Goal: Task Accomplishment & Management: Use online tool/utility

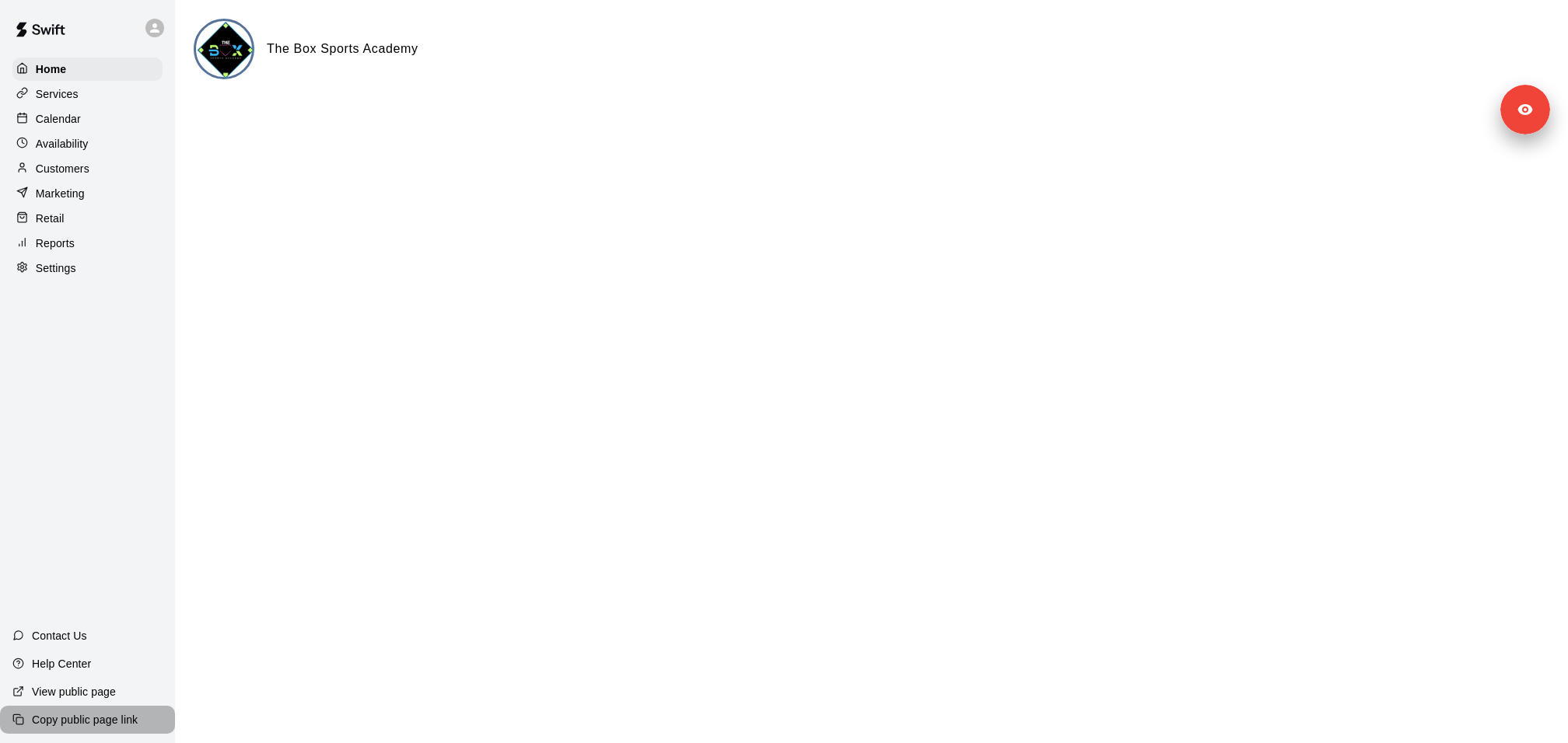
click at [93, 708] on p "Copy public page link" at bounding box center [85, 720] width 106 height 15
click at [71, 101] on p "Services" at bounding box center [57, 93] width 42 height 15
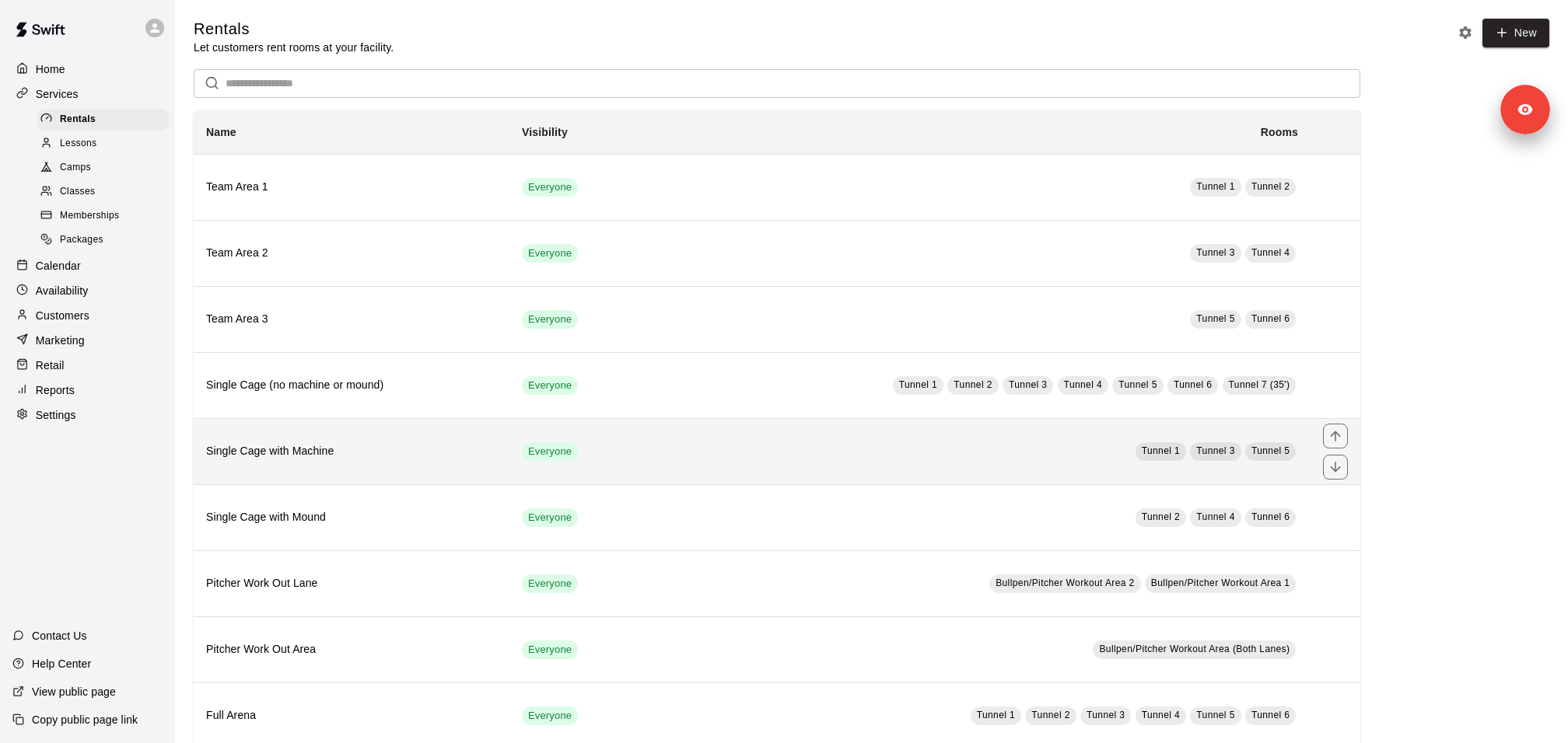
scroll to position [25, 0]
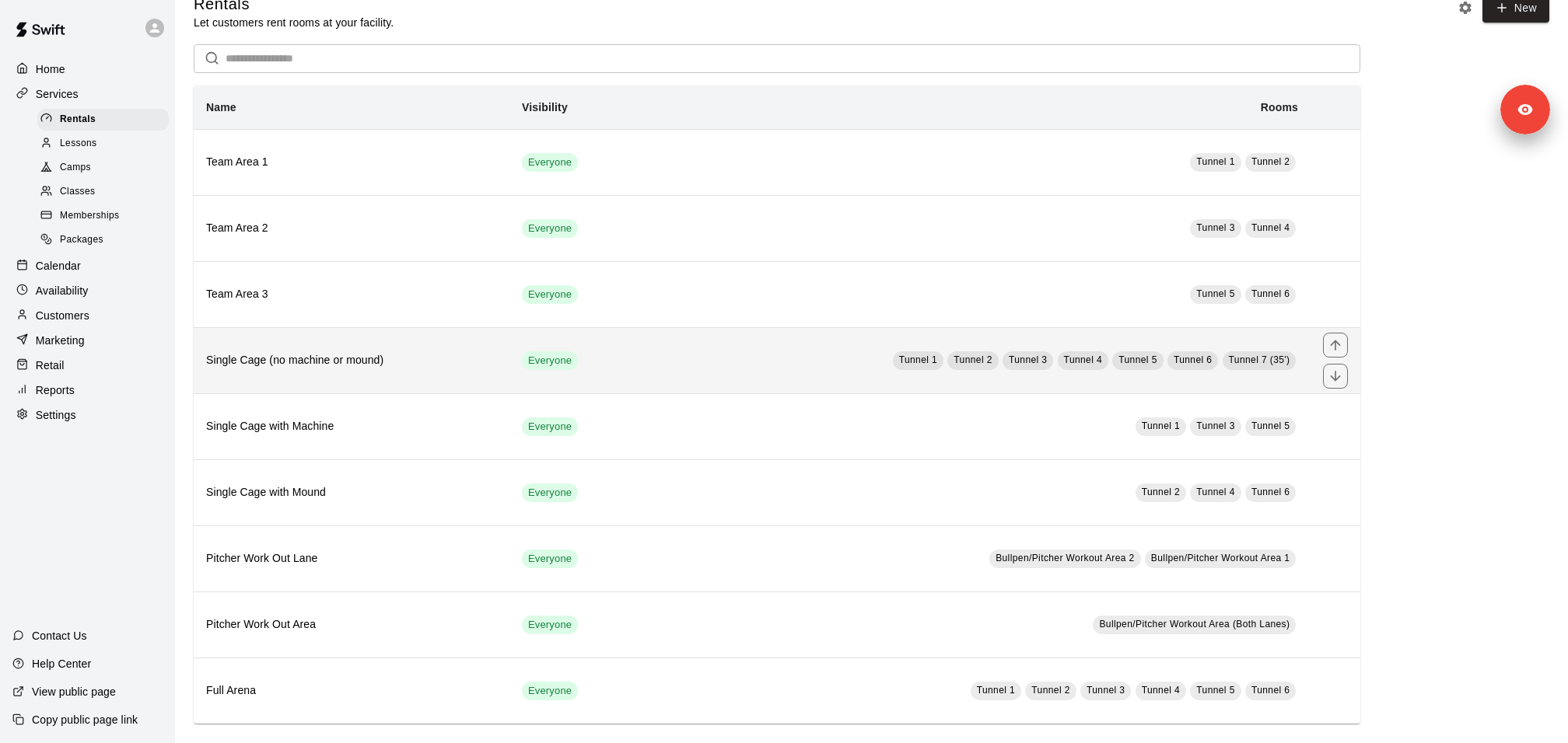
click at [305, 361] on h6 "Single Cage (no machine or mound)" at bounding box center [351, 361] width 291 height 17
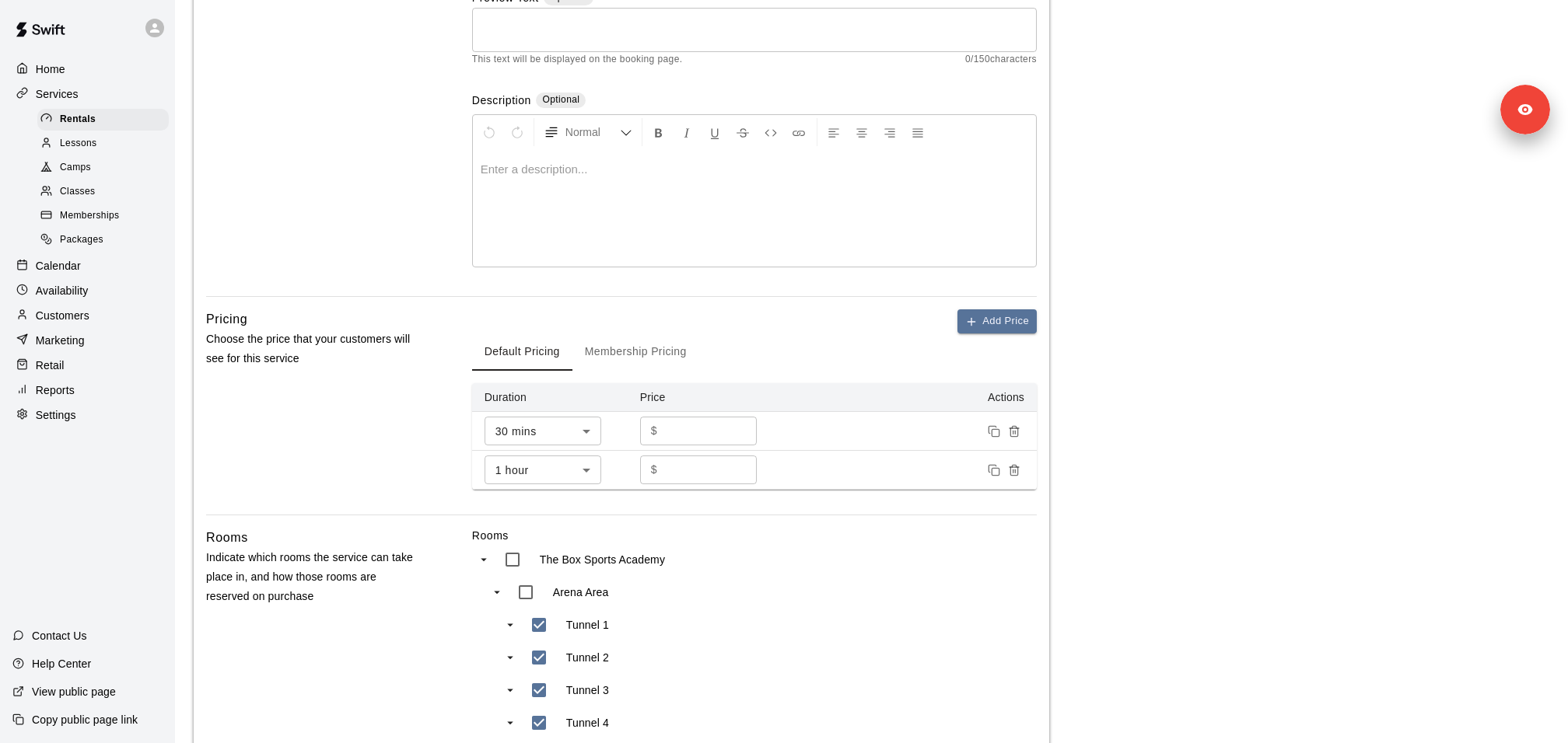
scroll to position [224, 0]
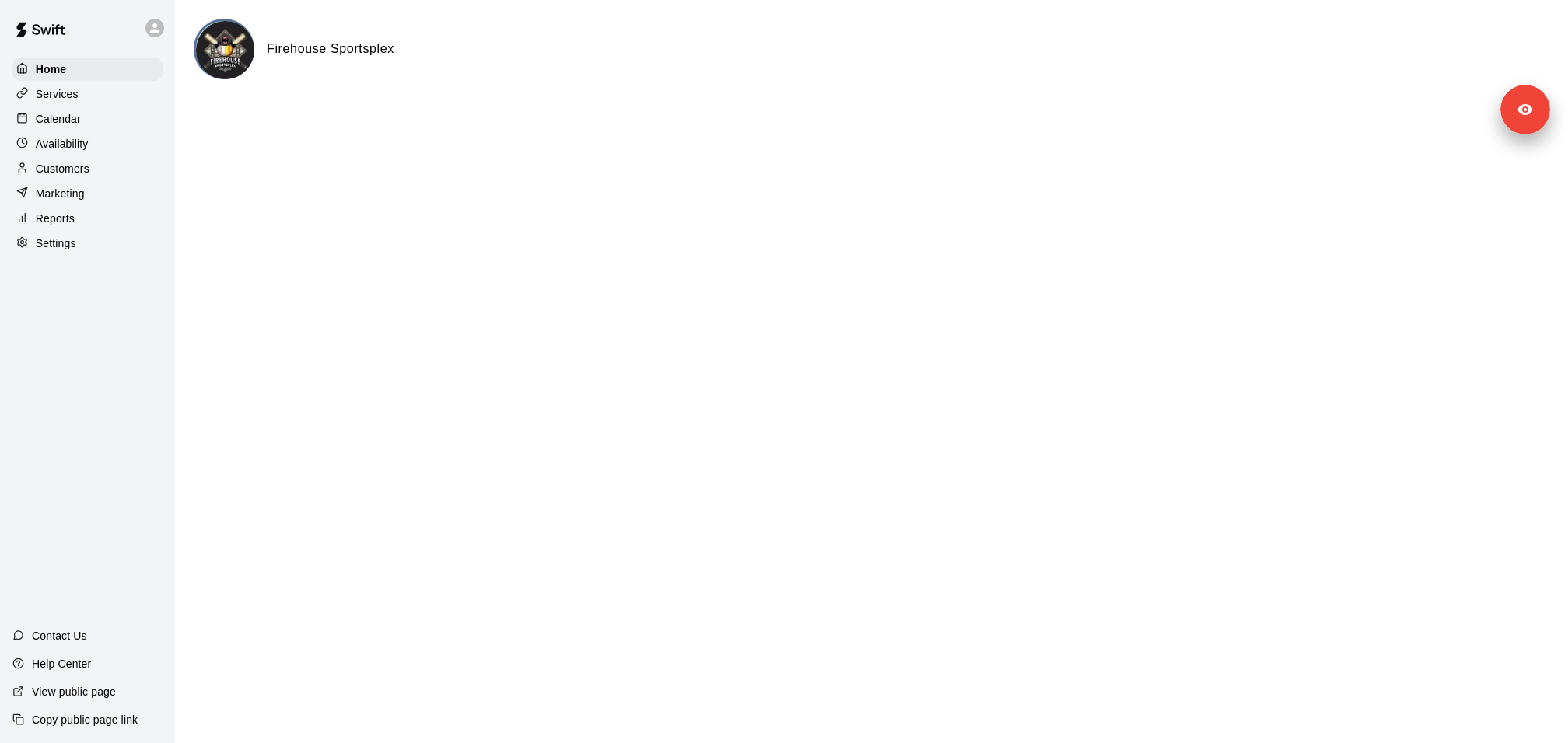
click at [102, 164] on div "Customers" at bounding box center [87, 168] width 150 height 24
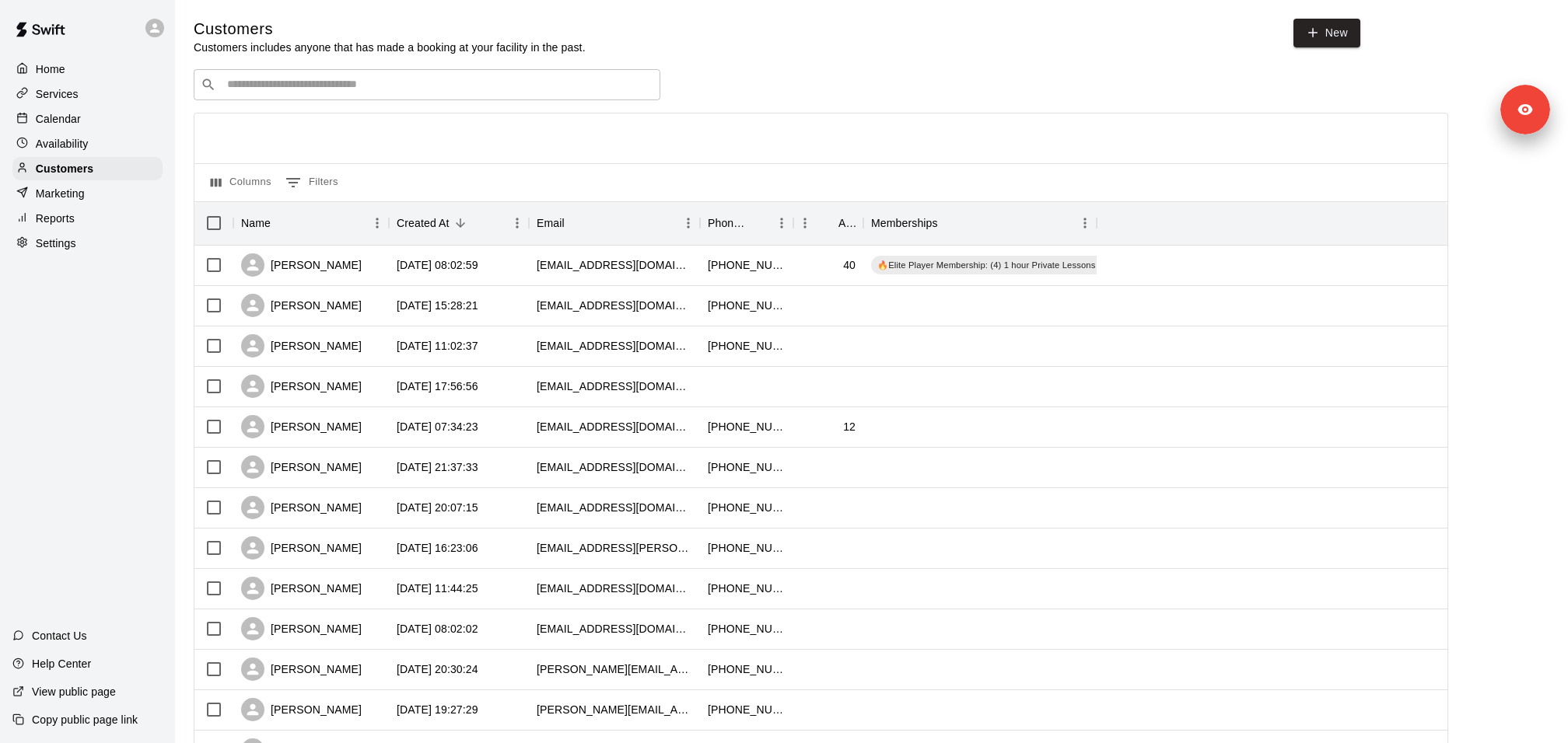
click at [320, 93] on div "​ ​" at bounding box center [427, 84] width 466 height 31
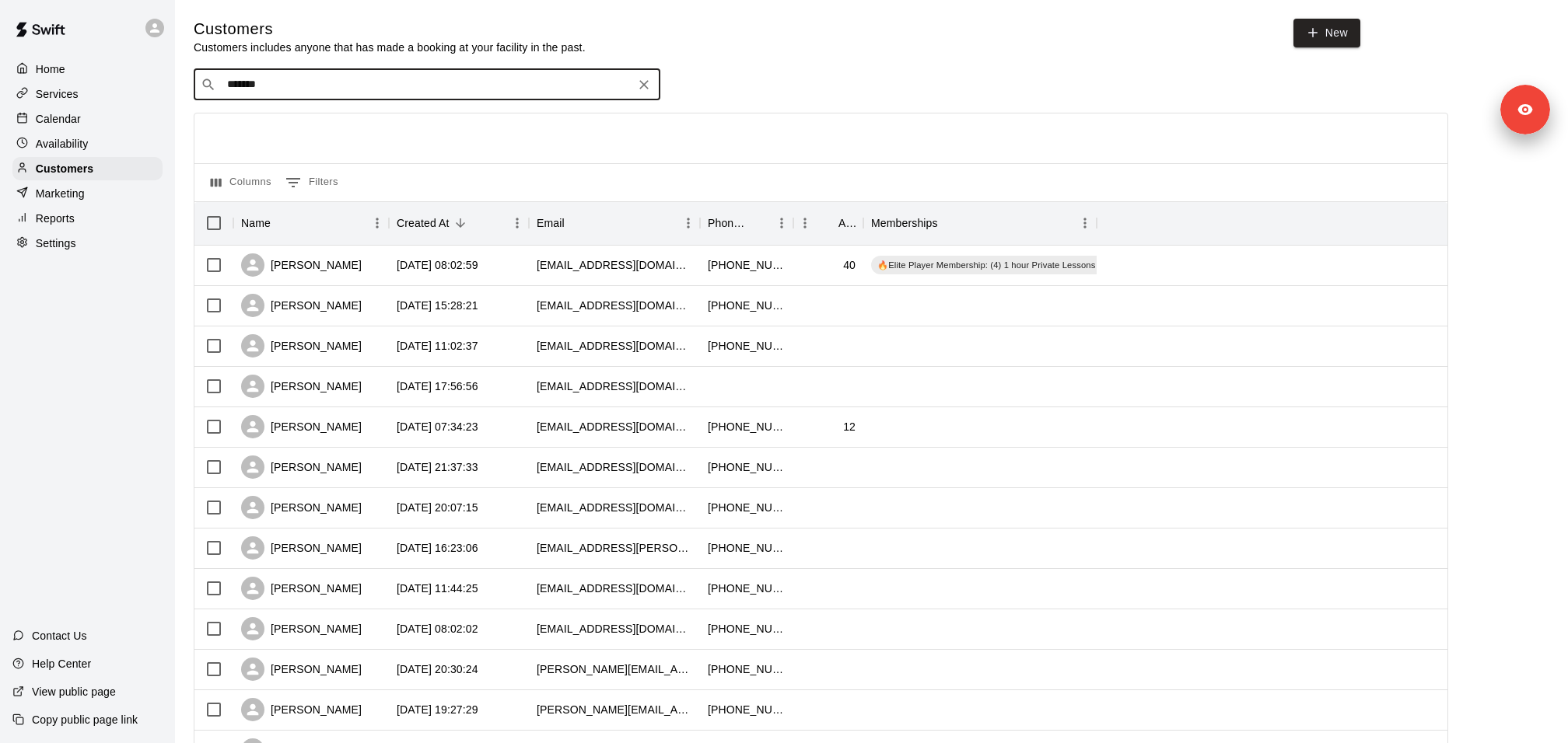
type input "********"
click at [339, 128] on span "mrs.pagan2013@gmail.com" at bounding box center [320, 134] width 167 height 11
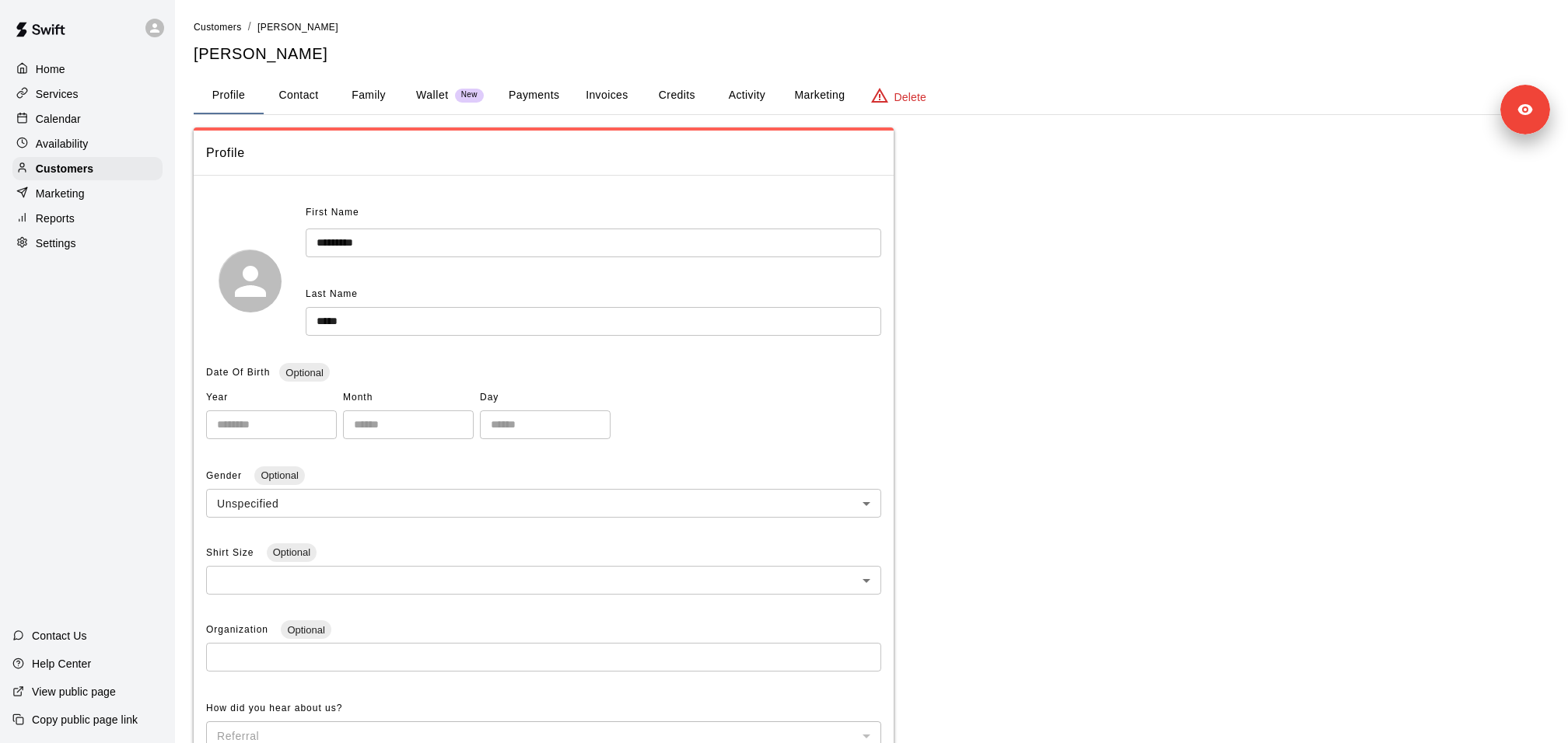
click at [696, 98] on button "Credits" at bounding box center [677, 96] width 70 height 38
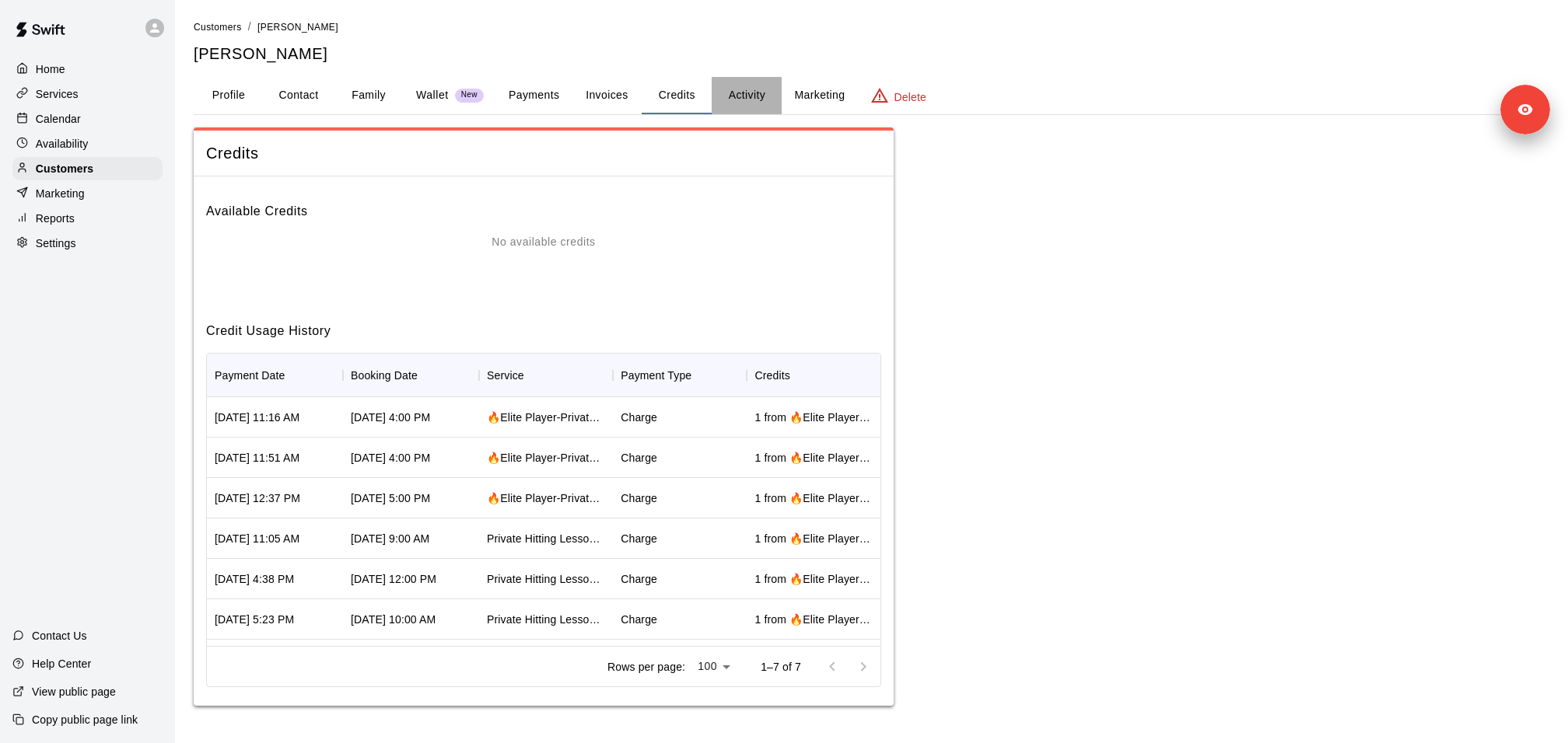
click at [742, 95] on button "Activity" at bounding box center [747, 96] width 70 height 38
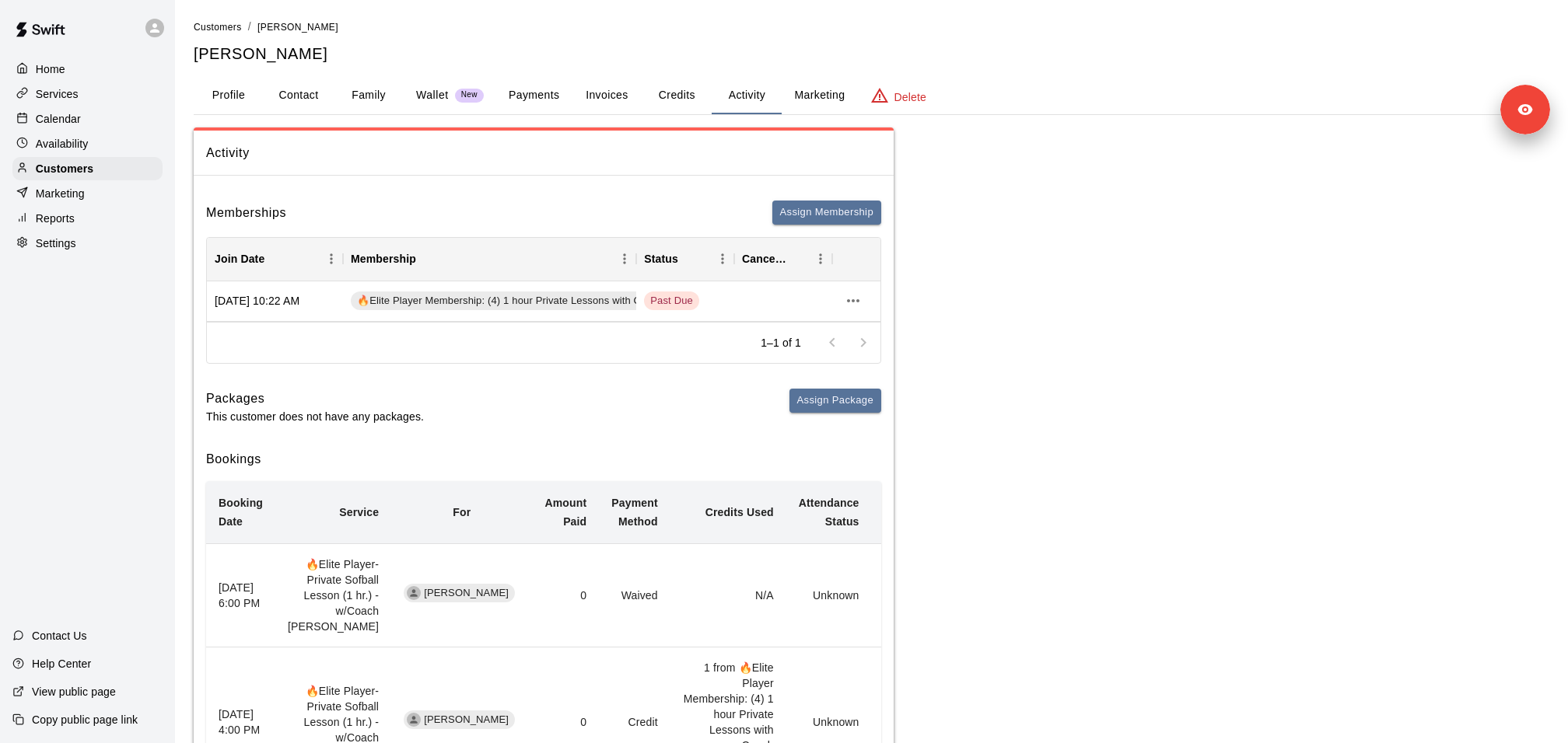
click at [531, 92] on button "Payments" at bounding box center [534, 96] width 76 height 38
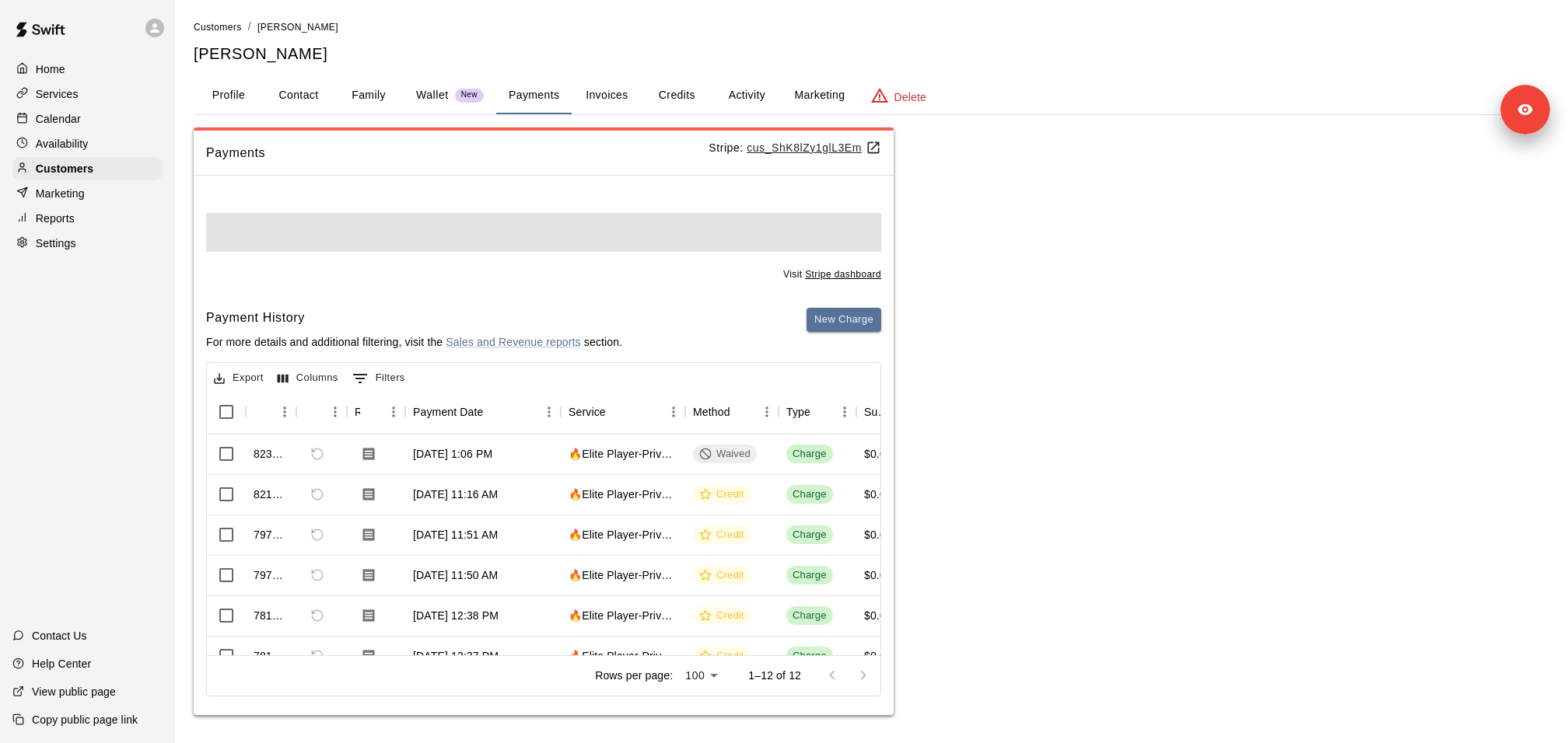
click at [819, 148] on u "cus_ShK8lZy1glL3Em" at bounding box center [814, 147] width 135 height 12
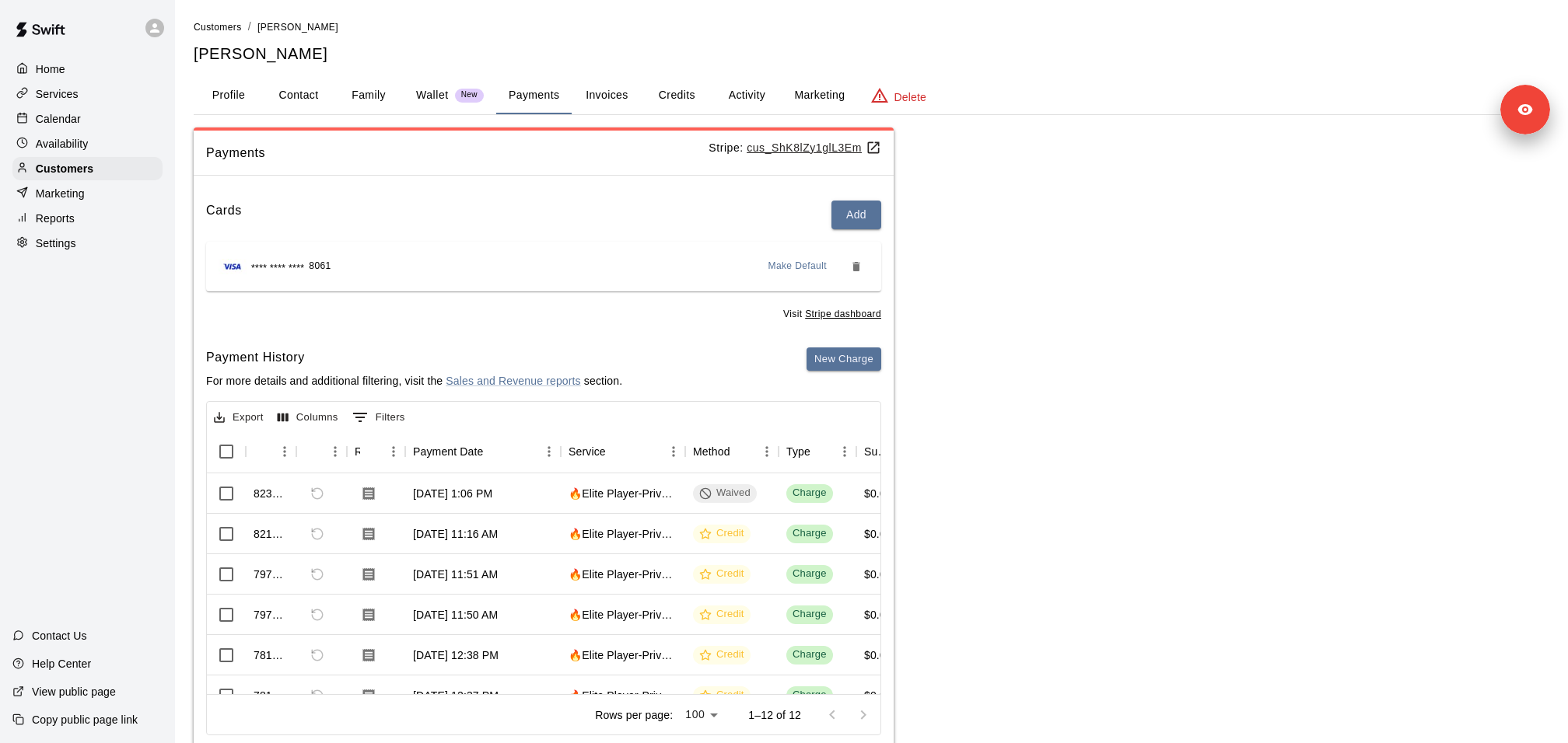
click at [607, 100] on button "Invoices" at bounding box center [606, 96] width 70 height 38
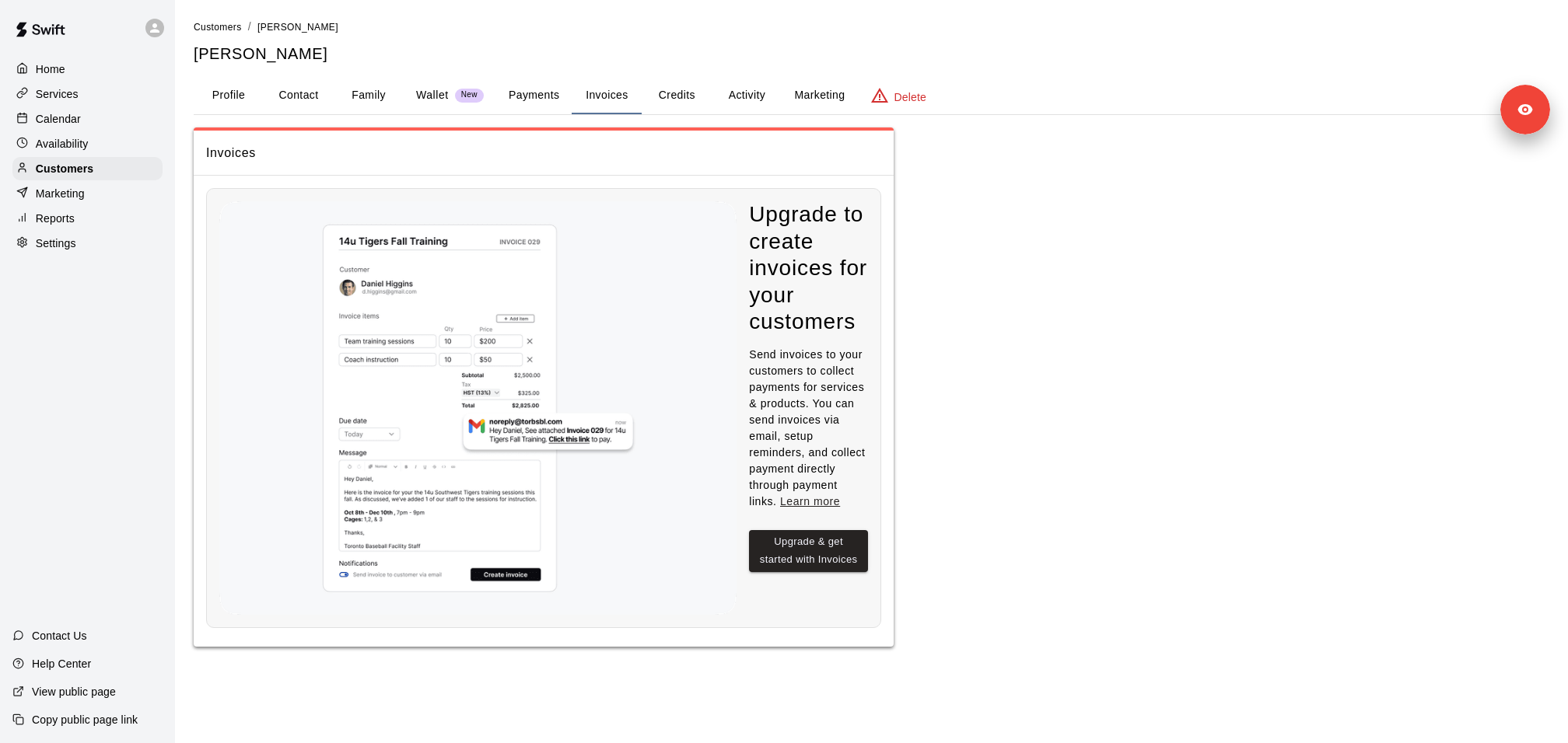
click at [732, 99] on button "Activity" at bounding box center [747, 96] width 70 height 38
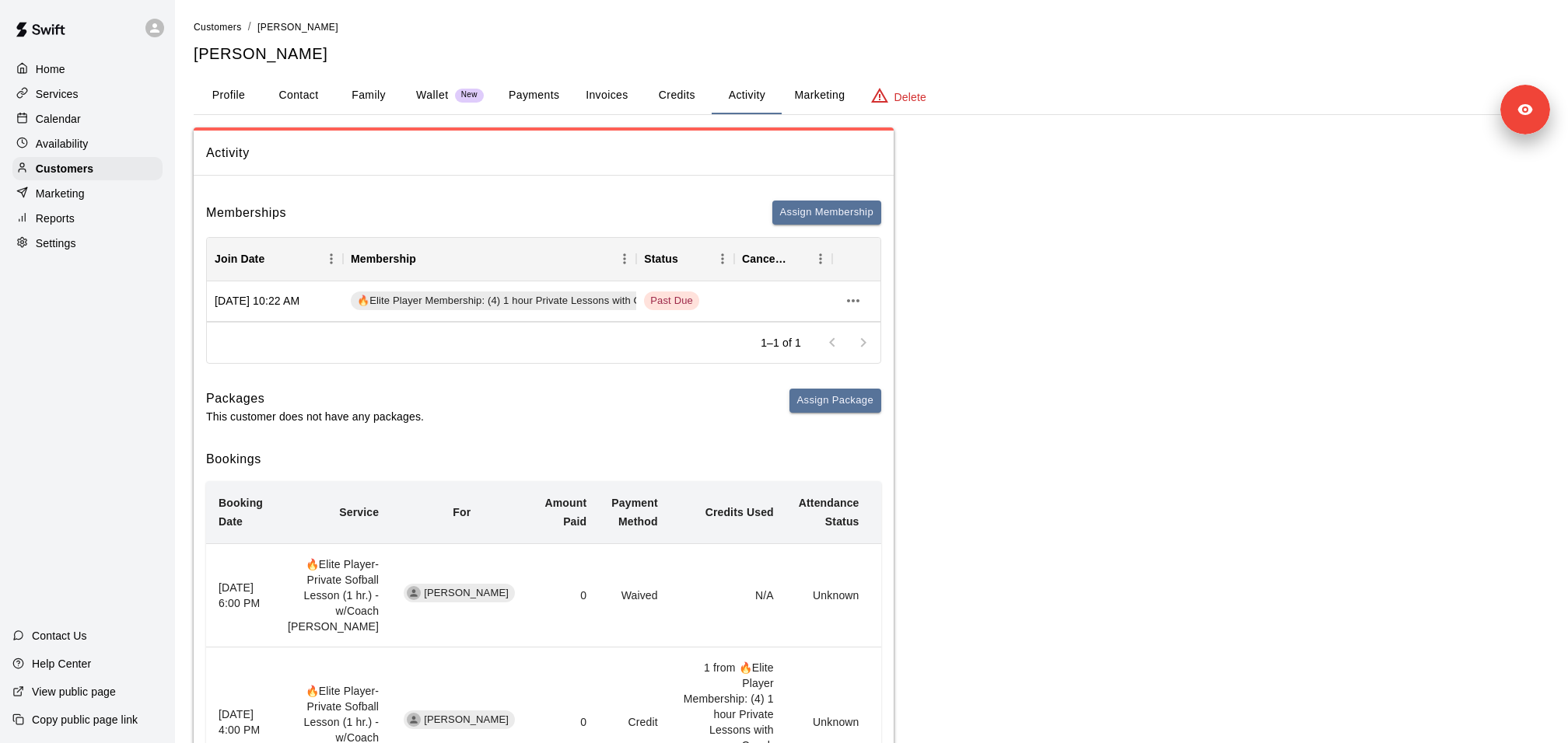
click at [666, 110] on button "Credits" at bounding box center [677, 96] width 70 height 38
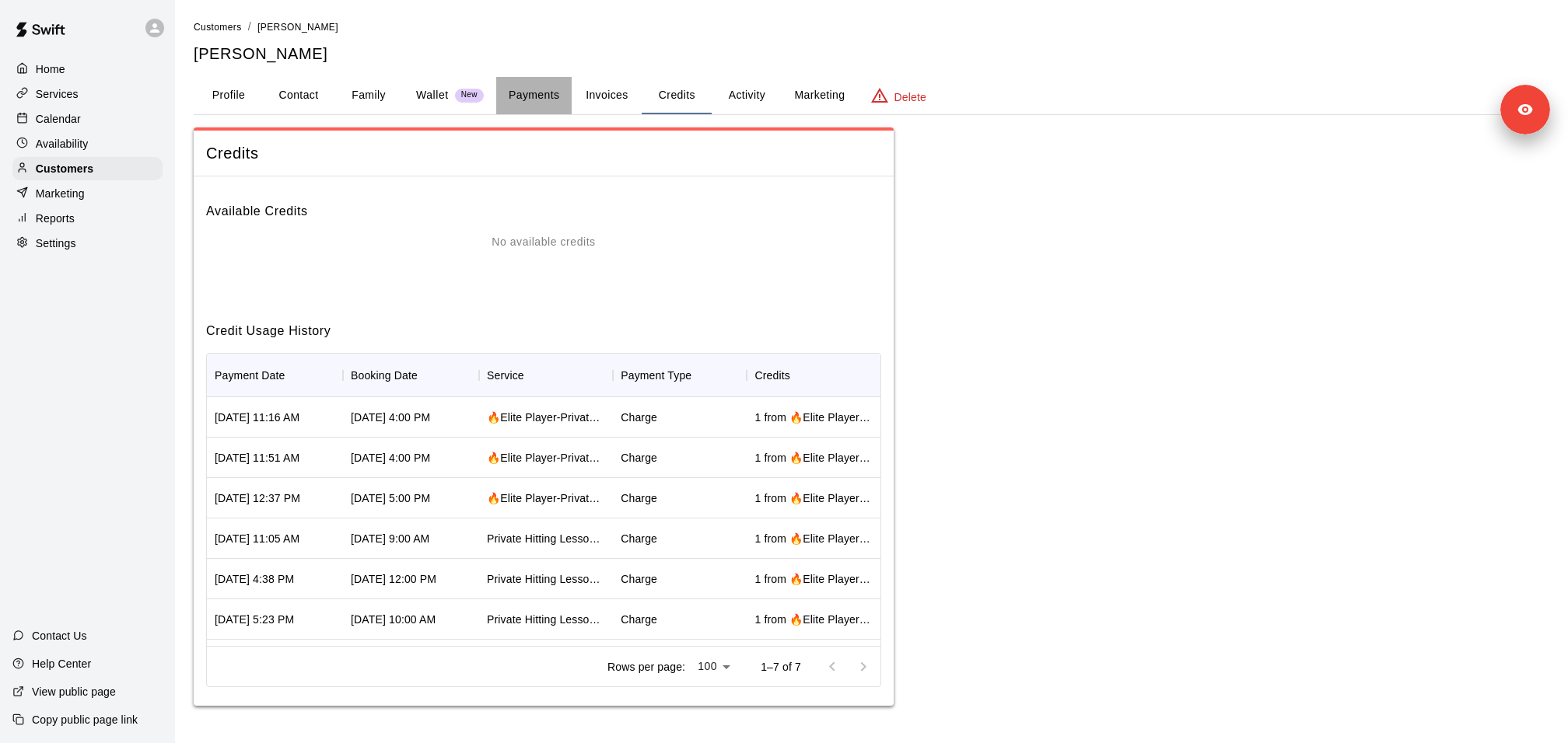
click at [518, 99] on button "Payments" at bounding box center [534, 96] width 76 height 38
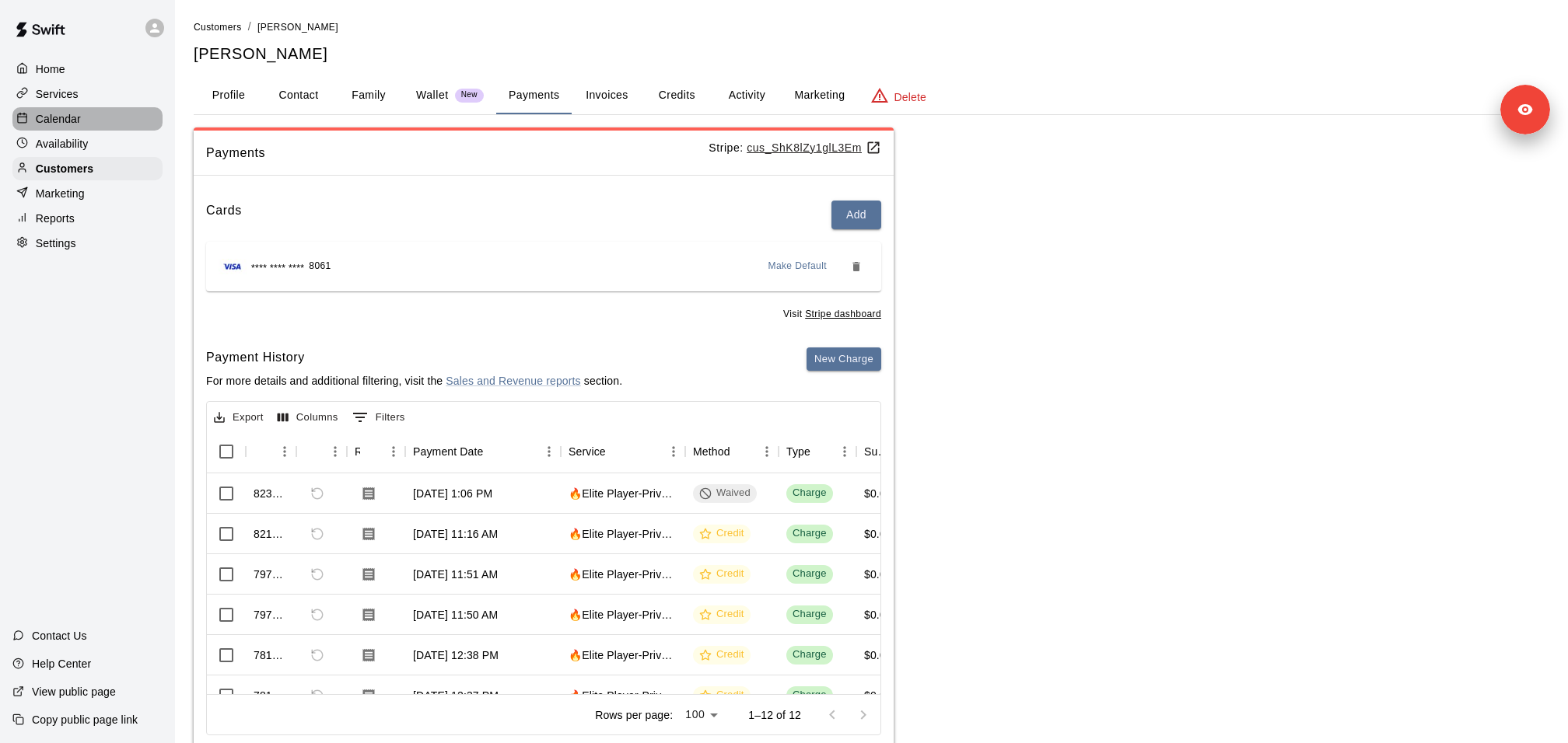
click at [82, 126] on div "Calendar" at bounding box center [87, 119] width 150 height 24
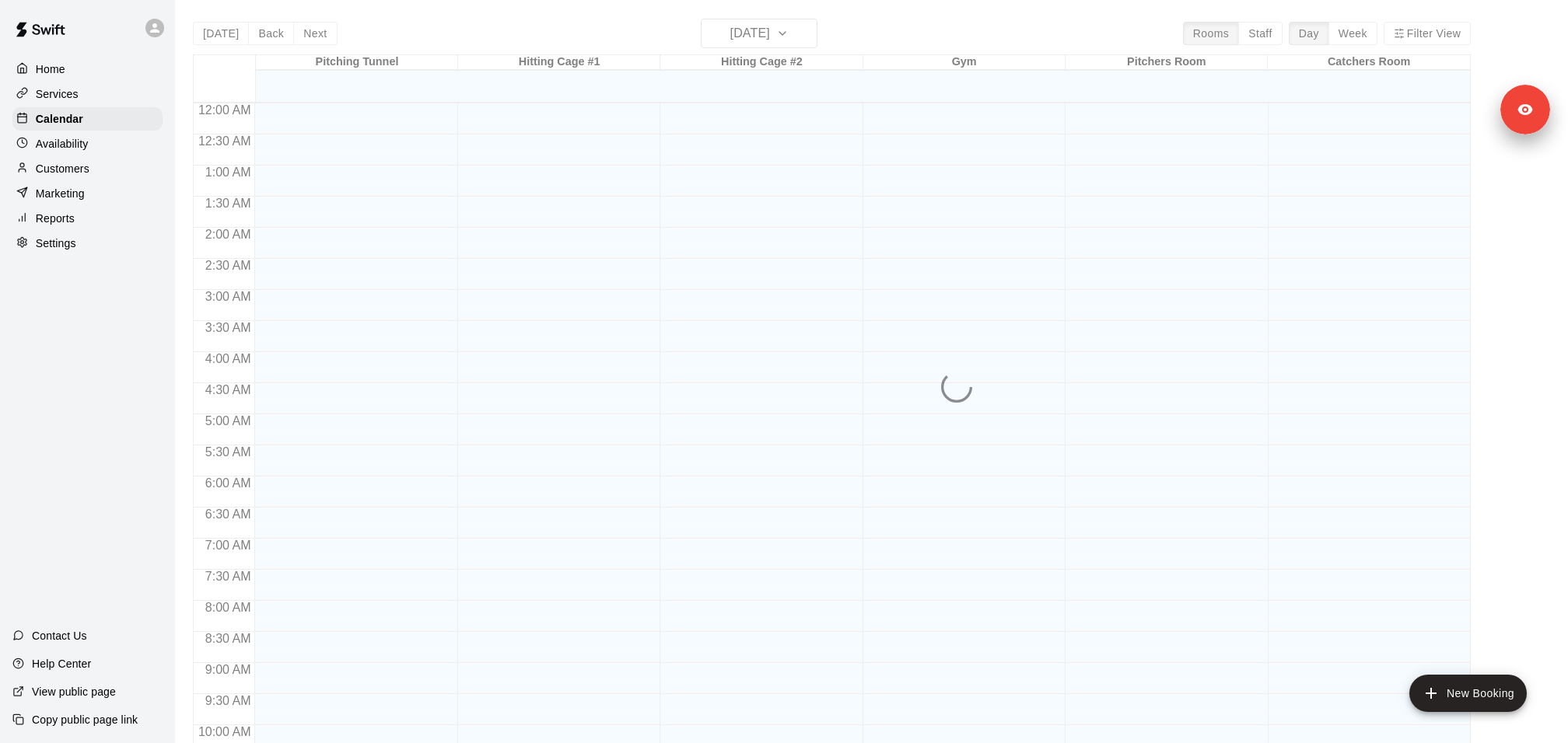
scroll to position [788, 0]
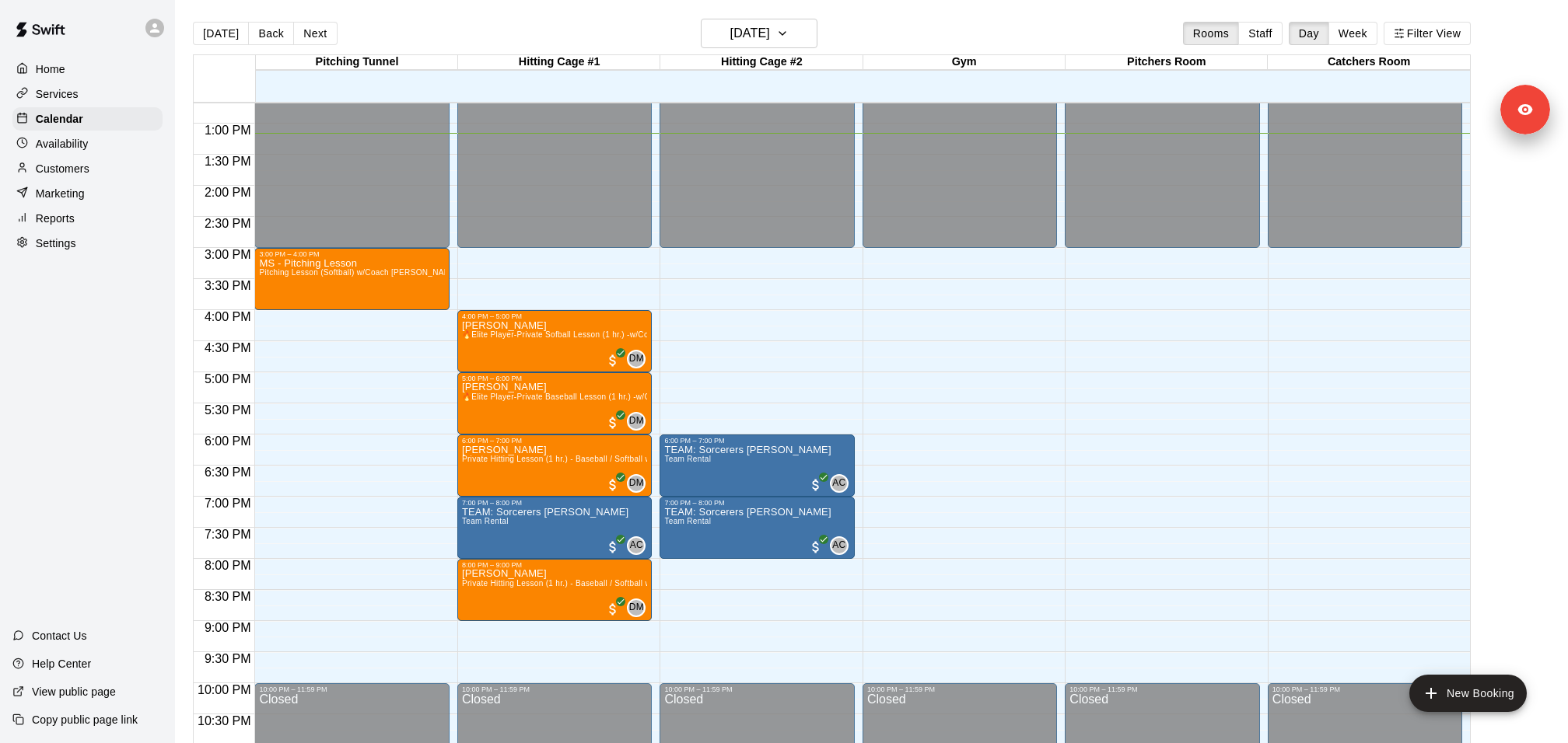
click at [794, 63] on div "Hitting Cage #2" at bounding box center [761, 62] width 202 height 15
click at [769, 35] on h6 "Thursday Sep 18" at bounding box center [750, 33] width 40 height 22
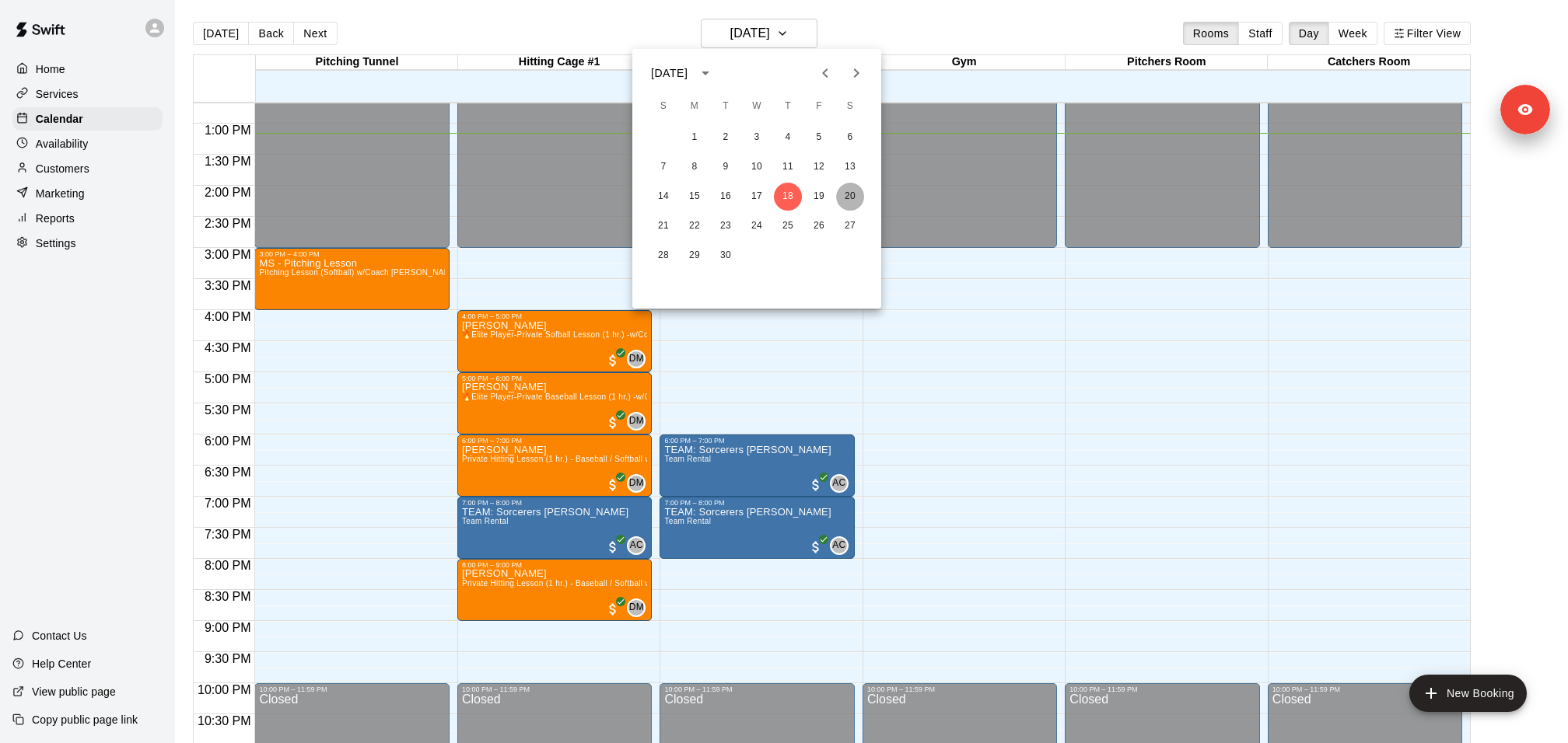
click at [853, 200] on button "20" at bounding box center [851, 197] width 28 height 28
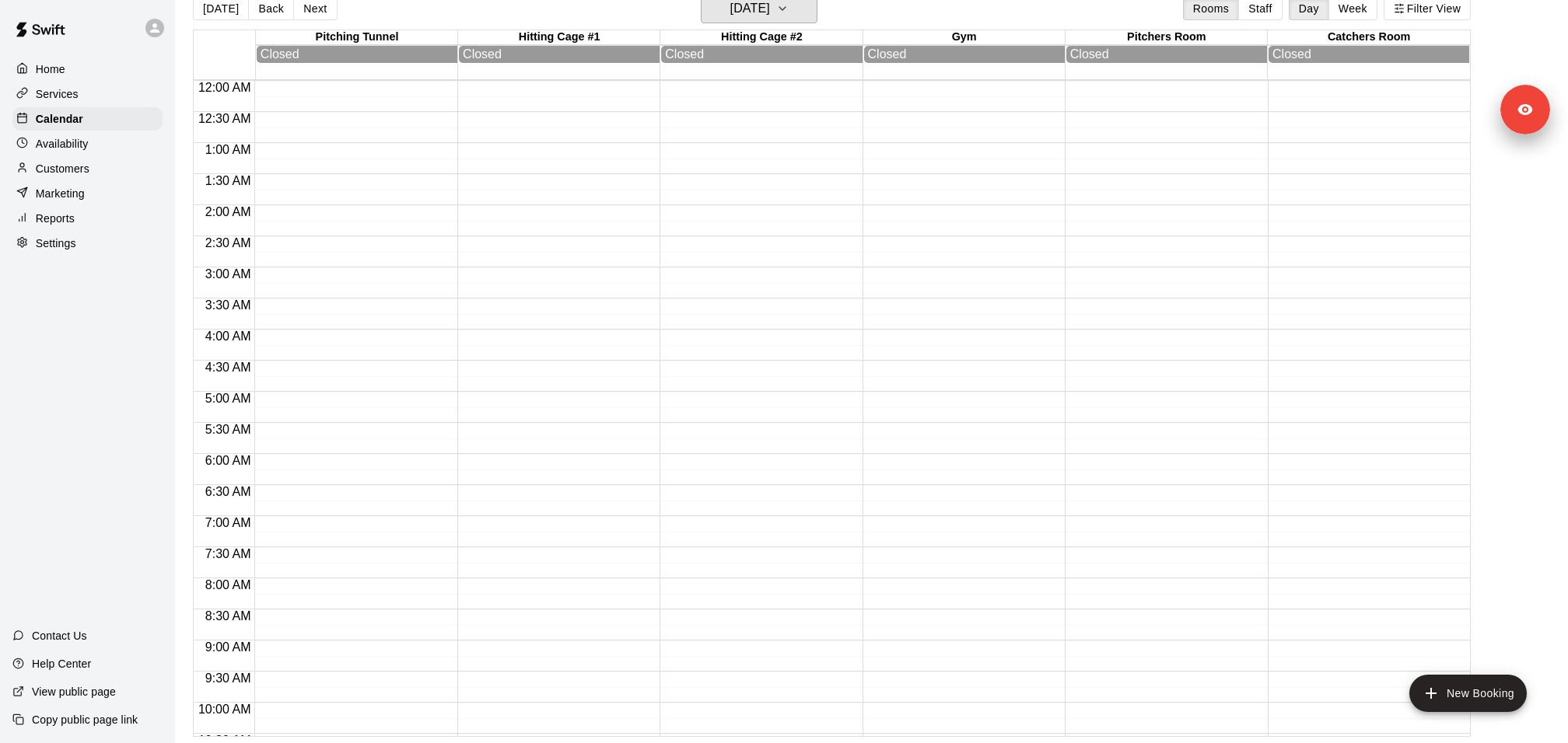
scroll to position [0, 0]
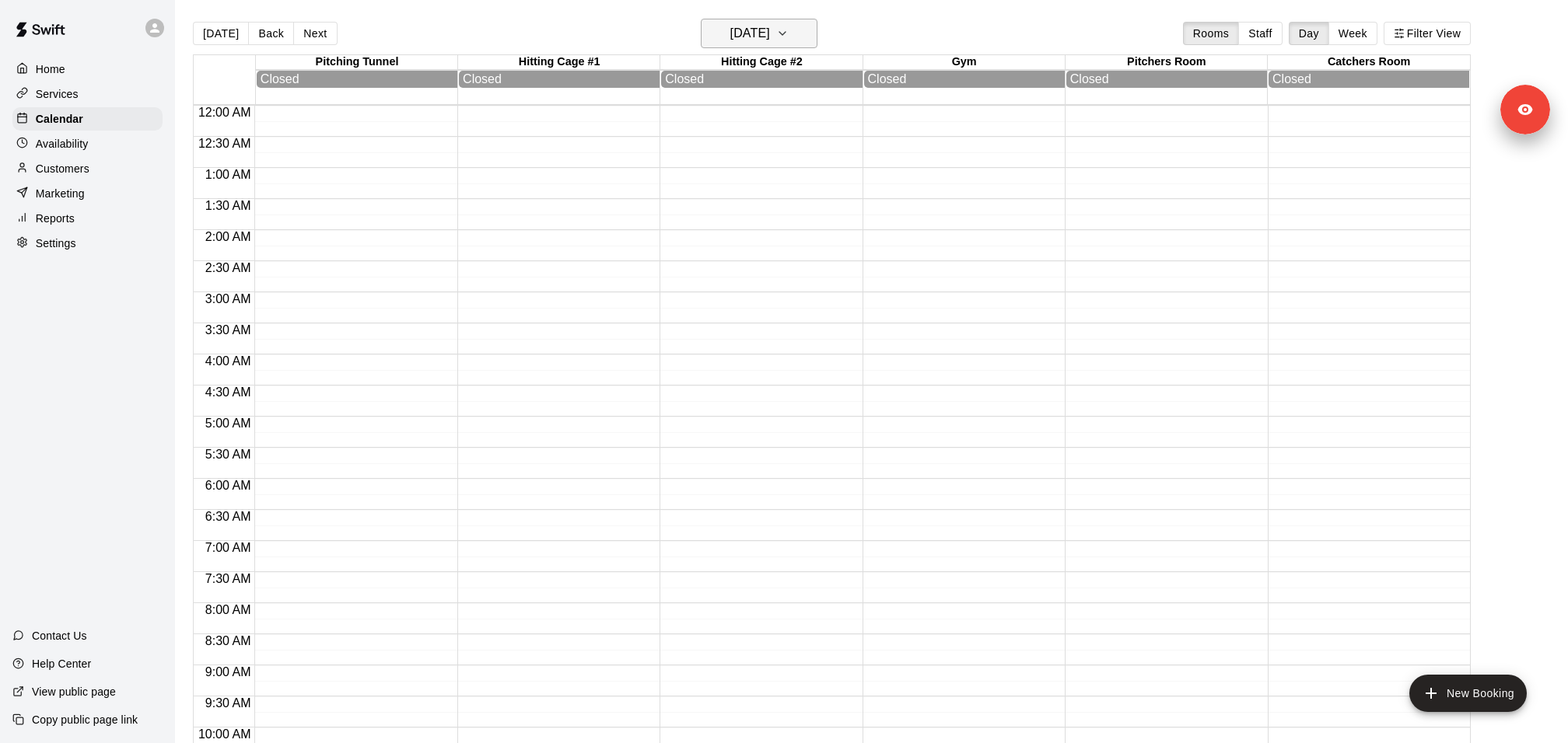
click at [769, 28] on h6 "Saturday Sep 20" at bounding box center [750, 33] width 40 height 22
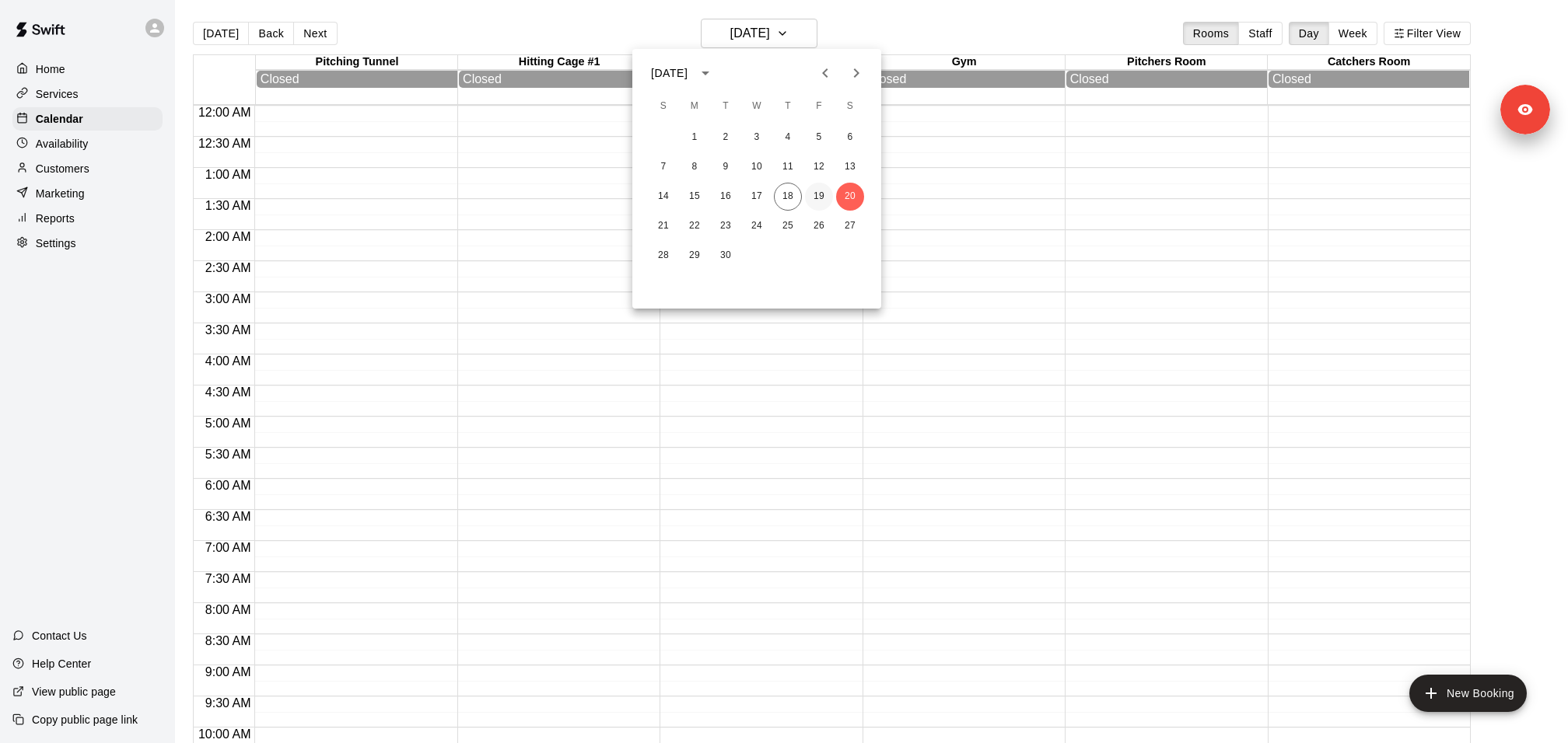
click at [818, 195] on button "19" at bounding box center [819, 197] width 28 height 28
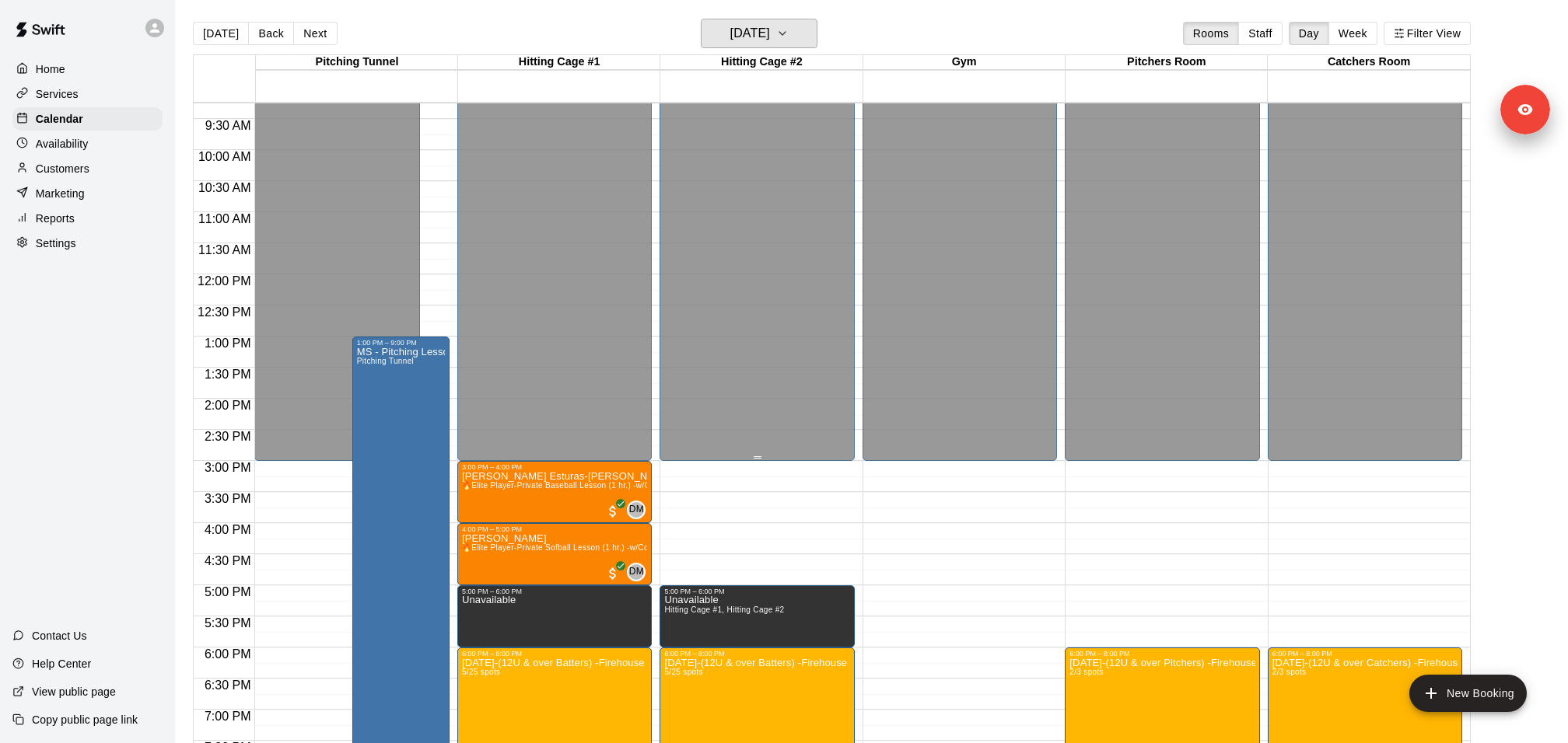
scroll to position [836, 0]
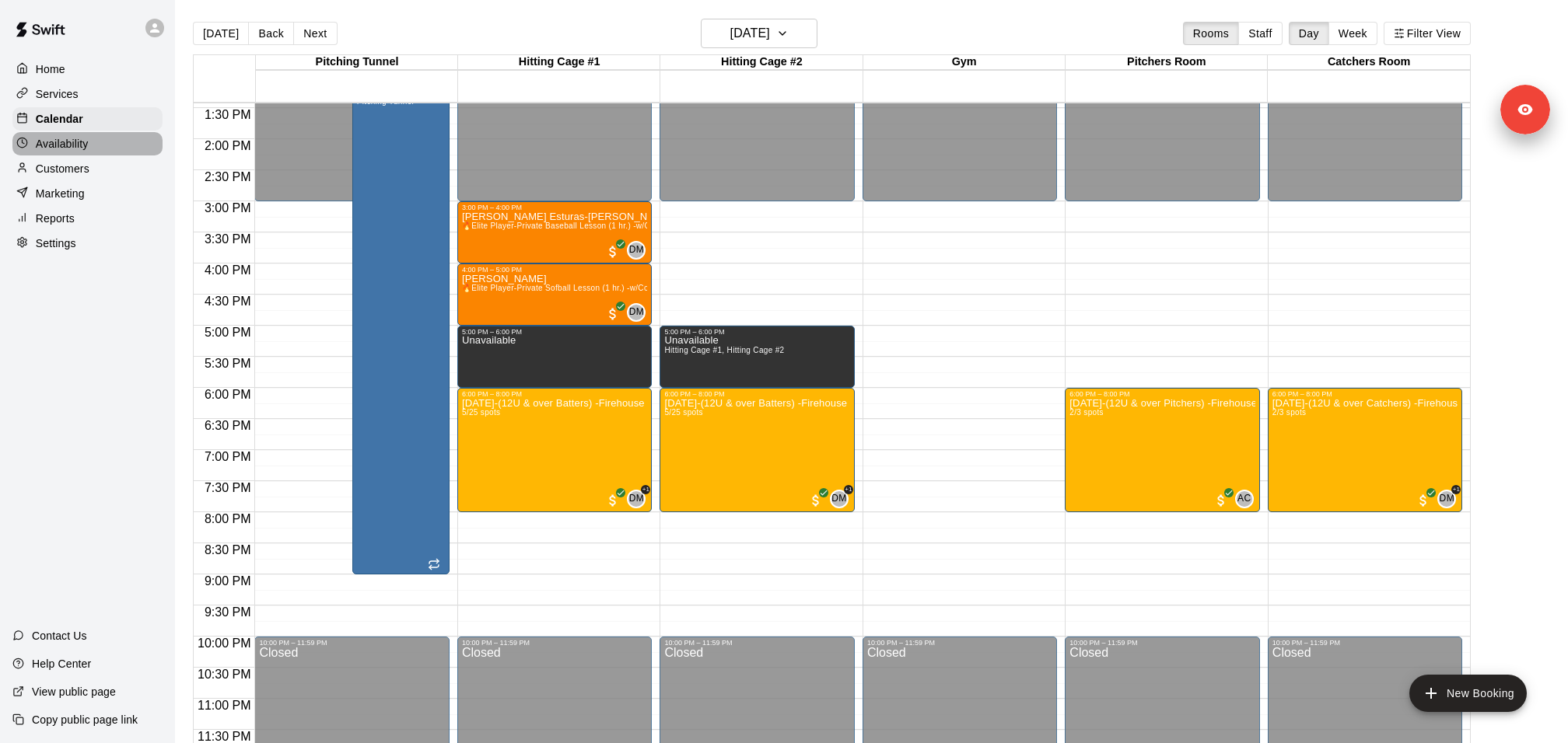
click at [121, 146] on div "Availability" at bounding box center [87, 144] width 150 height 24
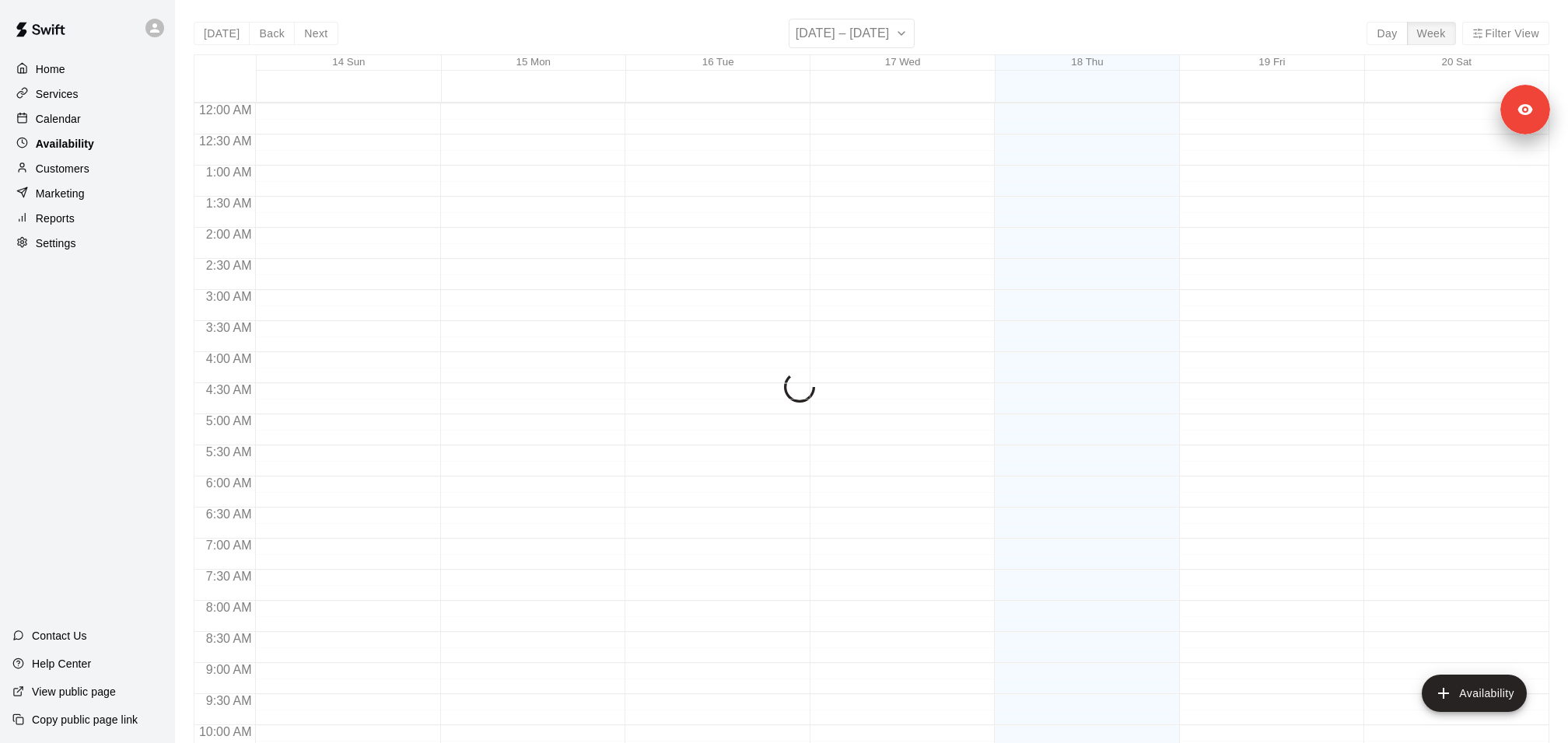
scroll to position [819, 0]
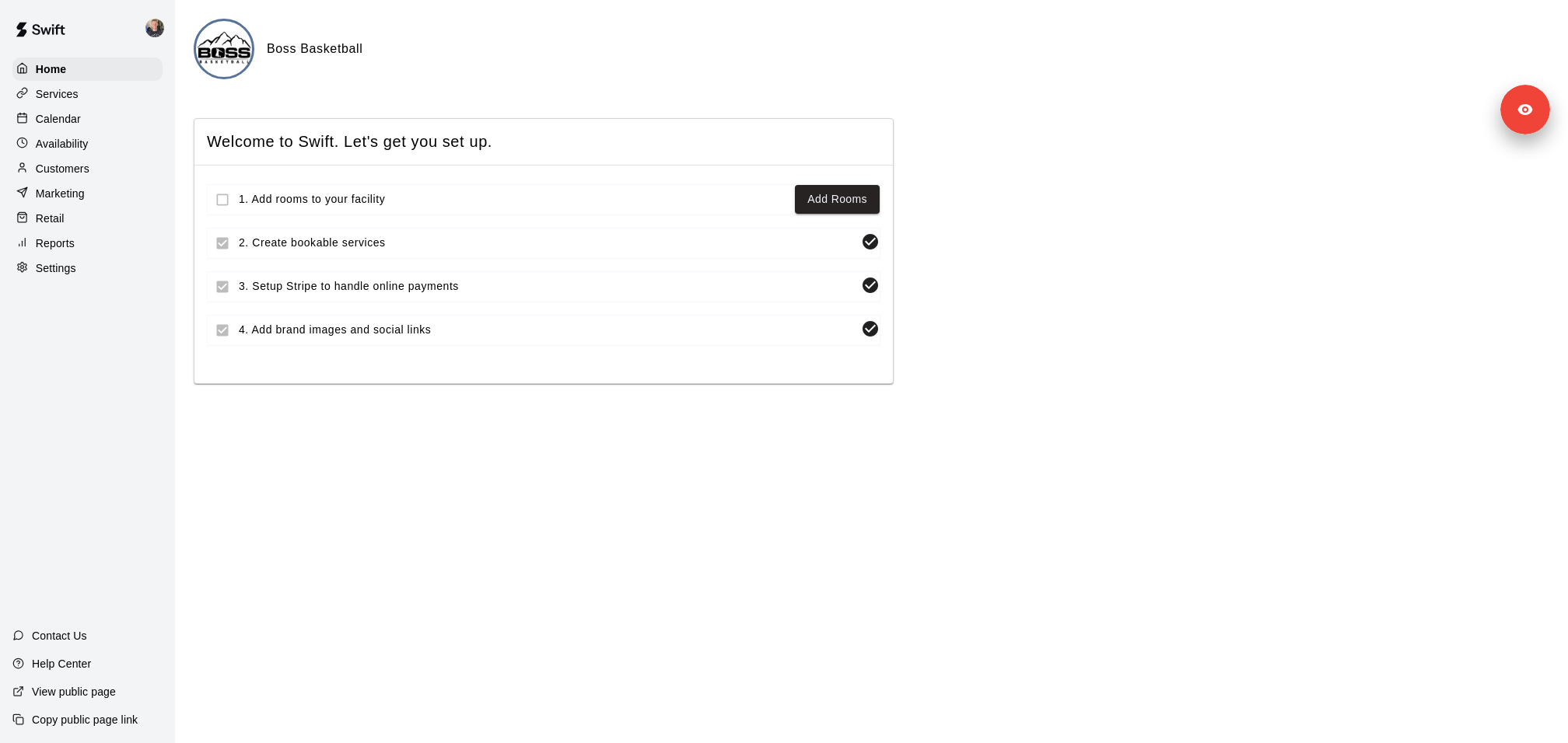
click at [88, 266] on div "Settings" at bounding box center [87, 268] width 150 height 24
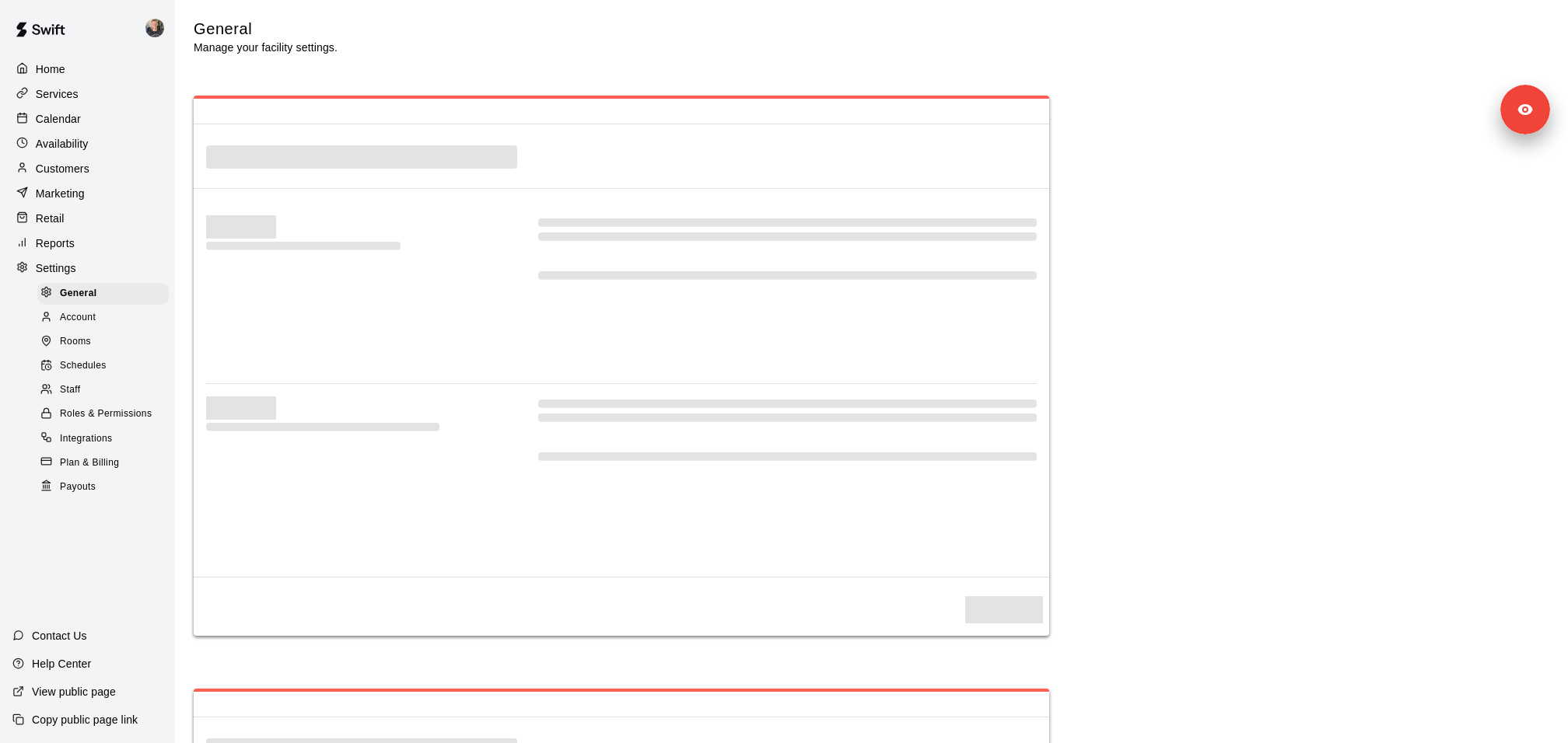
select select "**"
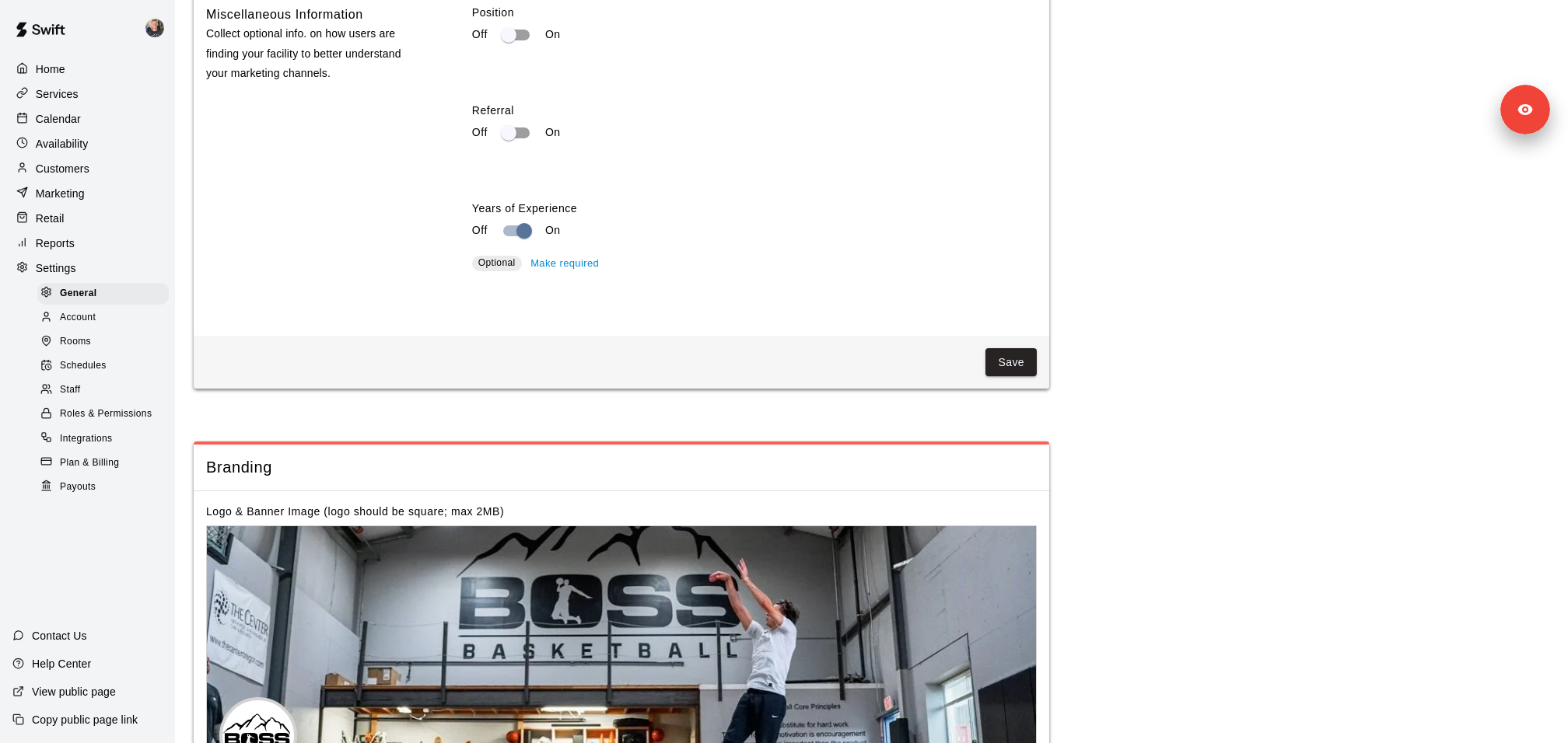
scroll to position [3078, 0]
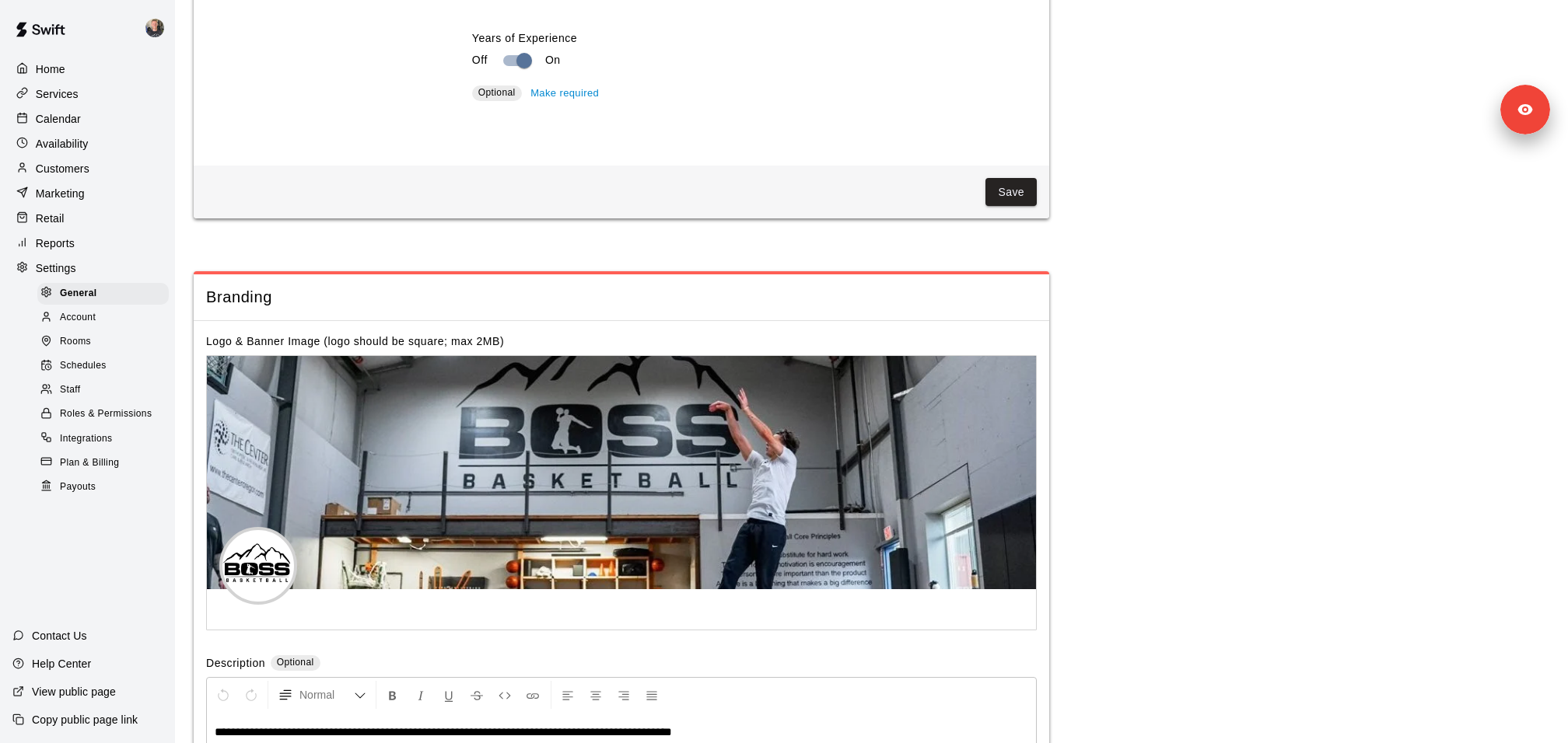
click at [85, 394] on div "Staff" at bounding box center [103, 390] width 131 height 22
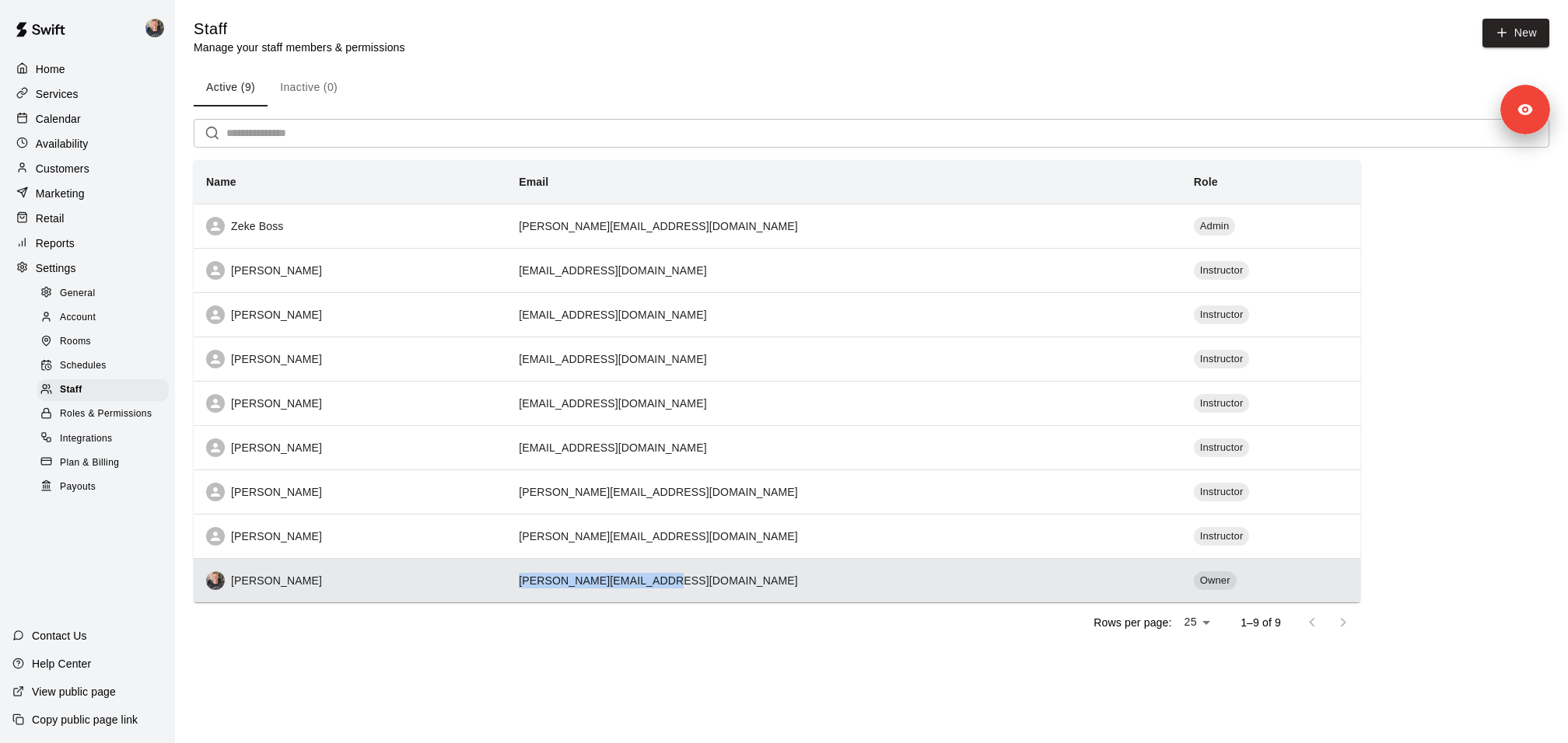
drag, startPoint x: 726, startPoint y: 583, endPoint x: 583, endPoint y: 578, distance: 143.1
click at [582, 579] on td "logan@bossbasketball.org" at bounding box center [843, 580] width 674 height 44
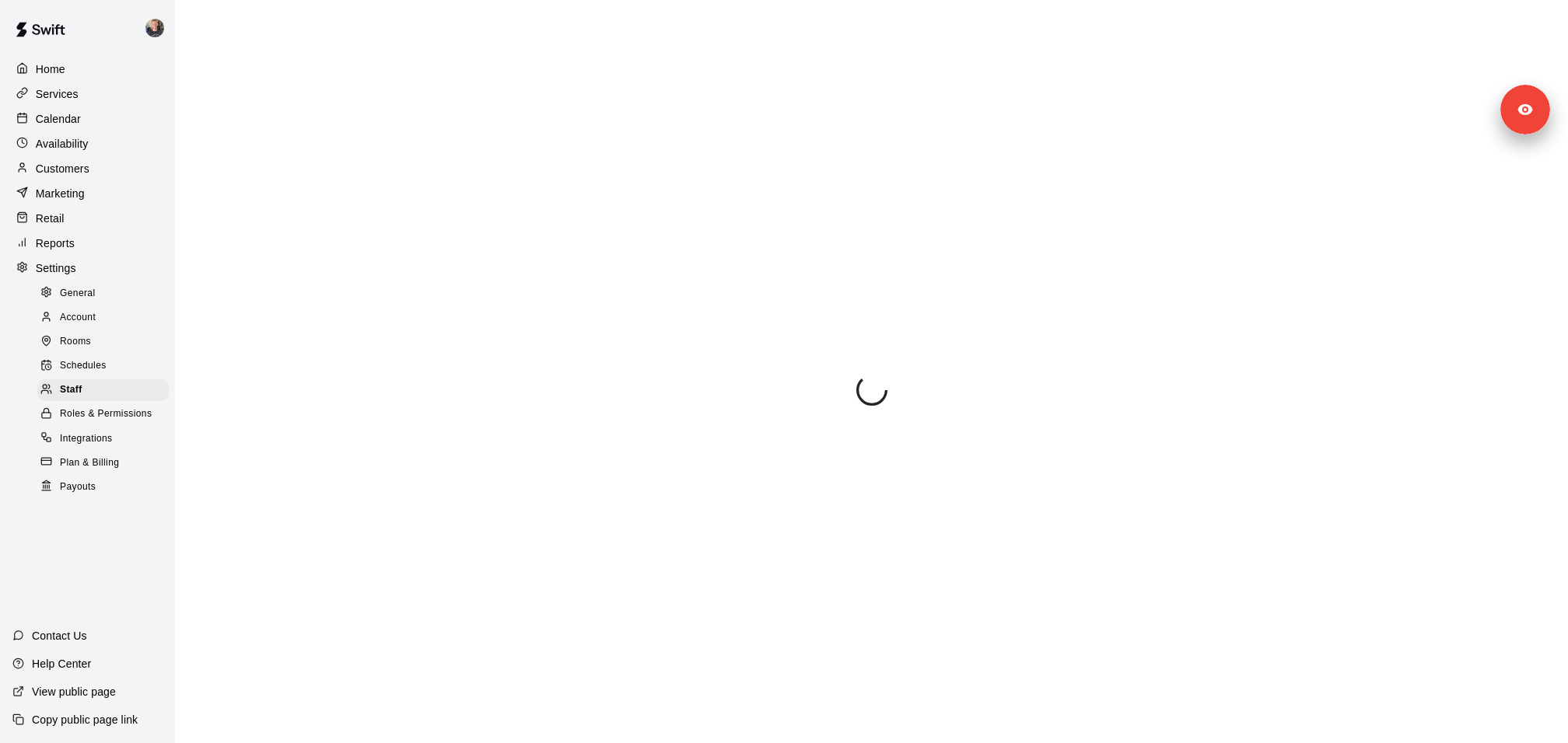
select select "**"
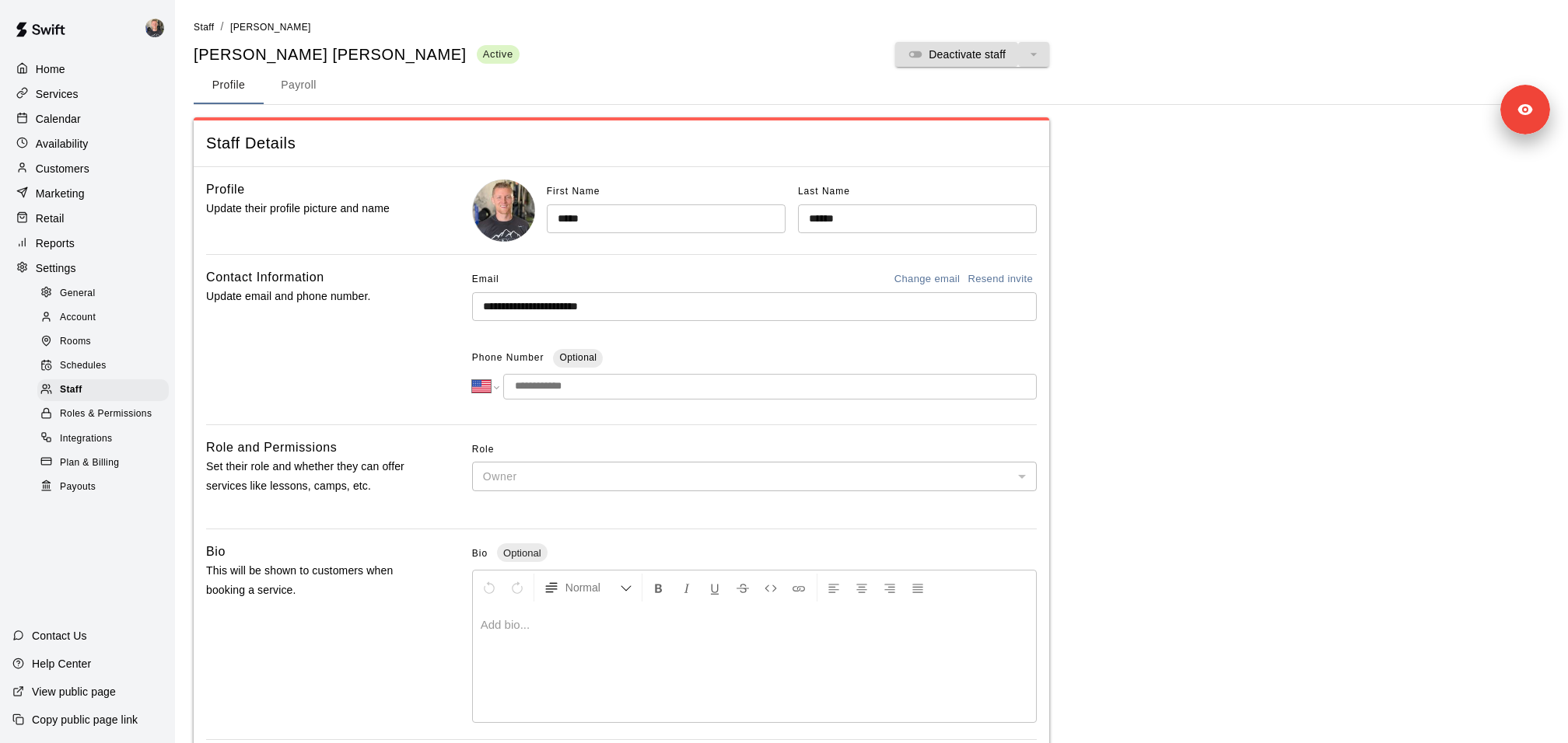
click at [598, 302] on input "**********" at bounding box center [754, 307] width 565 height 28
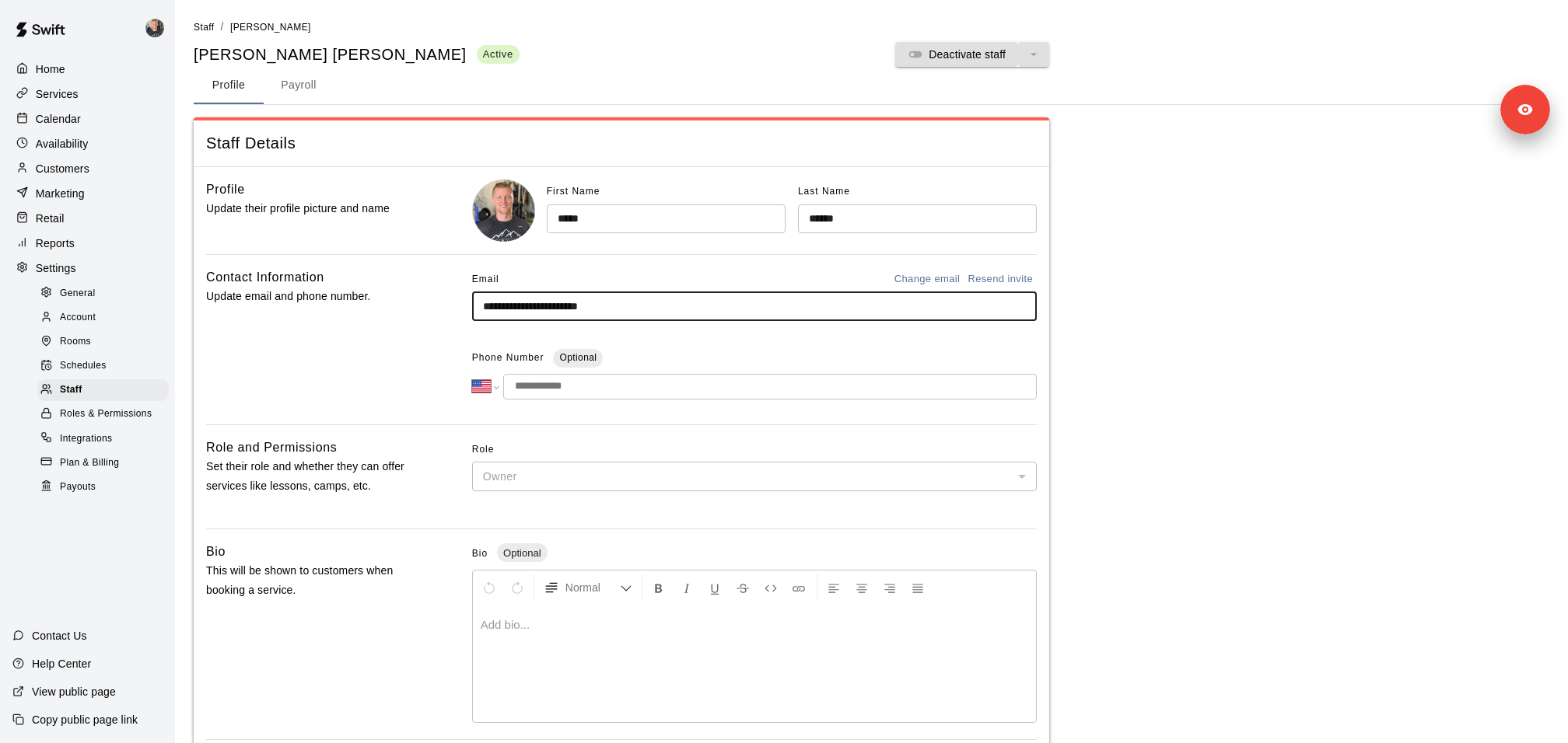
click at [598, 302] on input "**********" at bounding box center [754, 307] width 565 height 28
click at [107, 723] on p "Copy public page link" at bounding box center [85, 720] width 106 height 15
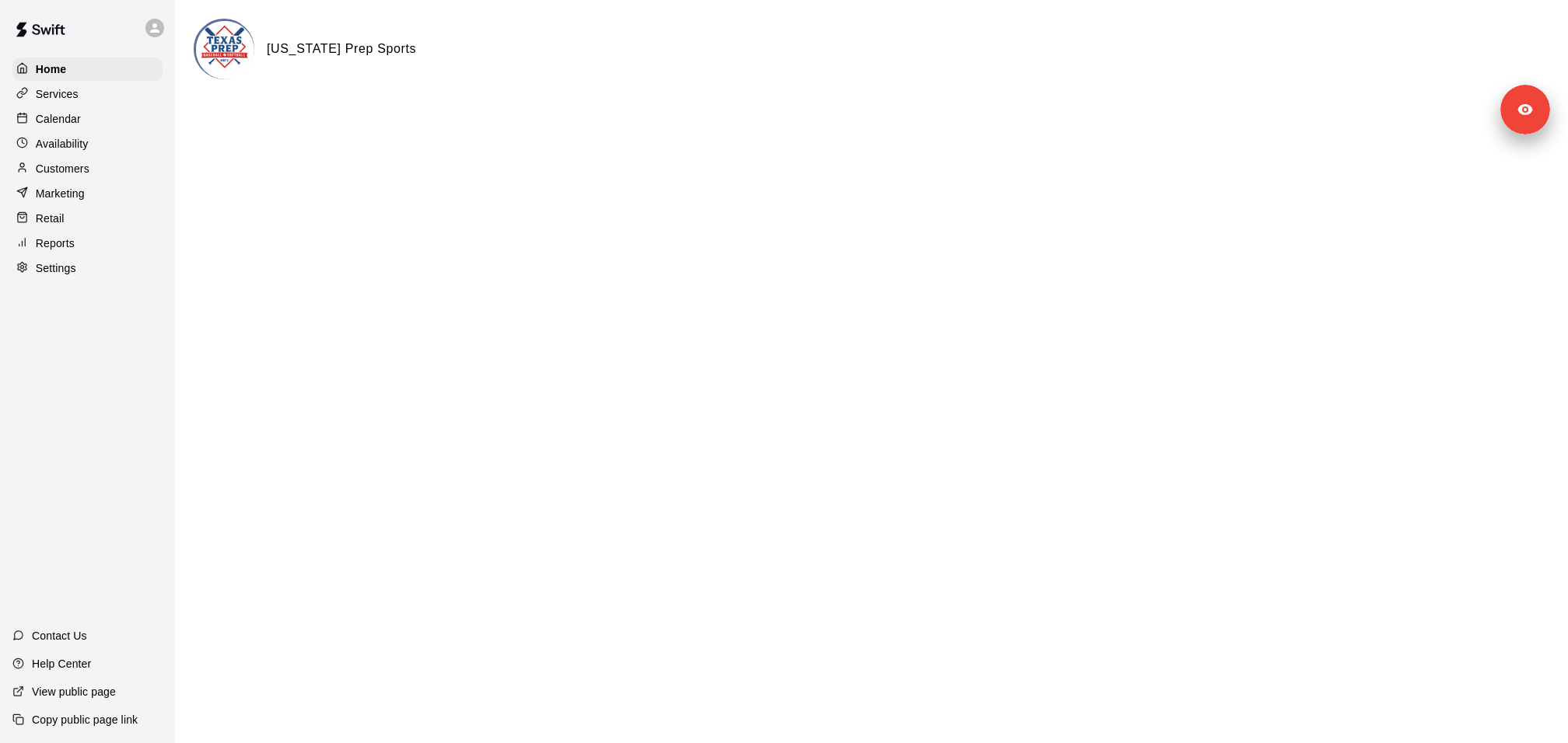
click at [36, 94] on p "Services" at bounding box center [57, 93] width 42 height 15
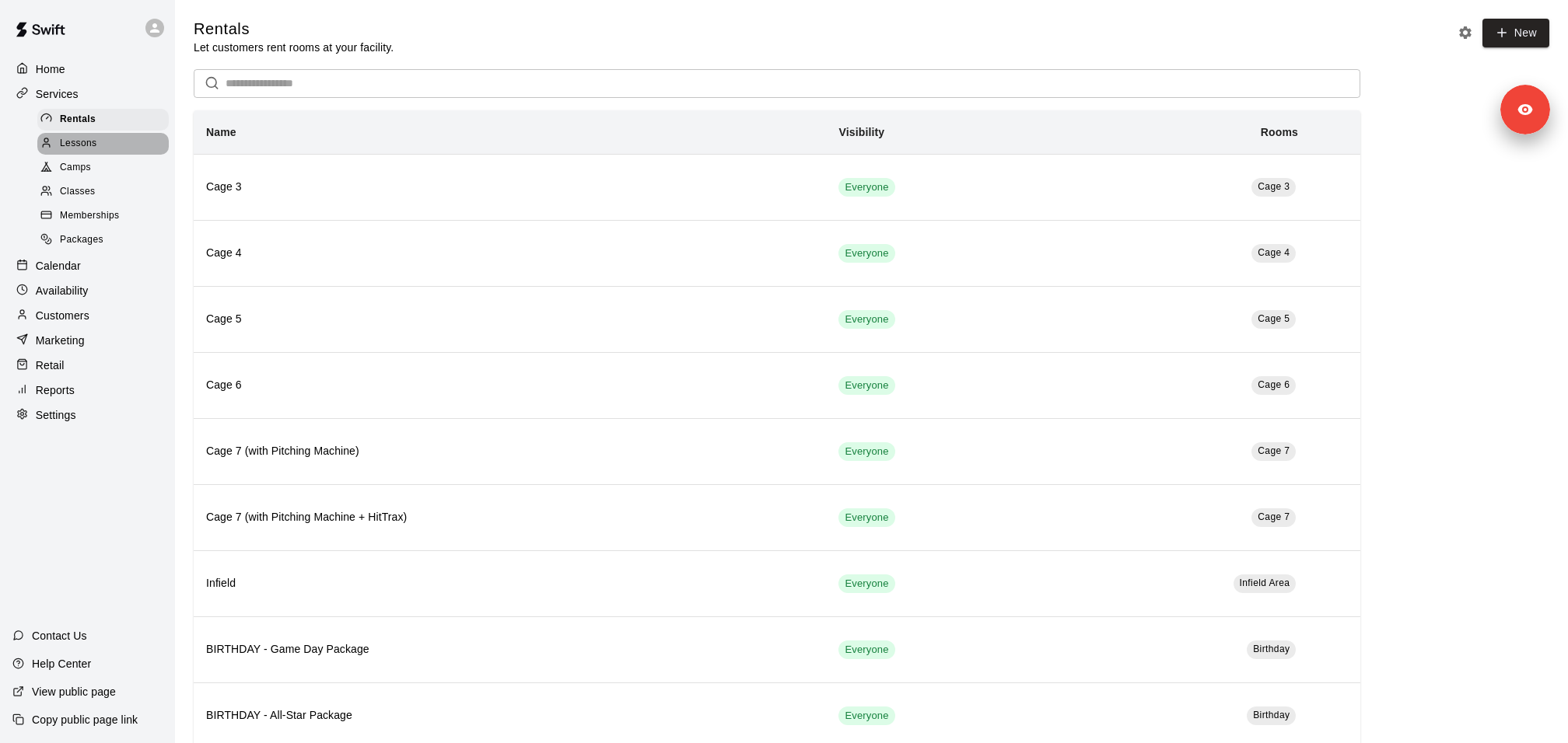
click at [95, 152] on div "Lessons" at bounding box center [103, 144] width 131 height 22
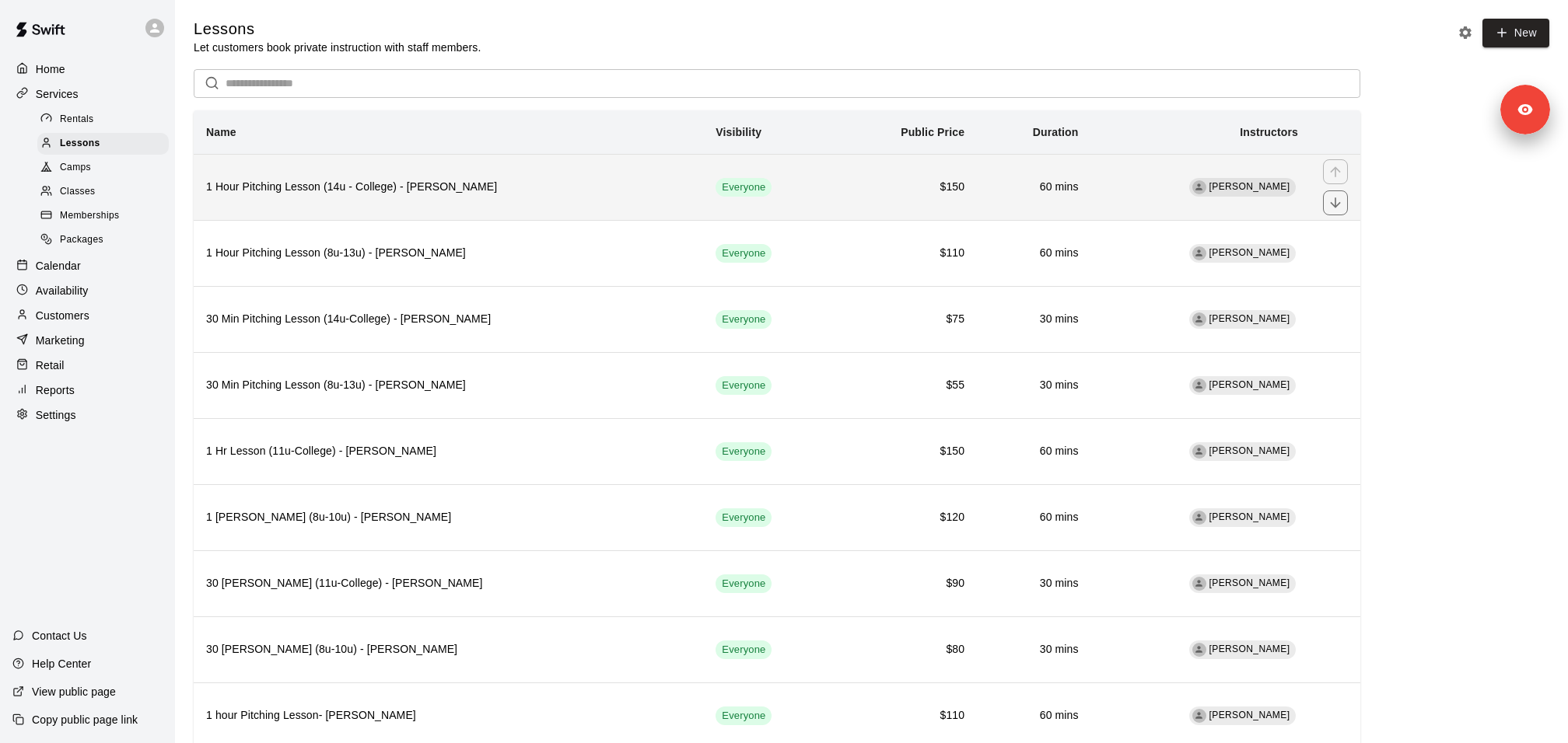
click at [470, 178] on h6 "1 Hour Pitching Lesson (14u - College) - [PERSON_NAME]" at bounding box center [447, 187] width 484 height 17
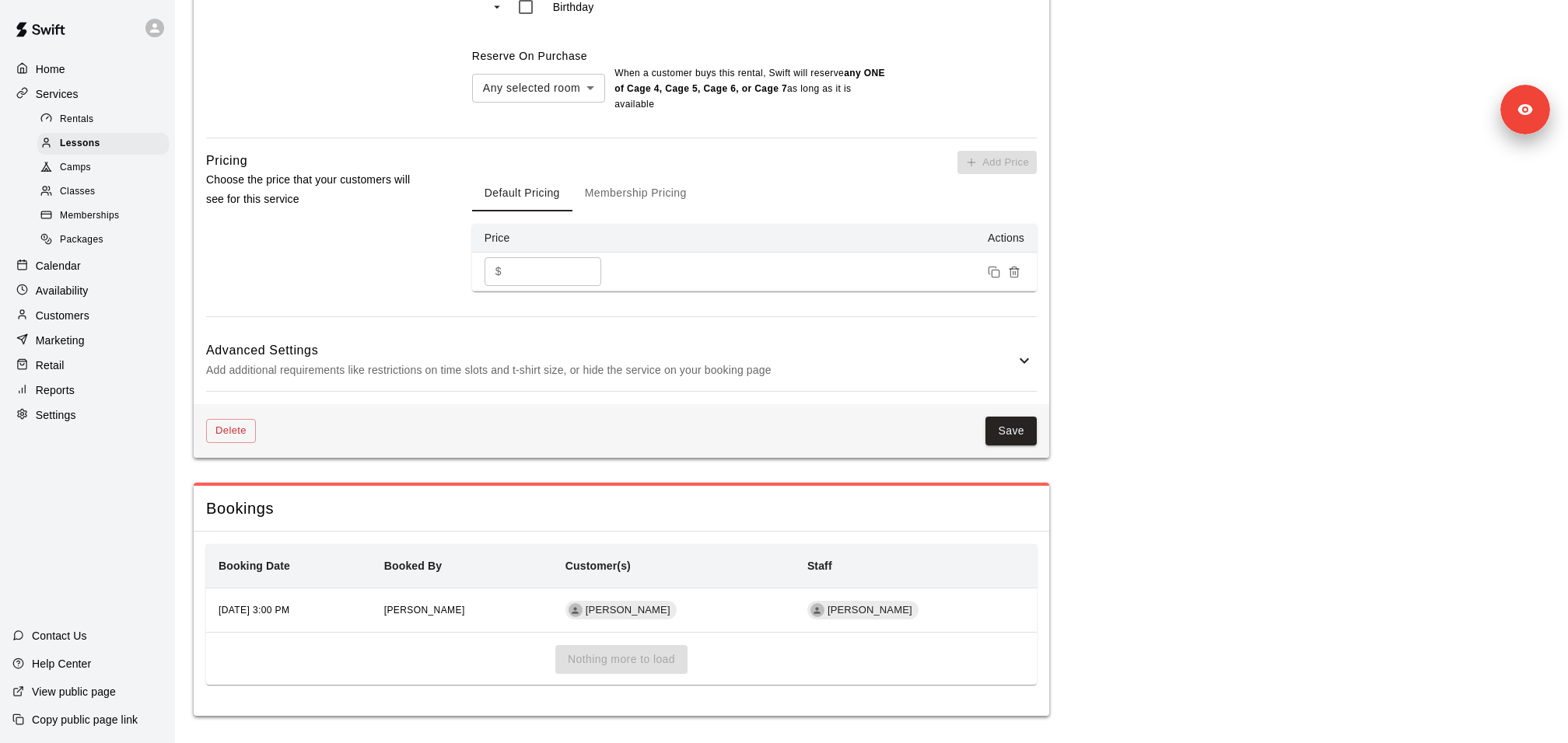
scroll to position [970, 0]
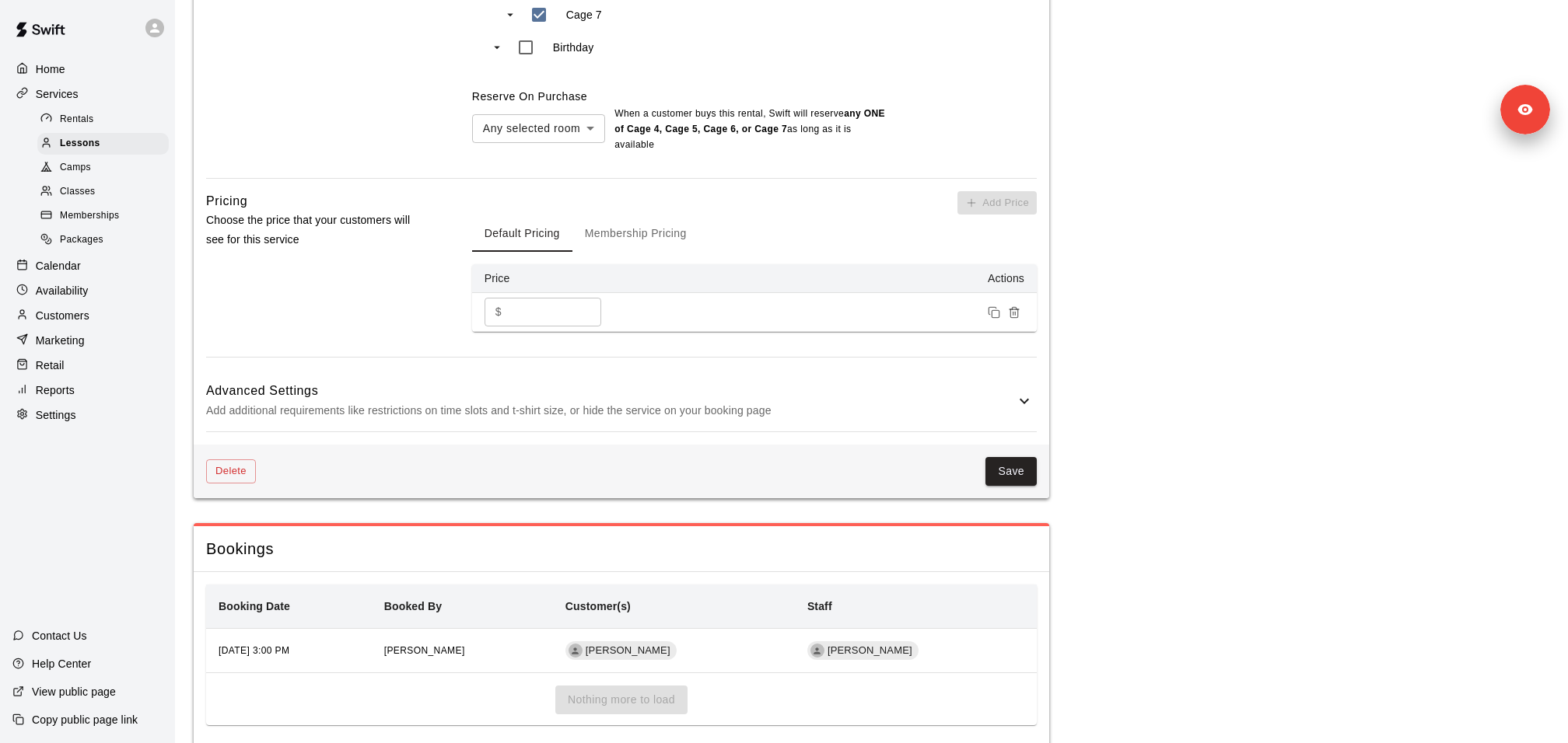
click at [633, 229] on button "Membership Pricing" at bounding box center [635, 233] width 126 height 38
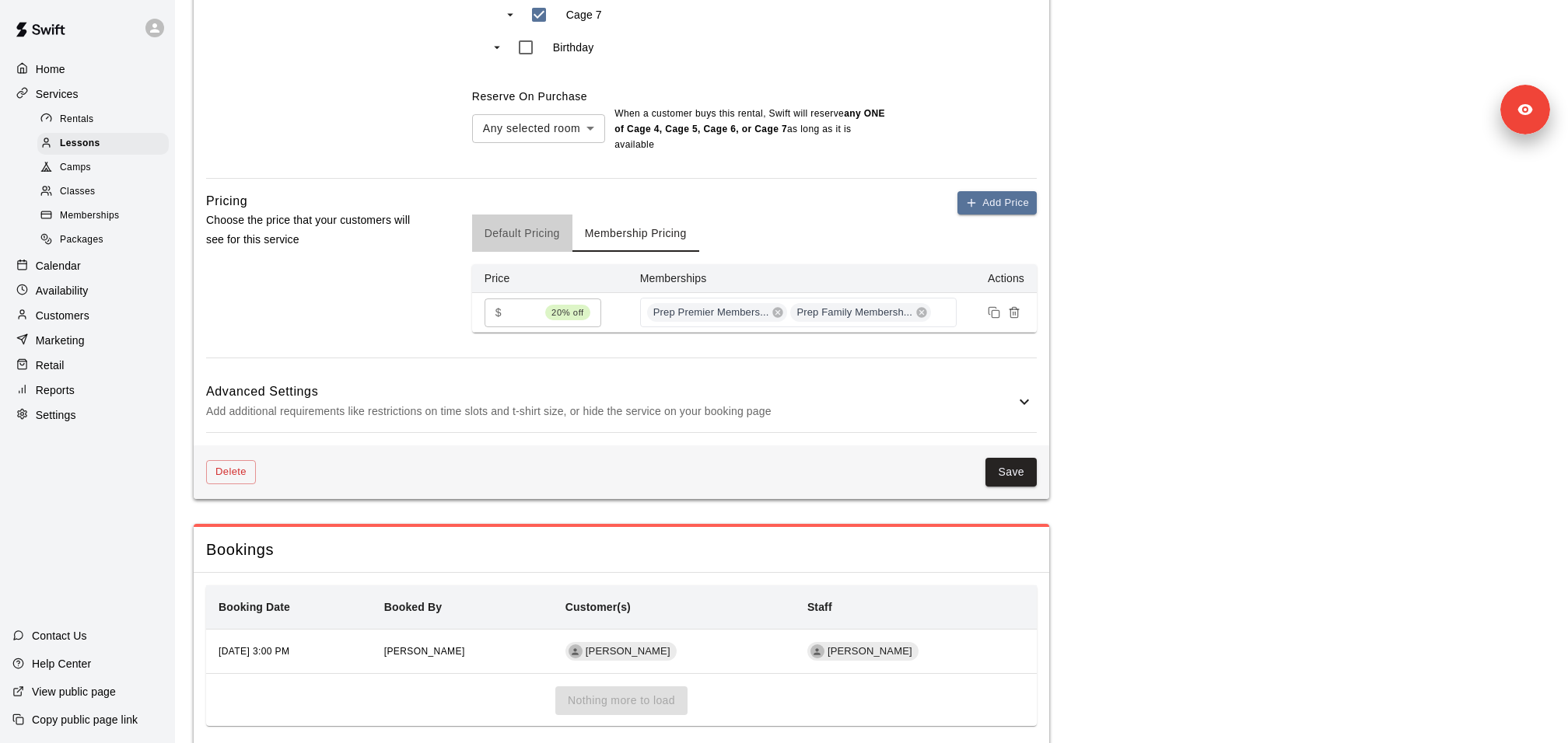
click at [500, 219] on button "Default Pricing" at bounding box center [522, 233] width 100 height 38
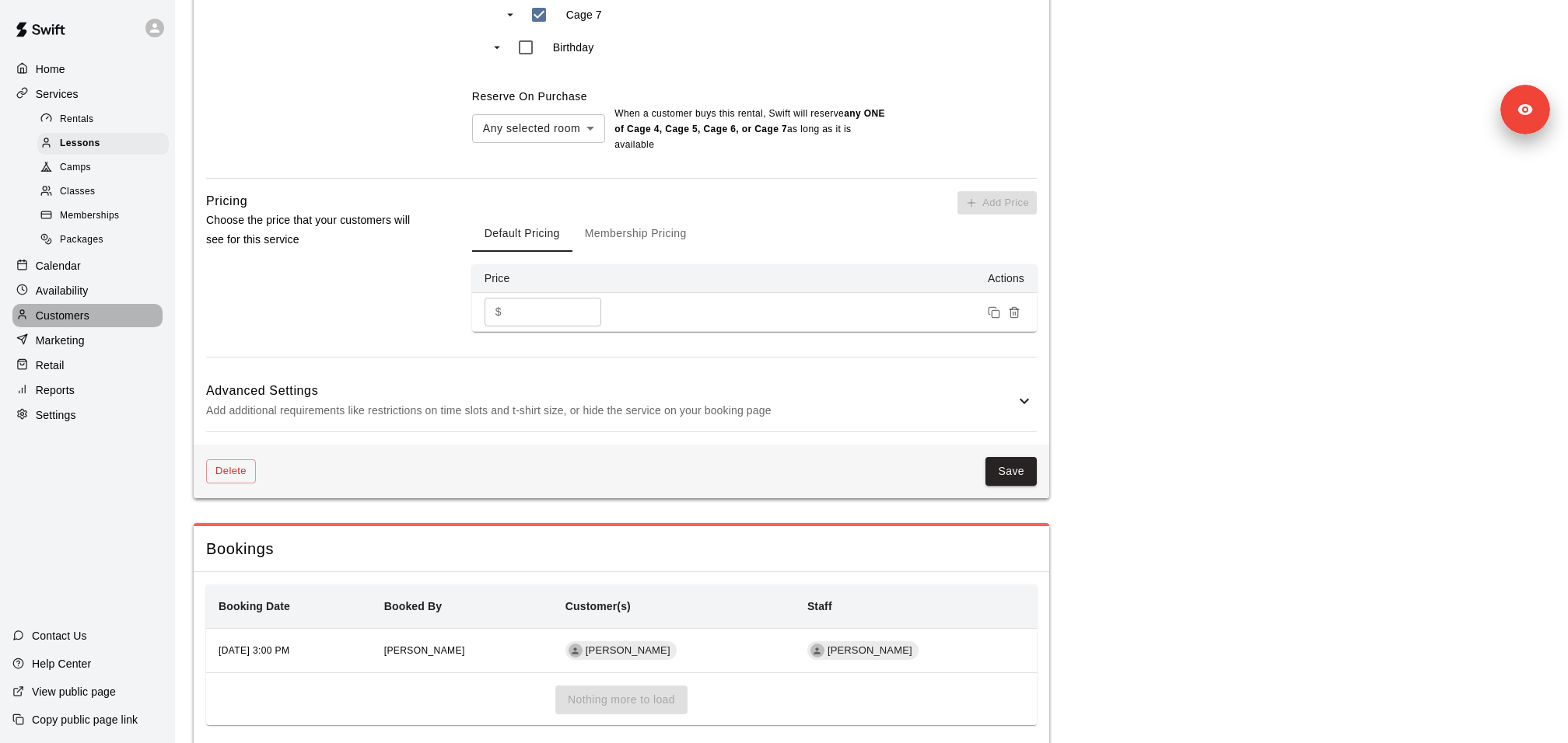
click at [130, 321] on div "Customers" at bounding box center [87, 315] width 150 height 24
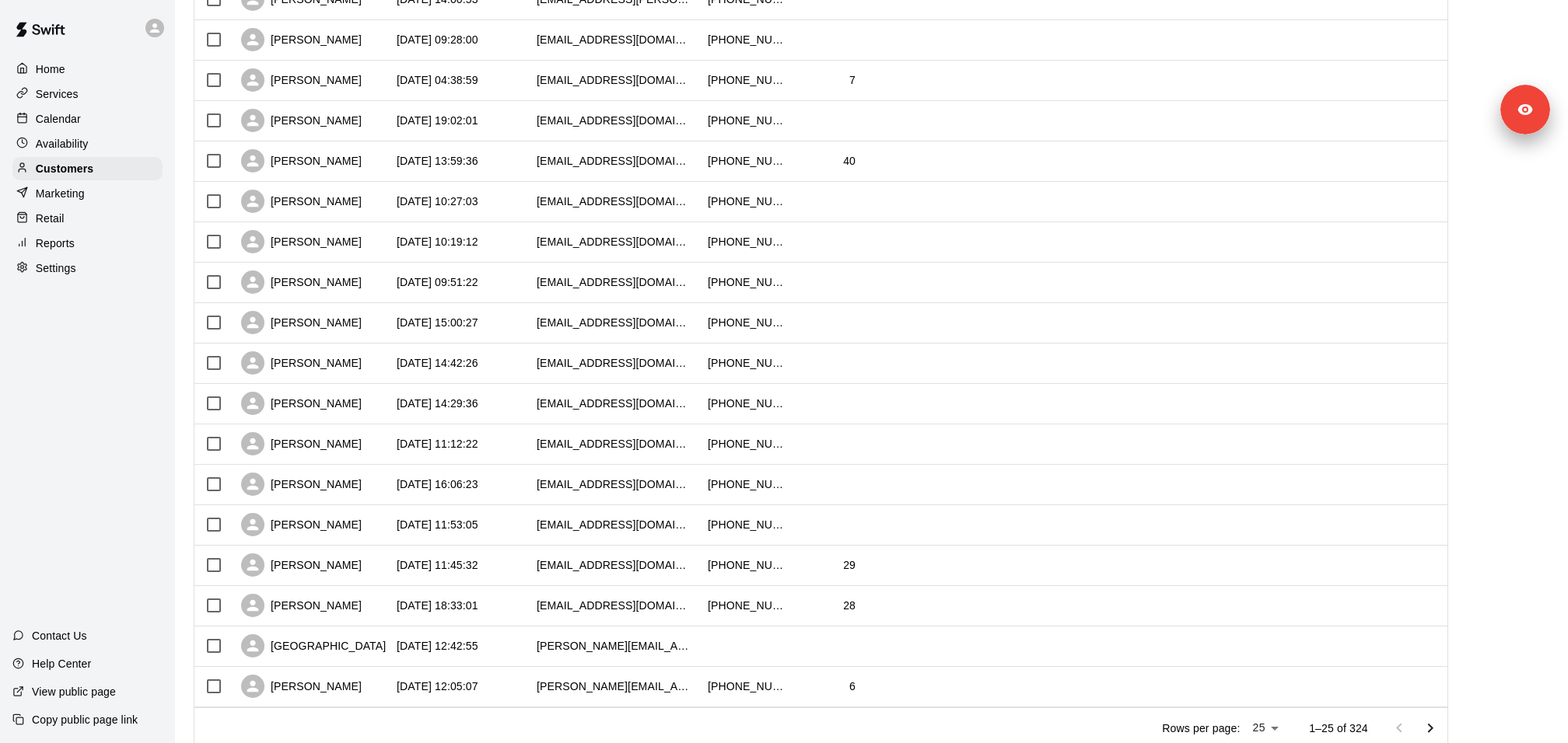
scroll to position [598, 0]
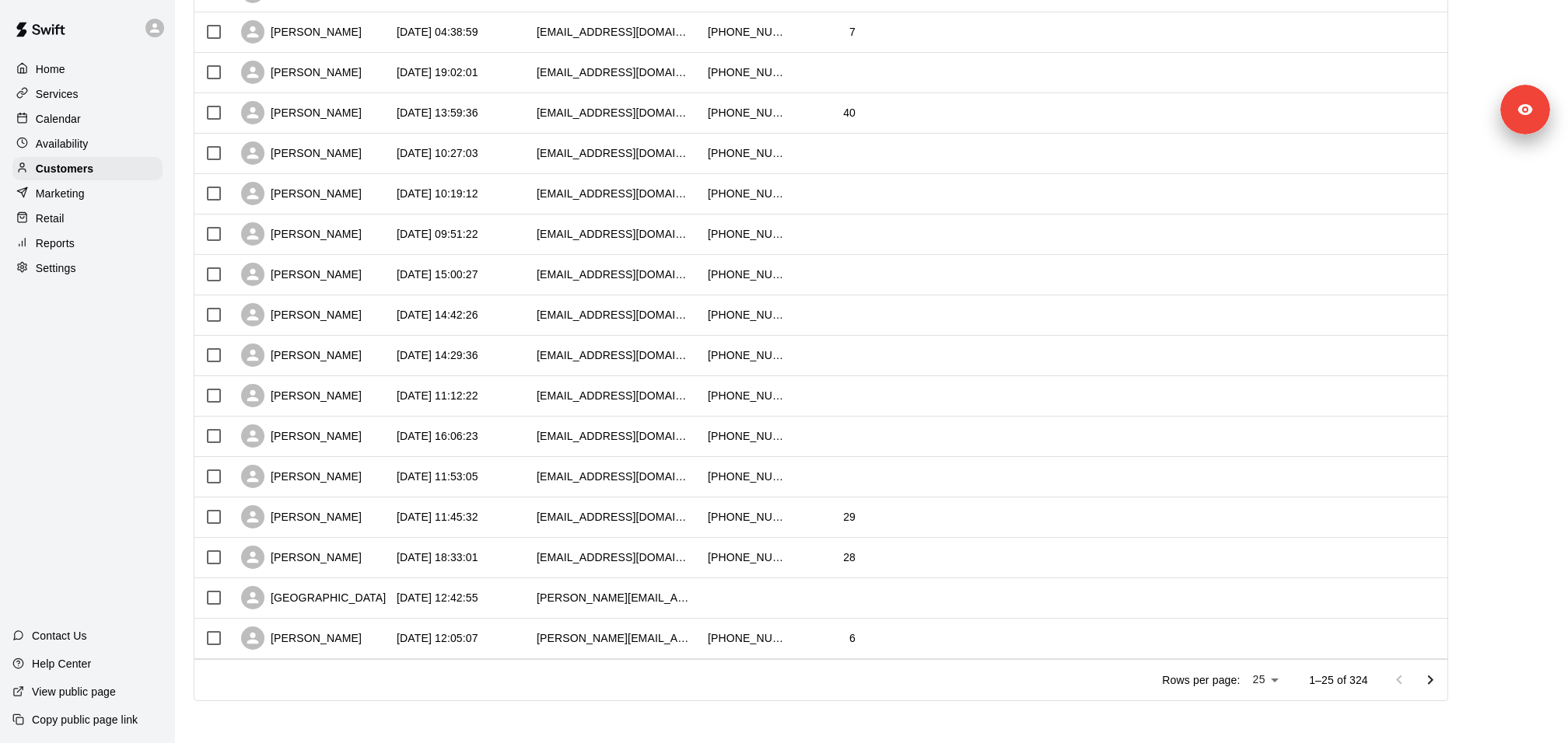
click at [1425, 674] on icon "Go to next page" at bounding box center [1430, 681] width 19 height 19
click at [1429, 677] on icon "Go to next page" at bounding box center [1430, 680] width 6 height 9
click at [1430, 673] on icon "Go to next page" at bounding box center [1430, 681] width 19 height 19
click at [1430, 675] on icon "Go to next page" at bounding box center [1430, 681] width 19 height 19
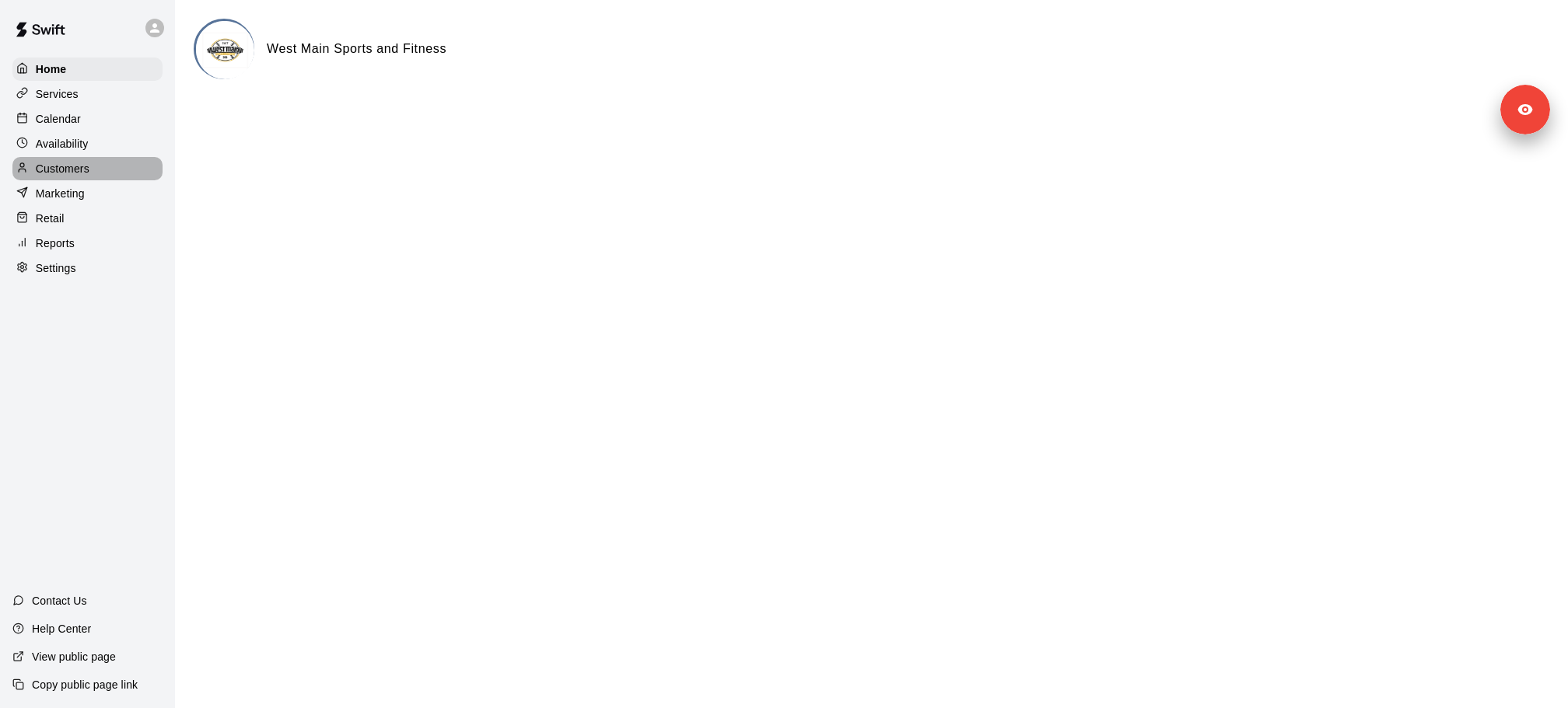
click at [94, 166] on div "Customers" at bounding box center [87, 168] width 150 height 24
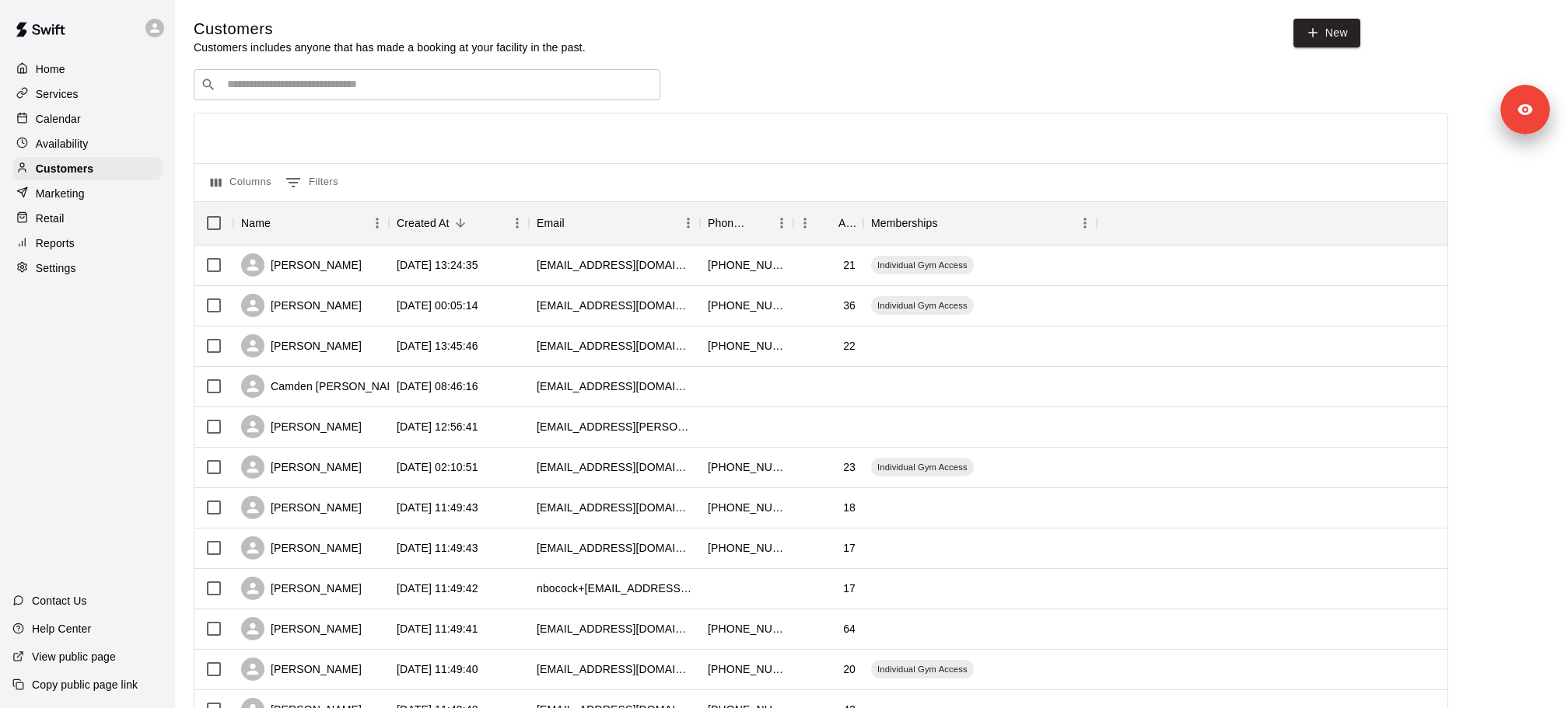
click at [67, 116] on p "Calendar" at bounding box center [59, 119] width 45 height 15
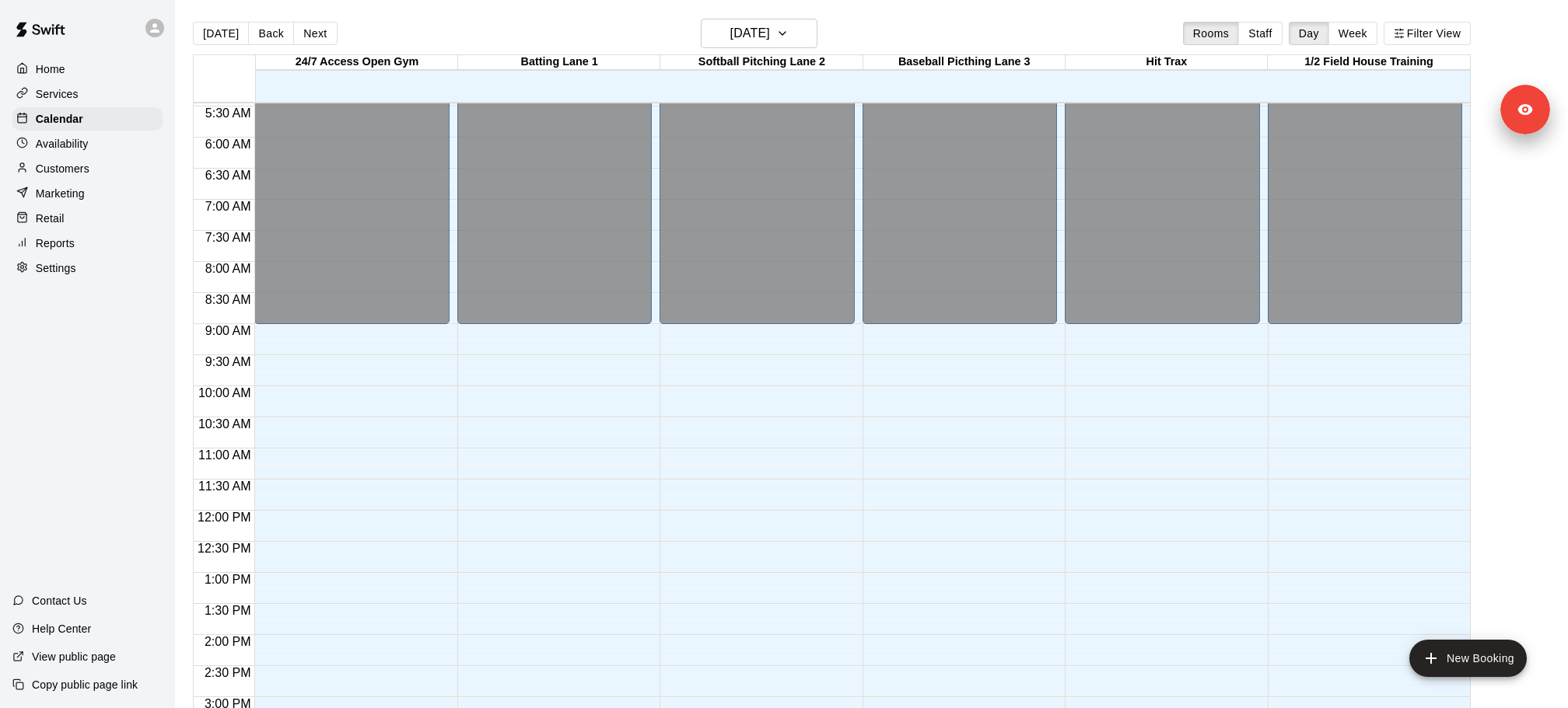
scroll to position [386, 0]
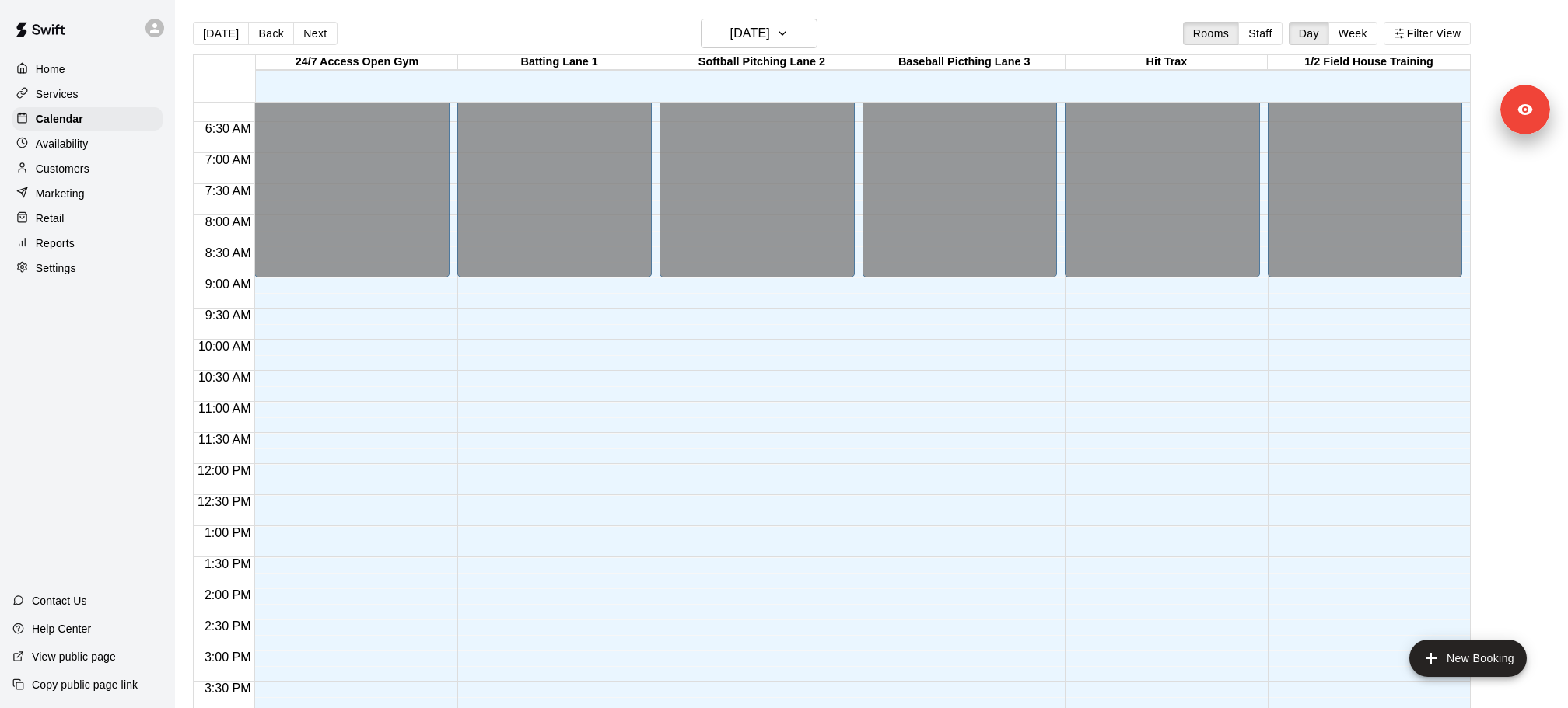
click at [79, 103] on div "Services" at bounding box center [87, 93] width 150 height 24
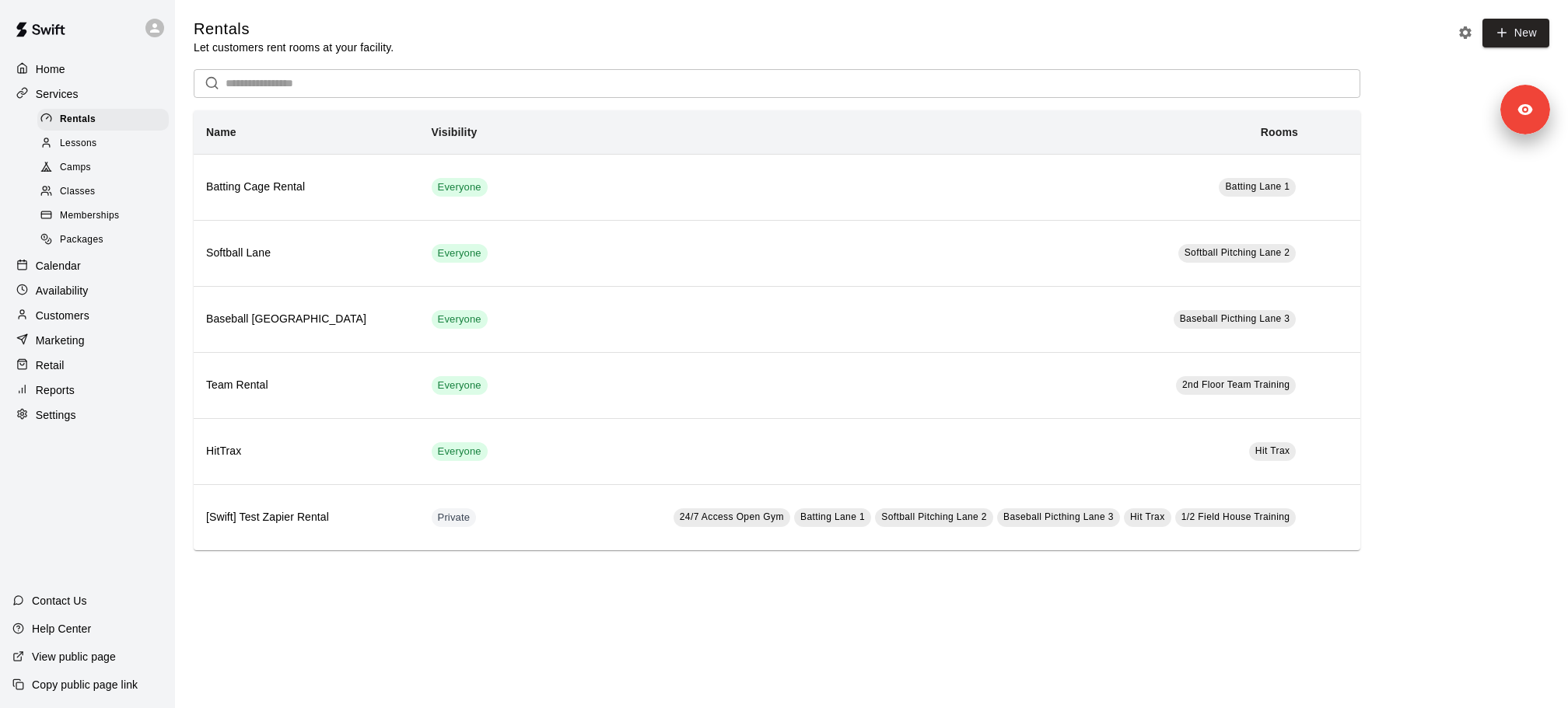
click at [143, 223] on div "Memberships" at bounding box center [103, 215] width 131 height 22
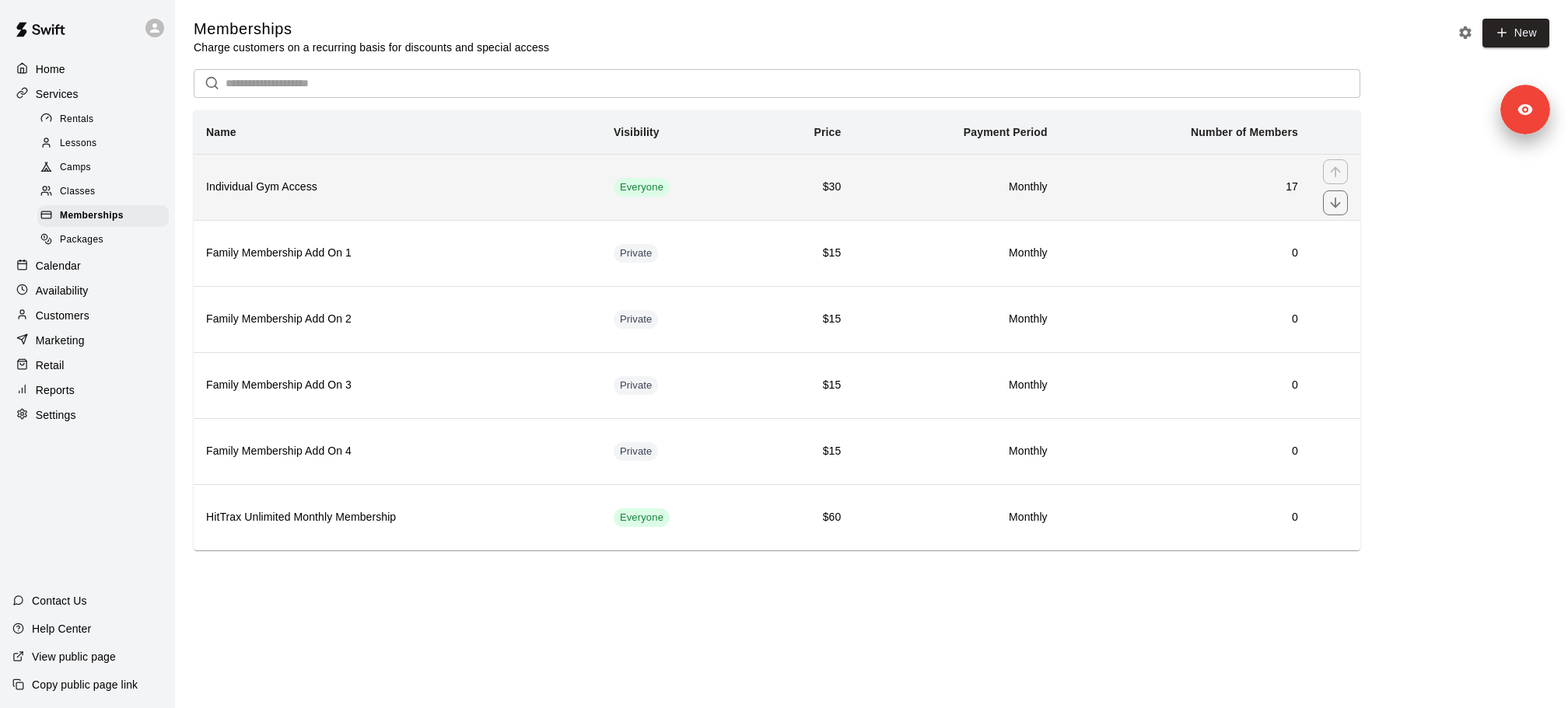
click at [367, 189] on h6 "Individual Gym Access" at bounding box center [396, 187] width 382 height 17
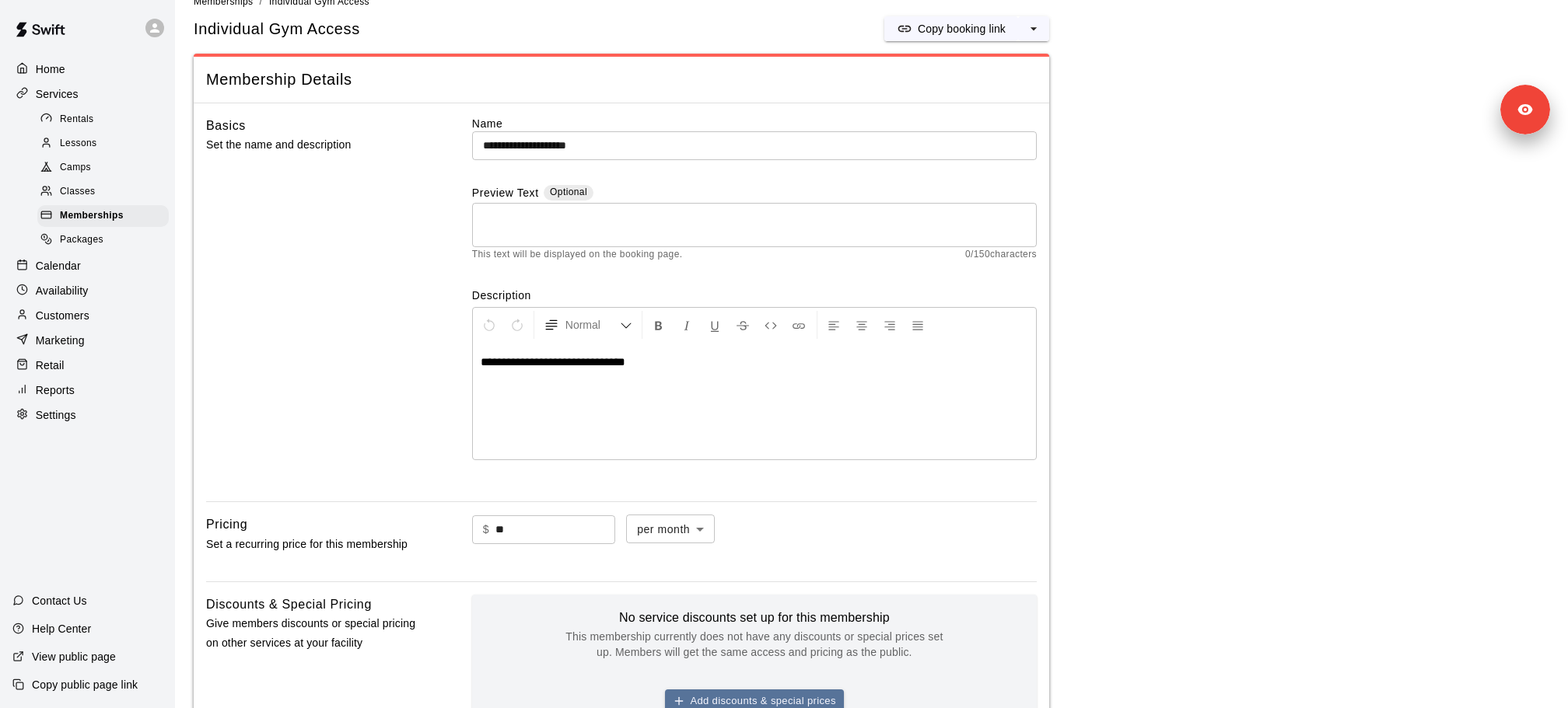
scroll to position [1256, 0]
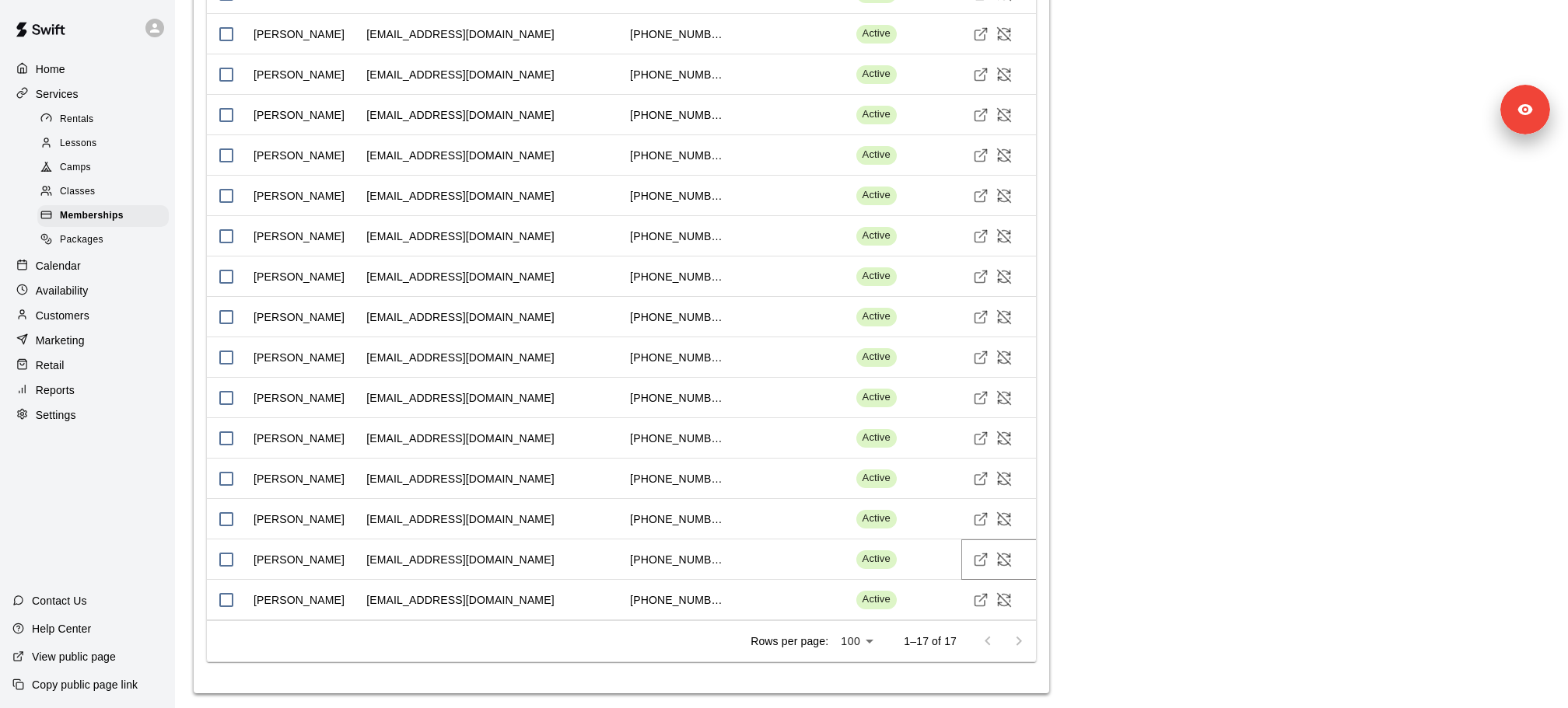
click at [986, 560] on icon "Visit customer profile" at bounding box center [980, 560] width 15 height 15
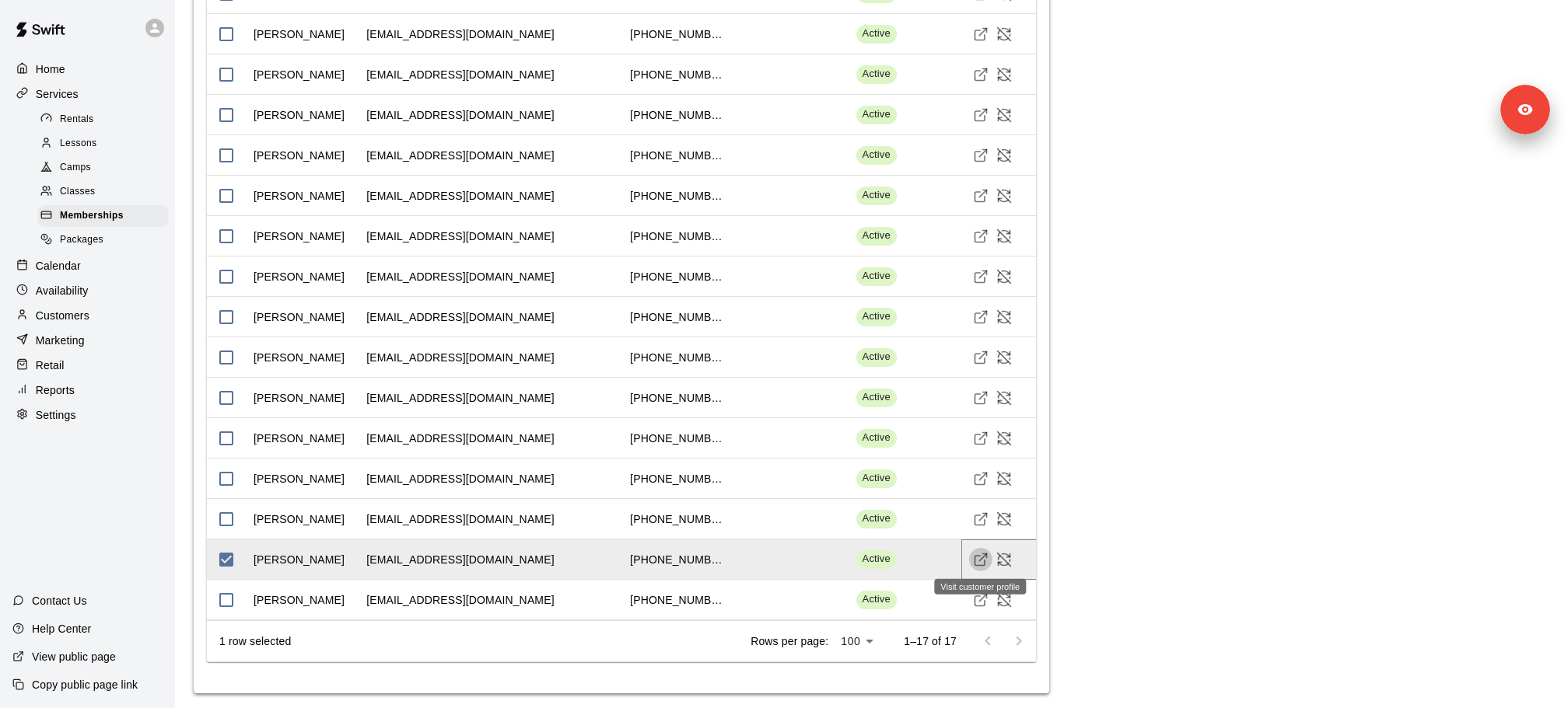
click at [983, 553] on icon "Visit customer profile" at bounding box center [980, 560] width 15 height 15
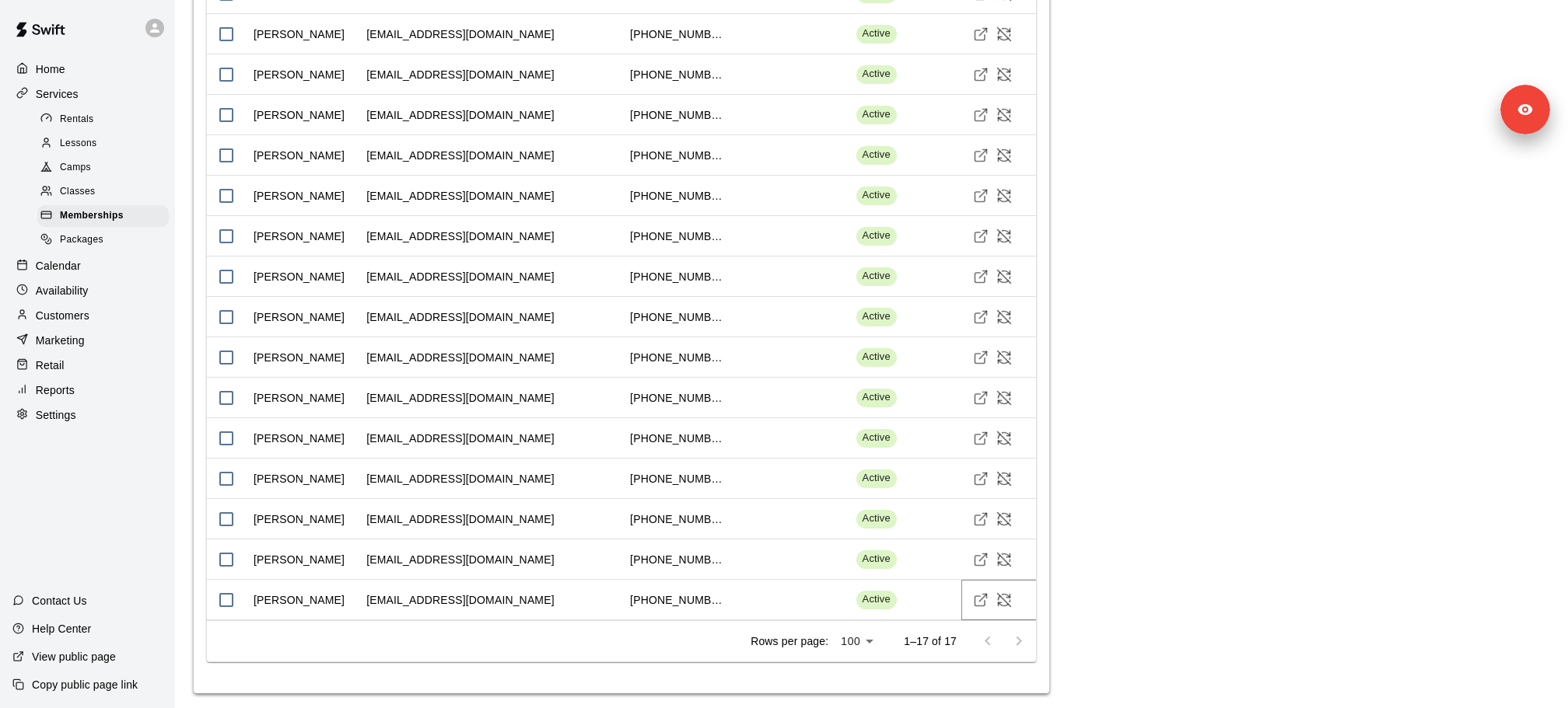
click at [983, 606] on button "Visit customer profile" at bounding box center [980, 600] width 24 height 24
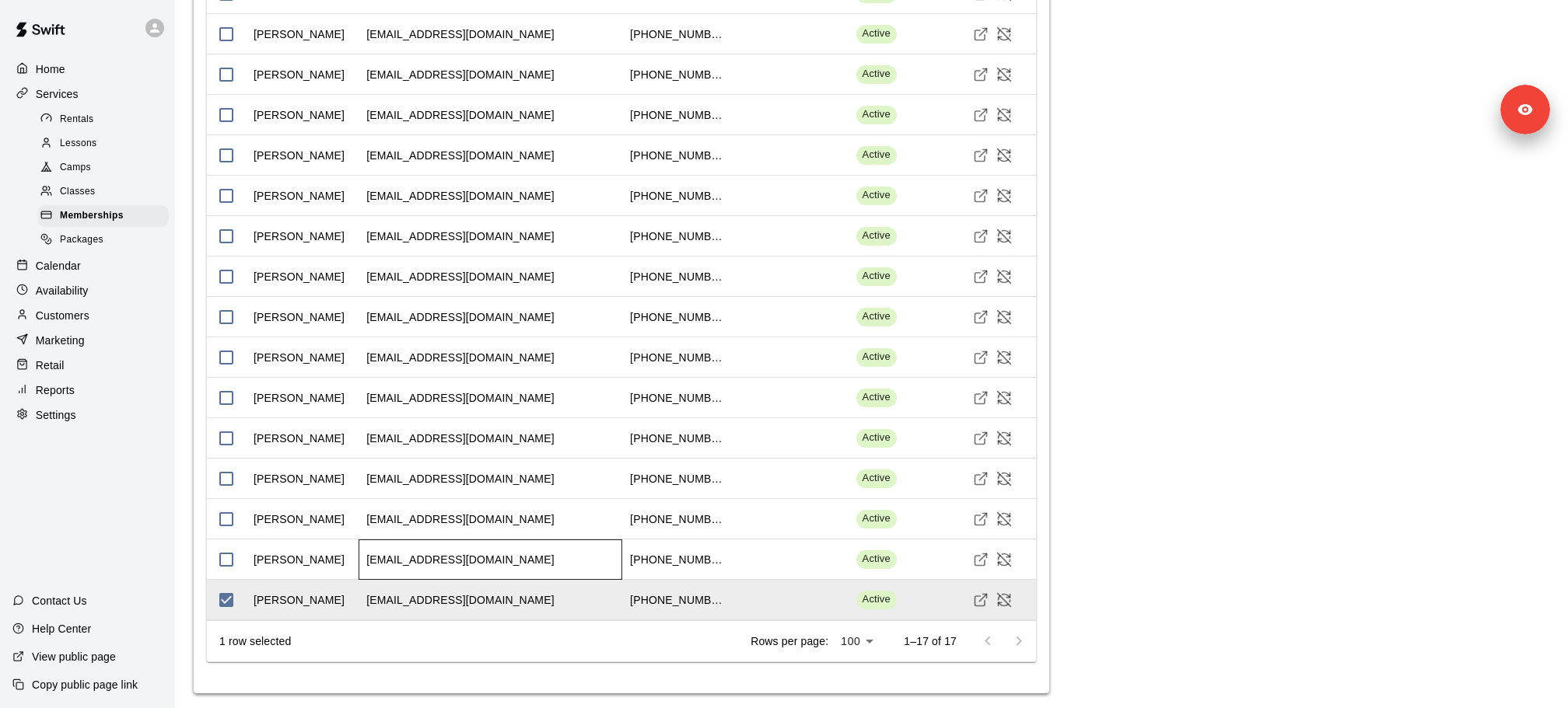
click at [478, 558] on div "croatnsensatn89@gmail.com" at bounding box center [460, 560] width 188 height 15
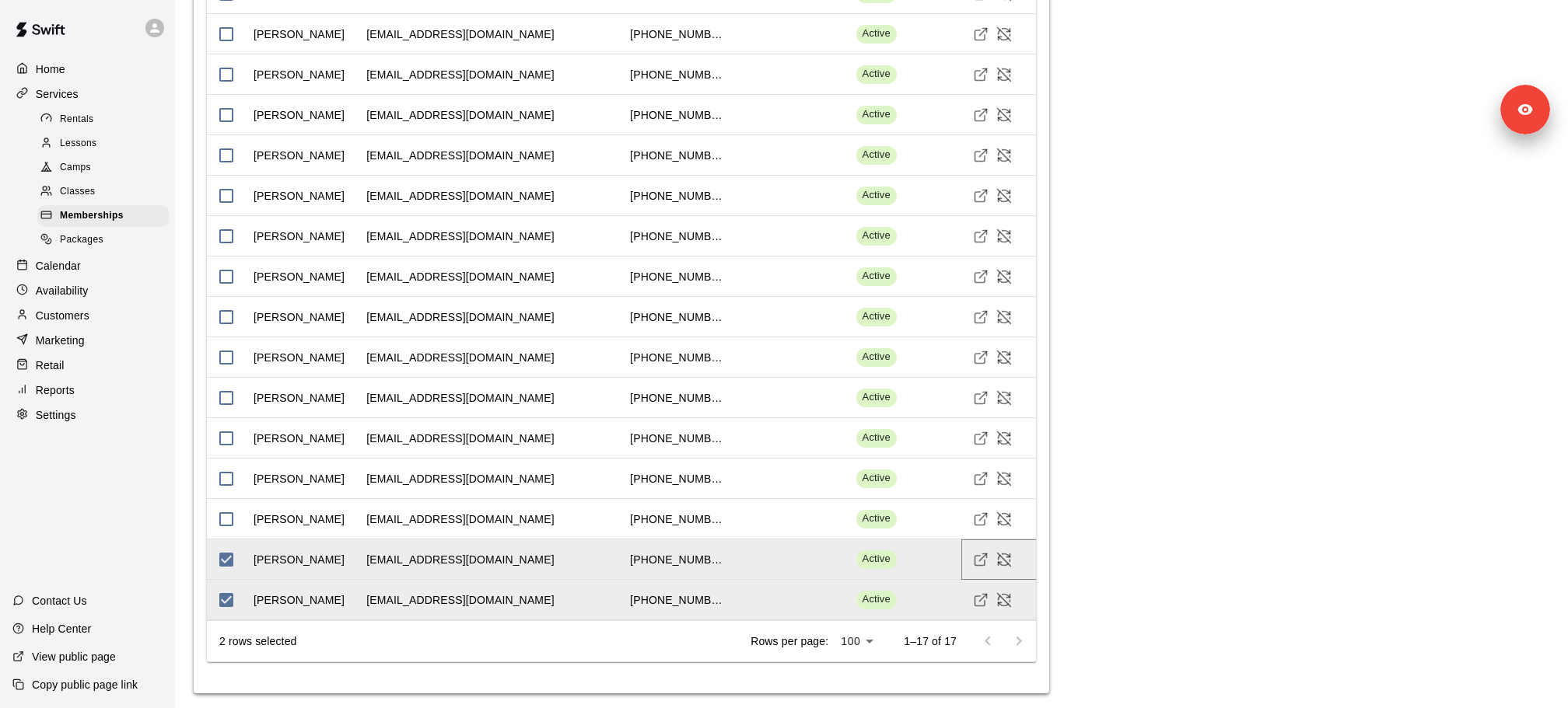
click at [977, 554] on icon "Visit customer profile" at bounding box center [980, 560] width 15 height 15
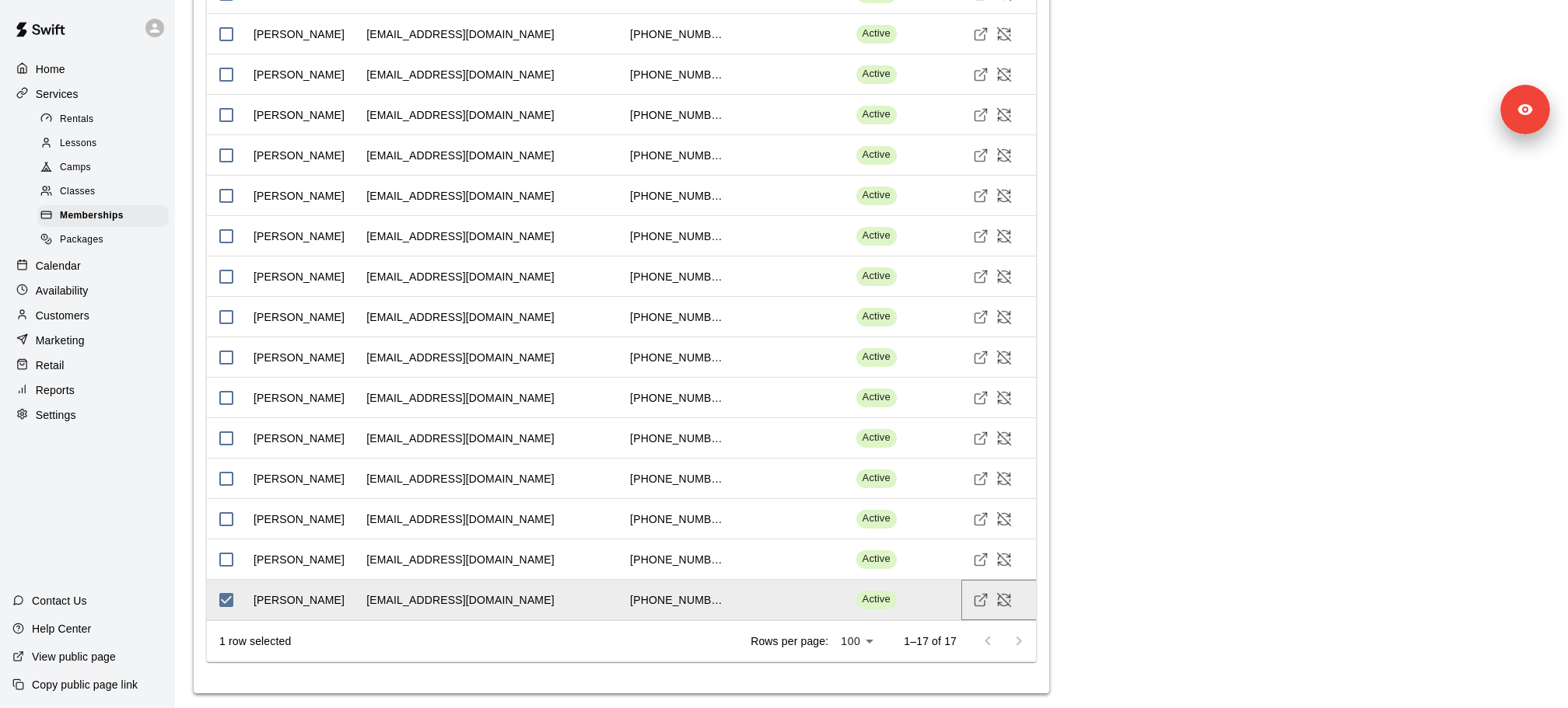
click at [976, 598] on icon "Visit customer profile" at bounding box center [980, 600] width 15 height 15
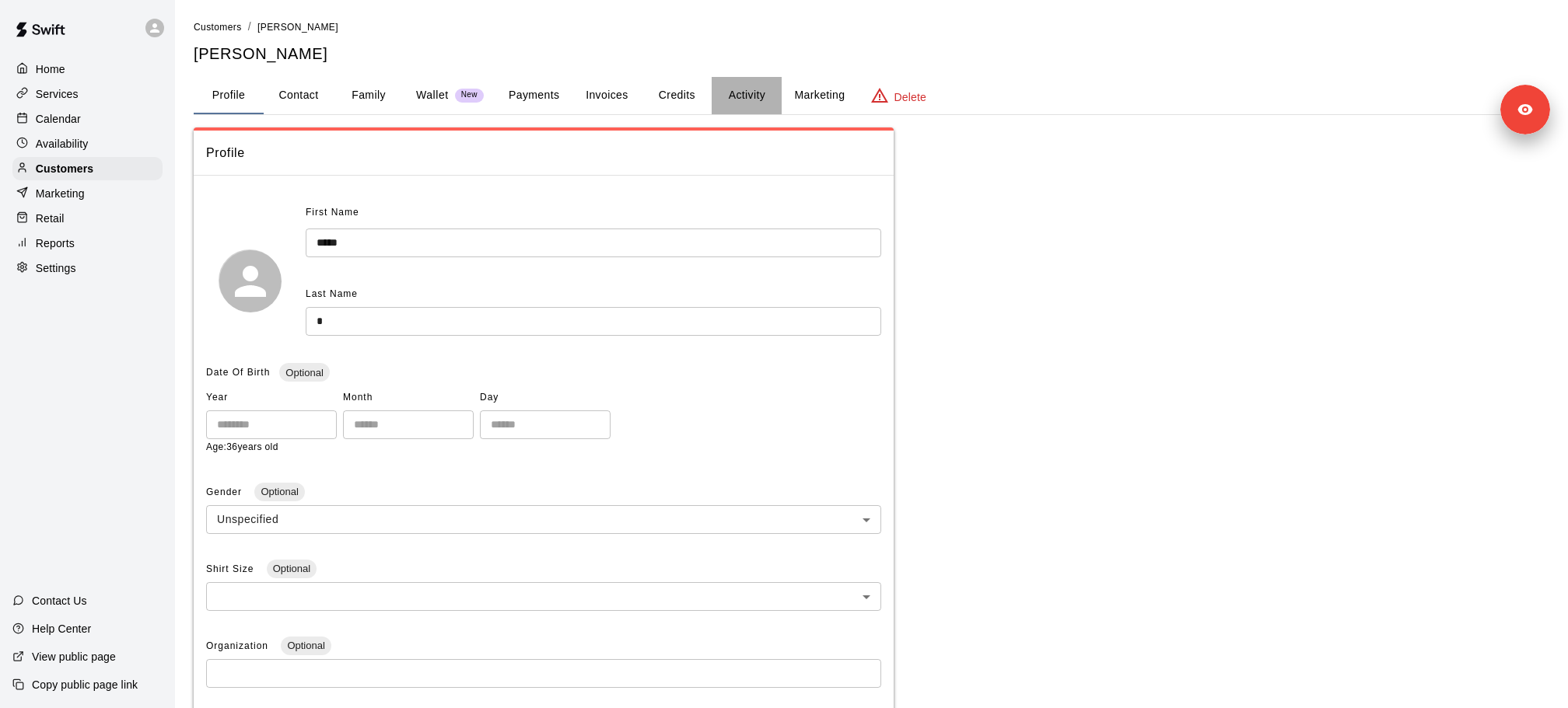
click at [739, 95] on button "Activity" at bounding box center [747, 96] width 70 height 38
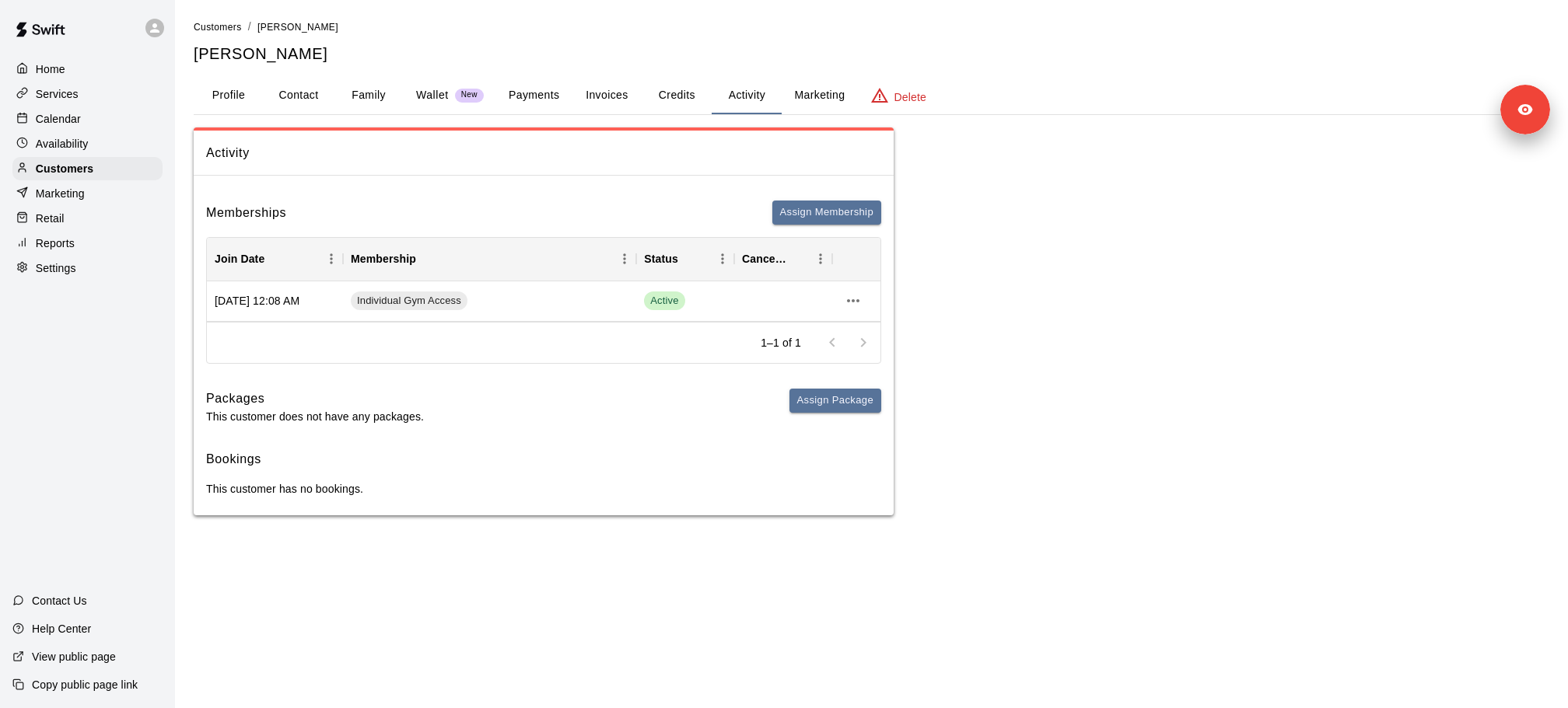
click at [65, 94] on p "Services" at bounding box center [57, 93] width 42 height 15
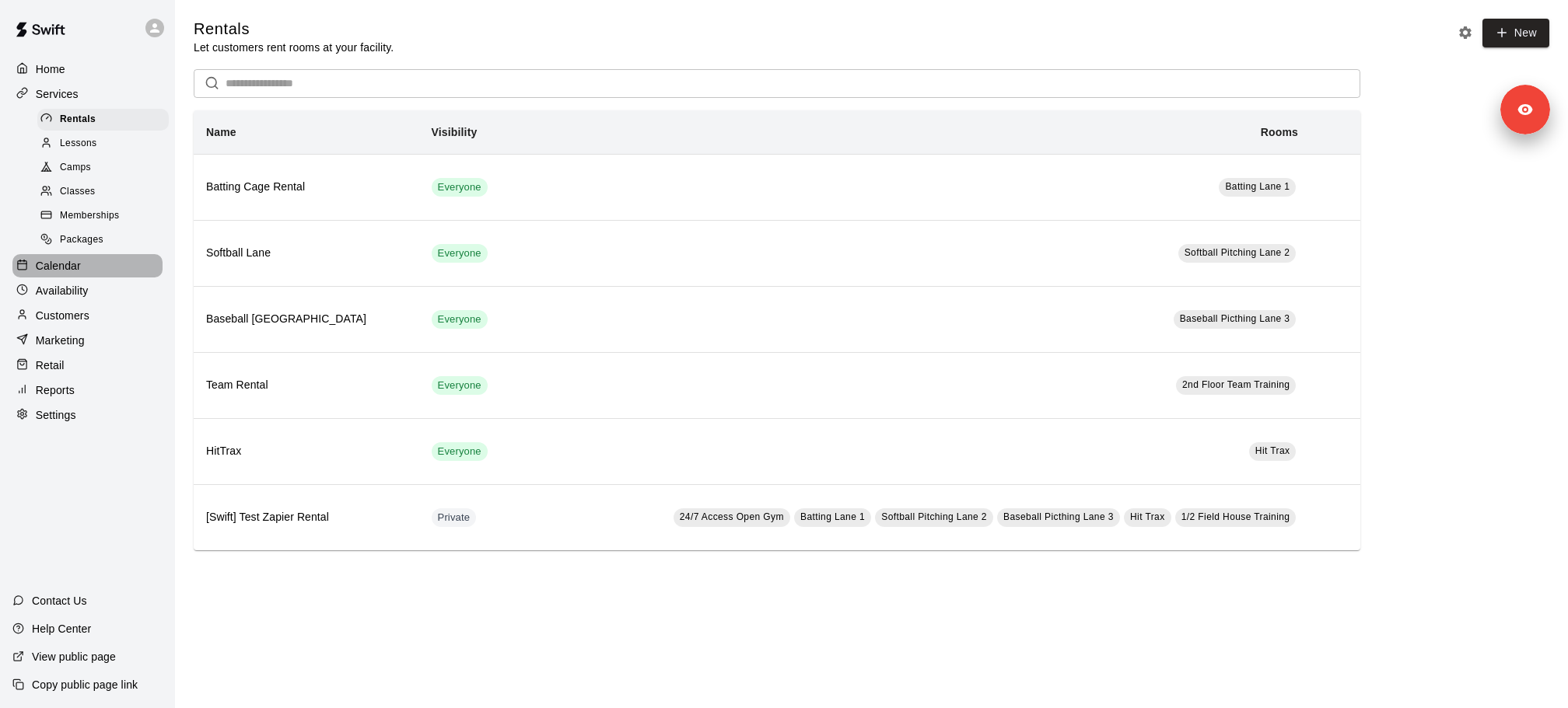
click at [25, 265] on icon at bounding box center [22, 264] width 11 height 11
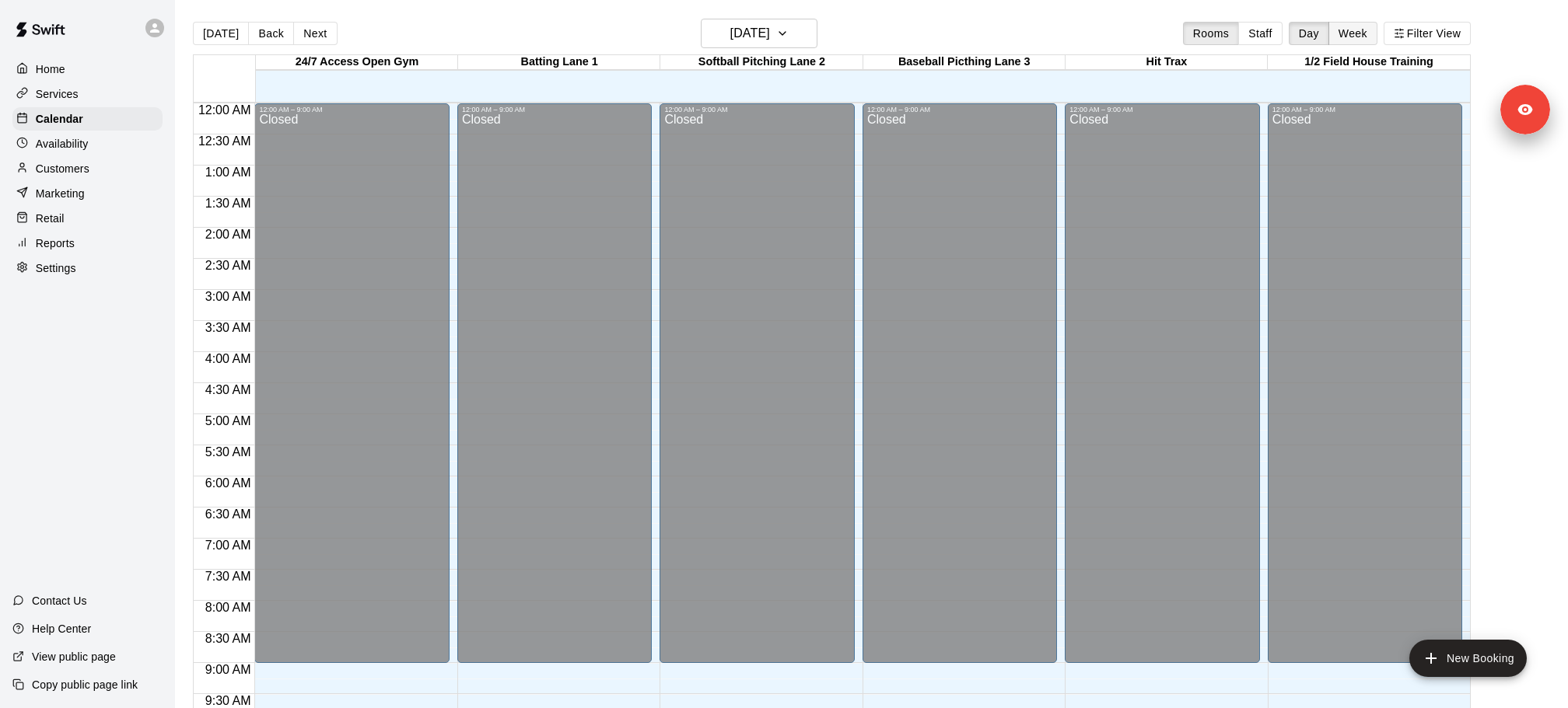
click at [1351, 38] on button "Week" at bounding box center [1353, 33] width 49 height 24
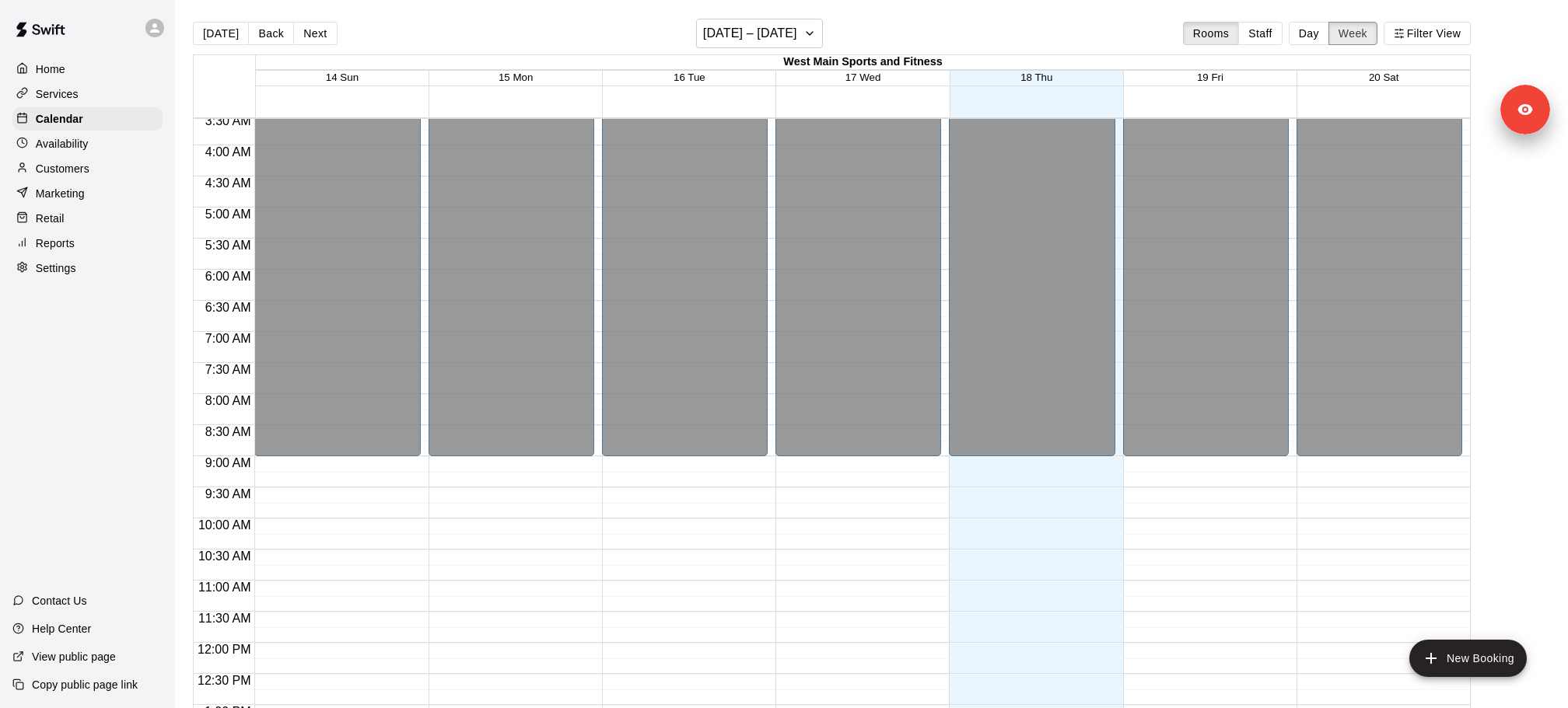
scroll to position [240, 0]
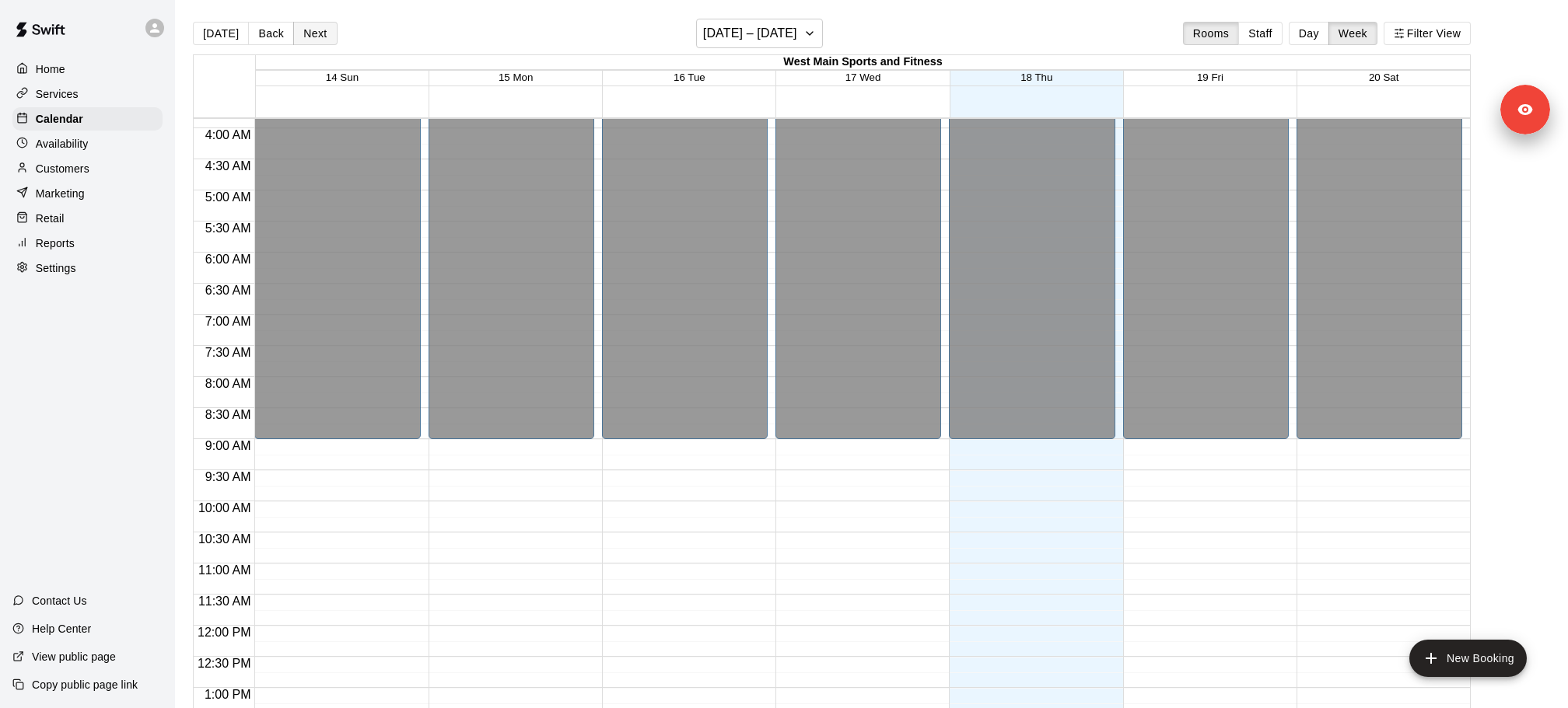
click at [306, 27] on button "Next" at bounding box center [315, 33] width 43 height 24
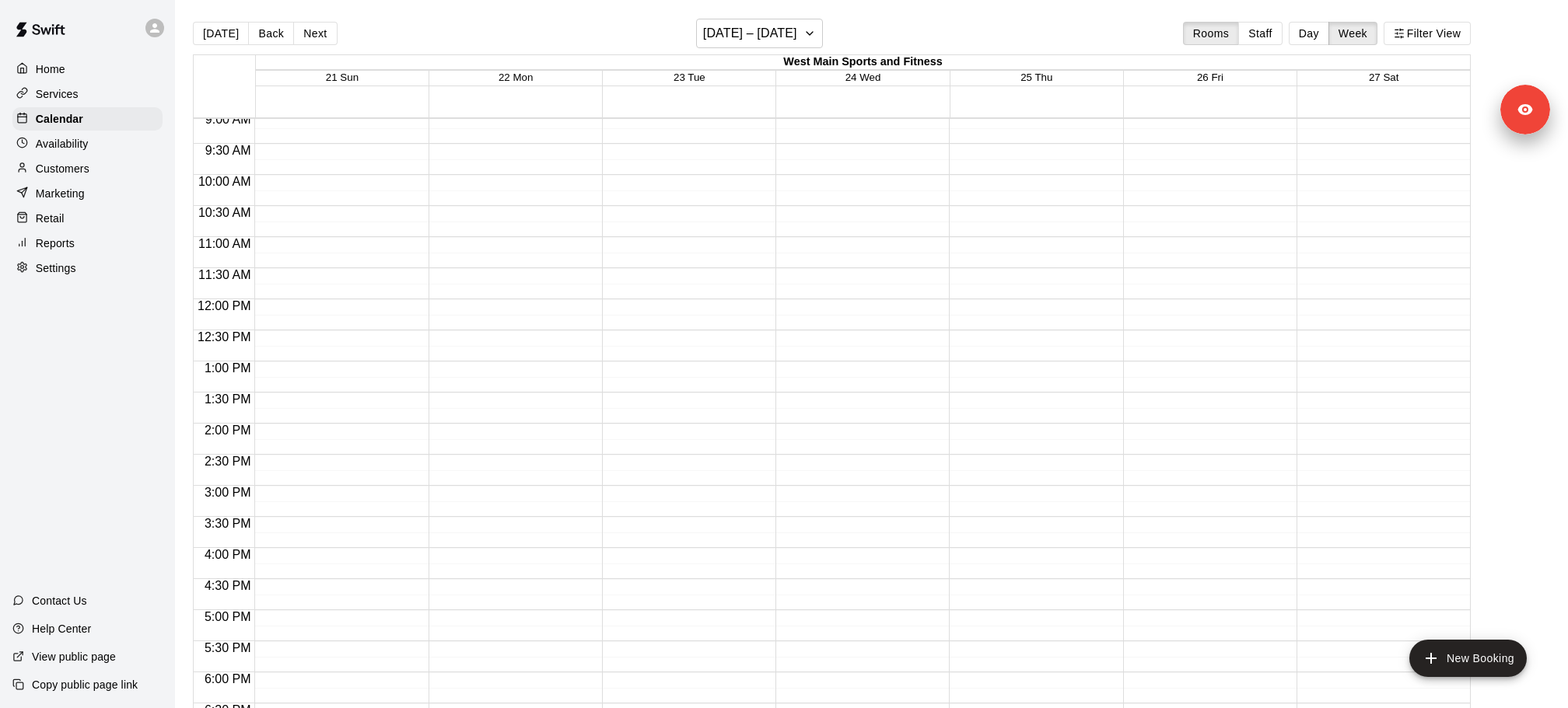
scroll to position [527, 0]
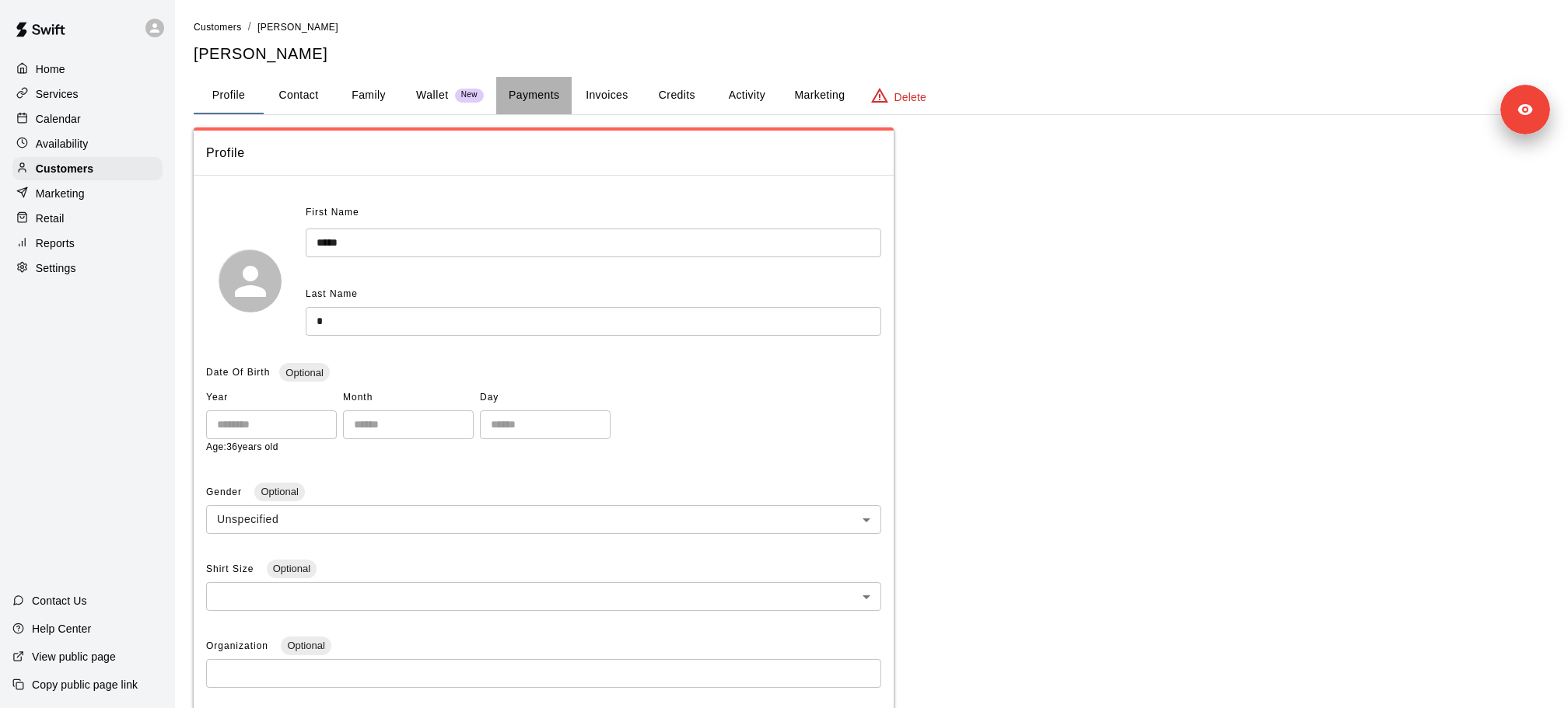
click at [525, 96] on button "Payments" at bounding box center [534, 96] width 76 height 38
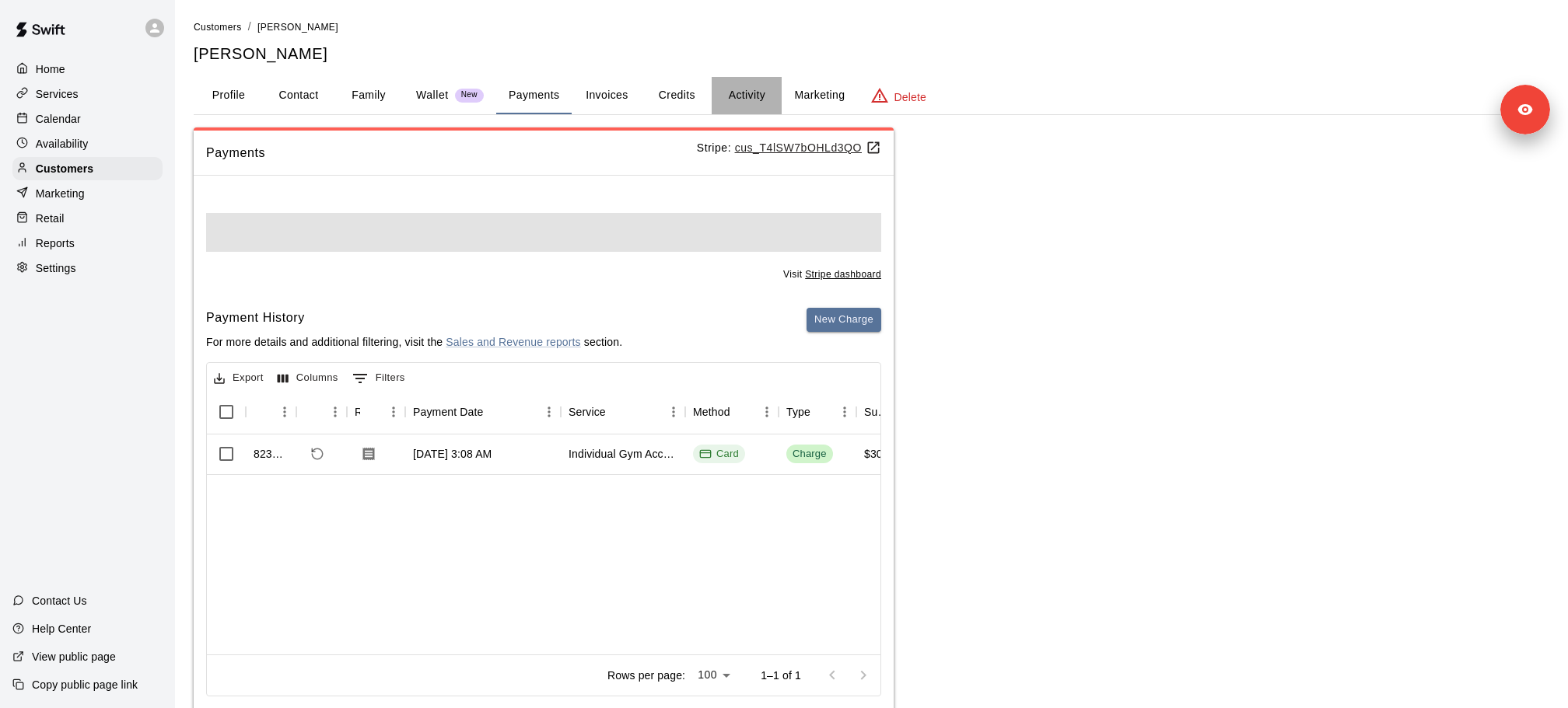
click at [757, 90] on button "Activity" at bounding box center [747, 96] width 70 height 38
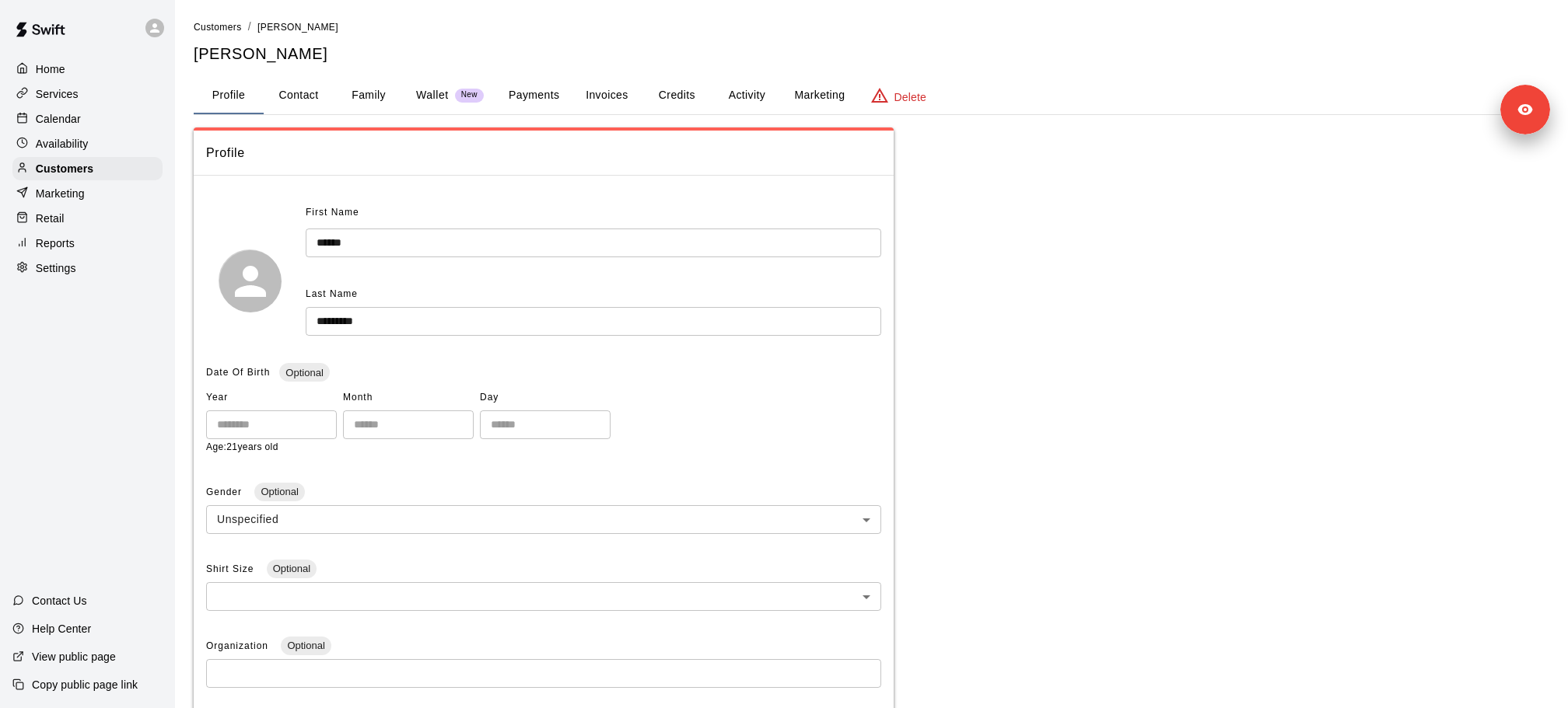
click at [739, 110] on button "Activity" at bounding box center [747, 96] width 70 height 38
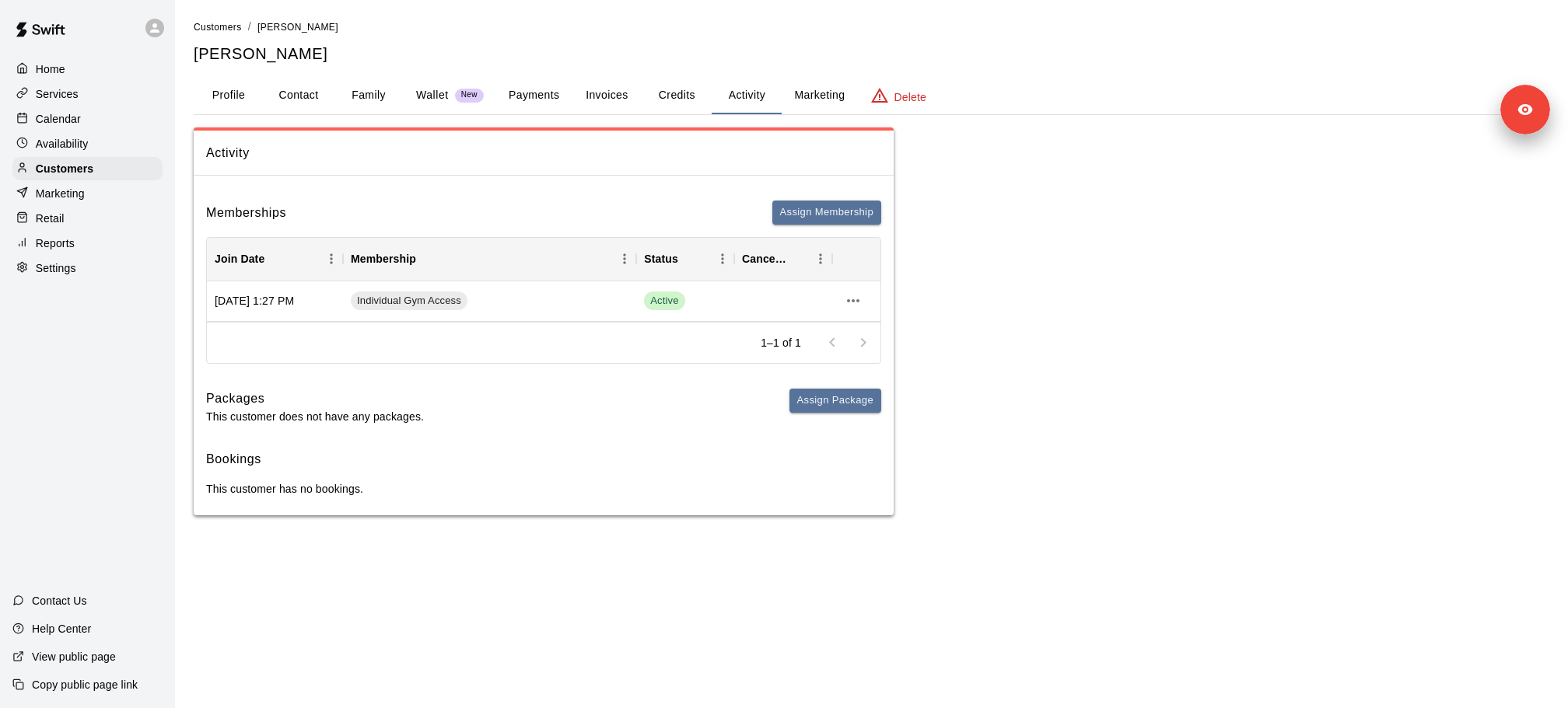
click at [531, 108] on button "Payments" at bounding box center [534, 96] width 76 height 38
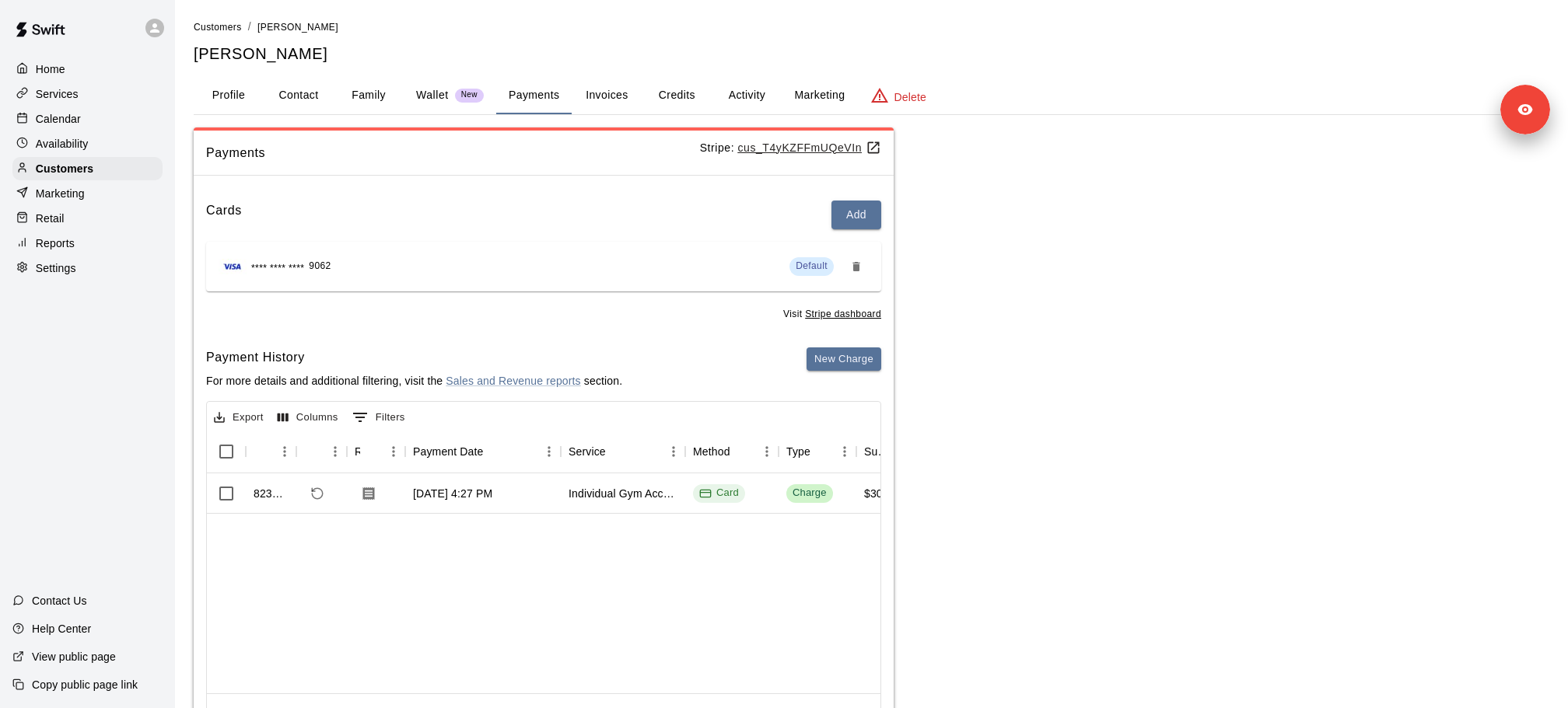
click at [792, 144] on u "cus_T4yKZFFmUQeVIn" at bounding box center [810, 147] width 143 height 12
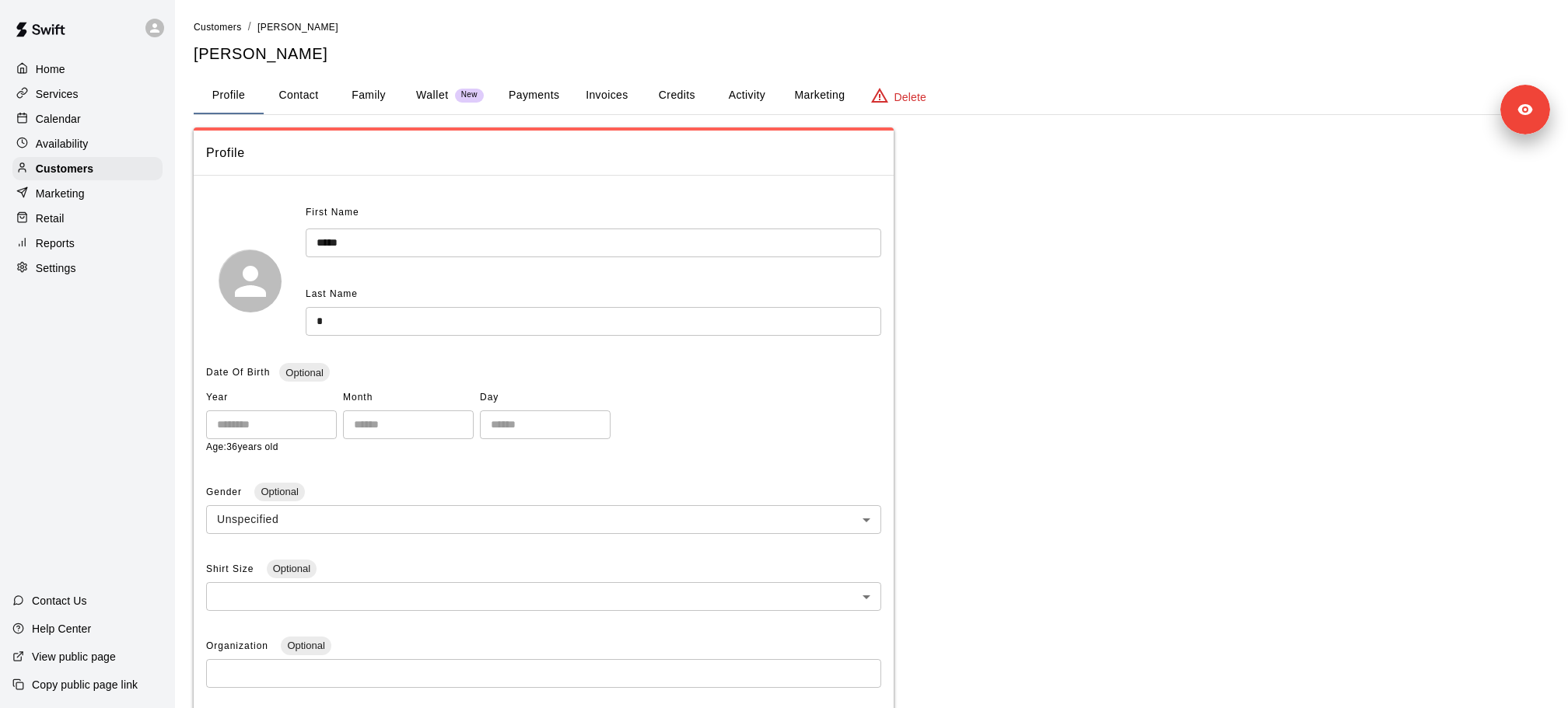
click at [516, 97] on button "Payments" at bounding box center [534, 96] width 76 height 38
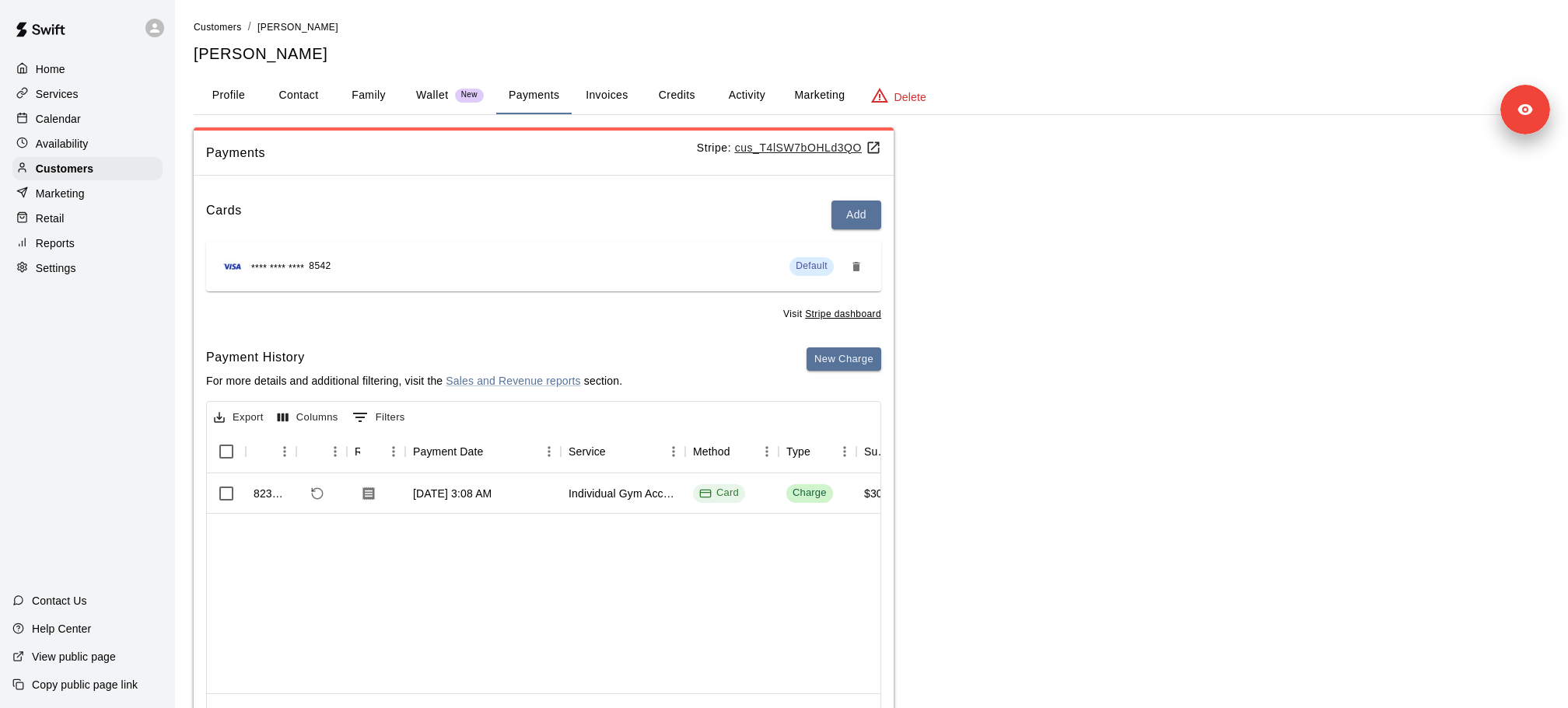
click at [784, 146] on u "cus_T4lSW7bOHLd3QO" at bounding box center [807, 147] width 146 height 12
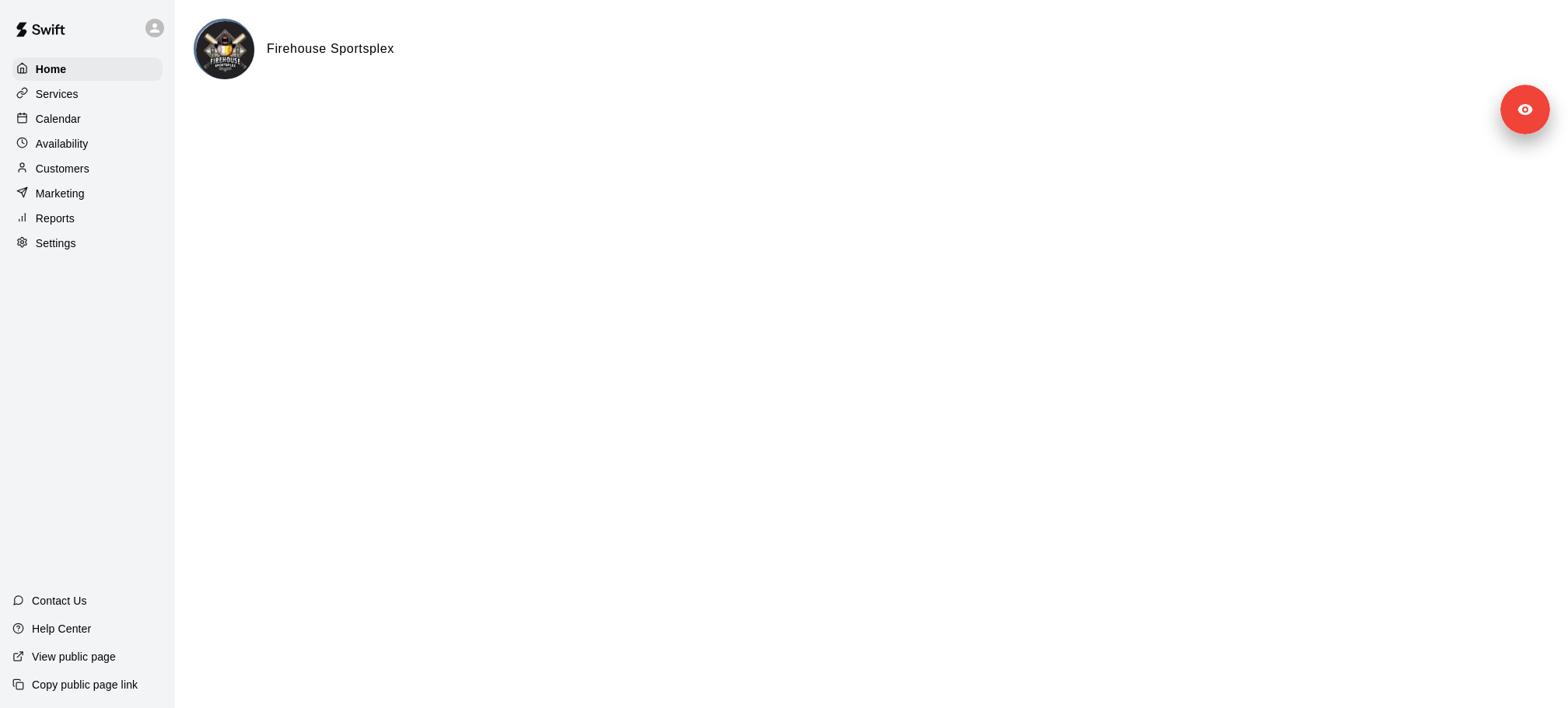
click at [86, 172] on p "Customers" at bounding box center [62, 169] width 54 height 15
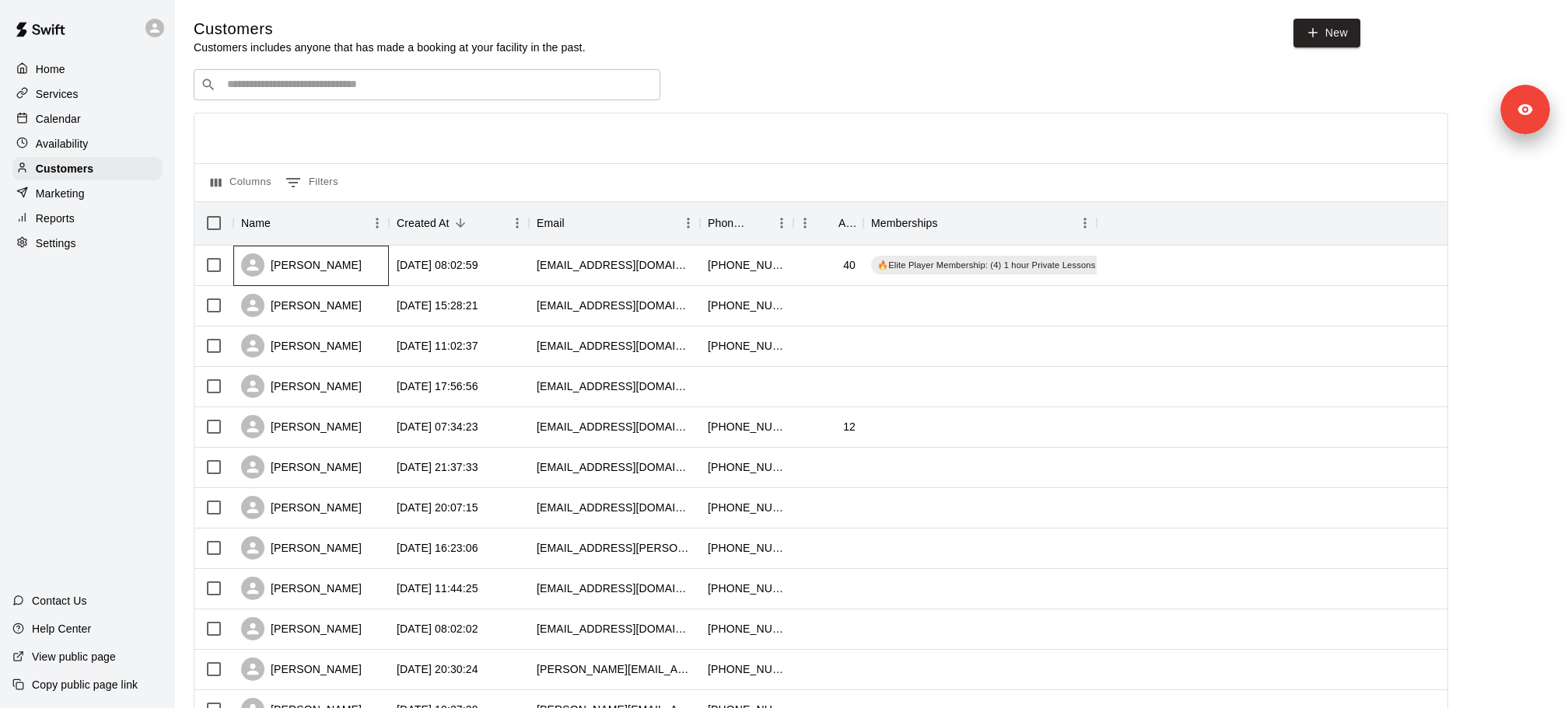
click at [350, 254] on div "[PERSON_NAME]" at bounding box center [301, 265] width 121 height 24
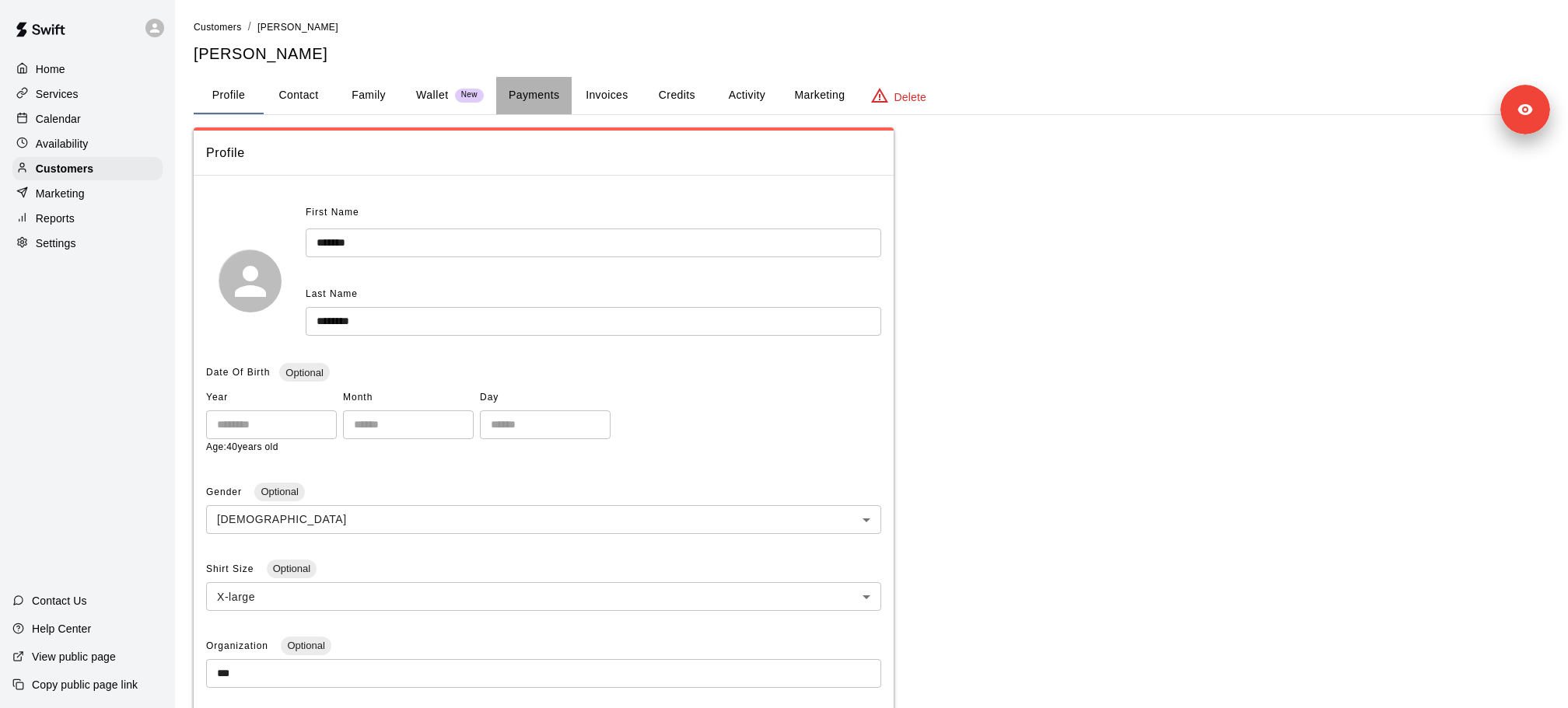
click at [533, 102] on button "Payments" at bounding box center [534, 96] width 76 height 38
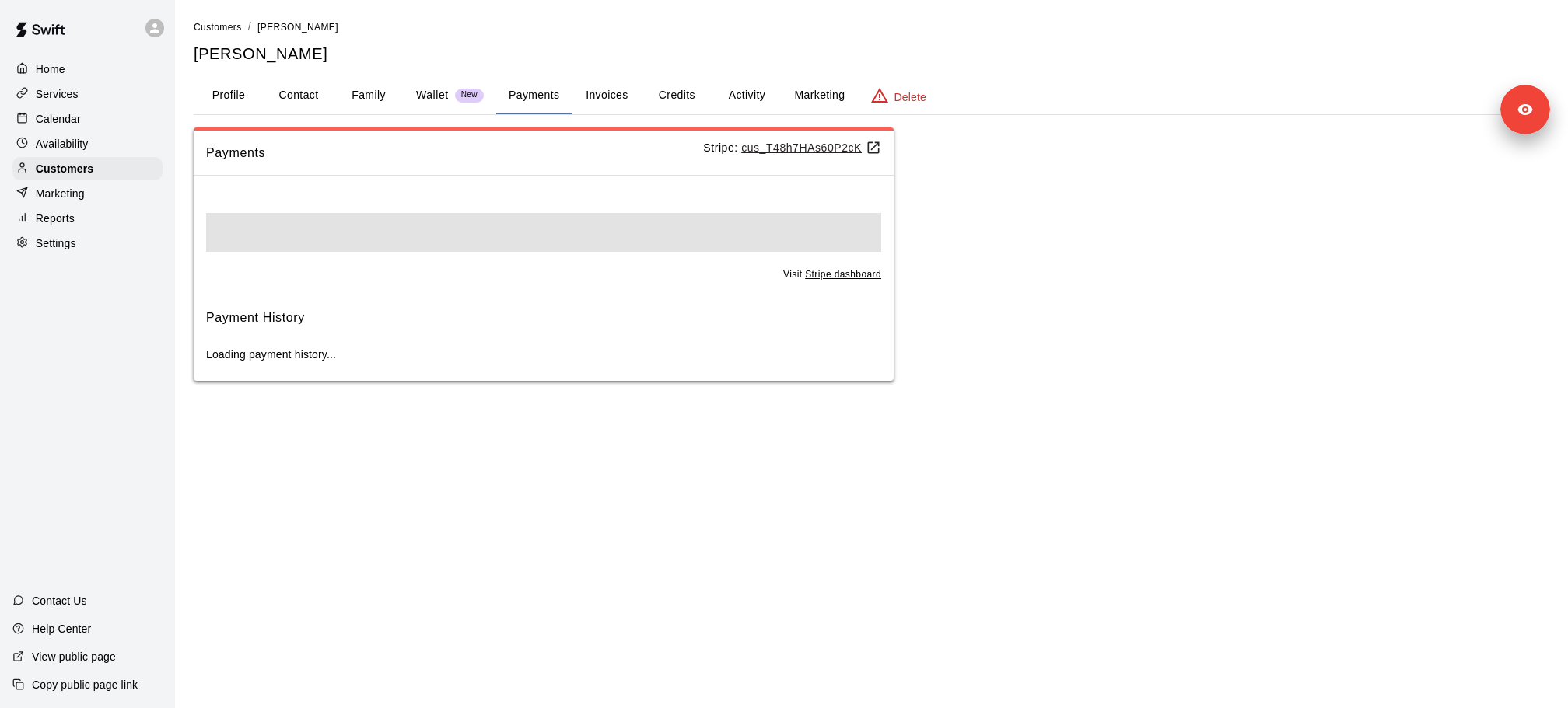
click at [843, 140] on p "Stripe: cus_T48h7HAs60P2cK" at bounding box center [792, 147] width 178 height 16
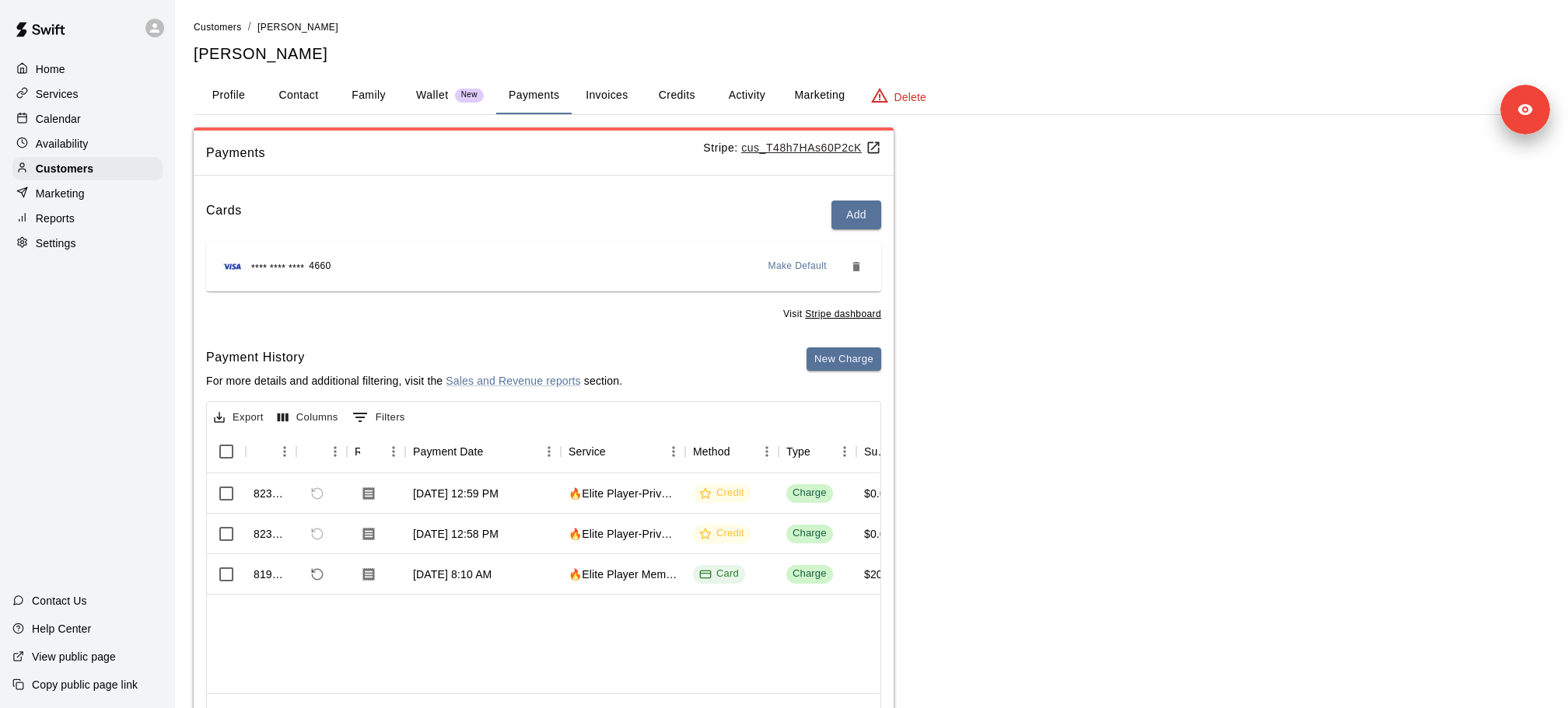
click at [833, 148] on u "cus_T48h7HAs60P2cK" at bounding box center [811, 147] width 140 height 12
click at [95, 177] on div "Customers" at bounding box center [87, 168] width 150 height 24
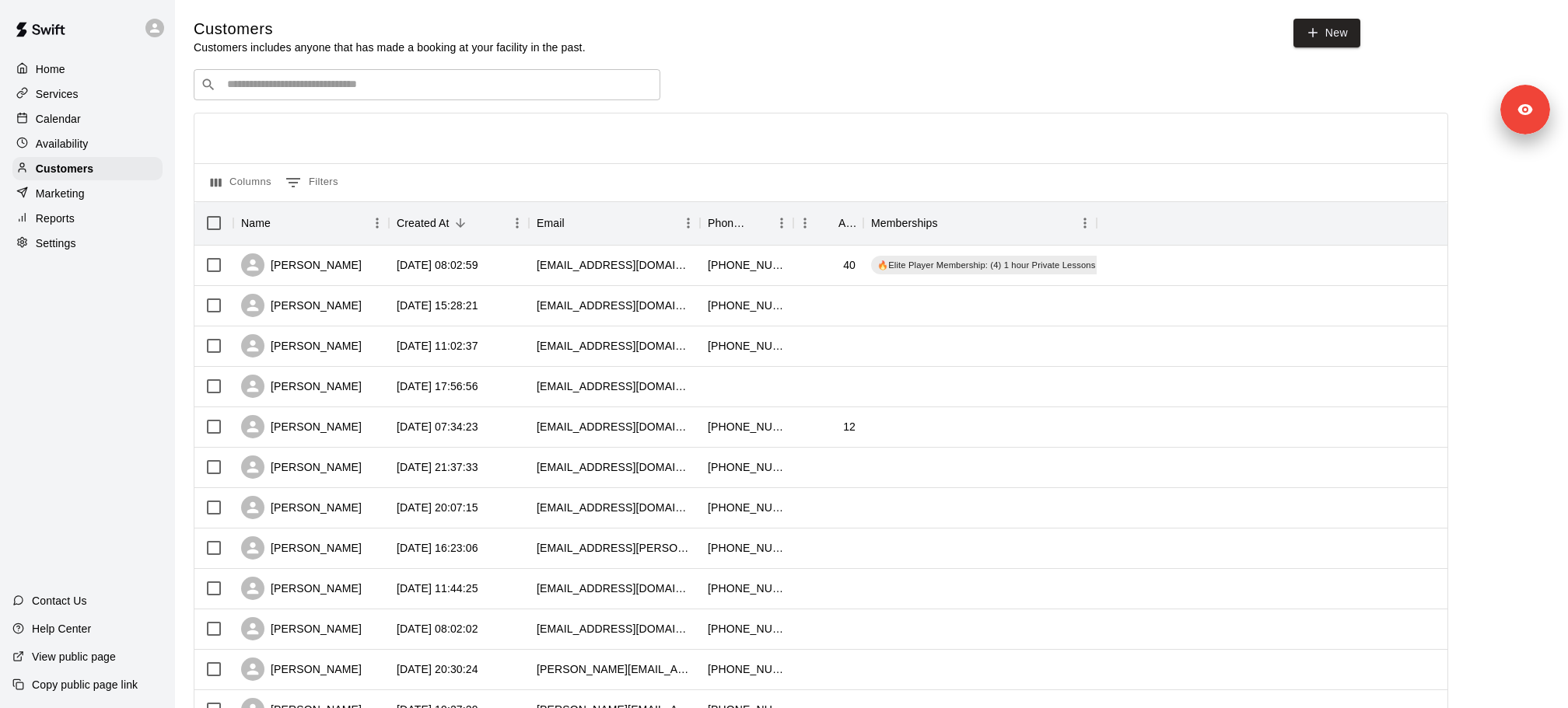
click at [354, 108] on div "​ ​ Columns 0 Filters Name Created At Email Phone Number Age Memberships [PERSO…" at bounding box center [820, 683] width 1255 height 1229
click at [346, 95] on div "​ ​" at bounding box center [427, 84] width 466 height 31
paste input "**********"
type input "**********"
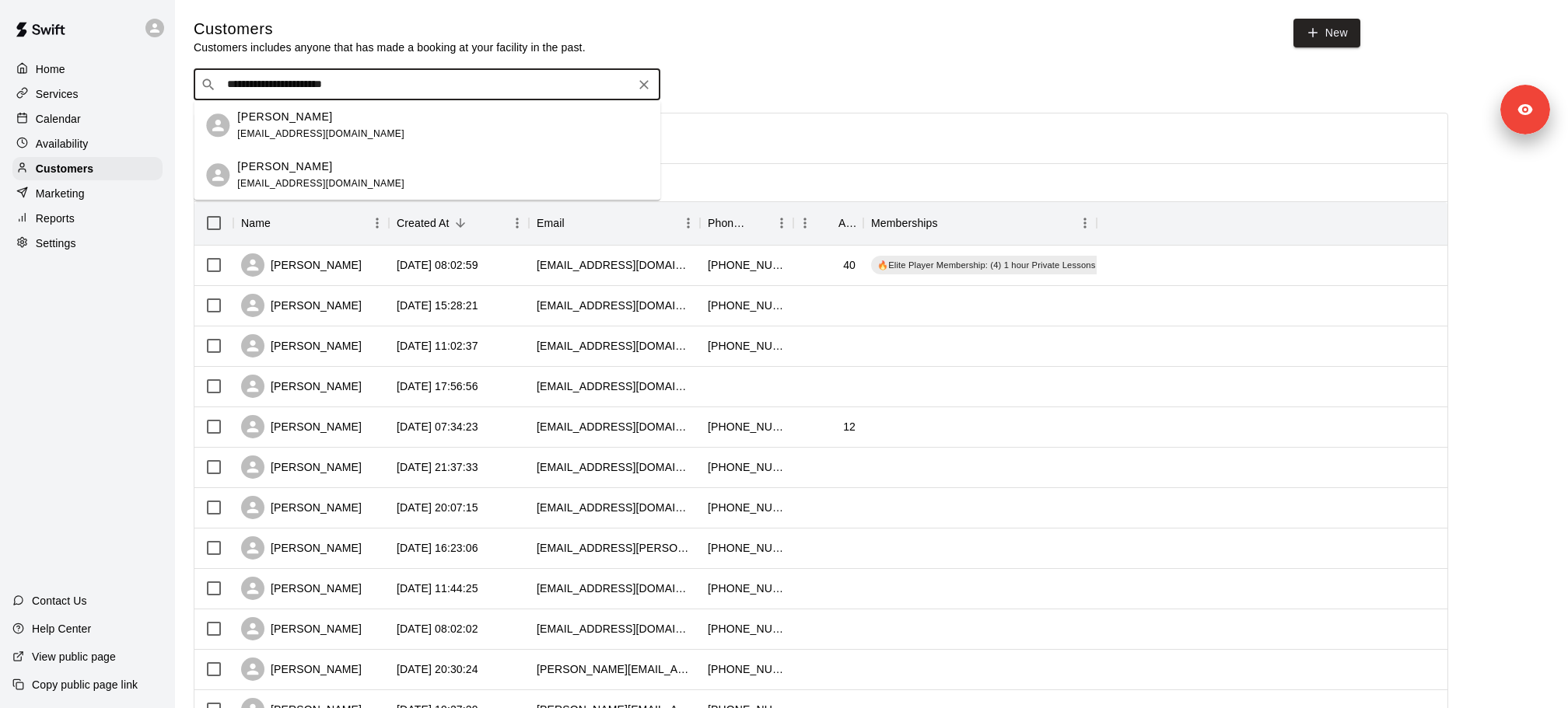
click at [323, 124] on div "[PERSON_NAME]" at bounding box center [320, 116] width 167 height 16
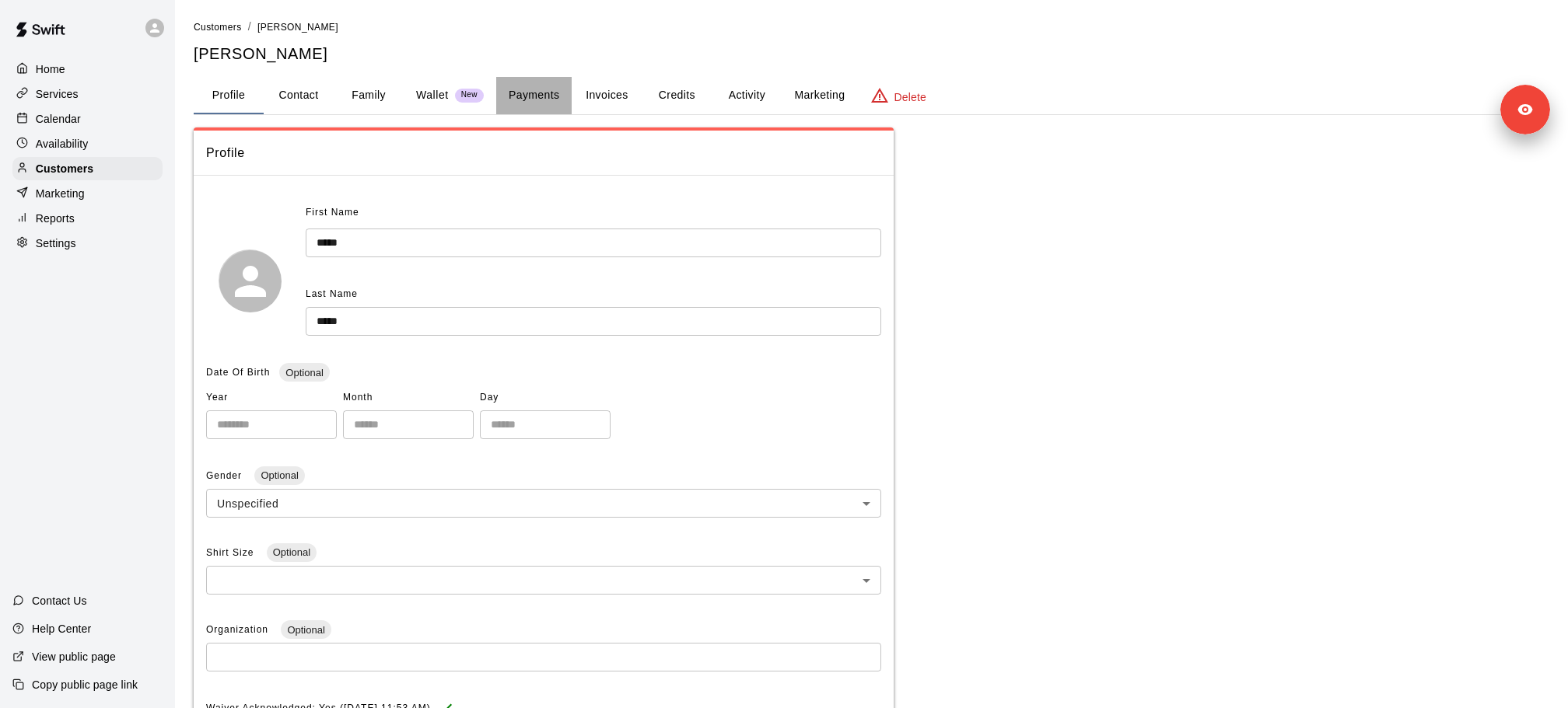
click at [539, 93] on button "Payments" at bounding box center [534, 96] width 76 height 38
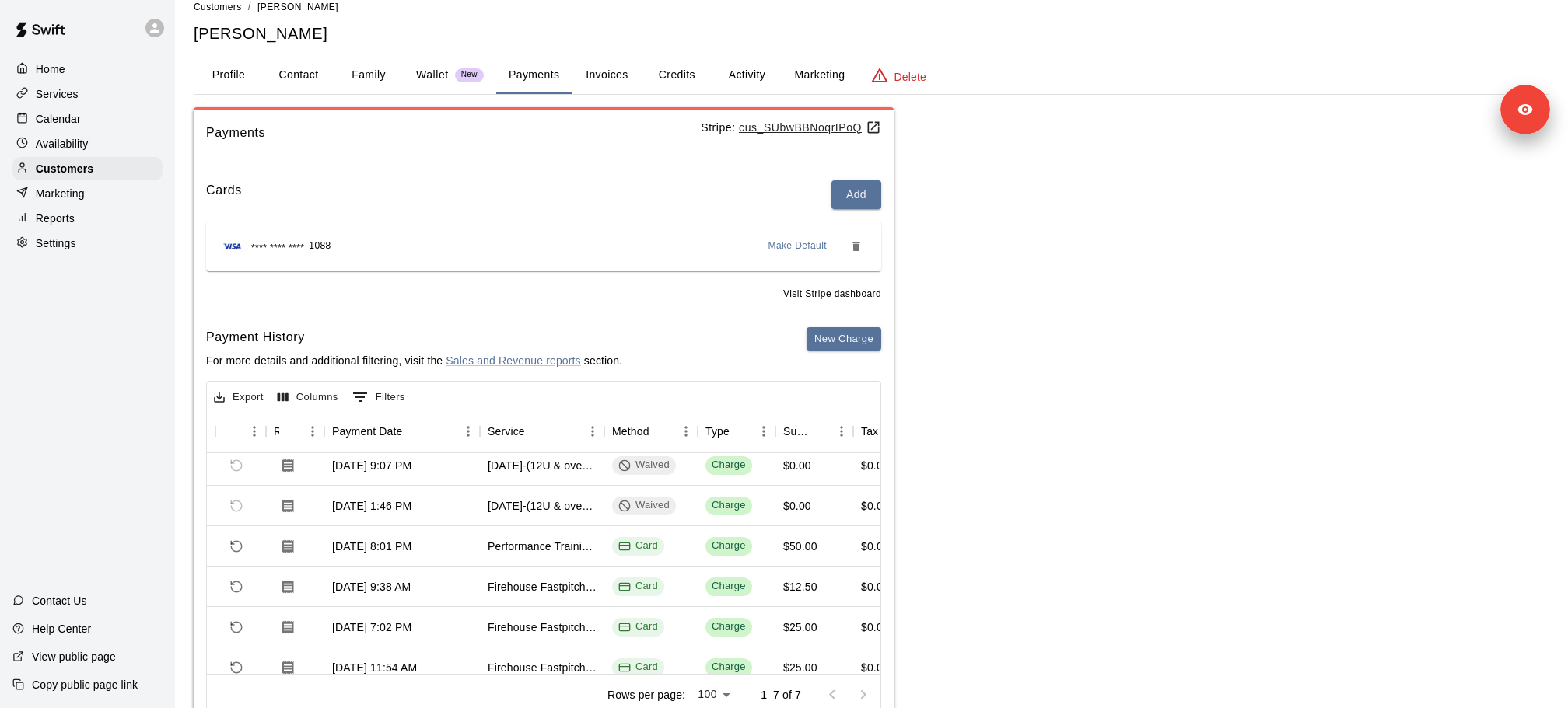
scroll to position [0, 81]
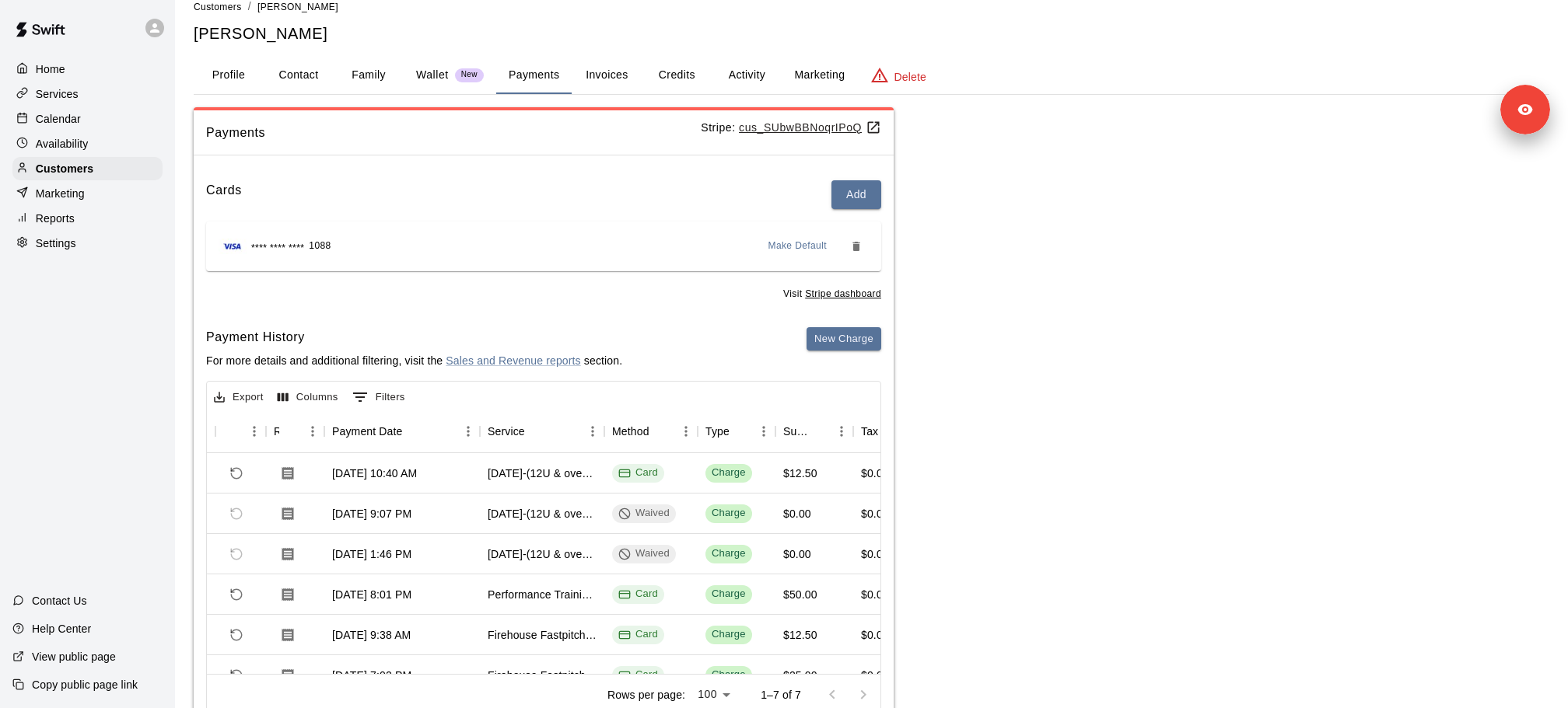
click at [68, 124] on p "Calendar" at bounding box center [59, 119] width 45 height 15
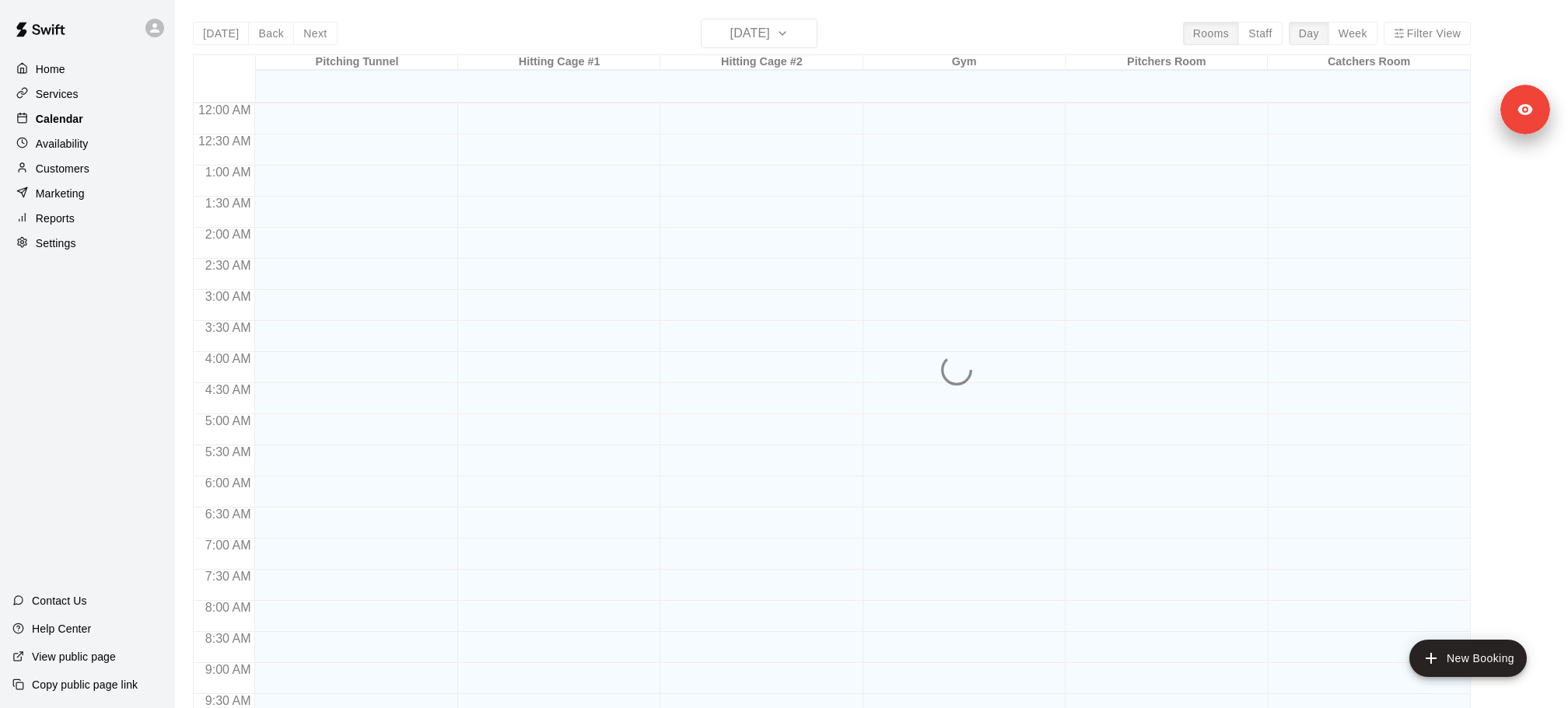
scroll to position [823, 0]
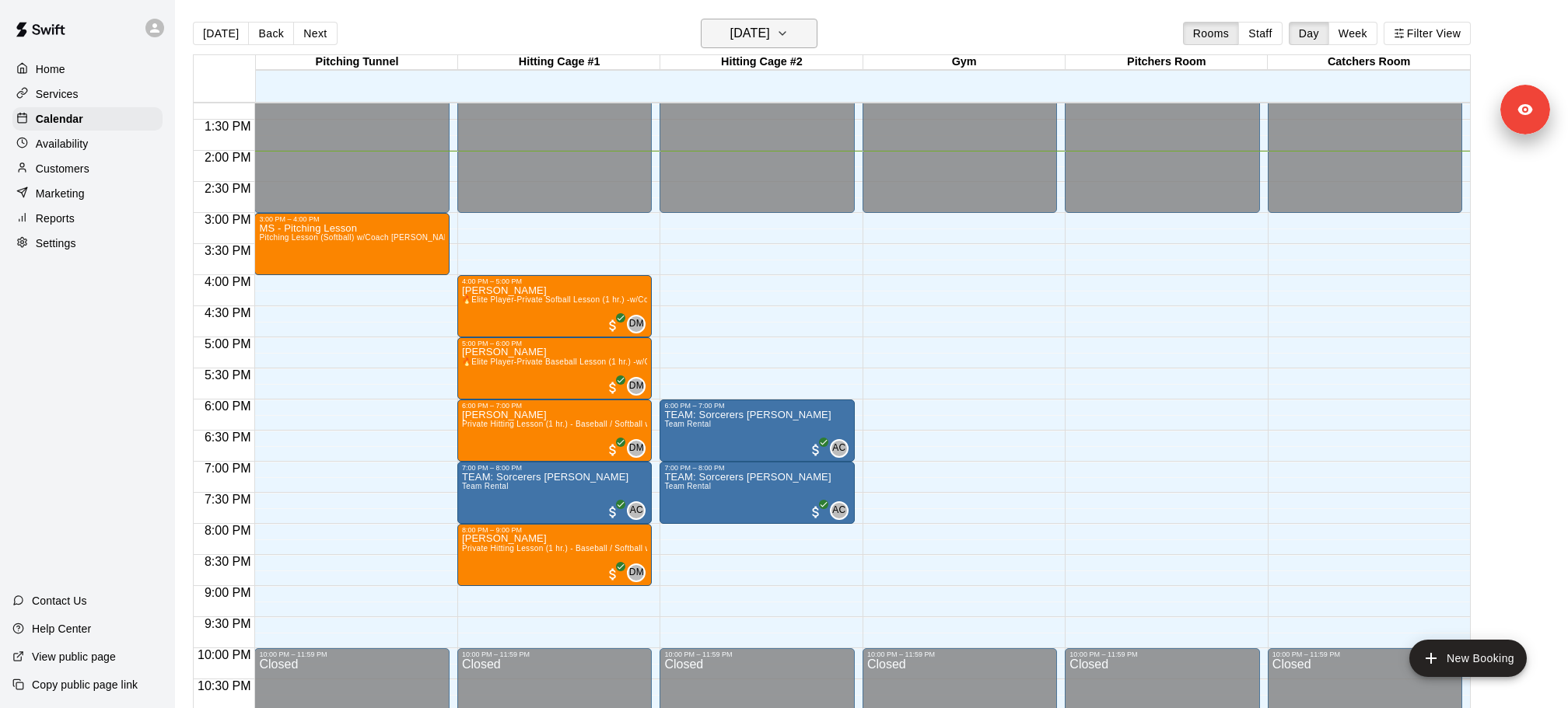
click at [788, 33] on icon "button" at bounding box center [782, 34] width 12 height 19
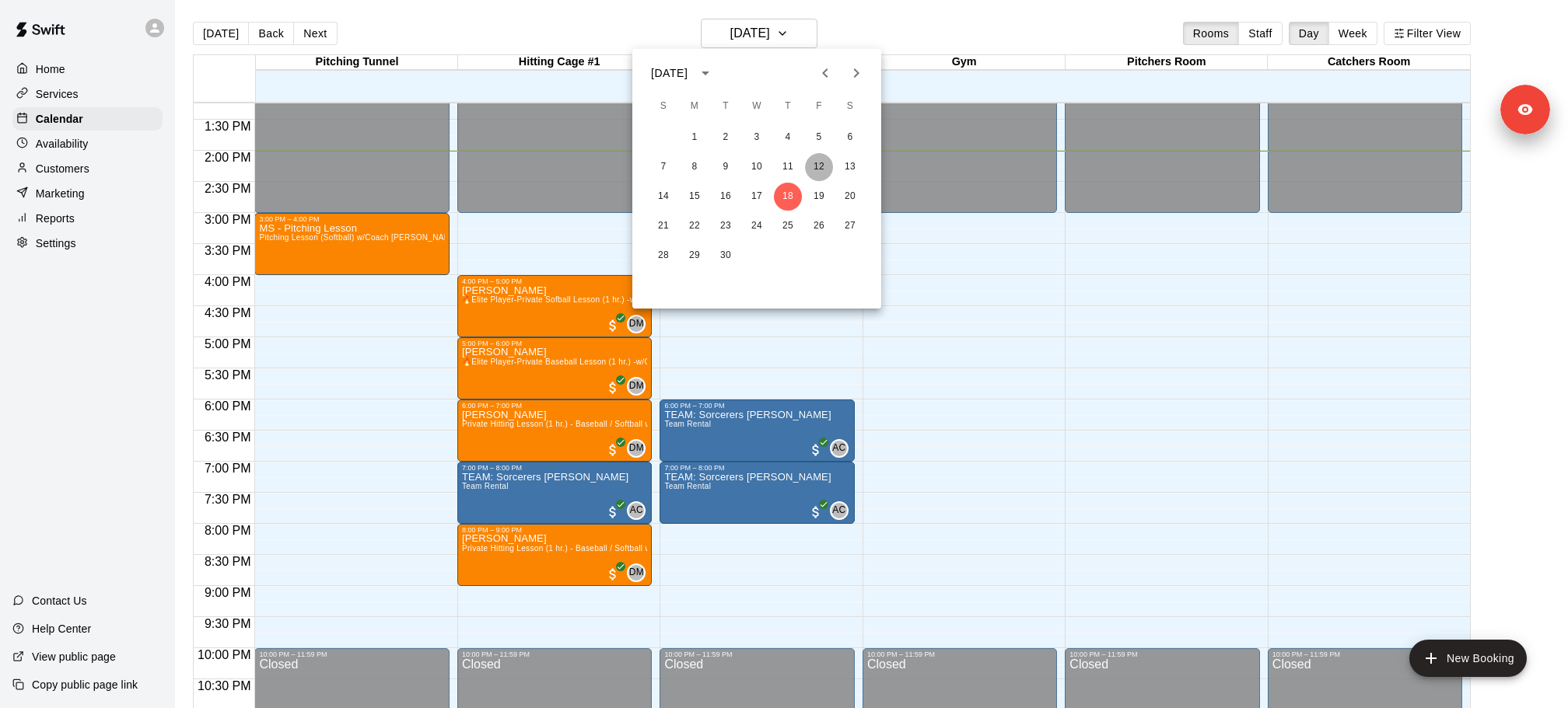
click at [817, 167] on button "12" at bounding box center [819, 167] width 28 height 28
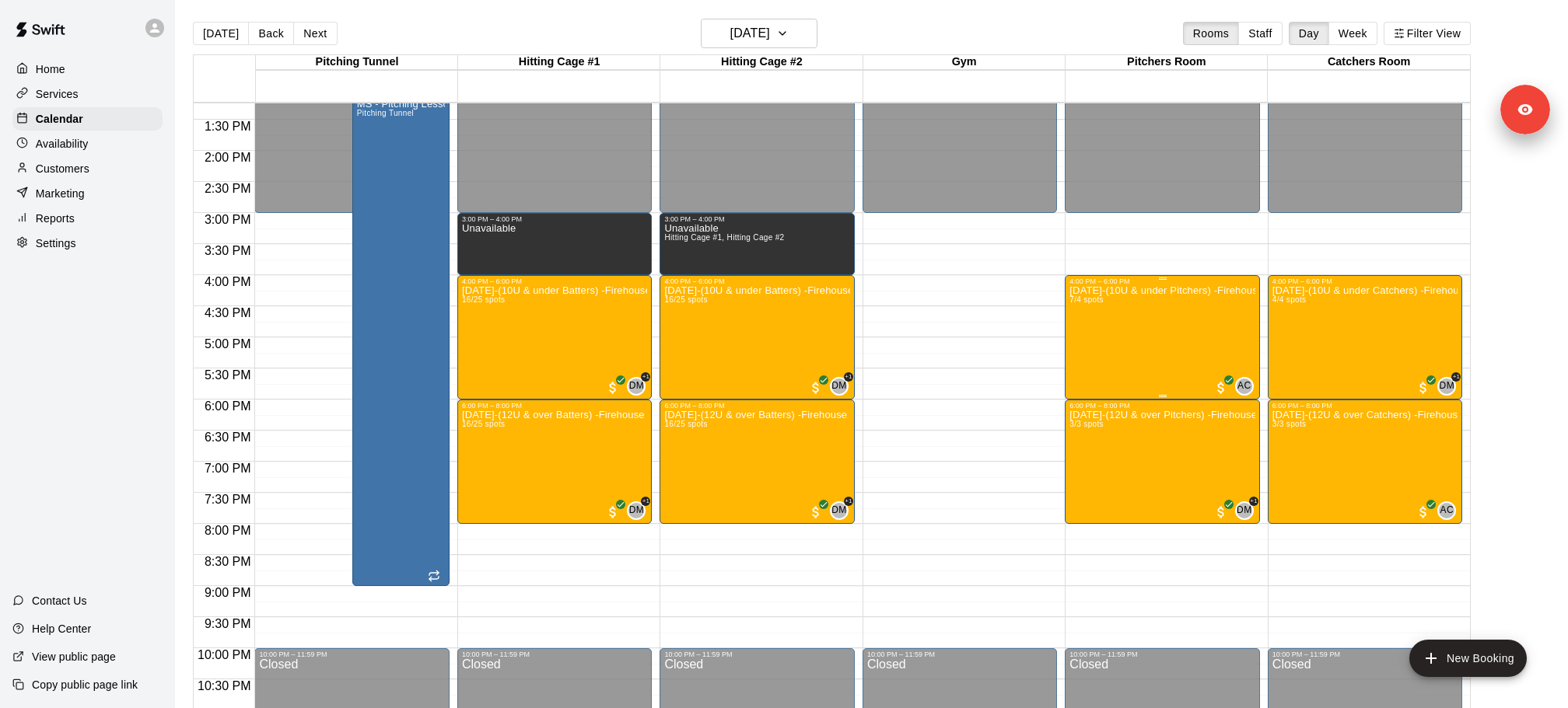
click at [1167, 356] on div "Sept.12th-(10U & under Pitchers) -Firehouse Fastpitch Fridays 7/4 spots" at bounding box center [1162, 639] width 185 height 708
click at [1096, 334] on button "edit" at bounding box center [1085, 338] width 31 height 30
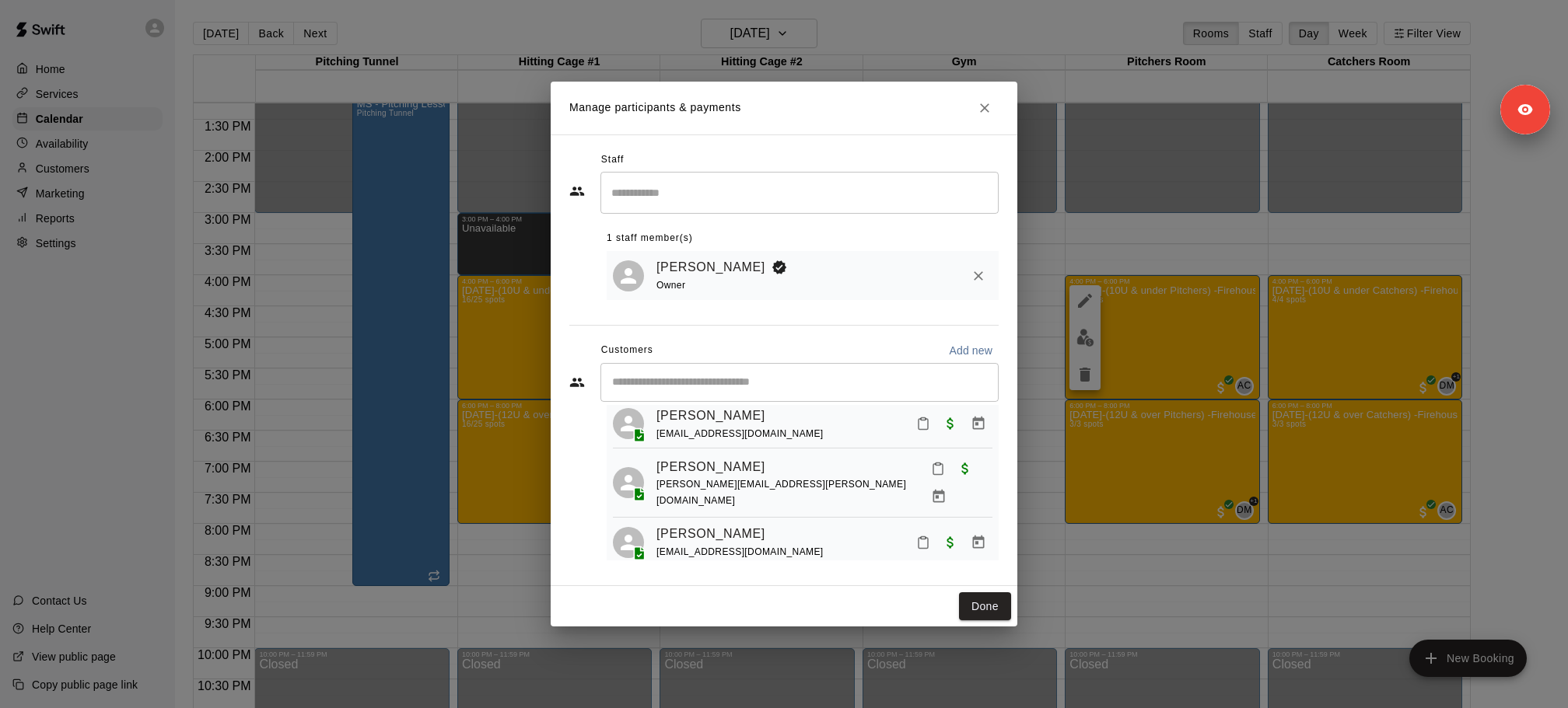
scroll to position [0, 0]
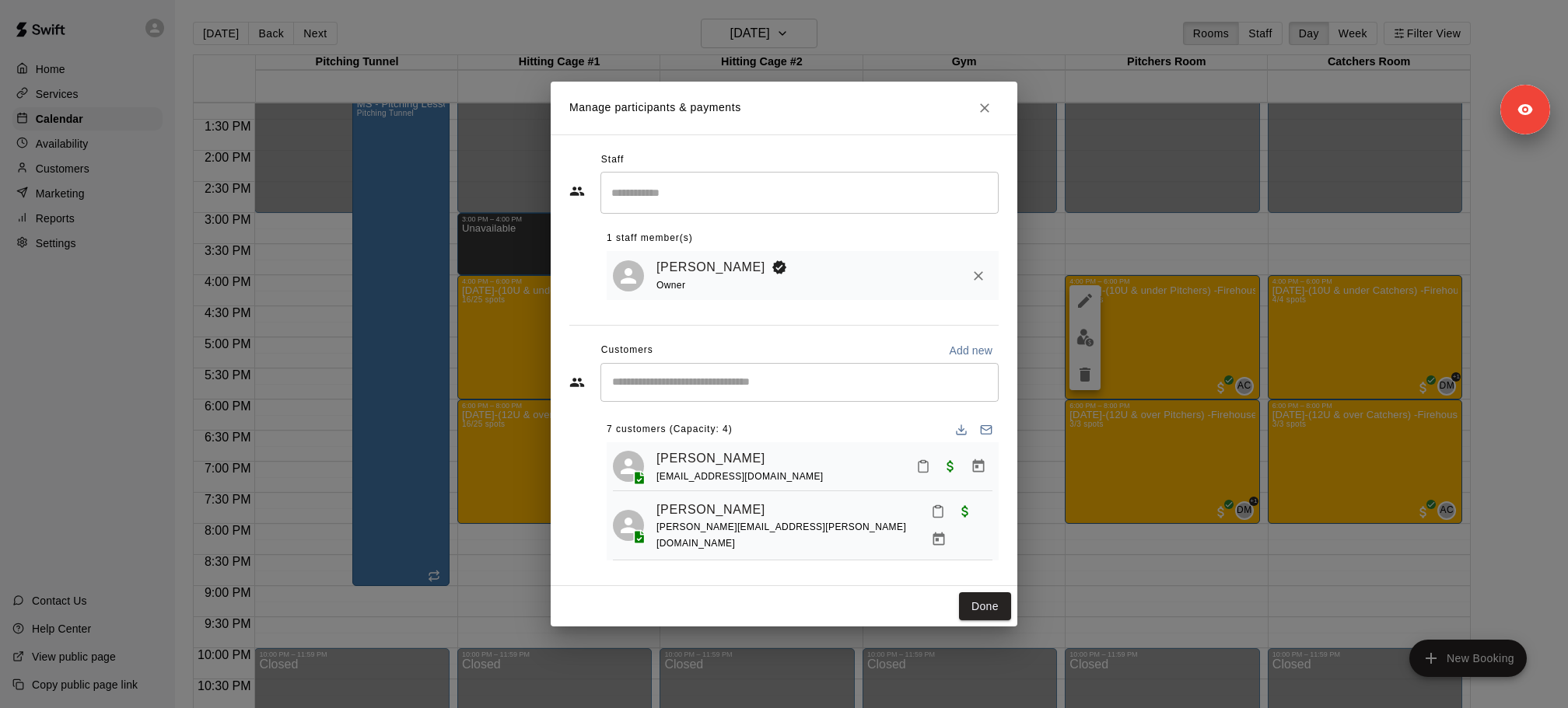
click at [110, 144] on div "Manage participants & payments Staff ​ 1 staff member(s) Adriana Coronado Owner…" at bounding box center [784, 354] width 1568 height 708
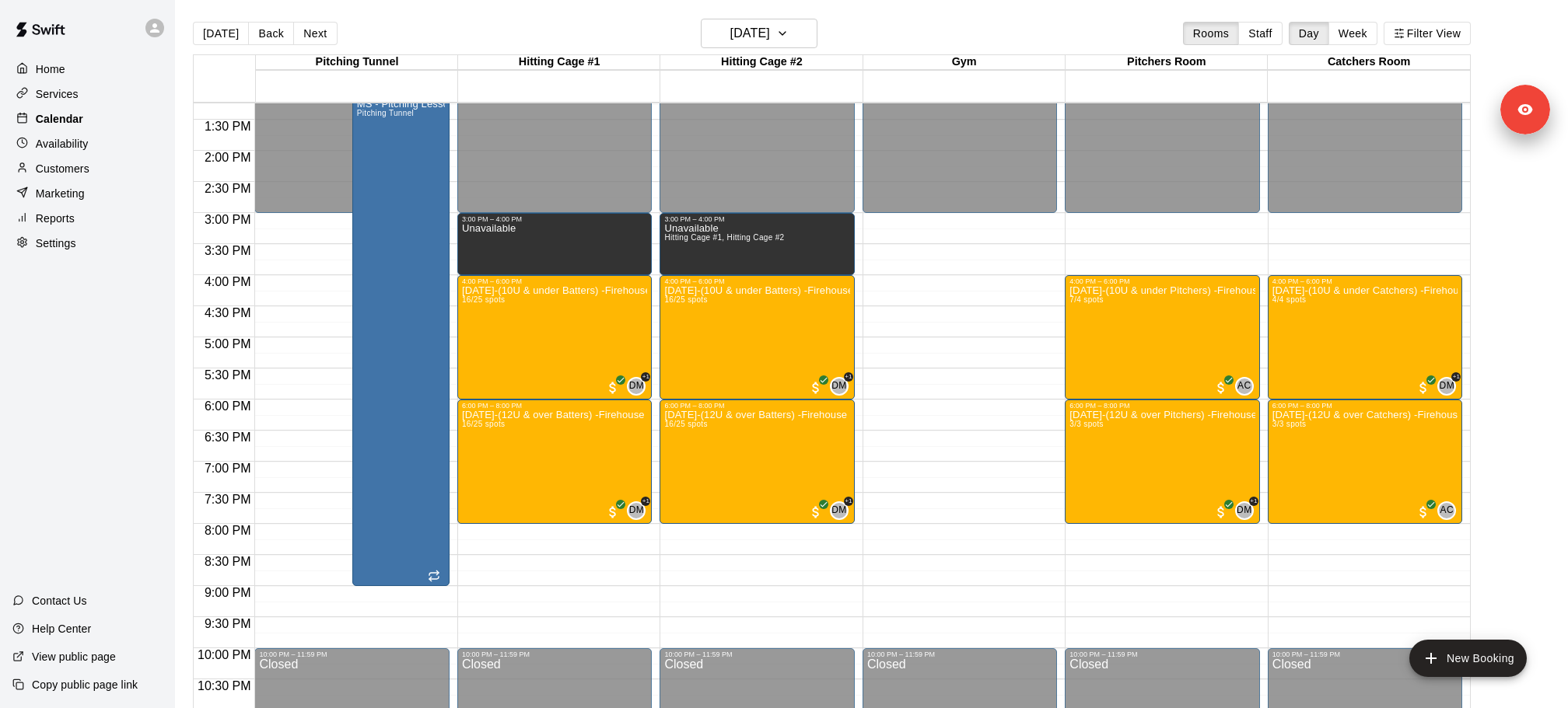
click at [91, 123] on div "Calendar" at bounding box center [87, 119] width 150 height 24
click at [72, 94] on p "Services" at bounding box center [57, 93] width 42 height 15
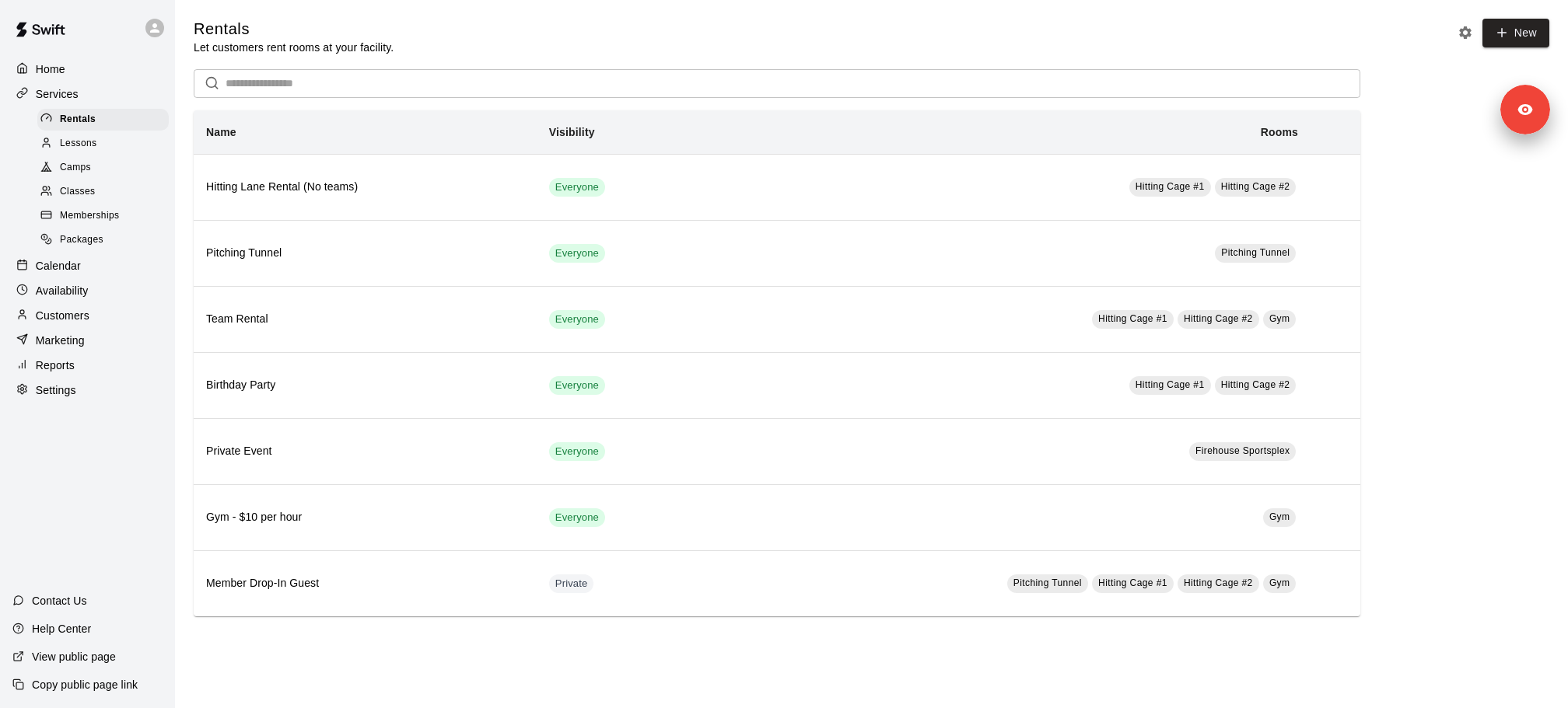
click at [102, 316] on div "Customers" at bounding box center [87, 315] width 150 height 24
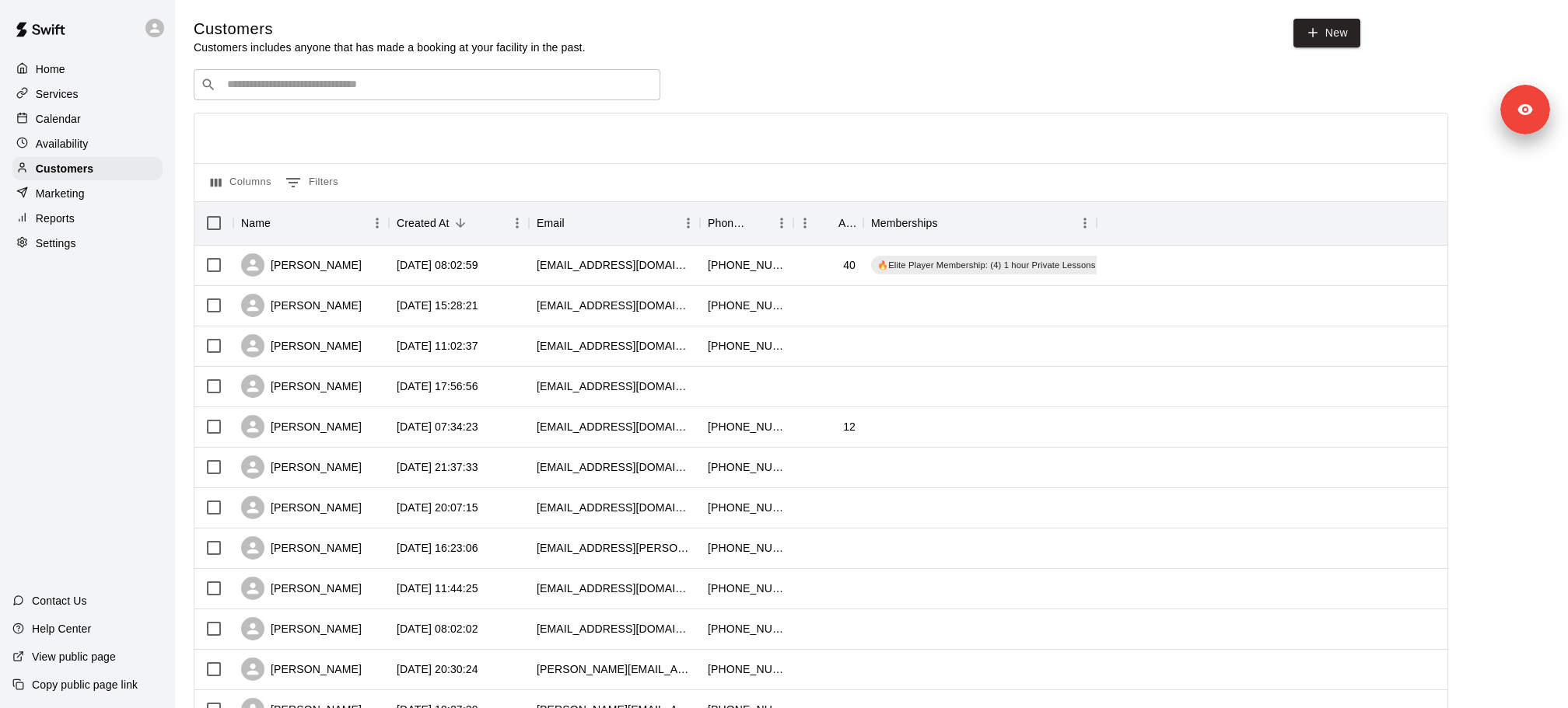
click at [64, 86] on p "Services" at bounding box center [57, 93] width 42 height 15
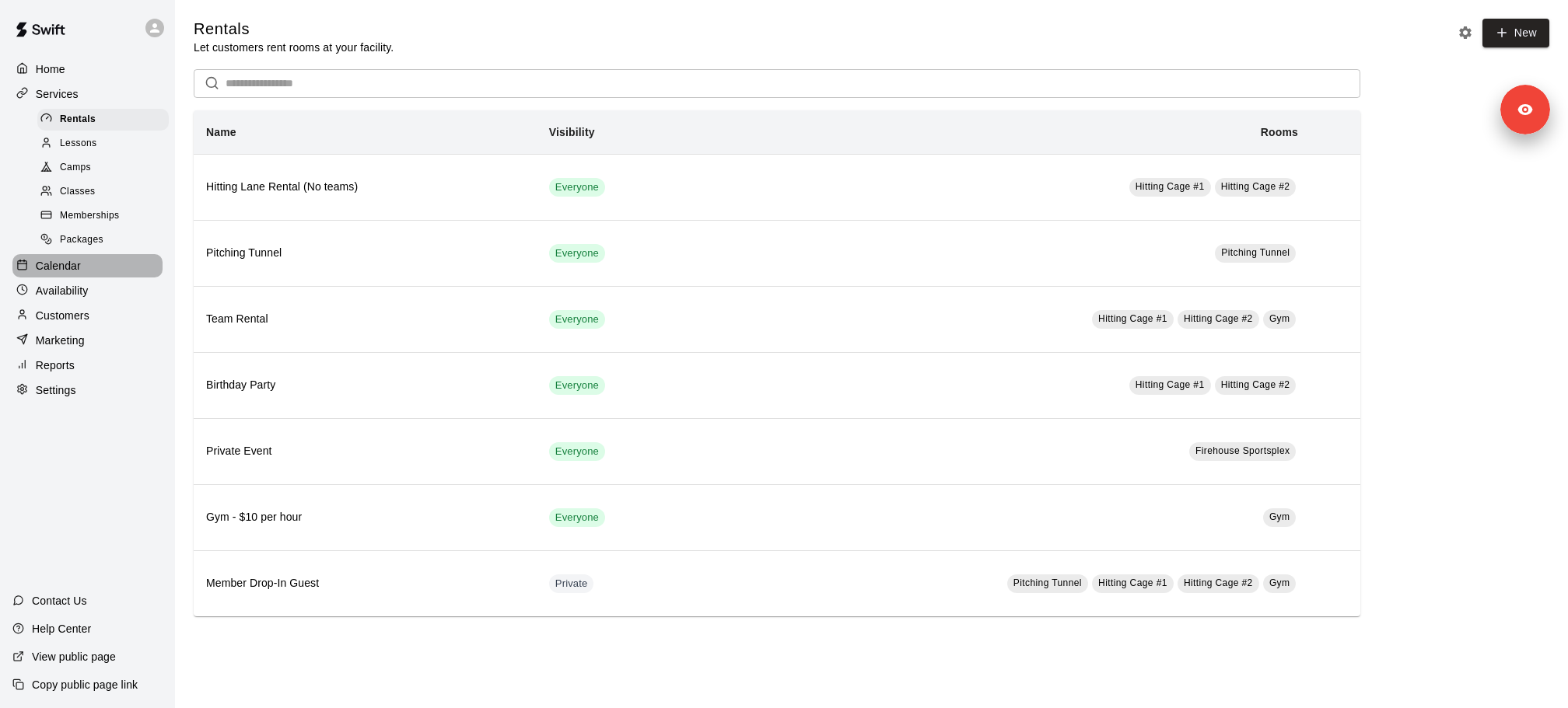
click at [60, 271] on p "Calendar" at bounding box center [59, 265] width 45 height 15
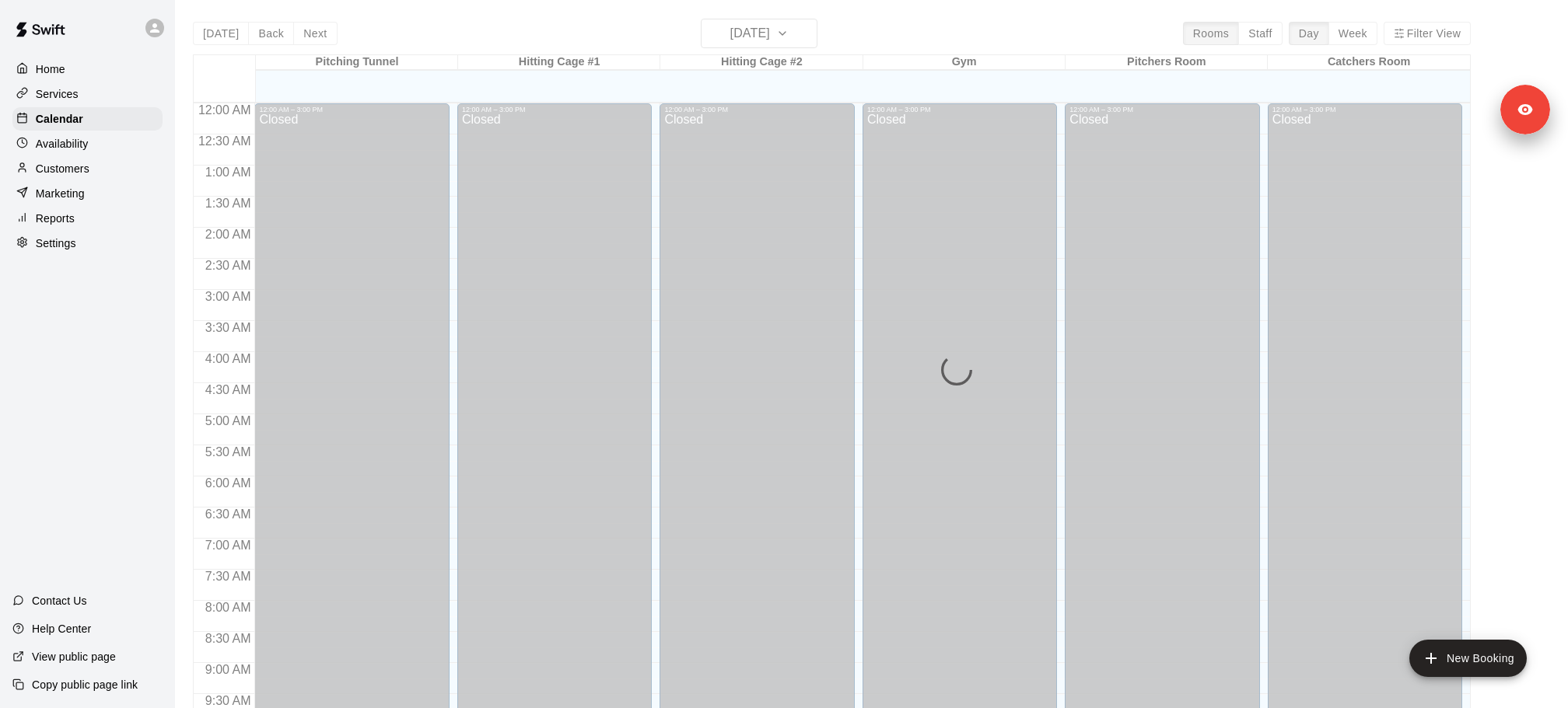
scroll to position [823, 0]
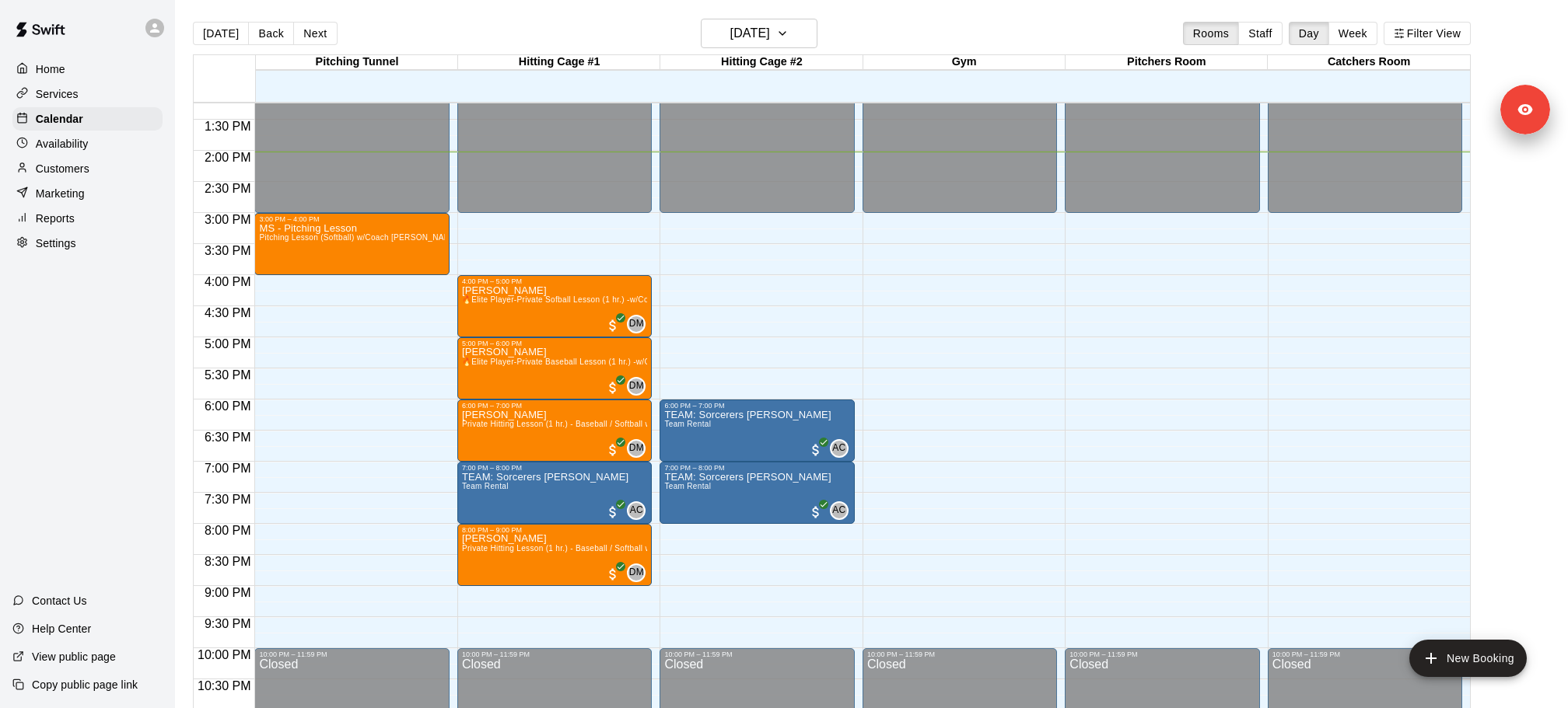
click at [63, 167] on p "Customers" at bounding box center [62, 169] width 54 height 15
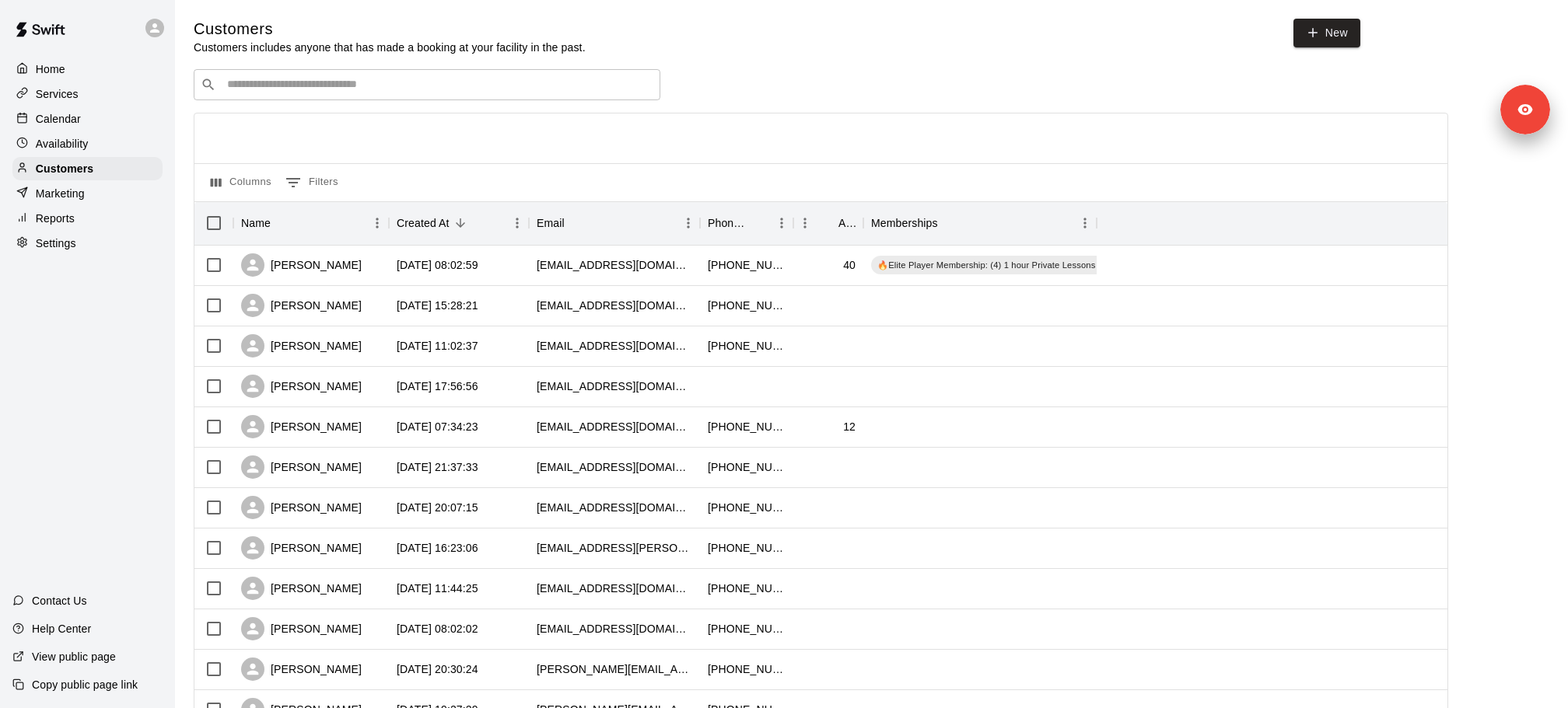
click at [340, 91] on input "Search customers by name or email" at bounding box center [438, 85] width 430 height 15
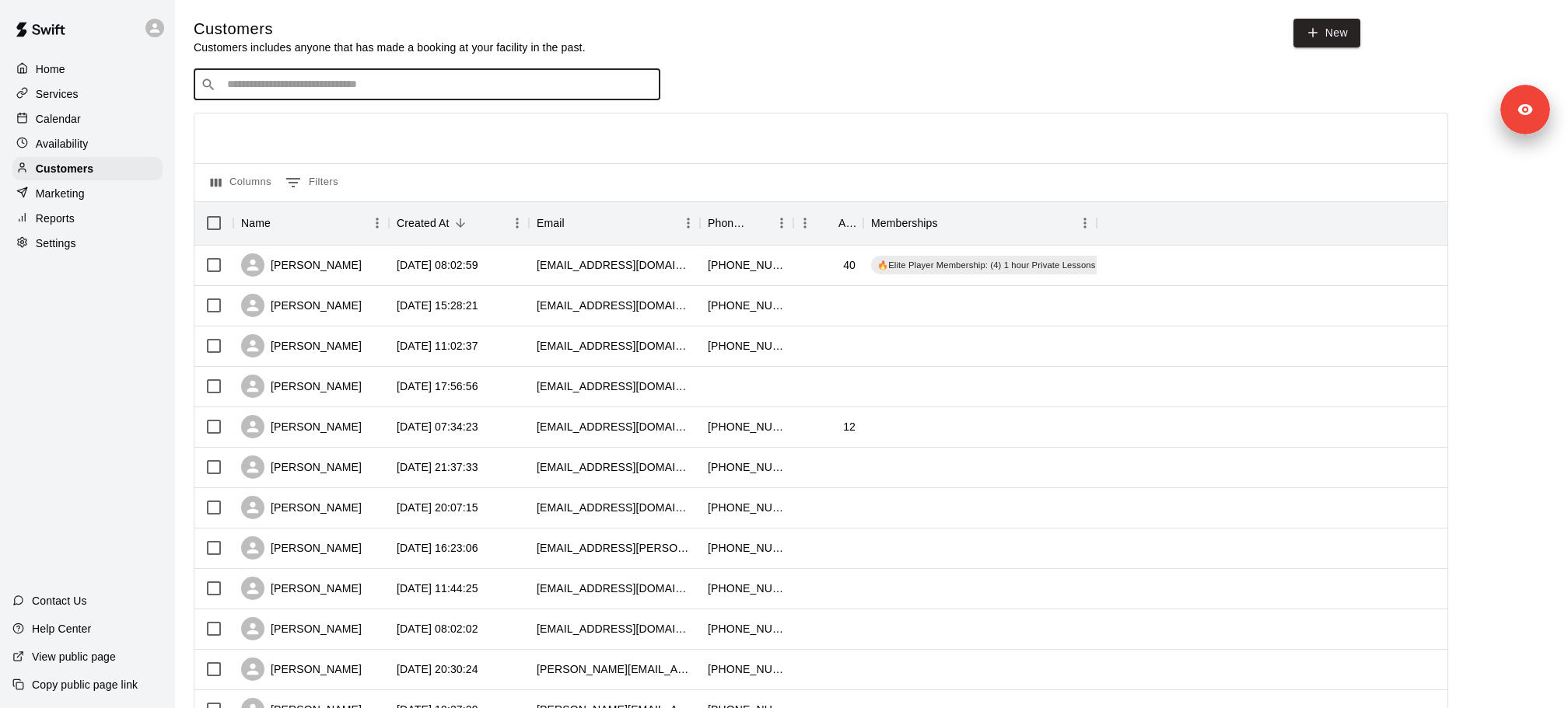
paste input "**********"
type input "**********"
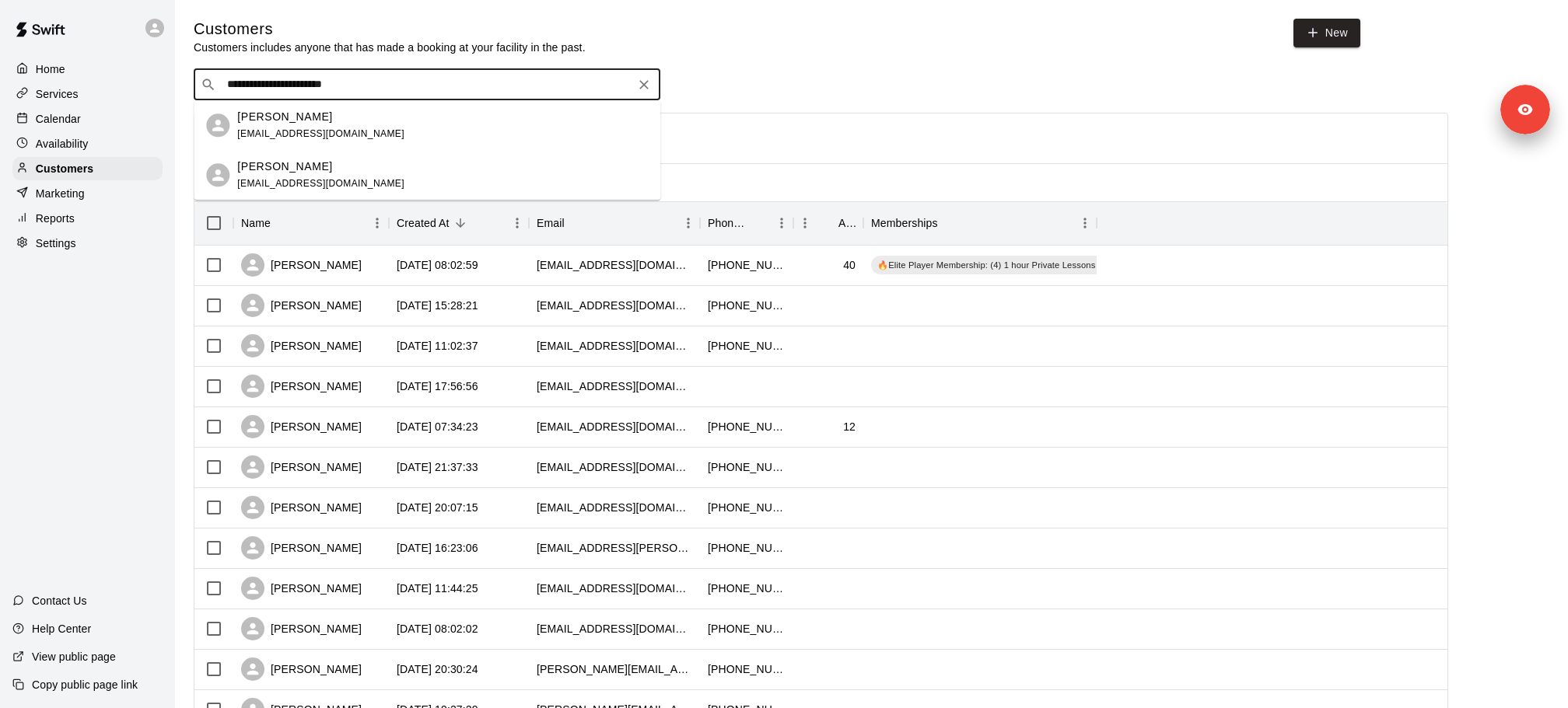
click at [346, 125] on div "Taylor Thurgood taylorthurgood@yahoo.com" at bounding box center [320, 125] width 167 height 33
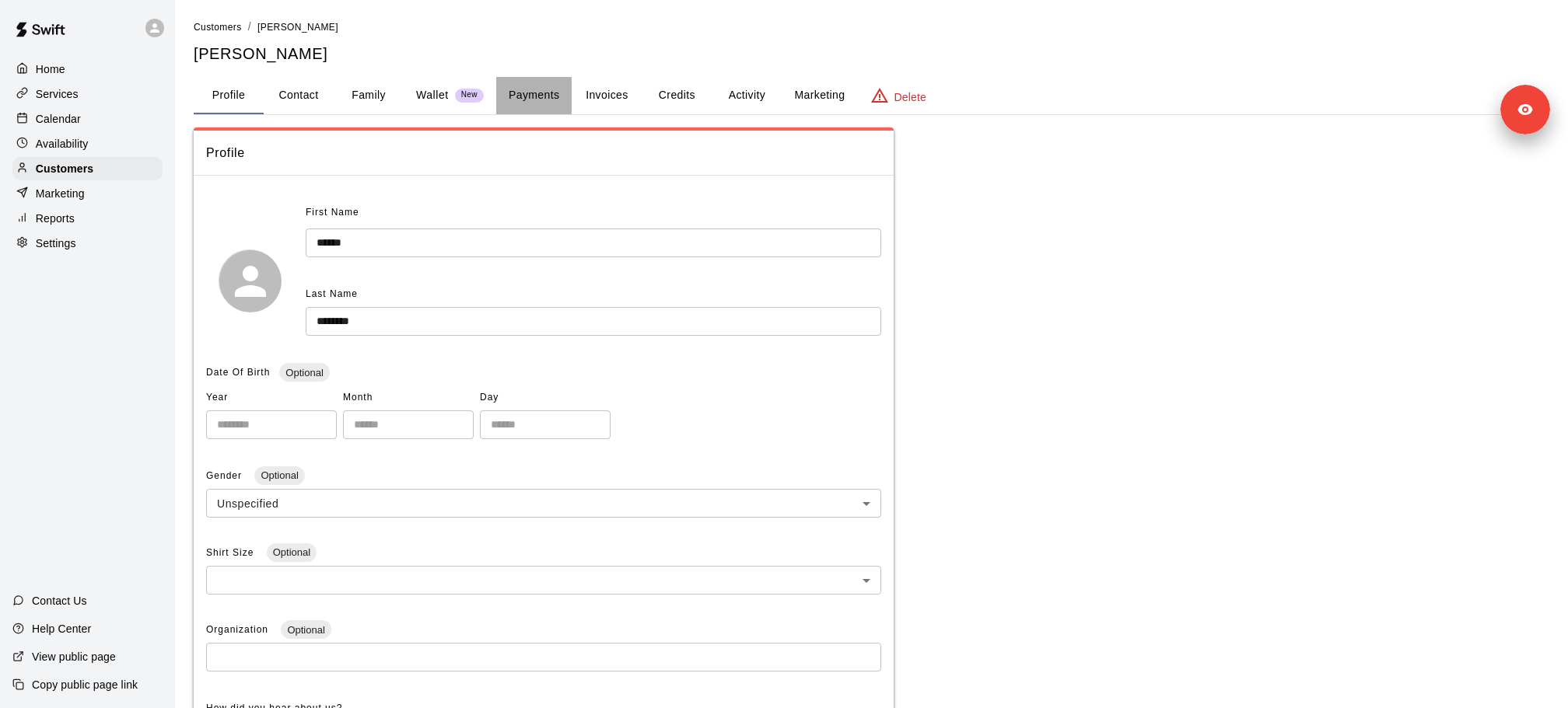
click at [518, 91] on button "Payments" at bounding box center [534, 96] width 76 height 38
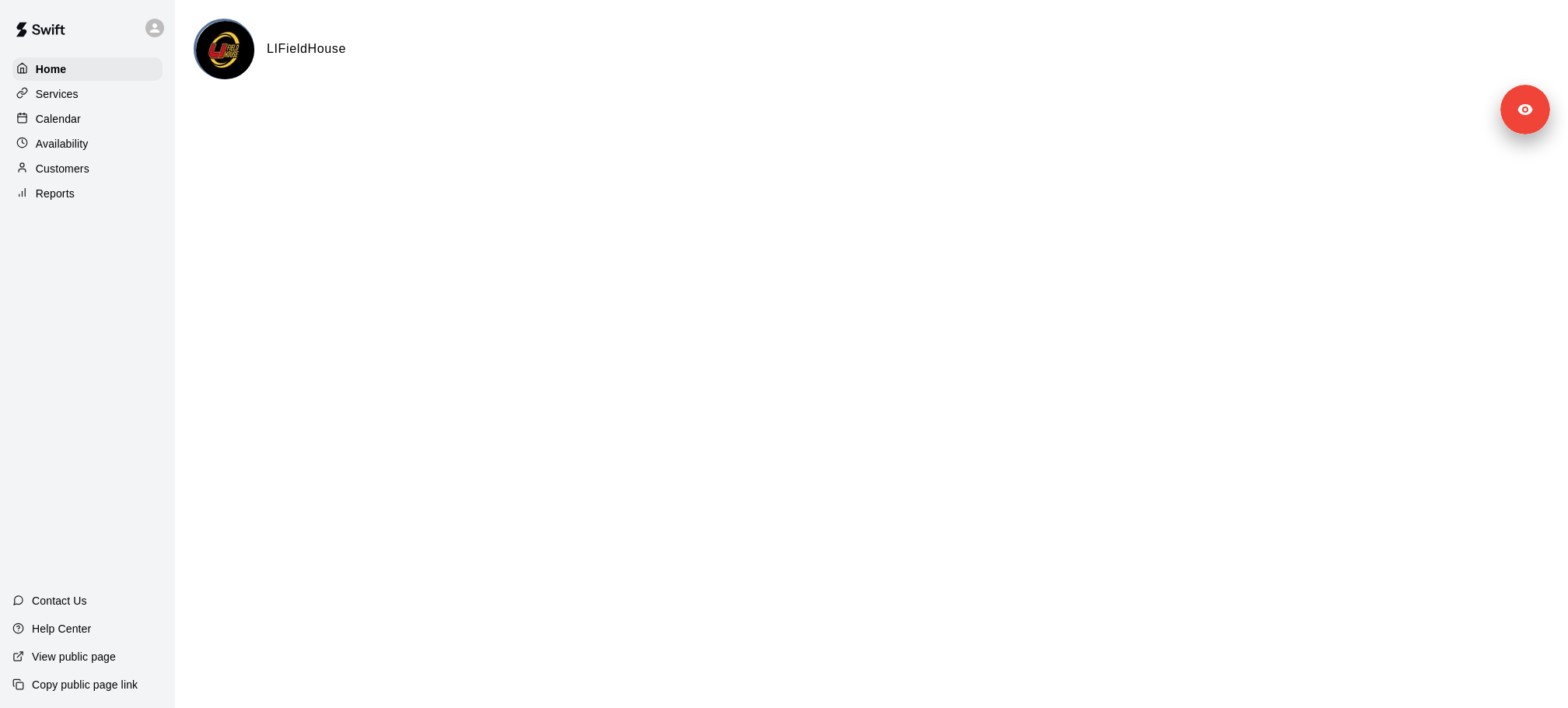
click at [104, 124] on div "Calendar" at bounding box center [87, 119] width 150 height 24
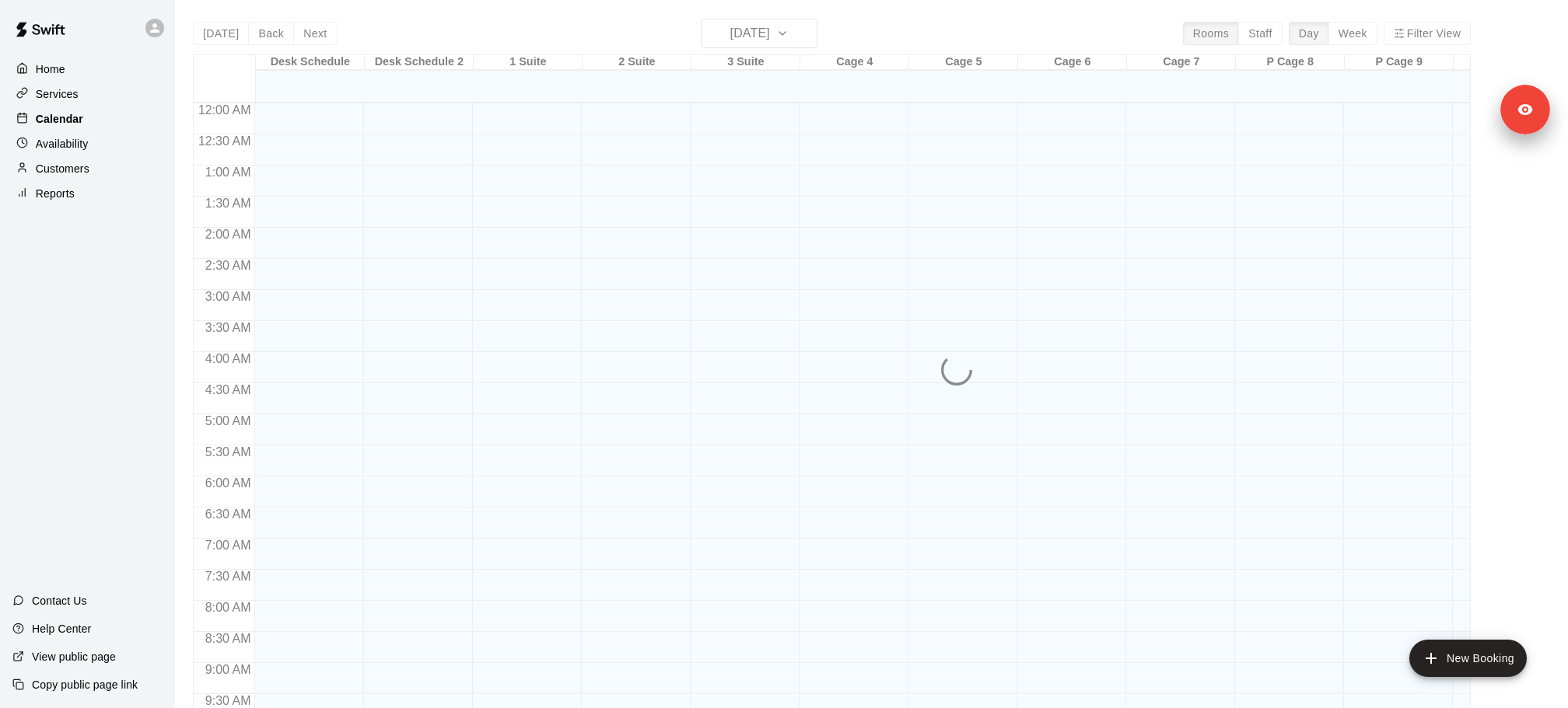
scroll to position [823, 0]
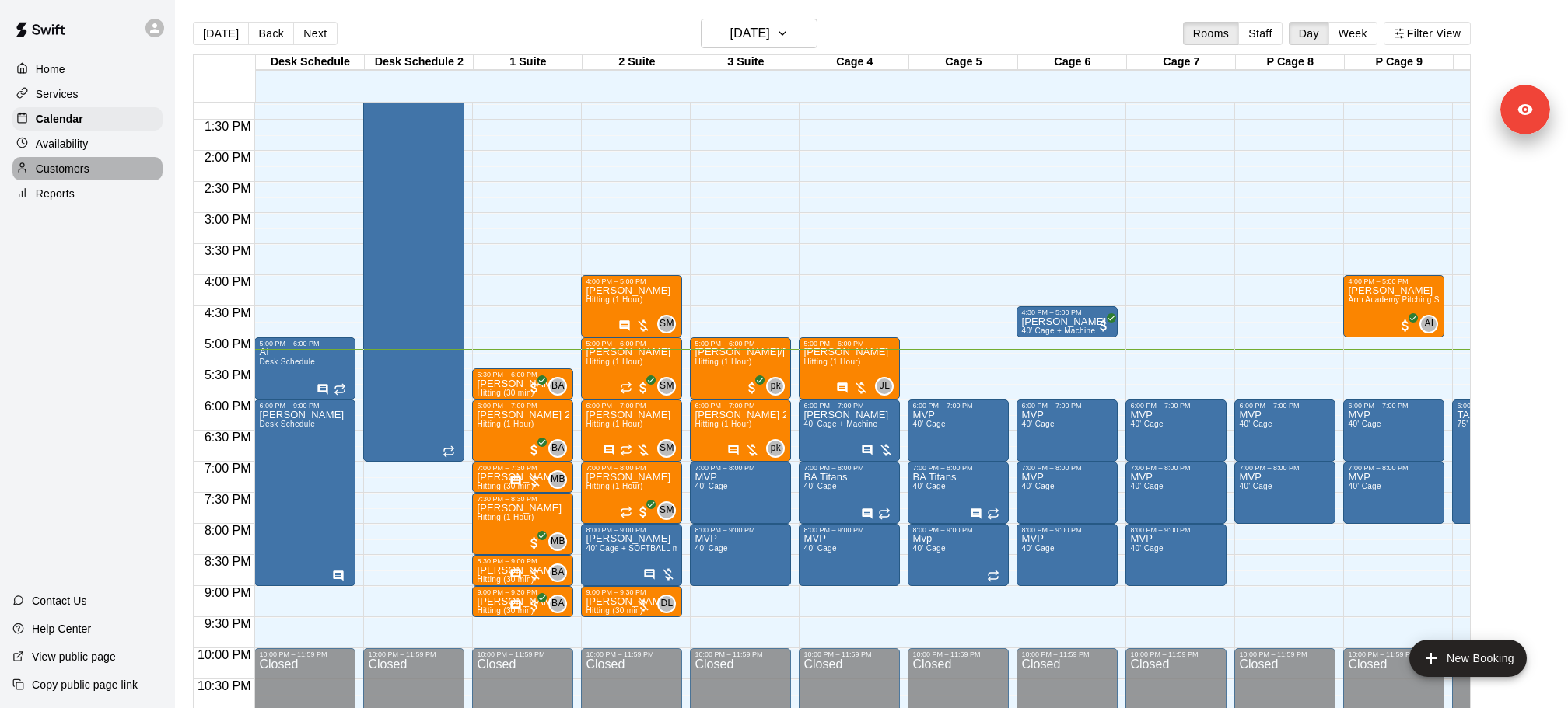
click at [99, 167] on div "Customers" at bounding box center [87, 168] width 150 height 24
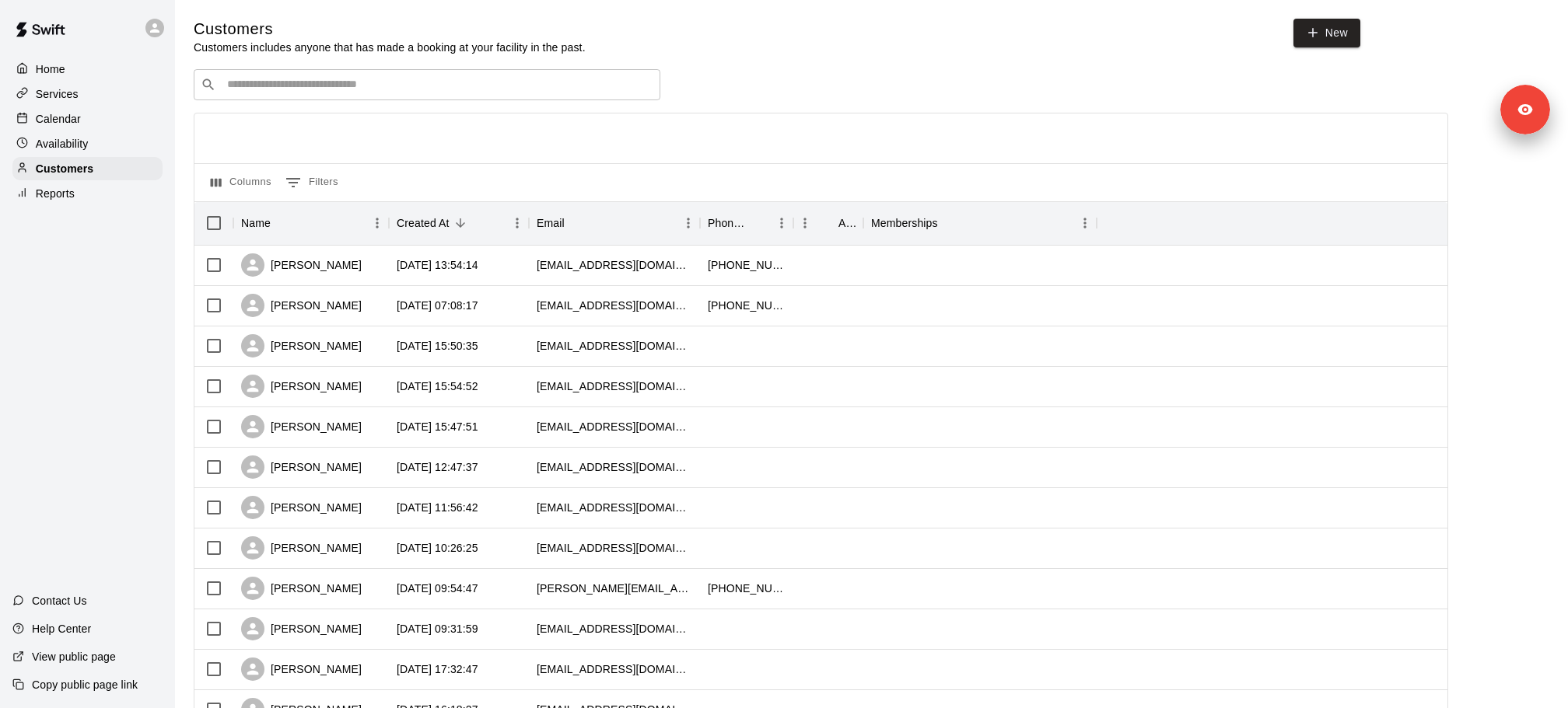
click at [482, 83] on input "Search customers by name or email" at bounding box center [438, 85] width 430 height 15
paste input "**********"
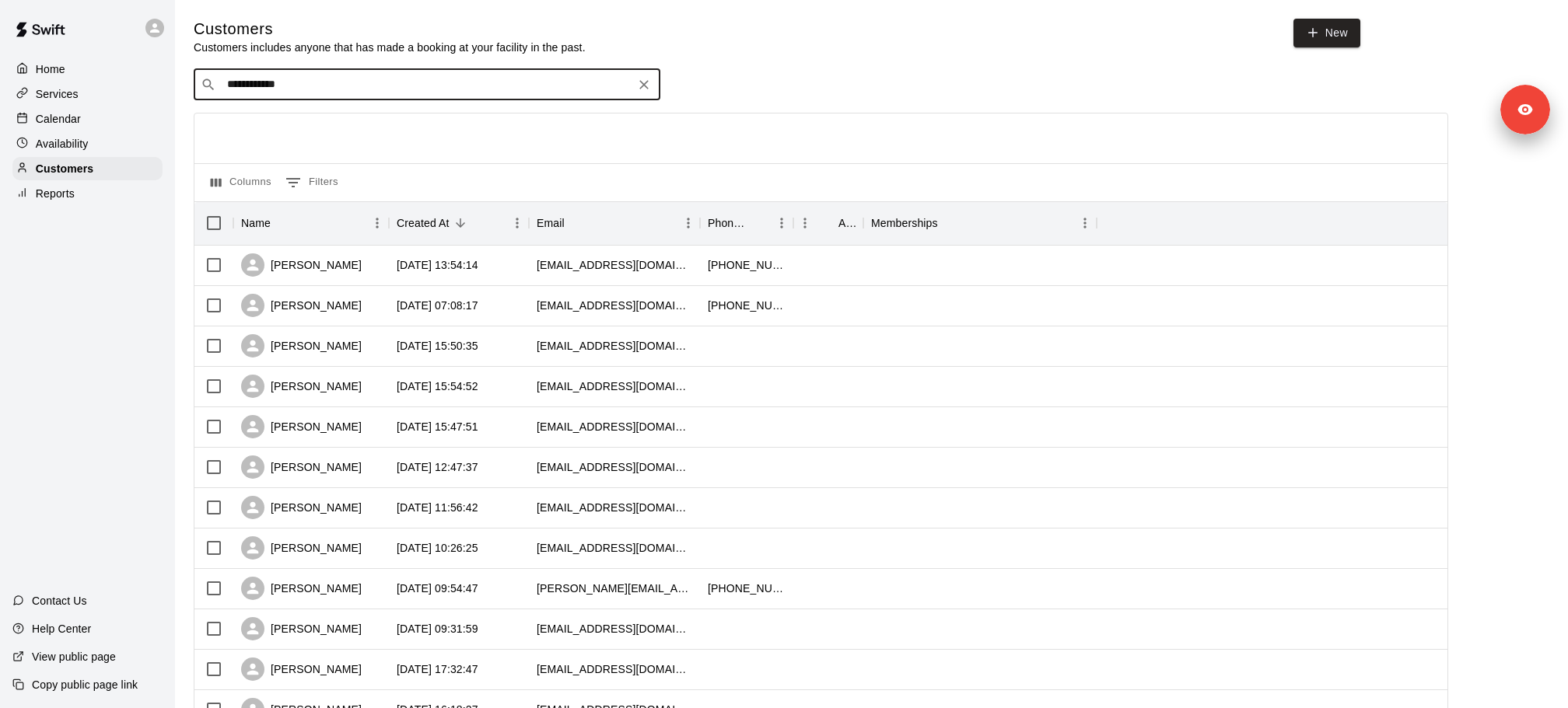
drag, startPoint x: 263, startPoint y: 79, endPoint x: 118, endPoint y: 84, distance: 145.1
click at [118, 84] on div "**********" at bounding box center [784, 671] width 1568 height 1342
type input "******"
drag, startPoint x: 375, startPoint y: 100, endPoint x: 359, endPoint y: 127, distance: 31.4
click at [359, 127] on div "Jimmy Damato ritadomato26@gmail.com" at bounding box center [442, 125] width 411 height 33
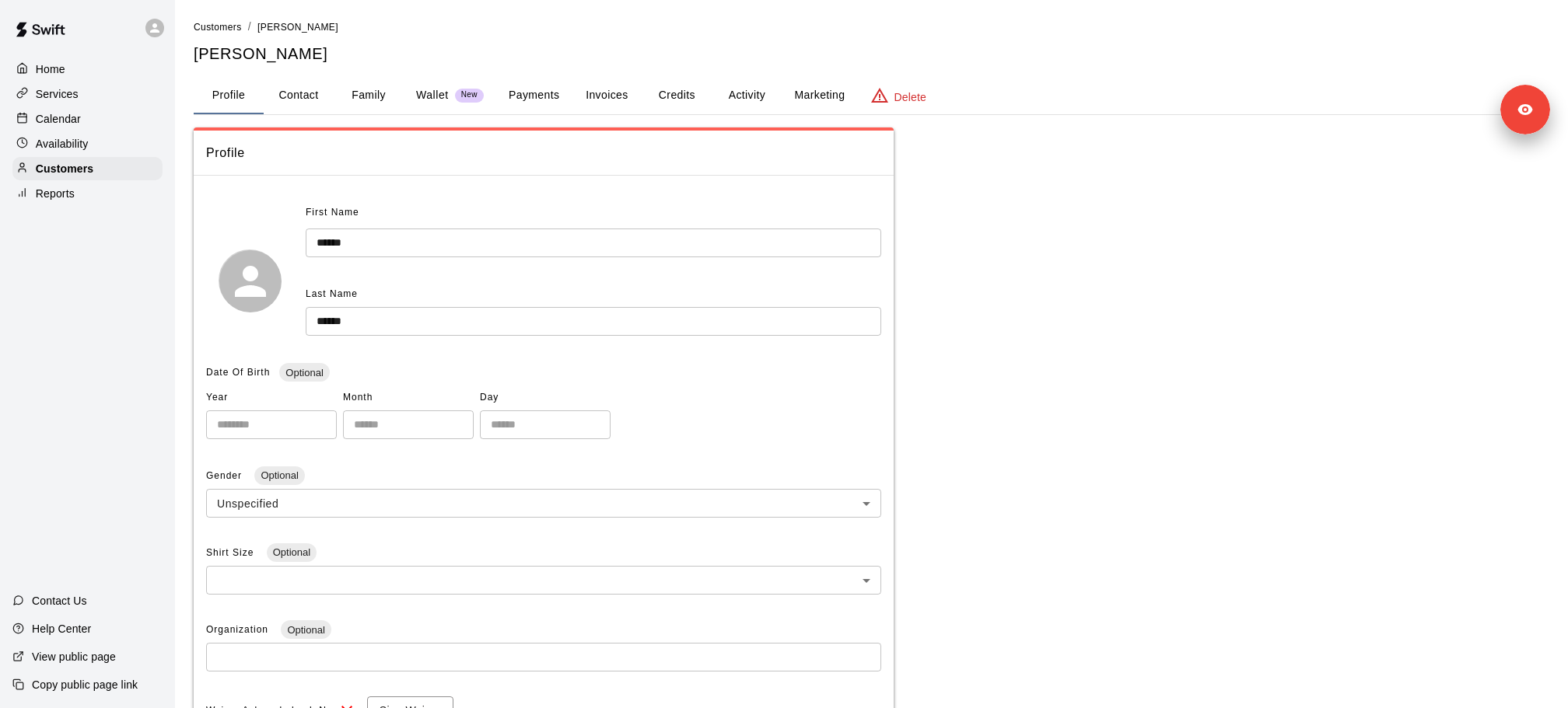
click at [302, 99] on button "Contact" at bounding box center [298, 96] width 70 height 38
select select "**"
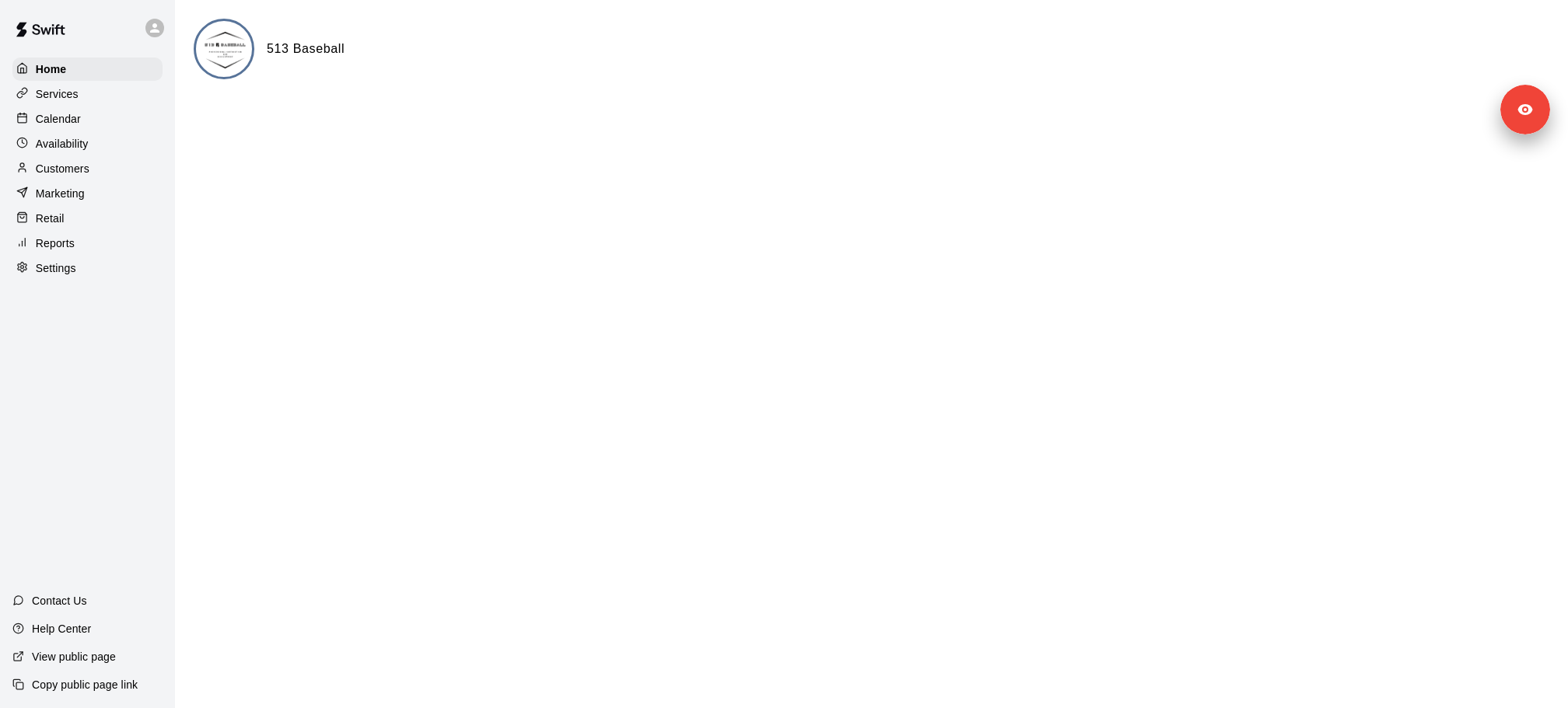
click at [93, 112] on div "Calendar" at bounding box center [87, 119] width 150 height 24
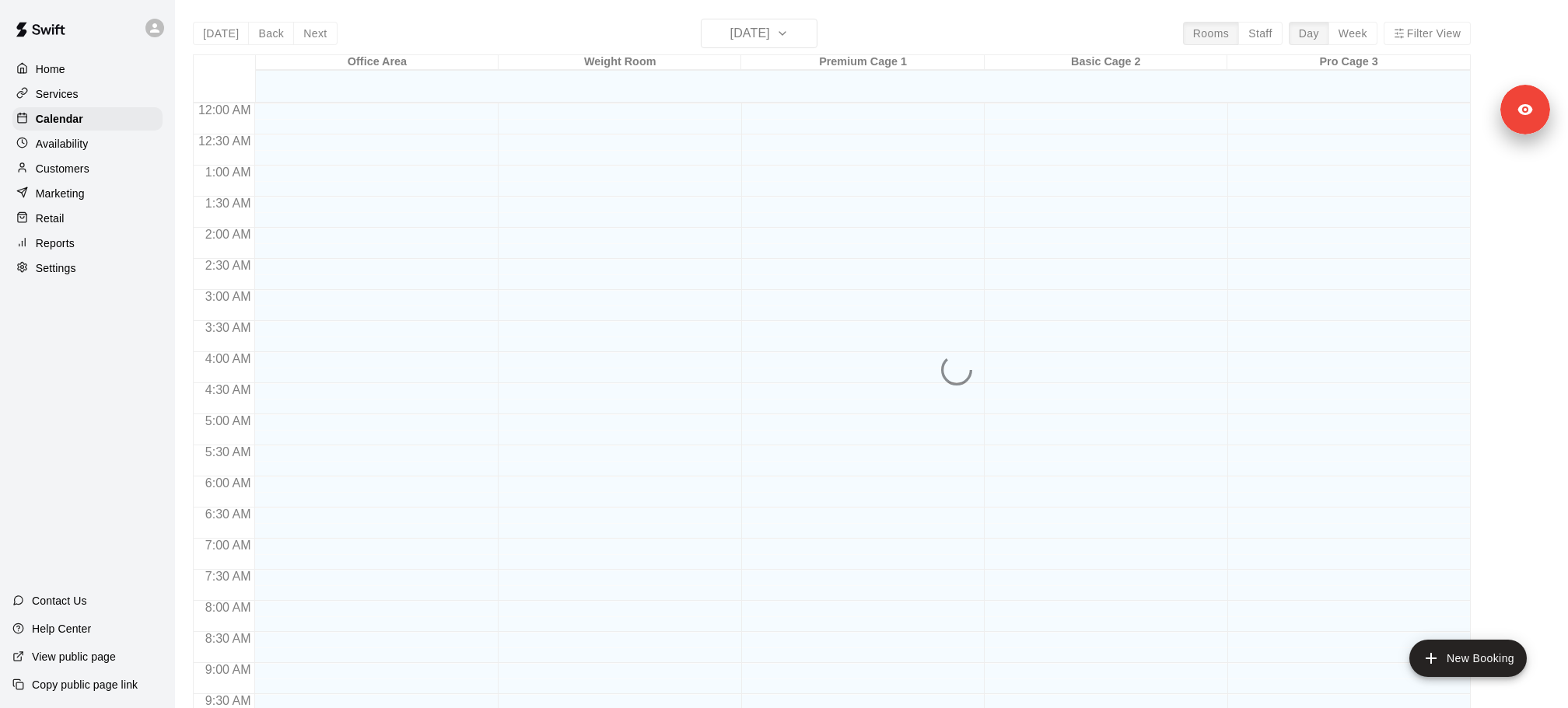
scroll to position [823, 0]
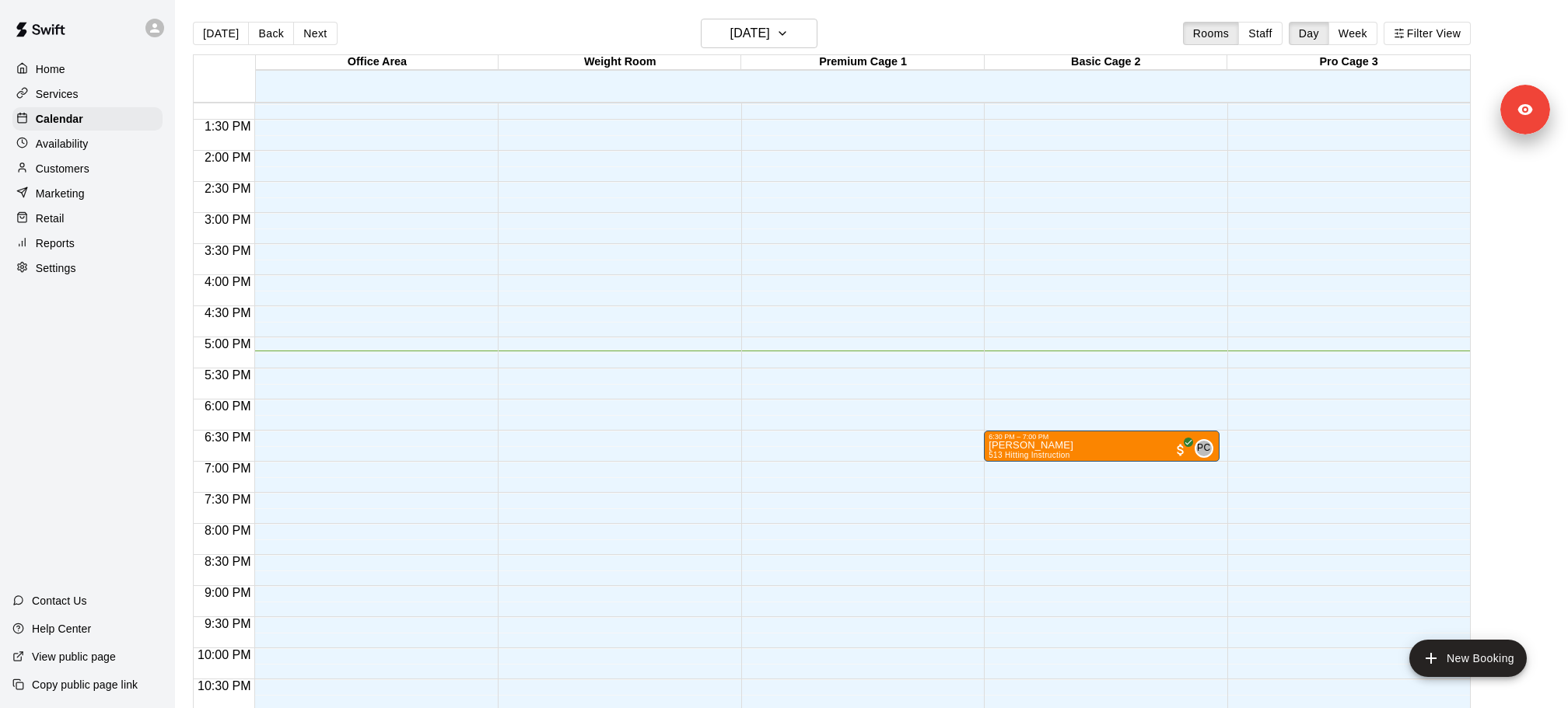
click at [93, 170] on div "Customers" at bounding box center [87, 168] width 150 height 24
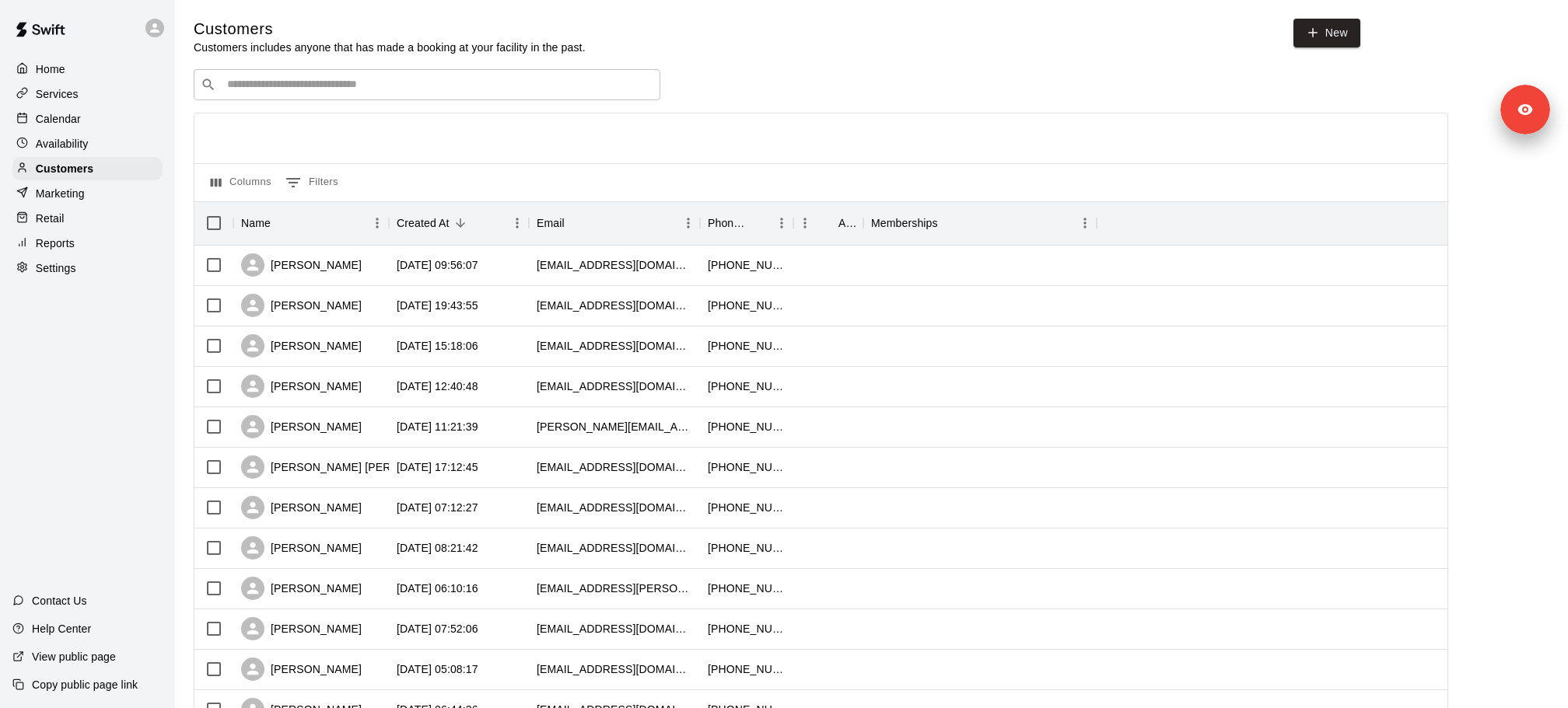
click at [330, 74] on div "​ ​" at bounding box center [427, 84] width 466 height 31
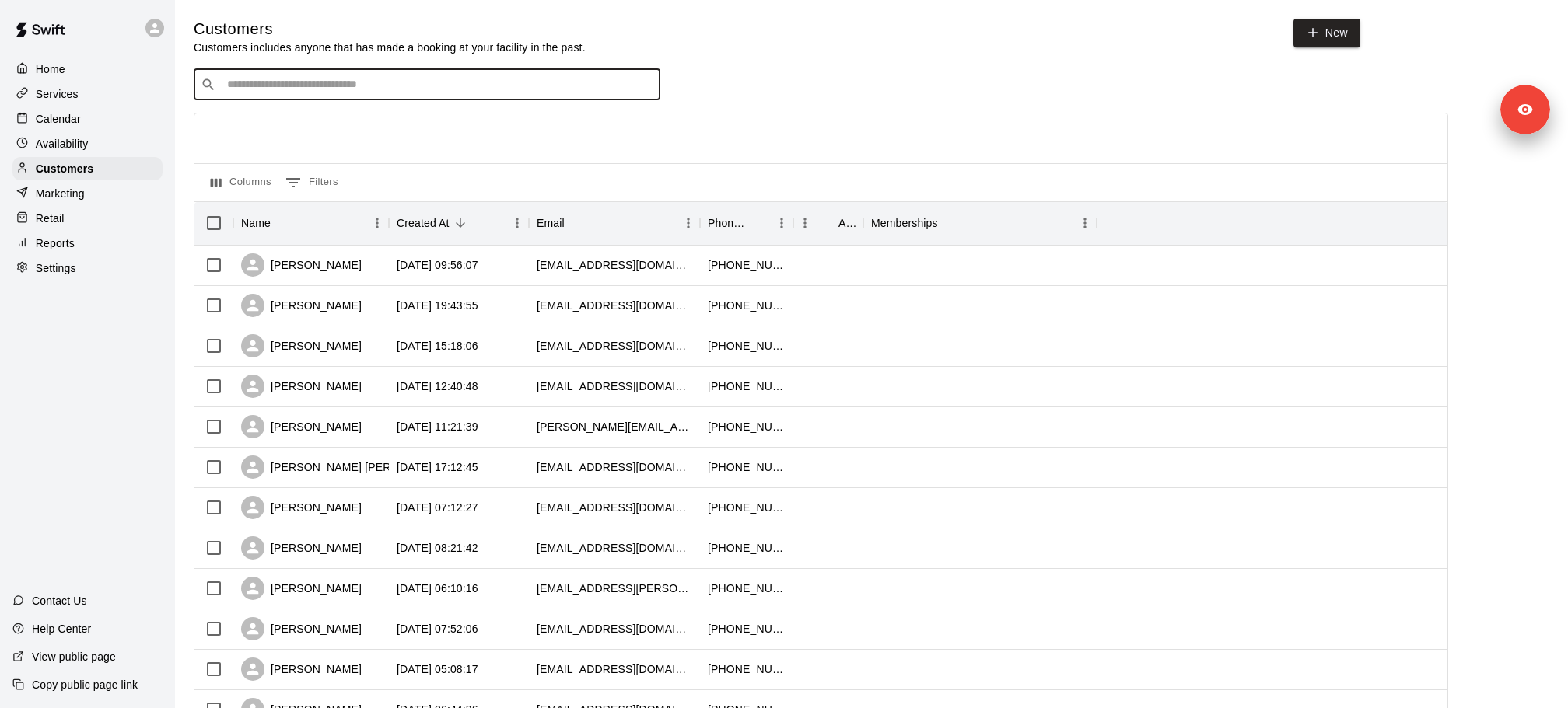
paste input "**********"
type input "**********"
click at [323, 482] on span "jeffcarmichaeluc@yahoo.com" at bounding box center [370, 488] width 292 height 12
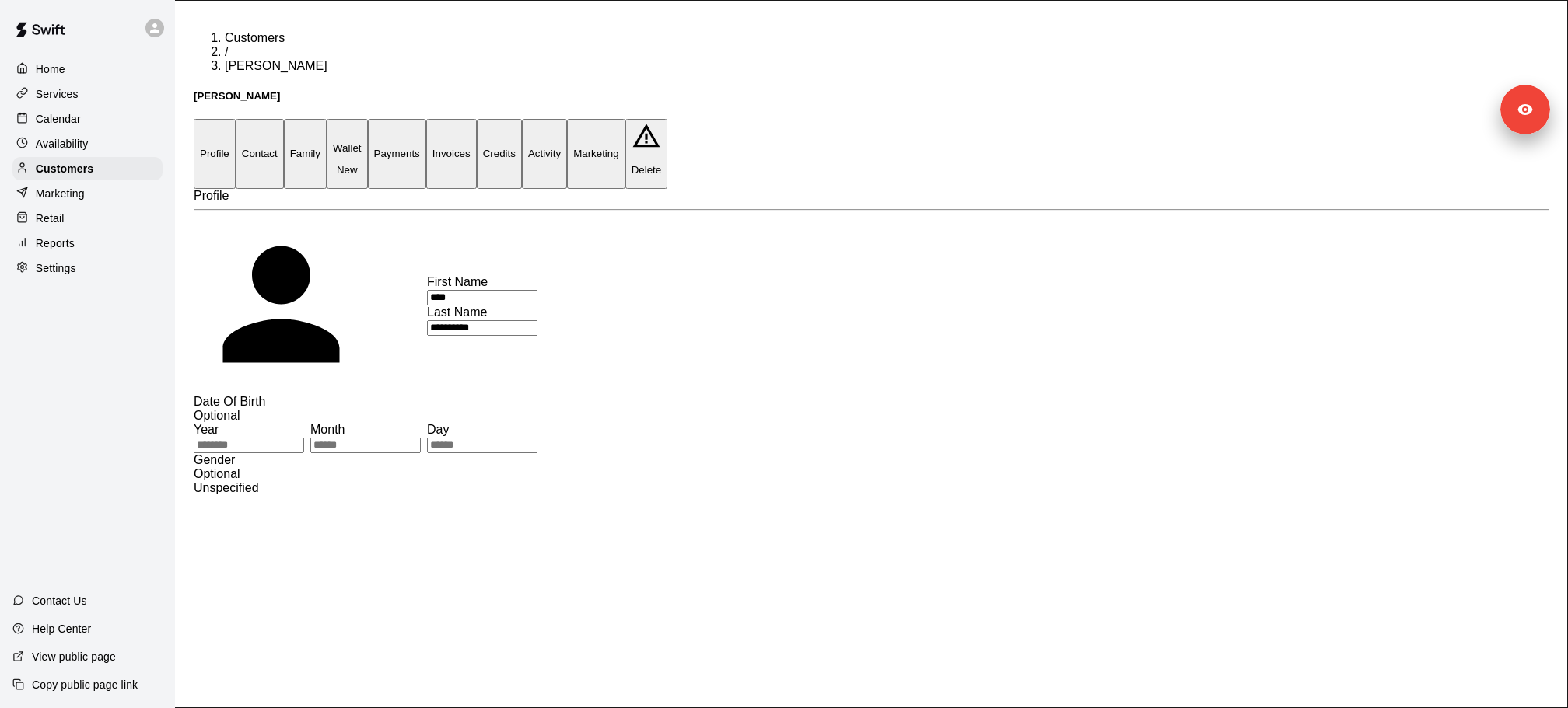
click at [284, 119] on button "Contact" at bounding box center [260, 153] width 48 height 69
select select "**"
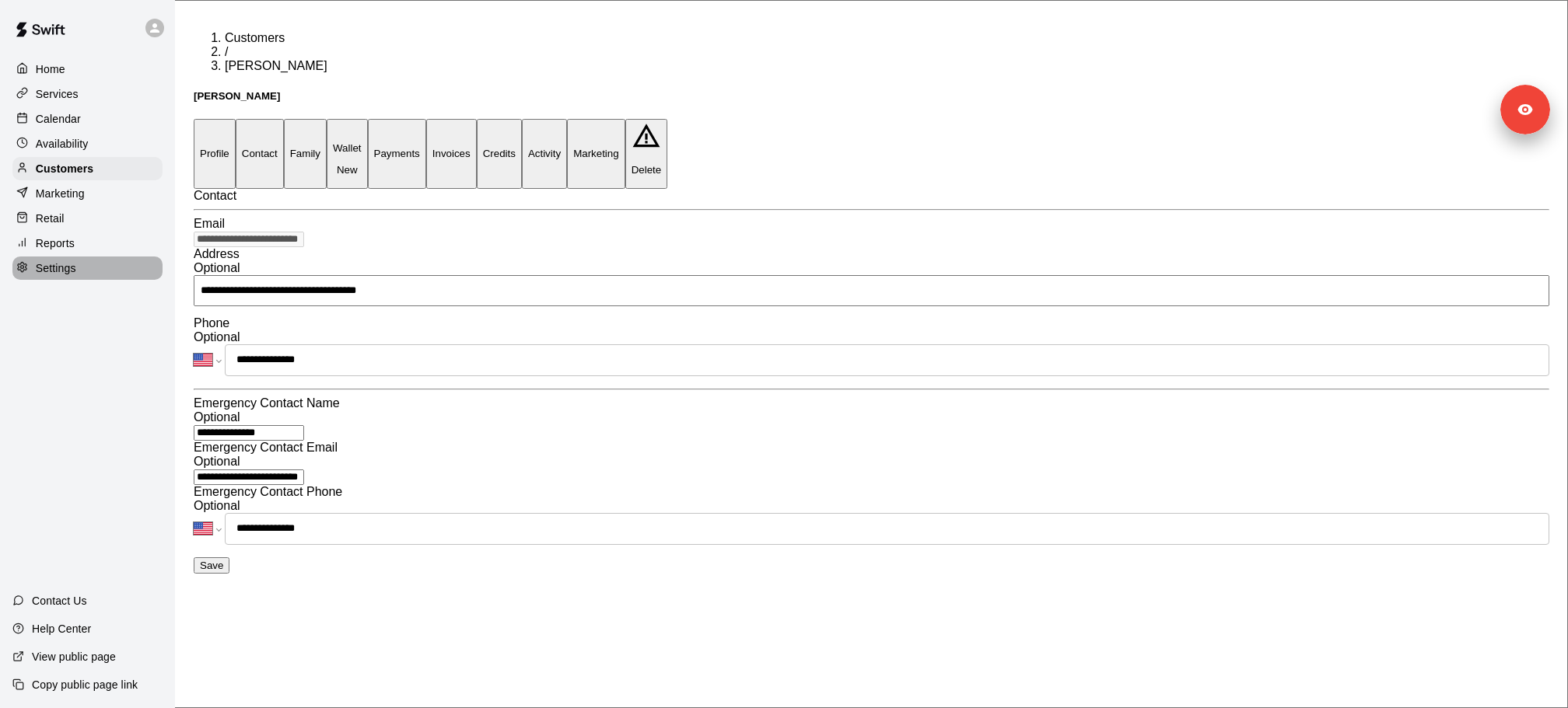
click at [81, 269] on div "Settings" at bounding box center [87, 268] width 150 height 24
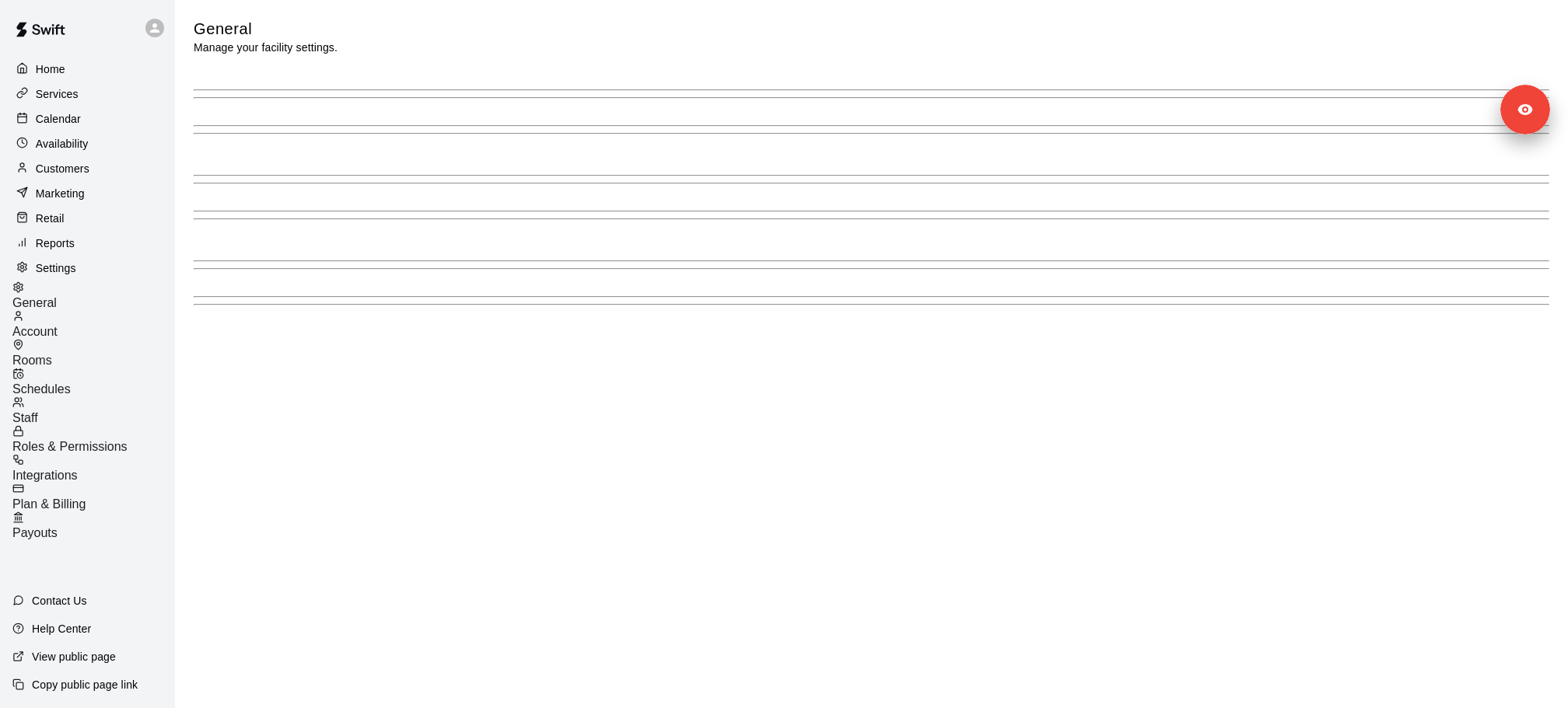
select select "**"
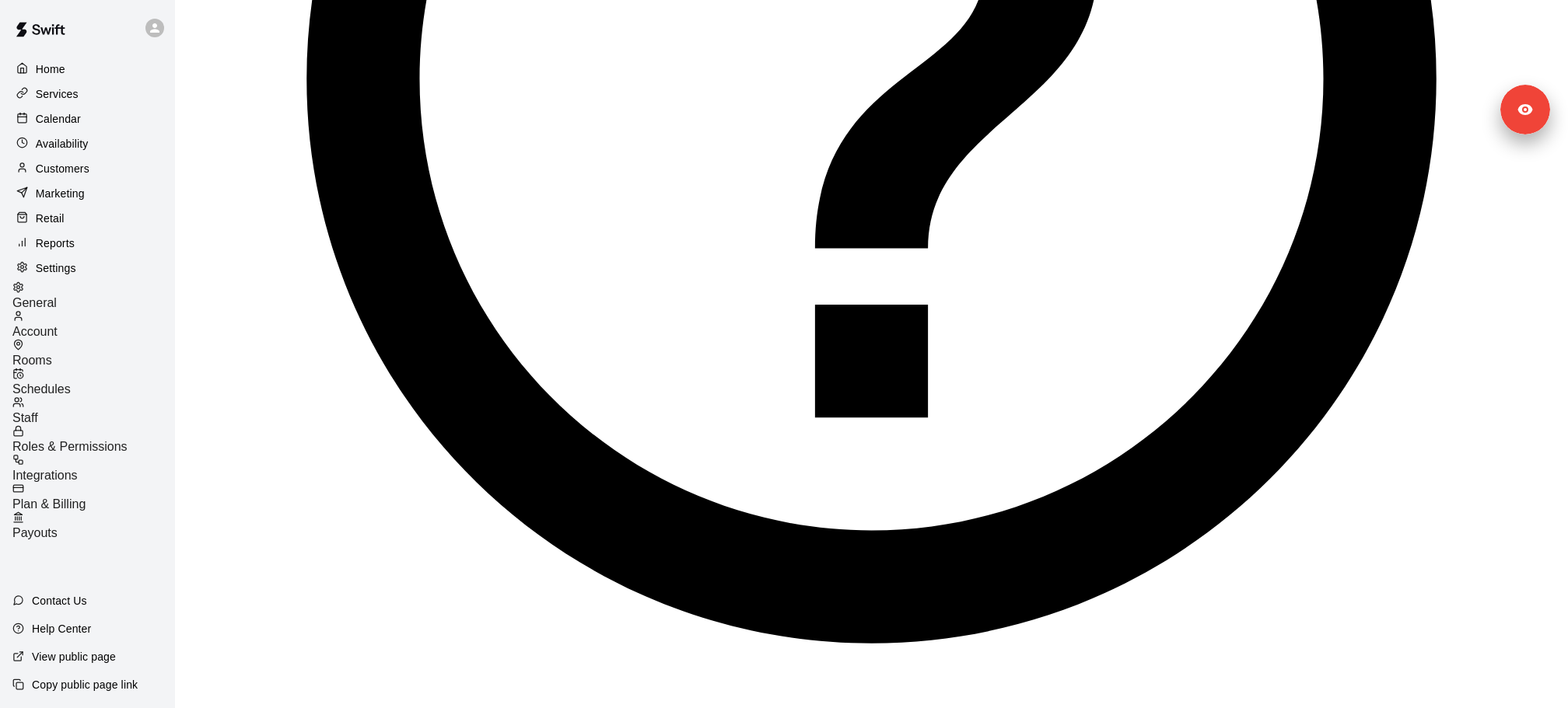
scroll to position [3879, 0]
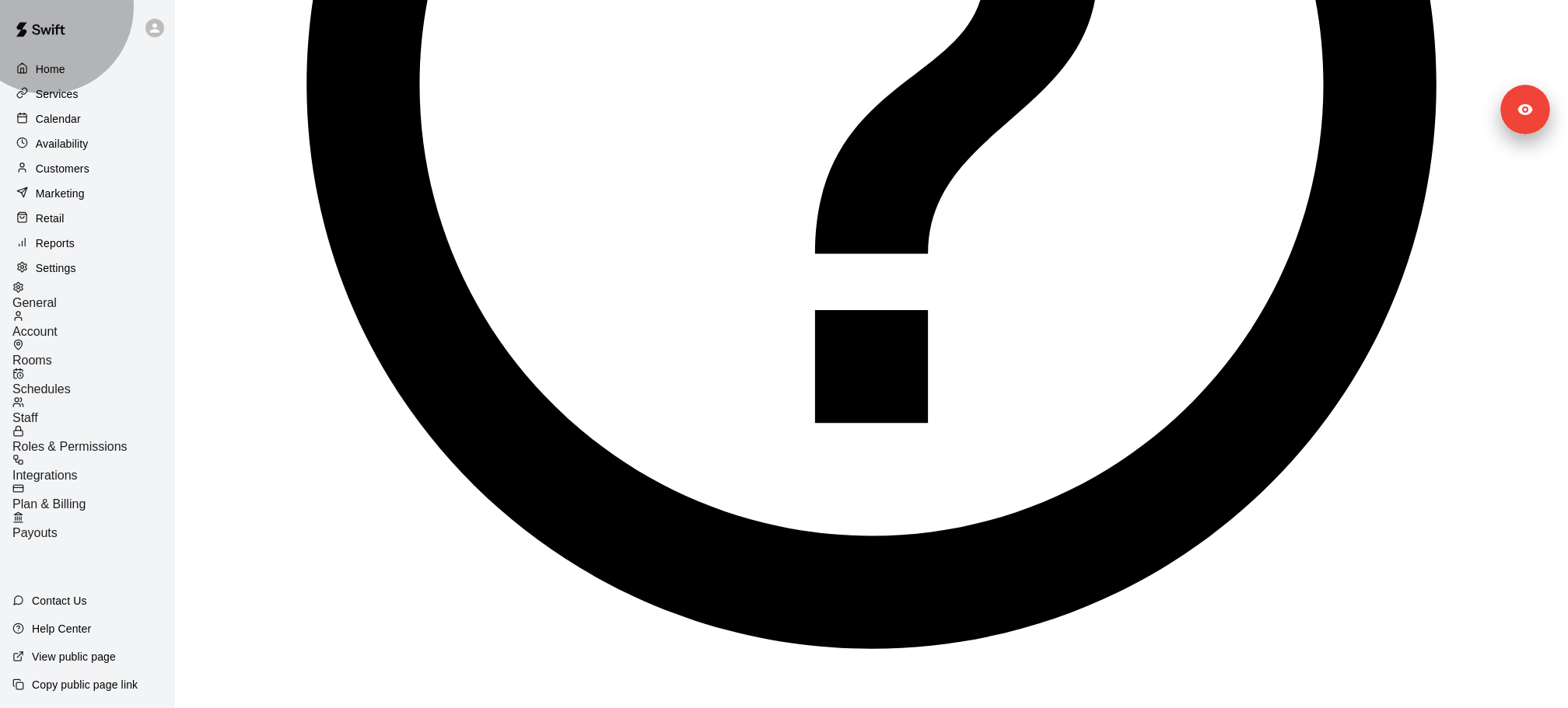
click at [84, 396] on div "Staff" at bounding box center [93, 411] width 162 height 28
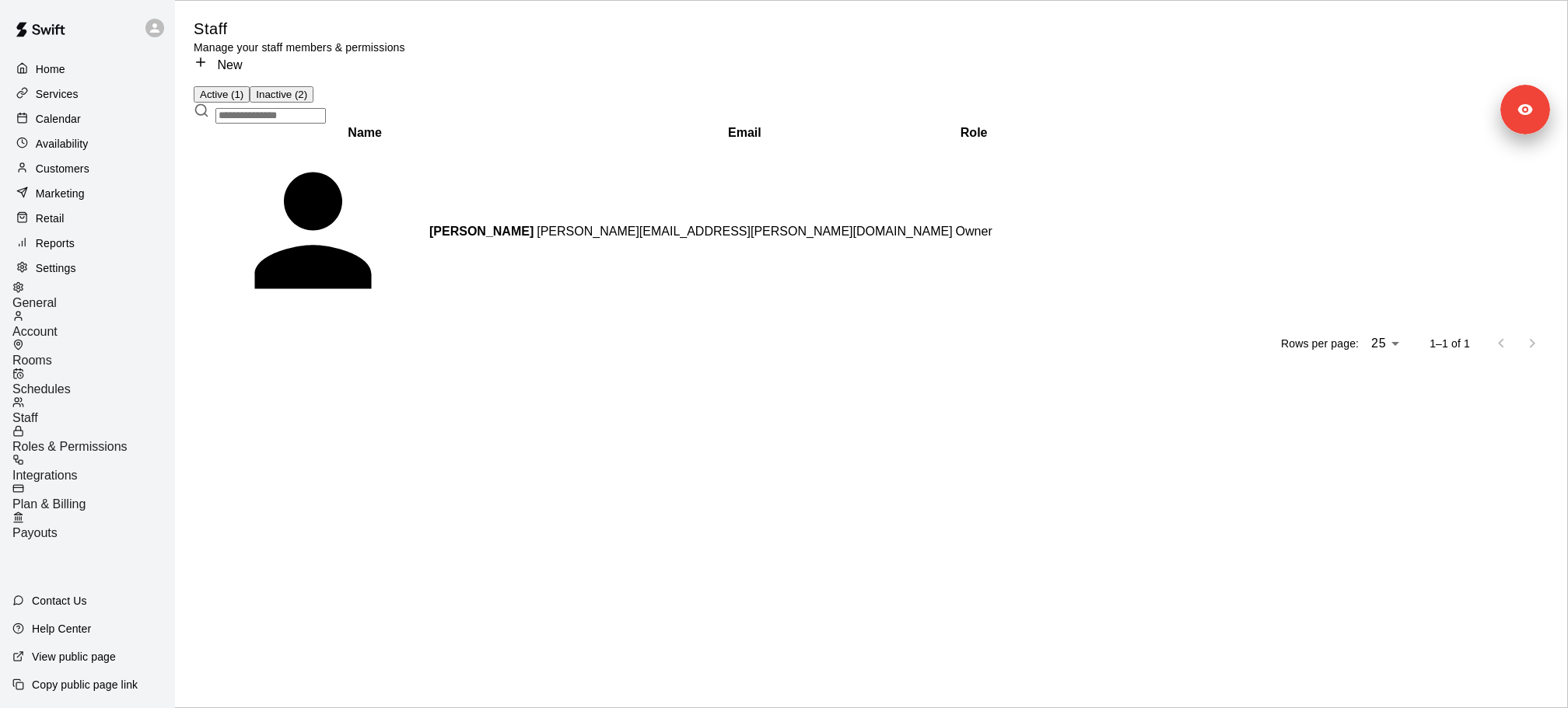
click at [326, 124] on input "text" at bounding box center [270, 115] width 110 height 15
paste input "**********"
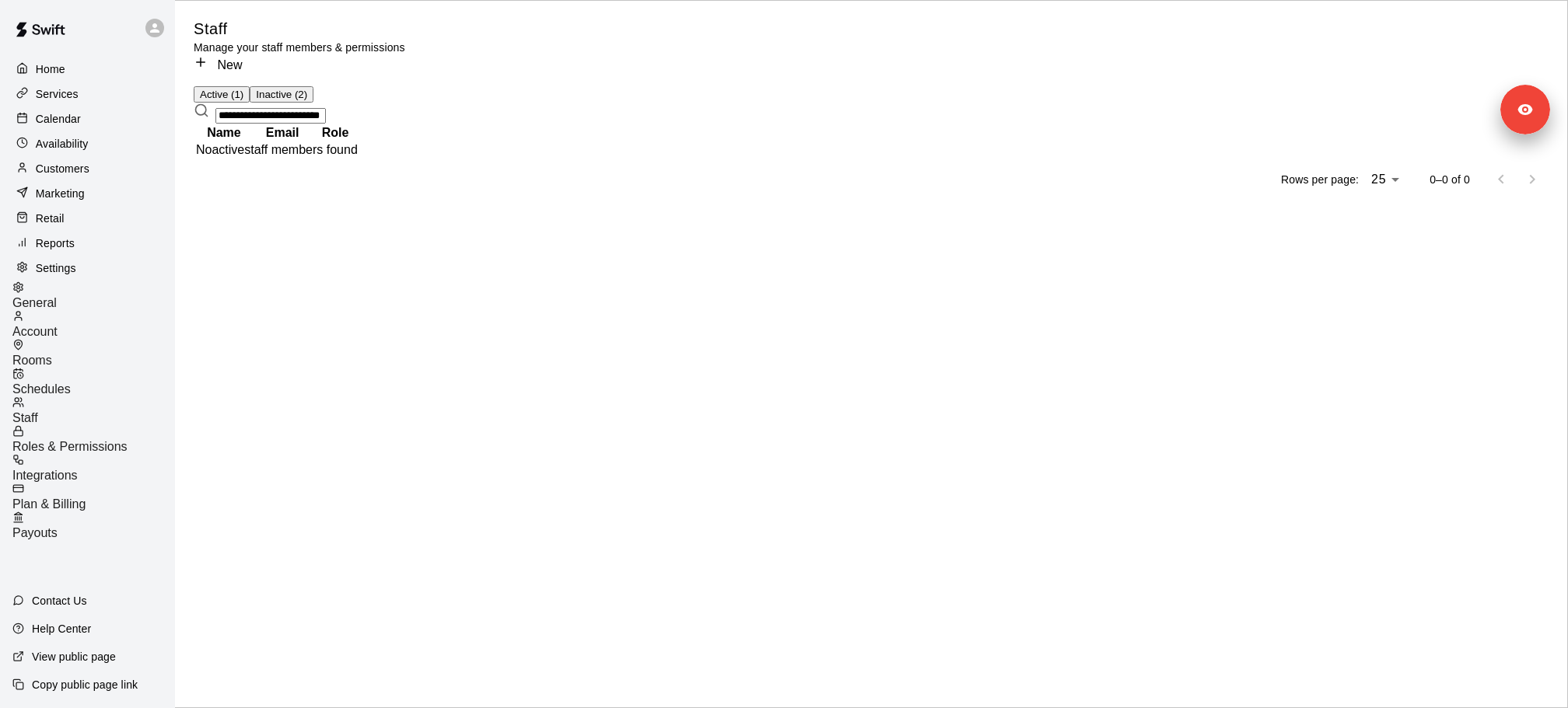
type input "**********"
click at [313, 90] on button "Inactive (2)" at bounding box center [281, 93] width 64 height 16
click at [326, 124] on input "**********" at bounding box center [270, 115] width 110 height 15
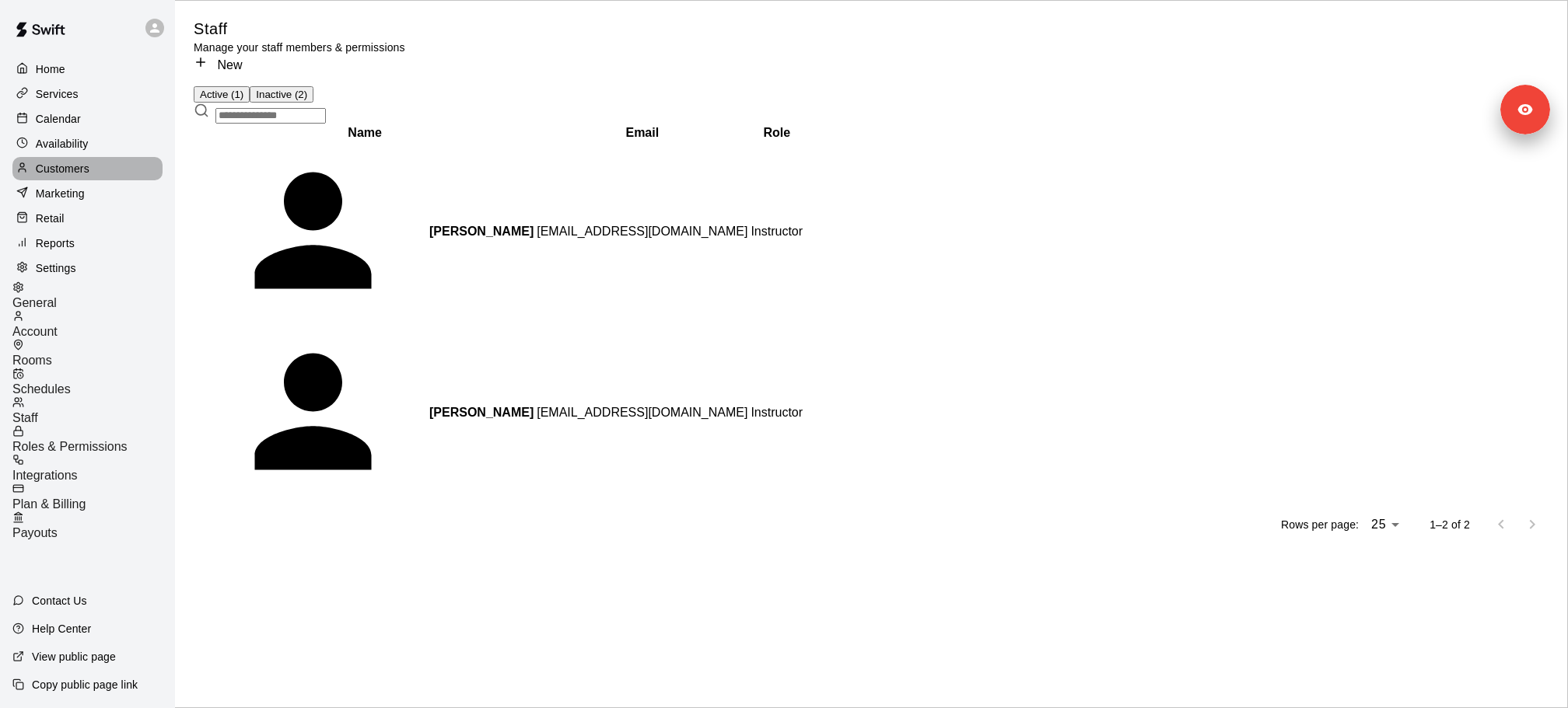
click at [81, 167] on p "Customers" at bounding box center [62, 169] width 54 height 15
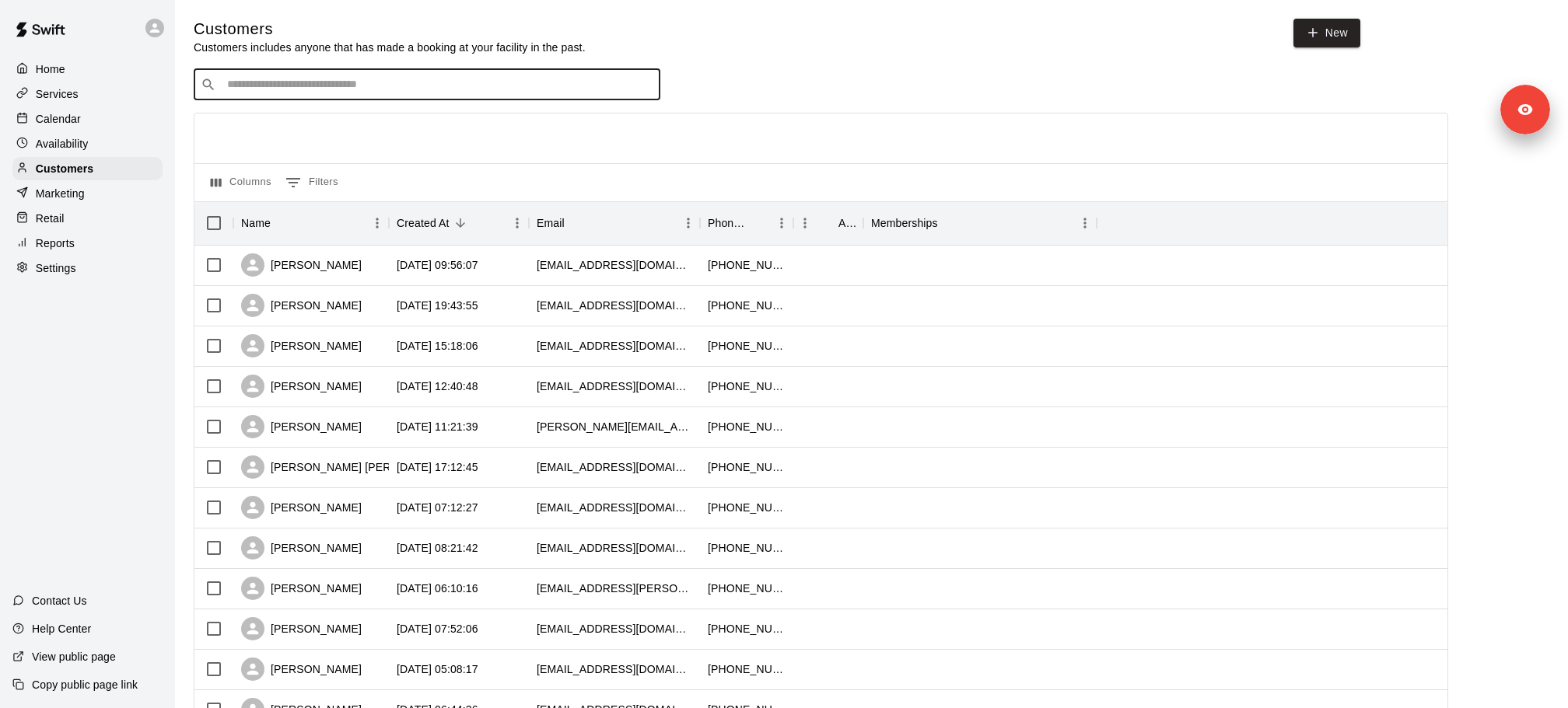
click at [296, 81] on input "Search customers by name or email" at bounding box center [438, 85] width 430 height 15
paste input "**********"
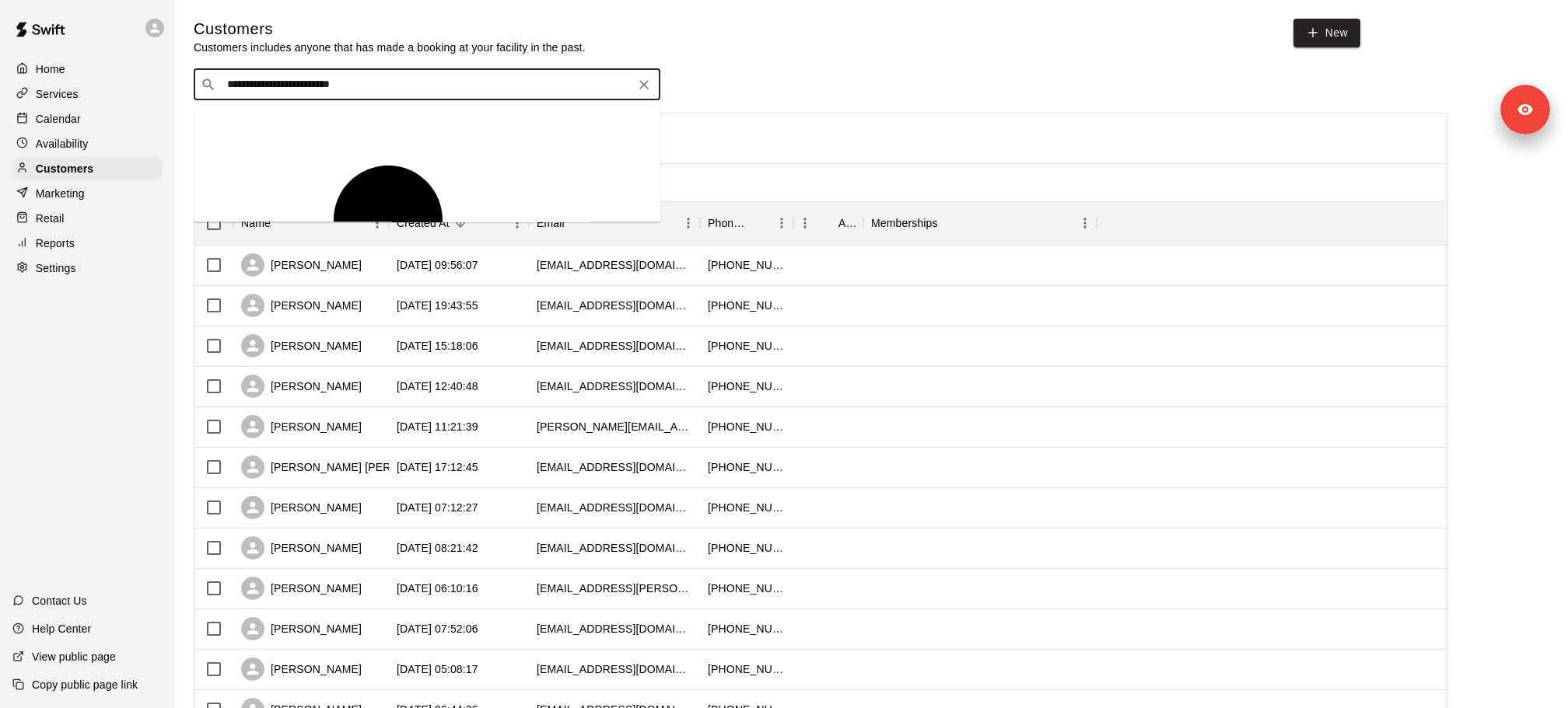
type input "**********"
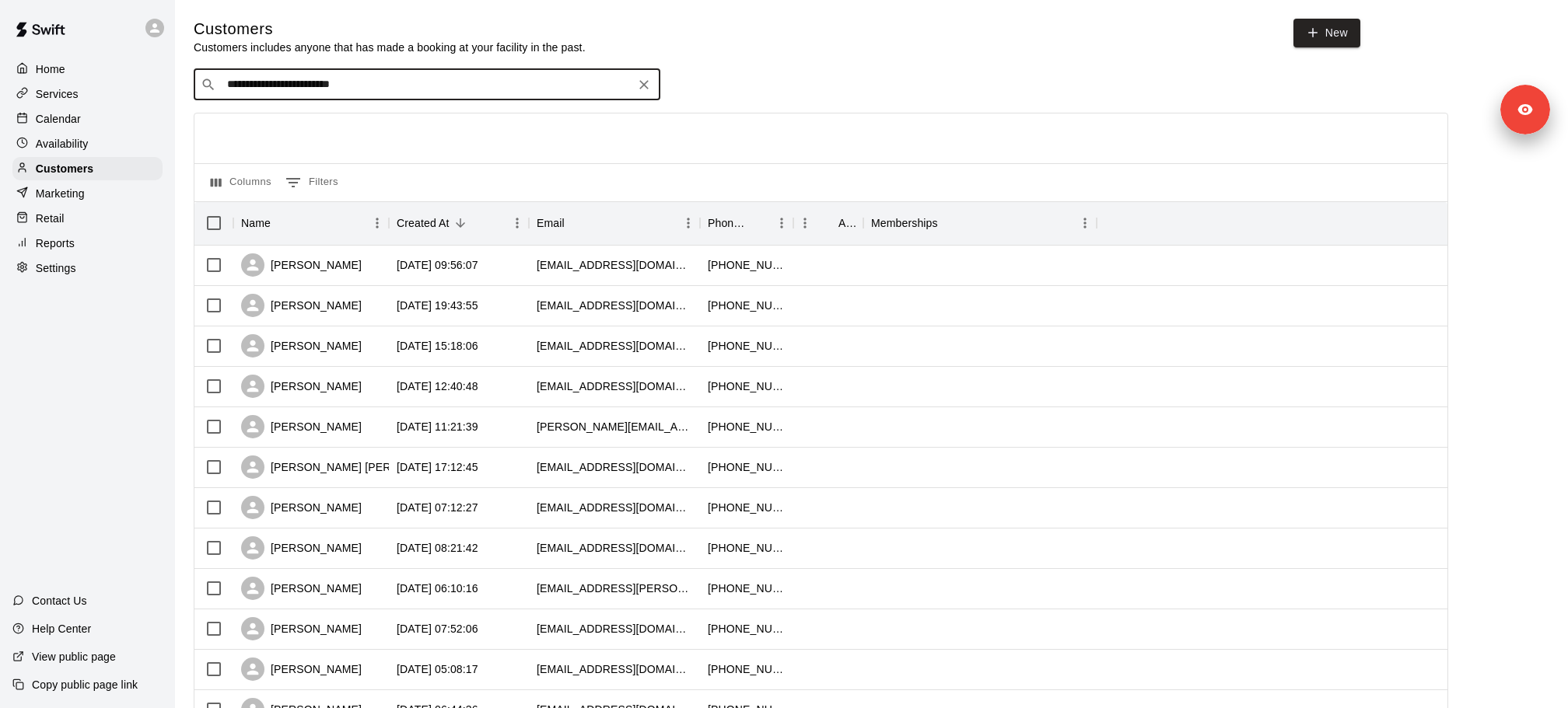
click at [388, 81] on input "**********" at bounding box center [427, 85] width 408 height 15
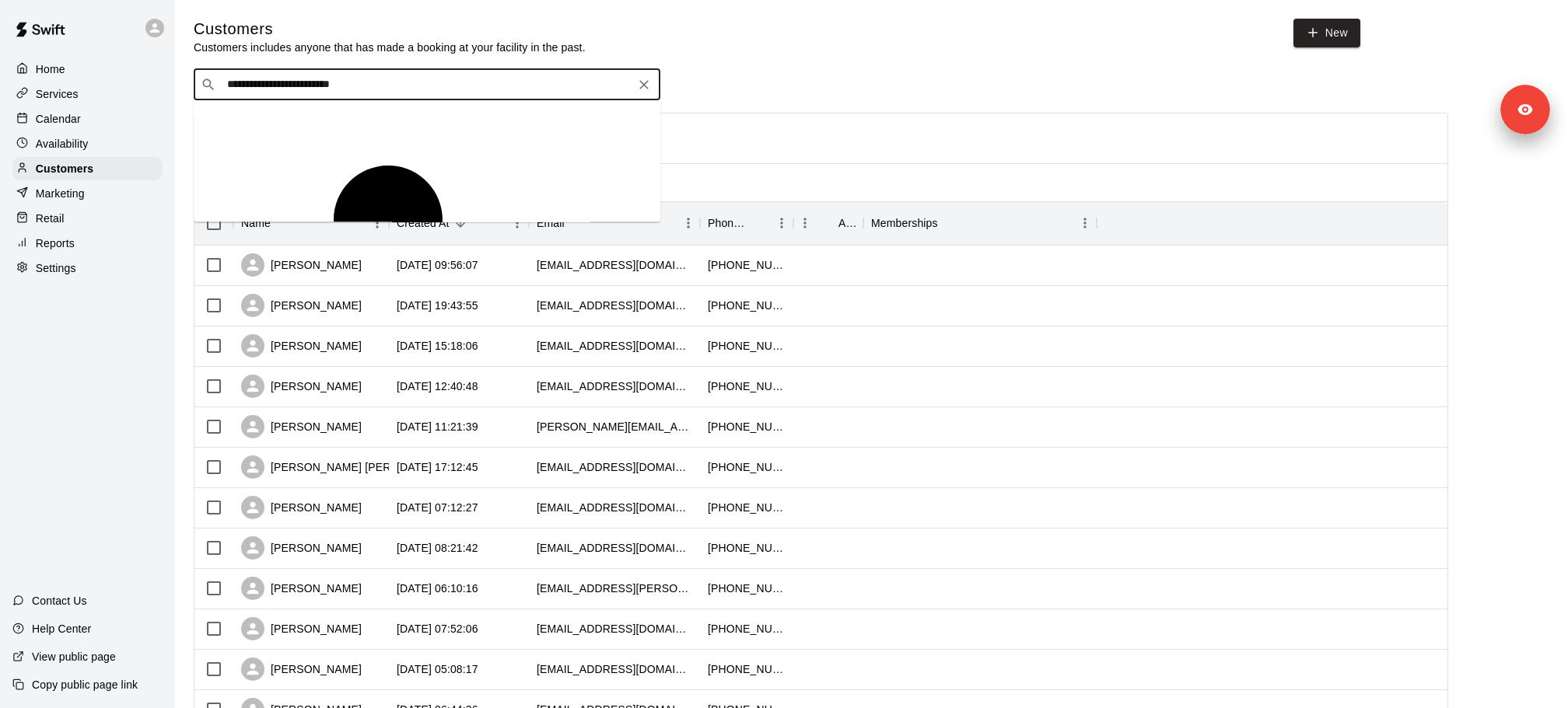
click at [388, 81] on input "**********" at bounding box center [427, 85] width 408 height 15
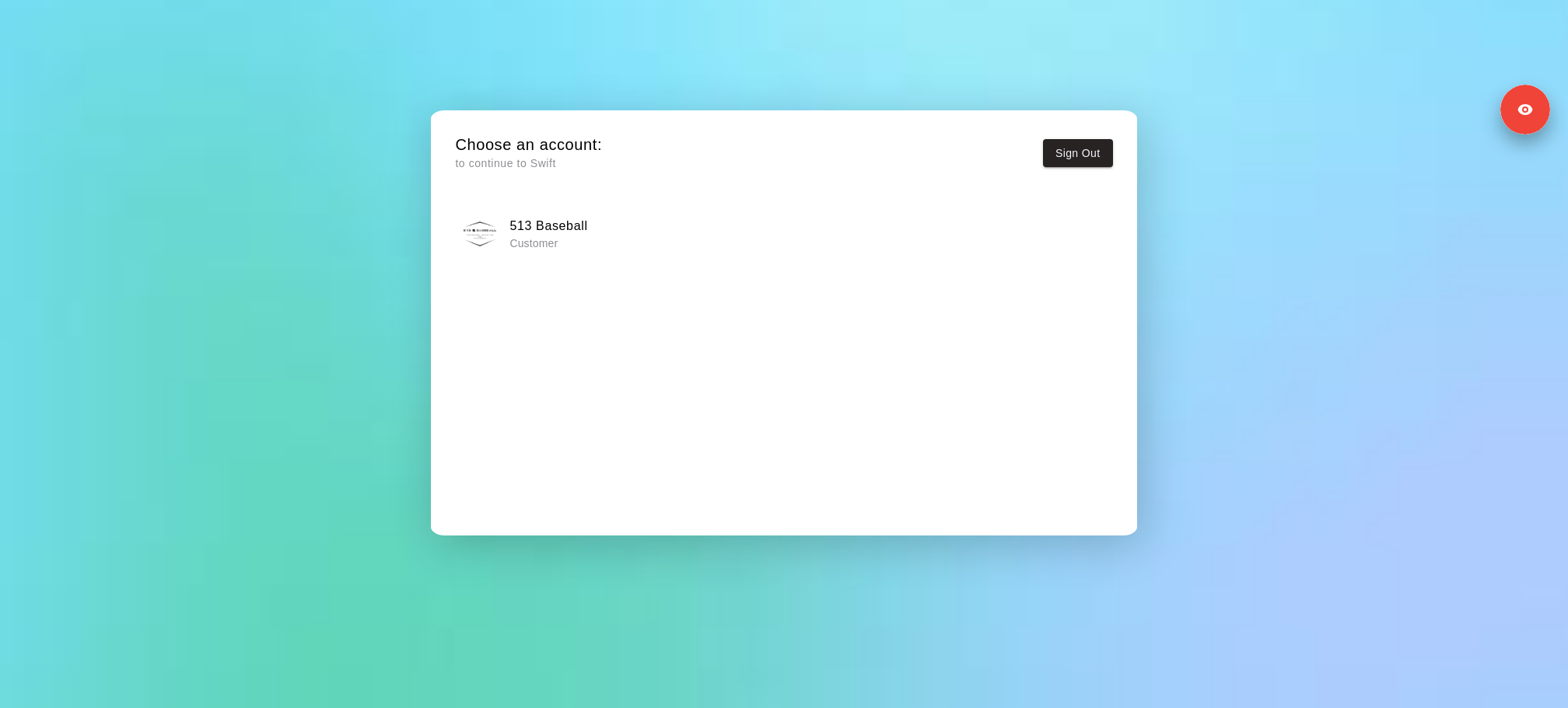
click at [569, 233] on h6 "513 Baseball" at bounding box center [548, 226] width 77 height 20
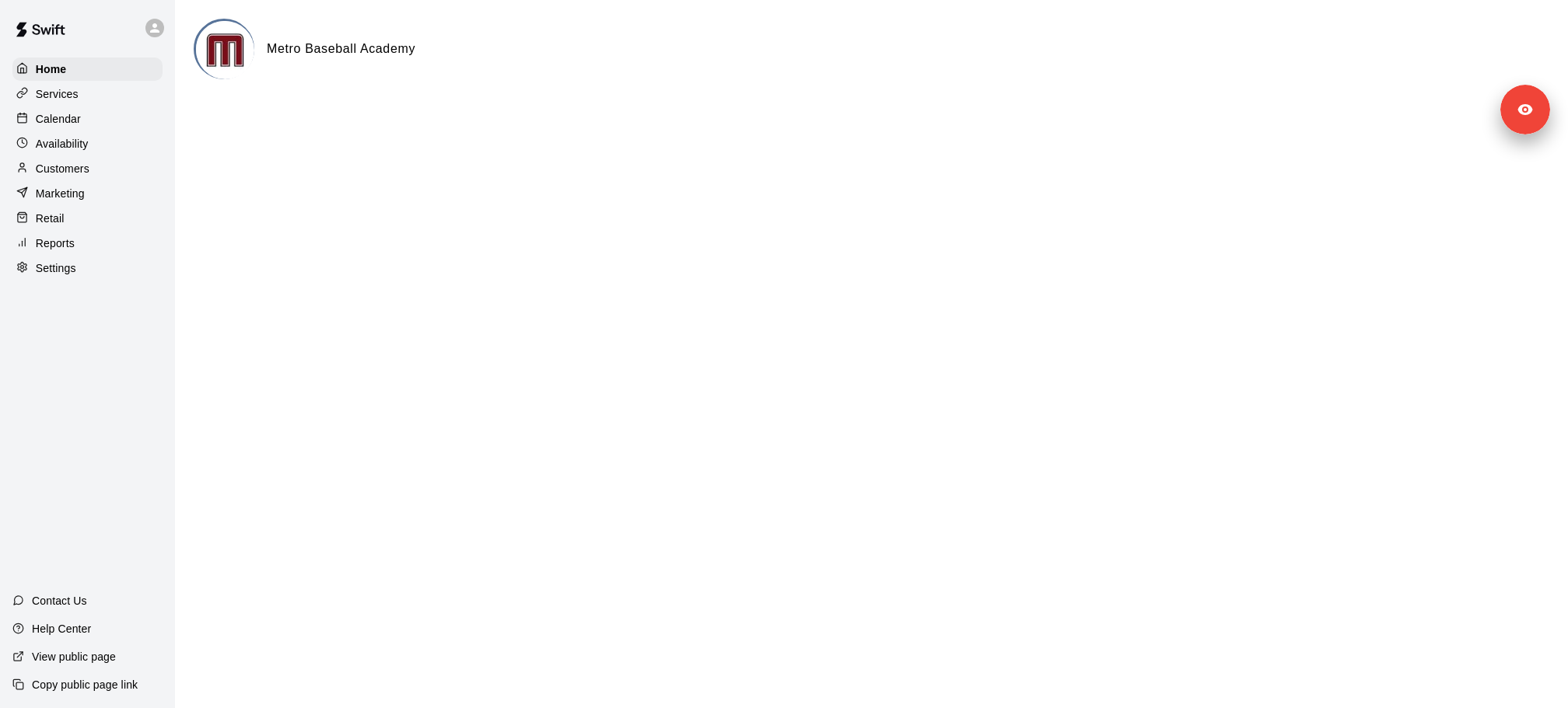
click at [86, 196] on div "Marketing" at bounding box center [87, 194] width 150 height 24
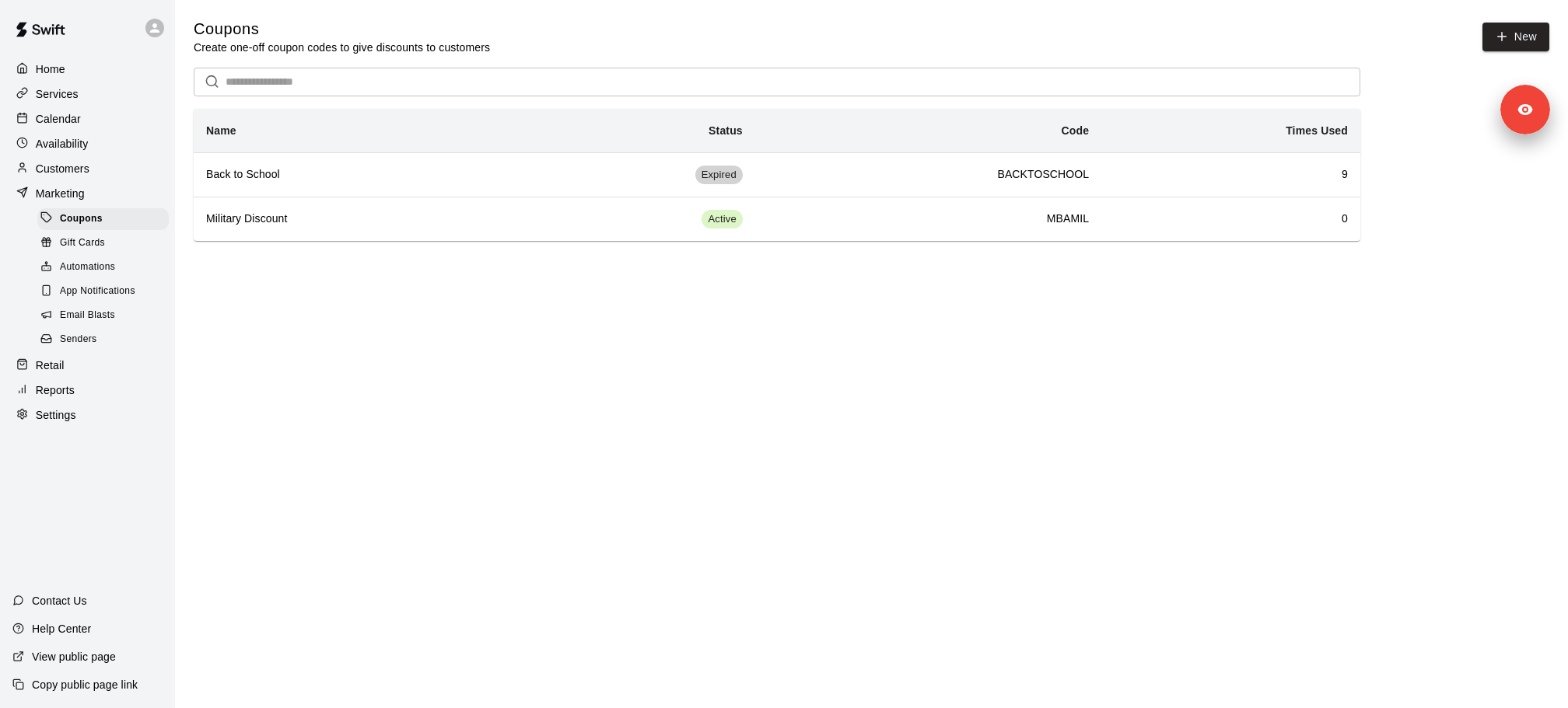
click at [107, 314] on span "Email Blasts" at bounding box center [87, 315] width 55 height 15
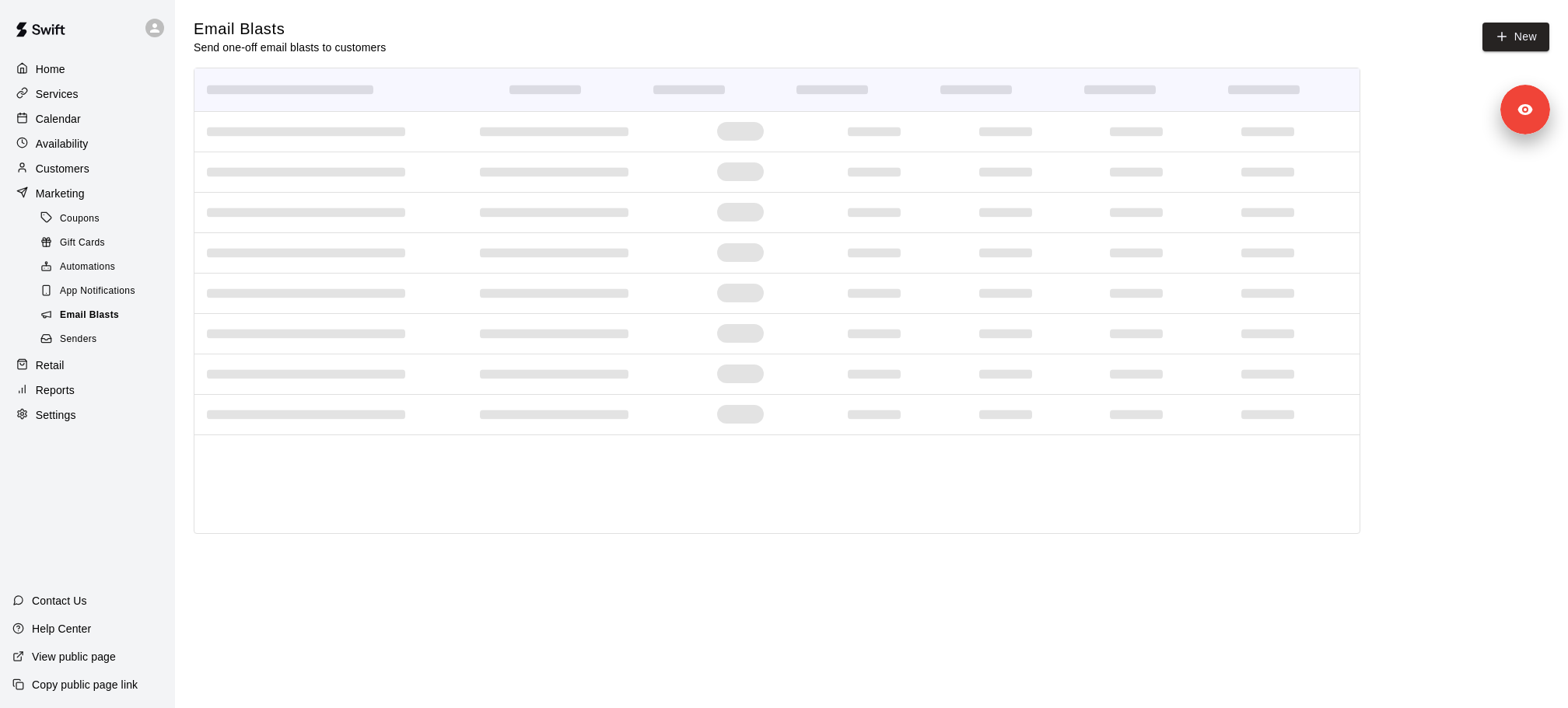
click at [113, 317] on span "Email Blasts" at bounding box center [89, 315] width 59 height 15
click at [129, 294] on span "App Notifications" at bounding box center [97, 292] width 76 height 15
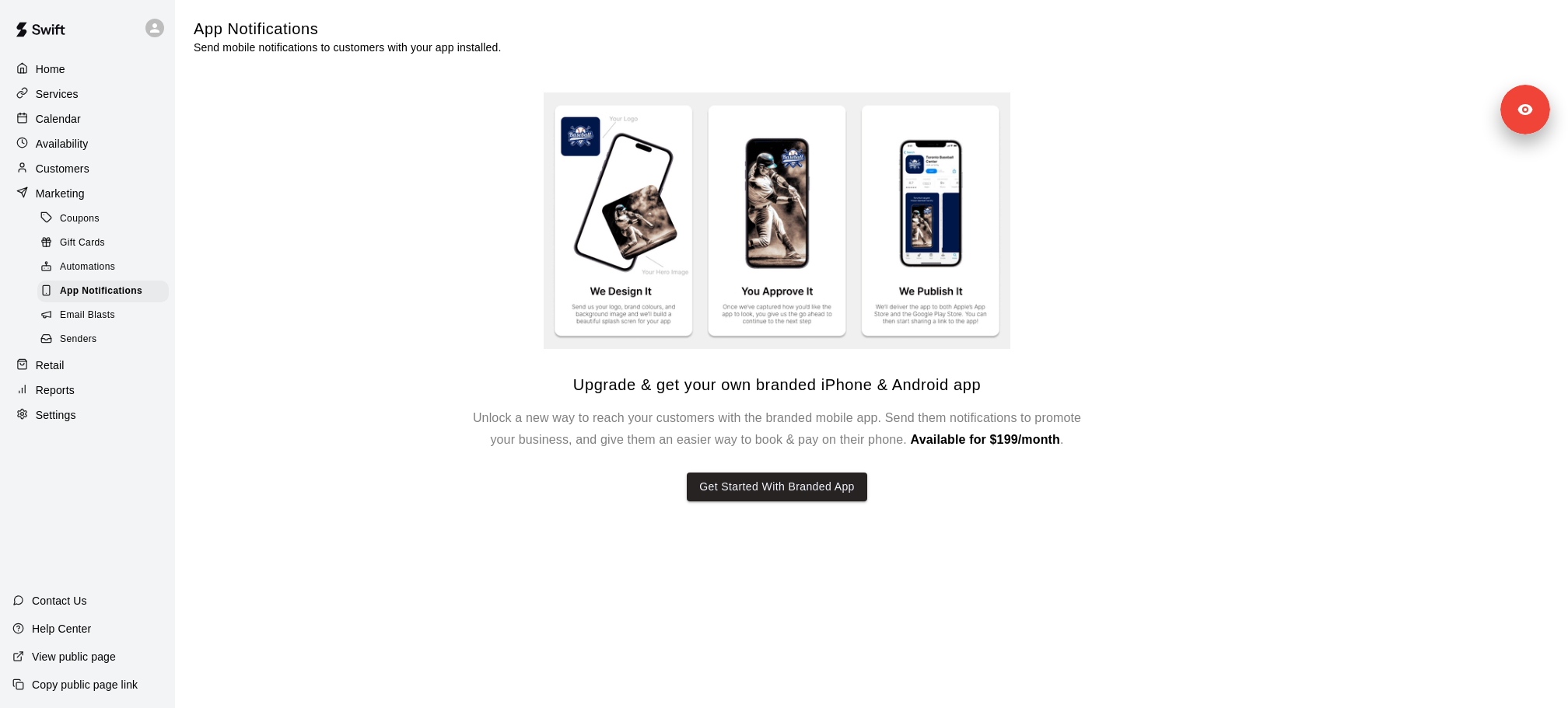
click at [119, 316] on div "Email Blasts" at bounding box center [103, 315] width 131 height 22
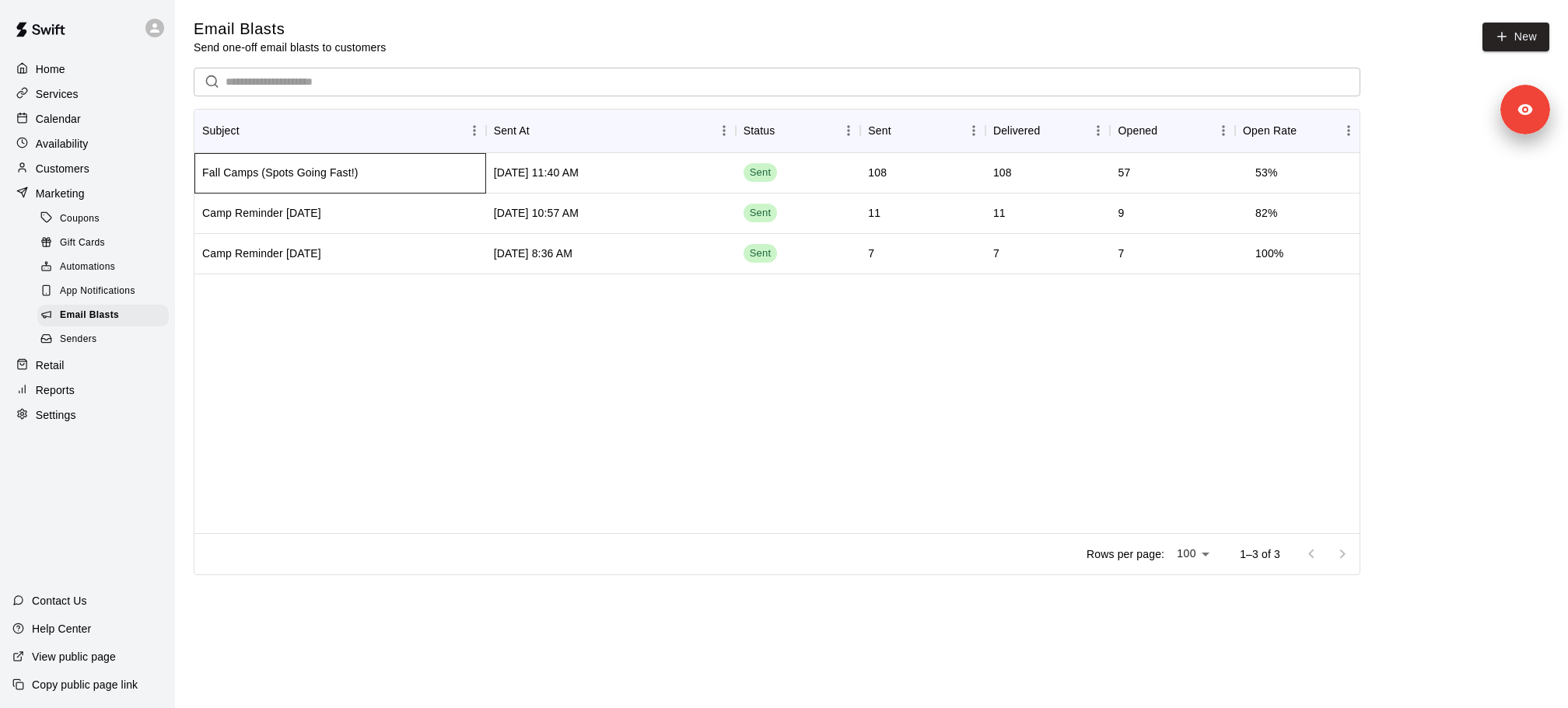
click at [346, 180] on div "Fall Camps (Spots Going Fast!)" at bounding box center [340, 173] width 292 height 41
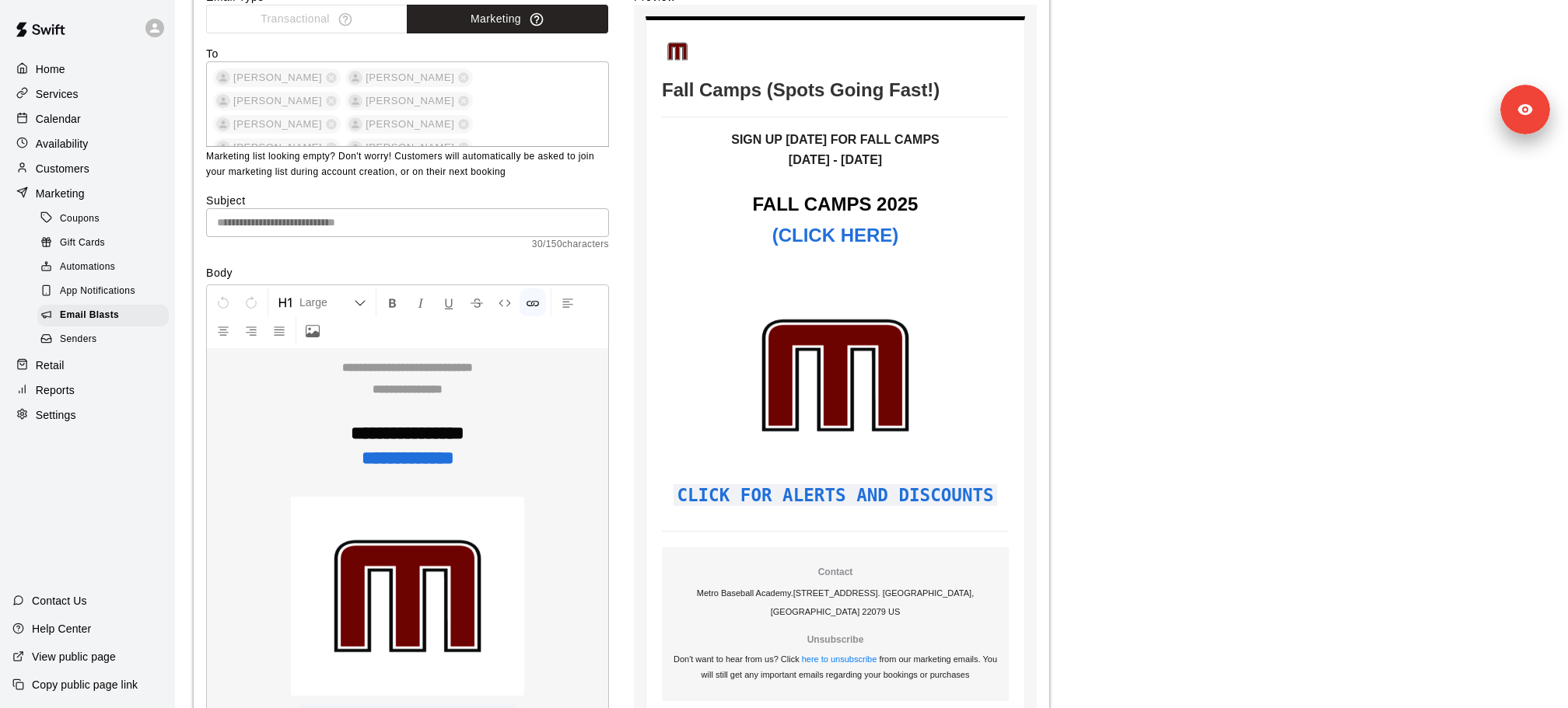
scroll to position [4388, 0]
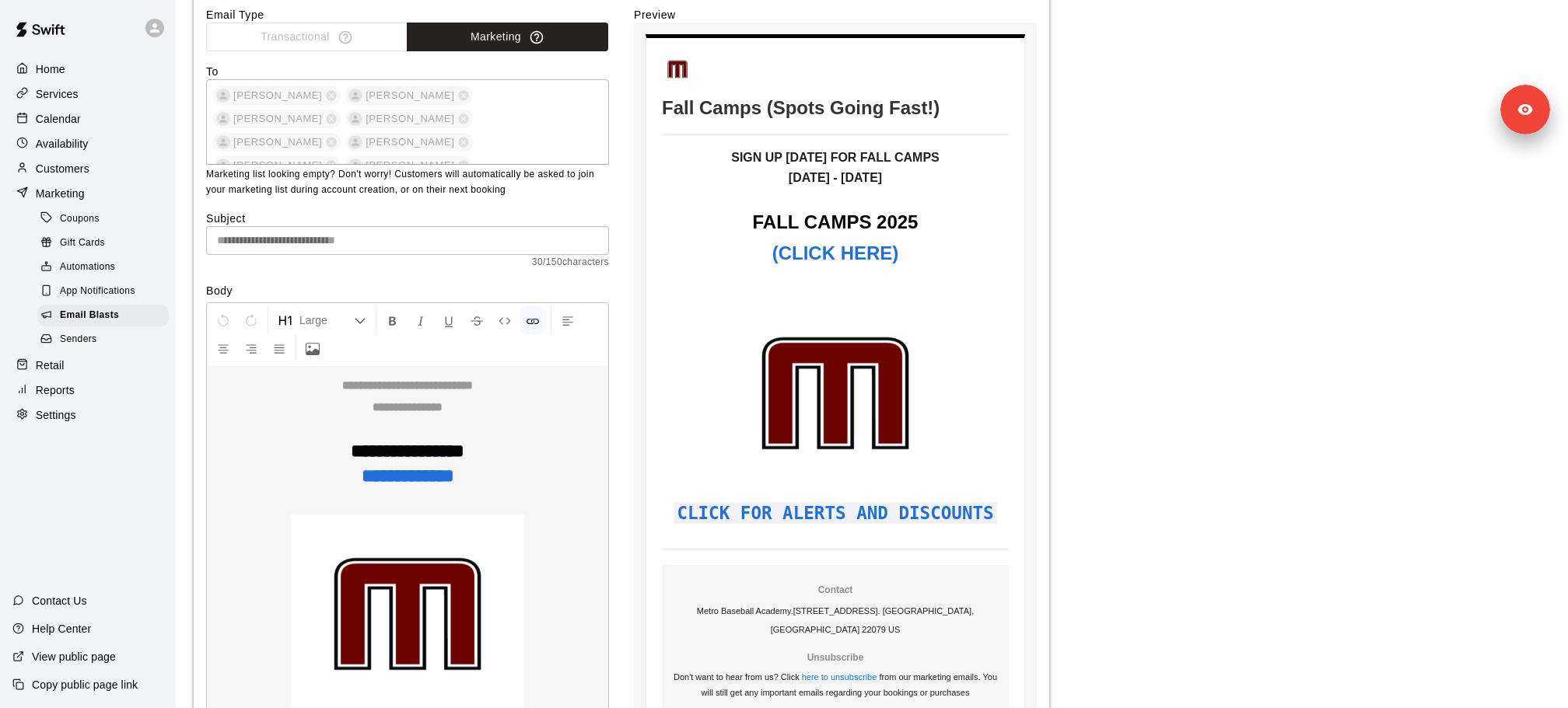
click at [854, 257] on strong "(CLICK HERE)" at bounding box center [835, 253] width 126 height 21
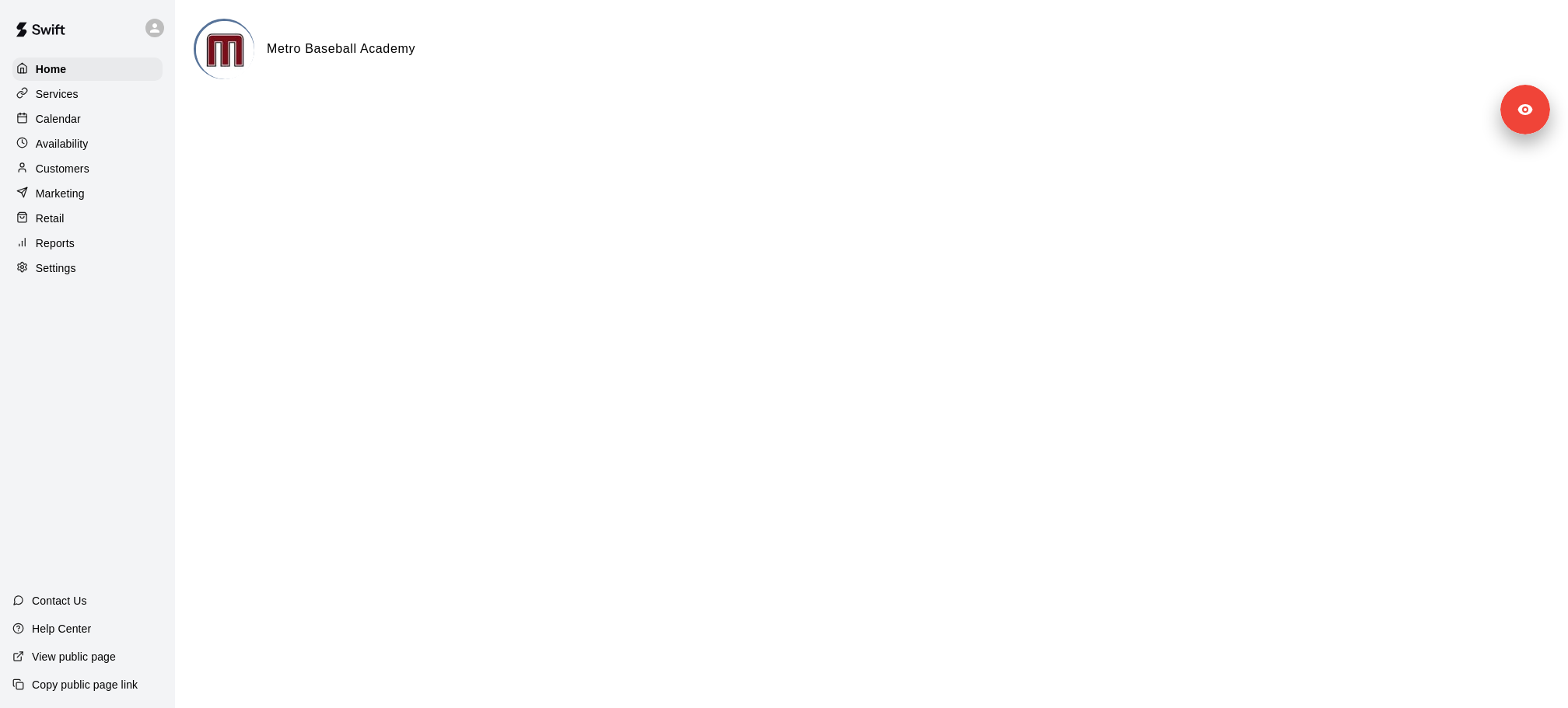
click at [91, 198] on div "Marketing" at bounding box center [87, 194] width 150 height 24
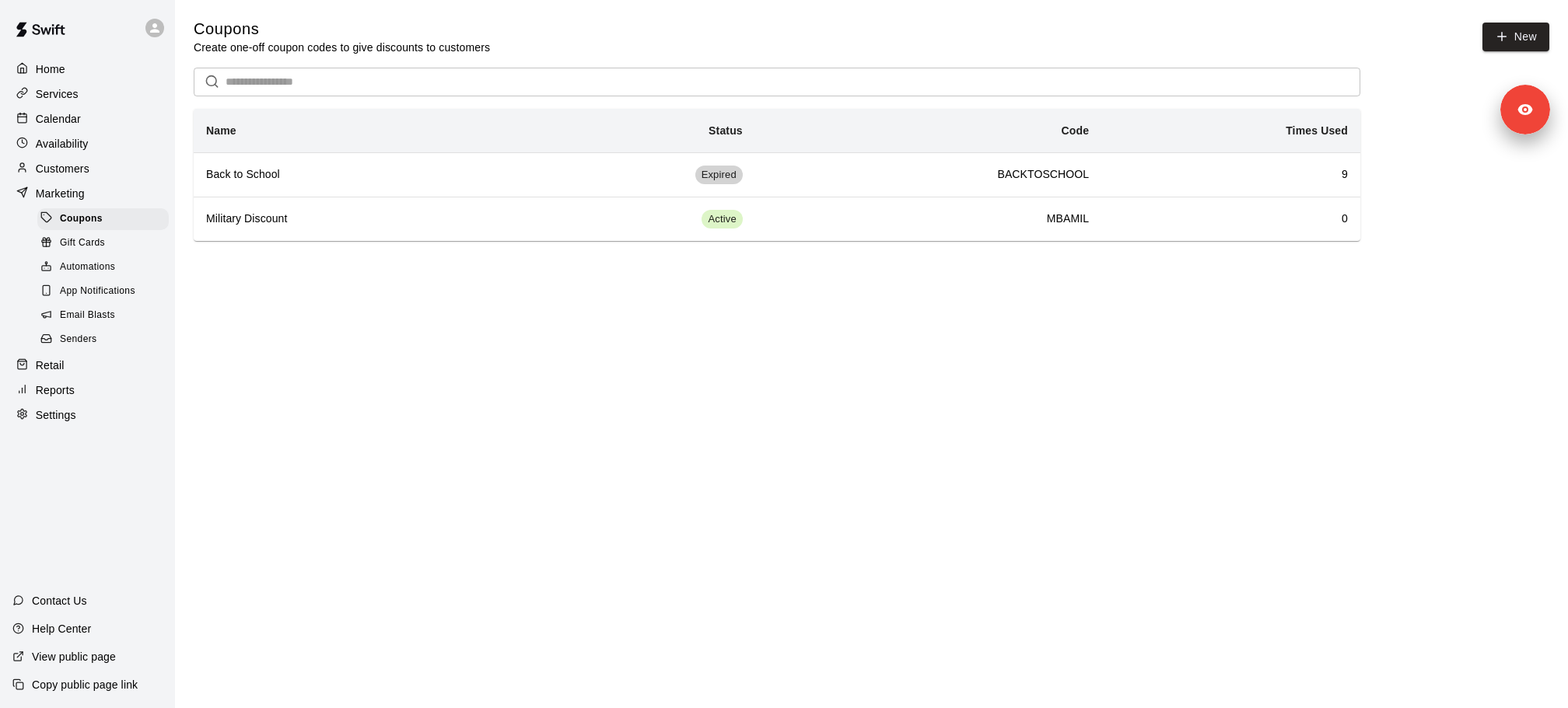
click at [100, 312] on span "Email Blasts" at bounding box center [87, 315] width 55 height 15
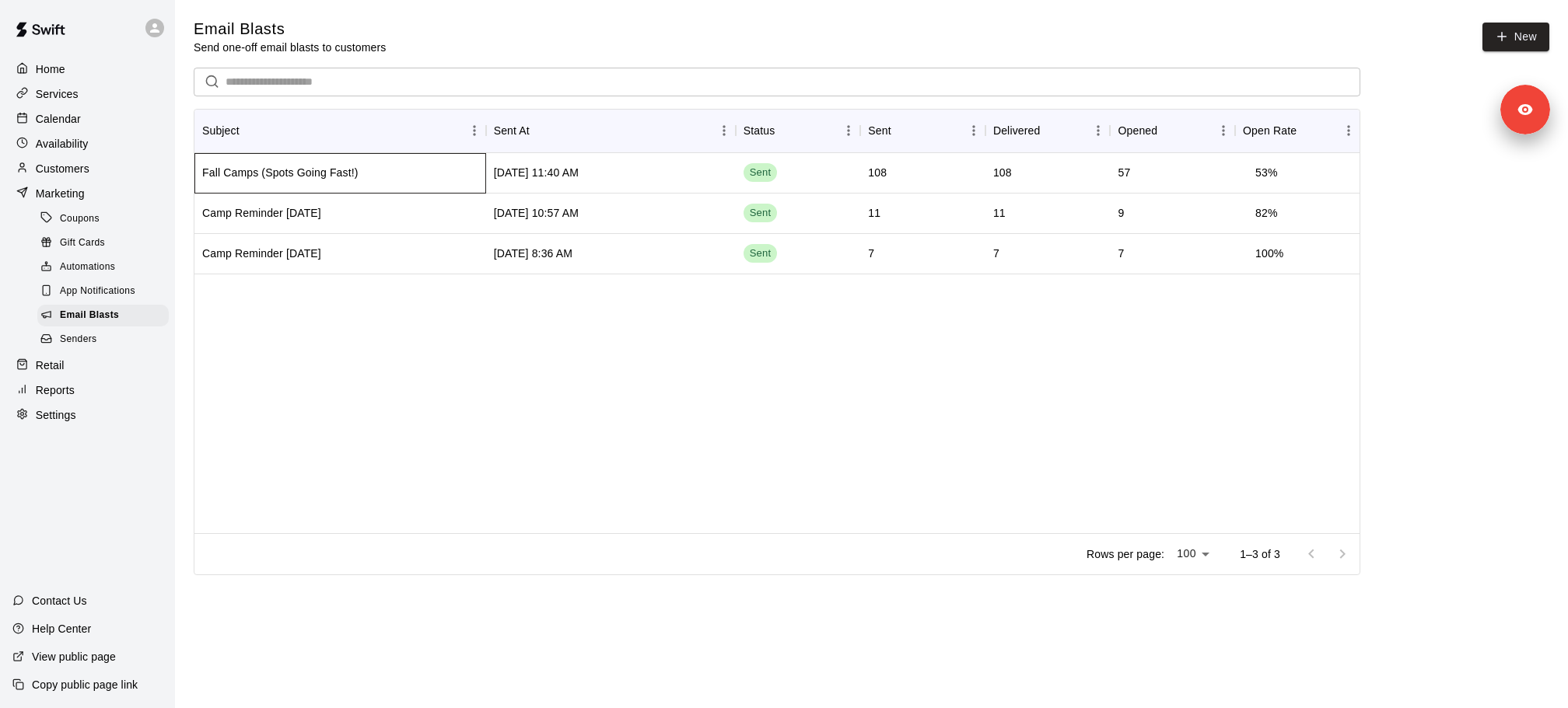
click at [357, 162] on div "Fall Camps (Spots Going Fast!)" at bounding box center [340, 173] width 292 height 41
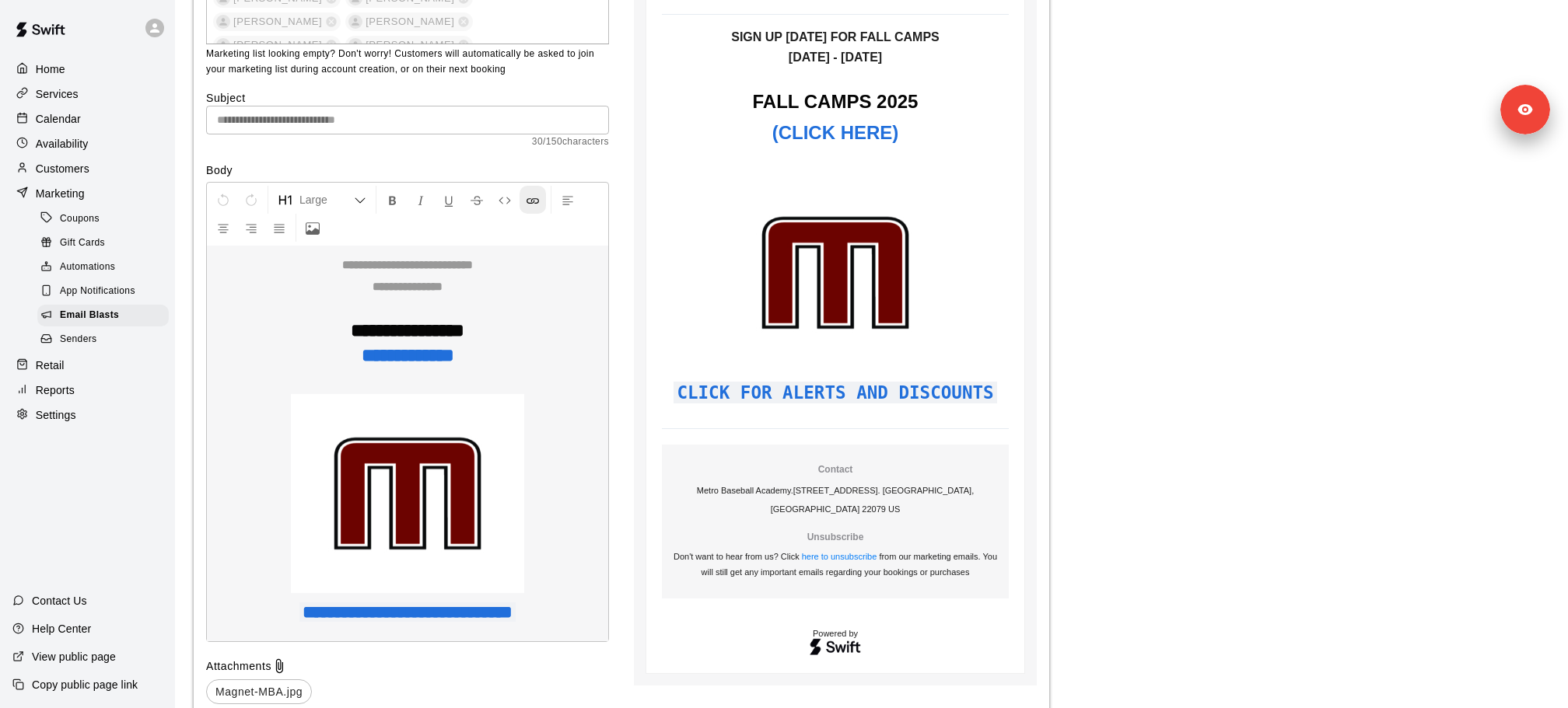
scroll to position [4538, 0]
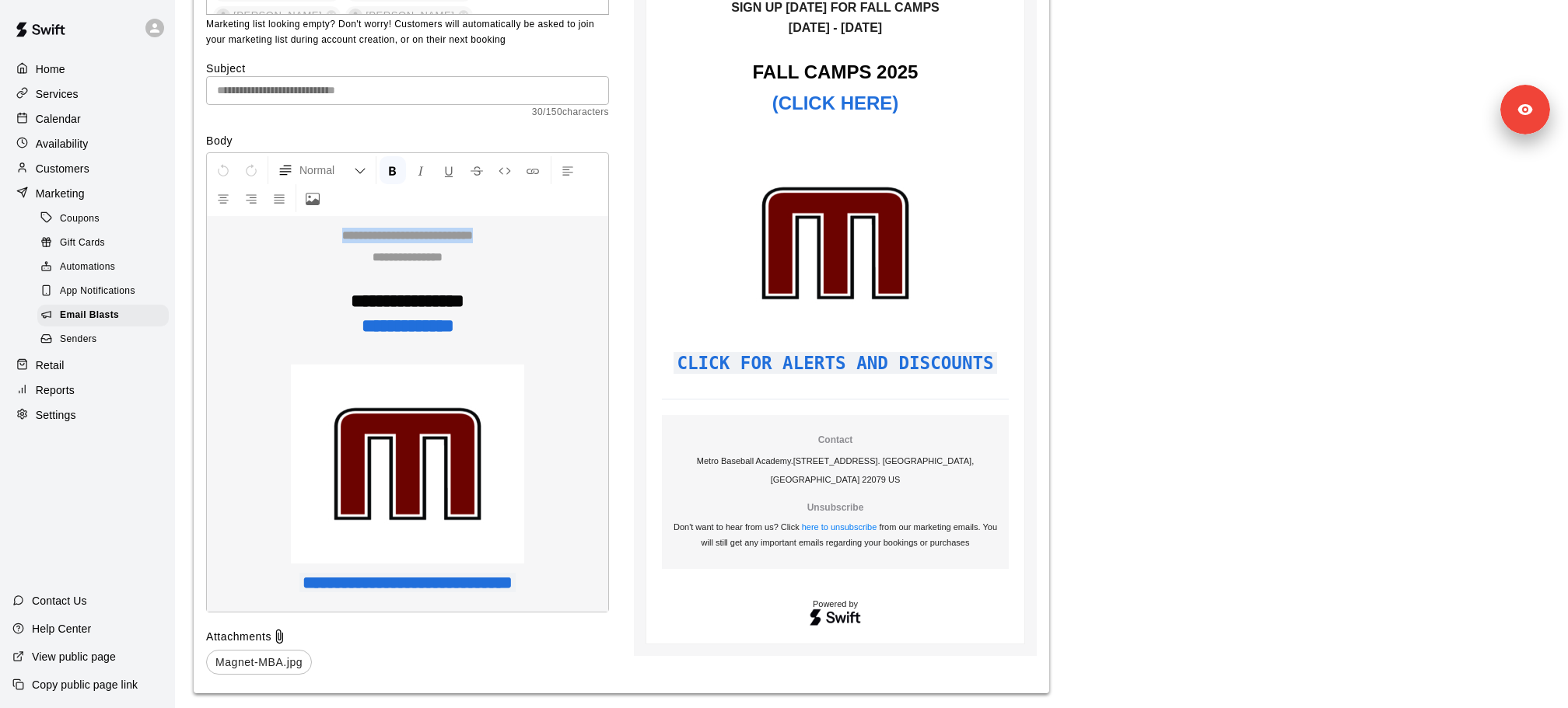
drag, startPoint x: 311, startPoint y: 230, endPoint x: 514, endPoint y: 231, distance: 203.0
click at [514, 231] on div "**********" at bounding box center [407, 382] width 403 height 461
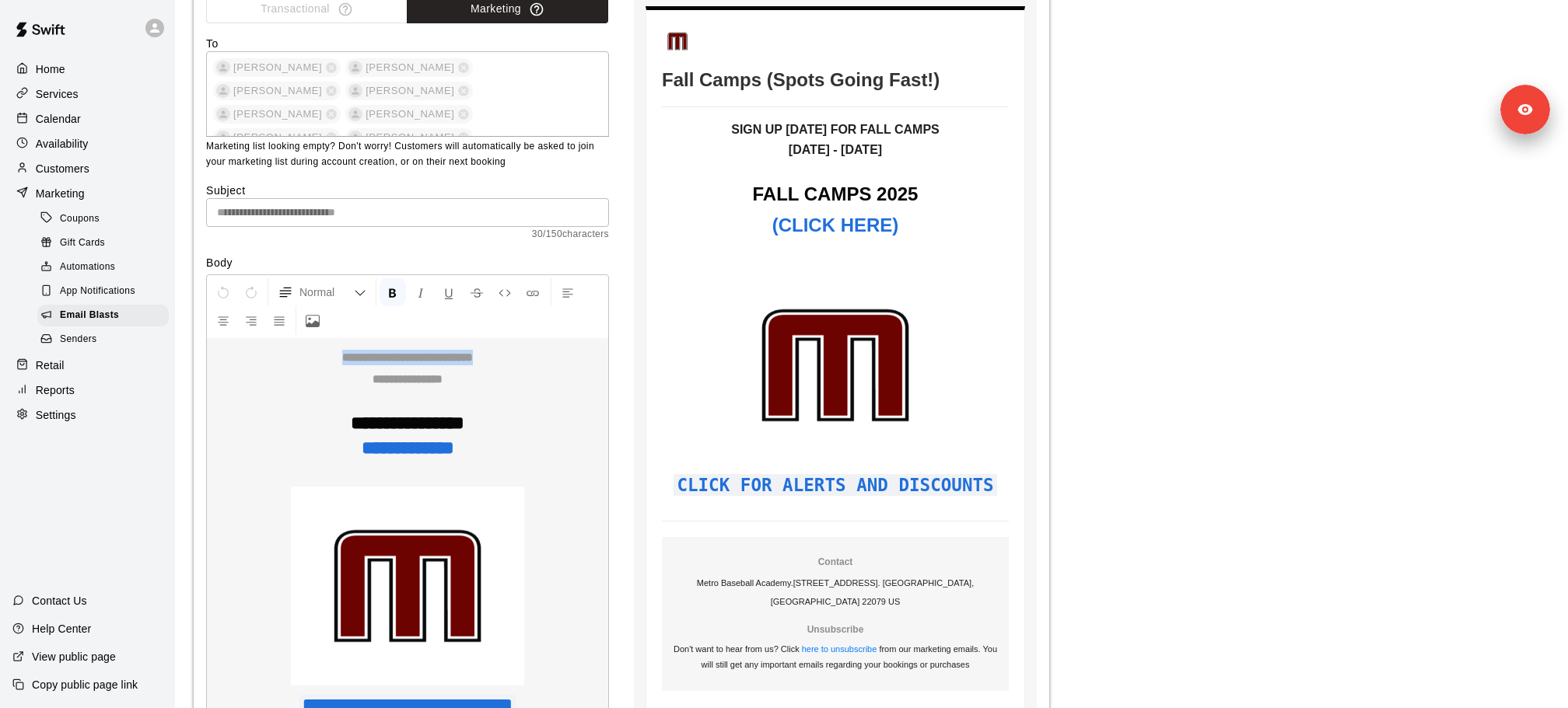
scroll to position [4415, 0]
click at [402, 385] on div "**********" at bounding box center [407, 506] width 403 height 461
click at [399, 379] on div "**********" at bounding box center [407, 506] width 403 height 461
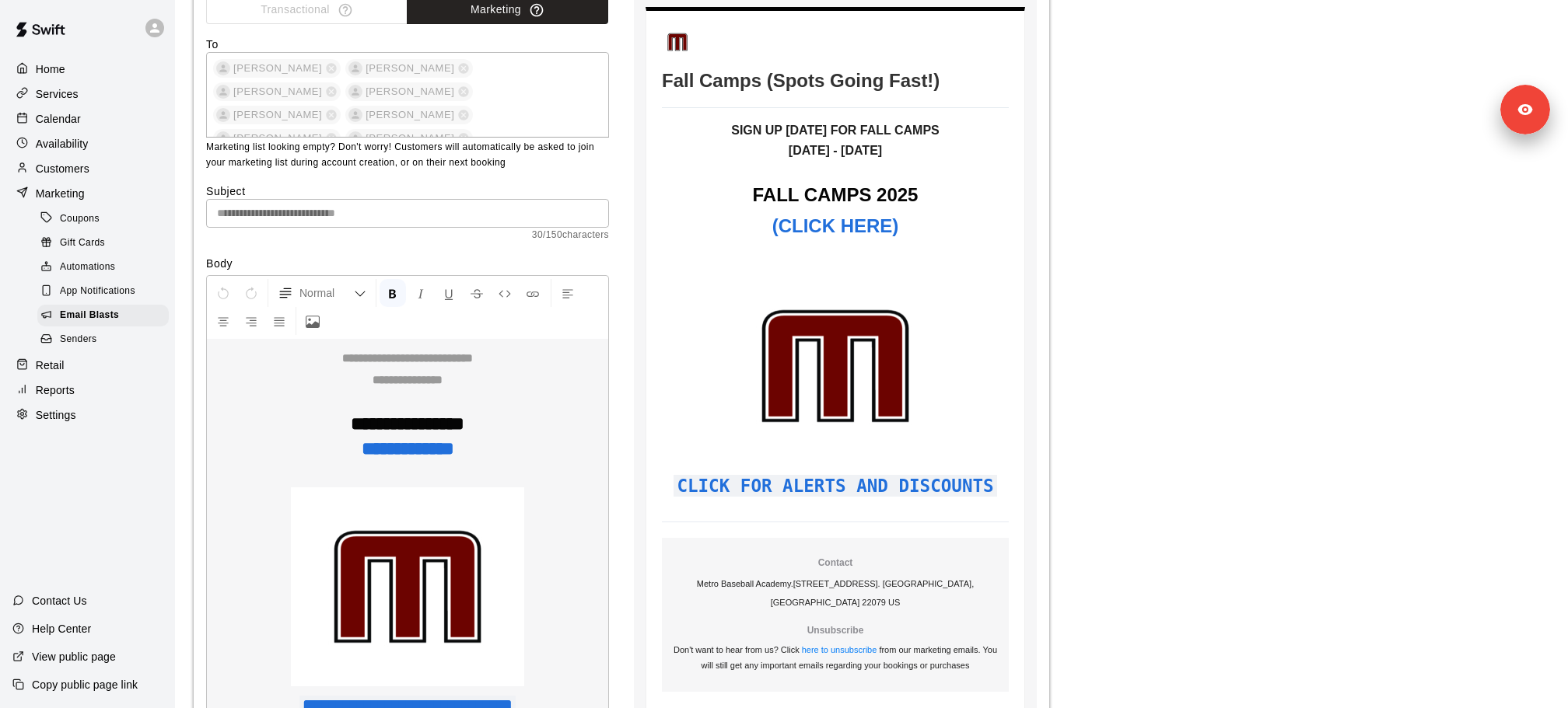
click at [405, 381] on div "**********" at bounding box center [407, 506] width 403 height 461
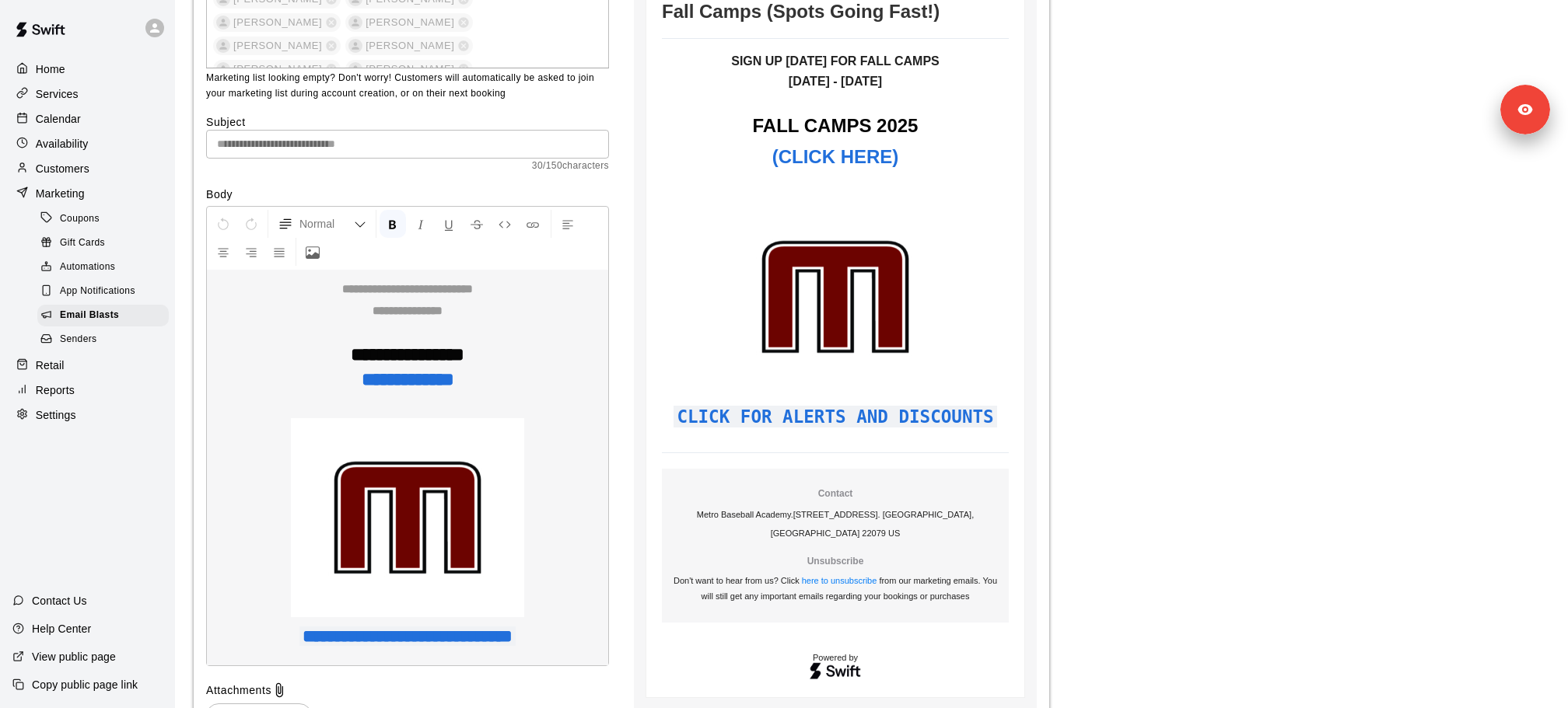
scroll to position [4488, 0]
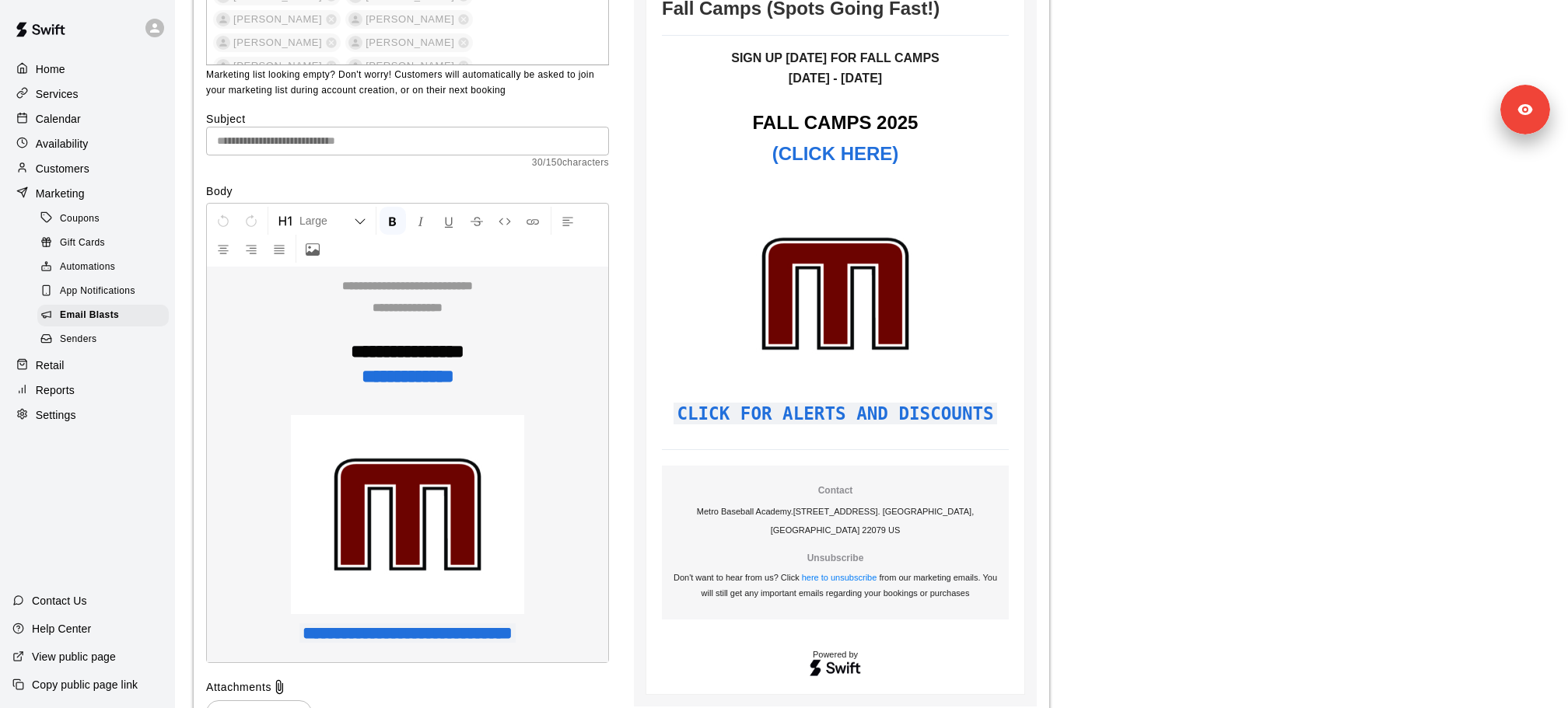
click at [386, 351] on div "**********" at bounding box center [407, 433] width 403 height 461
click at [386, 368] on div "**********" at bounding box center [407, 433] width 403 height 461
click at [391, 376] on div "**********" at bounding box center [407, 433] width 403 height 461
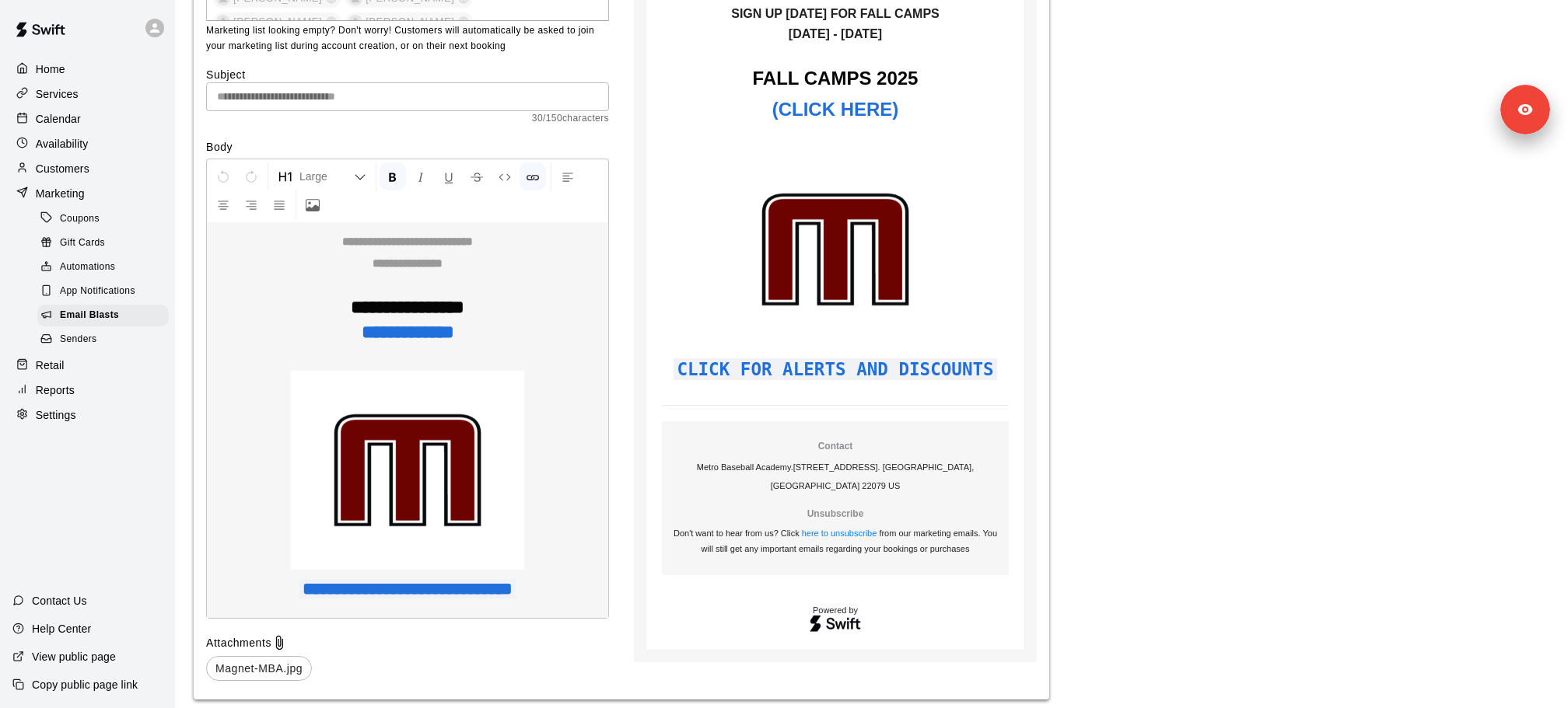
scroll to position [4538, 0]
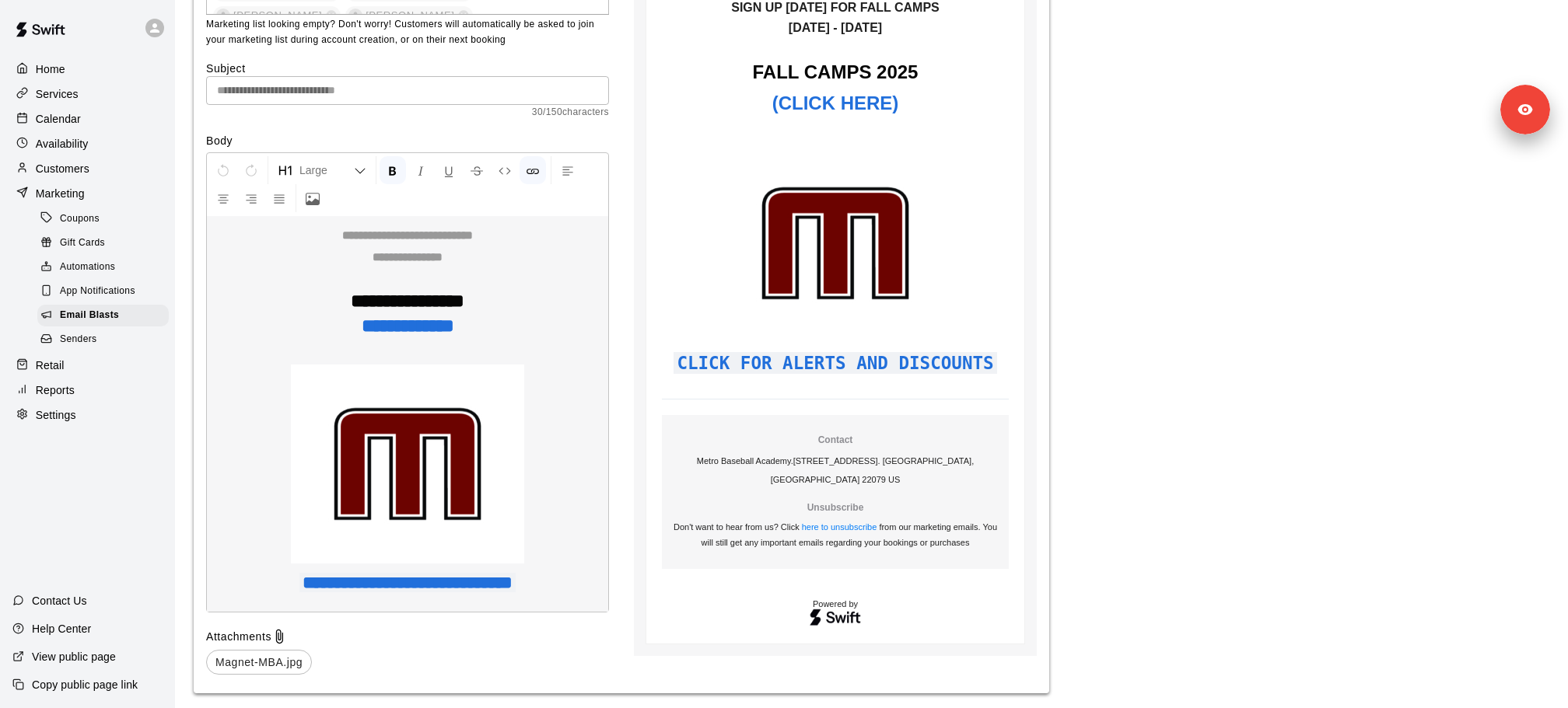
click at [391, 583] on div "**********" at bounding box center [407, 382] width 403 height 461
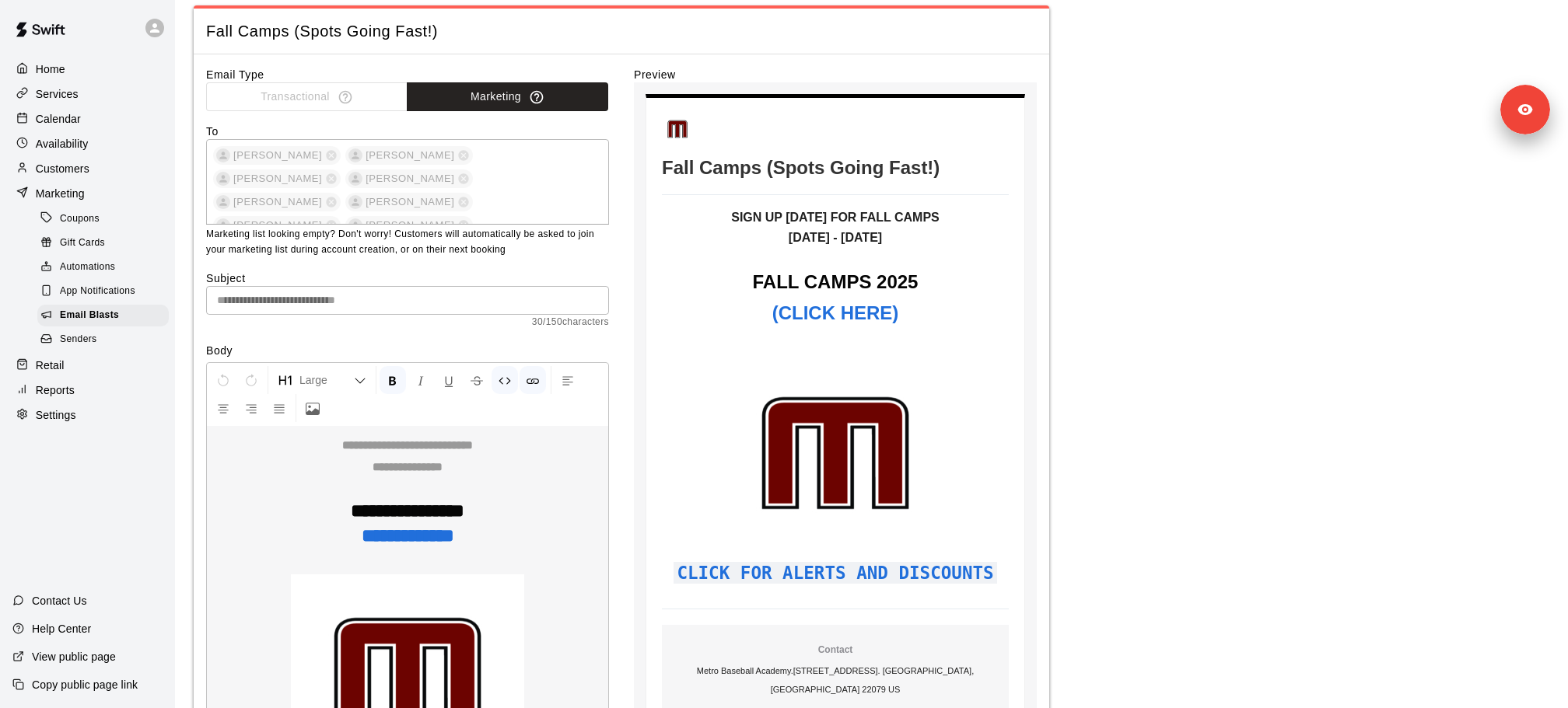
scroll to position [287, 0]
click at [570, 486] on div "**********" at bounding box center [407, 593] width 403 height 461
drag, startPoint x: 537, startPoint y: 468, endPoint x: 285, endPoint y: 432, distance: 254.6
click at [285, 432] on div "**********" at bounding box center [407, 593] width 403 height 461
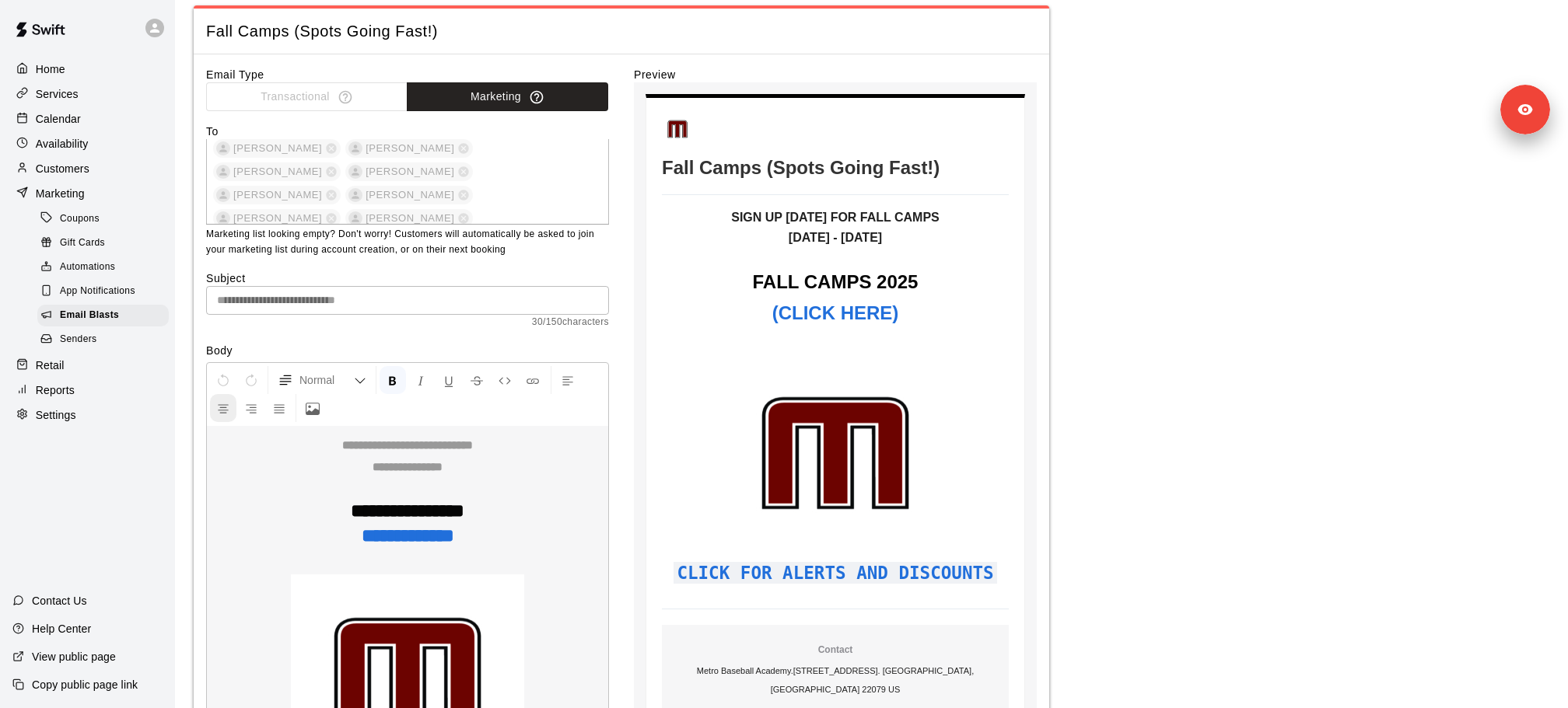
click at [217, 407] on icon "Center Align" at bounding box center [223, 409] width 14 height 14
click at [228, 408] on icon "Center Align" at bounding box center [223, 409] width 14 height 14
click at [284, 448] on div "**********" at bounding box center [407, 593] width 403 height 461
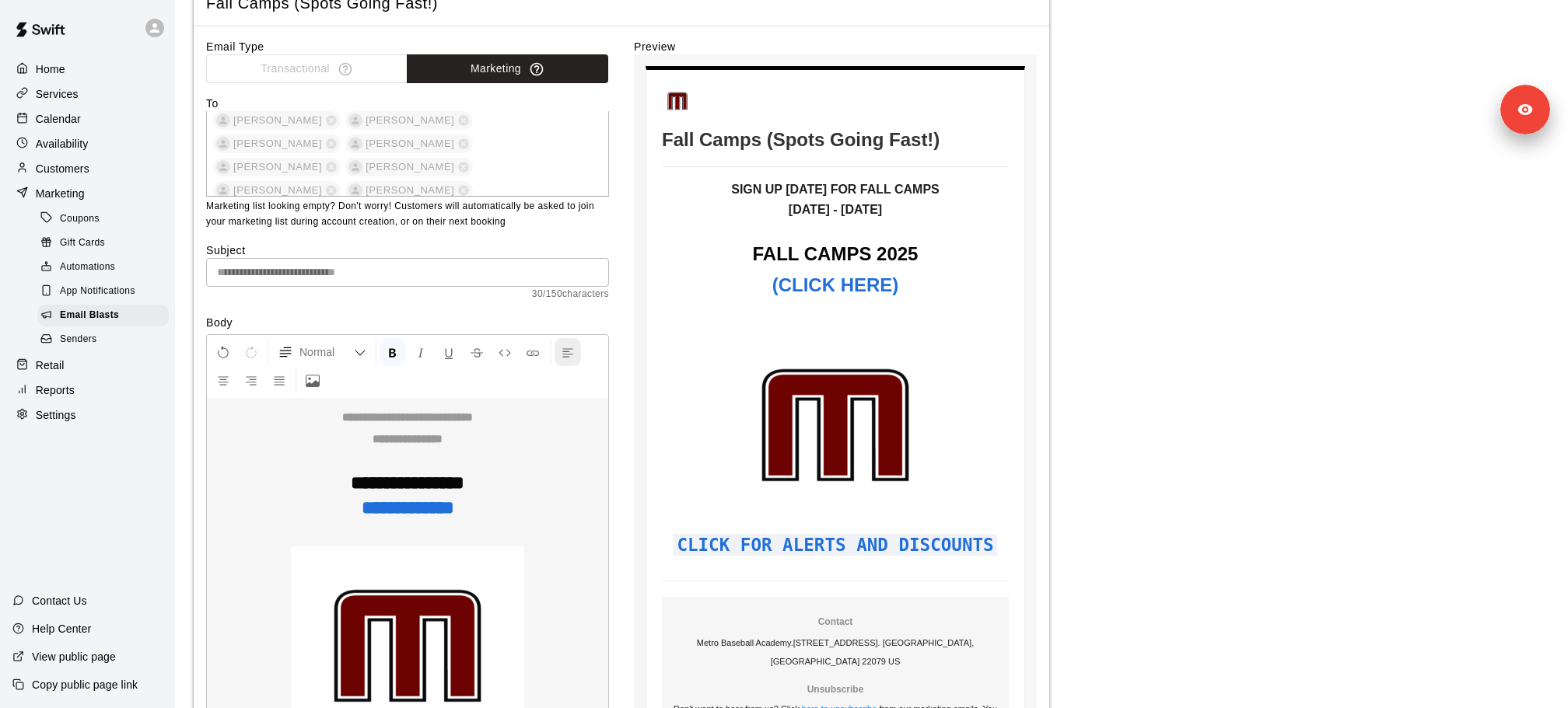
click at [571, 346] on icon "Left Align" at bounding box center [567, 353] width 14 height 14
click at [567, 346] on icon "Left Align" at bounding box center [567, 353] width 14 height 14
click at [216, 381] on icon "Center Align" at bounding box center [223, 380] width 14 height 14
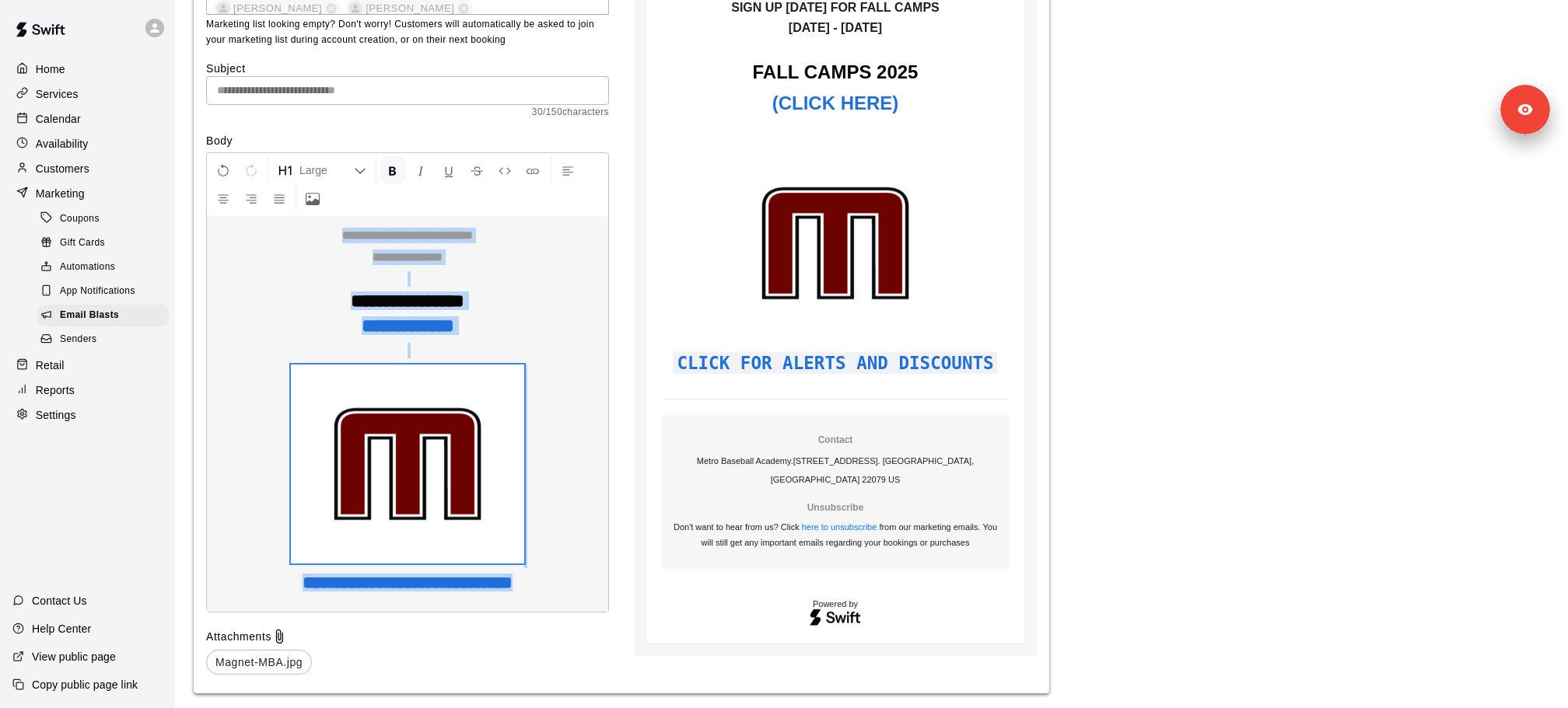
drag, startPoint x: 578, startPoint y: 578, endPoint x: 297, endPoint y: 232, distance: 445.7
click at [297, 232] on div "**********" at bounding box center [407, 382] width 403 height 461
copy div "**********"
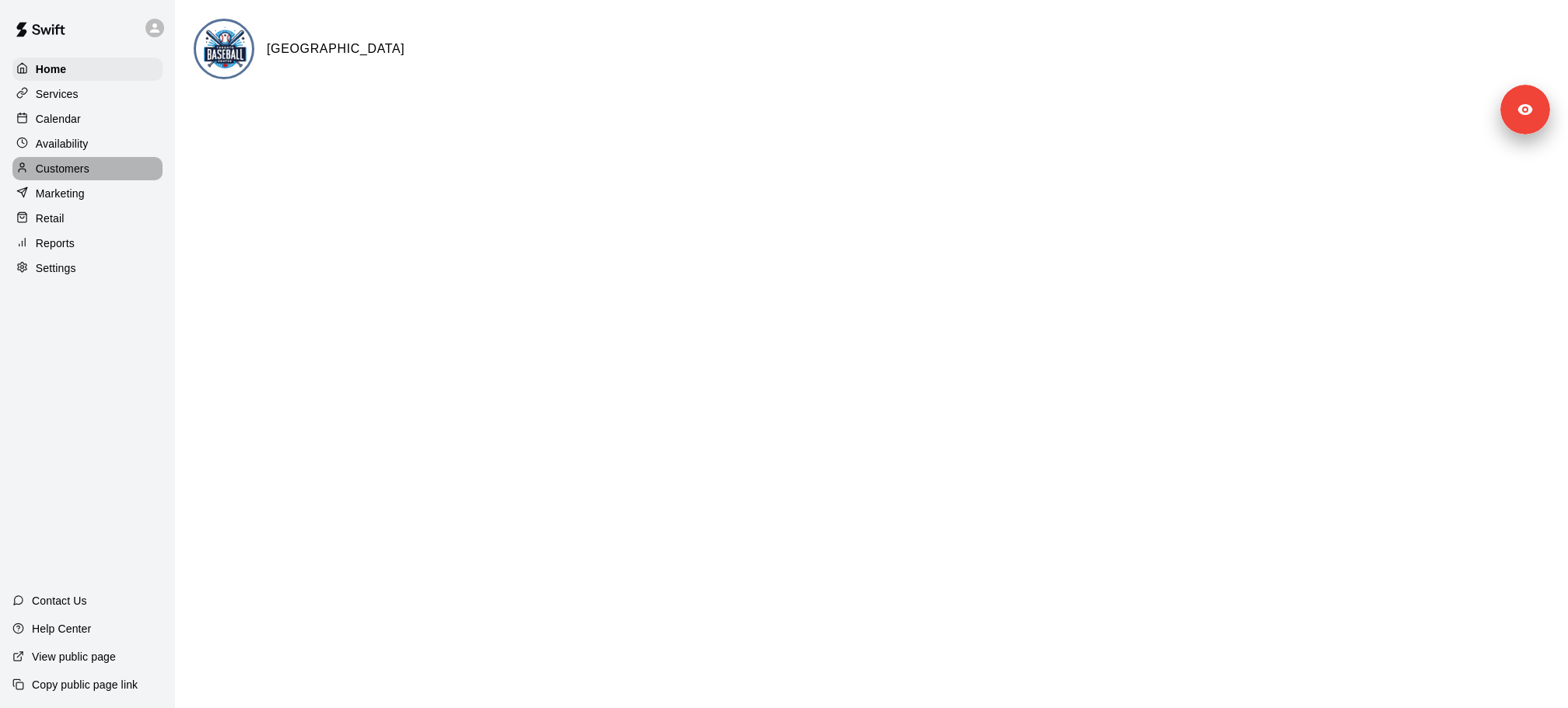
click at [64, 170] on p "Customers" at bounding box center [62, 169] width 54 height 15
click at [64, 188] on p "Marketing" at bounding box center [60, 194] width 49 height 15
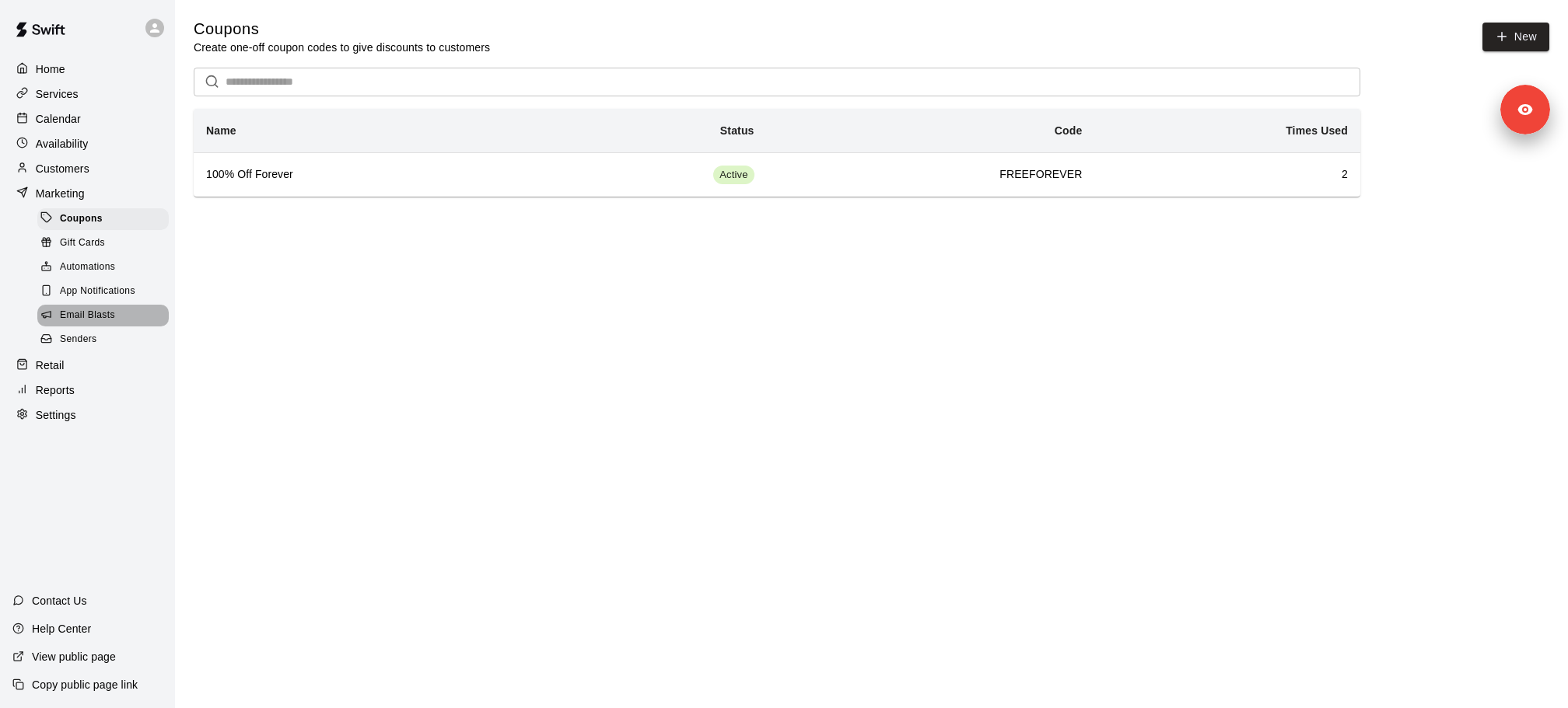
click at [101, 324] on div "Email Blasts" at bounding box center [103, 315] width 131 height 22
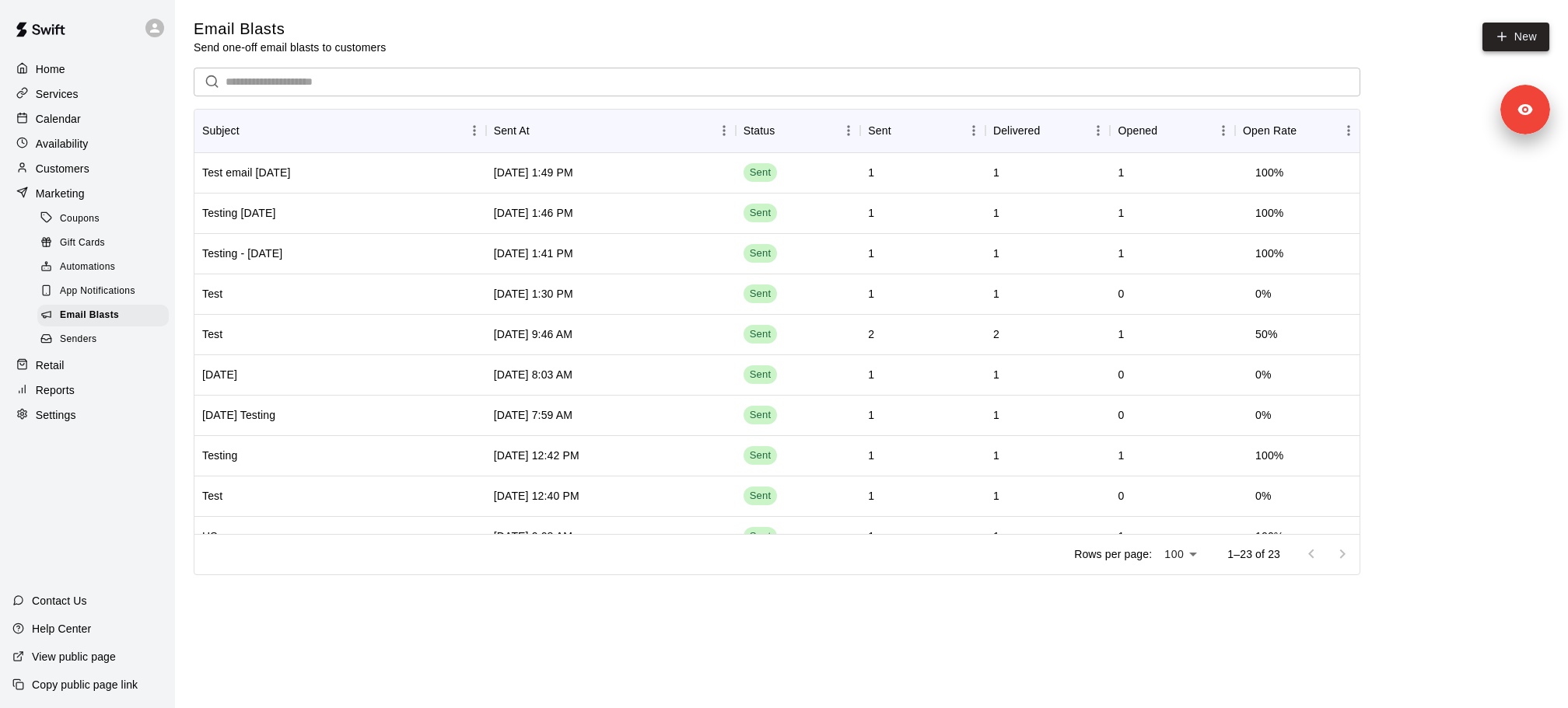
click at [1496, 41] on icon at bounding box center [1501, 36] width 14 height 14
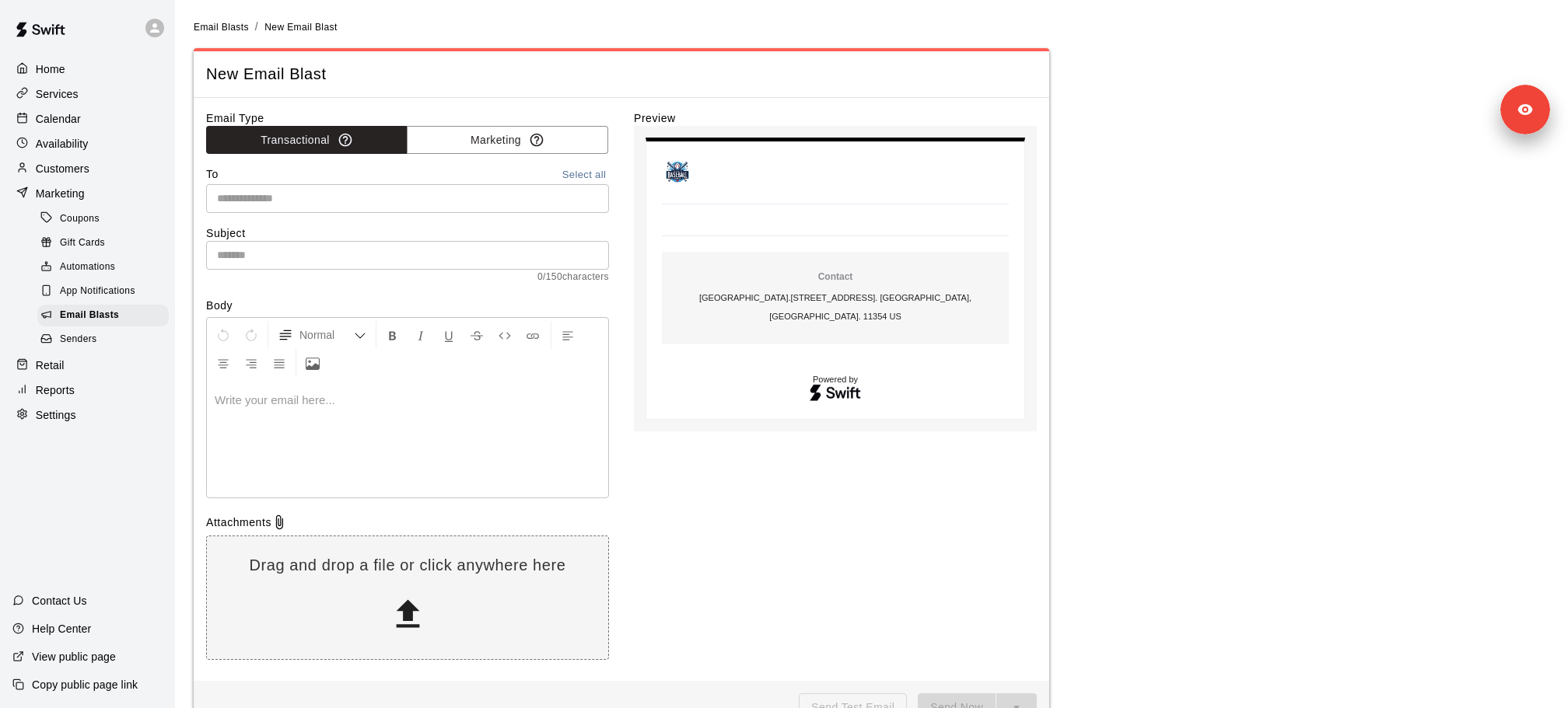
click at [340, 420] on div at bounding box center [407, 440] width 401 height 117
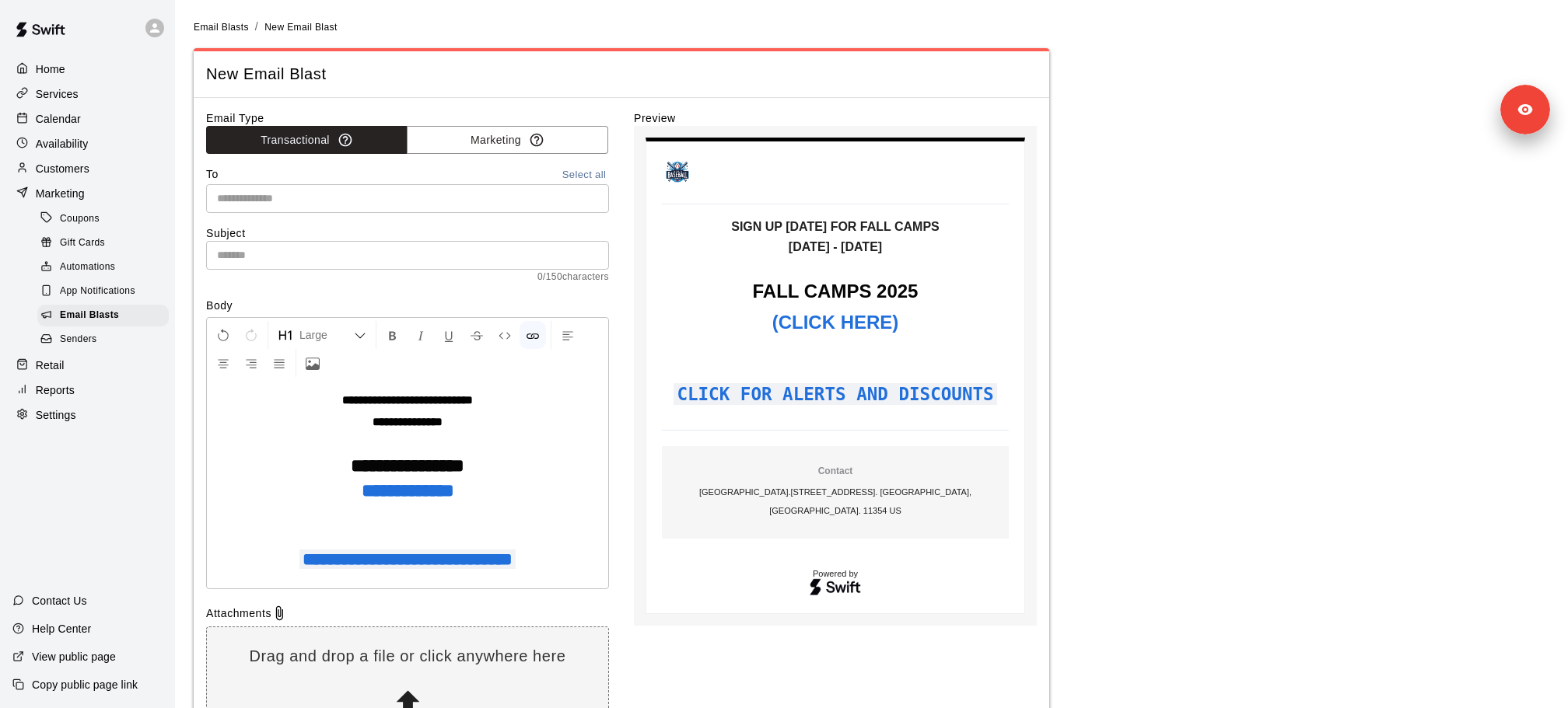
click at [530, 514] on p at bounding box center [407, 515] width 386 height 15
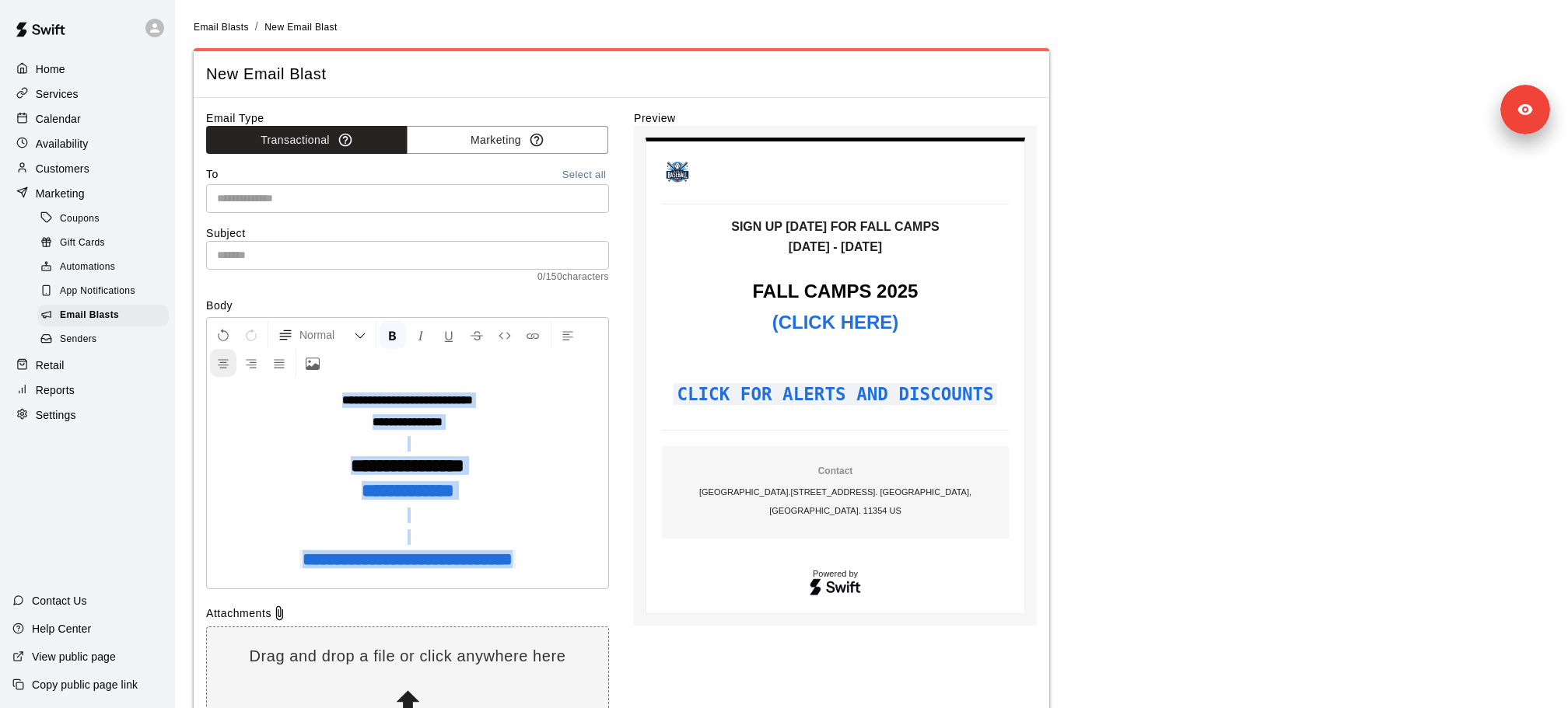
click at [230, 366] on button "Center Align" at bounding box center [223, 363] width 26 height 28
click at [218, 364] on icon "Center Align" at bounding box center [223, 363] width 14 height 14
click at [600, 529] on div "**********" at bounding box center [407, 485] width 401 height 208
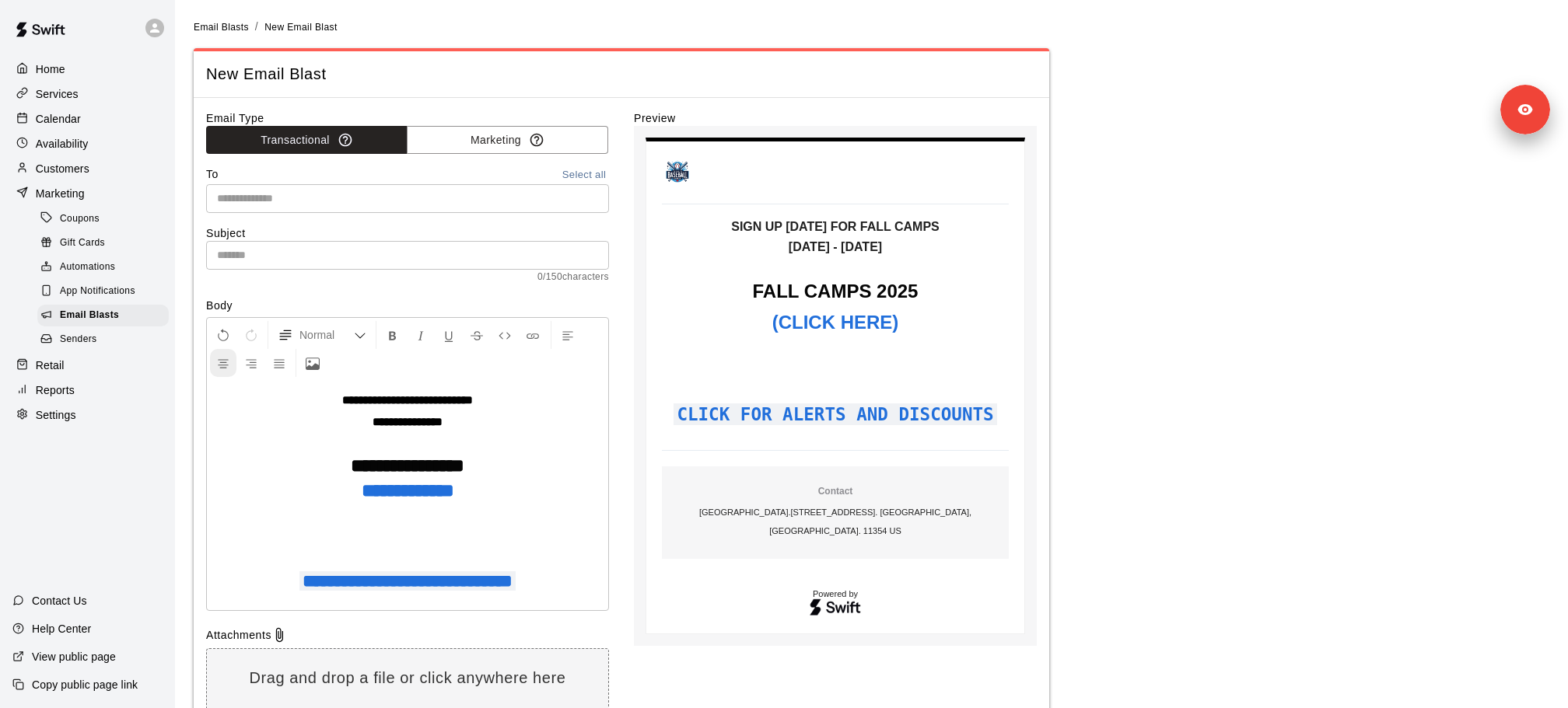
click at [226, 364] on icon "Center Align" at bounding box center [223, 363] width 14 height 14
click at [314, 362] on icon "Upload Image" at bounding box center [312, 363] width 14 height 14
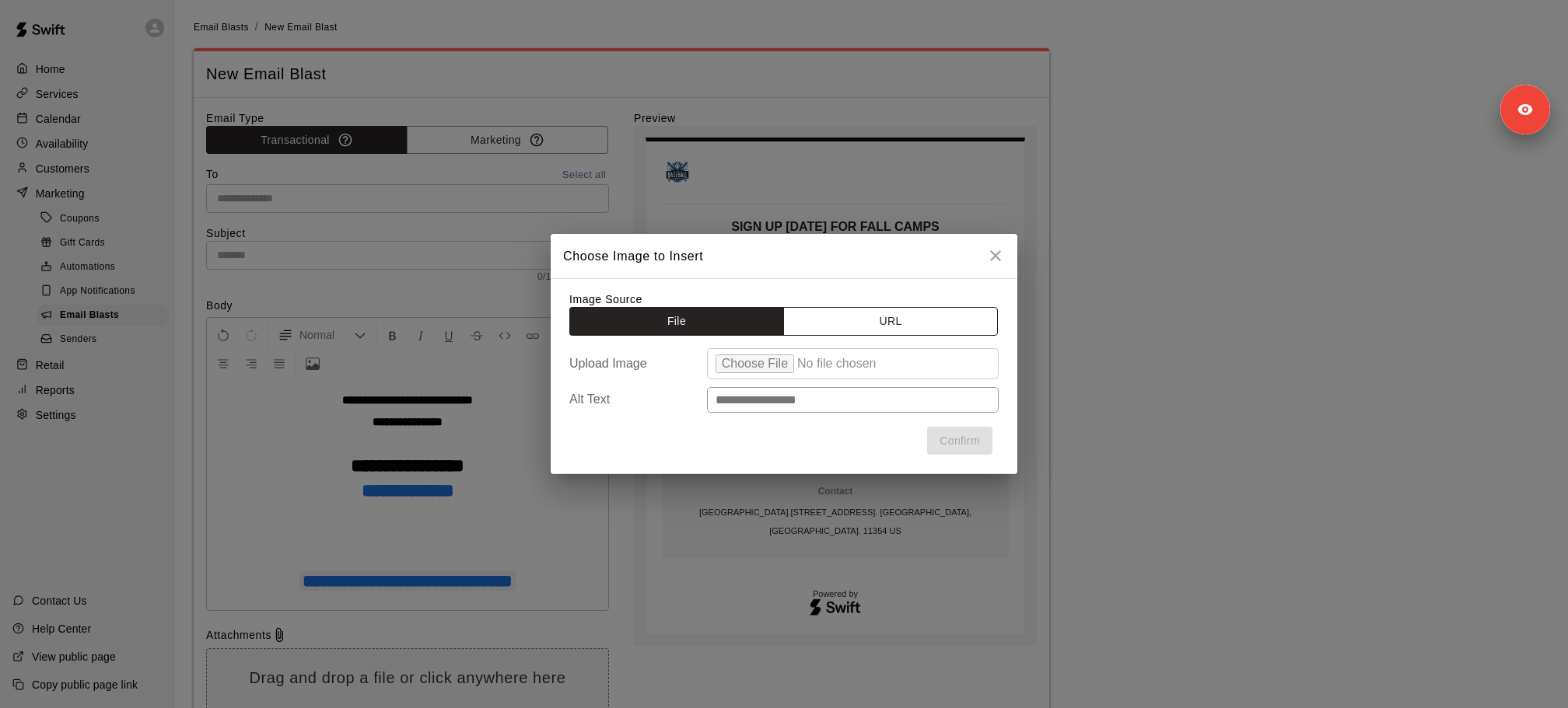
click at [851, 319] on button "URL" at bounding box center [889, 321] width 214 height 28
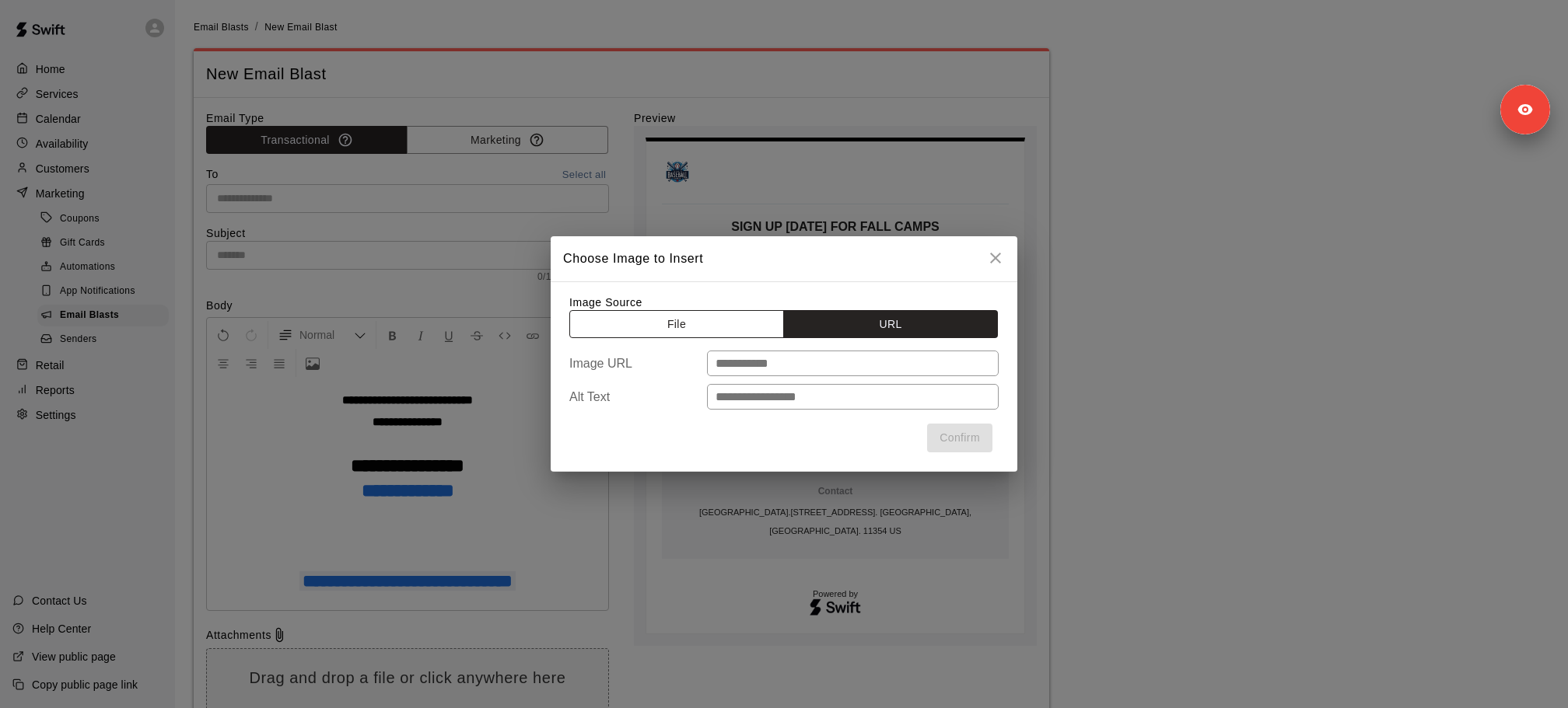
click at [737, 317] on button "File" at bounding box center [676, 325] width 214 height 28
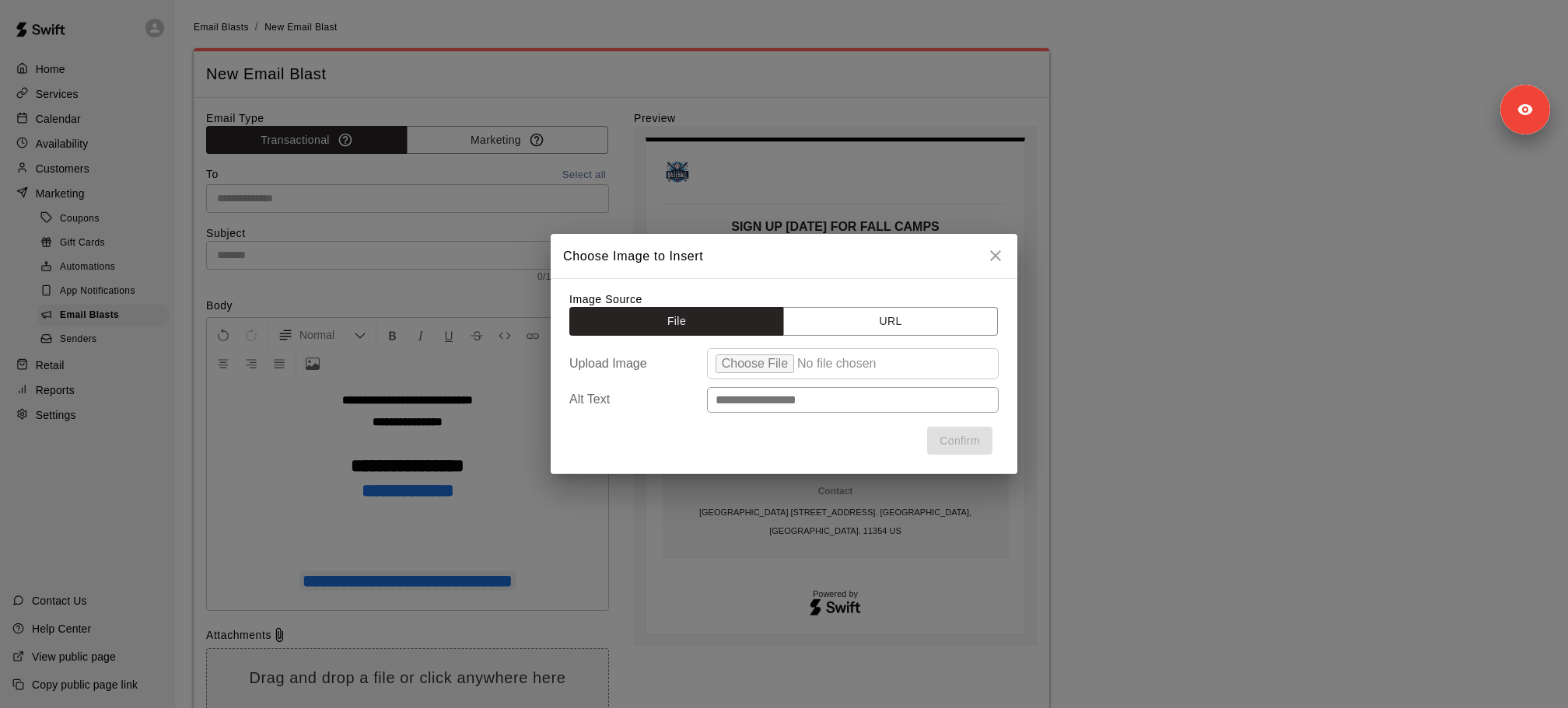
click at [751, 371] on input "file" at bounding box center [852, 363] width 292 height 31
type input "**********"
click at [849, 316] on button "URL" at bounding box center [889, 321] width 214 height 28
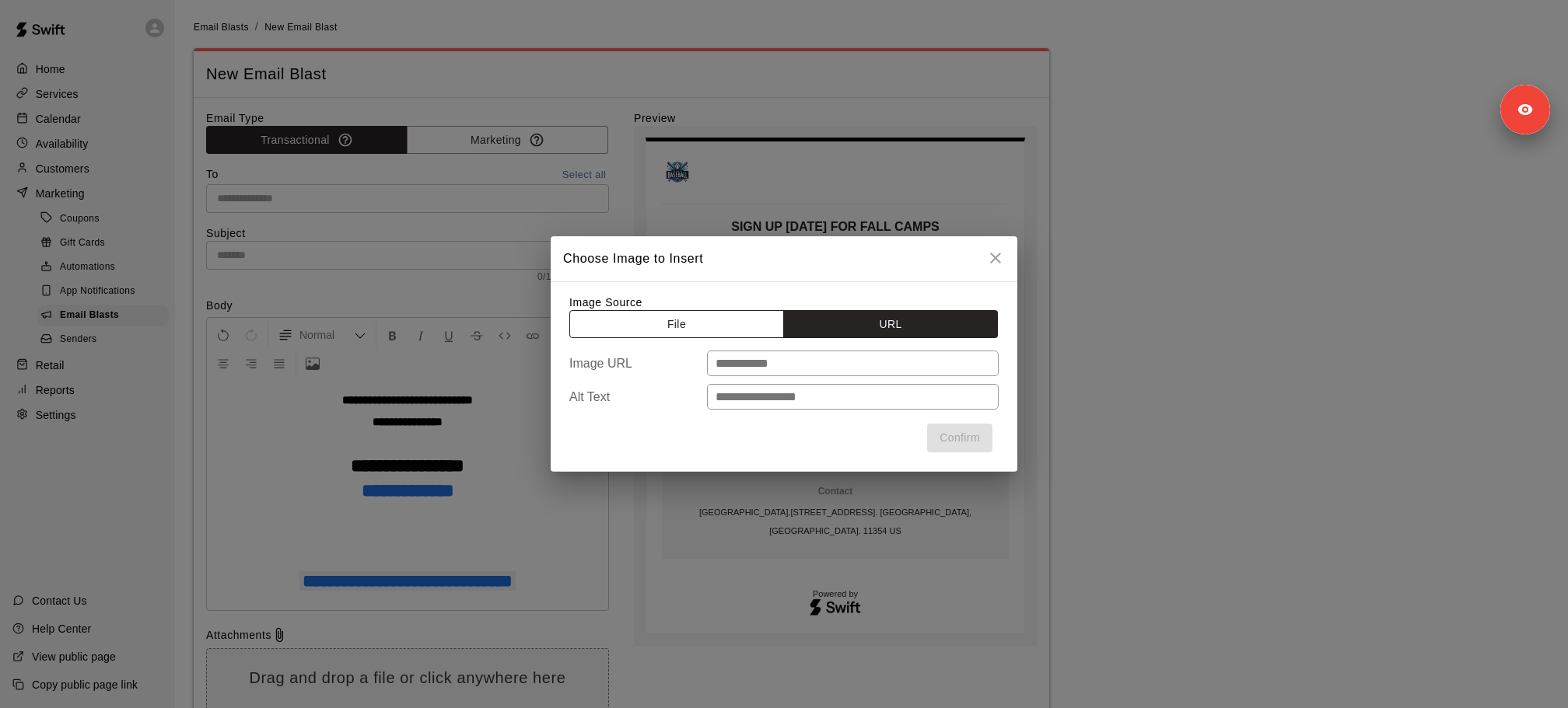
click at [703, 311] on button "File" at bounding box center [676, 325] width 214 height 28
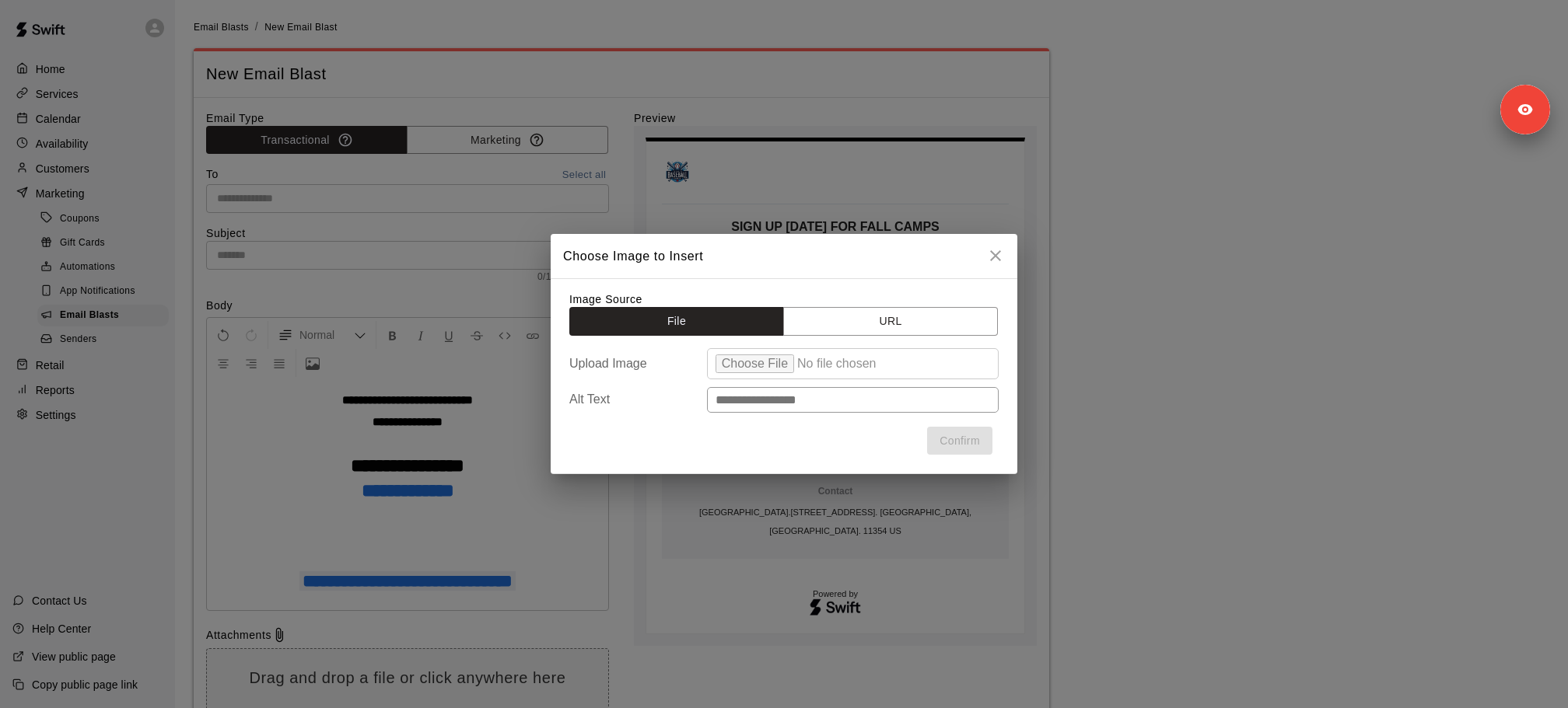
click at [761, 361] on input "file" at bounding box center [852, 363] width 292 height 31
type input "**********"
click at [974, 443] on button "Confirm" at bounding box center [959, 441] width 65 height 28
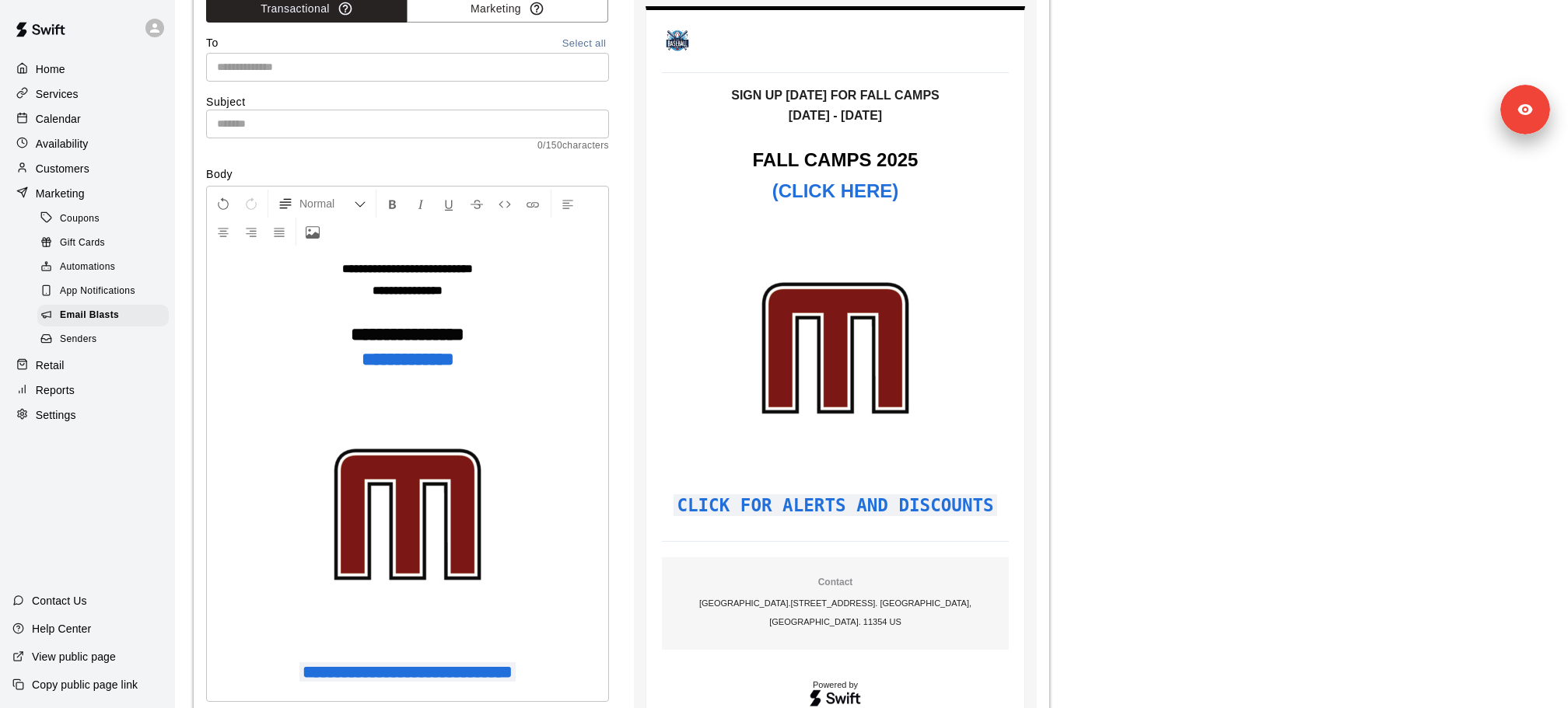
scroll to position [161, 0]
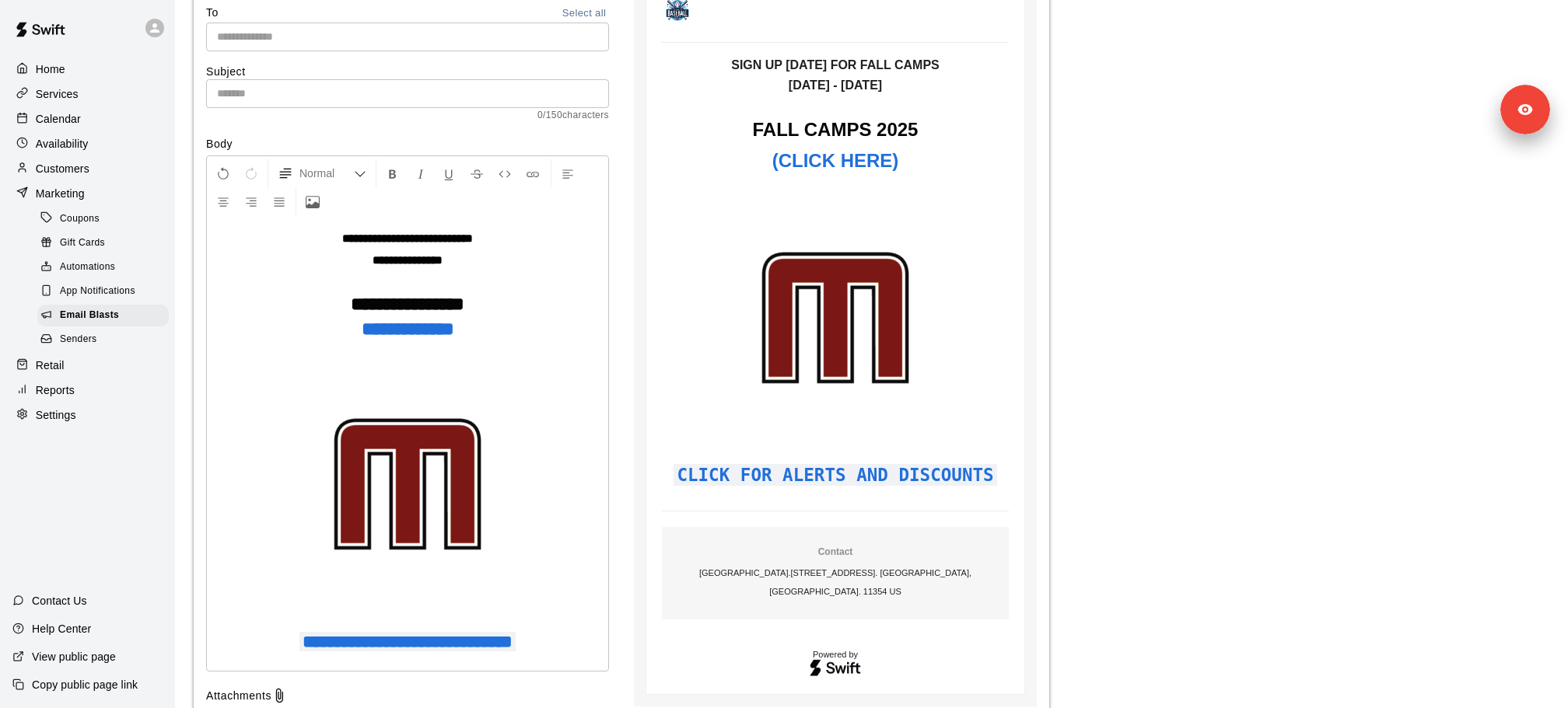
click at [440, 492] on img at bounding box center [407, 484] width 233 height 233
click at [228, 192] on button "Center Align" at bounding box center [223, 202] width 26 height 28
click at [596, 421] on p at bounding box center [407, 487] width 386 height 238
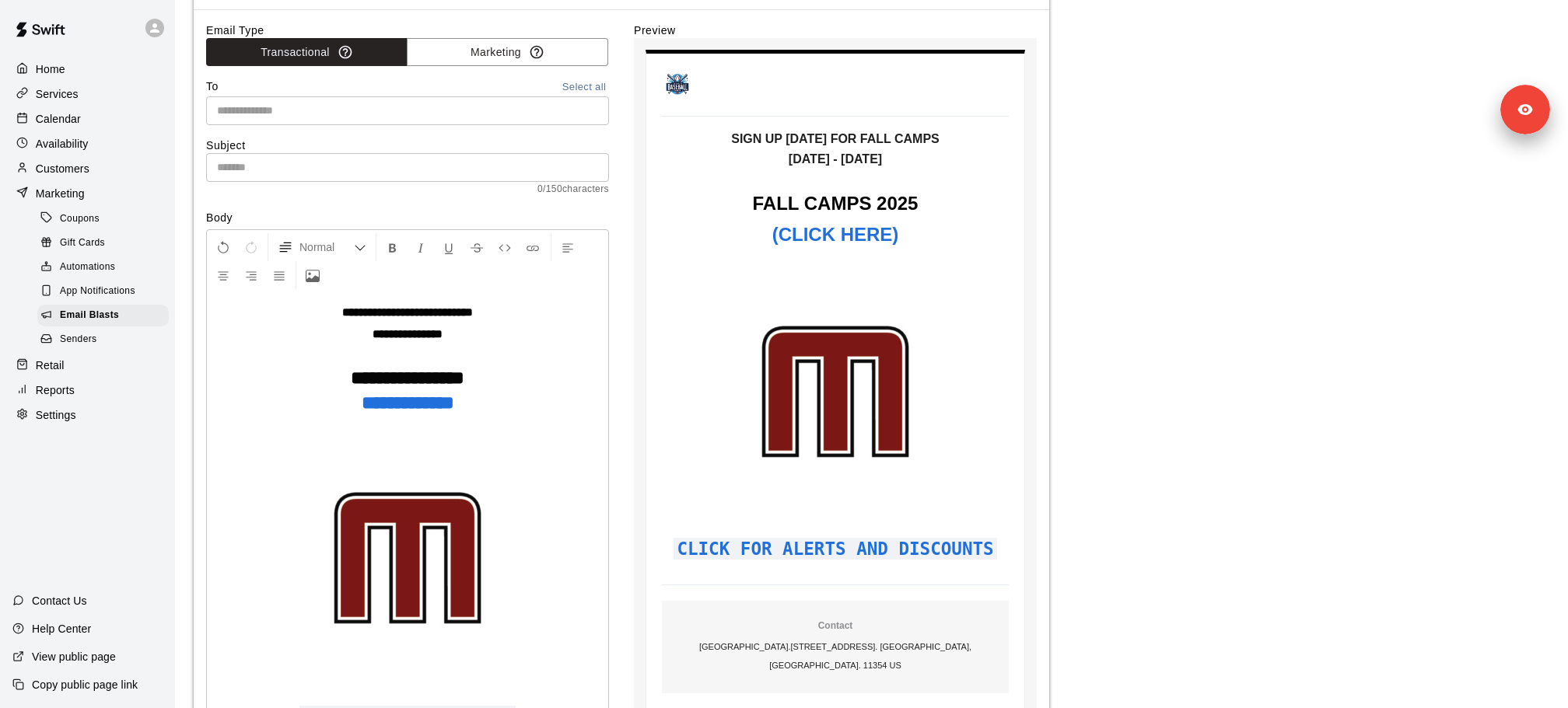
scroll to position [86, 0]
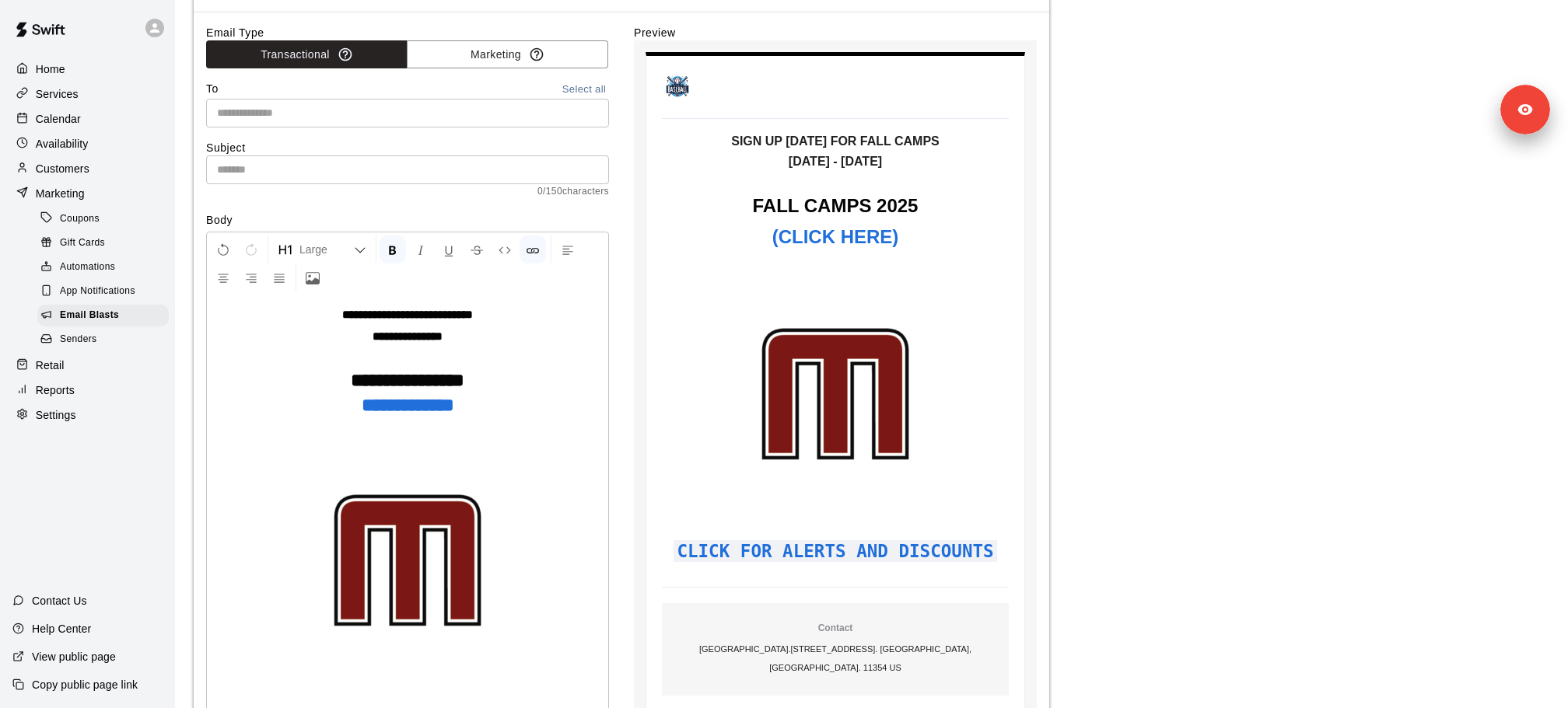
click at [427, 405] on strong "**********" at bounding box center [408, 405] width 93 height 19
click at [454, 403] on strong "**********" at bounding box center [408, 405] width 93 height 19
click at [527, 388] on div "**********" at bounding box center [407, 521] width 401 height 452
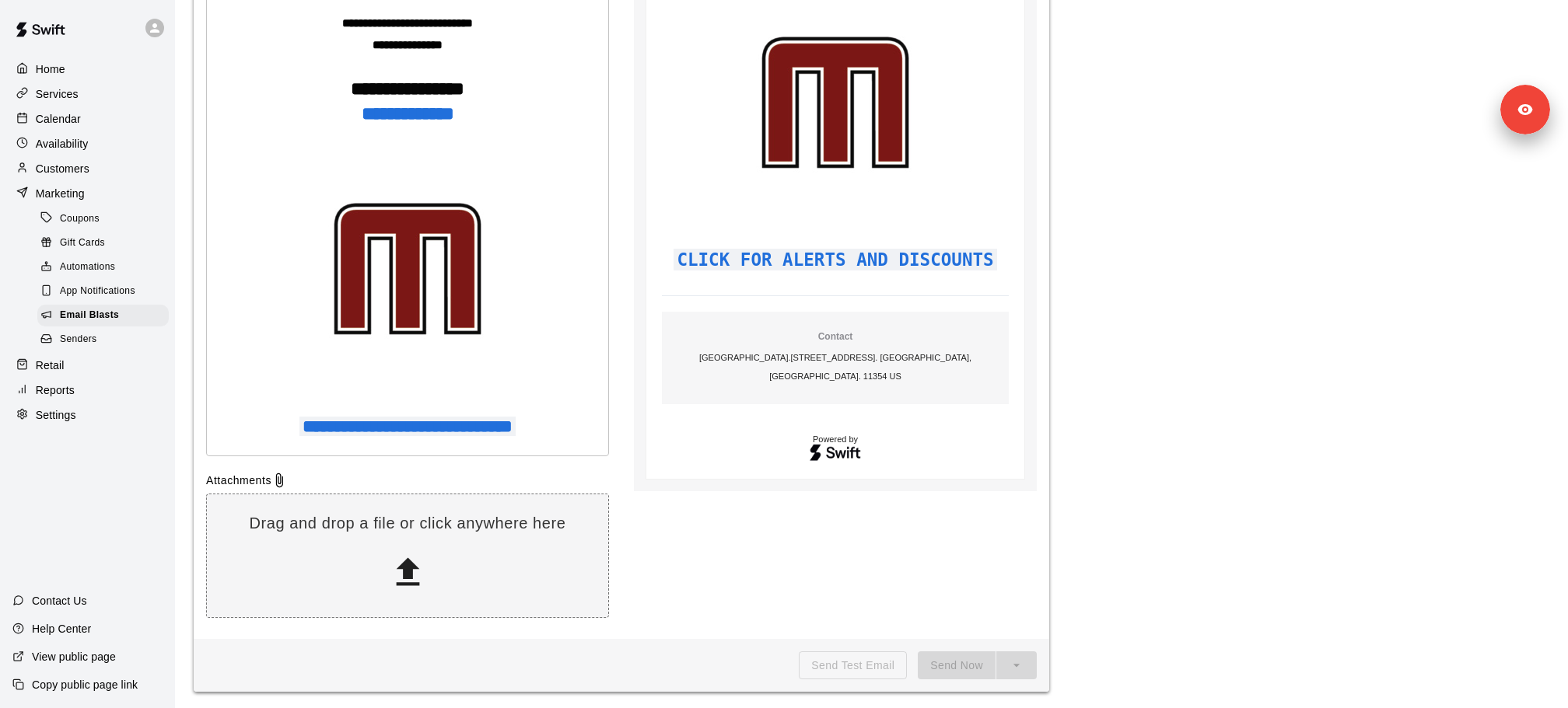
scroll to position [0, 0]
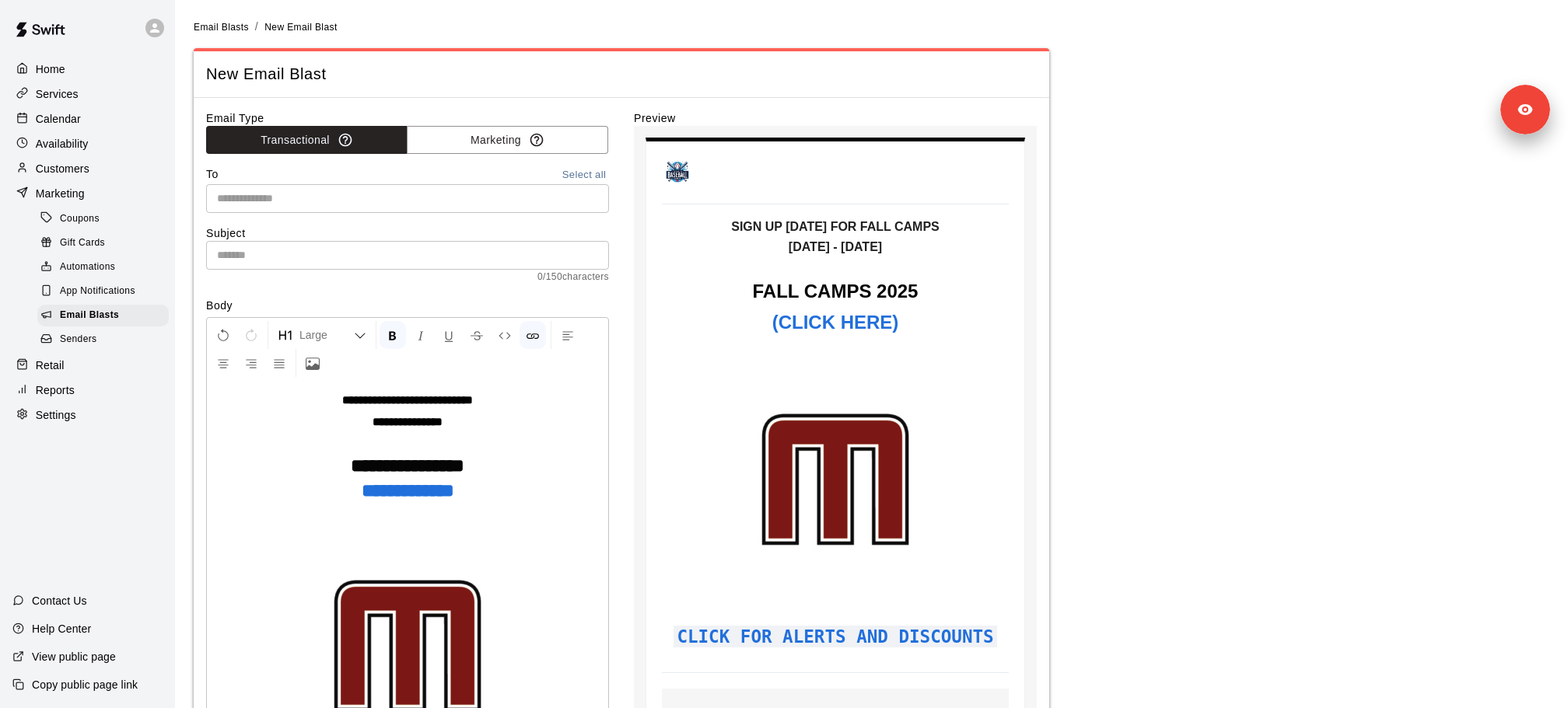
click at [311, 193] on input "text" at bounding box center [406, 198] width 391 height 20
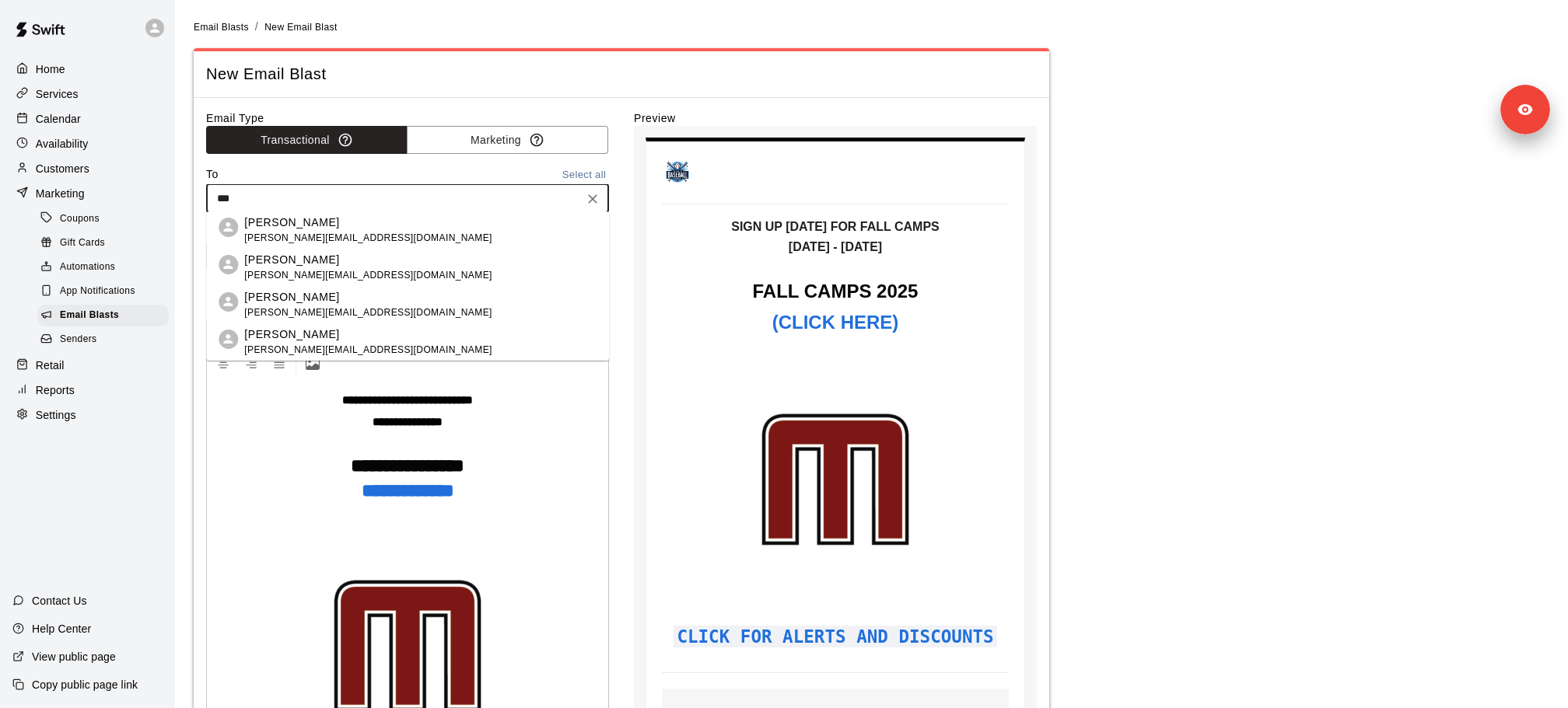
type input "***"
click at [501, 171] on div "To Select all" at bounding box center [407, 175] width 403 height 18
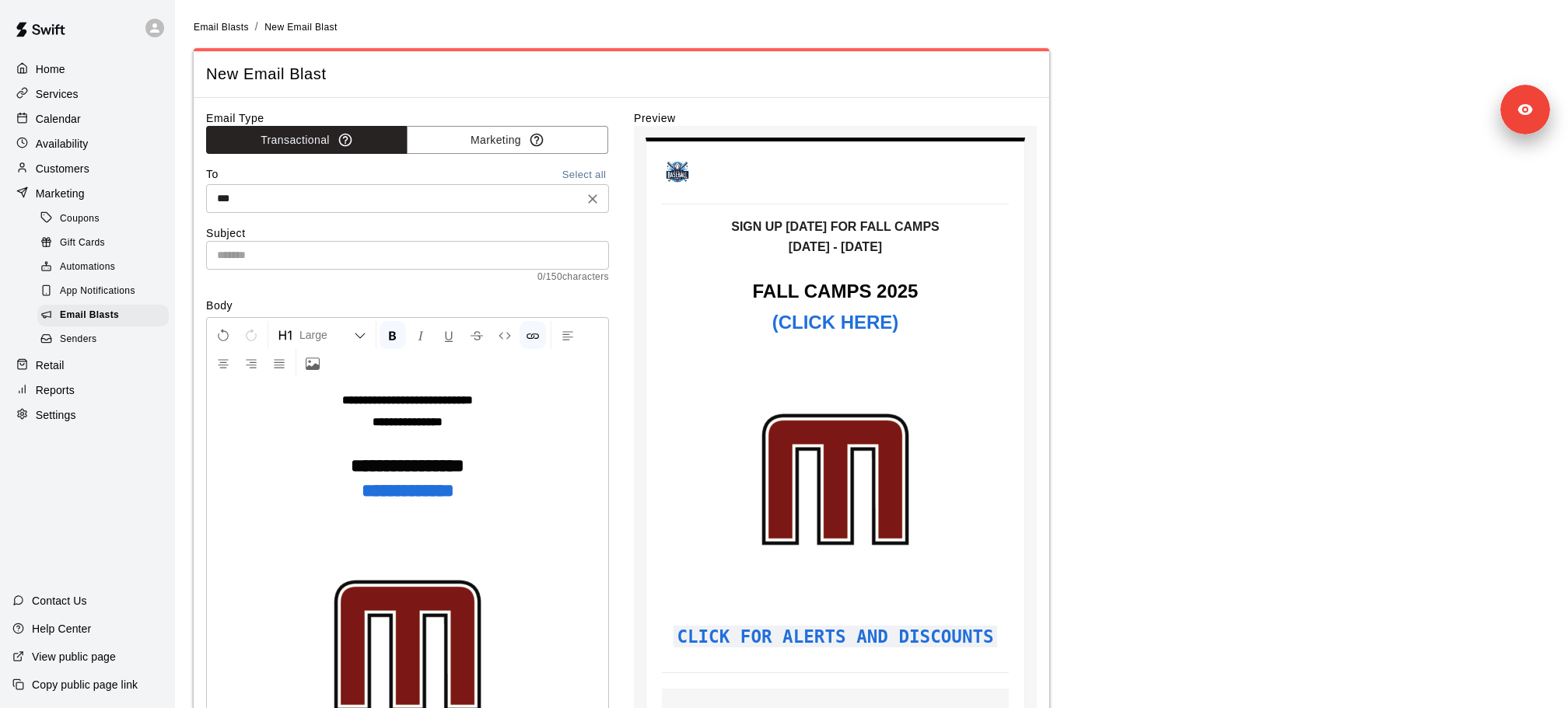
click at [592, 193] on icon "Clear" at bounding box center [592, 199] width 15 height 15
click at [452, 193] on input "text" at bounding box center [406, 198] width 391 height 20
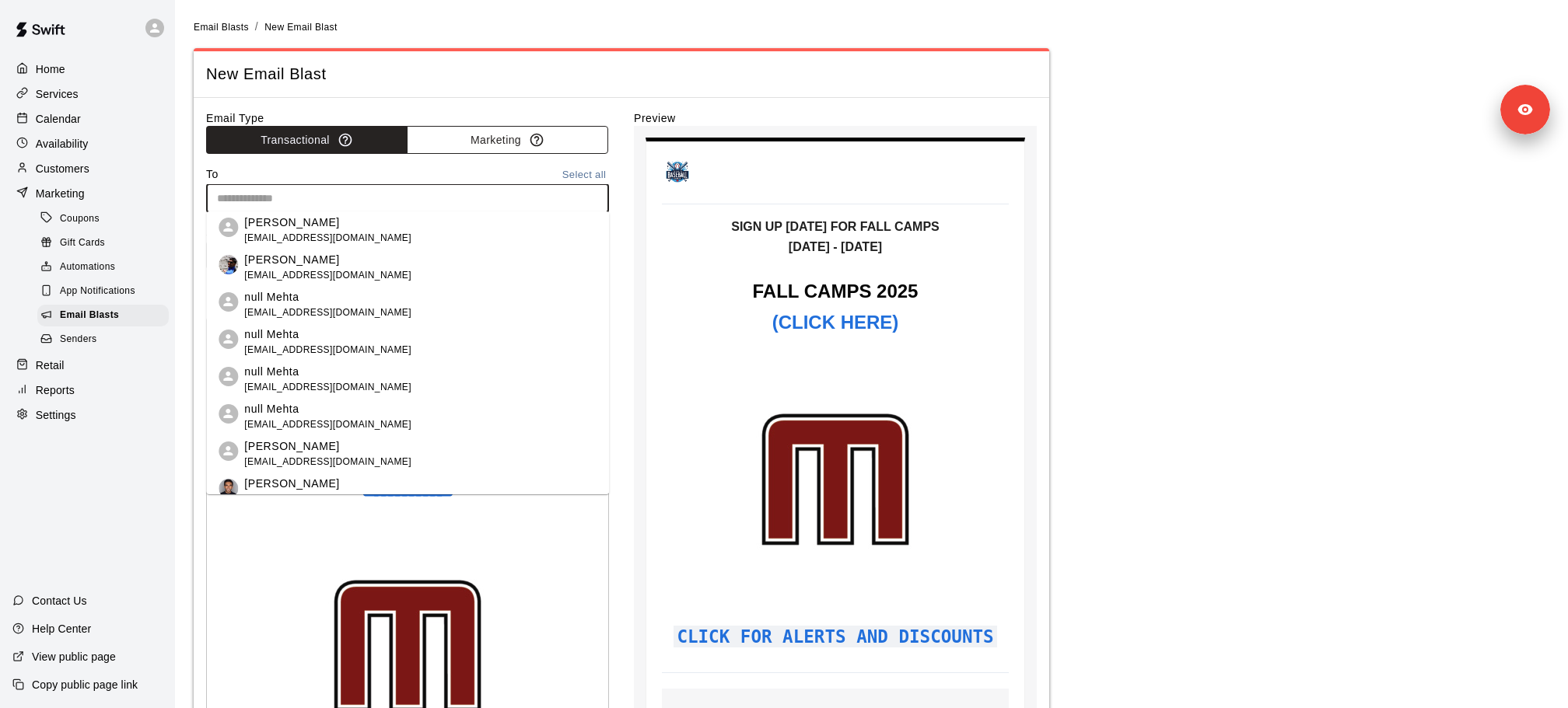
click at [482, 143] on button "Marketing" at bounding box center [507, 140] width 201 height 28
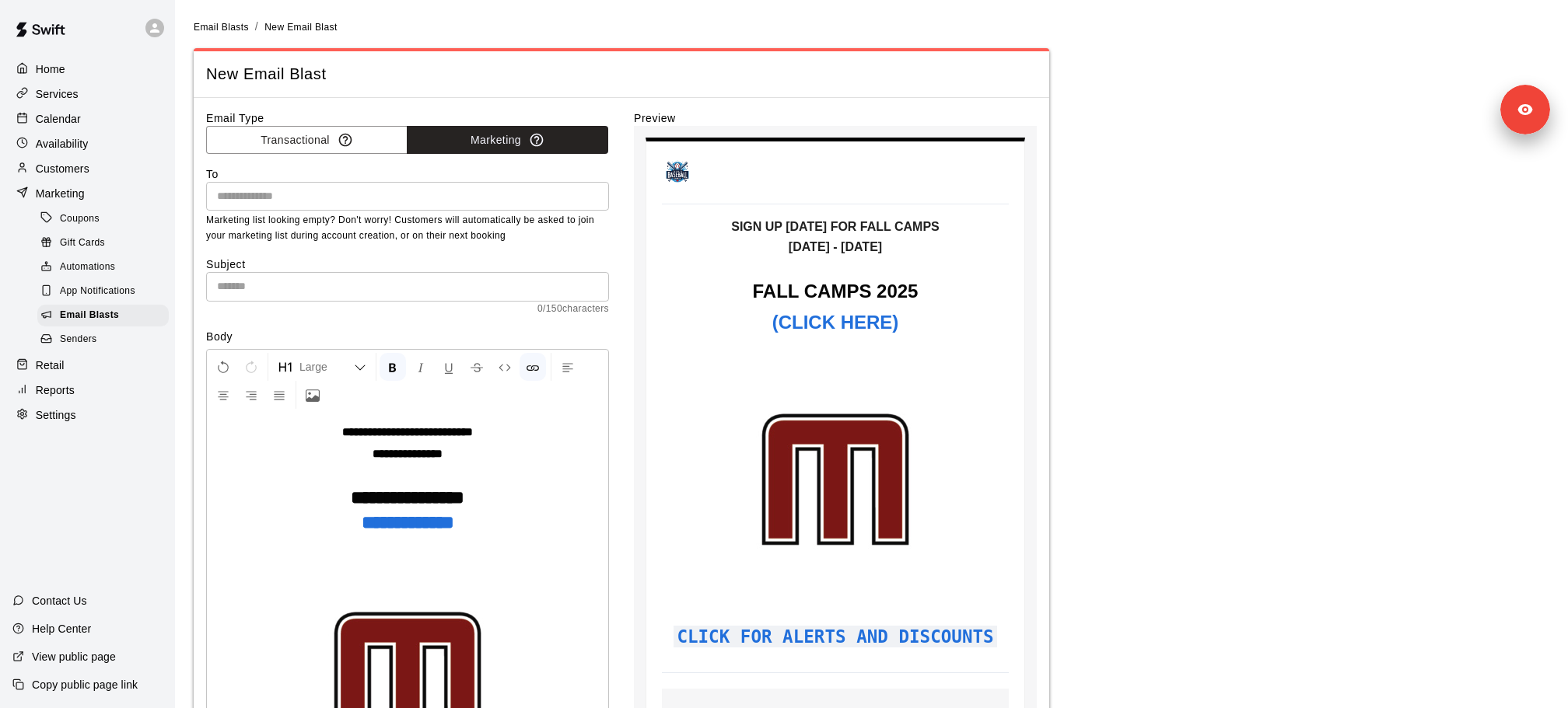
click at [510, 192] on input "text" at bounding box center [406, 196] width 391 height 20
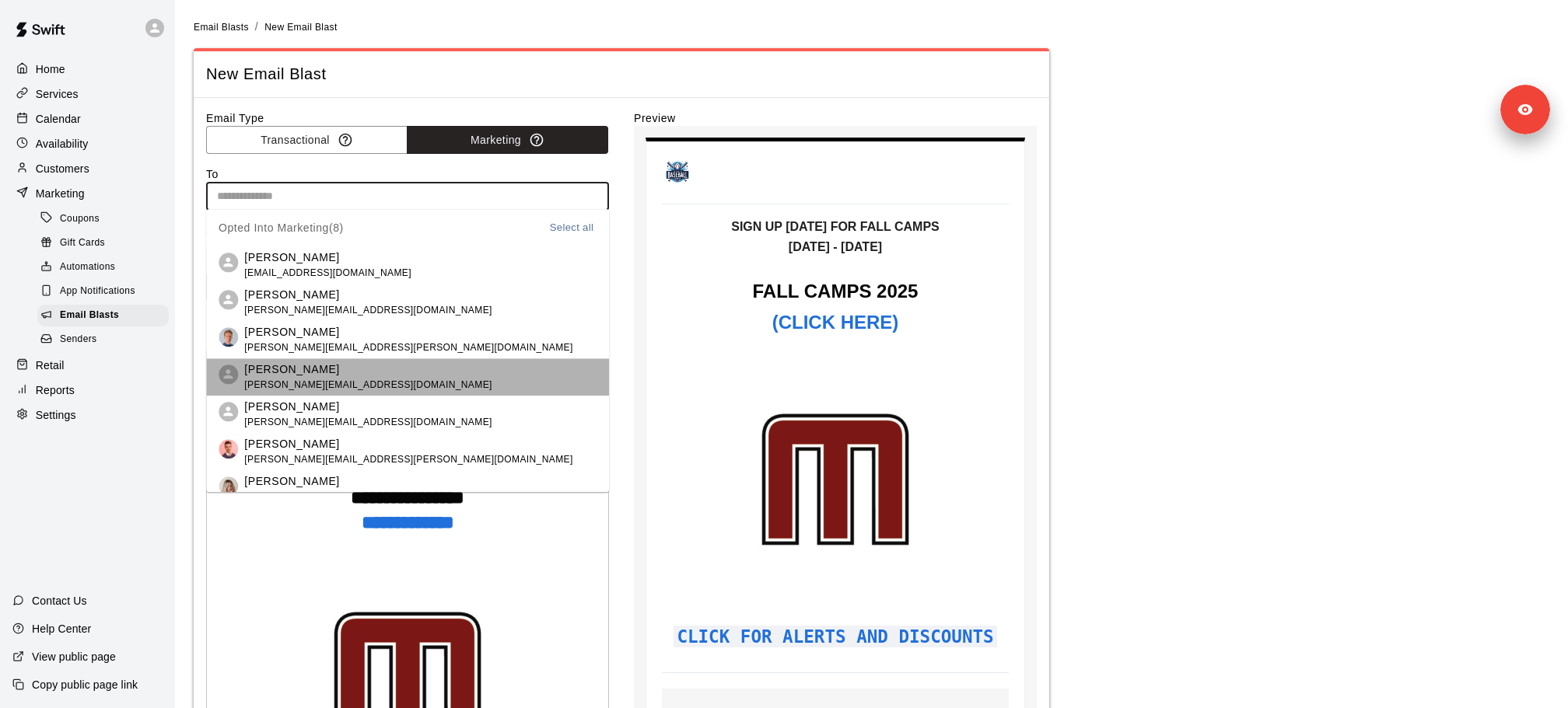
click at [408, 378] on li "Lydia Lam lydia+test123@runswiftapp.com" at bounding box center [407, 378] width 403 height 38
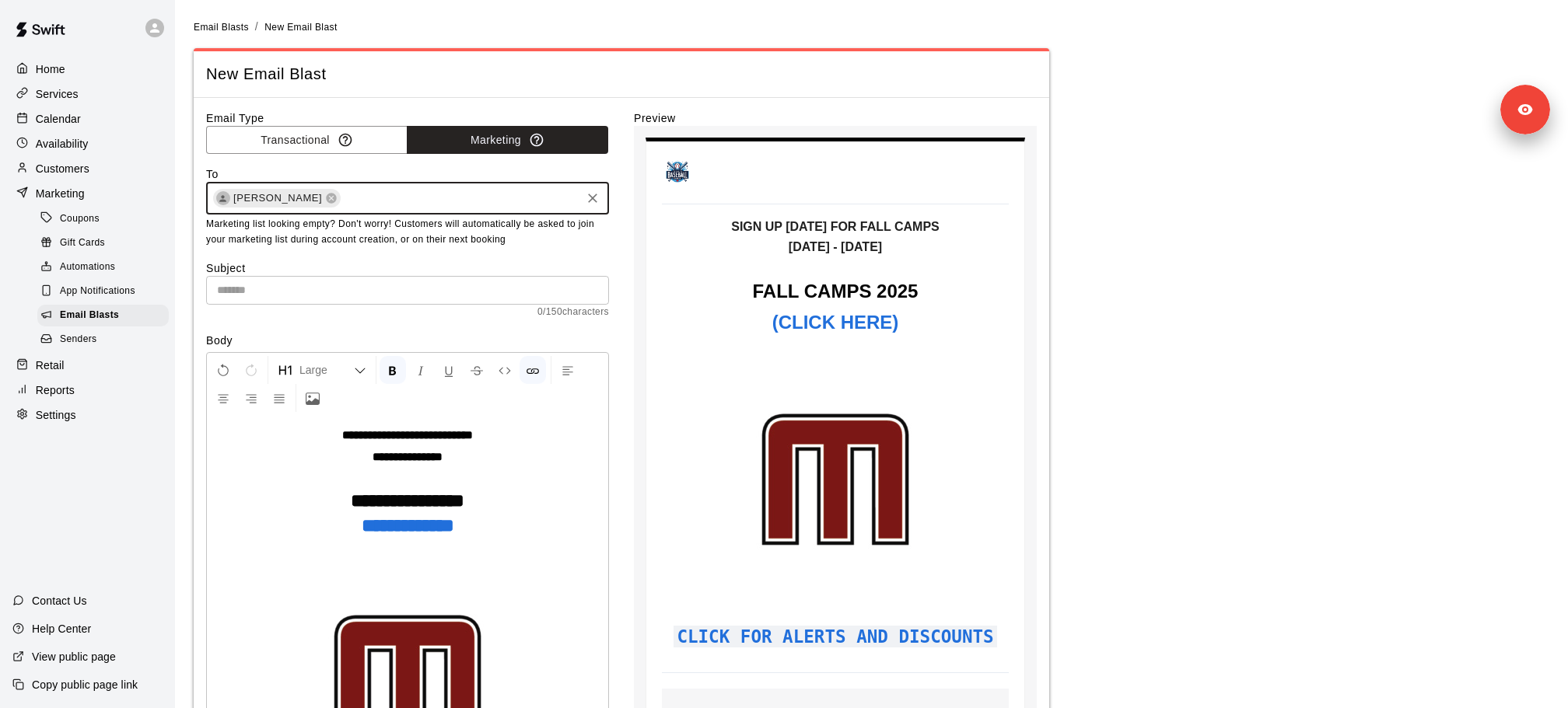
click at [451, 289] on input "text" at bounding box center [407, 290] width 403 height 28
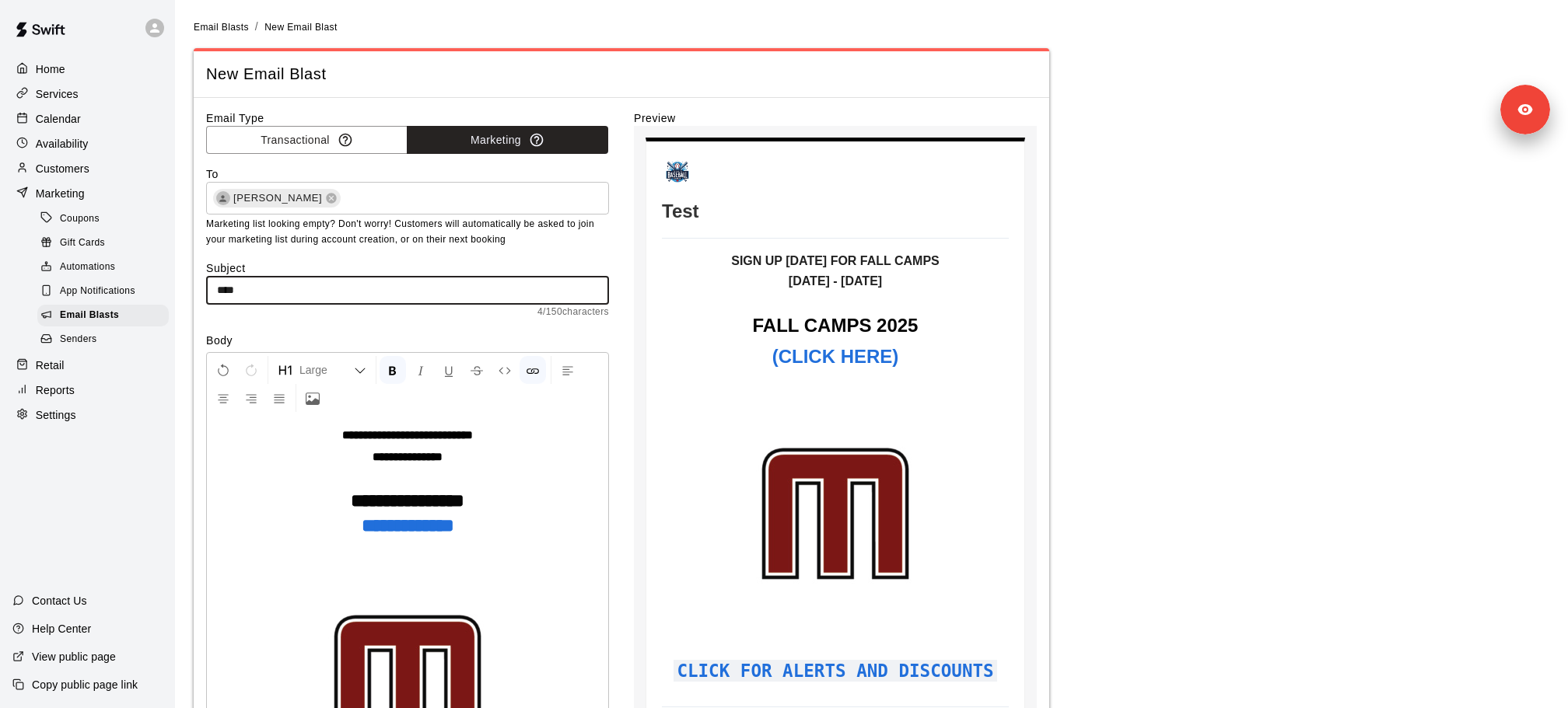
scroll to position [413, 0]
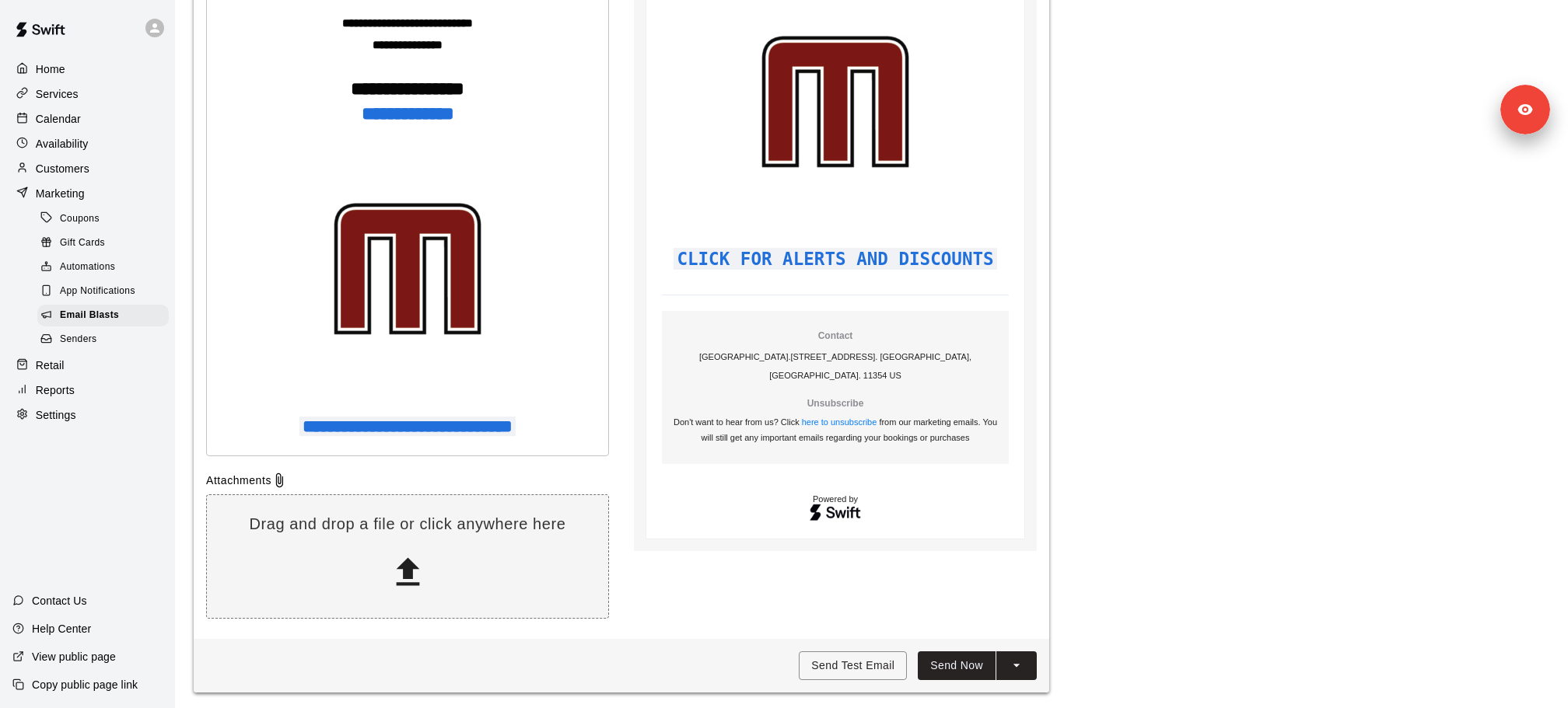
type input "****"
click at [977, 661] on button "Send Now" at bounding box center [956, 666] width 77 height 28
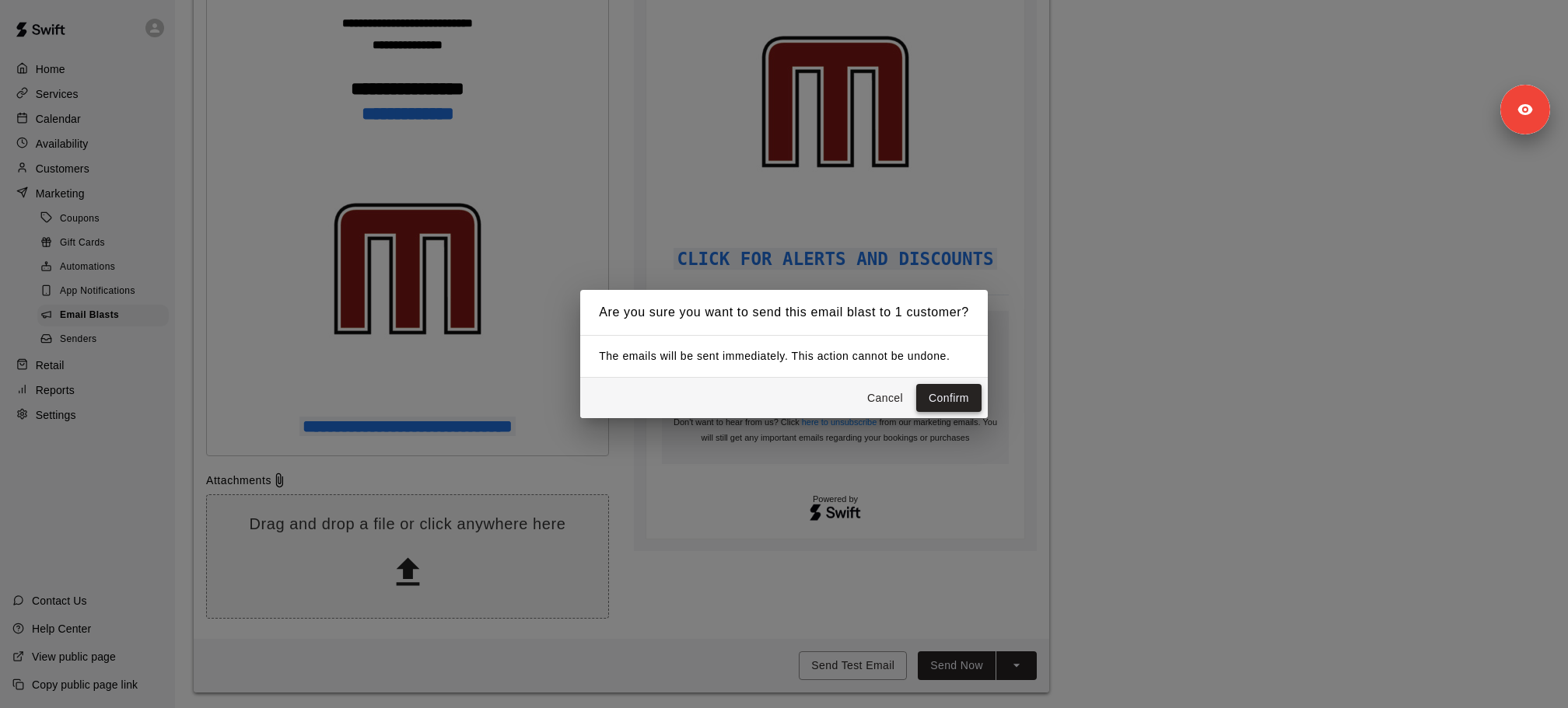
click at [964, 405] on button "Confirm" at bounding box center [948, 398] width 65 height 28
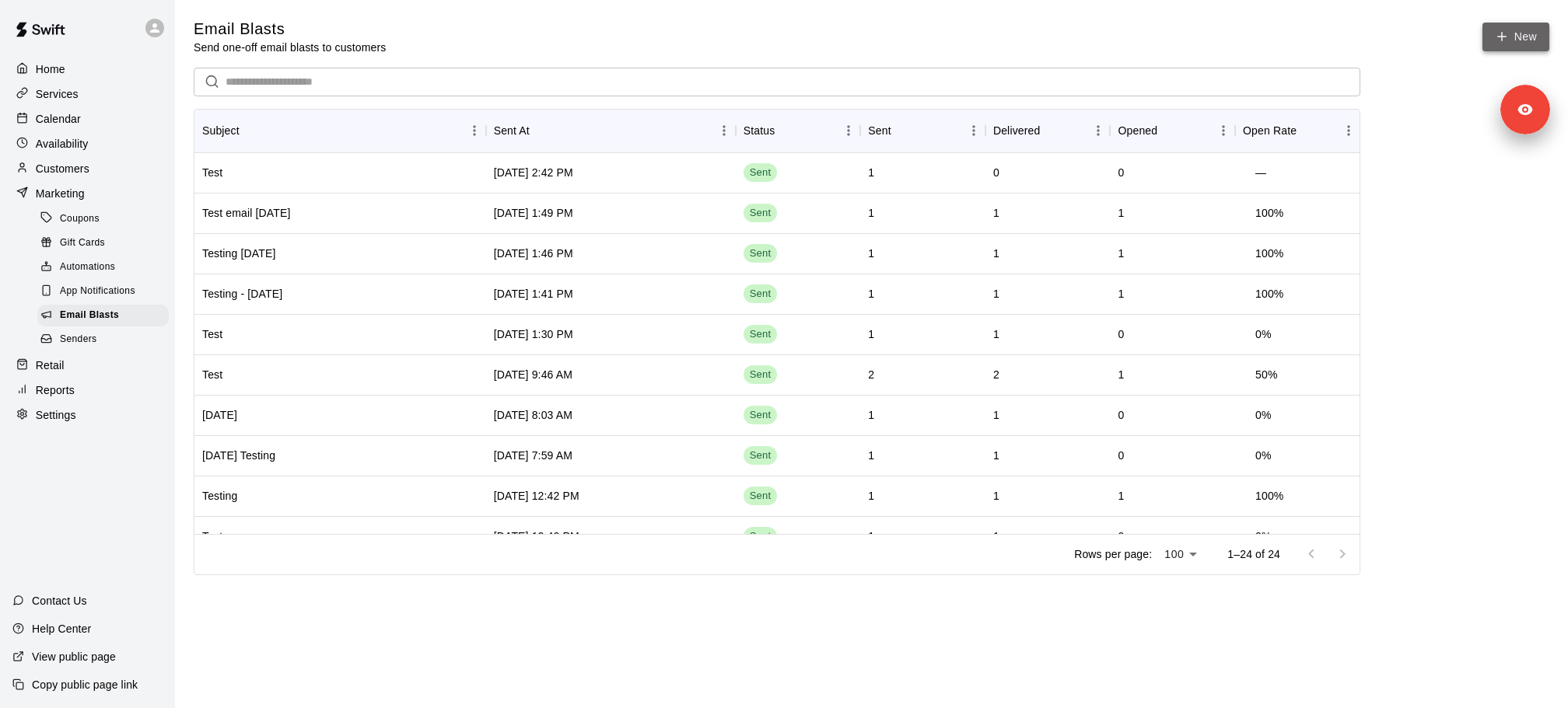
click at [1489, 28] on link "New" at bounding box center [1515, 37] width 67 height 28
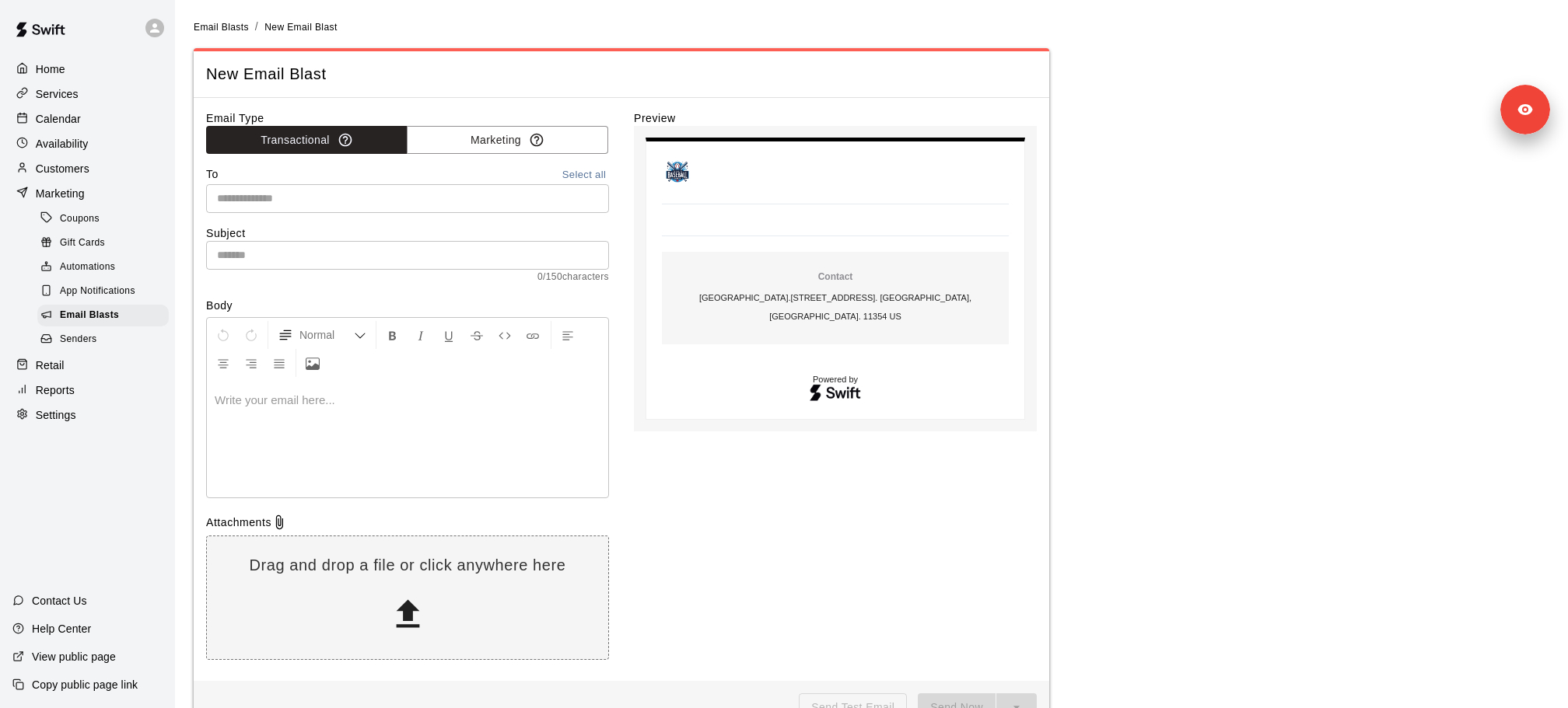
click at [391, 397] on p at bounding box center [407, 400] width 386 height 15
click at [316, 434] on div at bounding box center [407, 440] width 401 height 117
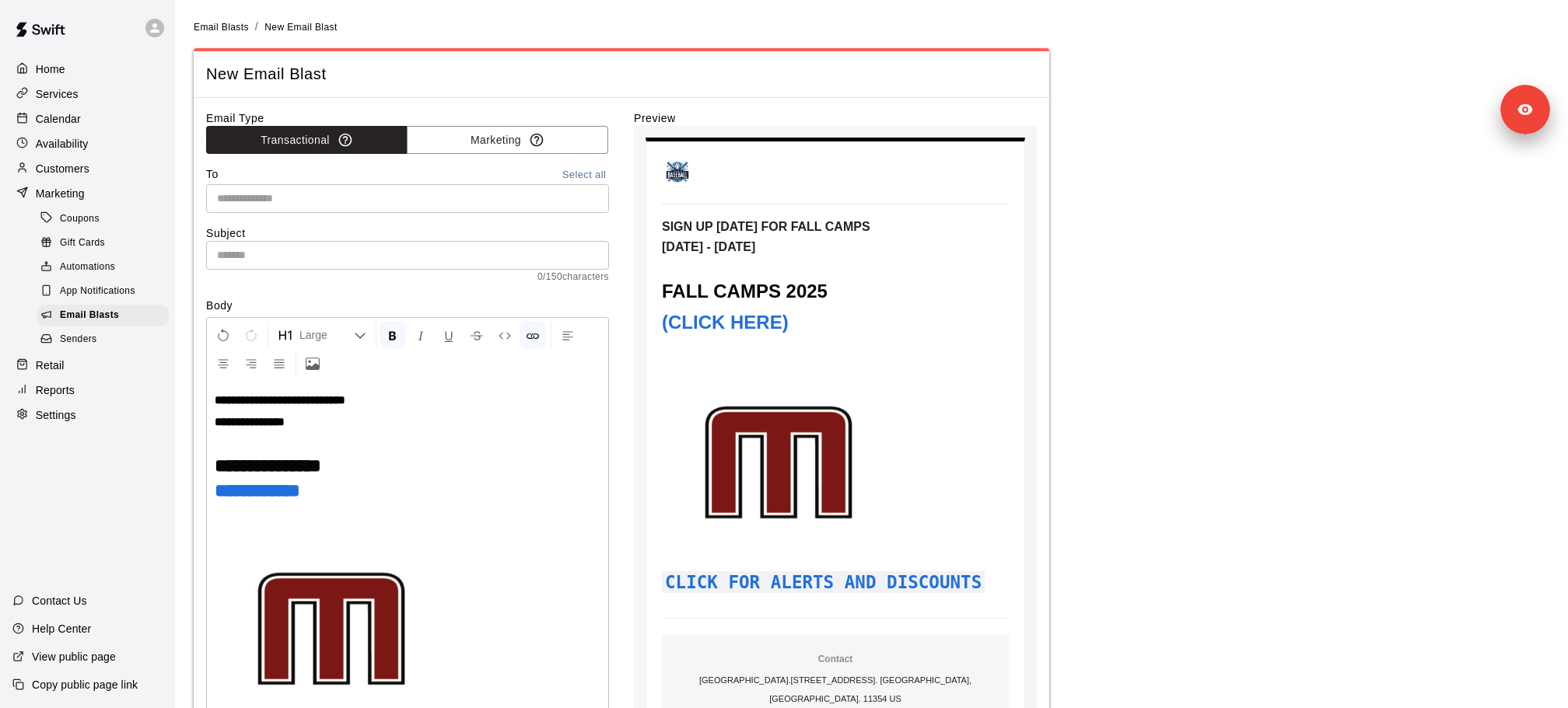
click at [395, 483] on h1 "**********" at bounding box center [407, 491] width 386 height 15
click at [250, 407] on div "**********" at bounding box center [407, 579] width 401 height 396
click at [267, 426] on strong "**********" at bounding box center [249, 422] width 70 height 11
click at [267, 457] on strong "**********" at bounding box center [267, 466] width 107 height 19
click at [280, 483] on strong "**********" at bounding box center [257, 491] width 86 height 19
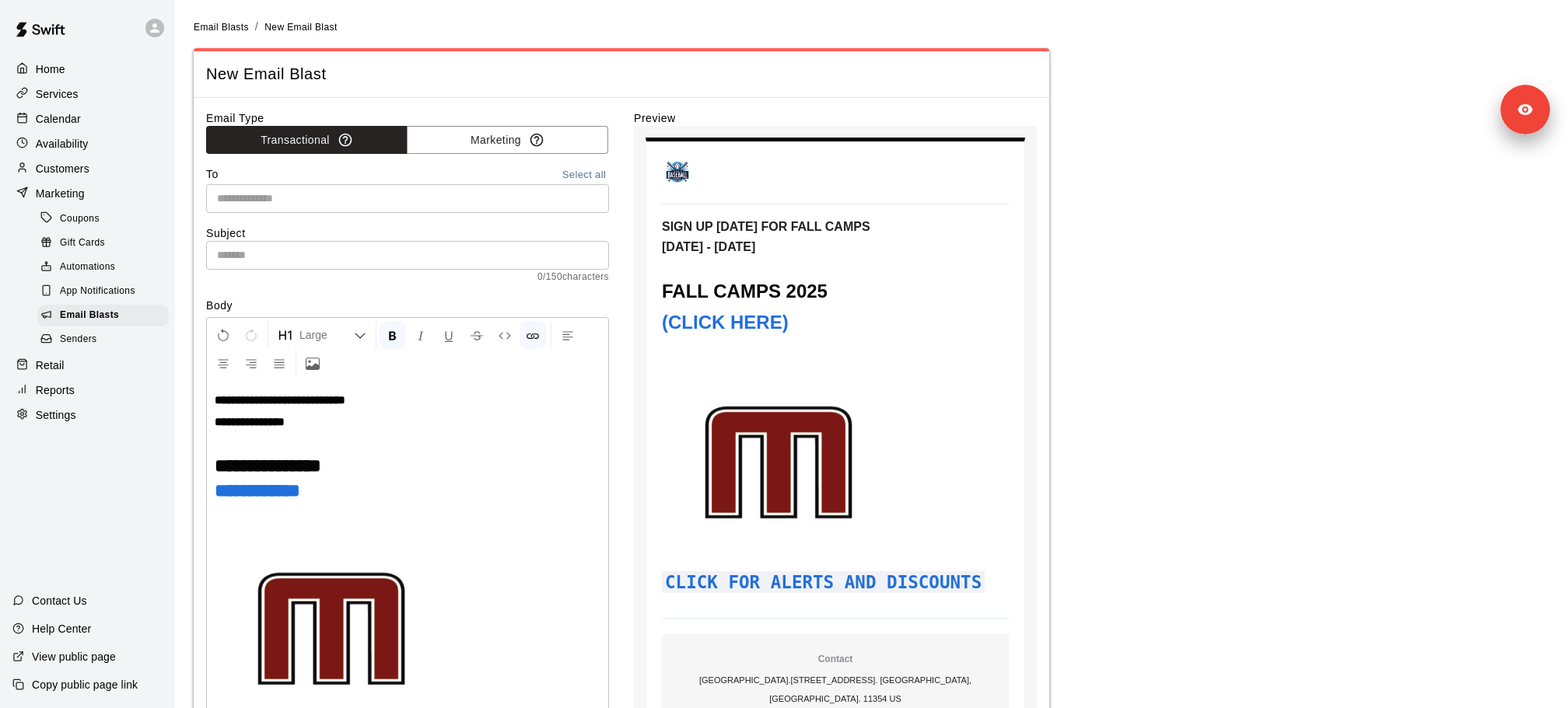
scroll to position [13, 0]
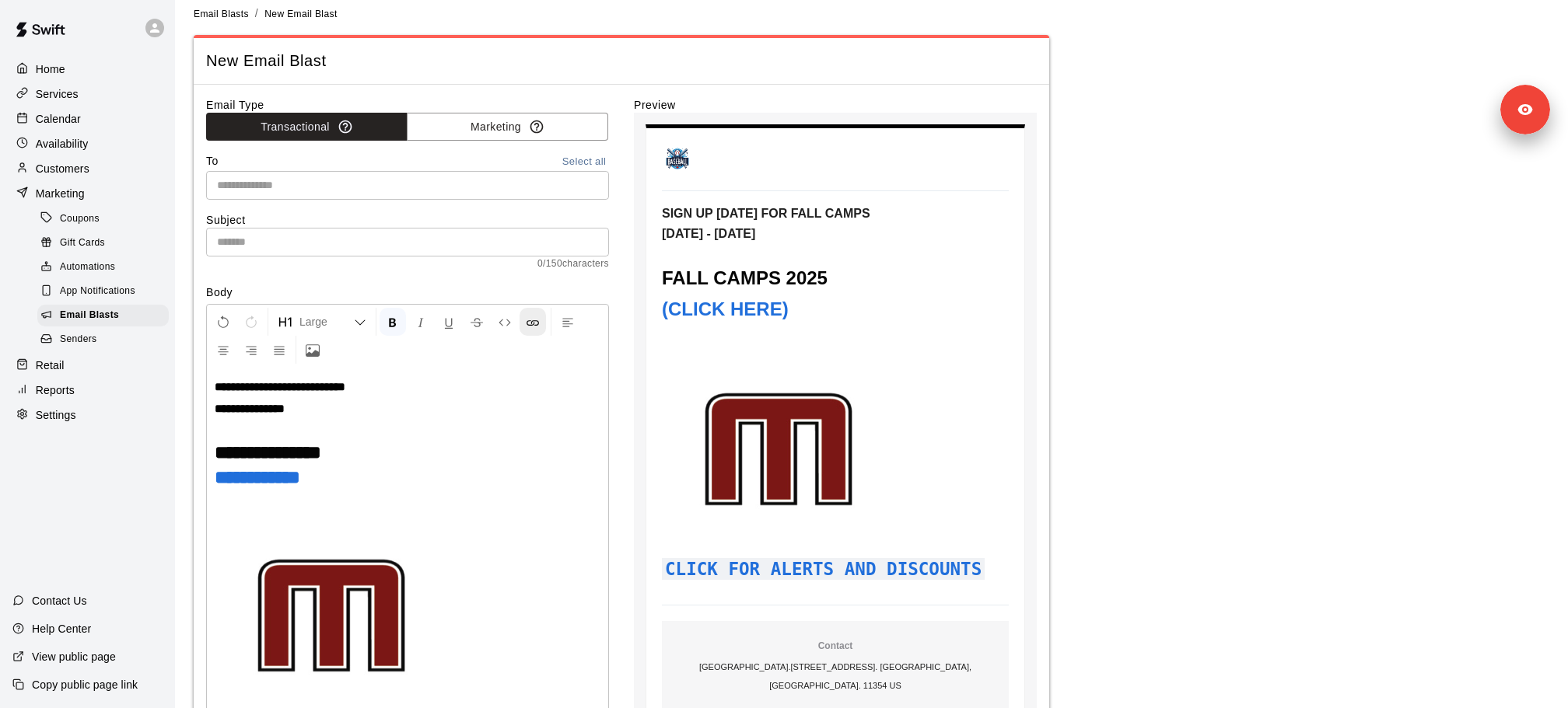
click at [528, 318] on icon "Insert Link" at bounding box center [532, 322] width 14 height 14
click at [347, 473] on h1 "**********" at bounding box center [407, 478] width 386 height 15
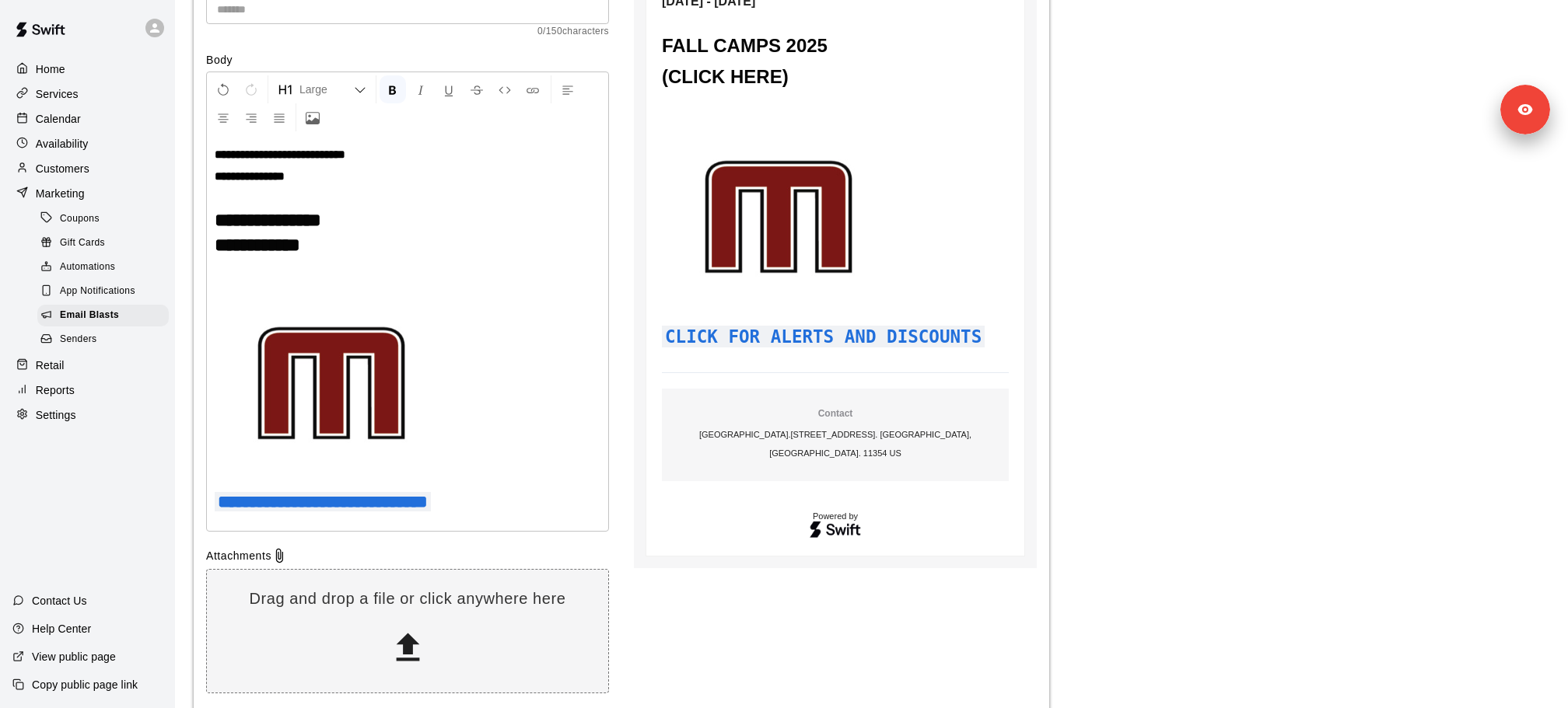
scroll to position [249, 0]
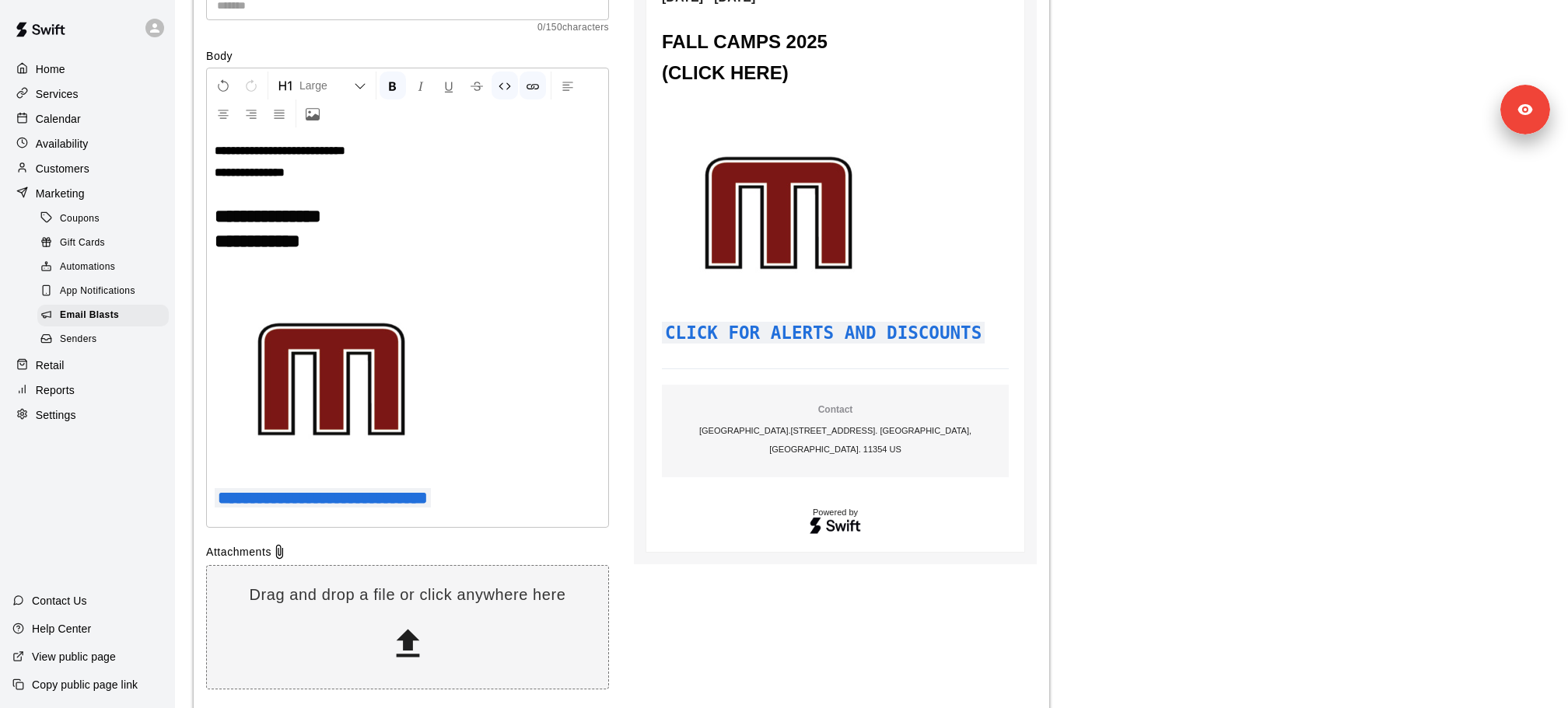
click at [343, 495] on strong "**********" at bounding box center [322, 497] width 216 height 20
click at [506, 82] on icon "Insert Code" at bounding box center [504, 86] width 14 height 14
drag, startPoint x: 574, startPoint y: 494, endPoint x: 98, endPoint y: 494, distance: 476.0
click at [98, 494] on div "**********" at bounding box center [784, 266] width 1568 height 1032
click at [506, 72] on button "Insert Code" at bounding box center [505, 86] width 26 height 28
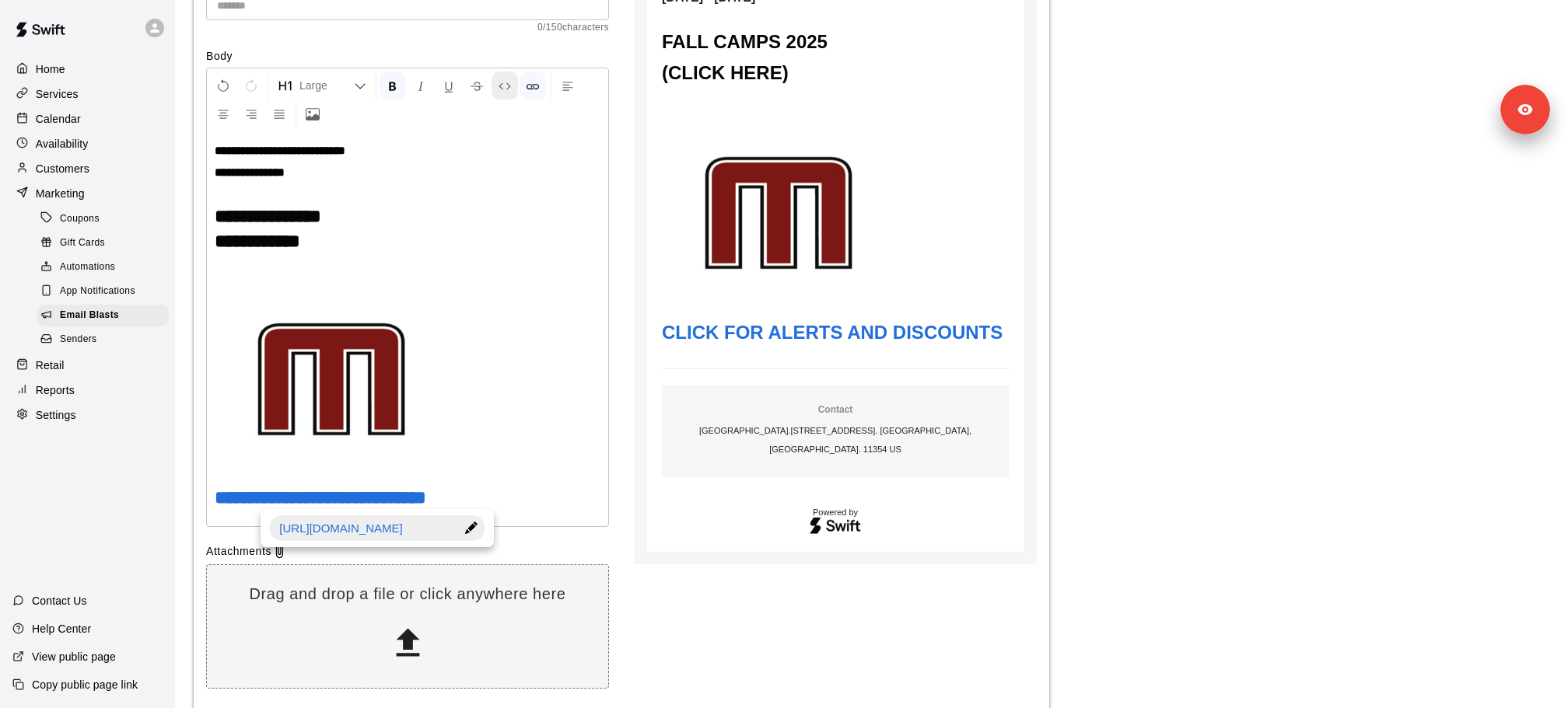
click at [506, 79] on icon "Insert Code" at bounding box center [504, 86] width 14 height 14
click at [513, 86] on button "Insert Code" at bounding box center [505, 86] width 26 height 28
click at [513, 439] on p at bounding box center [407, 382] width 386 height 204
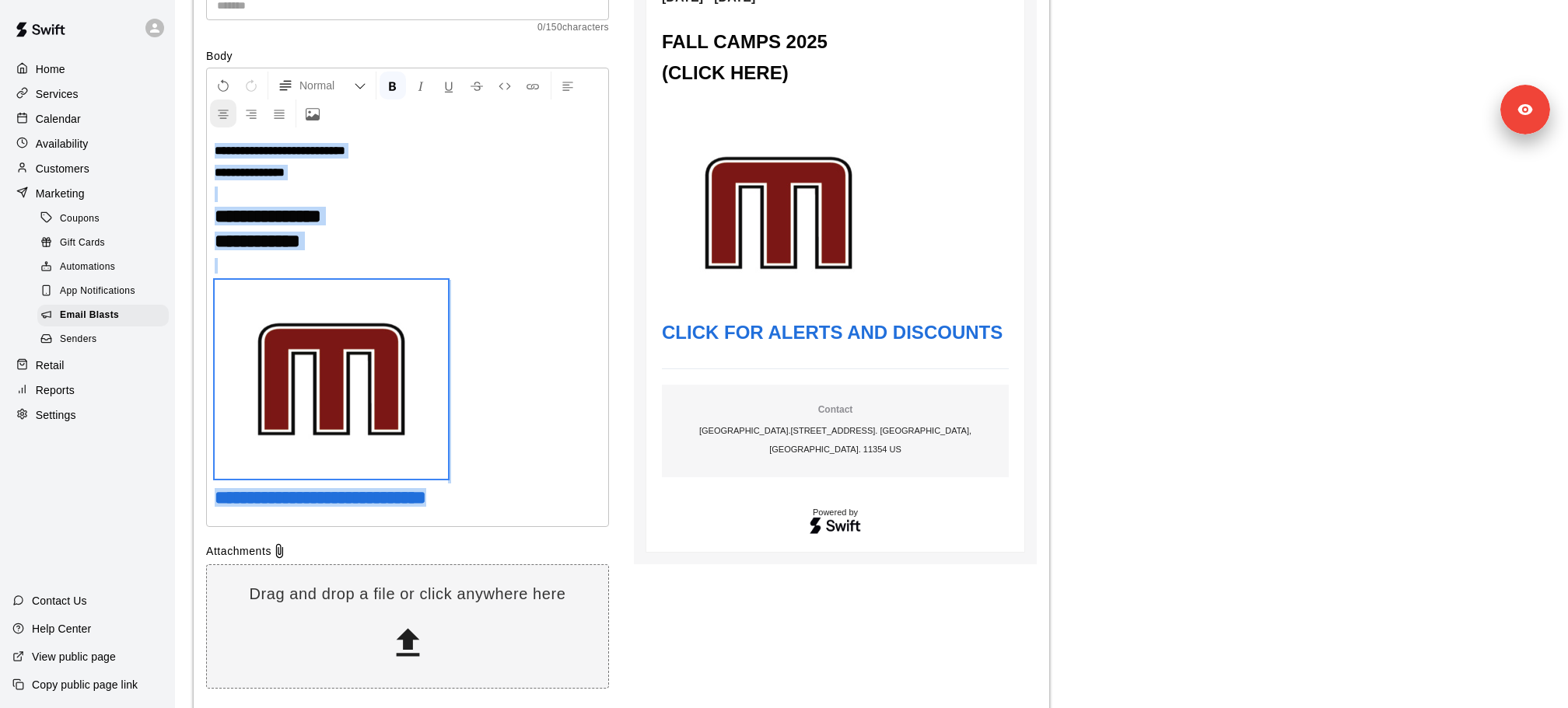
click at [222, 119] on button "Center Align" at bounding box center [223, 113] width 26 height 28
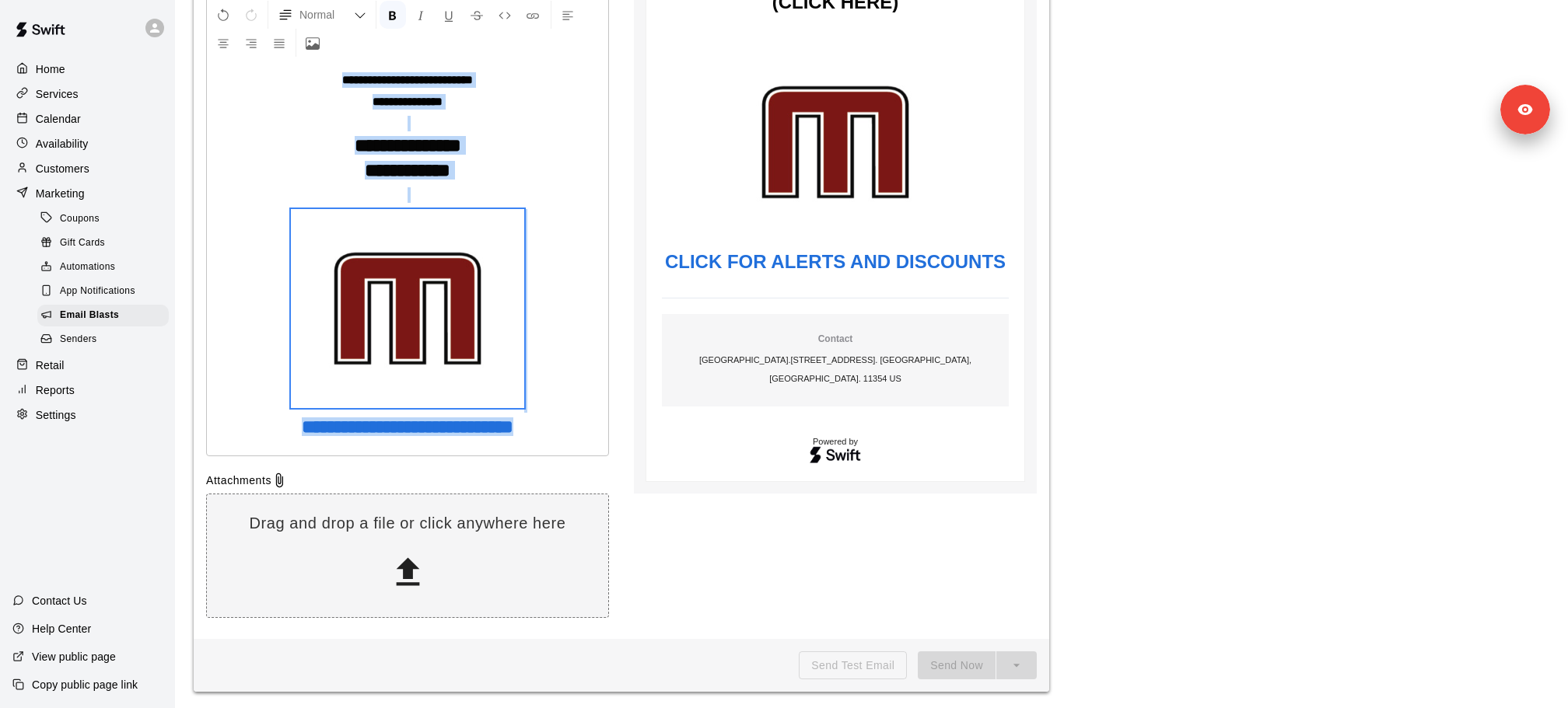
scroll to position [0, 0]
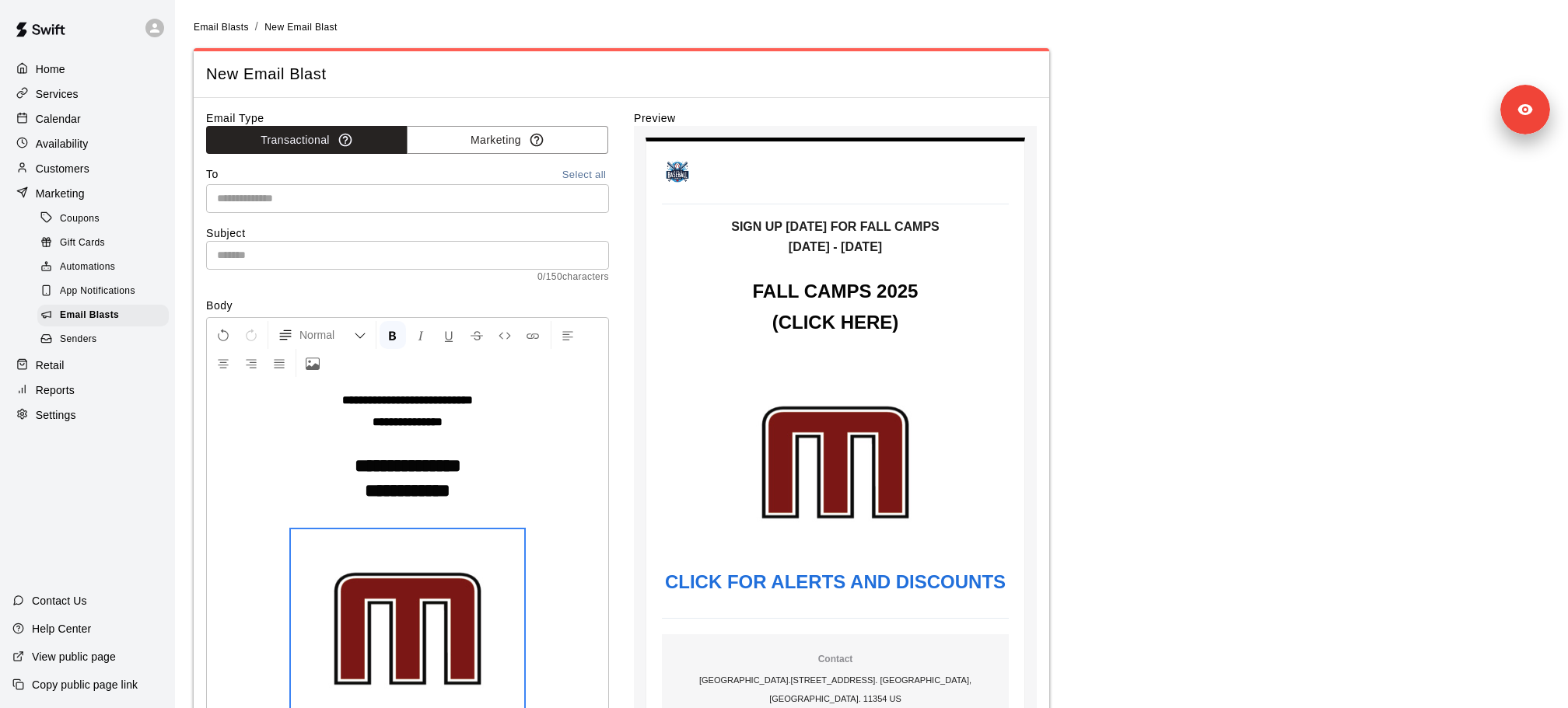
click at [340, 179] on div "To Select all" at bounding box center [407, 175] width 403 height 18
click at [335, 204] on input "text" at bounding box center [406, 198] width 391 height 20
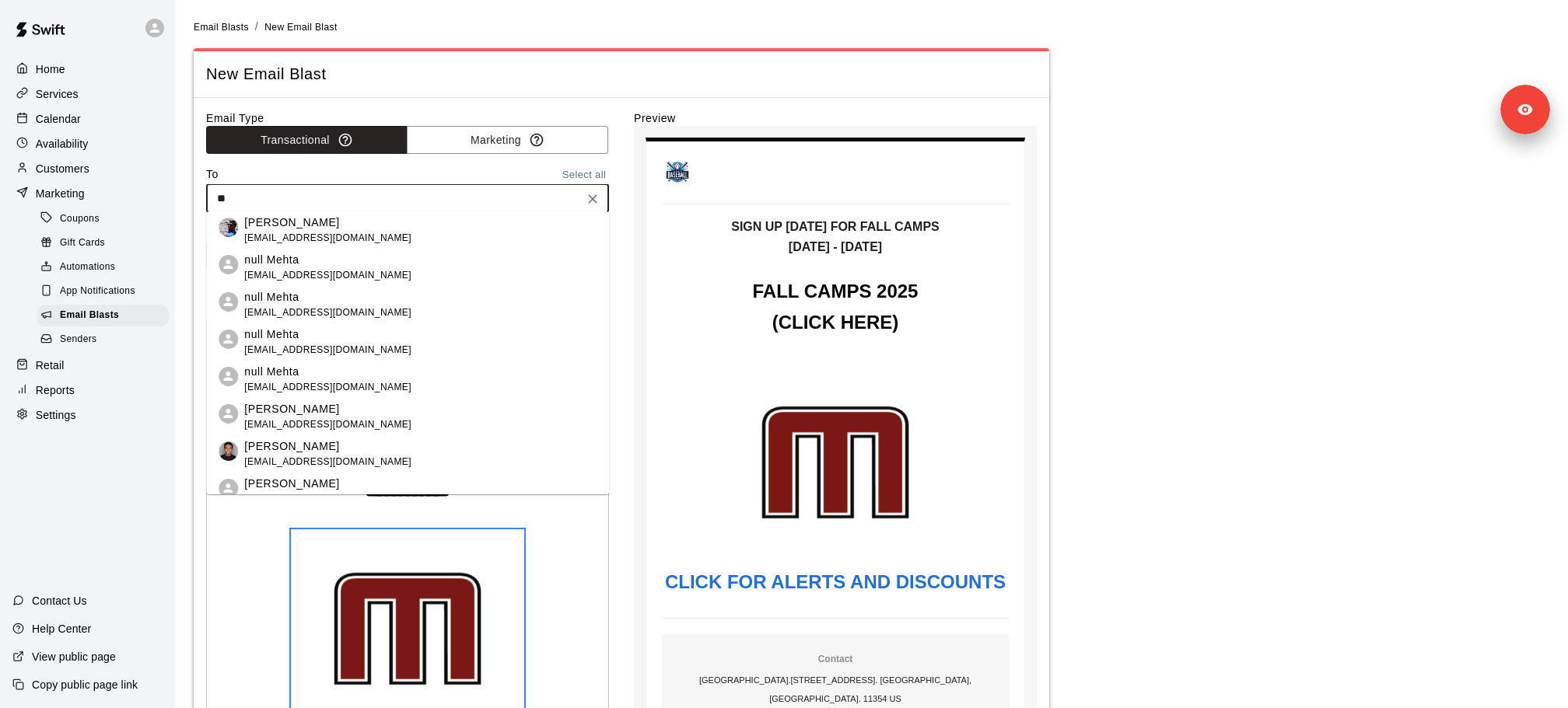
type input "***"
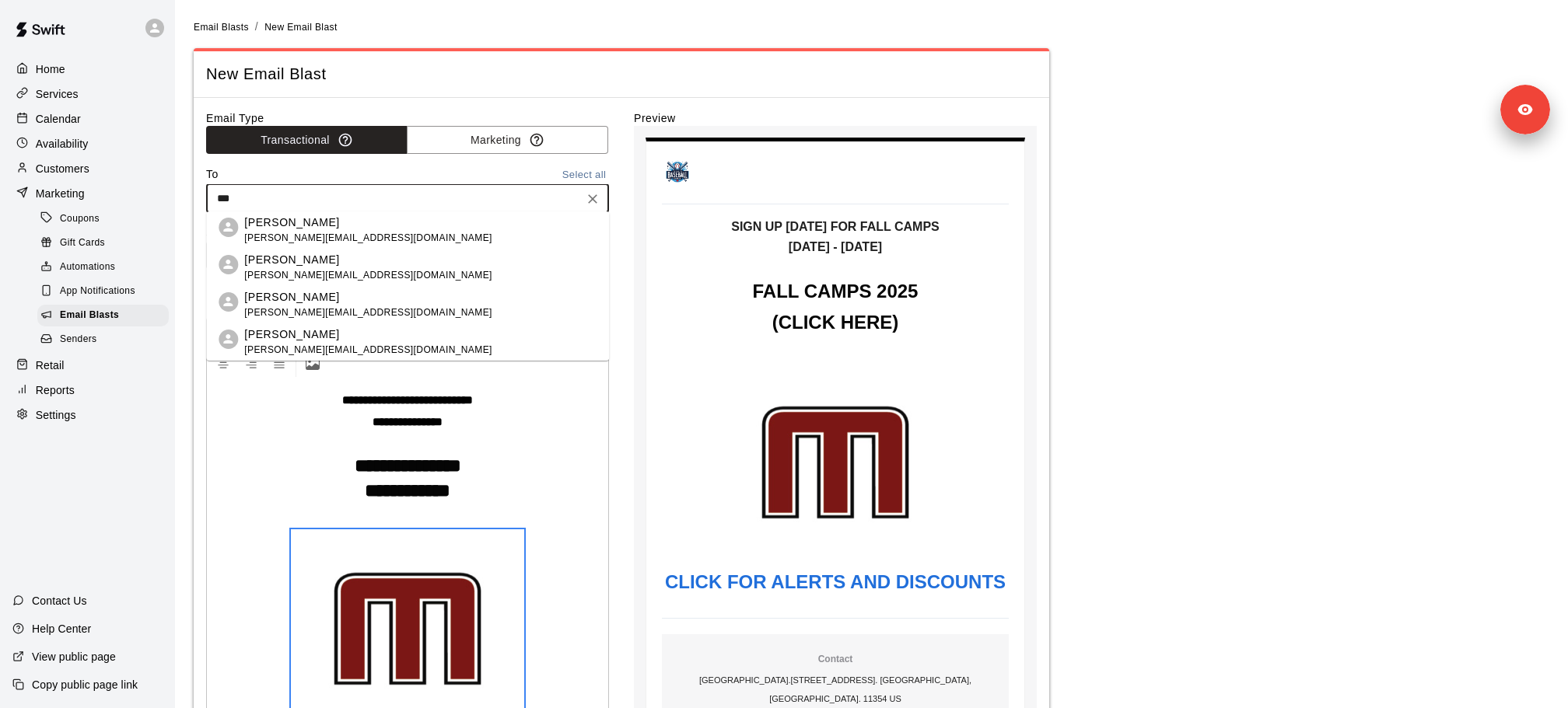
click at [333, 310] on span "lydia+testtdot@runswiftapp.com" at bounding box center [368, 313] width 247 height 15
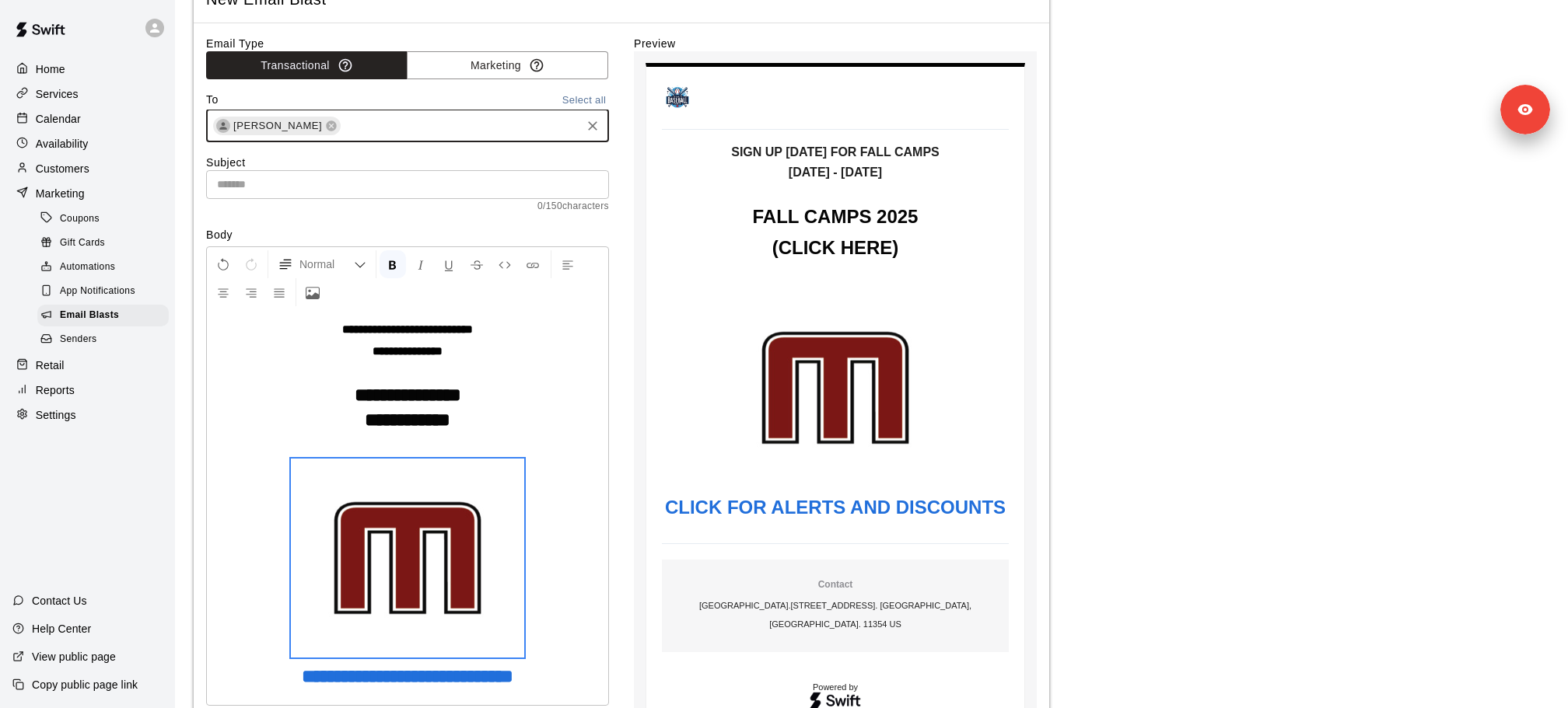
scroll to position [88, 0]
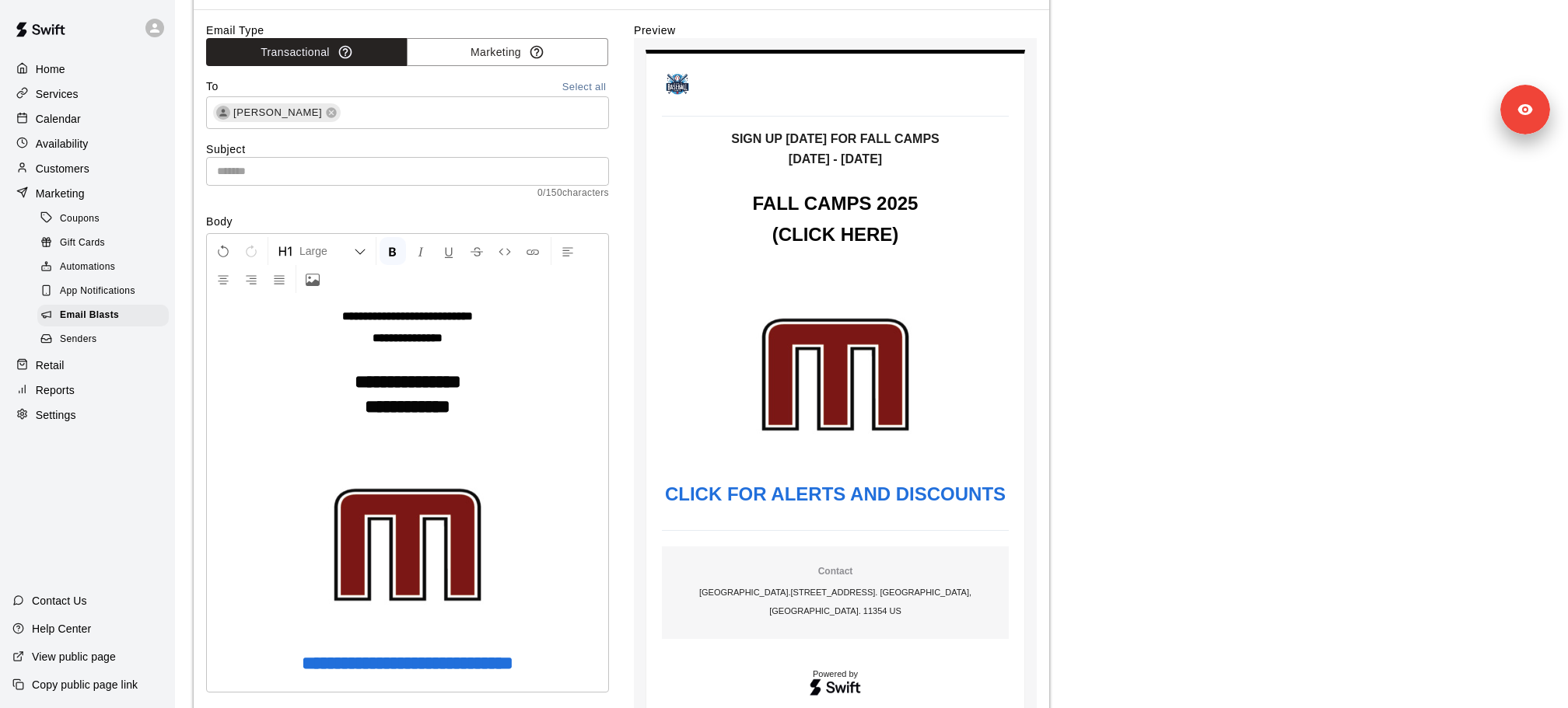
click at [551, 405] on h1 "**********" at bounding box center [407, 407] width 386 height 15
click at [287, 105] on span "Lydia Lam" at bounding box center [278, 112] width 101 height 15
click at [325, 107] on icon at bounding box center [330, 112] width 12 height 12
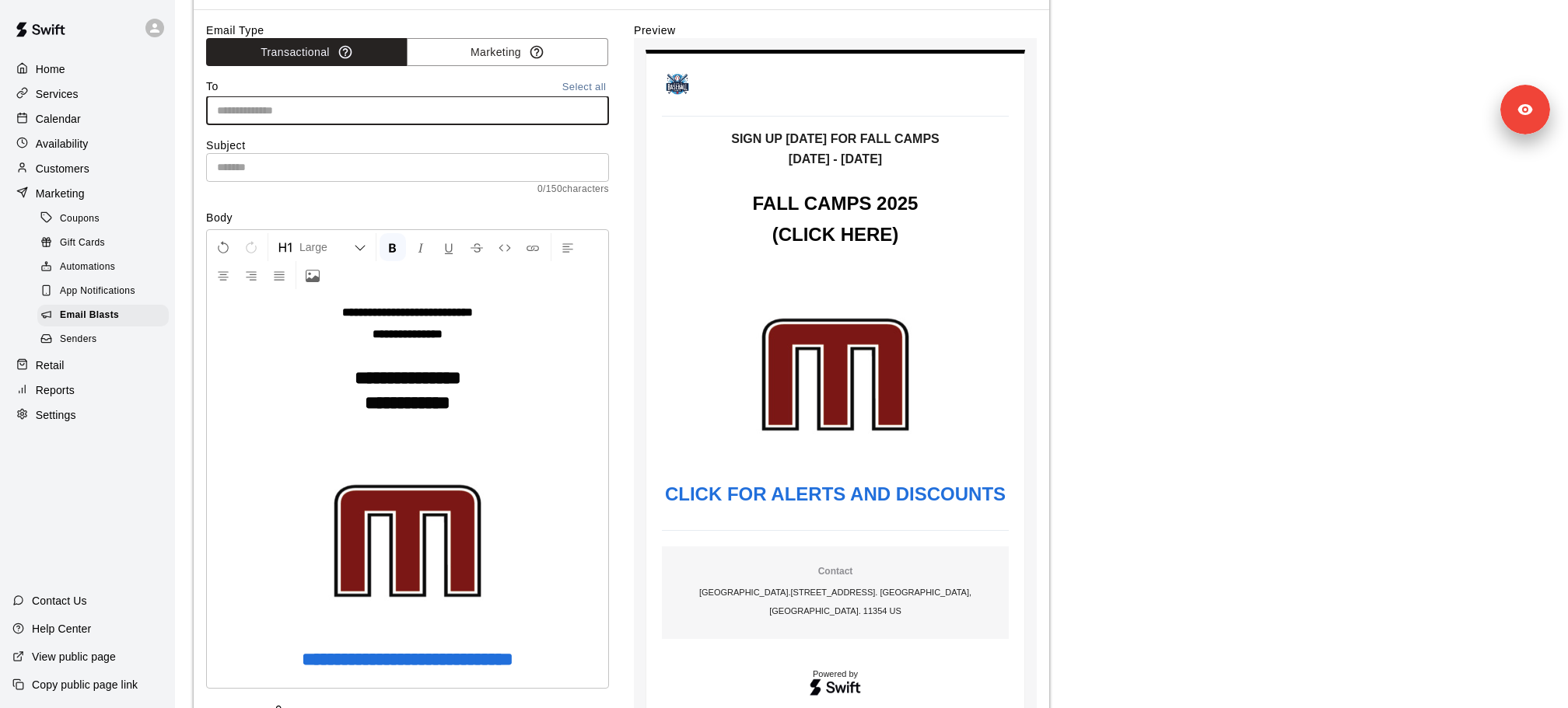
click at [308, 110] on input "text" at bounding box center [406, 110] width 391 height 20
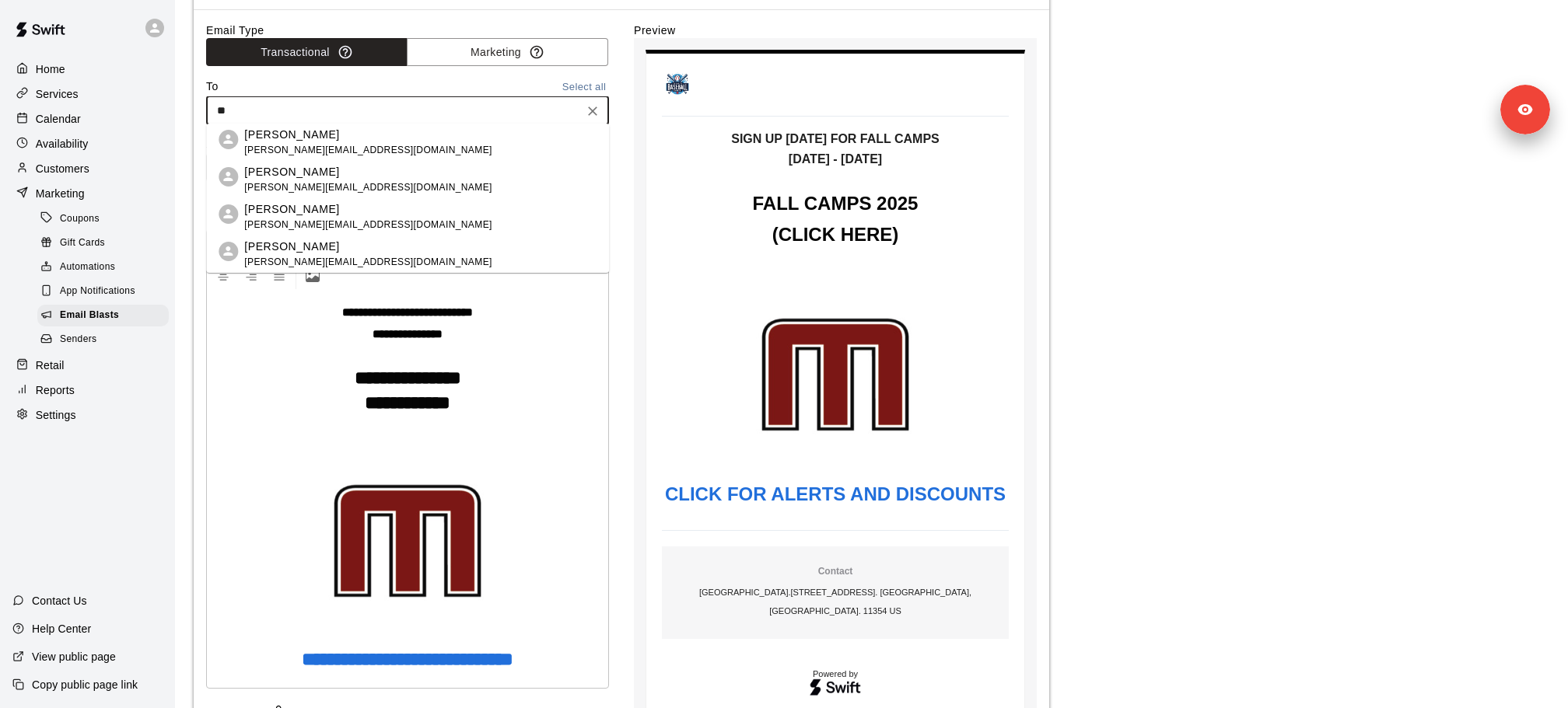
type input "***"
click at [337, 149] on span "lydia+test123@runswiftapp.com" at bounding box center [368, 151] width 247 height 15
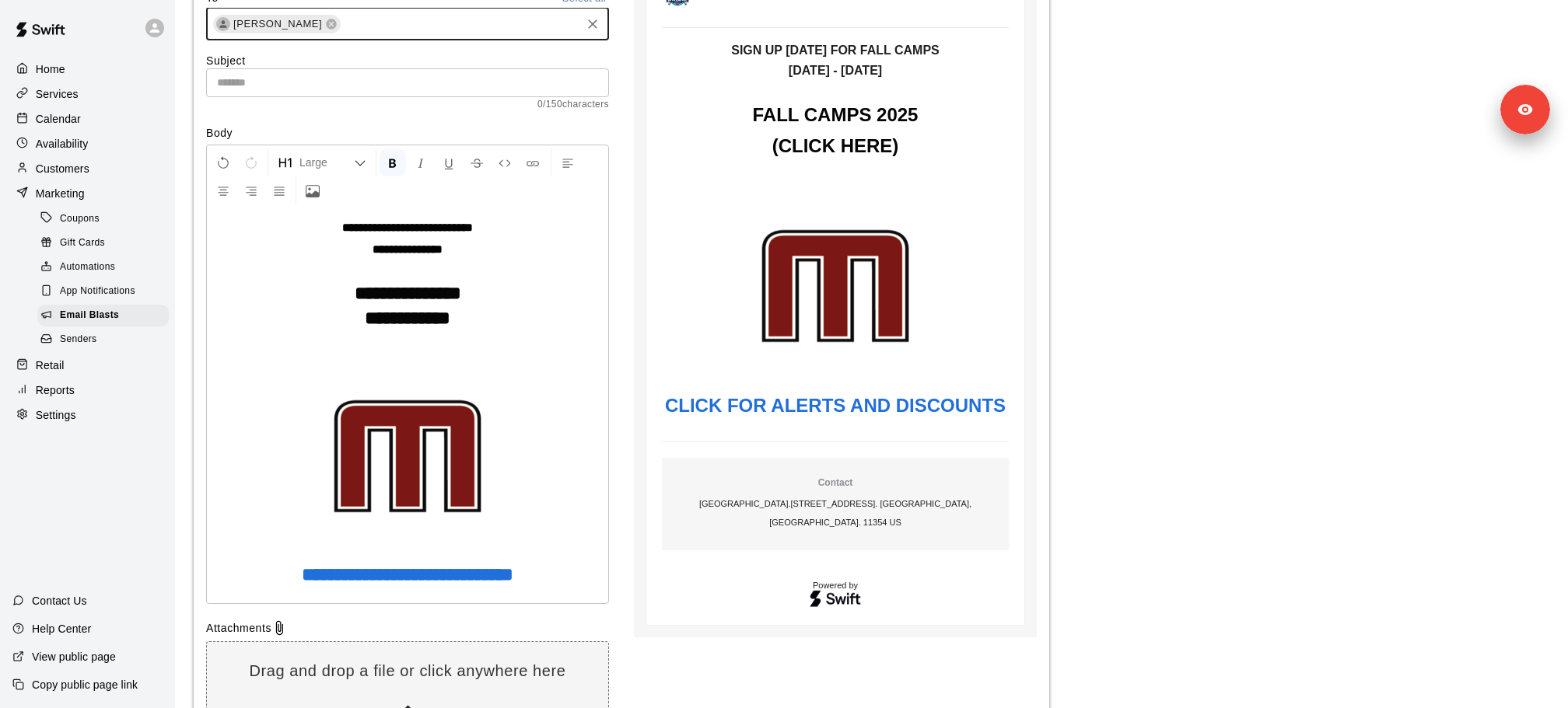
scroll to position [0, 0]
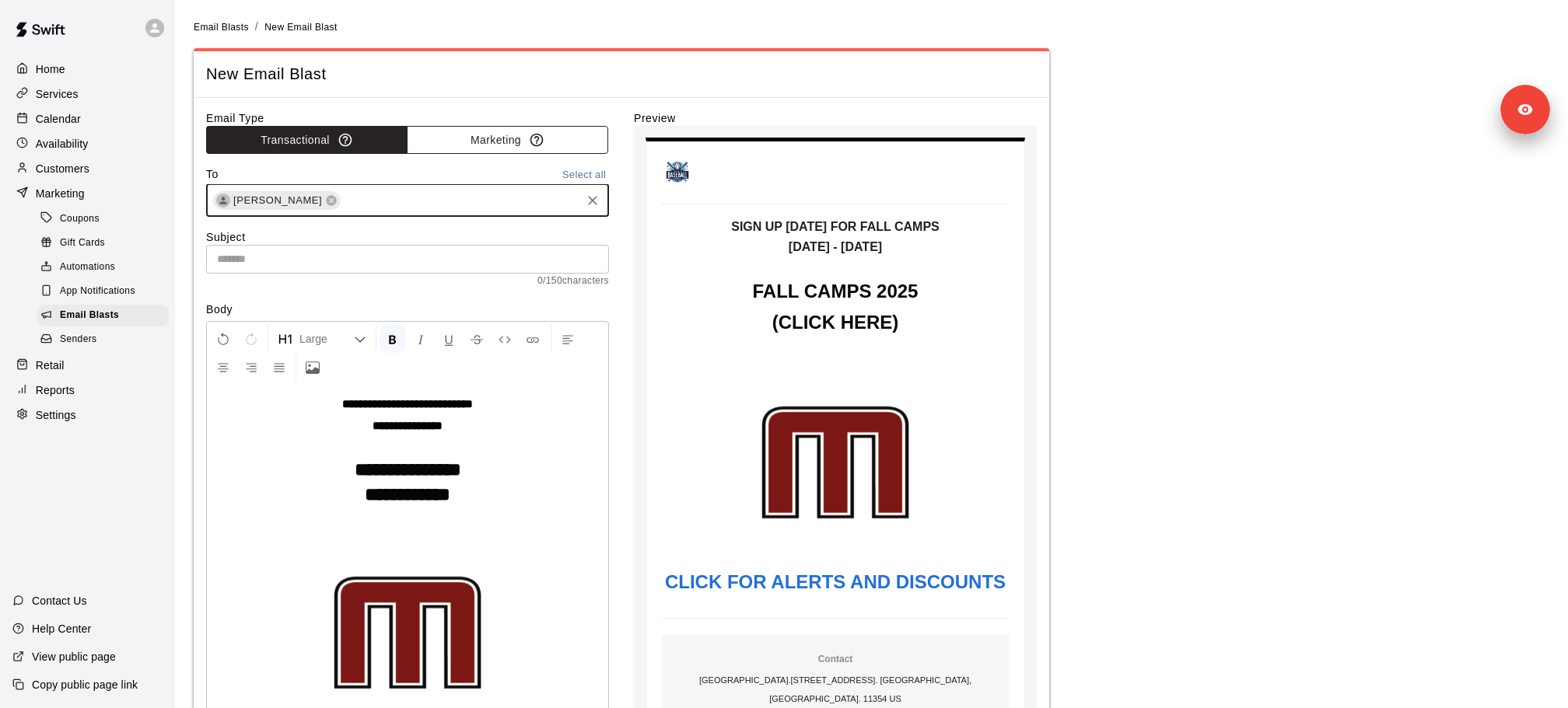
click at [494, 143] on button "Marketing" at bounding box center [507, 140] width 201 height 28
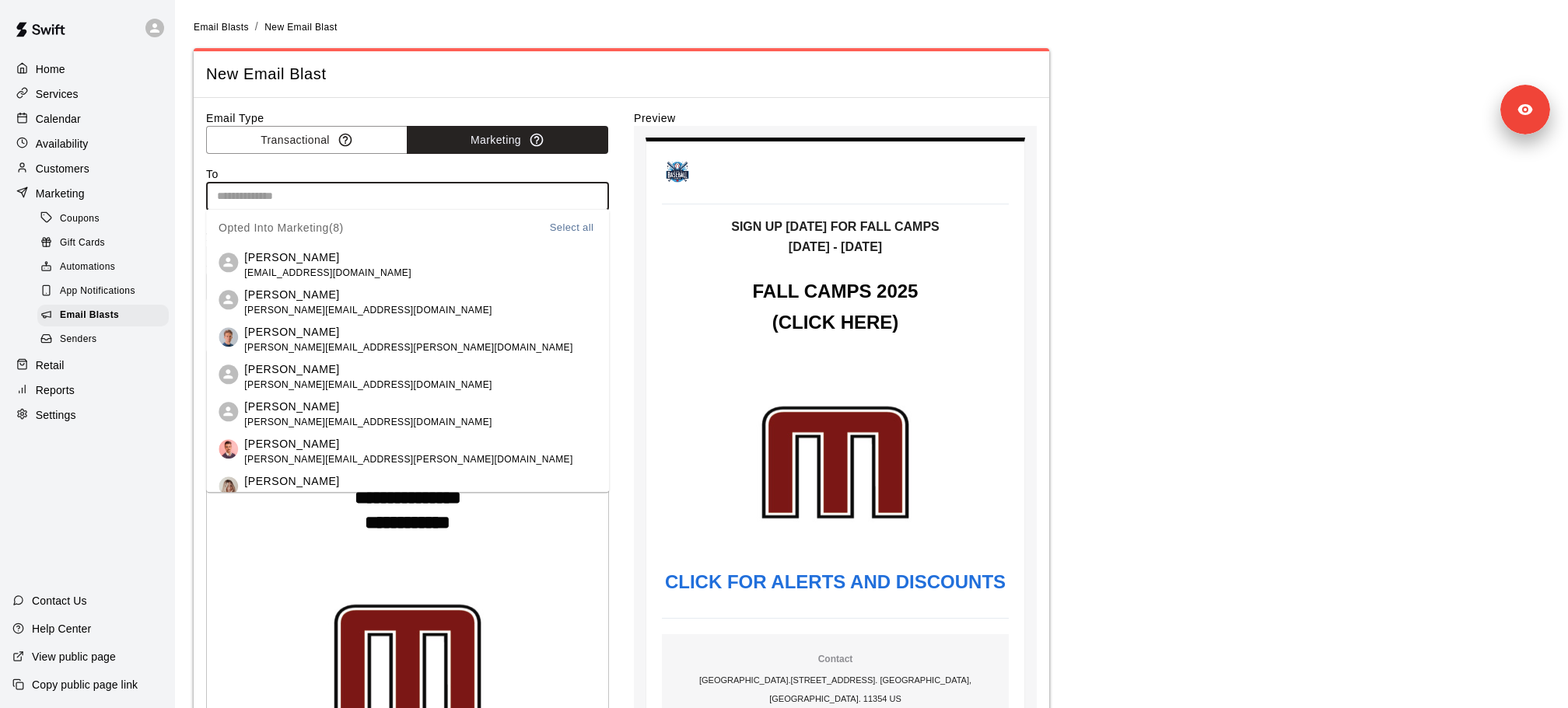
click at [396, 196] on input "text" at bounding box center [406, 196] width 391 height 20
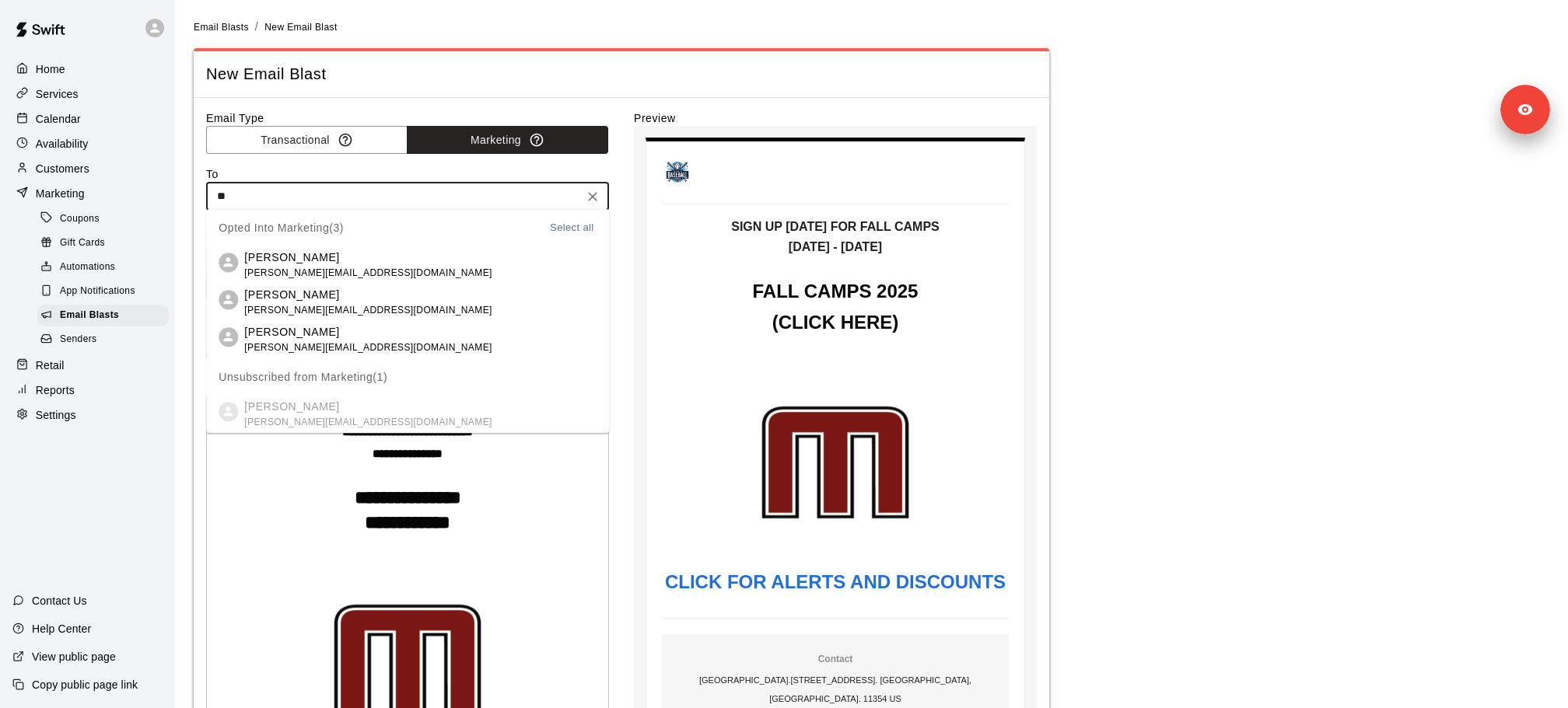
type input "***"
click at [379, 269] on span "lydia+test123@runswiftapp.com" at bounding box center [368, 274] width 247 height 15
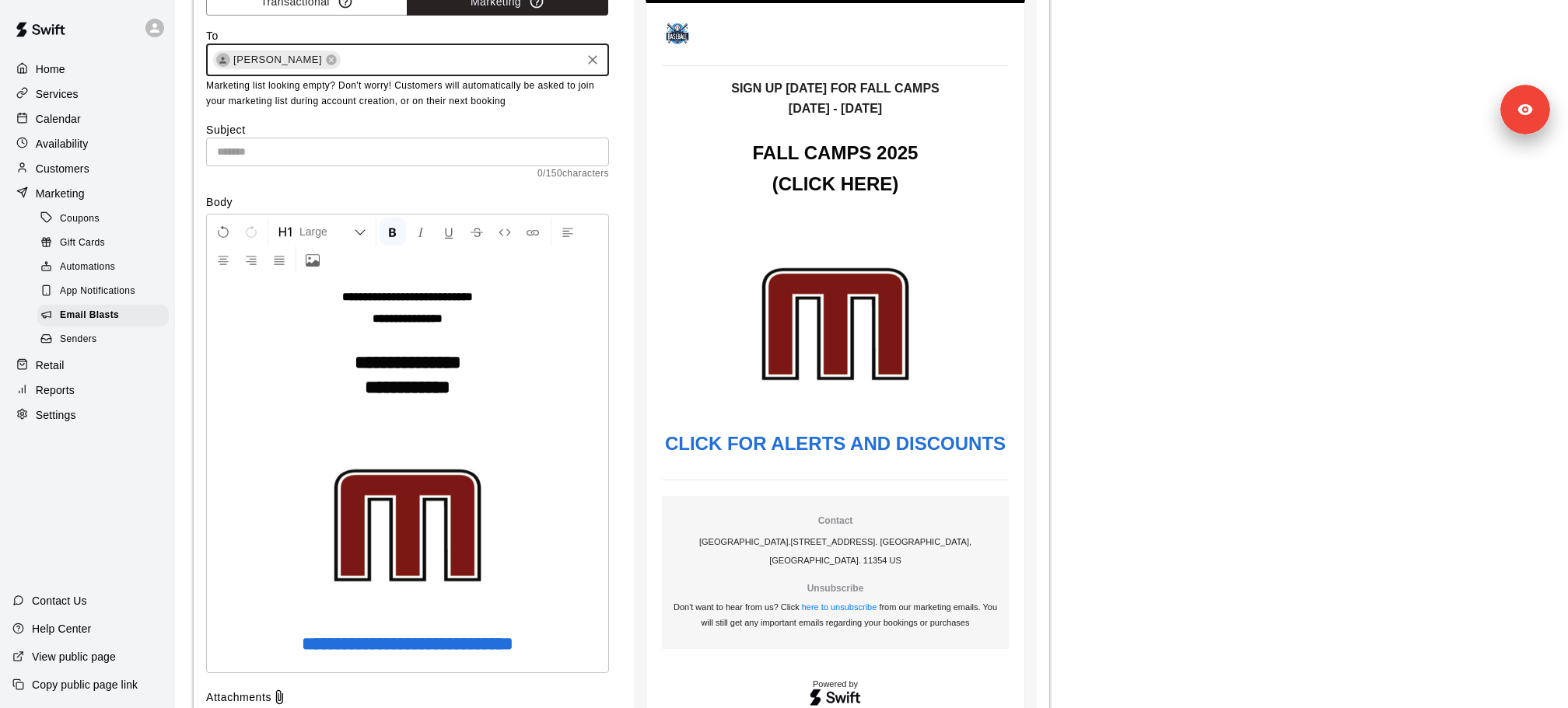
scroll to position [355, 0]
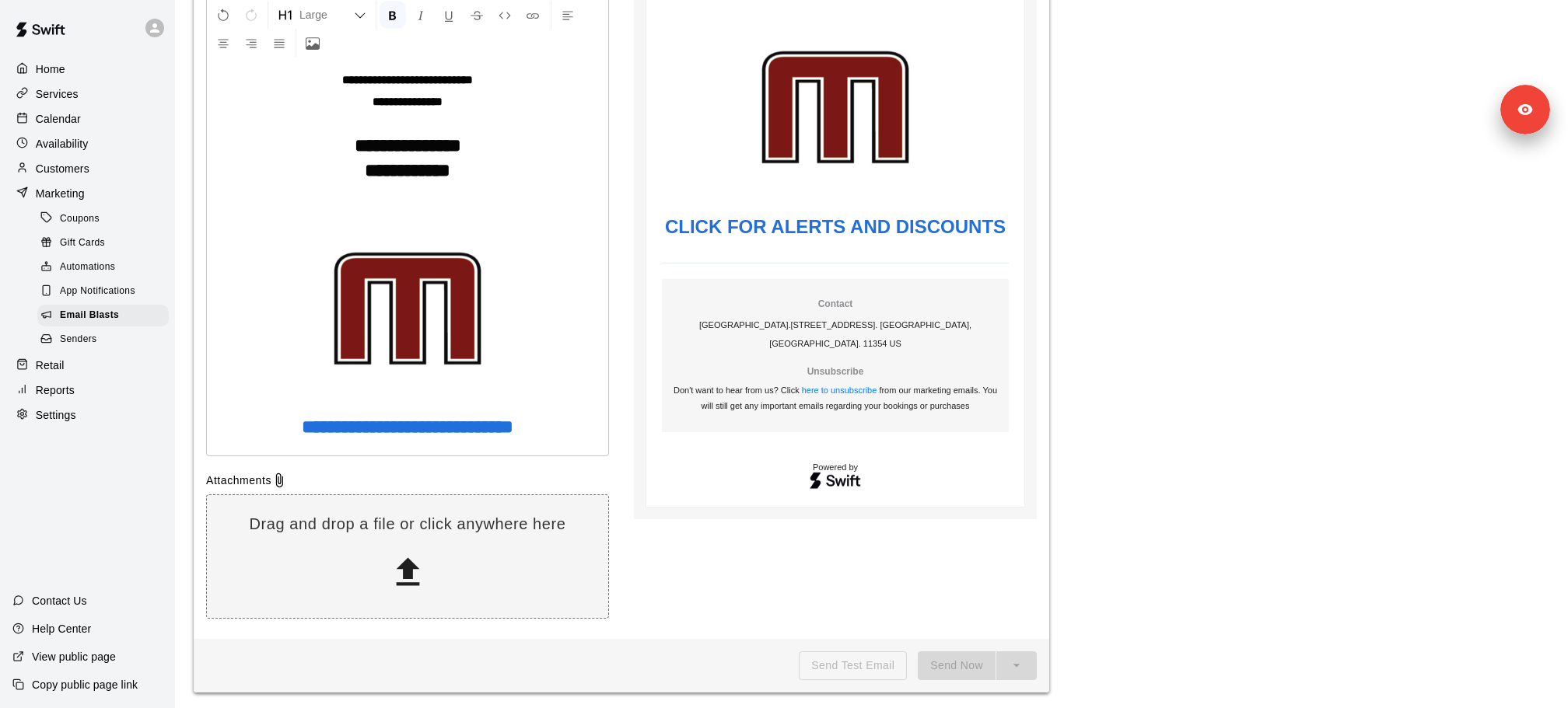
click at [972, 620] on div "Preview SIGN UP TODAY FOR FALL CAMPS NOV 10 - DEC 21 FALL CAMPS 2025 (CLICK HER…" at bounding box center [835, 191] width 403 height 871
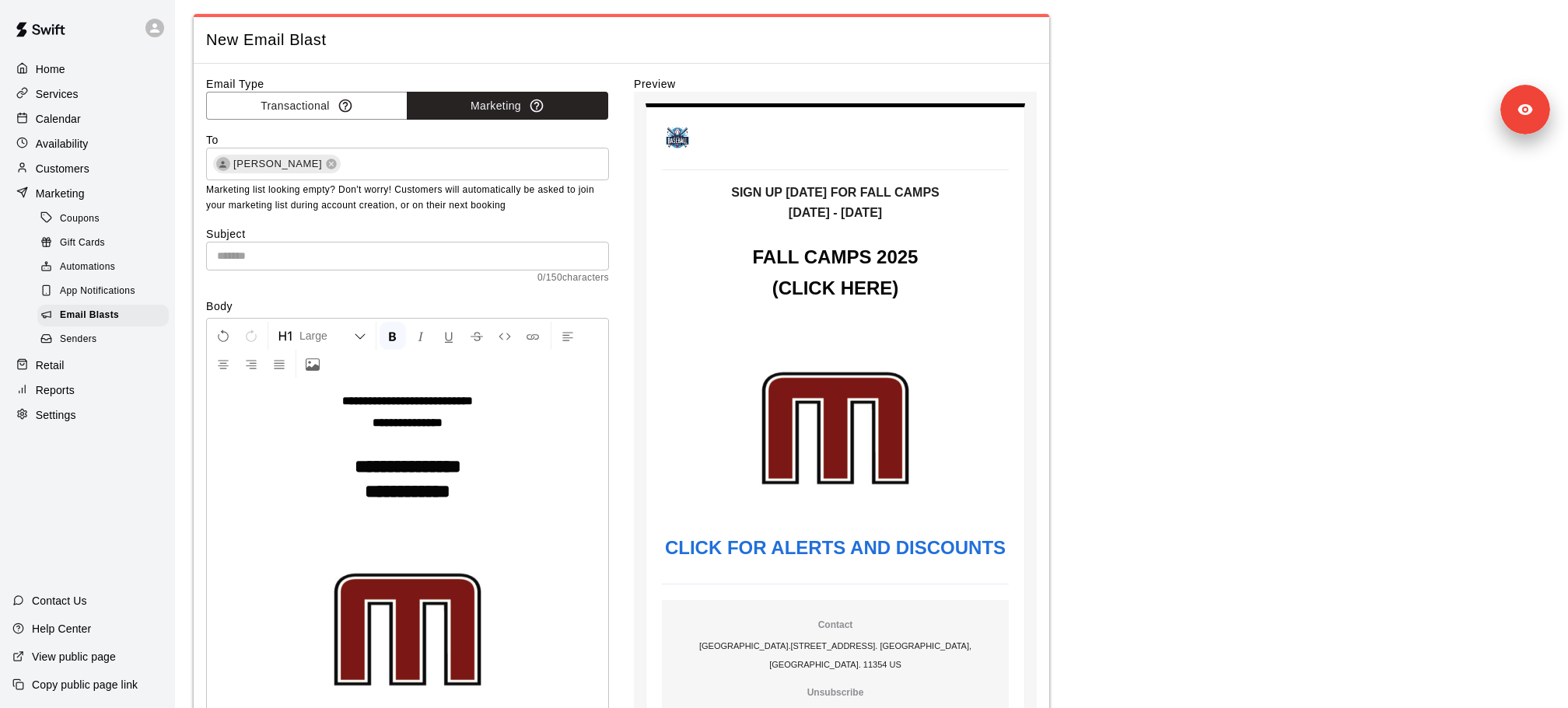
scroll to position [0, 0]
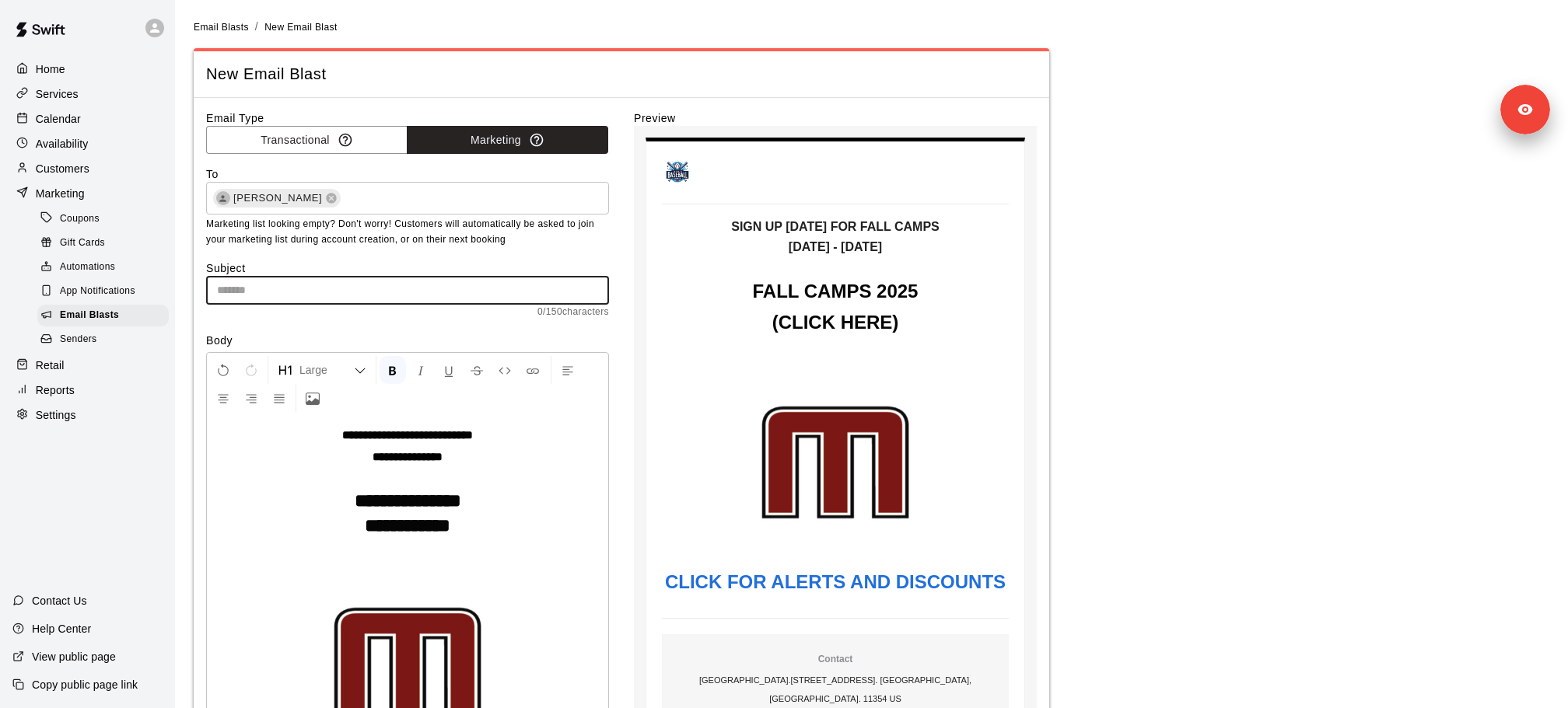
click at [395, 295] on input "text" at bounding box center [407, 290] width 403 height 28
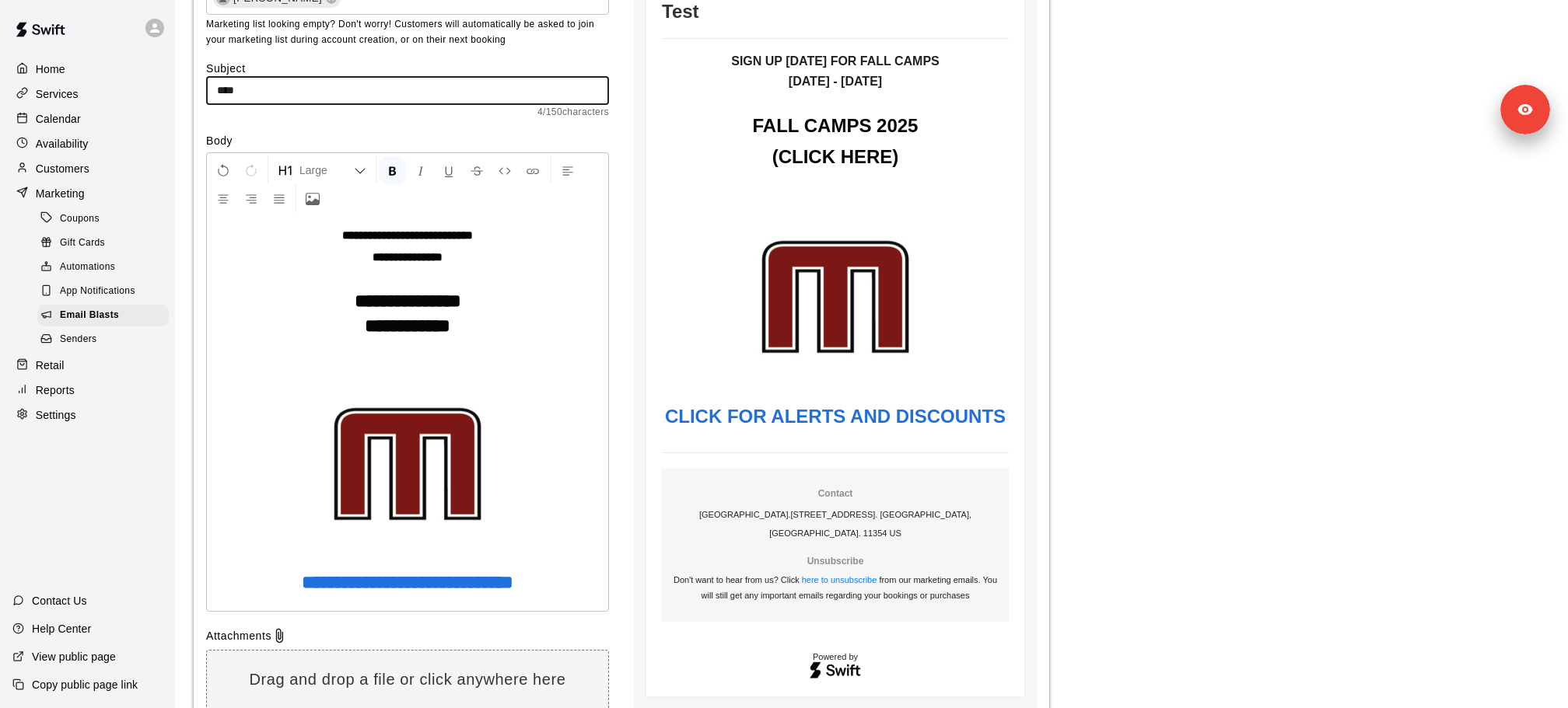
scroll to position [355, 0]
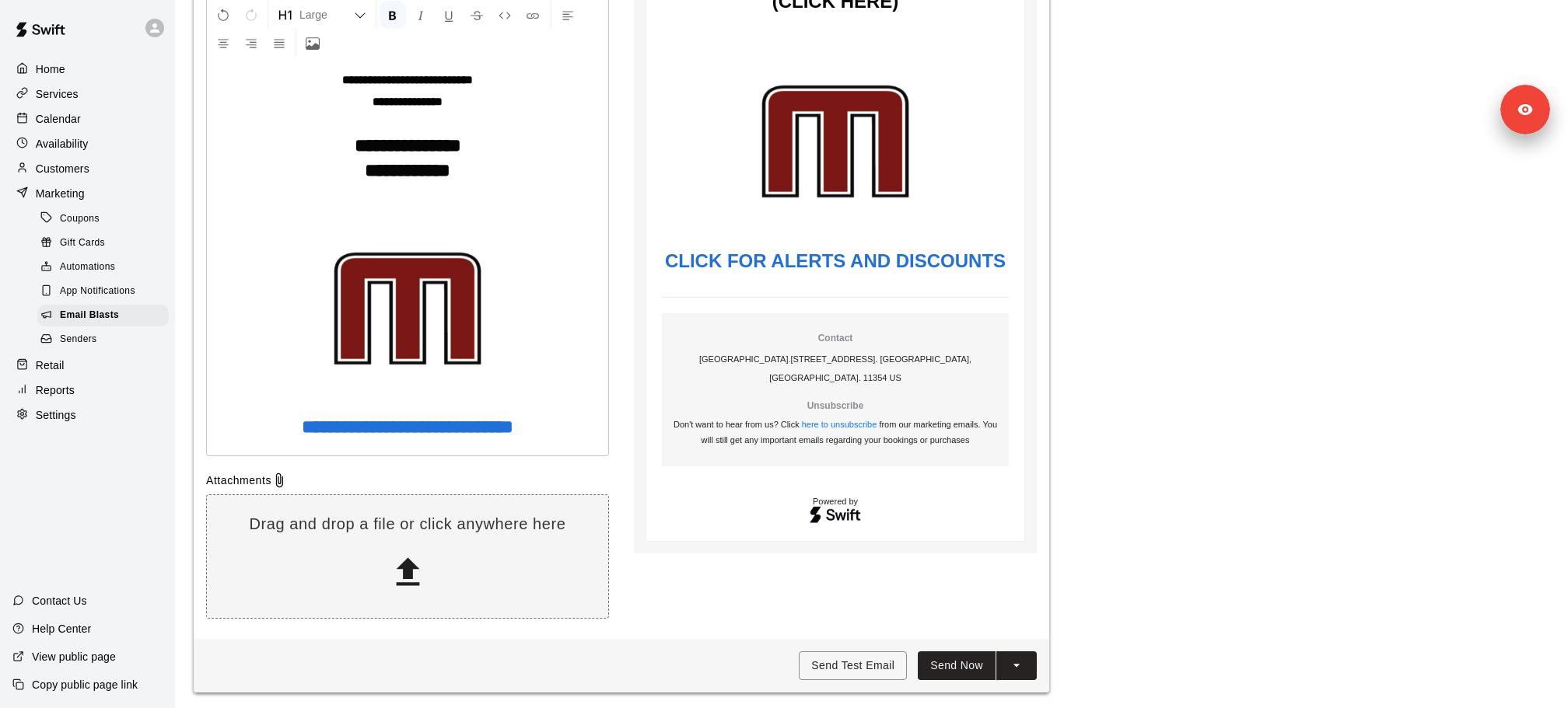
type input "****"
click at [969, 662] on button "Send Now" at bounding box center [956, 666] width 77 height 28
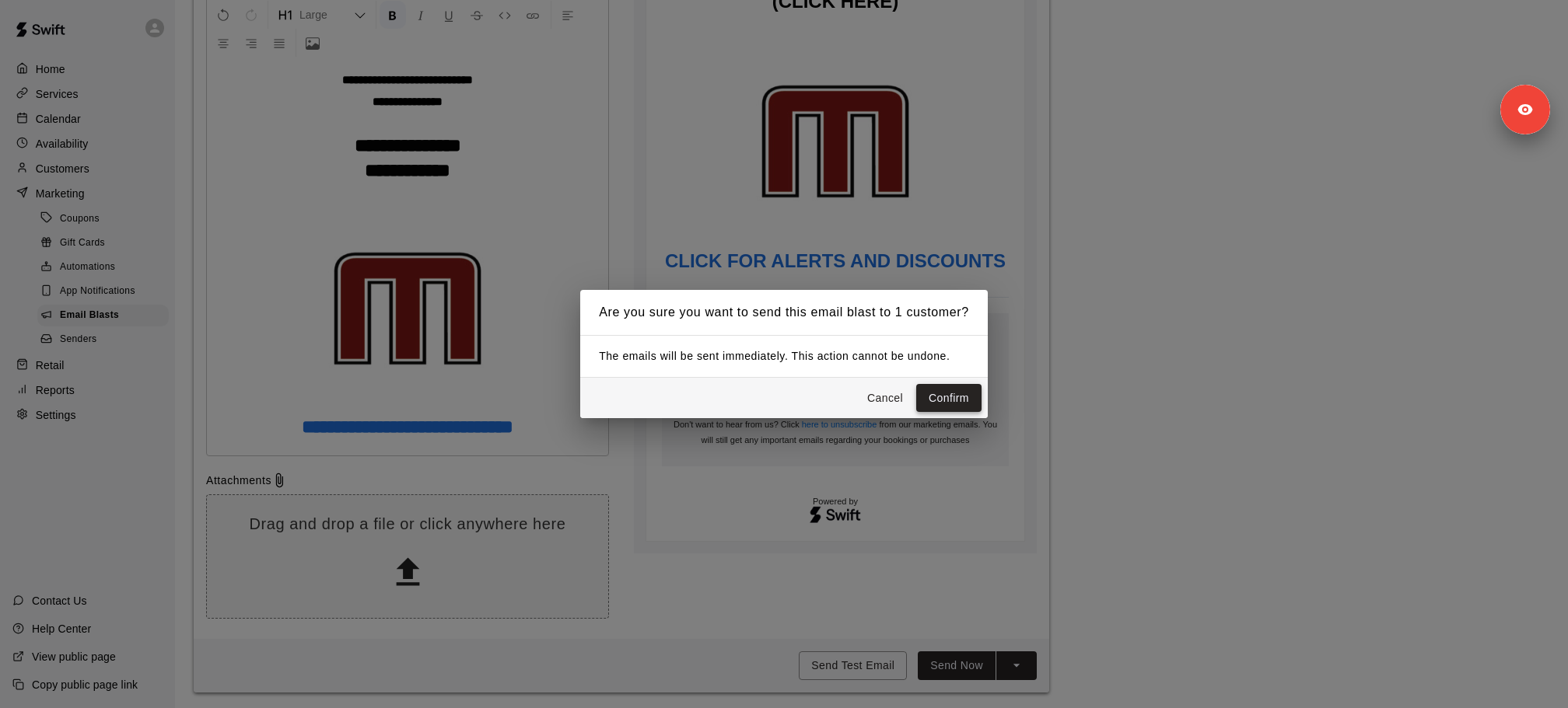
click at [971, 400] on button "Confirm" at bounding box center [948, 398] width 65 height 28
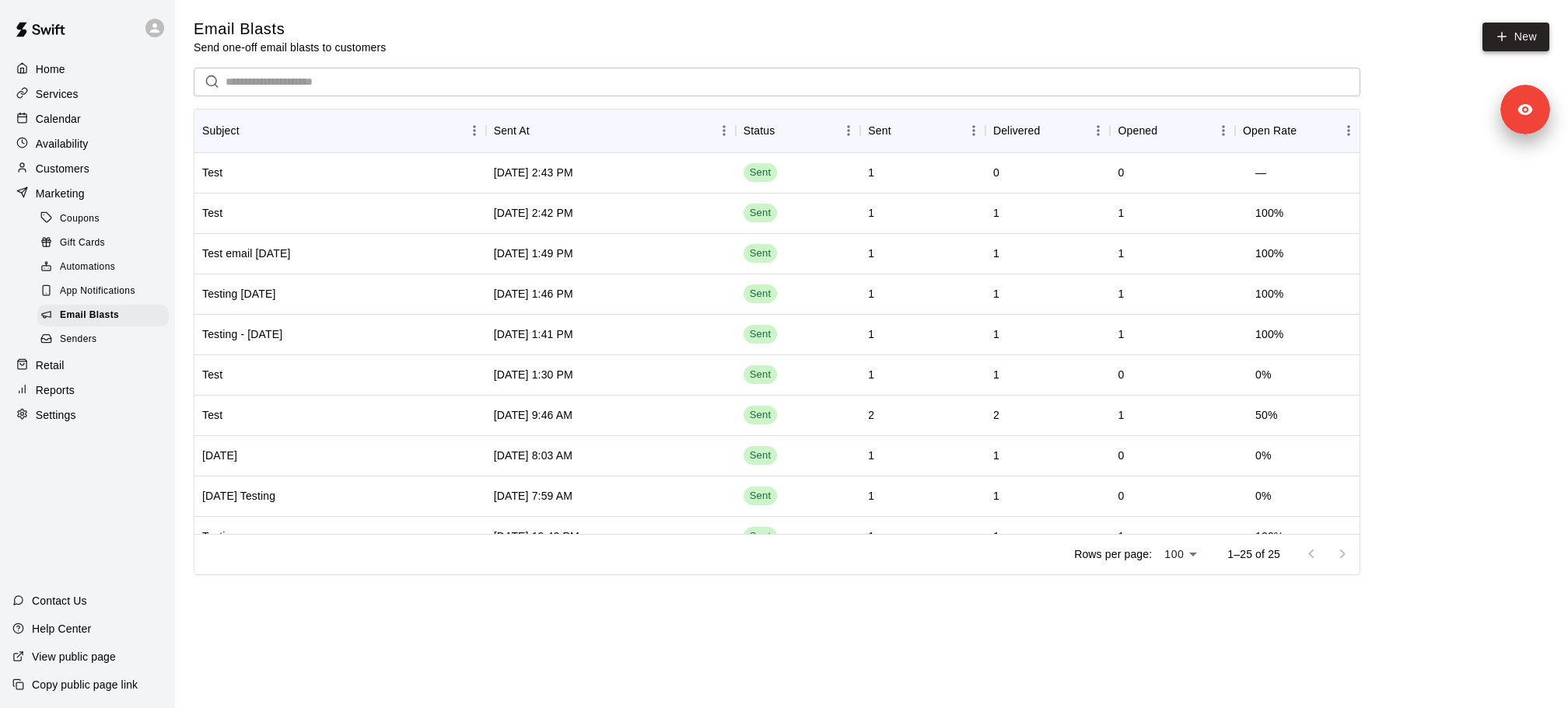
click at [1525, 36] on link "New" at bounding box center [1515, 37] width 67 height 28
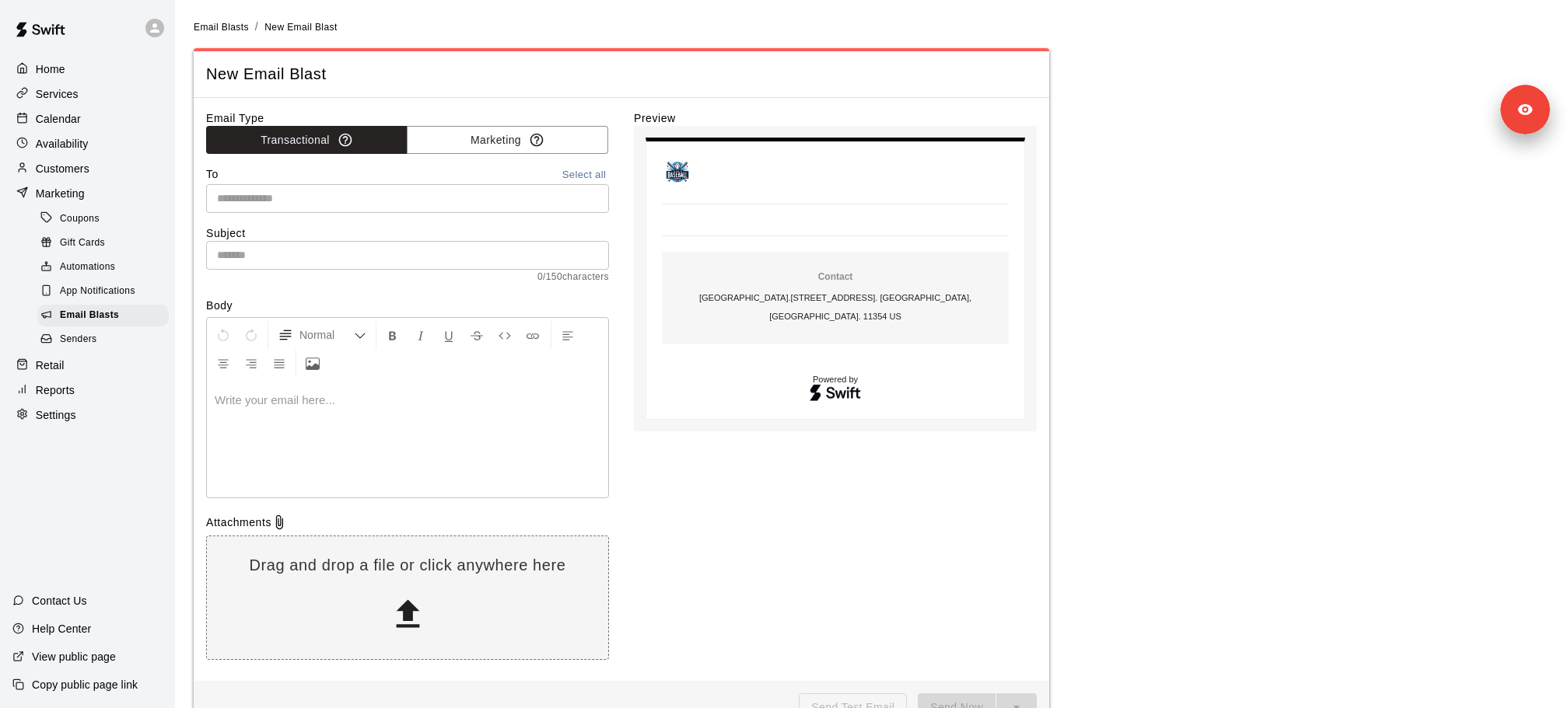
click at [346, 202] on input "text" at bounding box center [406, 198] width 391 height 20
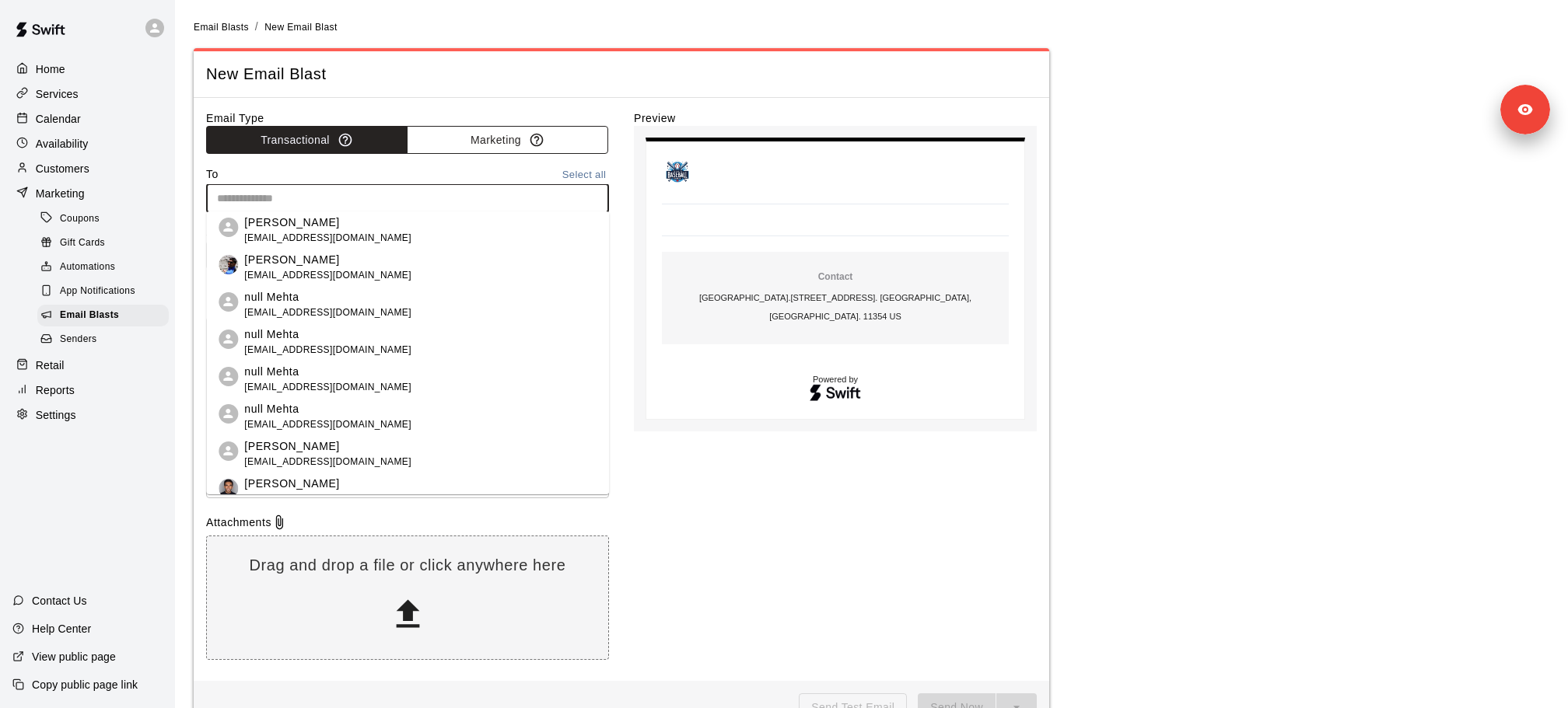
click at [470, 134] on button "Marketing" at bounding box center [507, 140] width 201 height 28
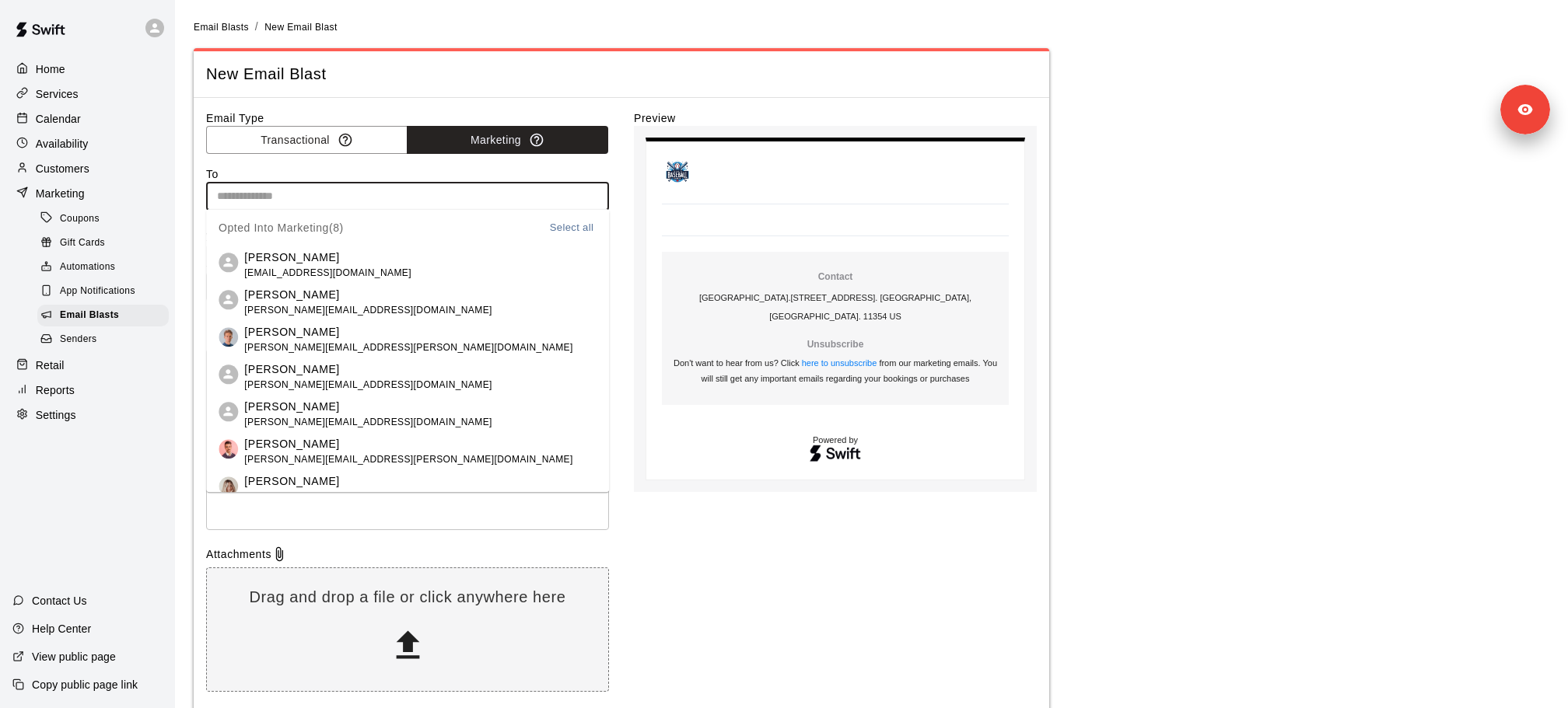
click at [422, 201] on input "text" at bounding box center [406, 196] width 391 height 20
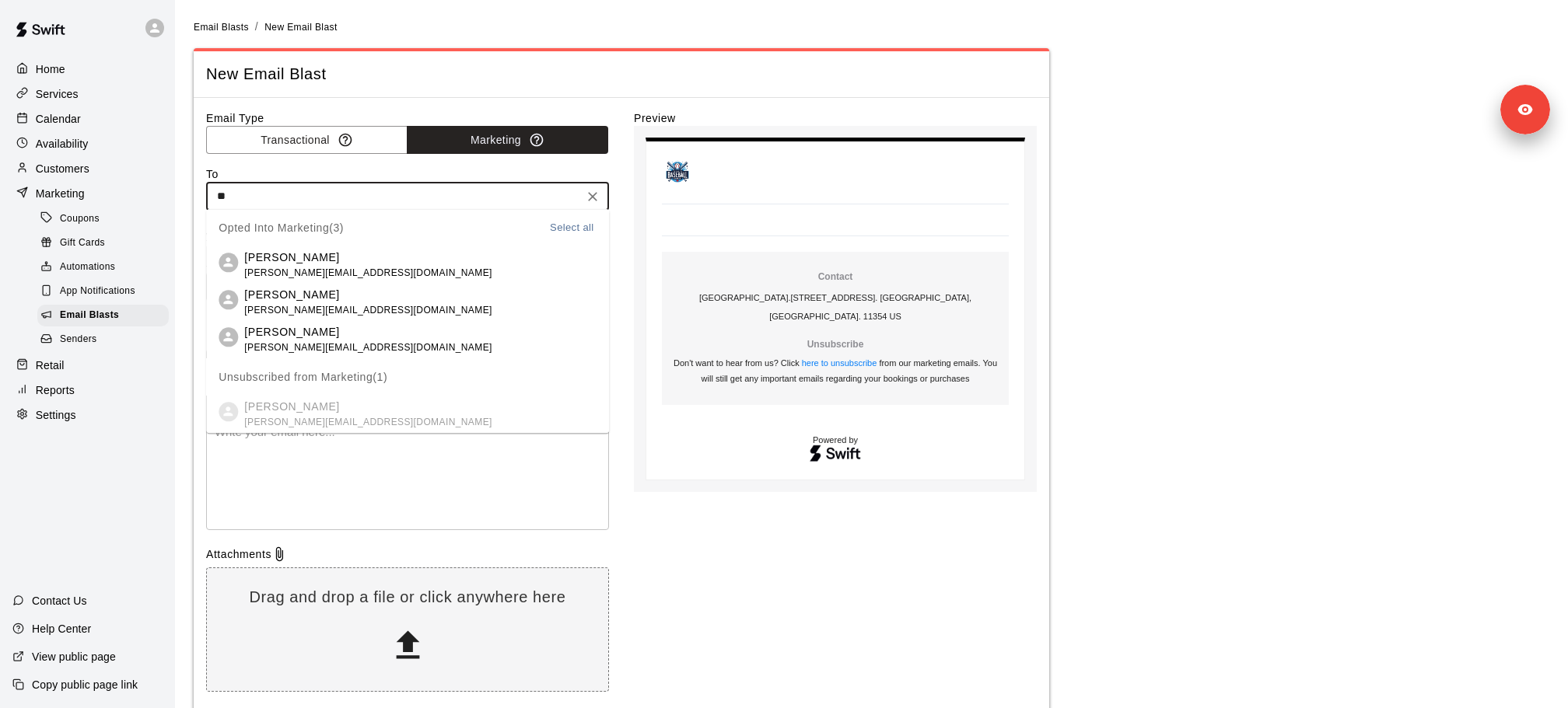
type input "***"
click at [362, 280] on span "lydia+test123@runswiftapp.com" at bounding box center [368, 274] width 247 height 15
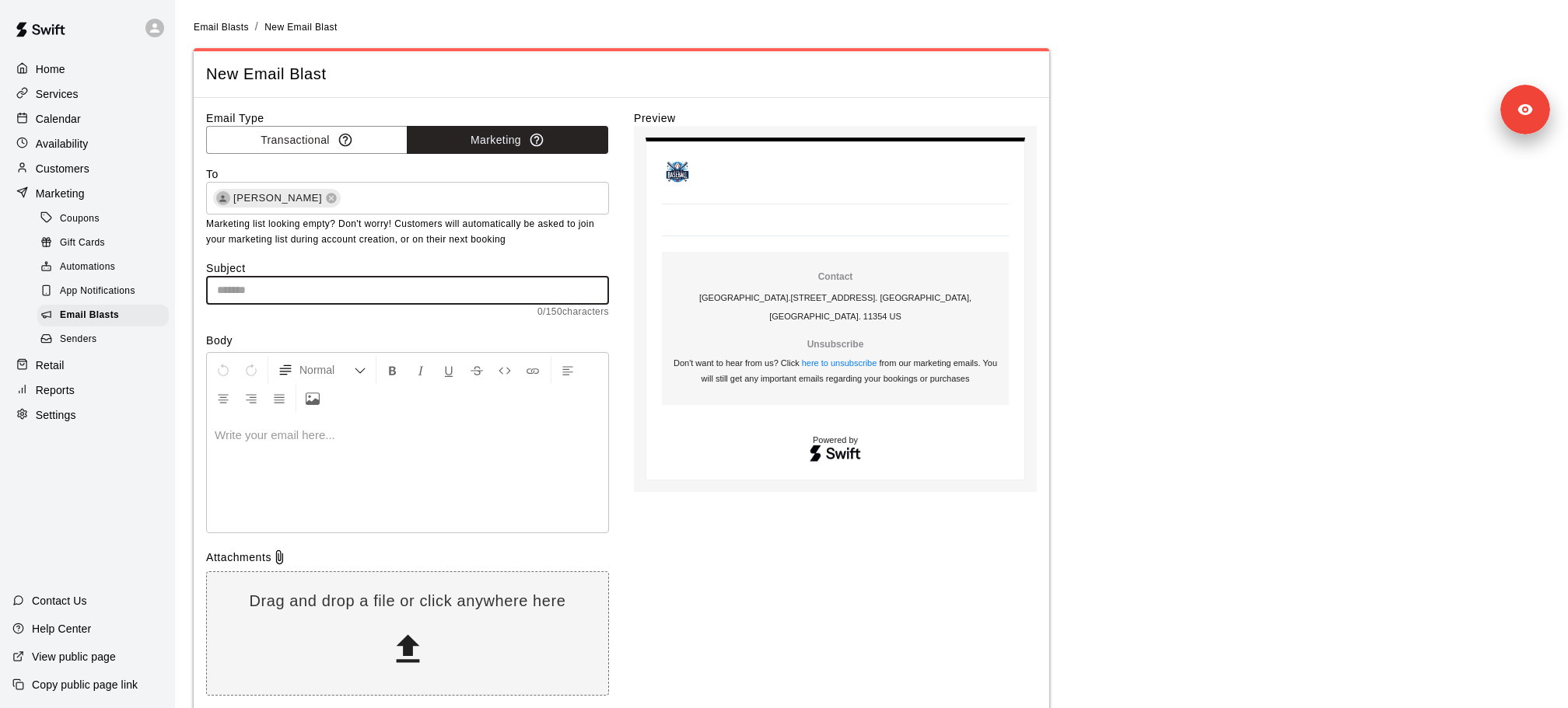
click at [337, 292] on input "text" at bounding box center [407, 290] width 403 height 28
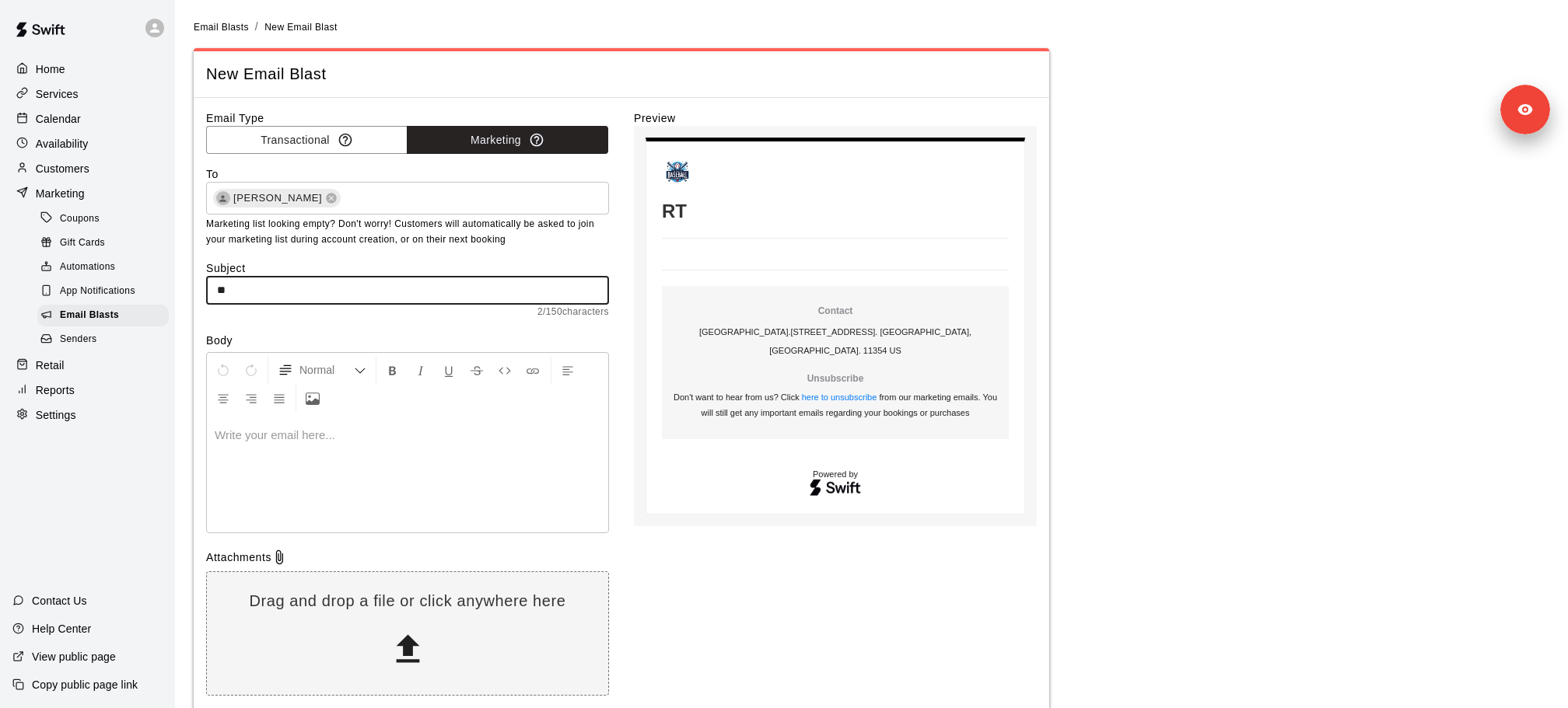
type input "*"
type input "******"
click at [302, 523] on div at bounding box center [407, 475] width 401 height 117
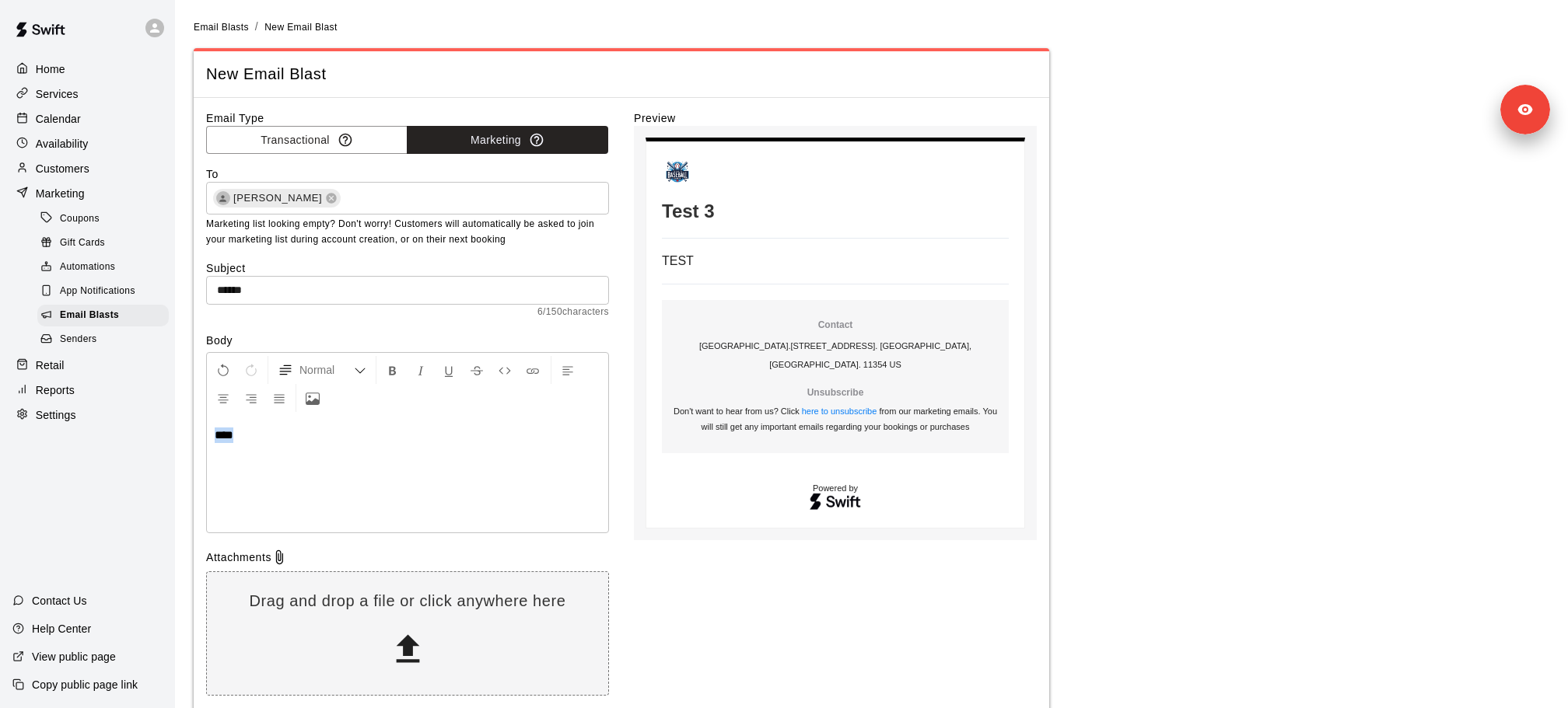
drag, startPoint x: 315, startPoint y: 472, endPoint x: 113, endPoint y: 437, distance: 205.0
click at [113, 437] on div "Home Services Calendar Availability Customers Marketing Coupons Gift Cards Auto…" at bounding box center [784, 394] width 1568 height 788
click at [223, 402] on icon "Center Align" at bounding box center [223, 398] width 14 height 14
click at [417, 441] on p "****" at bounding box center [407, 435] width 386 height 15
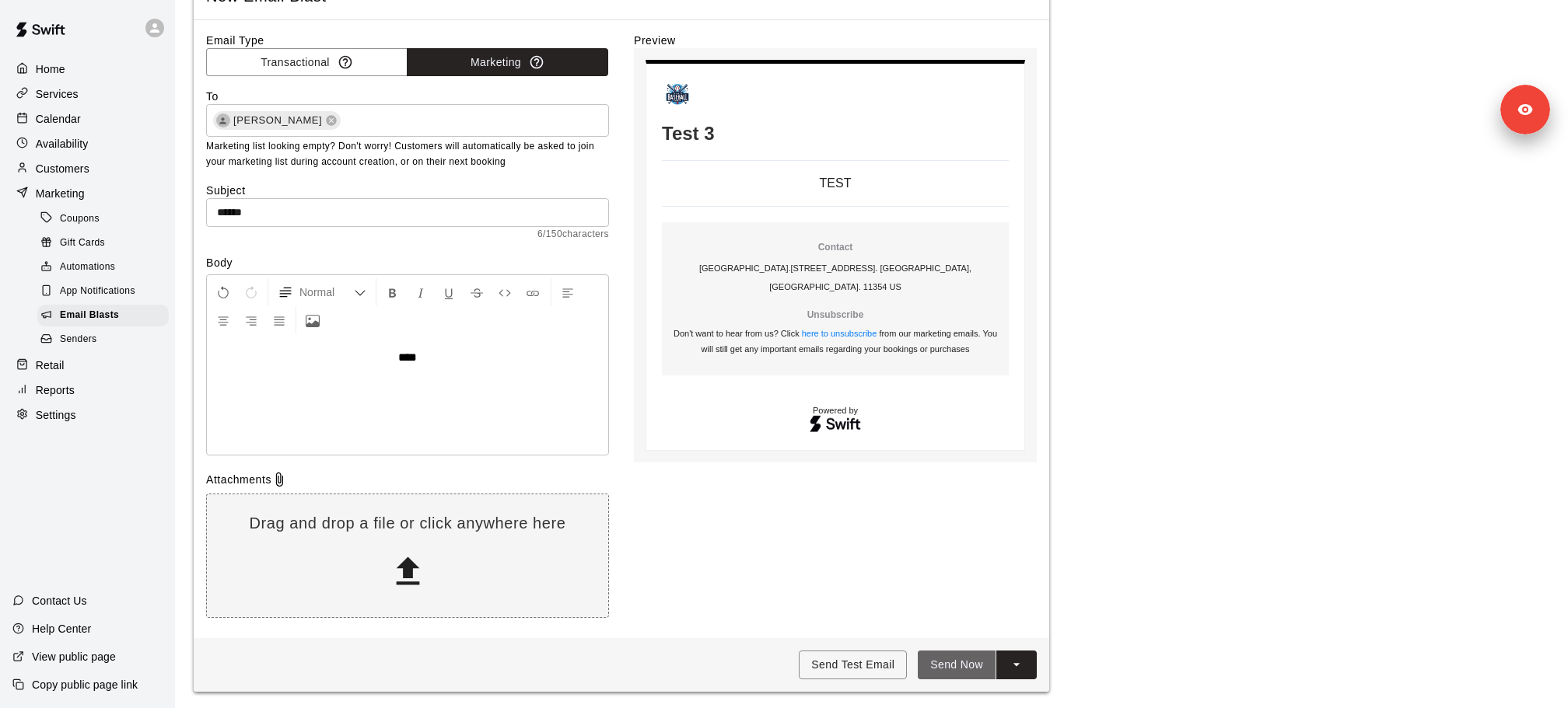
click at [962, 668] on button "Send Now" at bounding box center [956, 665] width 77 height 28
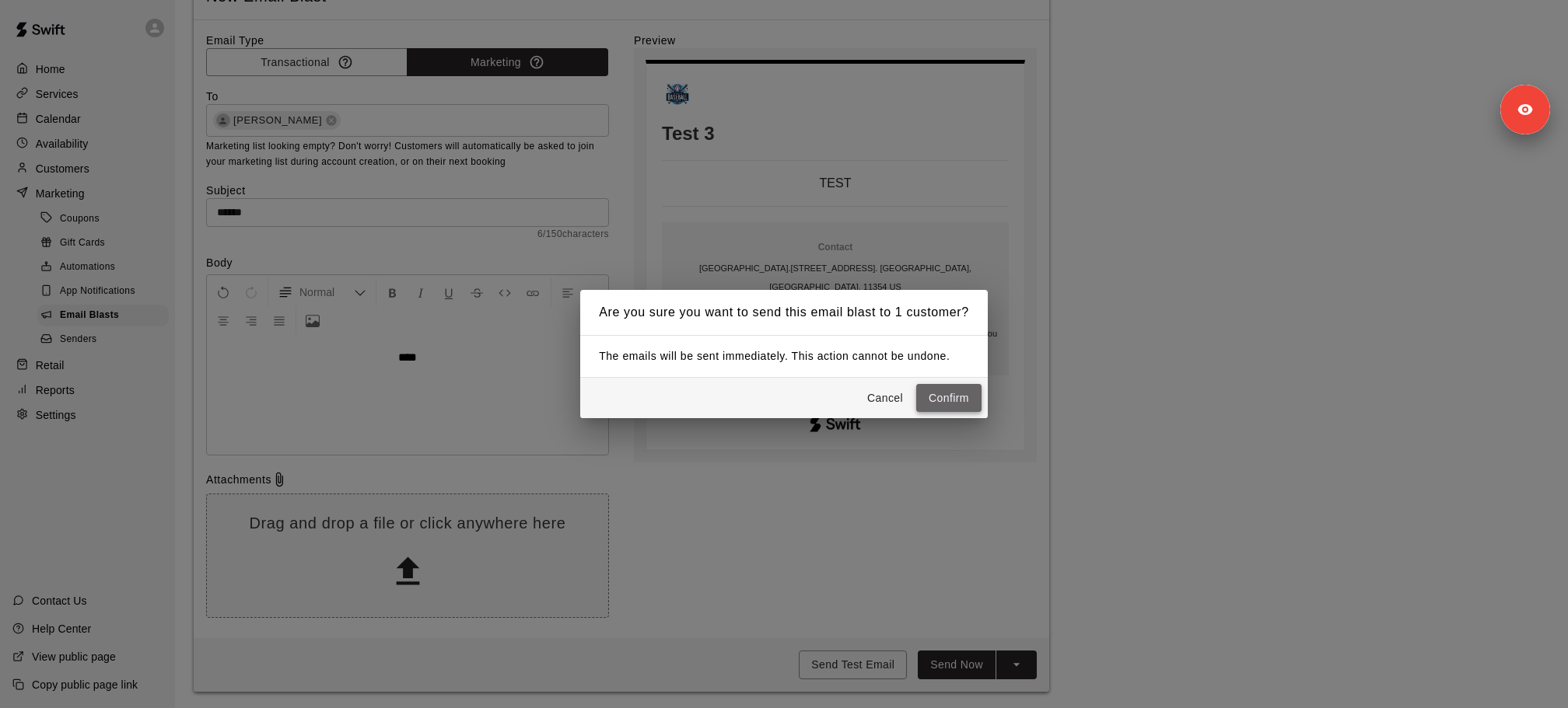
click at [959, 408] on button "Confirm" at bounding box center [948, 398] width 65 height 28
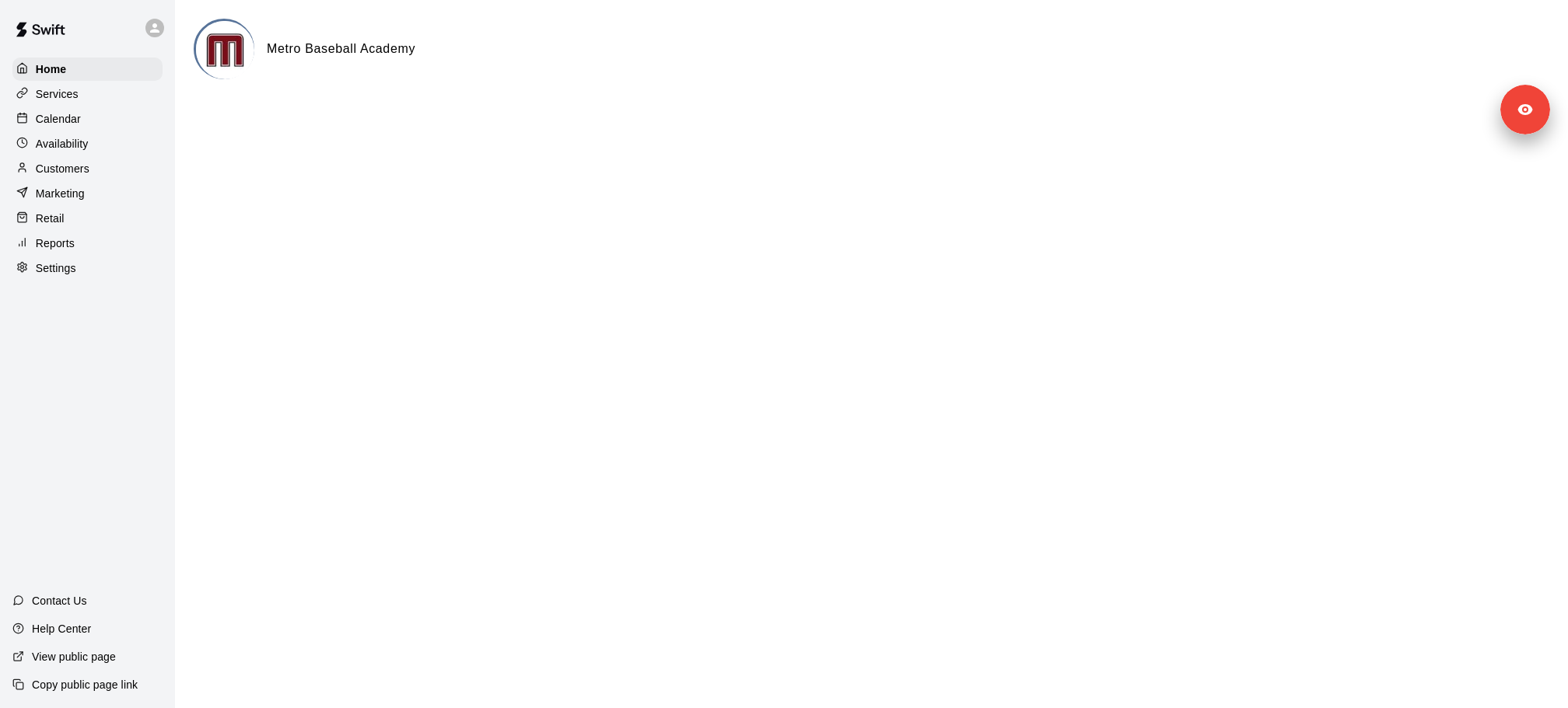
click at [108, 165] on div "Customers" at bounding box center [87, 168] width 150 height 24
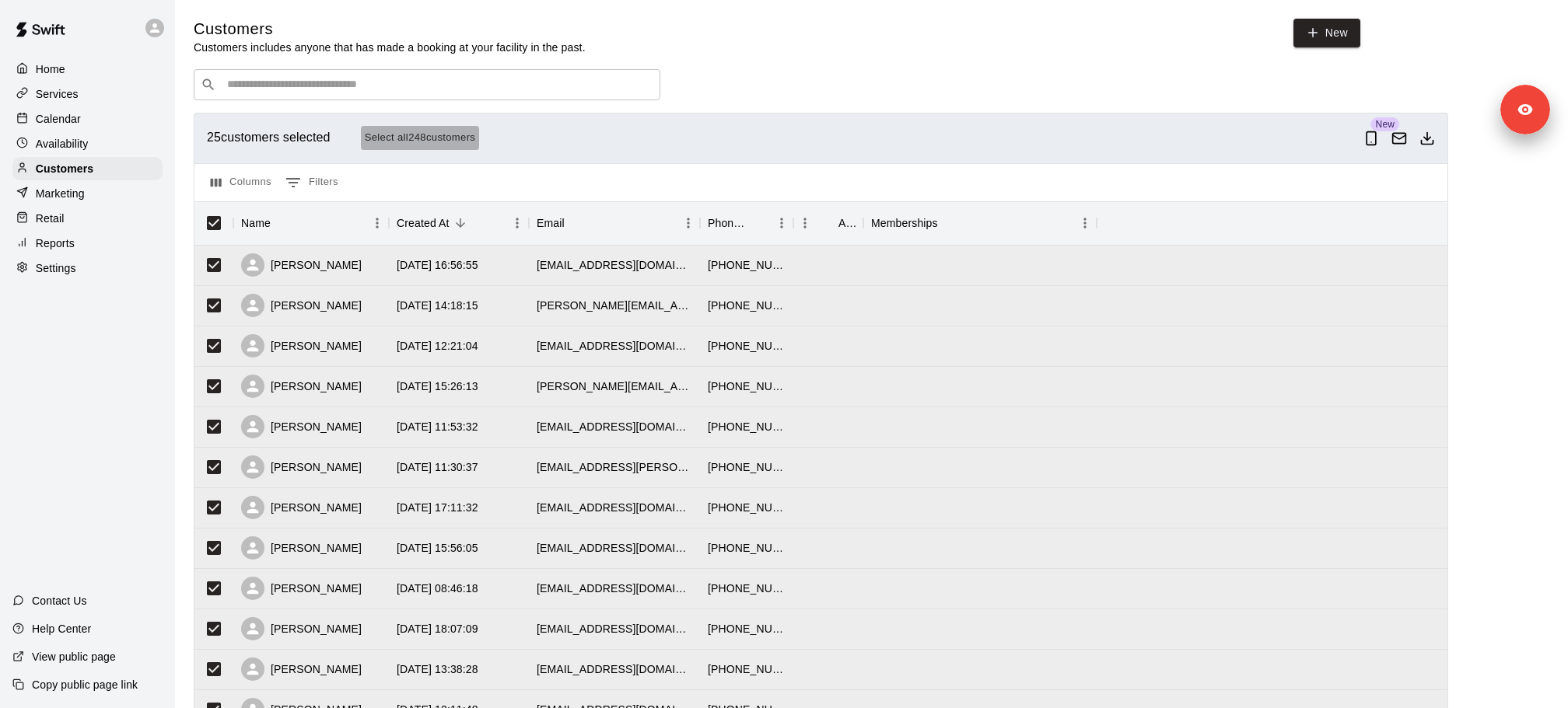
click at [407, 140] on button "Select all 248 customers" at bounding box center [420, 138] width 119 height 25
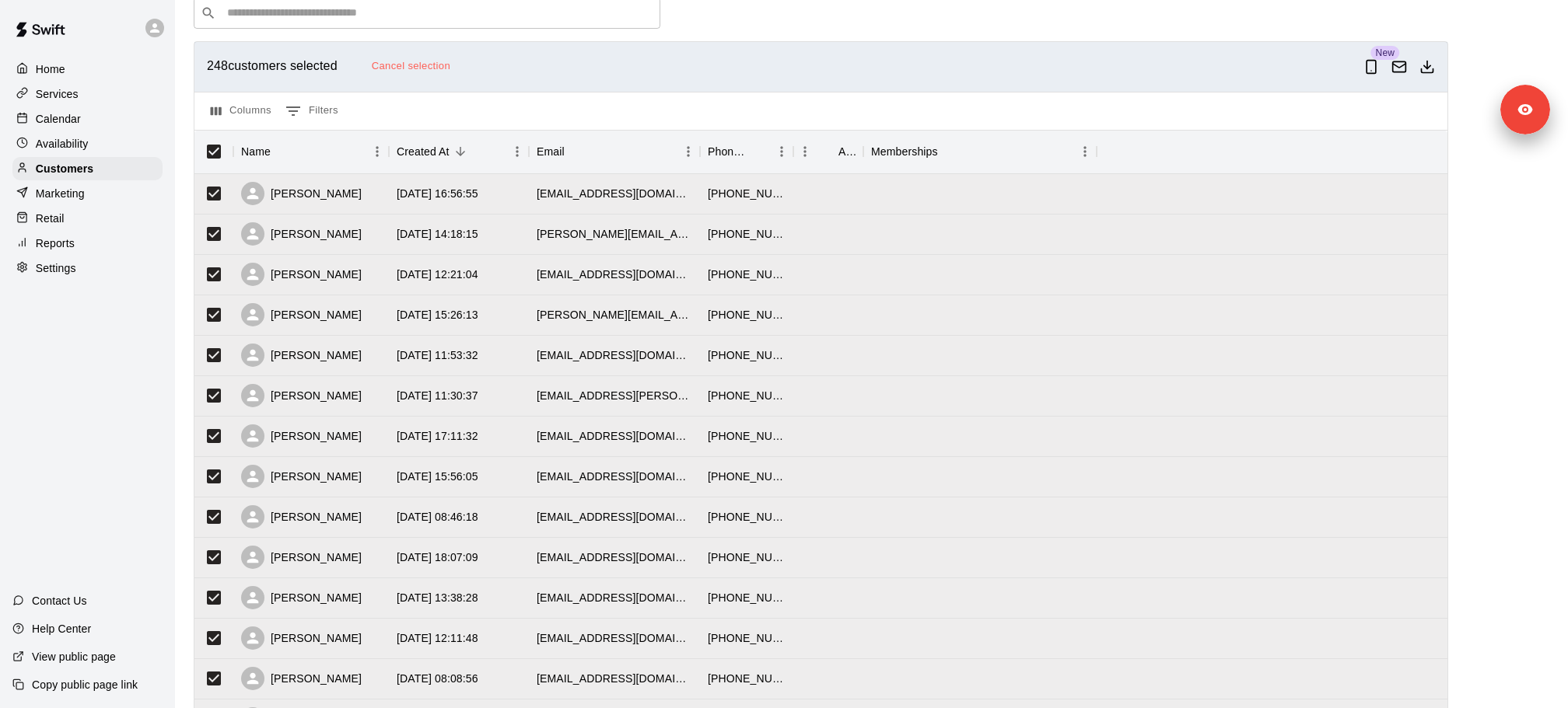
scroll to position [77, 0]
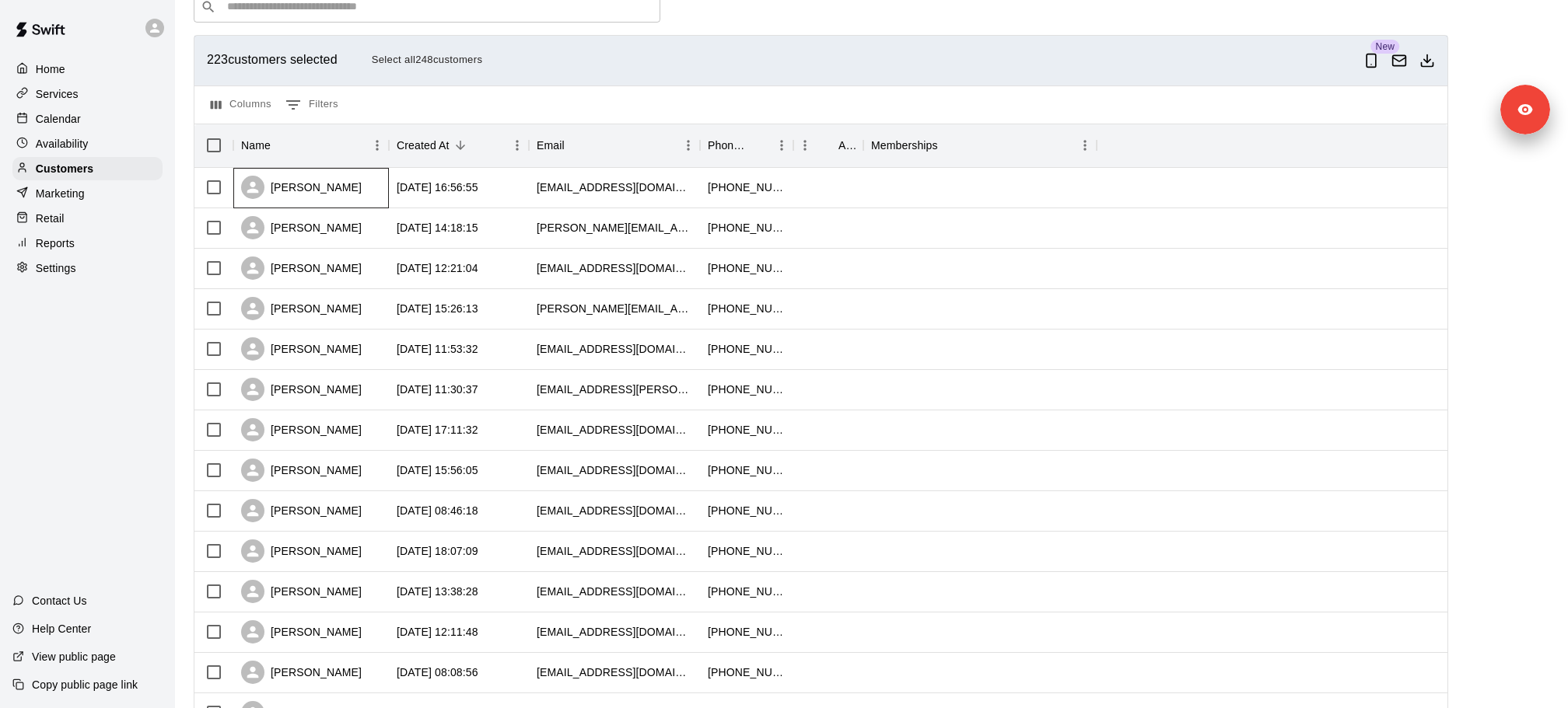
click at [302, 186] on div "[PERSON_NAME]" at bounding box center [301, 187] width 121 height 24
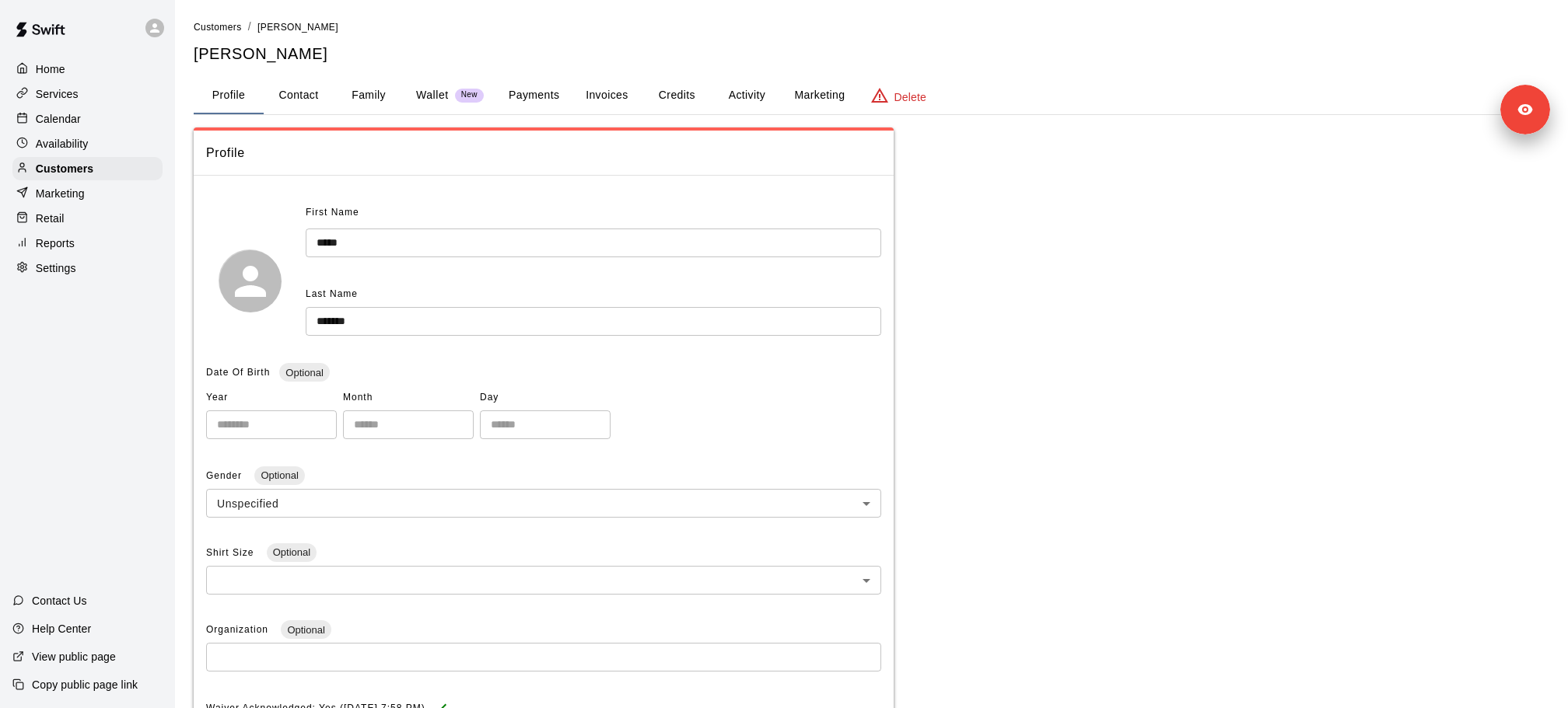
click at [542, 101] on button "Payments" at bounding box center [534, 96] width 76 height 38
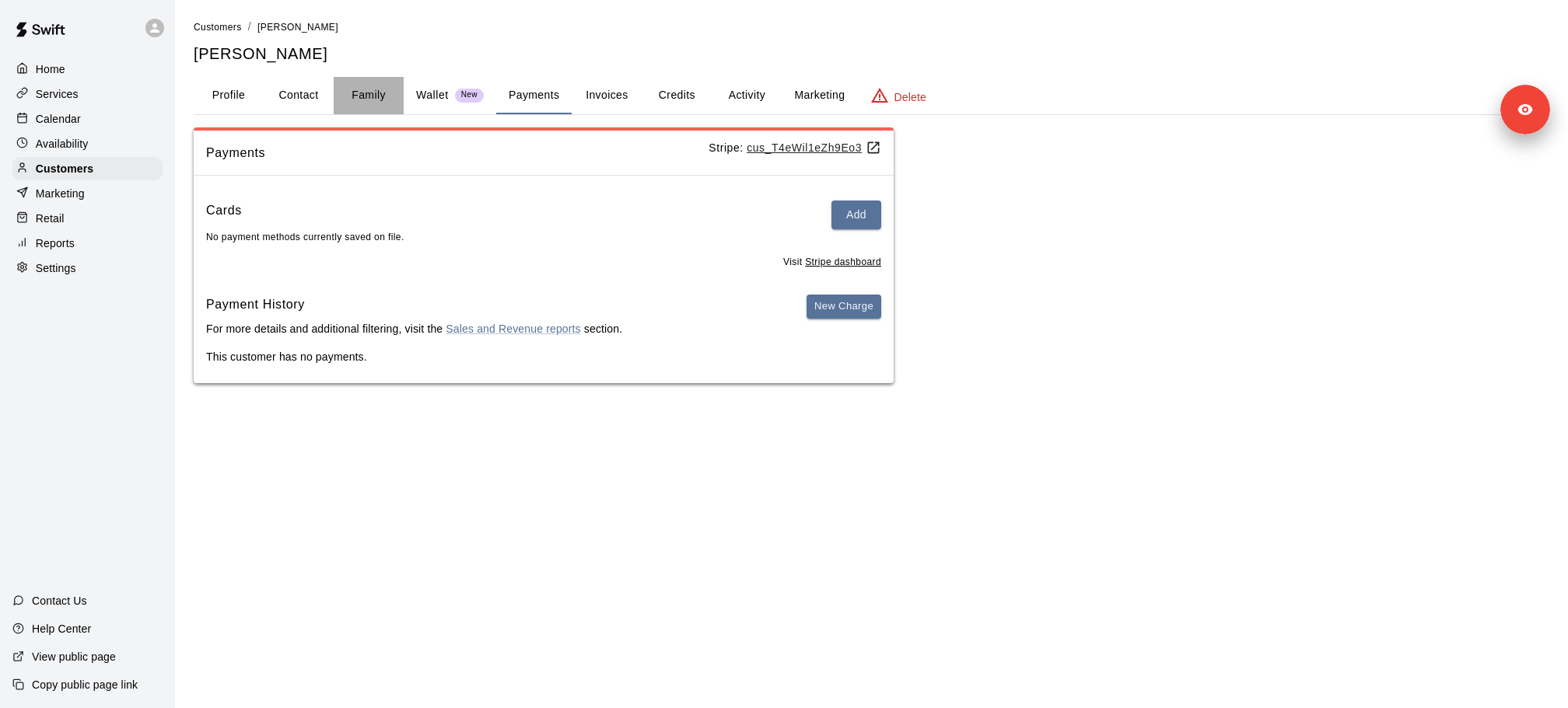
click at [373, 93] on button "Family" at bounding box center [368, 96] width 70 height 38
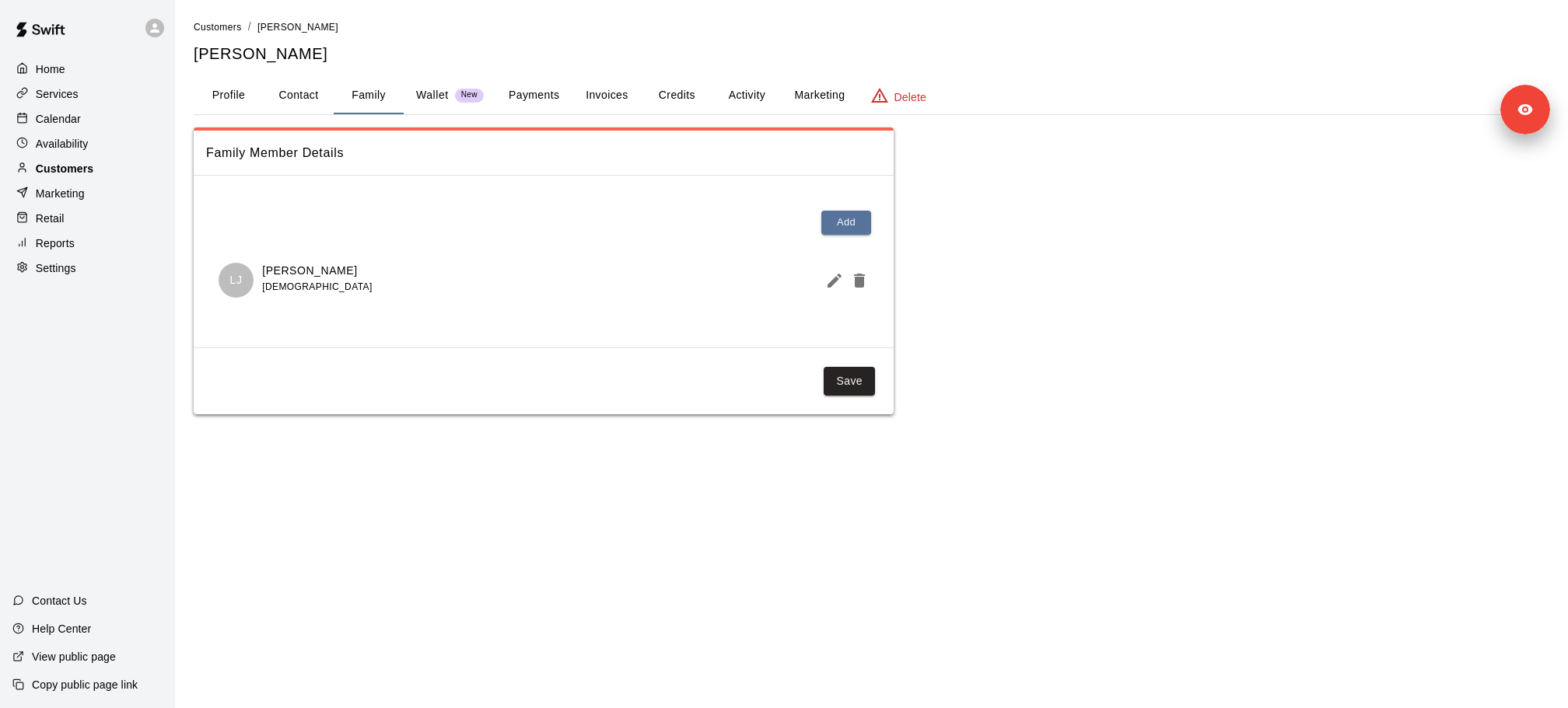
click at [83, 177] on div "Customers" at bounding box center [87, 168] width 150 height 24
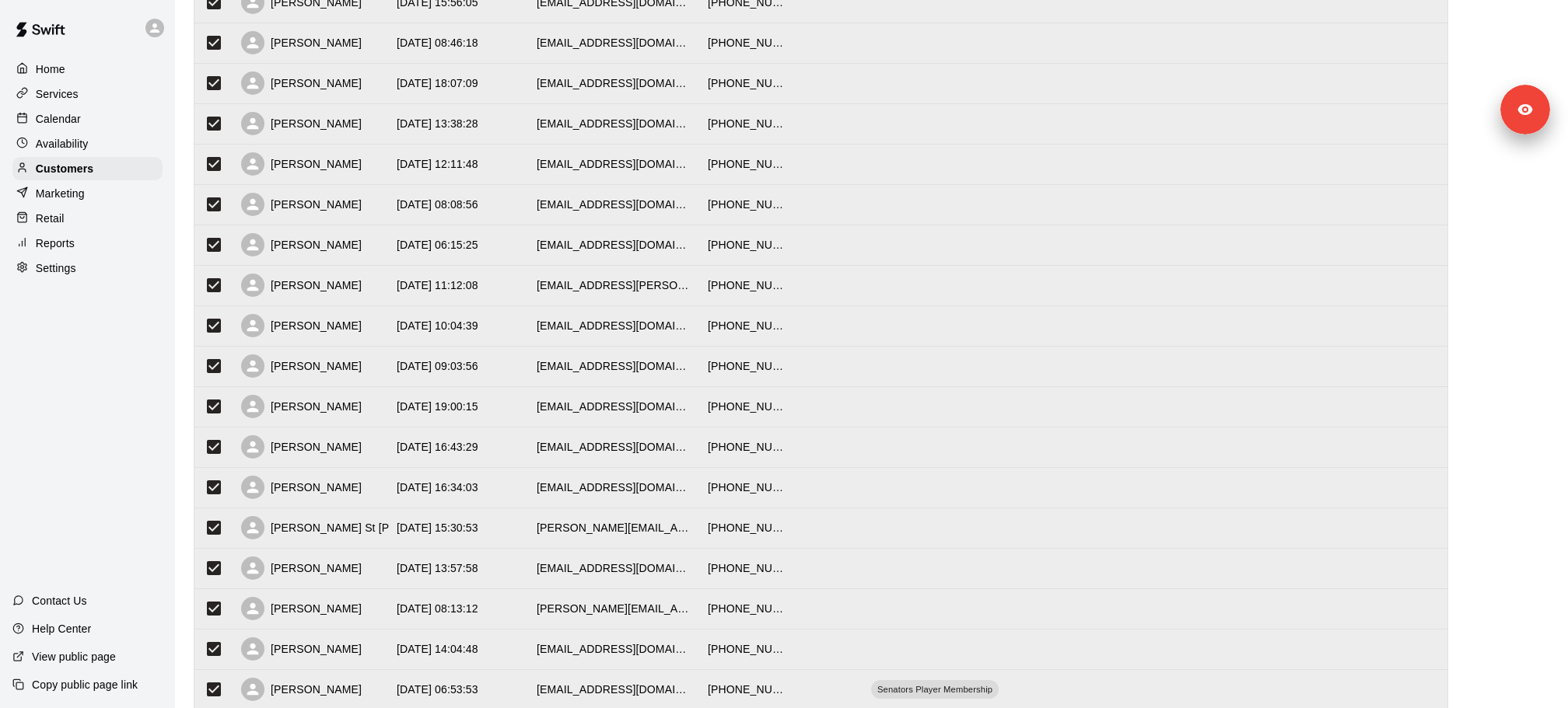
scroll to position [633, 0]
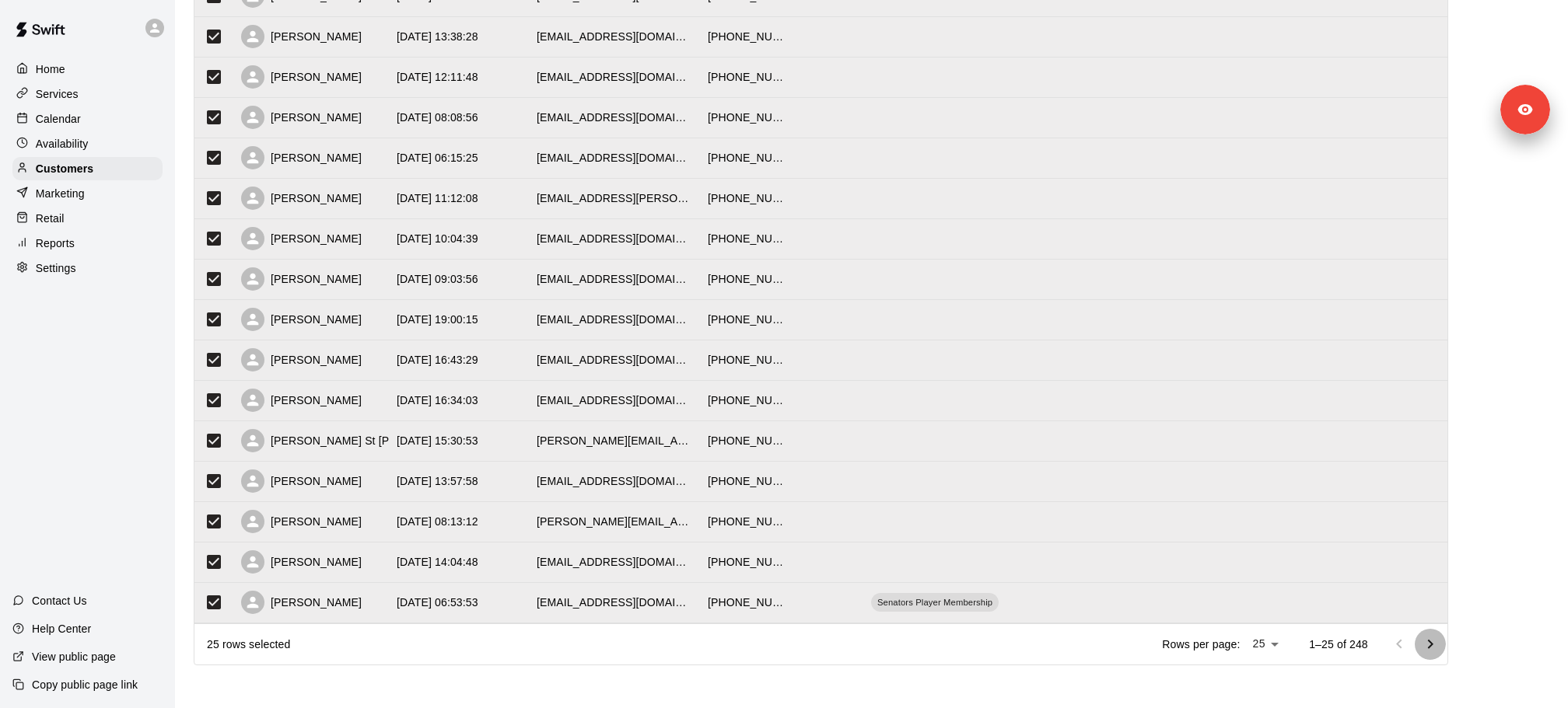
click at [1433, 646] on icon "Go to next page" at bounding box center [1430, 645] width 19 height 19
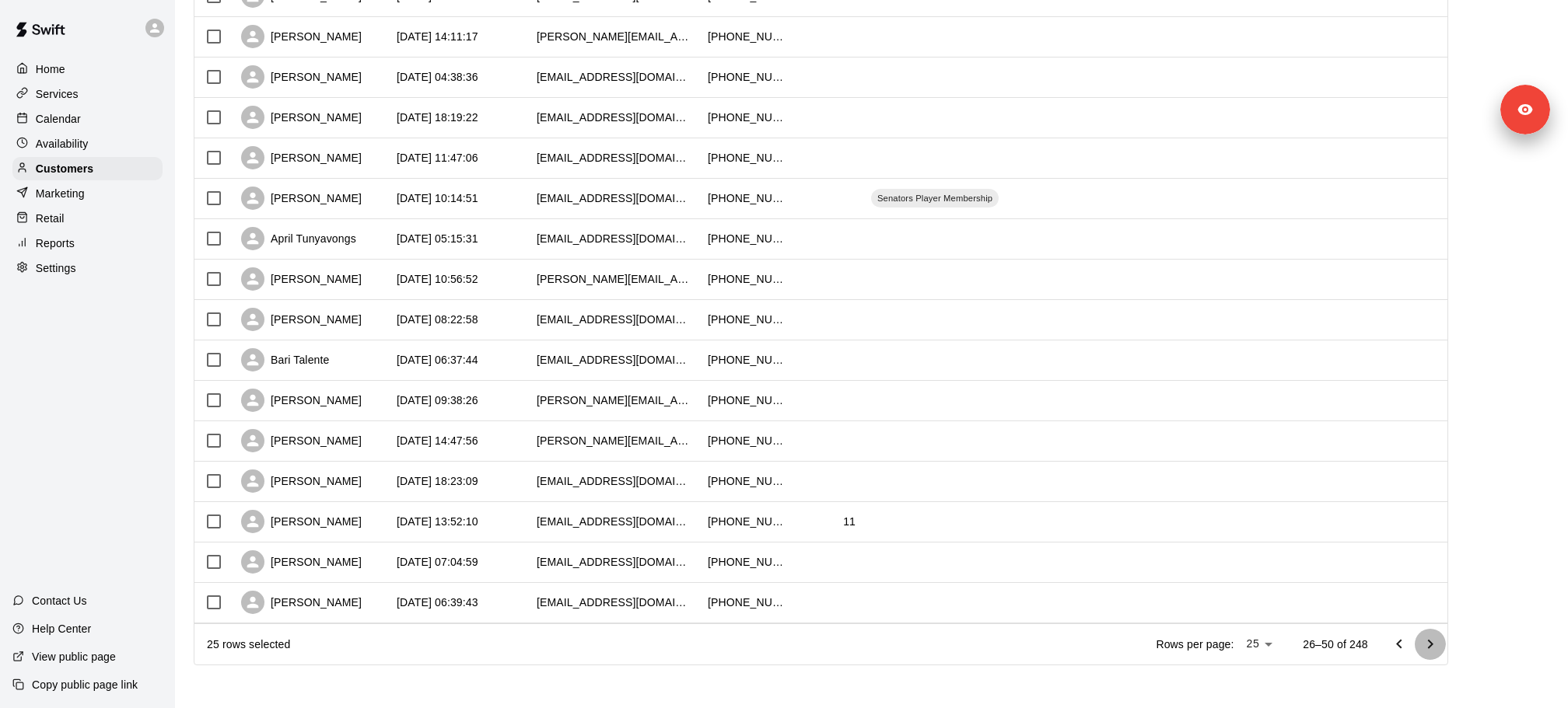
click at [1433, 646] on icon "Go to next page" at bounding box center [1430, 645] width 19 height 19
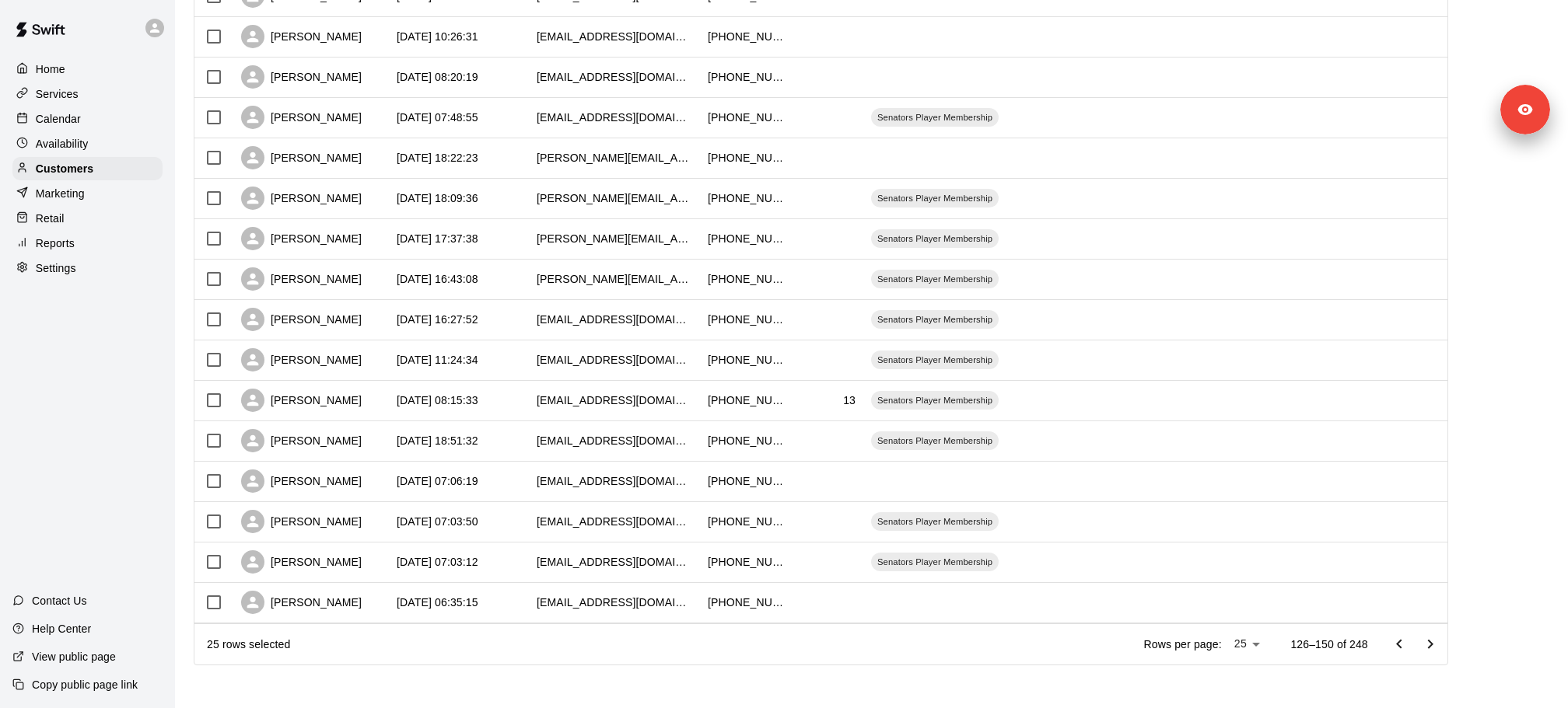
click at [92, 190] on div "Marketing" at bounding box center [87, 194] width 150 height 24
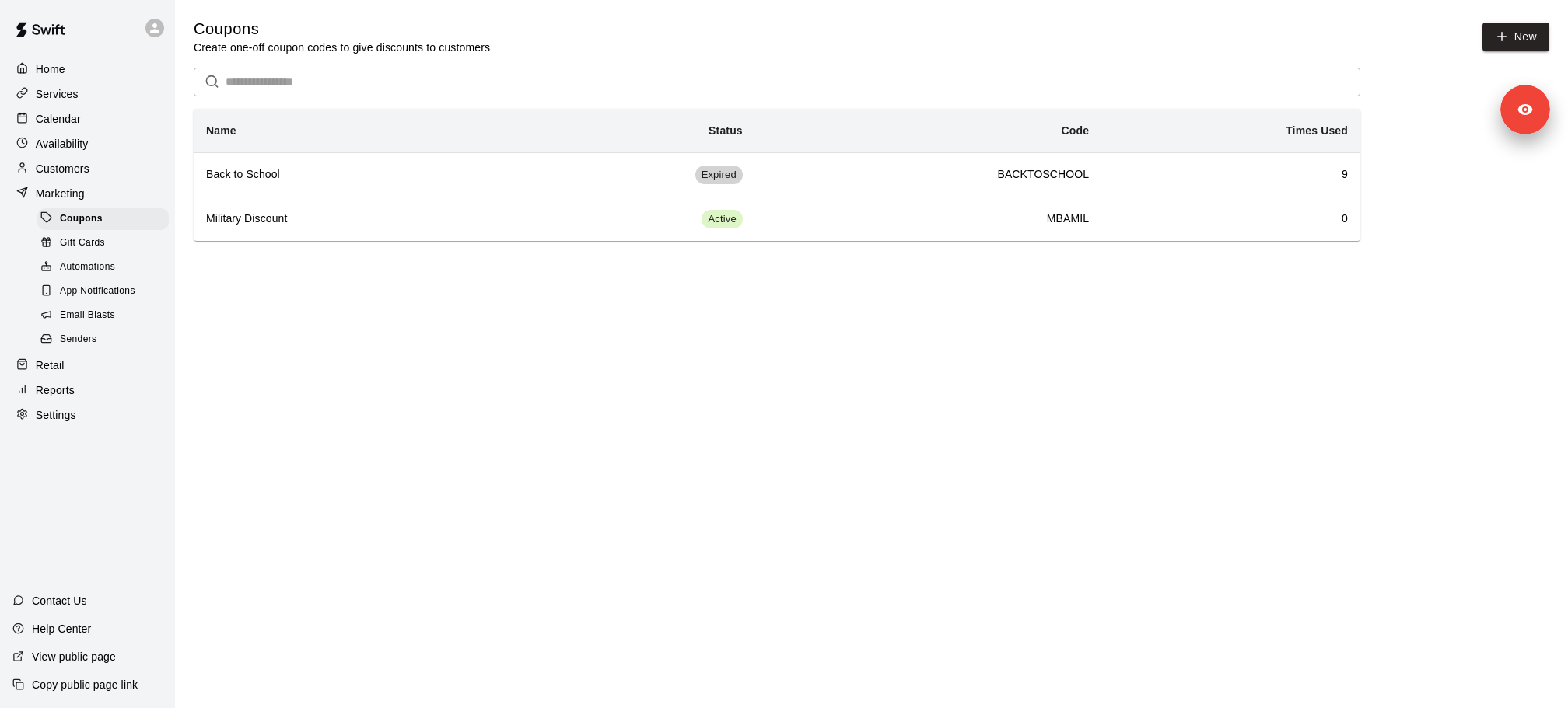
click at [91, 317] on span "Email Blasts" at bounding box center [87, 315] width 55 height 15
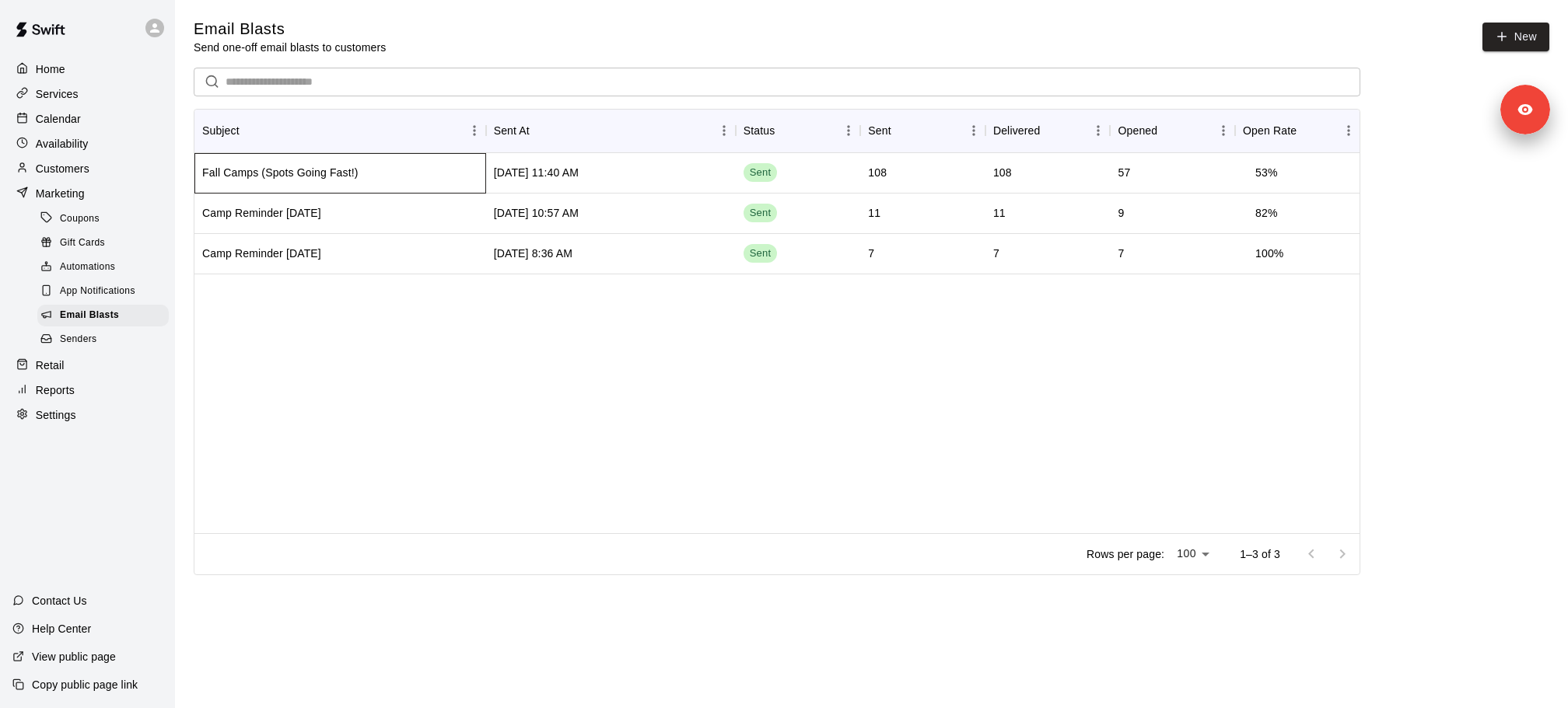
click at [405, 165] on div "Fall Camps (Spots Going Fast!)" at bounding box center [340, 173] width 292 height 41
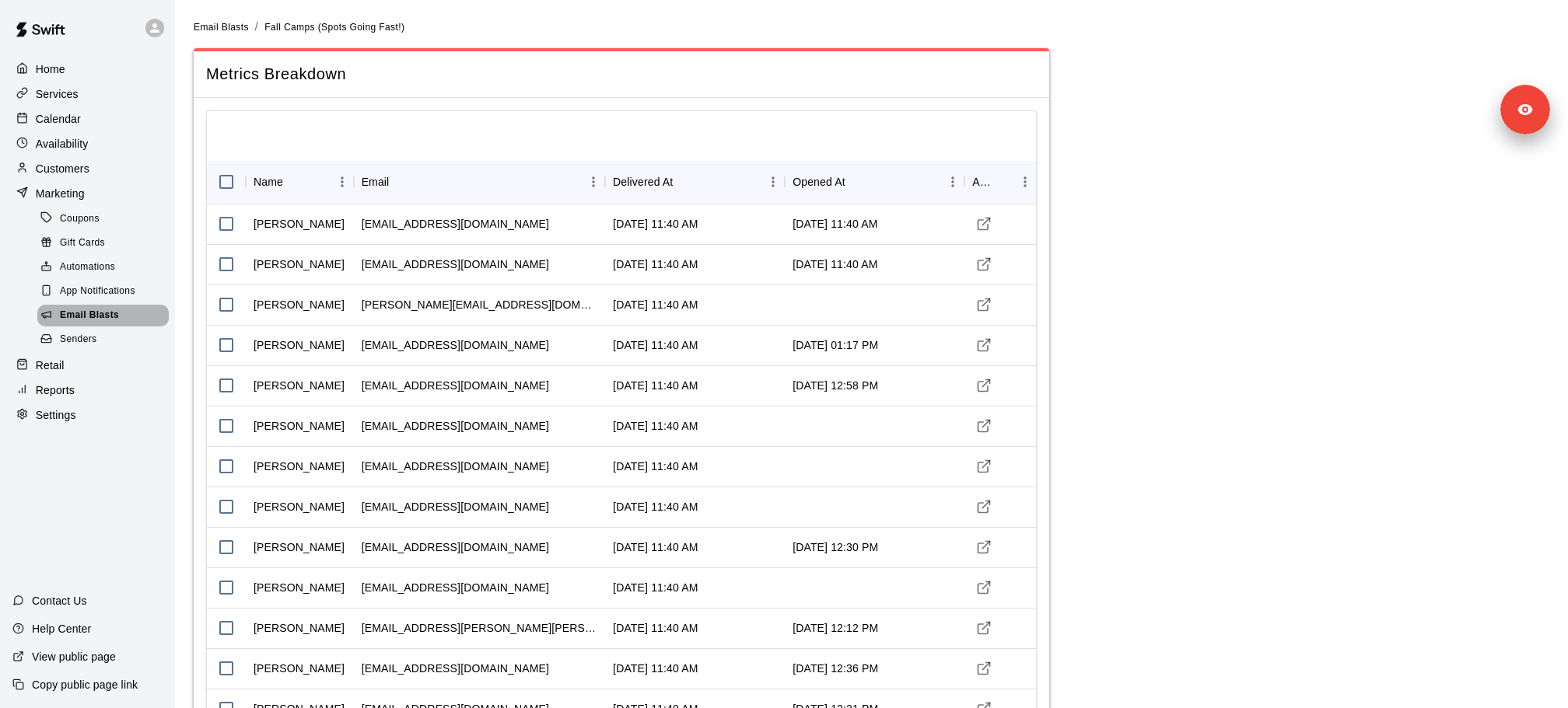
click at [112, 319] on span "Email Blasts" at bounding box center [89, 315] width 59 height 15
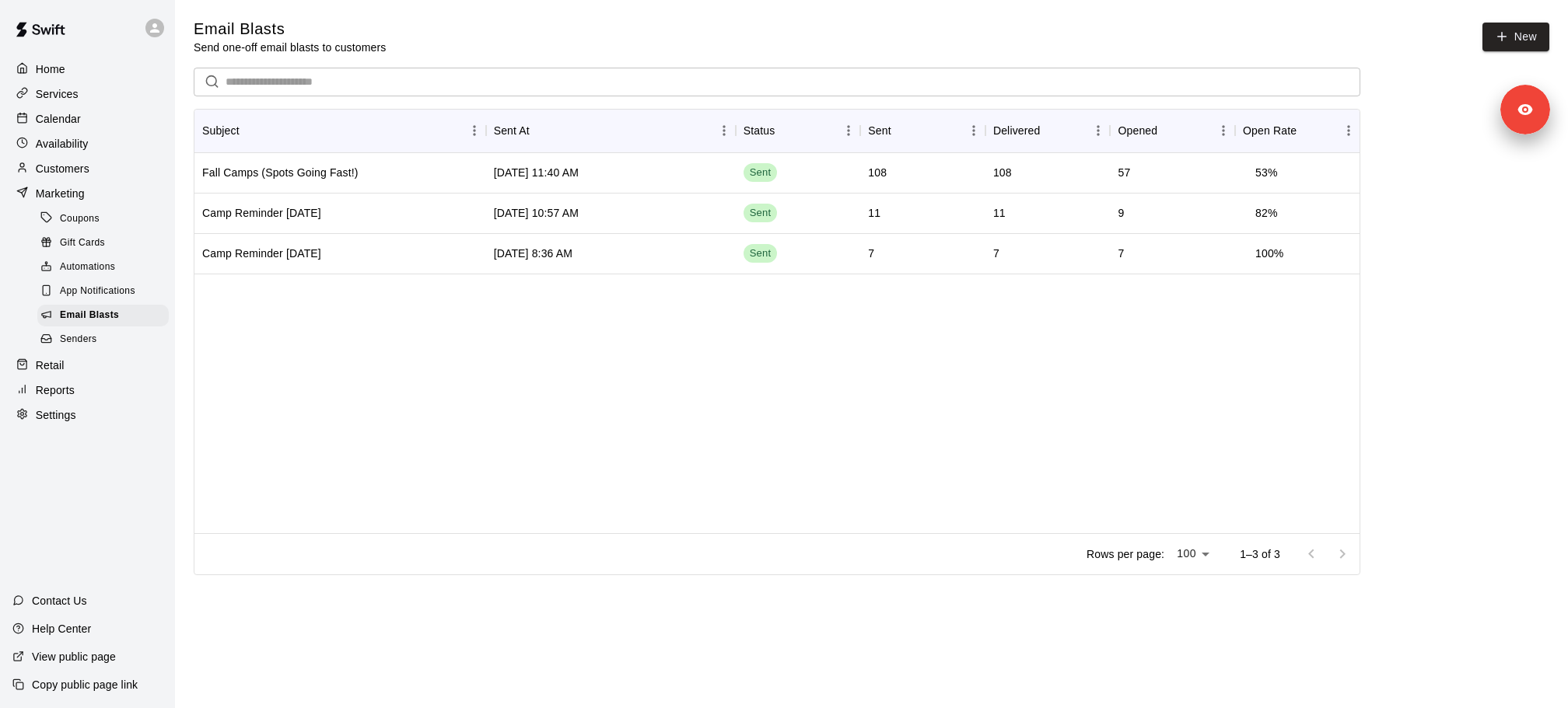
click at [1550, 37] on div "Email Blasts Send one-off email blasts to customers New ​ Subject Sent At Statu…" at bounding box center [871, 277] width 1380 height 515
click at [1494, 37] on icon at bounding box center [1501, 36] width 14 height 14
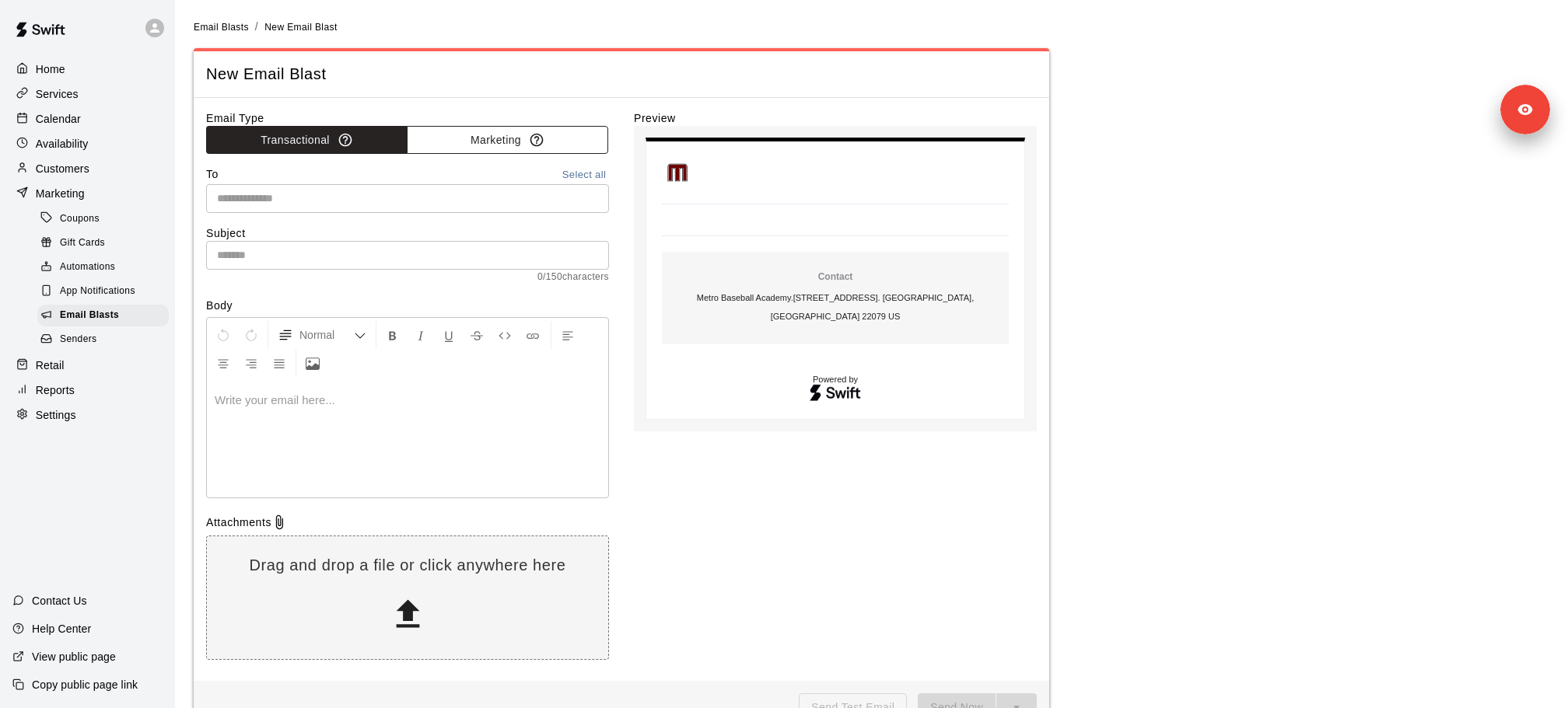
click at [519, 140] on button "Marketing" at bounding box center [507, 140] width 201 height 28
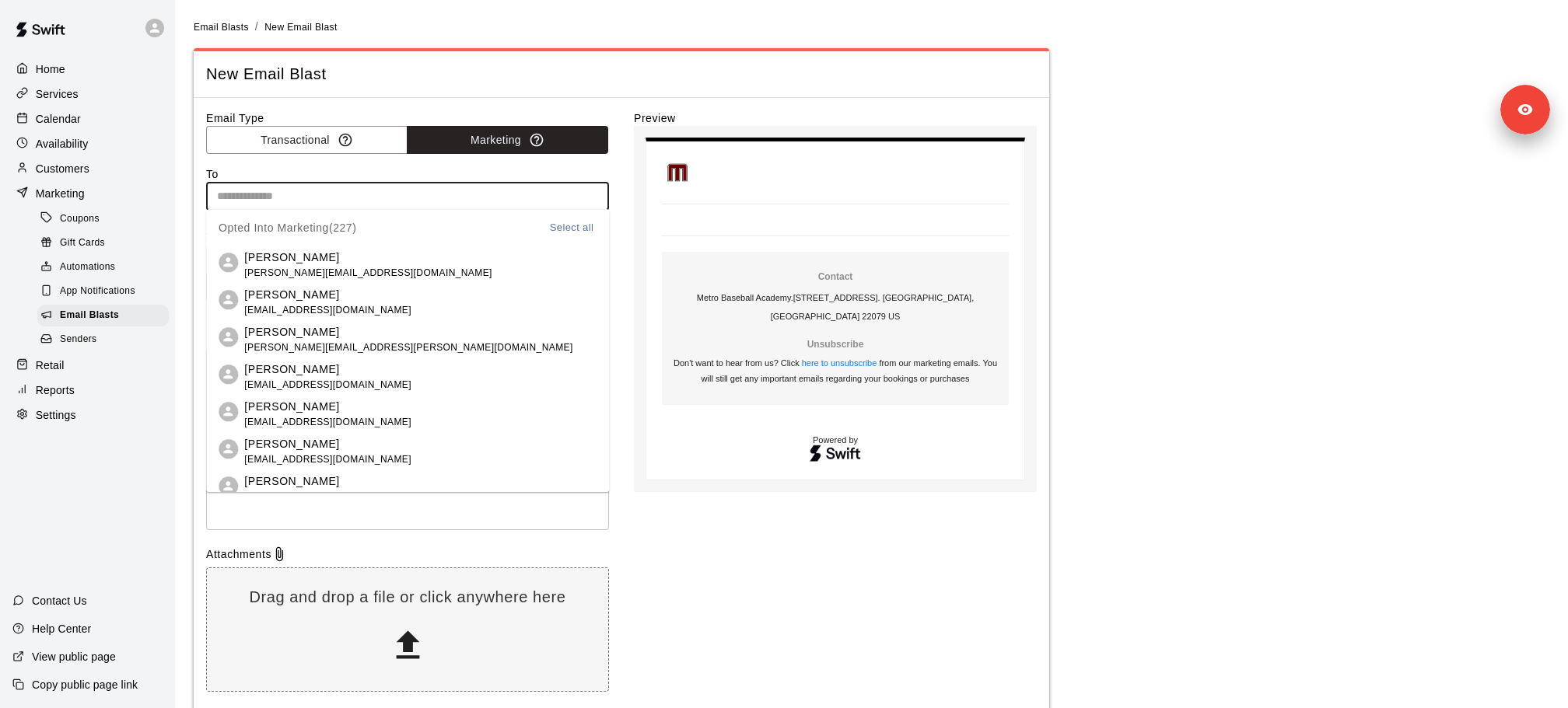
click at [382, 201] on input "text" at bounding box center [406, 196] width 391 height 20
click at [570, 229] on button "Select all" at bounding box center [571, 228] width 50 height 18
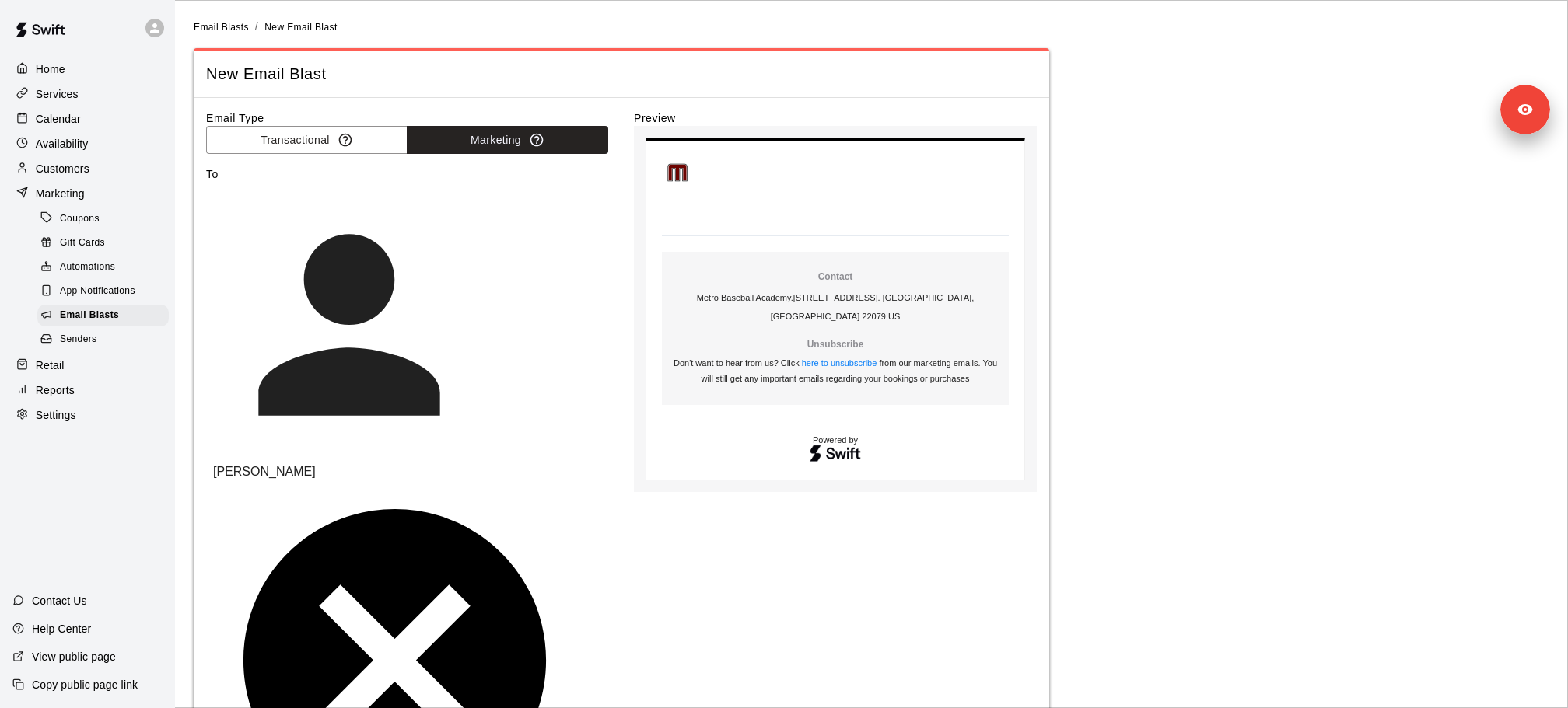
scroll to position [1767, 0]
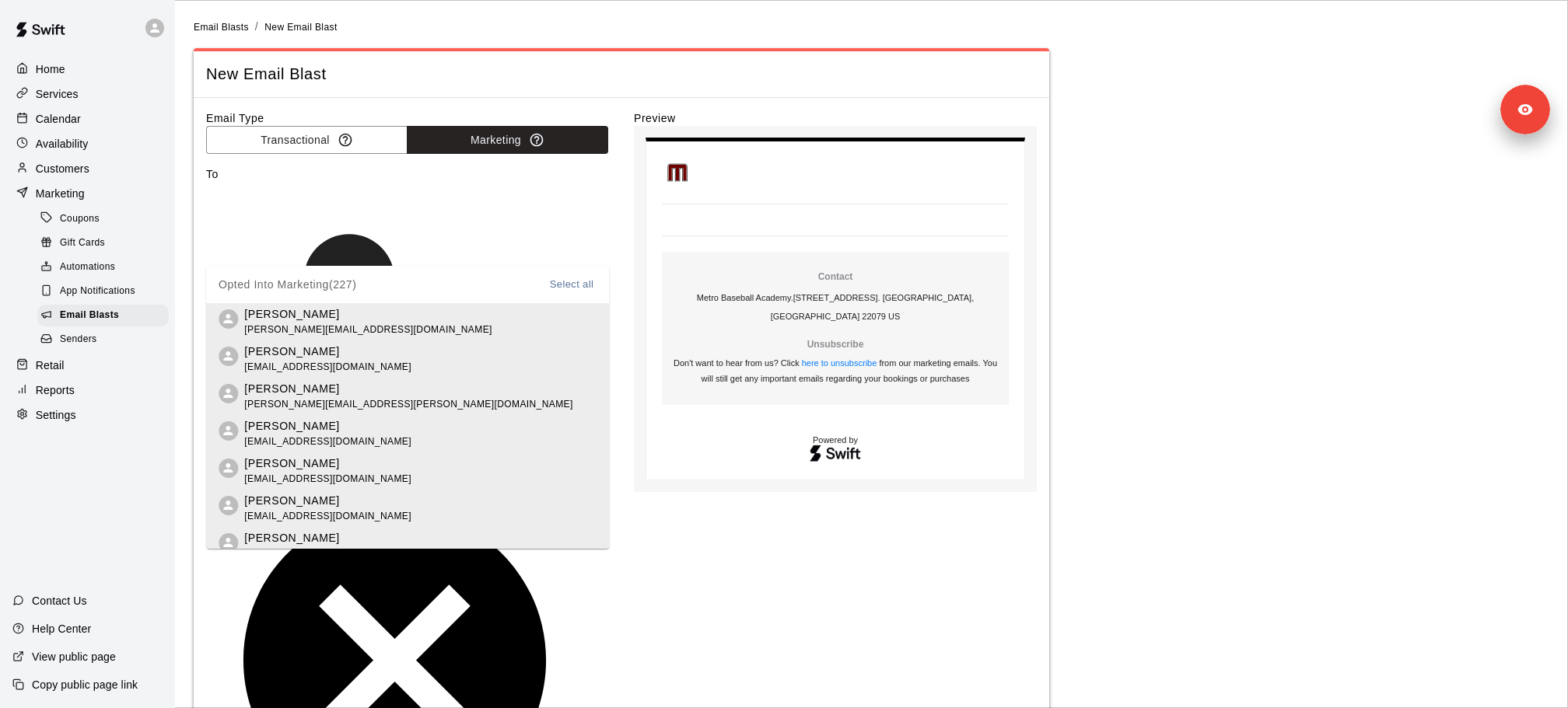
click at [581, 289] on button "Select all" at bounding box center [571, 284] width 50 height 18
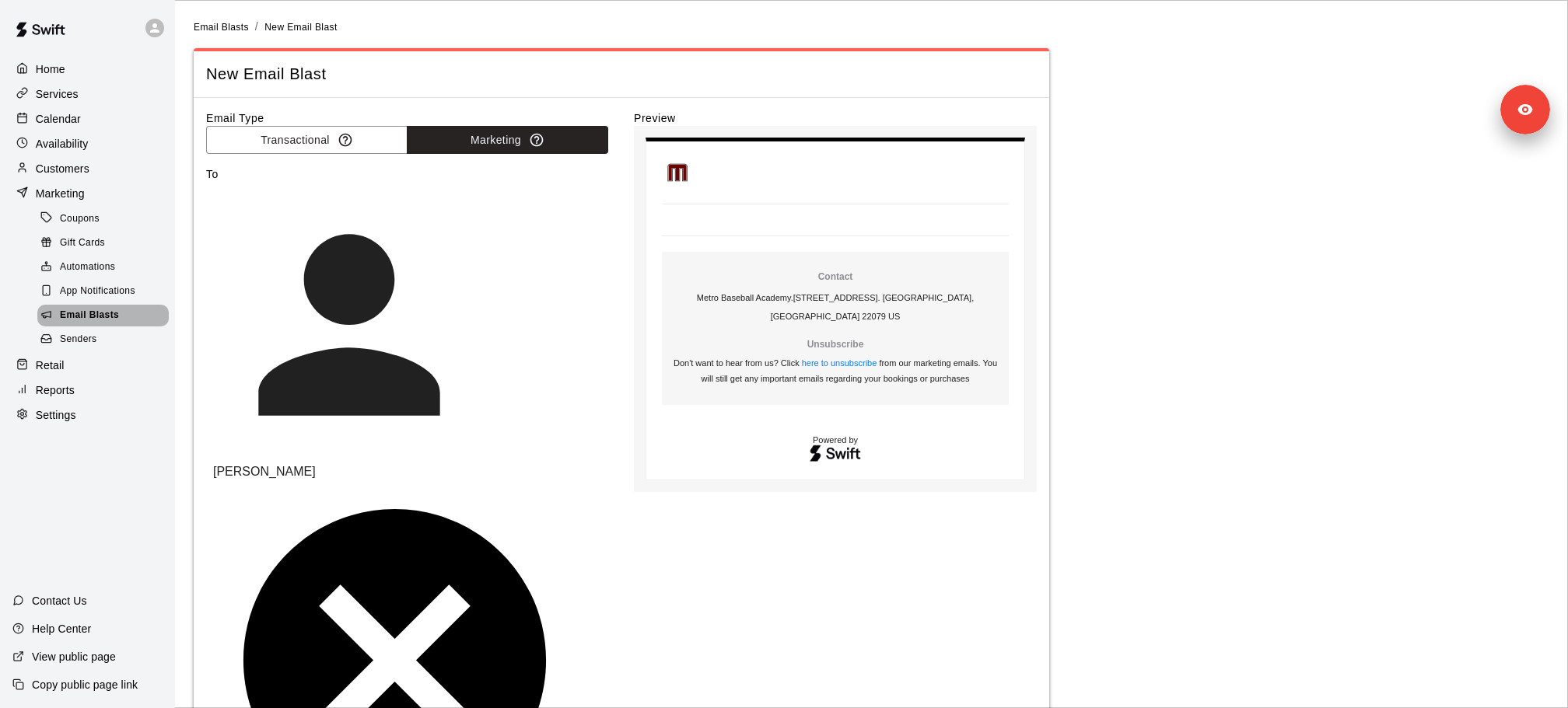
click at [125, 311] on div "Email Blasts" at bounding box center [103, 315] width 131 height 22
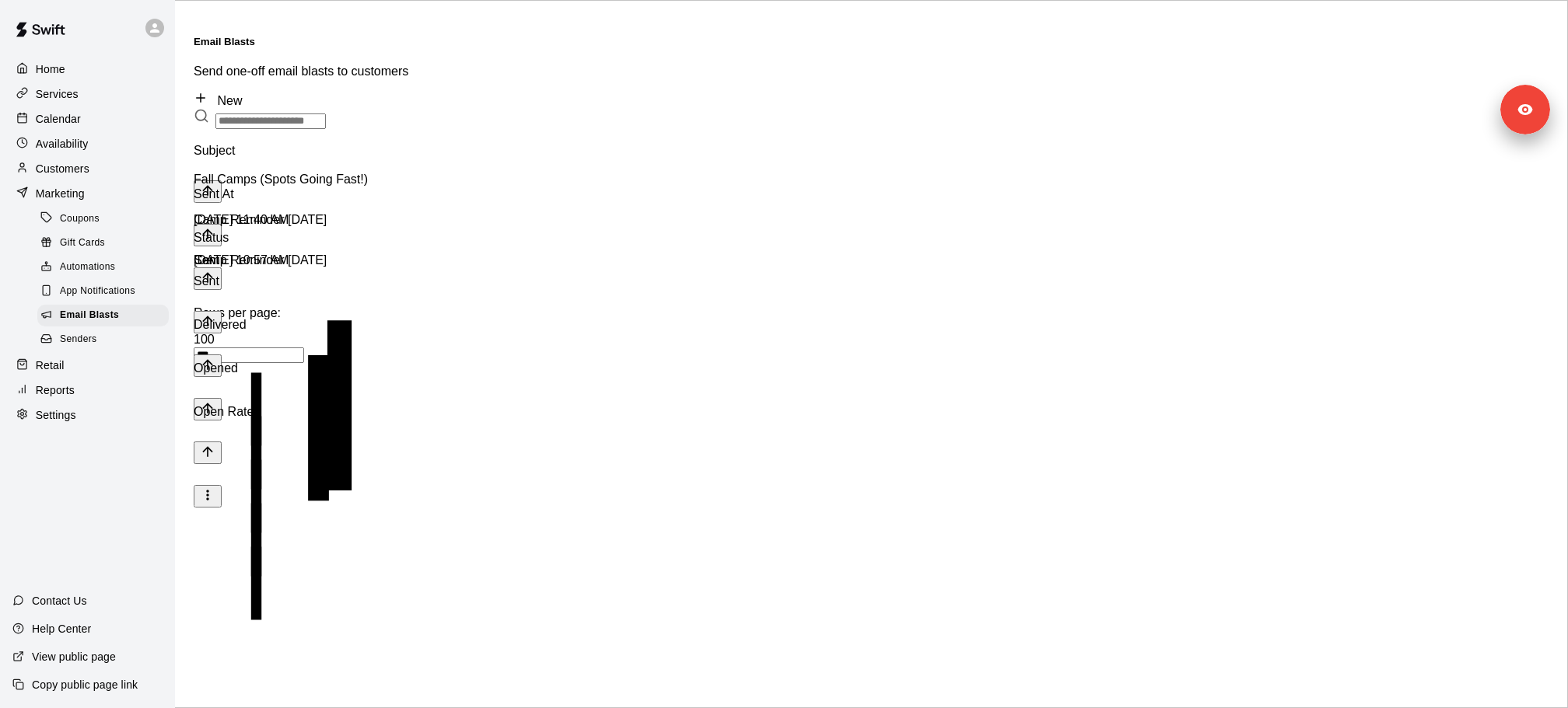
click at [242, 94] on link "New" at bounding box center [217, 101] width 48 height 13
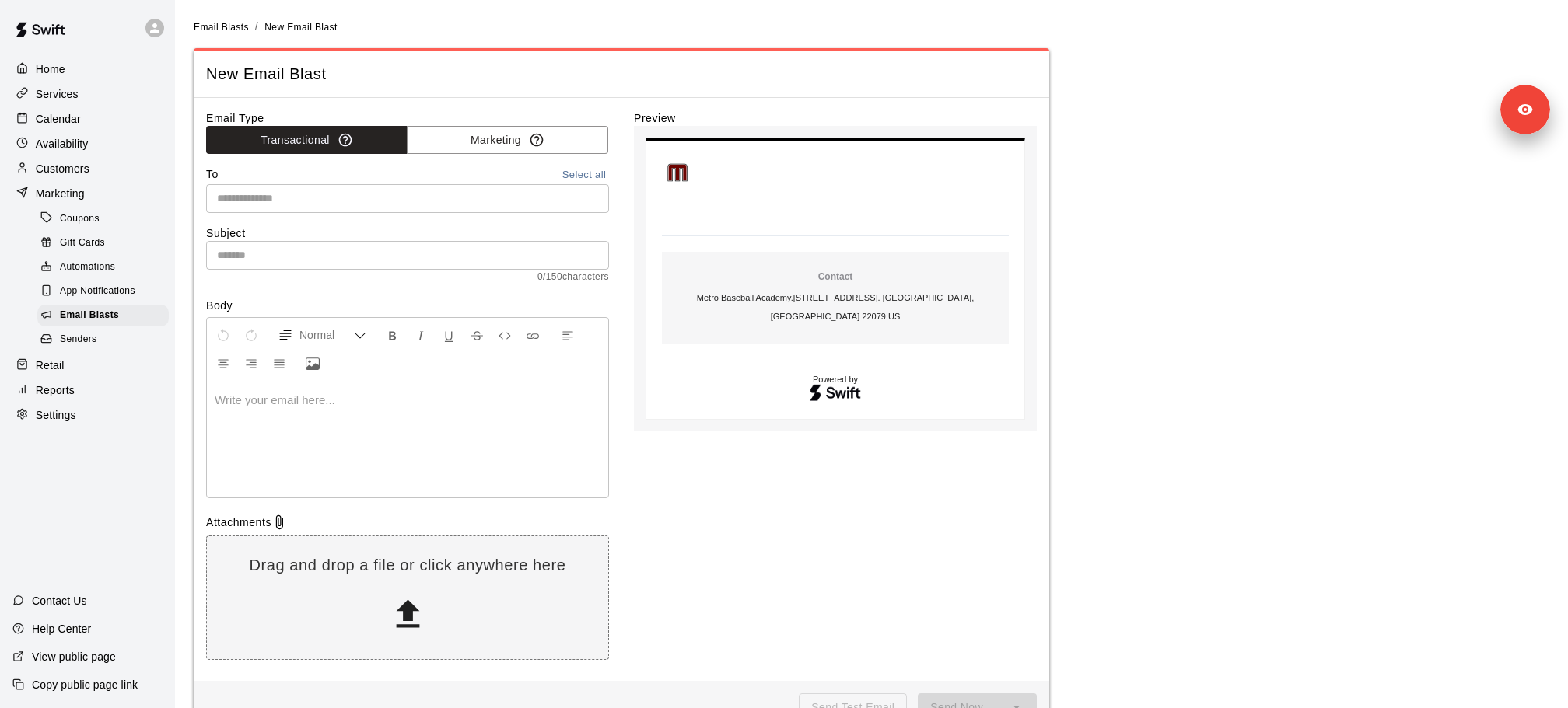
click at [541, 196] on input "text" at bounding box center [406, 198] width 391 height 20
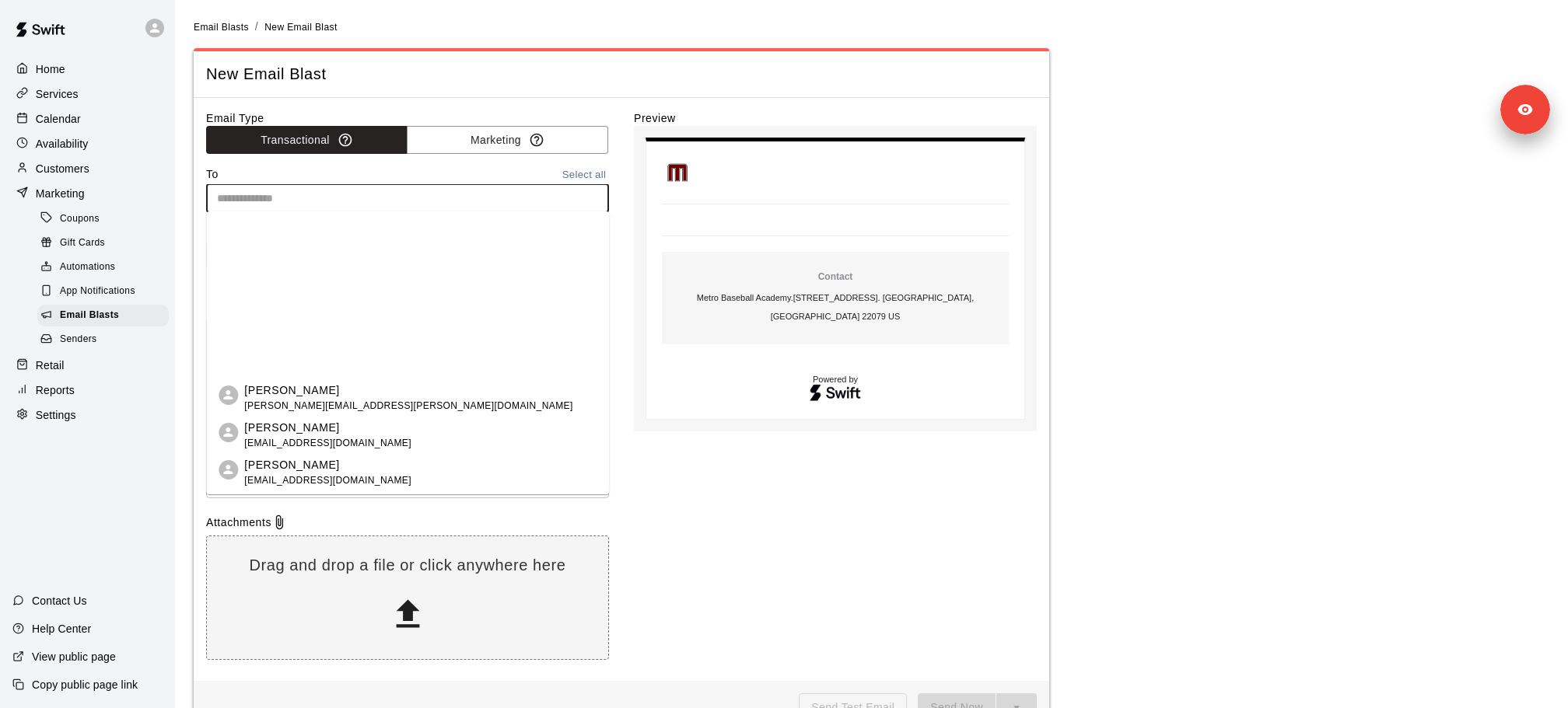
scroll to position [16101, 0]
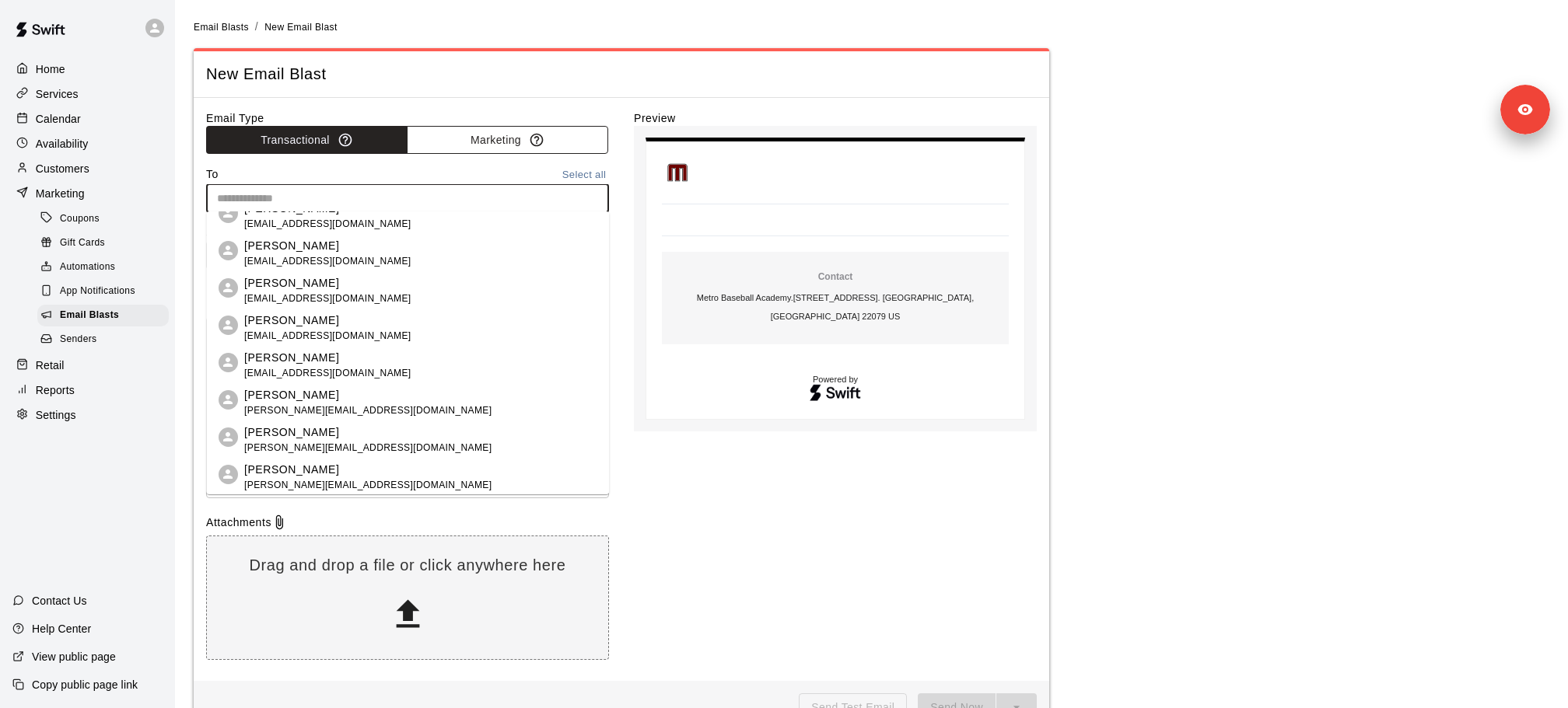
click at [514, 140] on button "Marketing" at bounding box center [507, 140] width 201 height 28
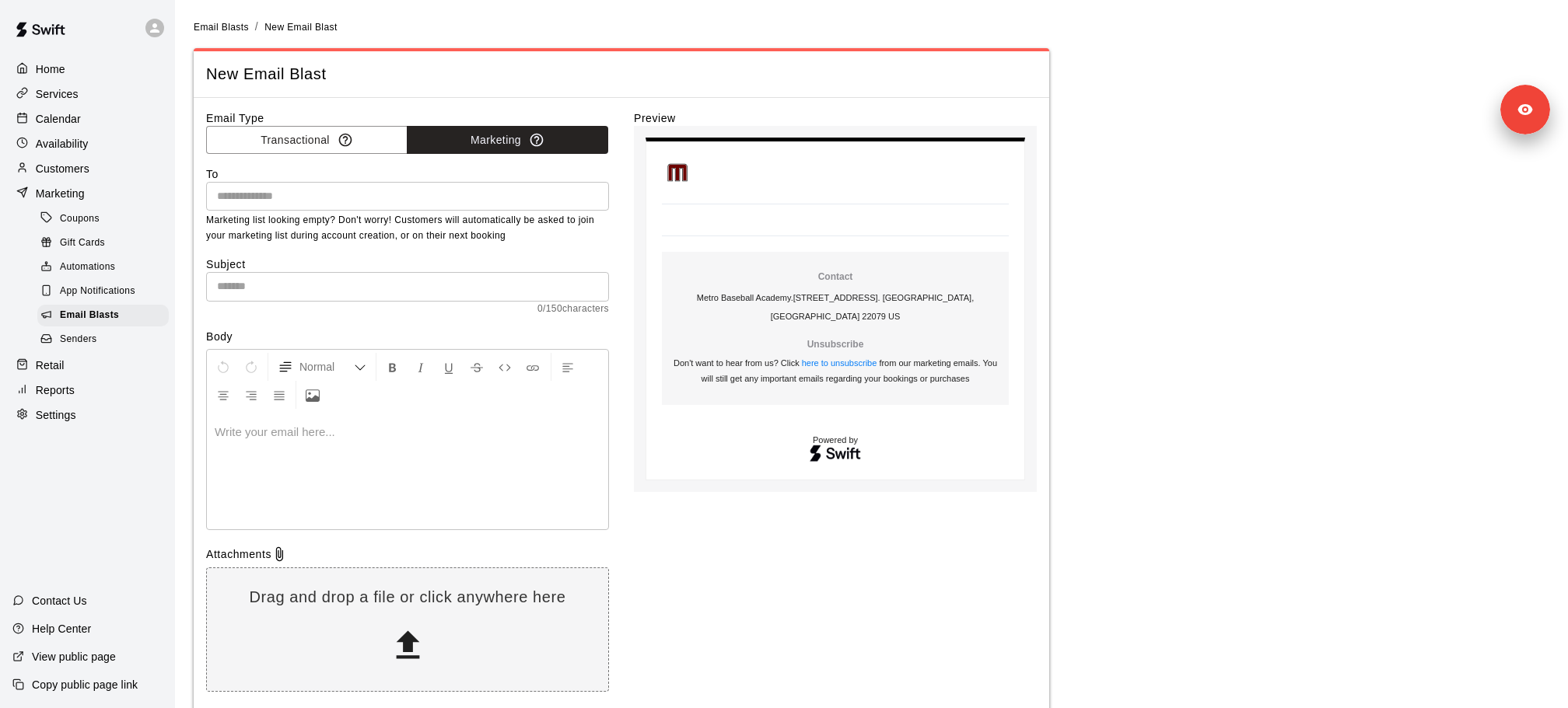
click at [508, 192] on input "text" at bounding box center [406, 196] width 391 height 20
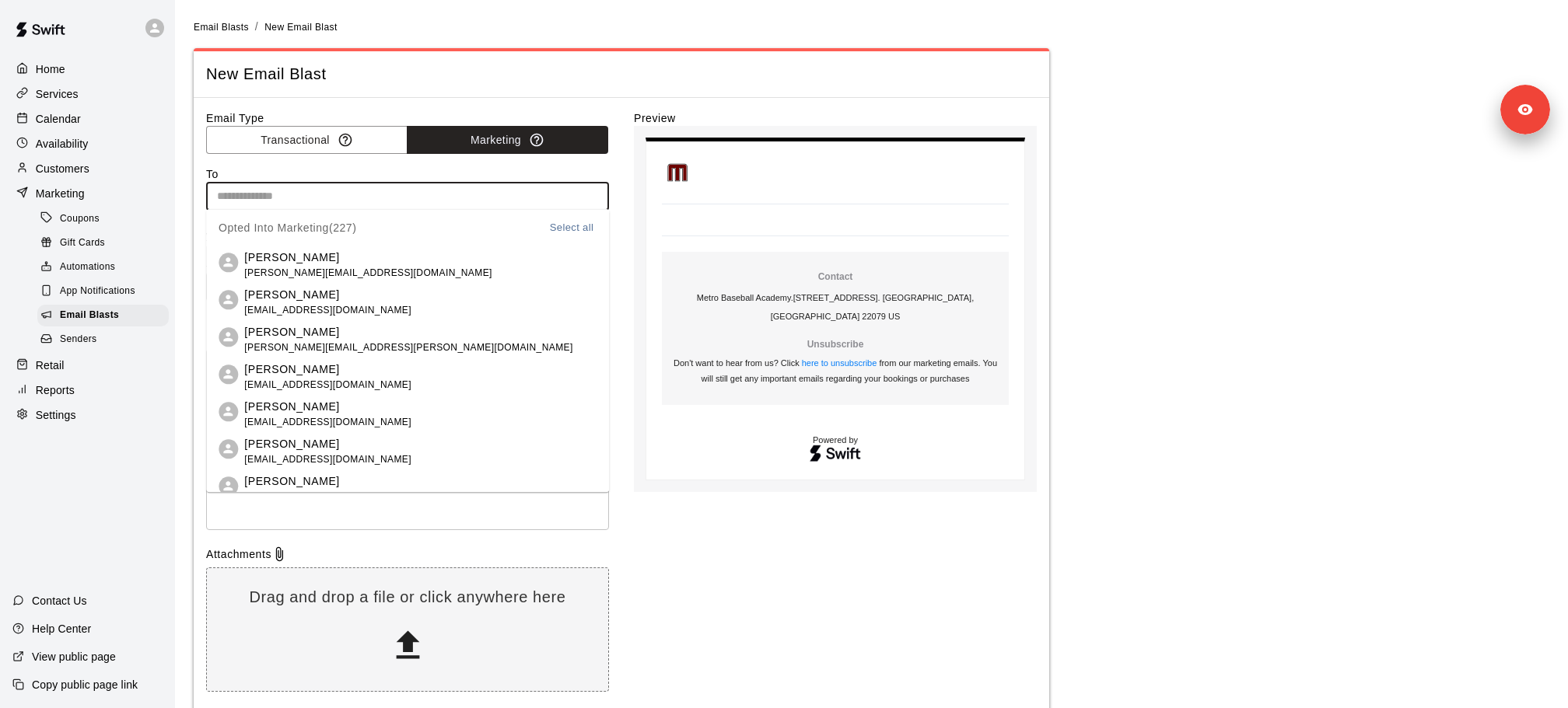
click at [336, 122] on label "Email Type" at bounding box center [407, 118] width 403 height 15
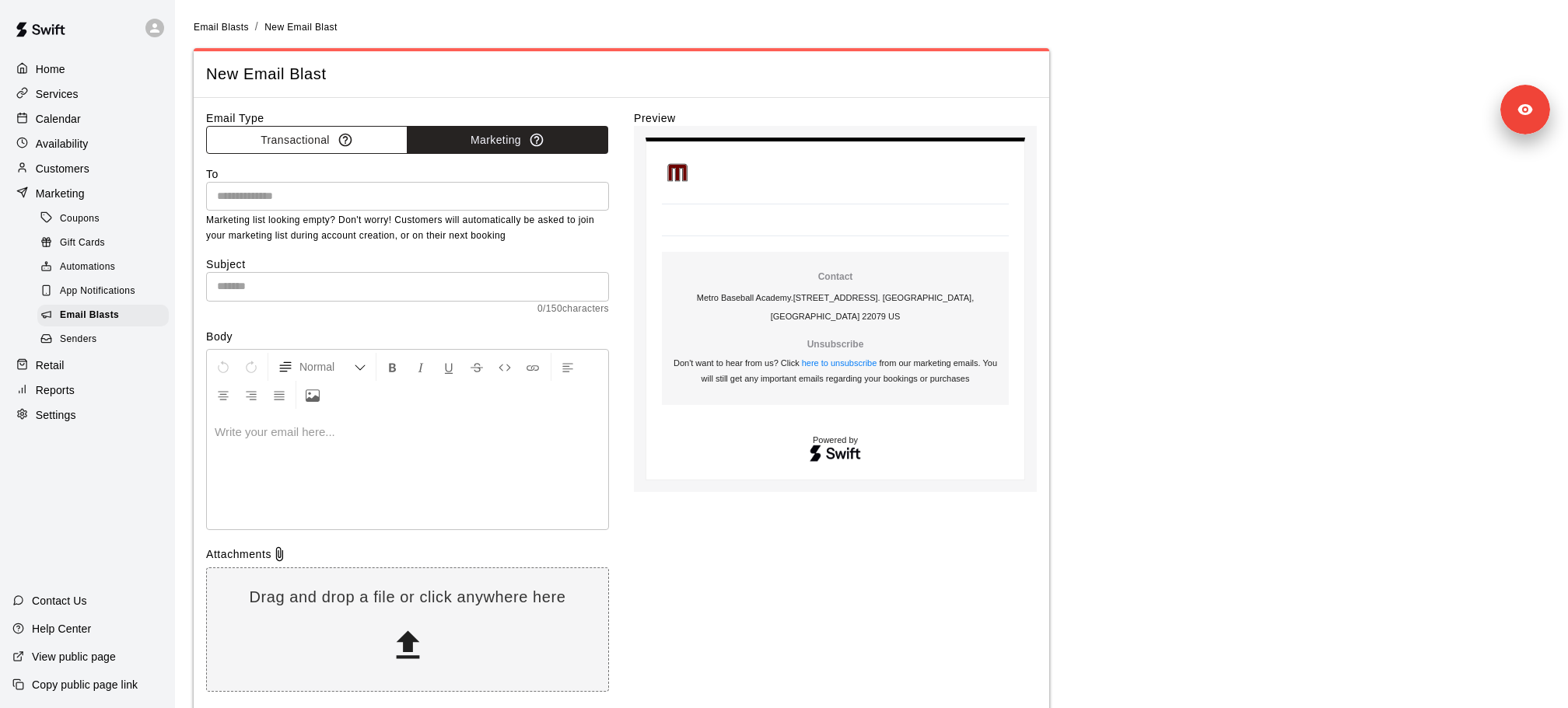
click at [330, 138] on button "Transactional" at bounding box center [306, 140] width 201 height 28
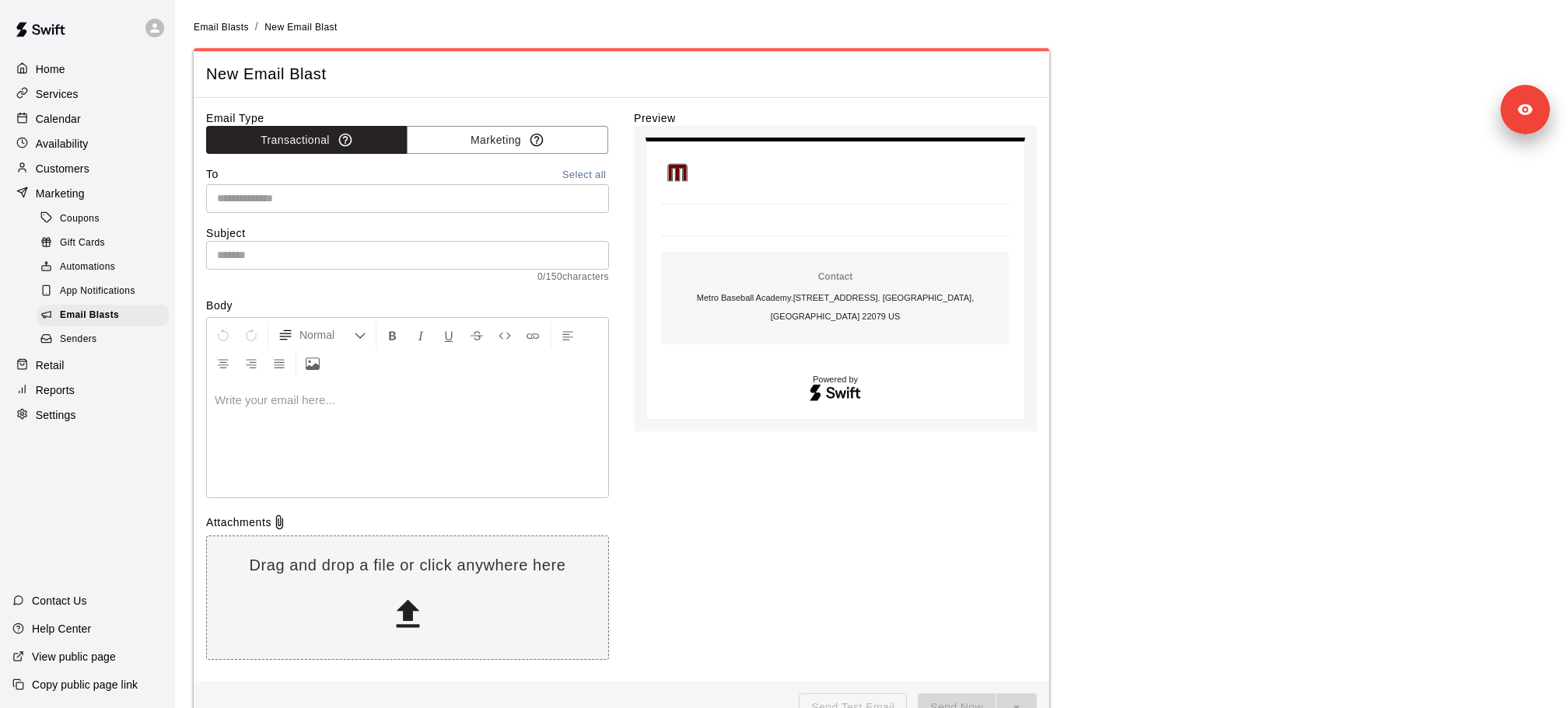
click at [307, 184] on div "​" at bounding box center [407, 198] width 403 height 28
click at [518, 137] on button "Marketing" at bounding box center [507, 140] width 201 height 28
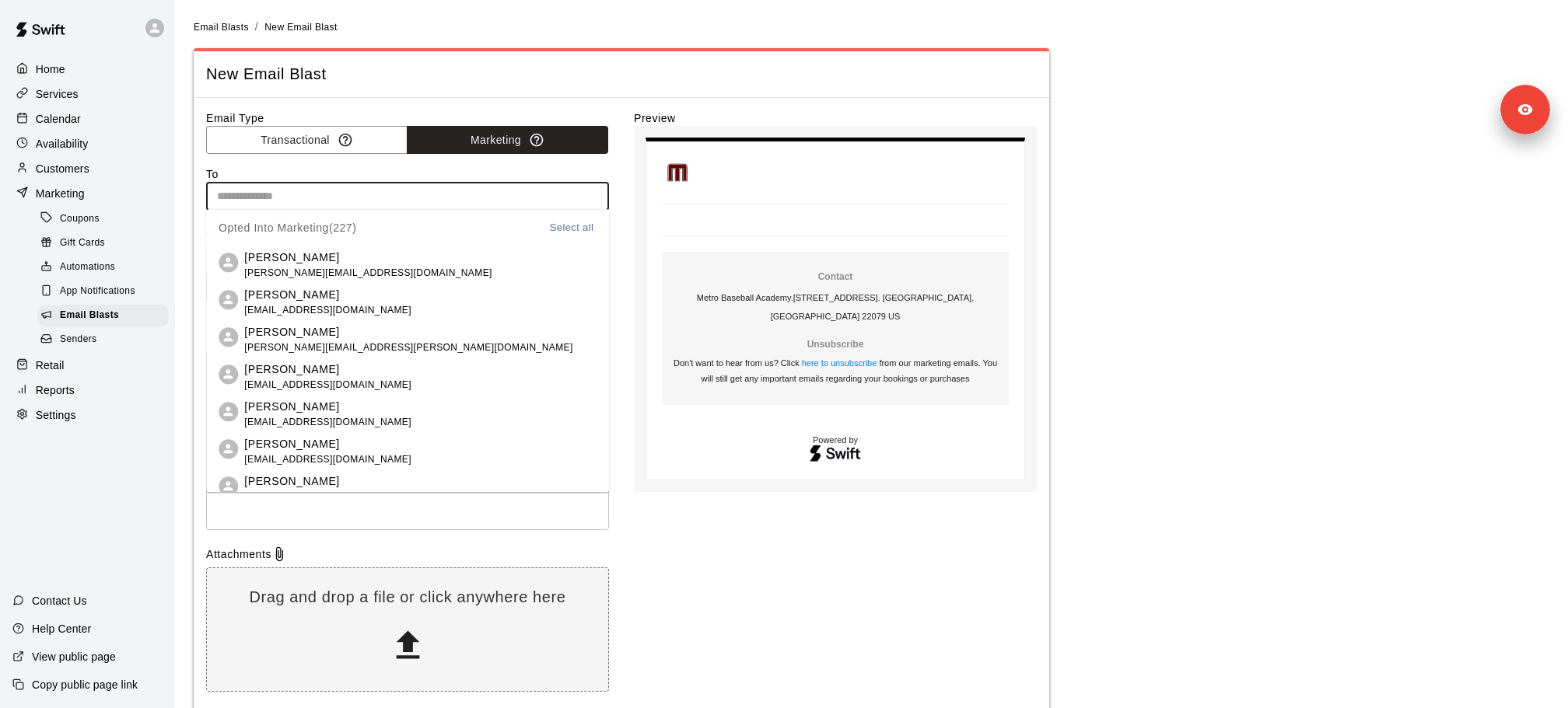
click at [463, 190] on input "text" at bounding box center [406, 196] width 391 height 20
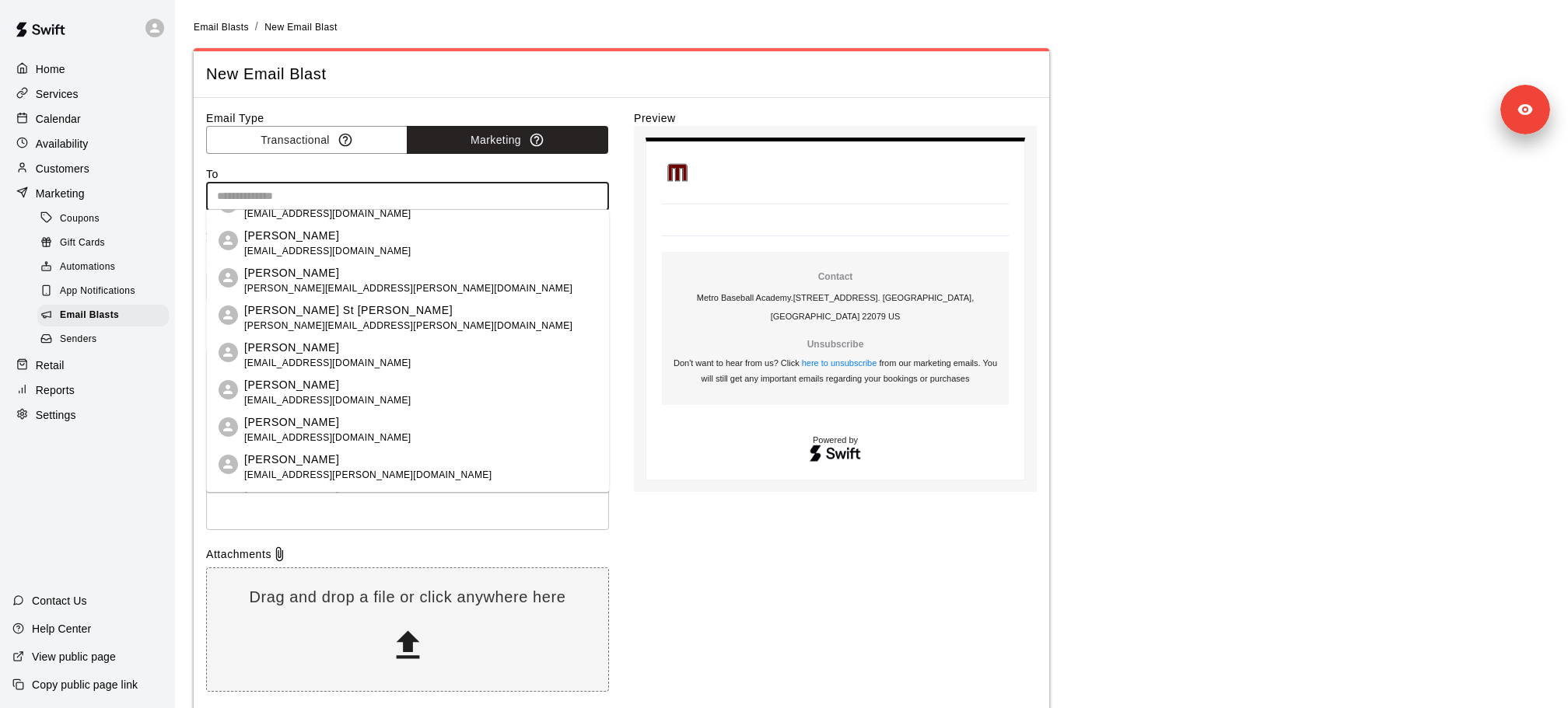
scroll to position [8493, 0]
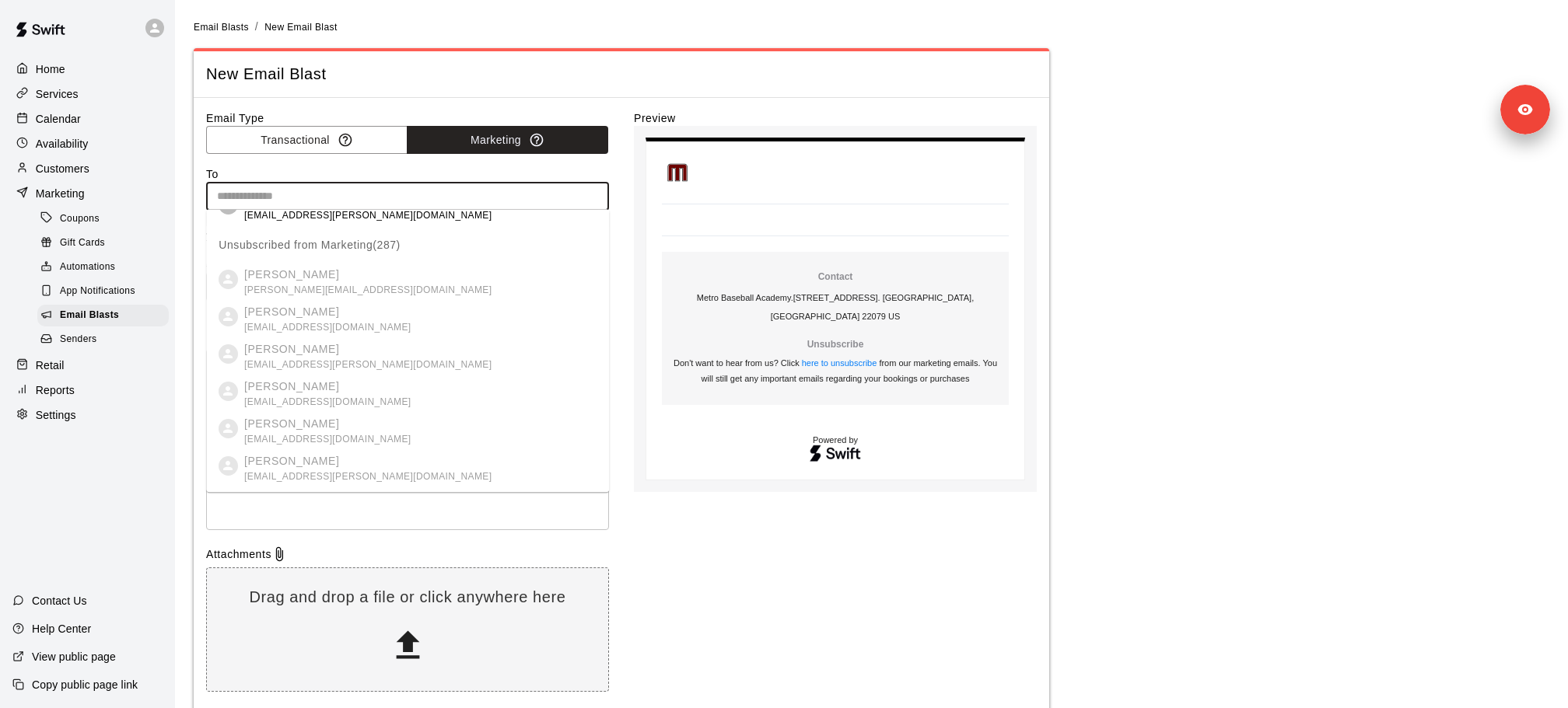
click at [81, 170] on p "Customers" at bounding box center [62, 169] width 54 height 15
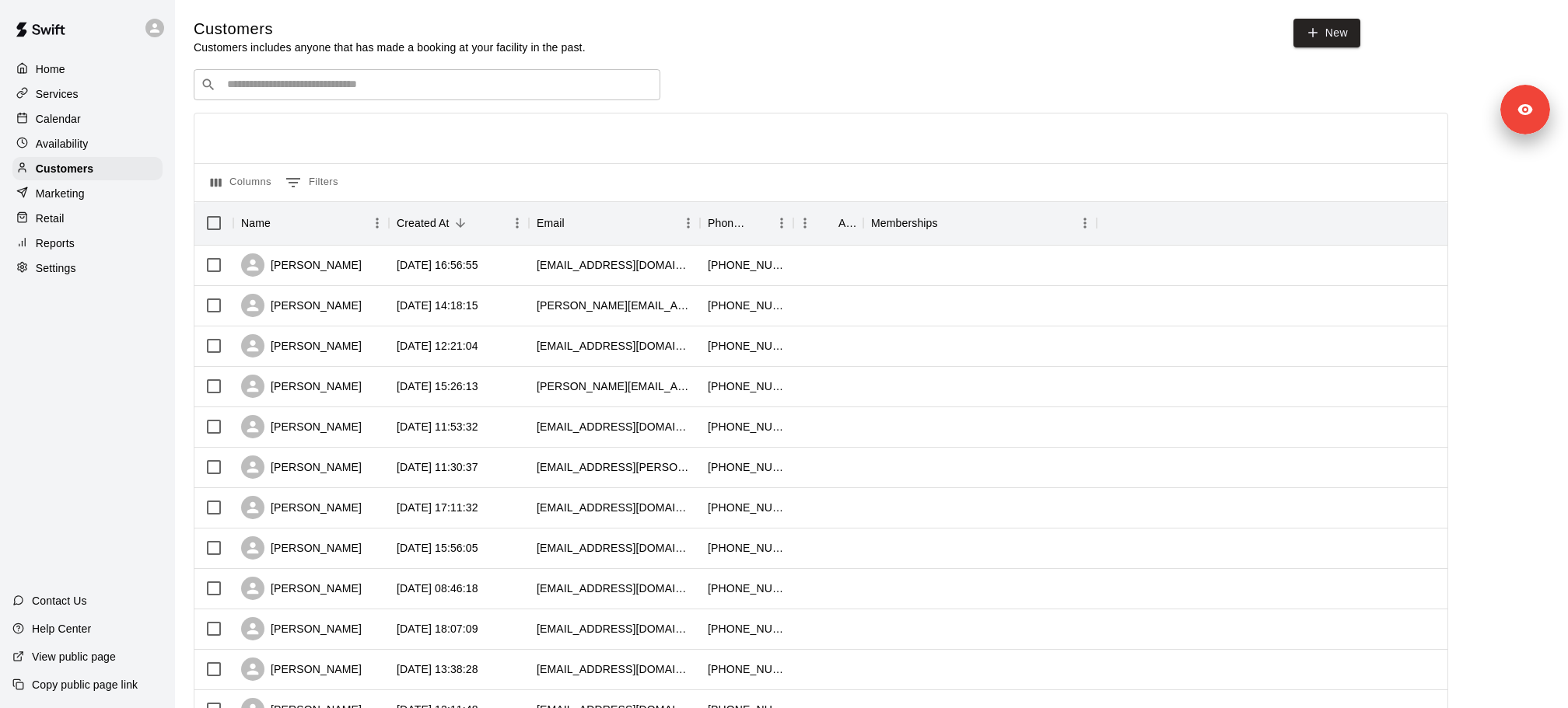
click at [262, 88] on input "Search customers by name or email" at bounding box center [438, 85] width 430 height 15
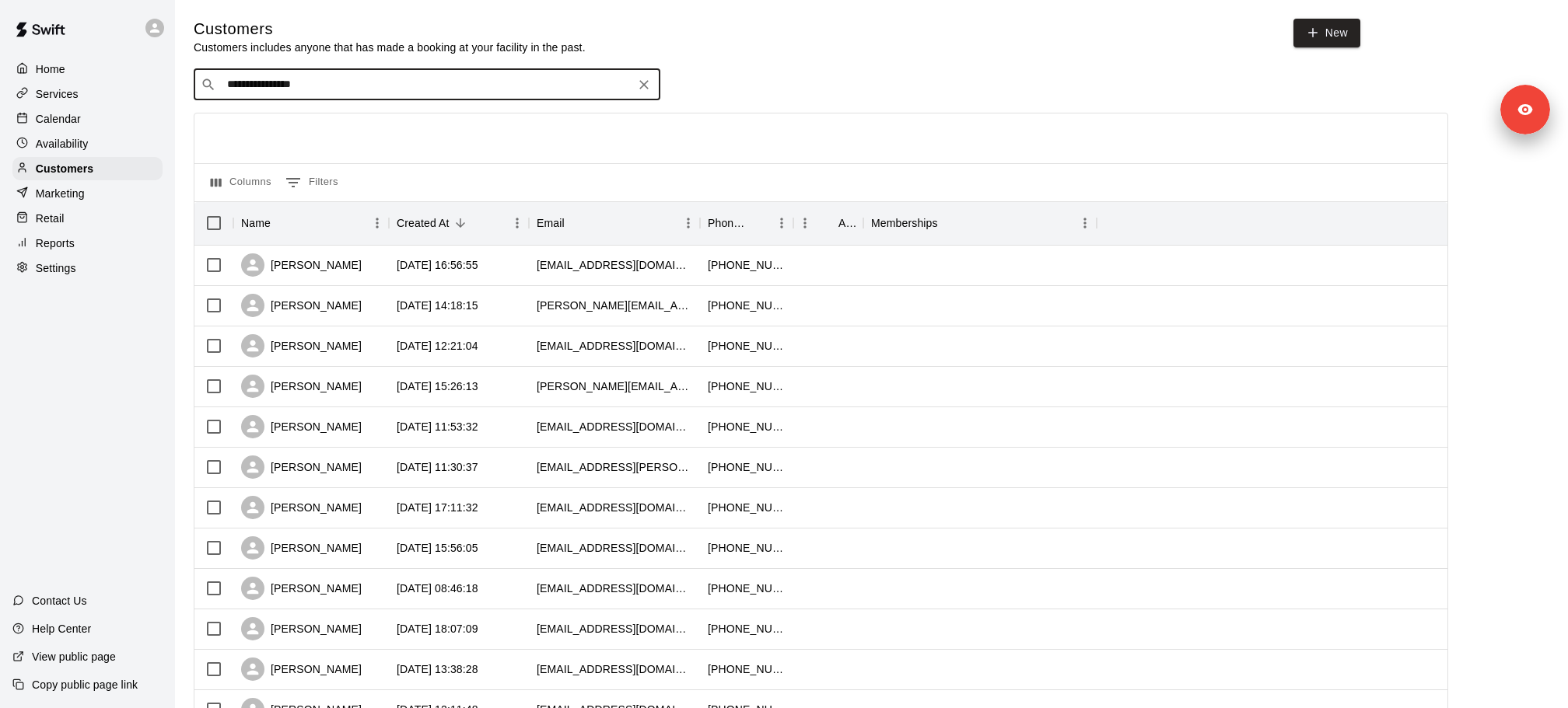
type input "**********"
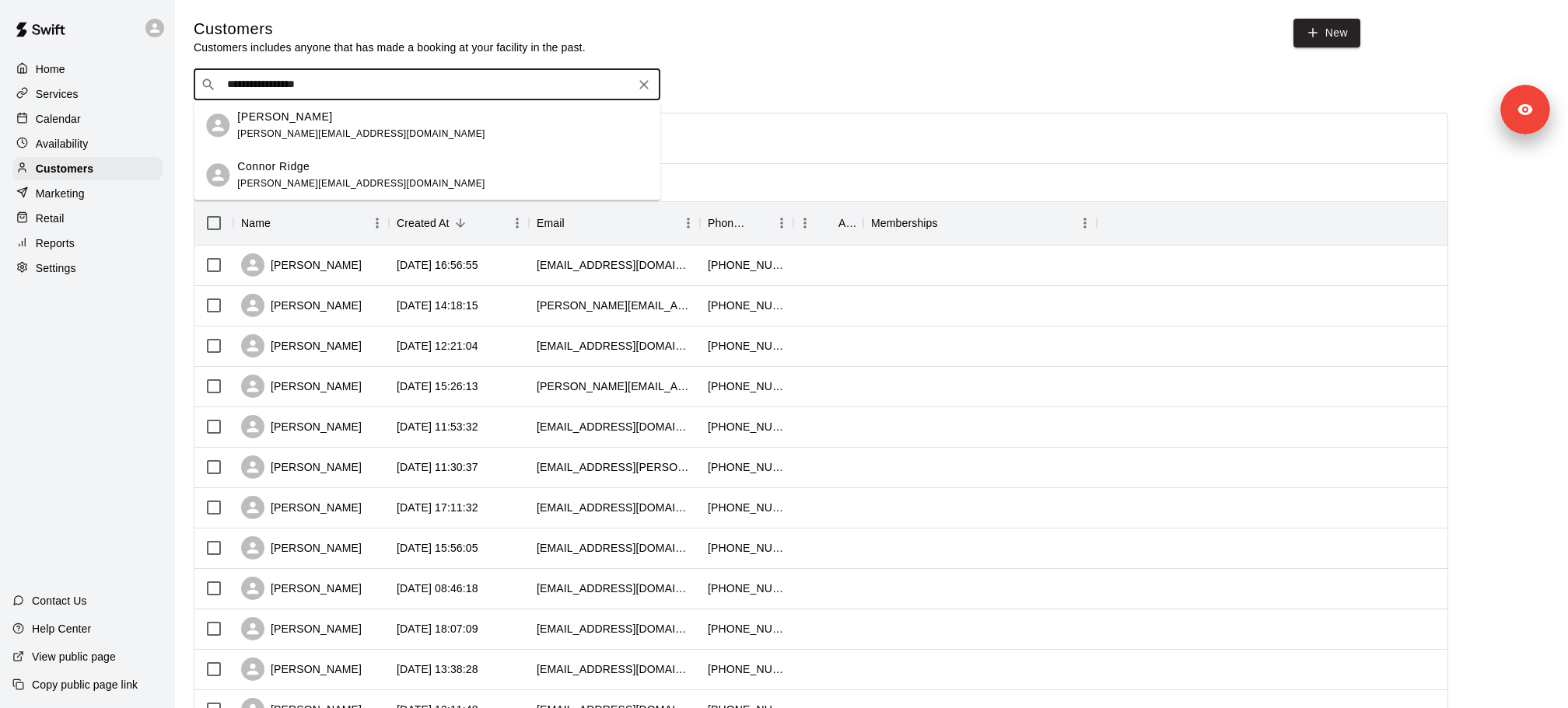
click at [379, 126] on div "[PERSON_NAME] [PERSON_NAME][EMAIL_ADDRESS][DOMAIN_NAME]" at bounding box center [442, 125] width 411 height 33
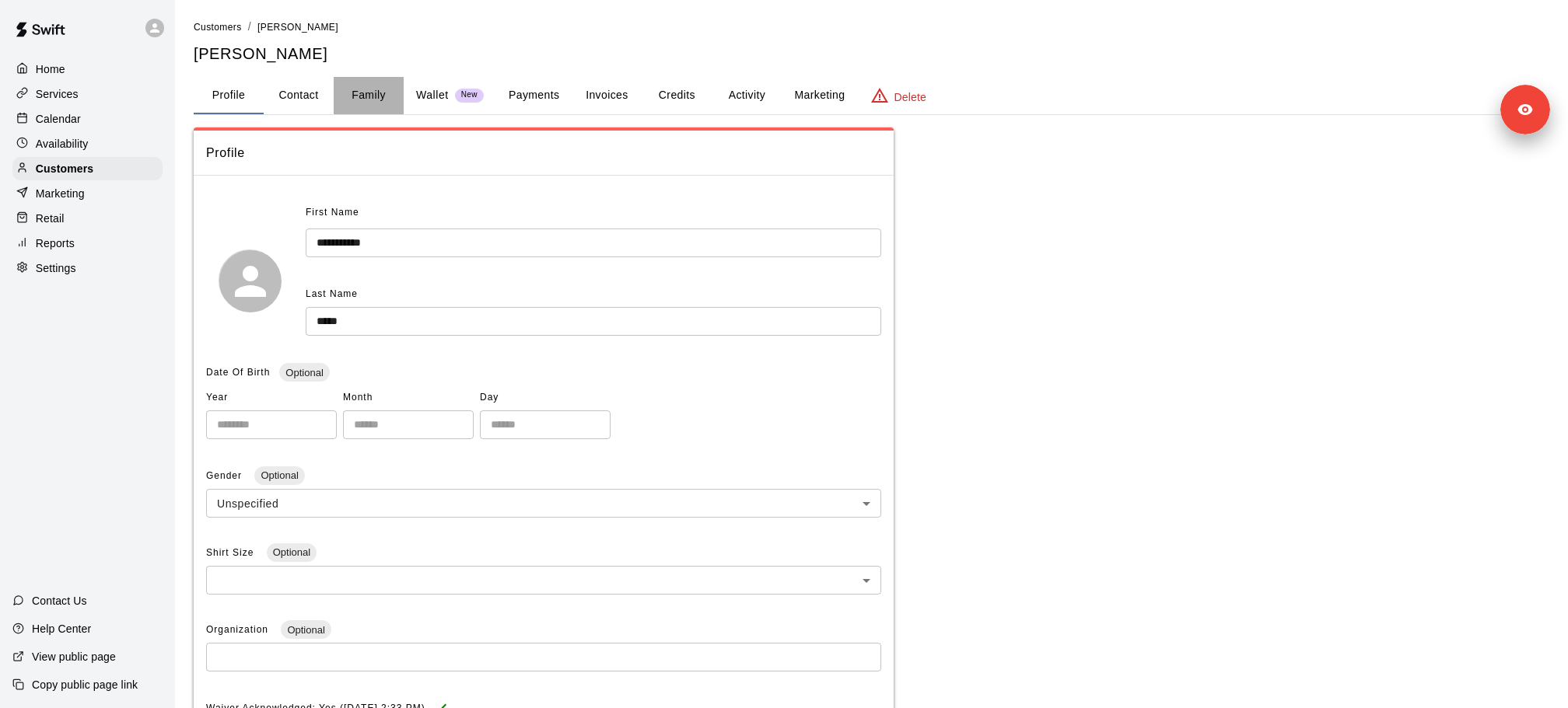
click at [377, 108] on button "Family" at bounding box center [368, 96] width 70 height 38
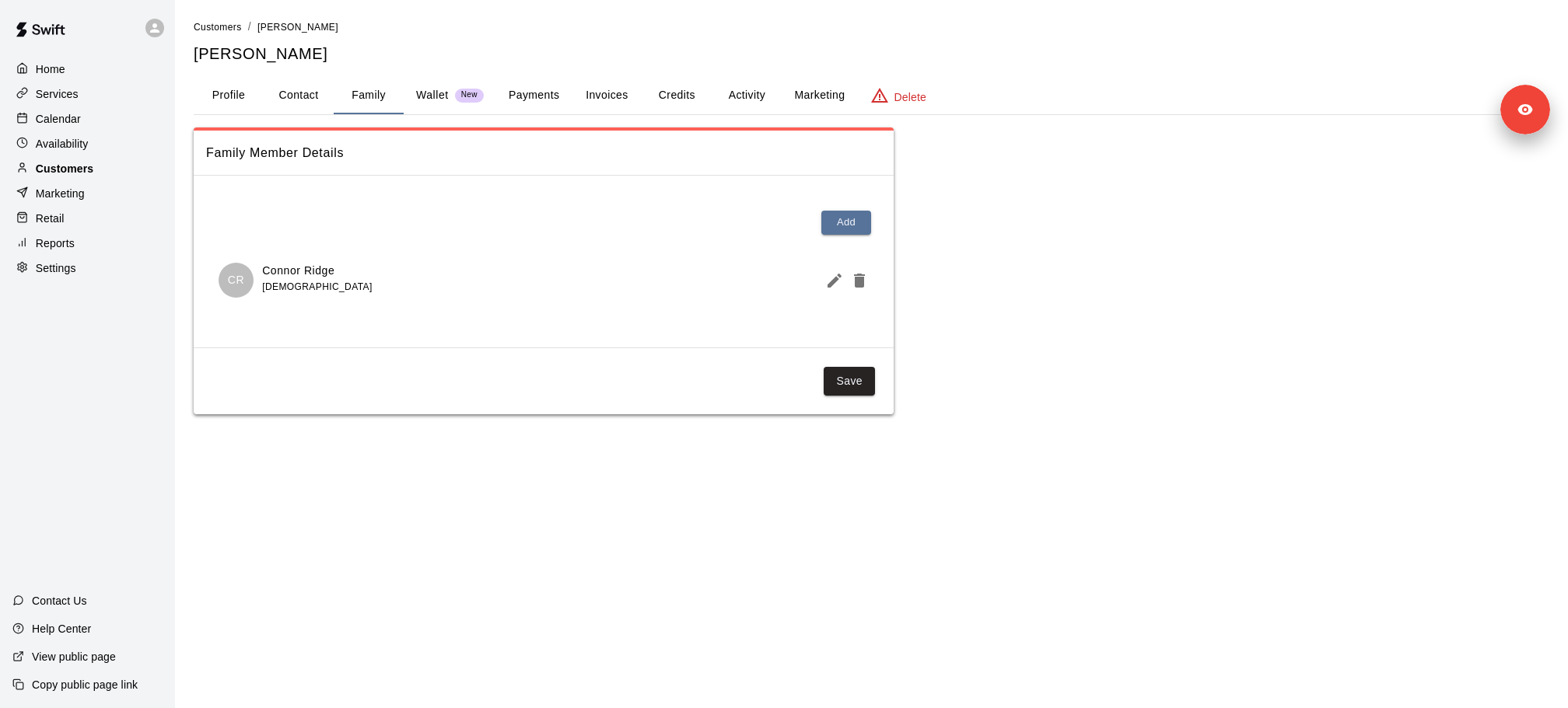
click at [81, 169] on p "Customers" at bounding box center [64, 169] width 58 height 15
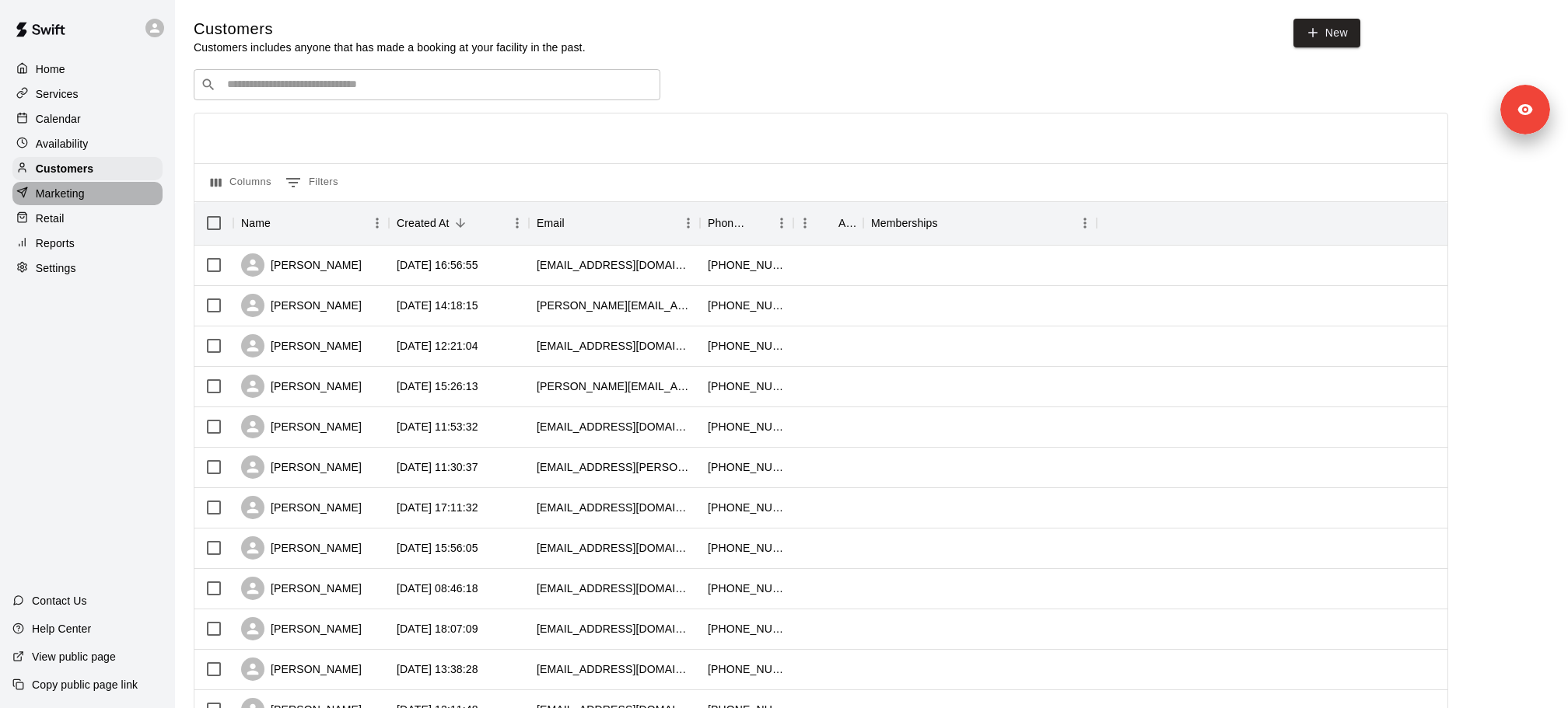
click at [73, 193] on p "Marketing" at bounding box center [60, 194] width 49 height 15
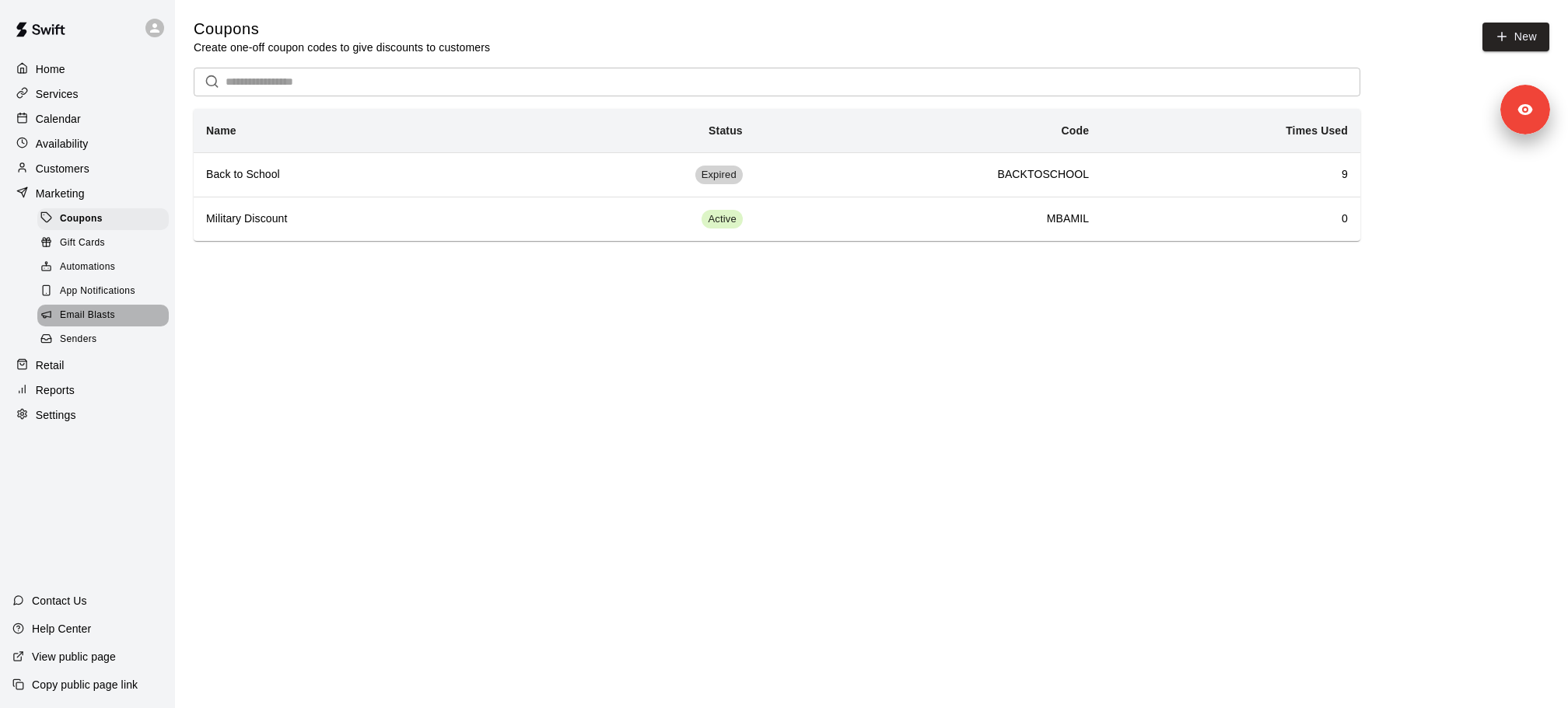
click at [105, 312] on span "Email Blasts" at bounding box center [87, 315] width 55 height 15
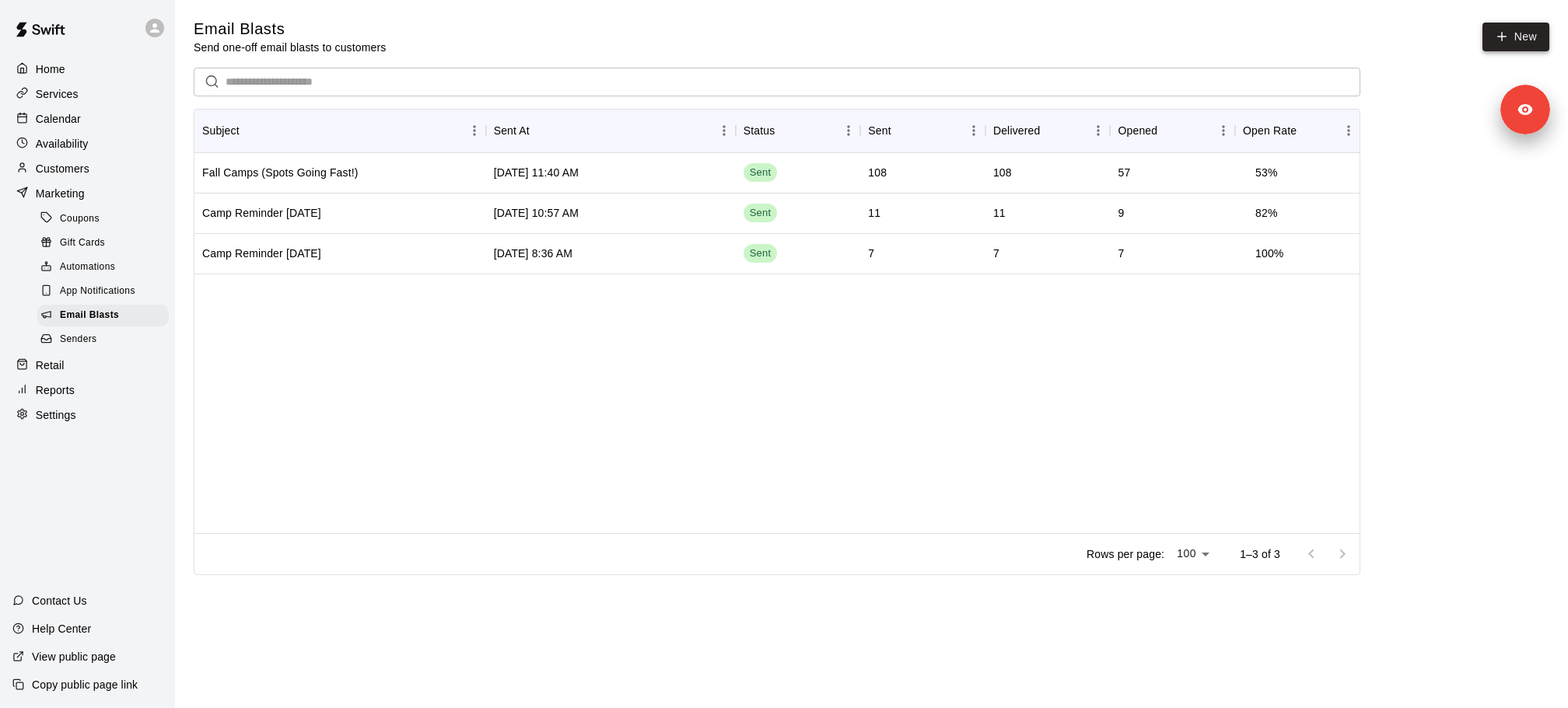
click at [1485, 50] on link "New" at bounding box center [1515, 37] width 67 height 28
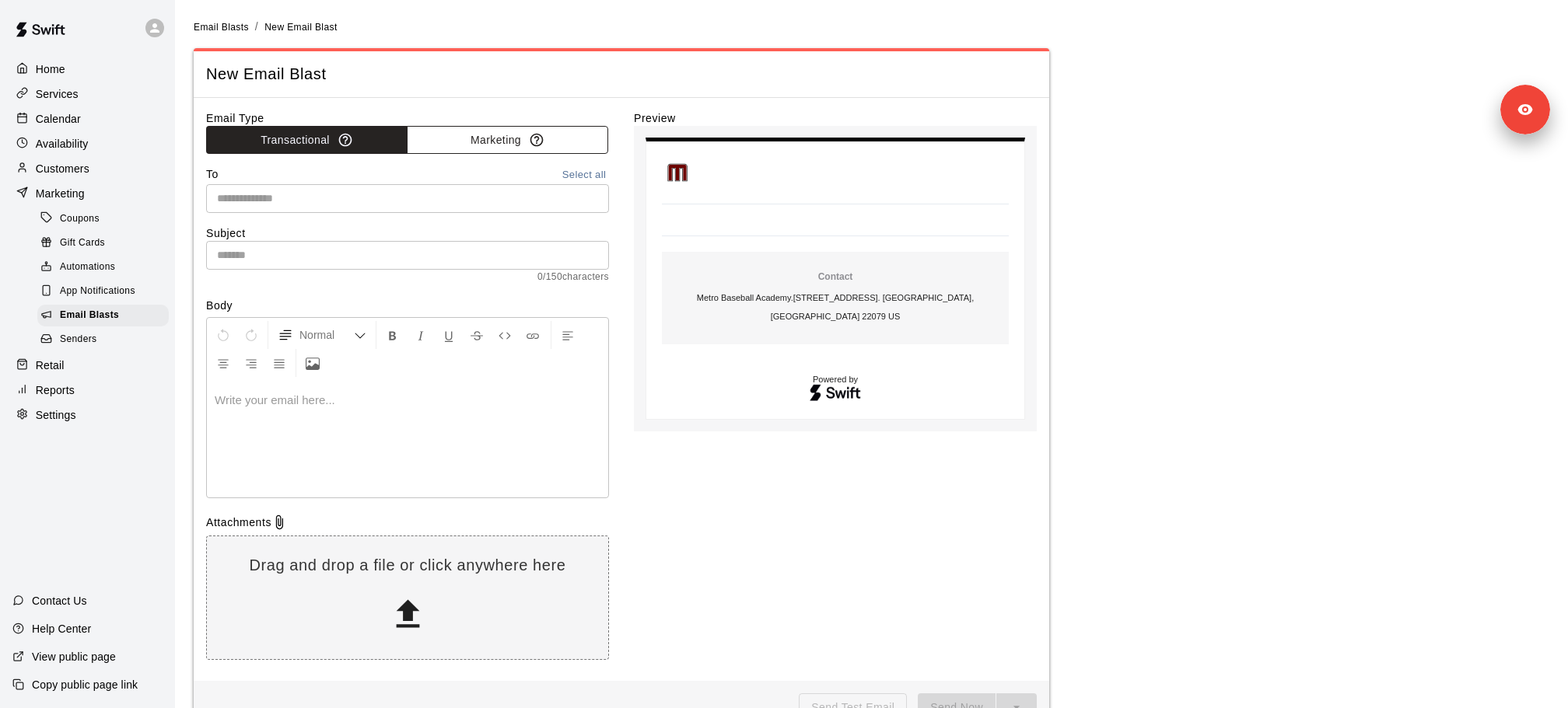
click at [536, 134] on icon "button" at bounding box center [536, 140] width 15 height 15
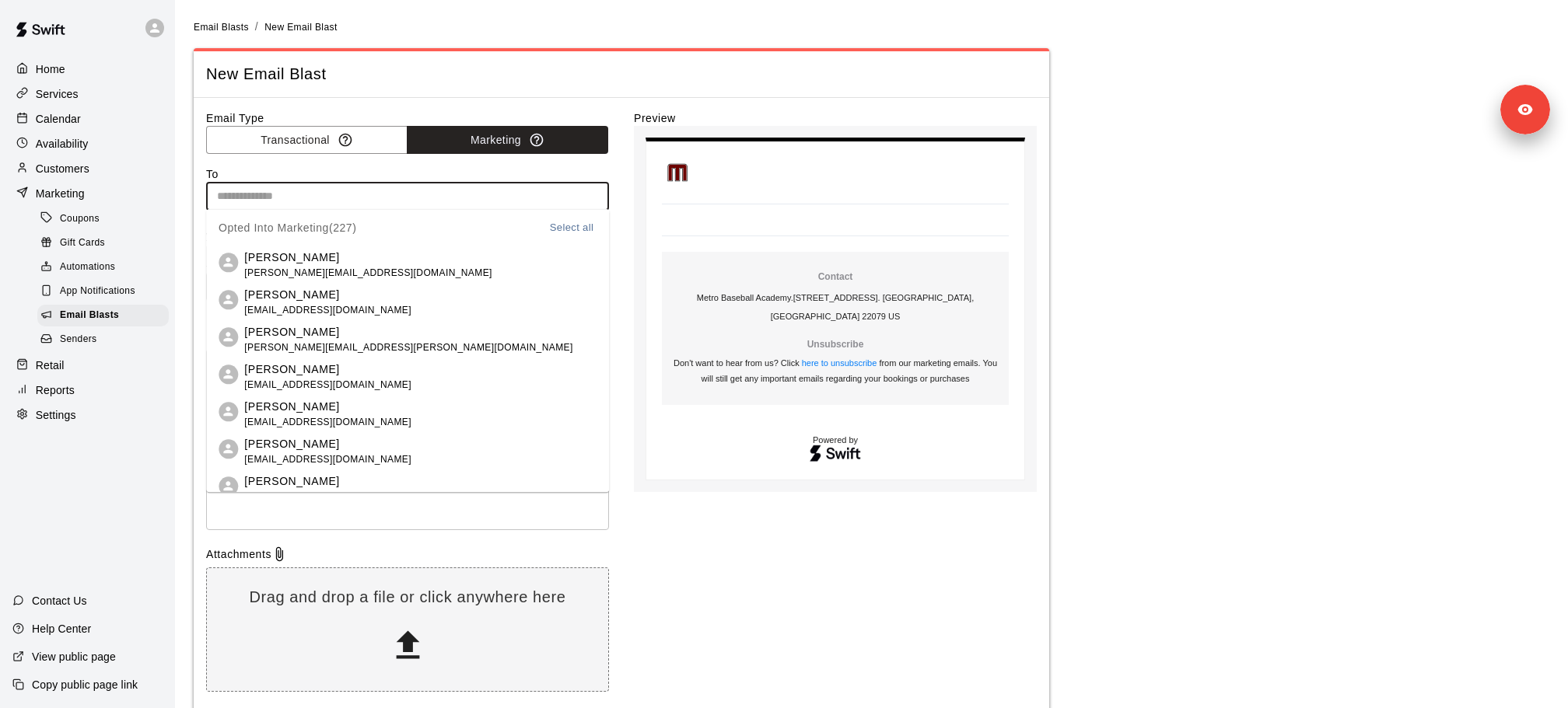
click at [368, 188] on input "text" at bounding box center [406, 196] width 391 height 20
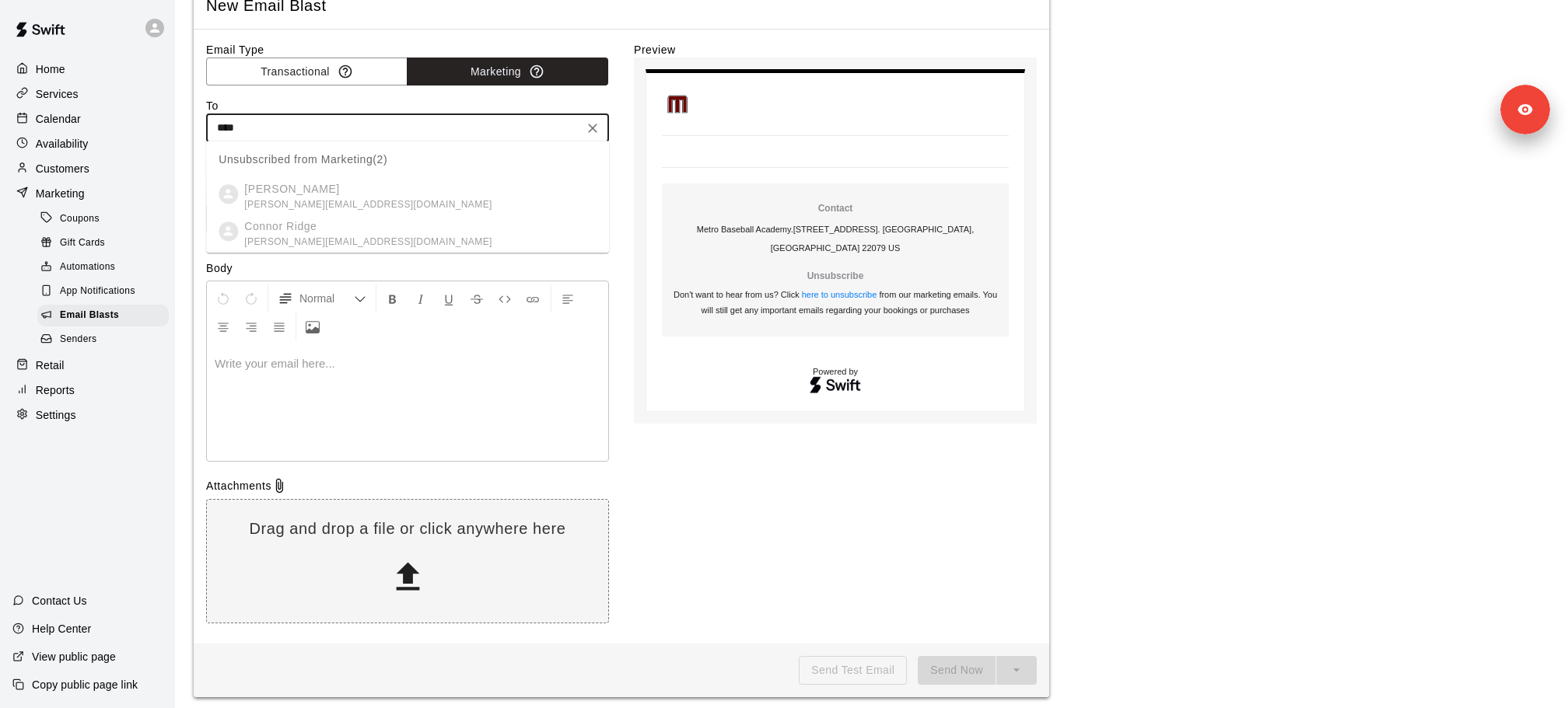
type input "*****"
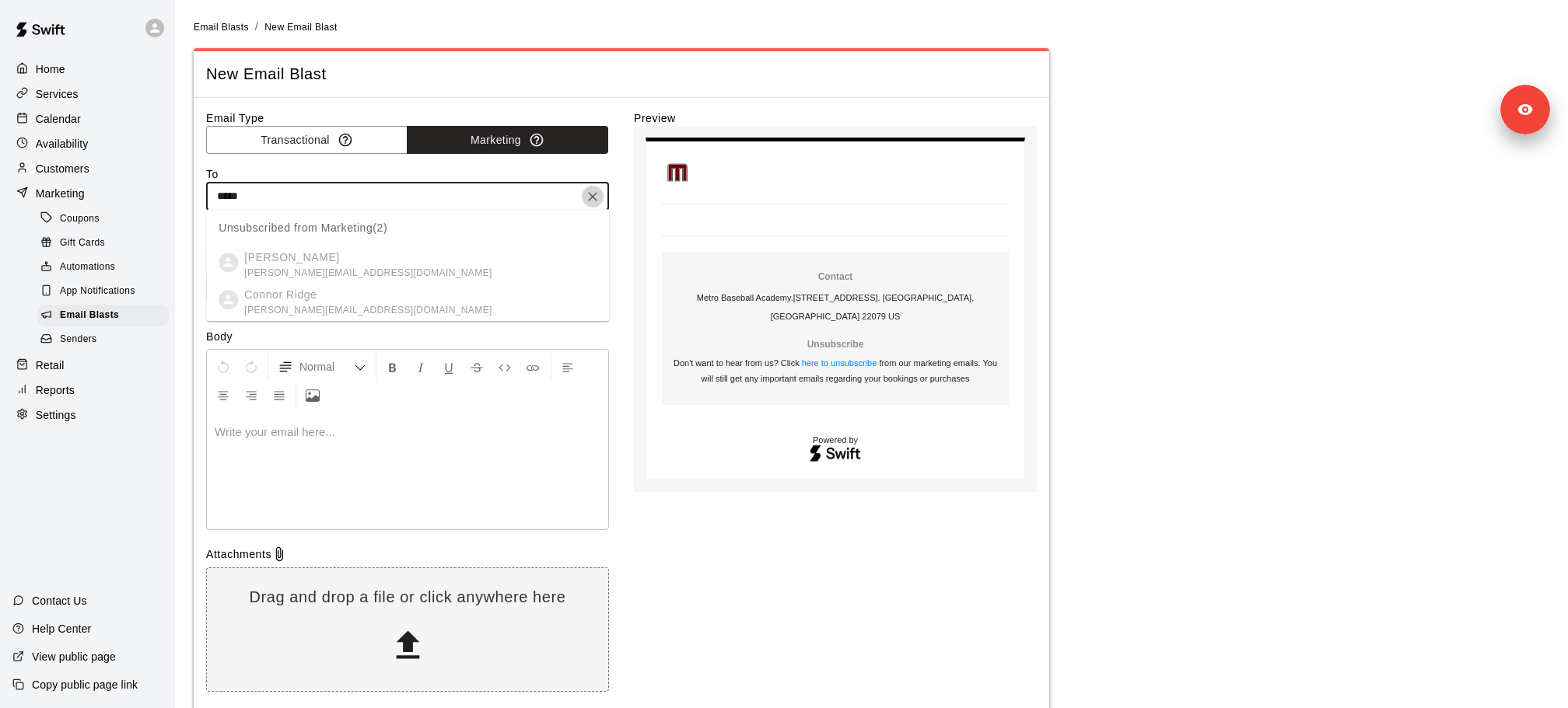
click at [597, 197] on icon "Clear" at bounding box center [592, 196] width 15 height 15
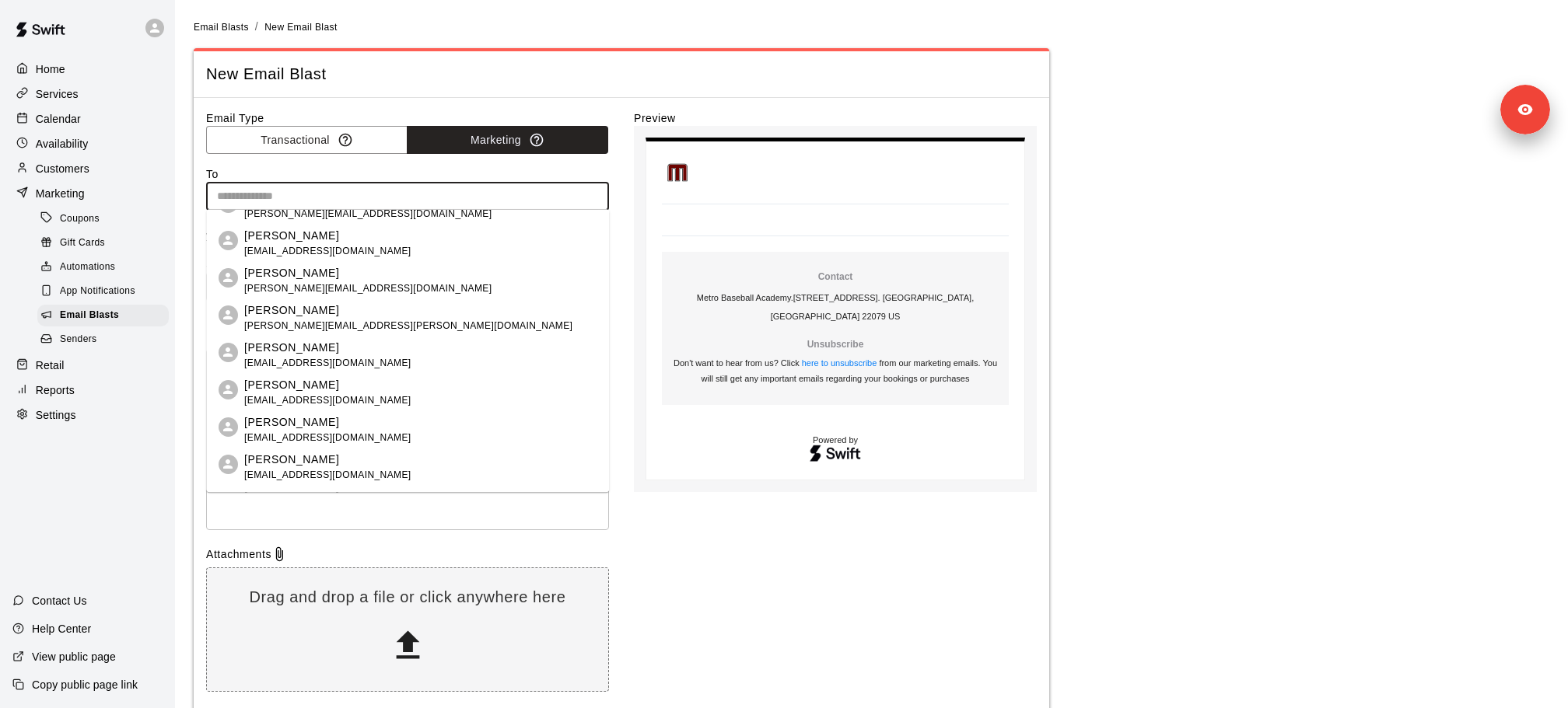
scroll to position [2486, 0]
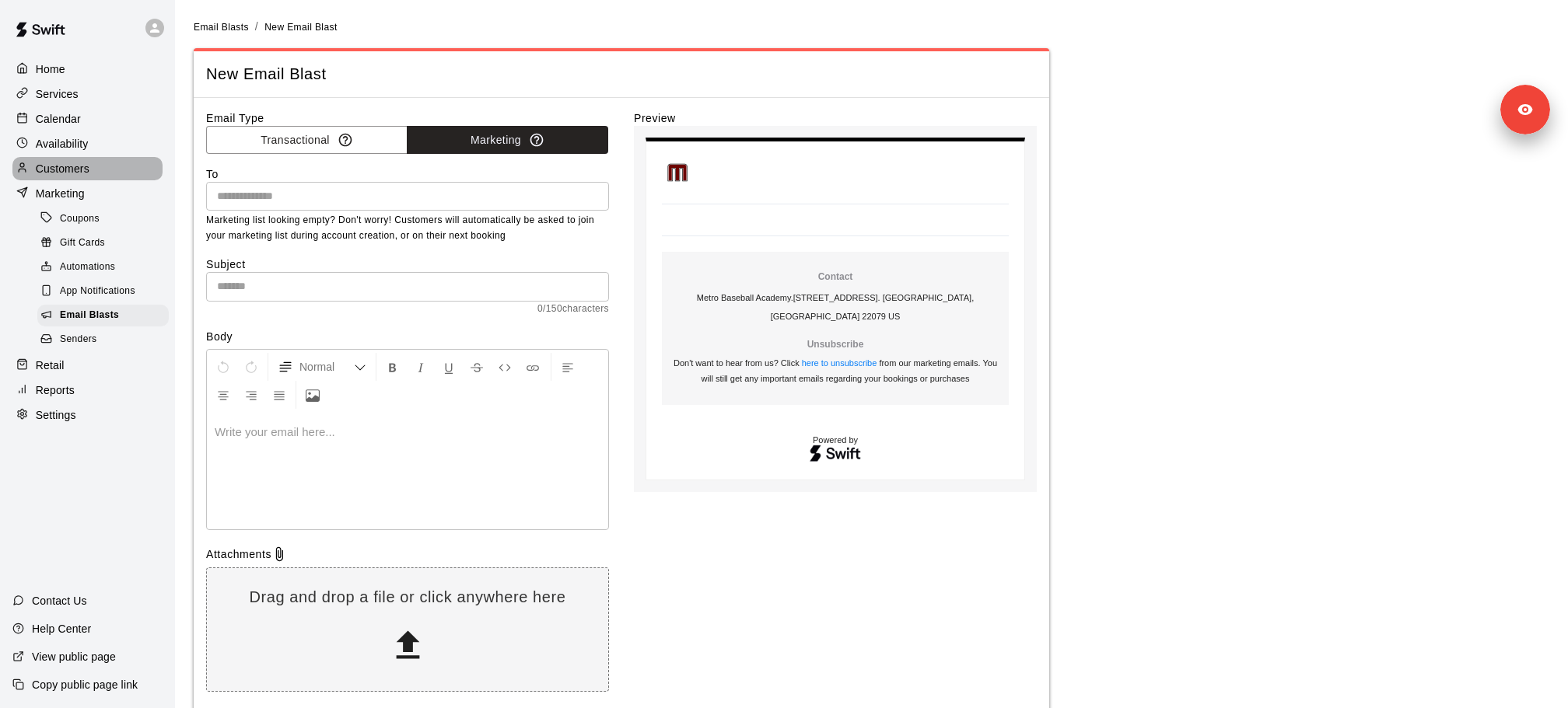
click at [76, 164] on p "Customers" at bounding box center [62, 169] width 54 height 15
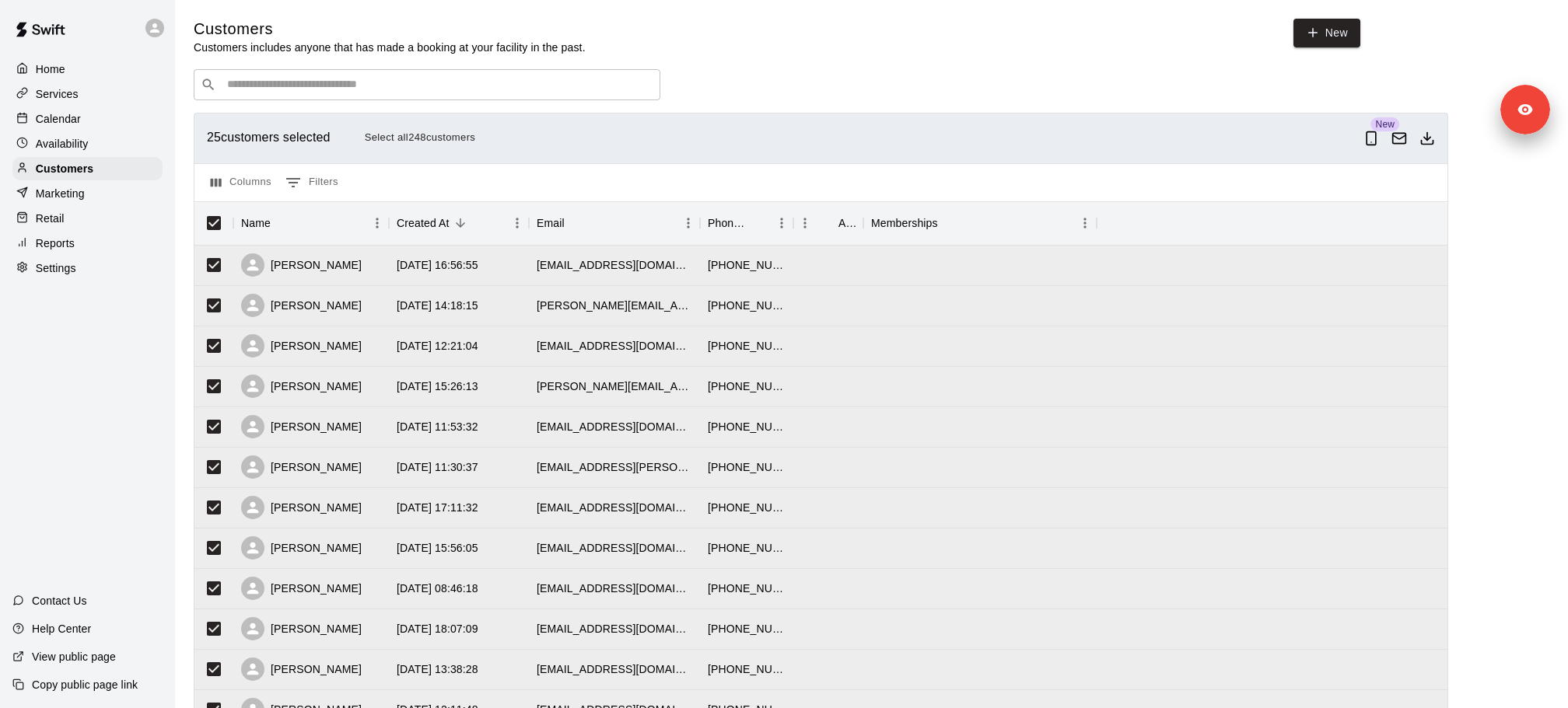
click at [421, 133] on button "Select all 248 customers" at bounding box center [420, 138] width 119 height 25
click at [1437, 138] on button "Download as csv" at bounding box center [1427, 139] width 28 height 28
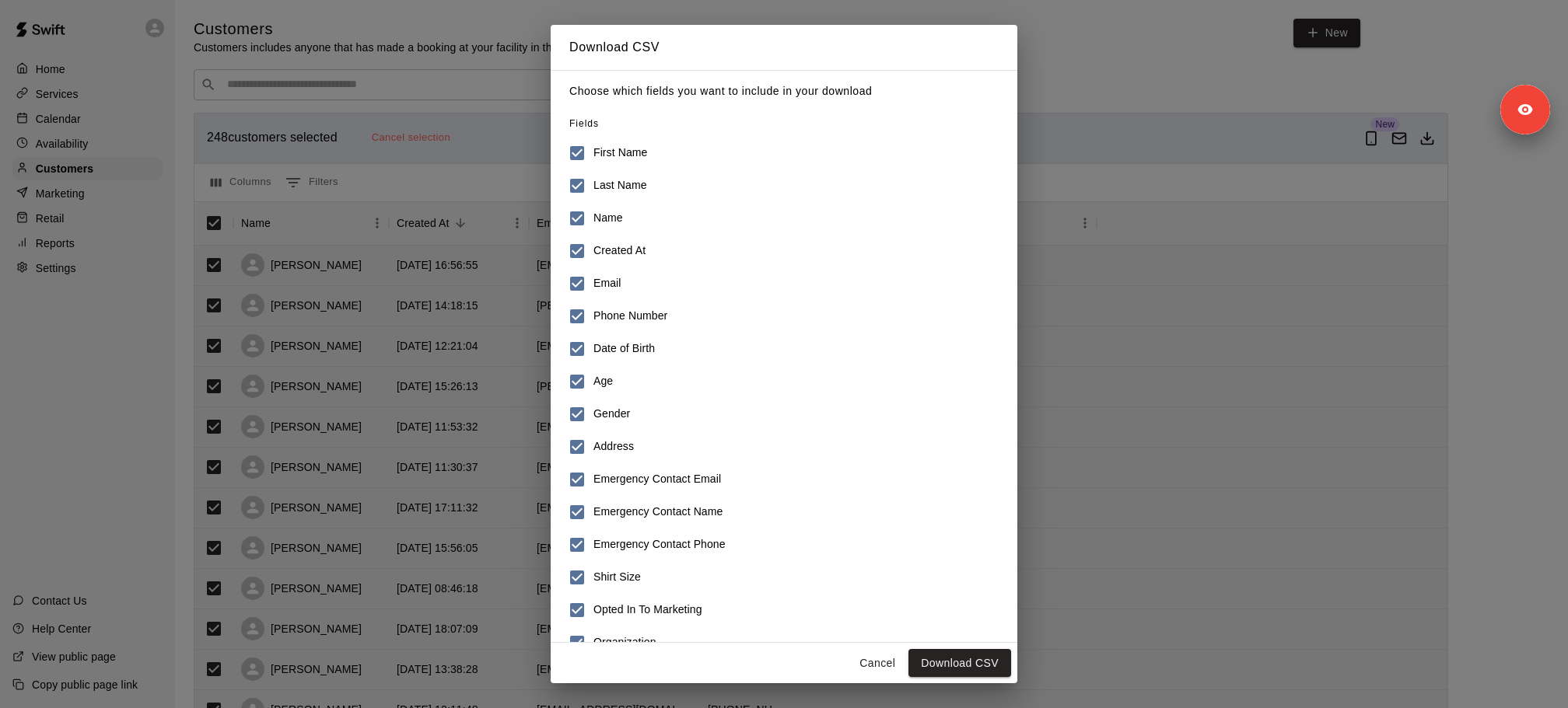
scroll to position [61, 0]
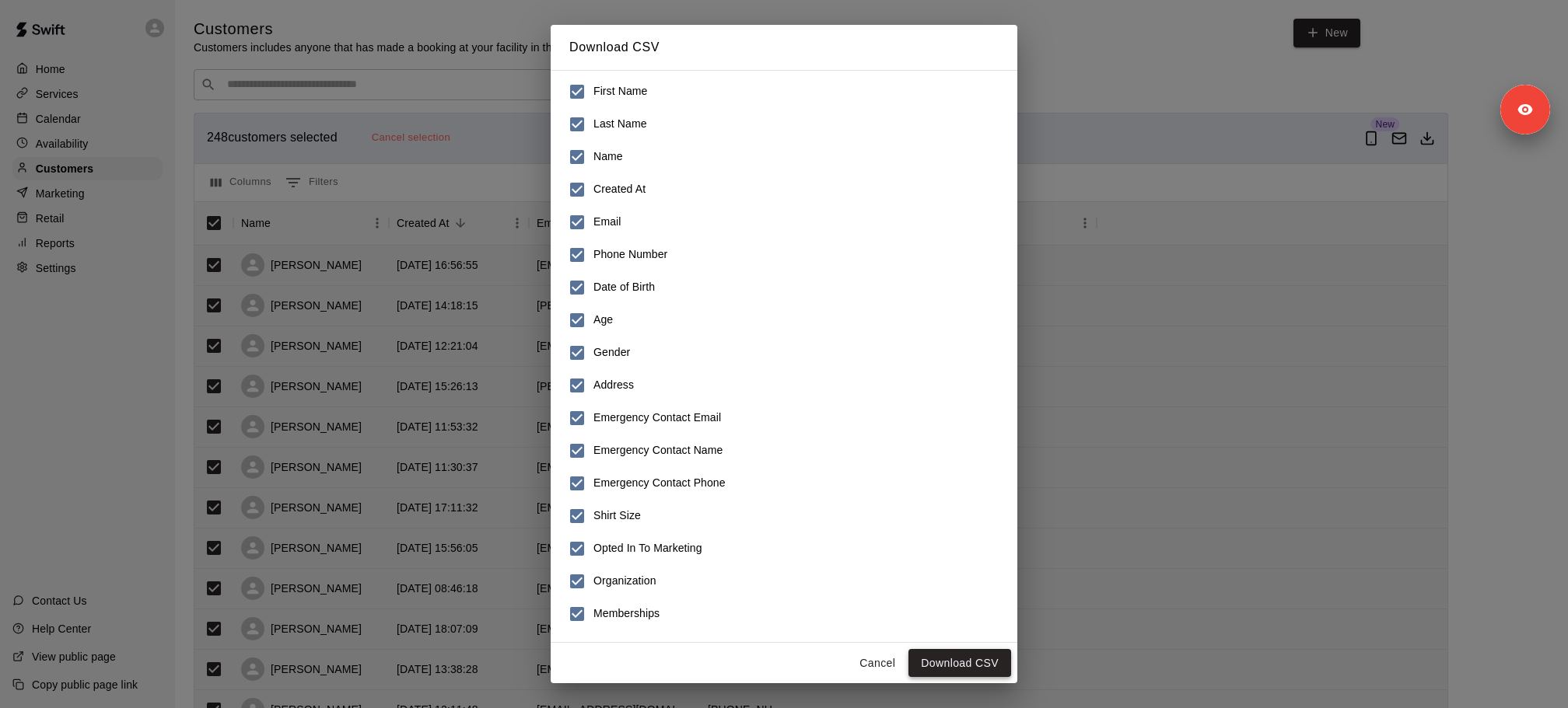
click at [988, 656] on button "Download CSV" at bounding box center [959, 664] width 103 height 28
click at [375, 226] on div "Download CSV Choose which fields you want to include in your download Fields Fi…" at bounding box center [784, 354] width 1568 height 708
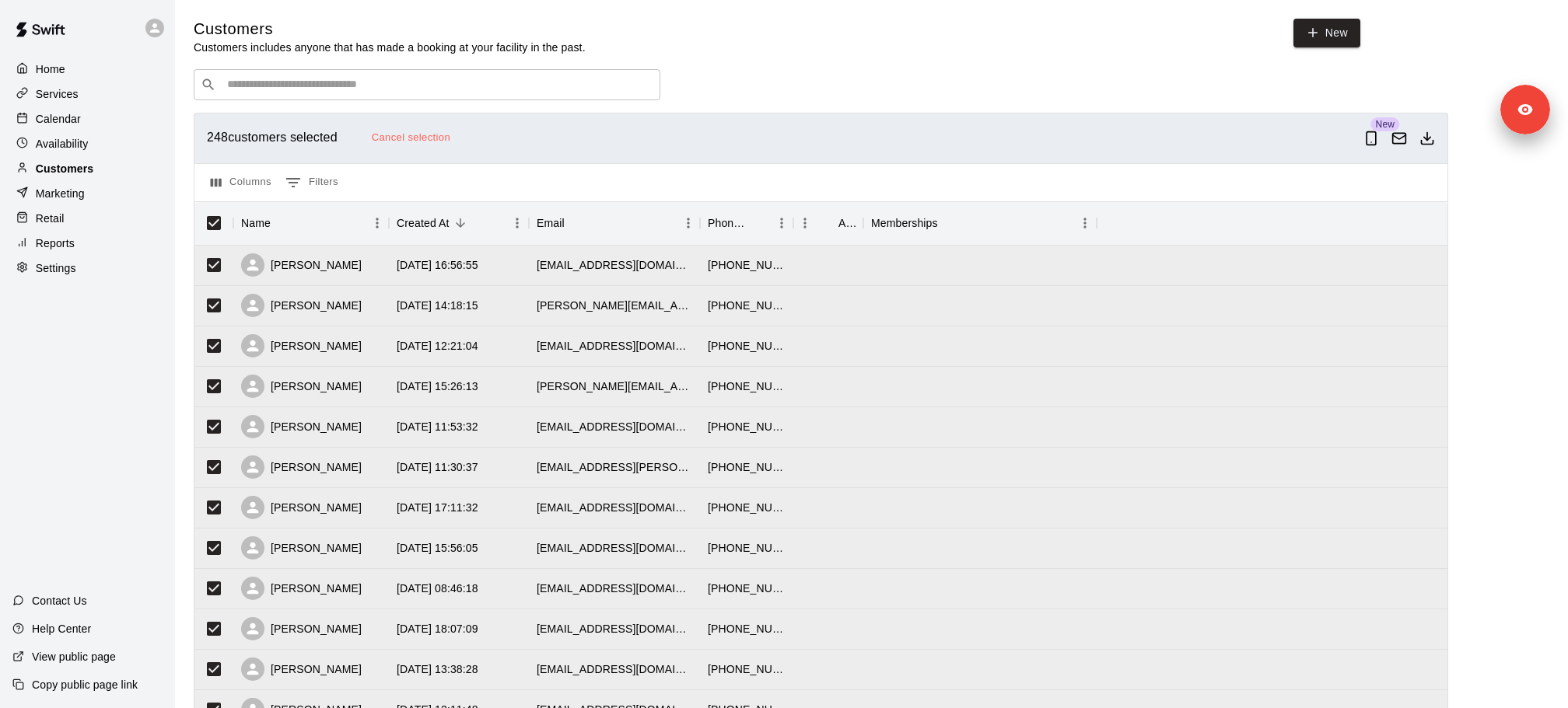
click at [87, 168] on p "Customers" at bounding box center [64, 169] width 58 height 15
click at [70, 196] on p "Marketing" at bounding box center [60, 194] width 49 height 15
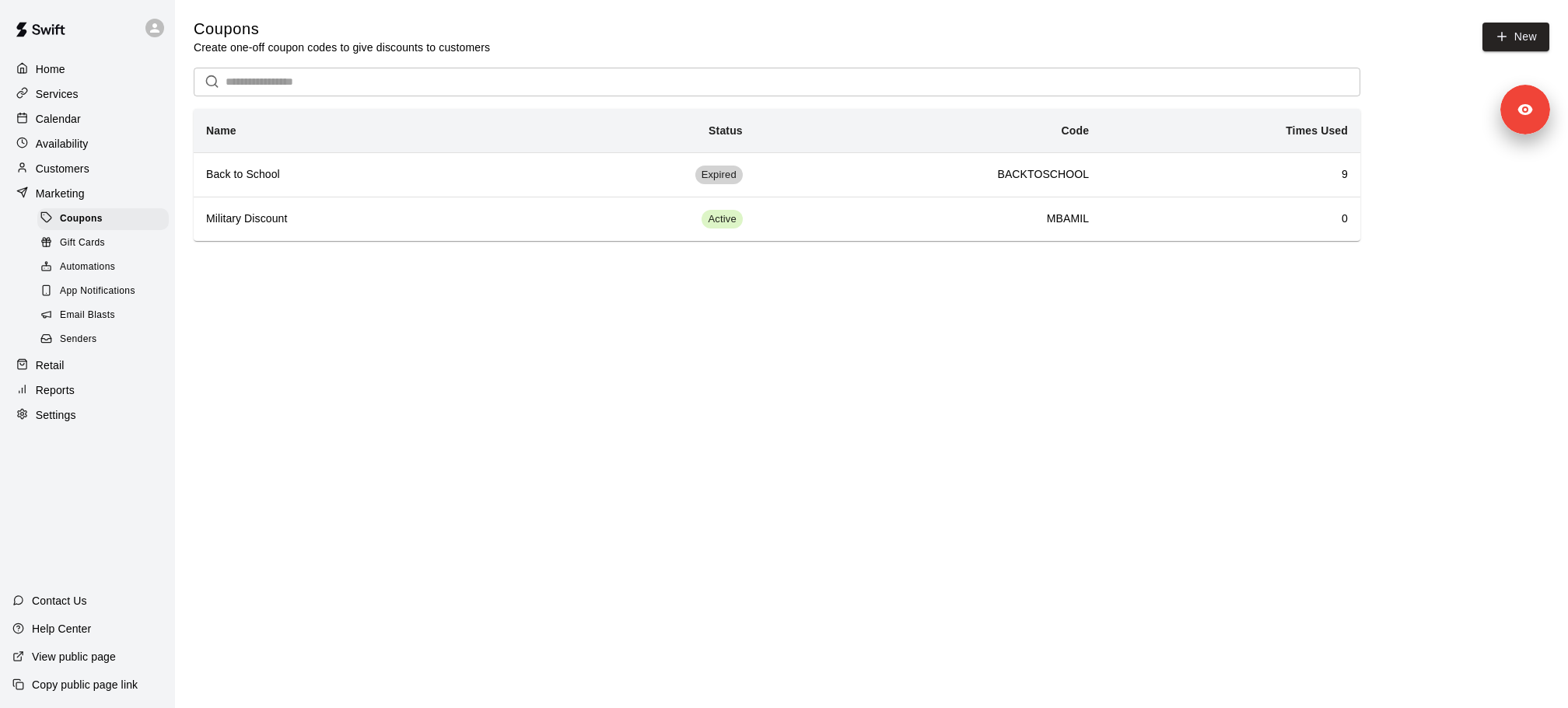
click at [110, 311] on span "Email Blasts" at bounding box center [87, 315] width 55 height 15
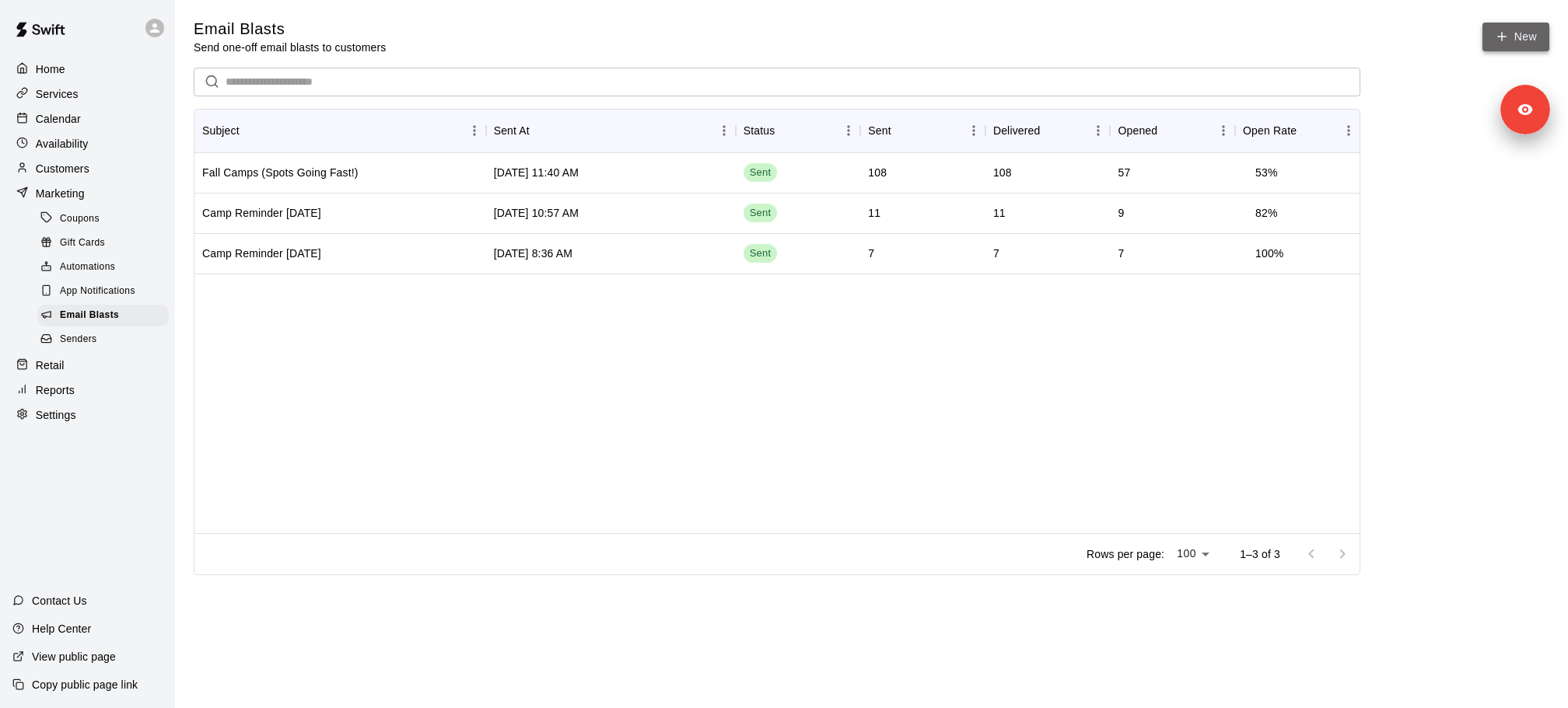
click at [1507, 25] on link "New" at bounding box center [1515, 37] width 67 height 28
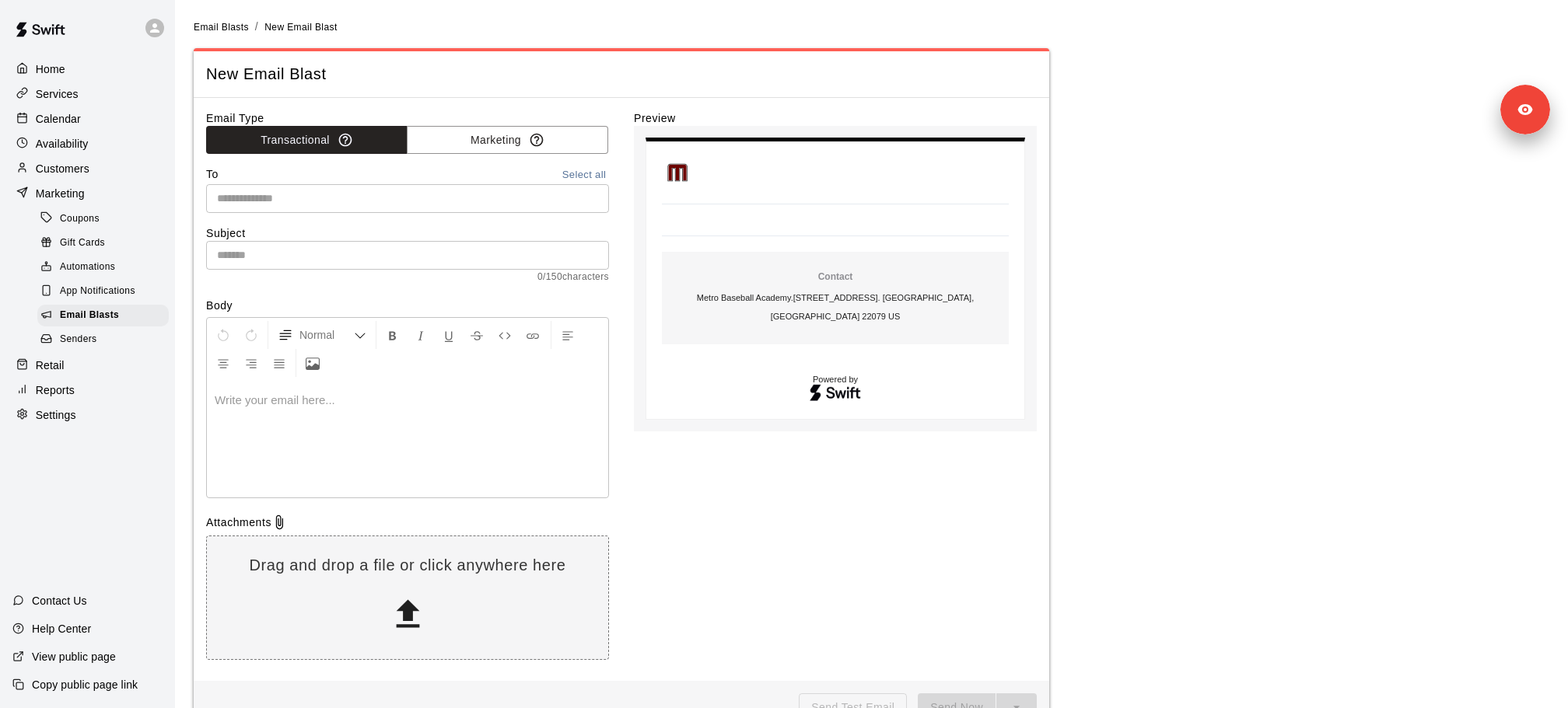
click at [398, 415] on div at bounding box center [407, 440] width 401 height 117
drag, startPoint x: 401, startPoint y: 404, endPoint x: 160, endPoint y: 404, distance: 241.0
click at [162, 404] on div "Home Services Calendar Availability Customers Marketing Coupons Gift Cards Auto…" at bounding box center [784, 376] width 1568 height 752
click at [540, 337] on button "Insert Link" at bounding box center [532, 335] width 26 height 28
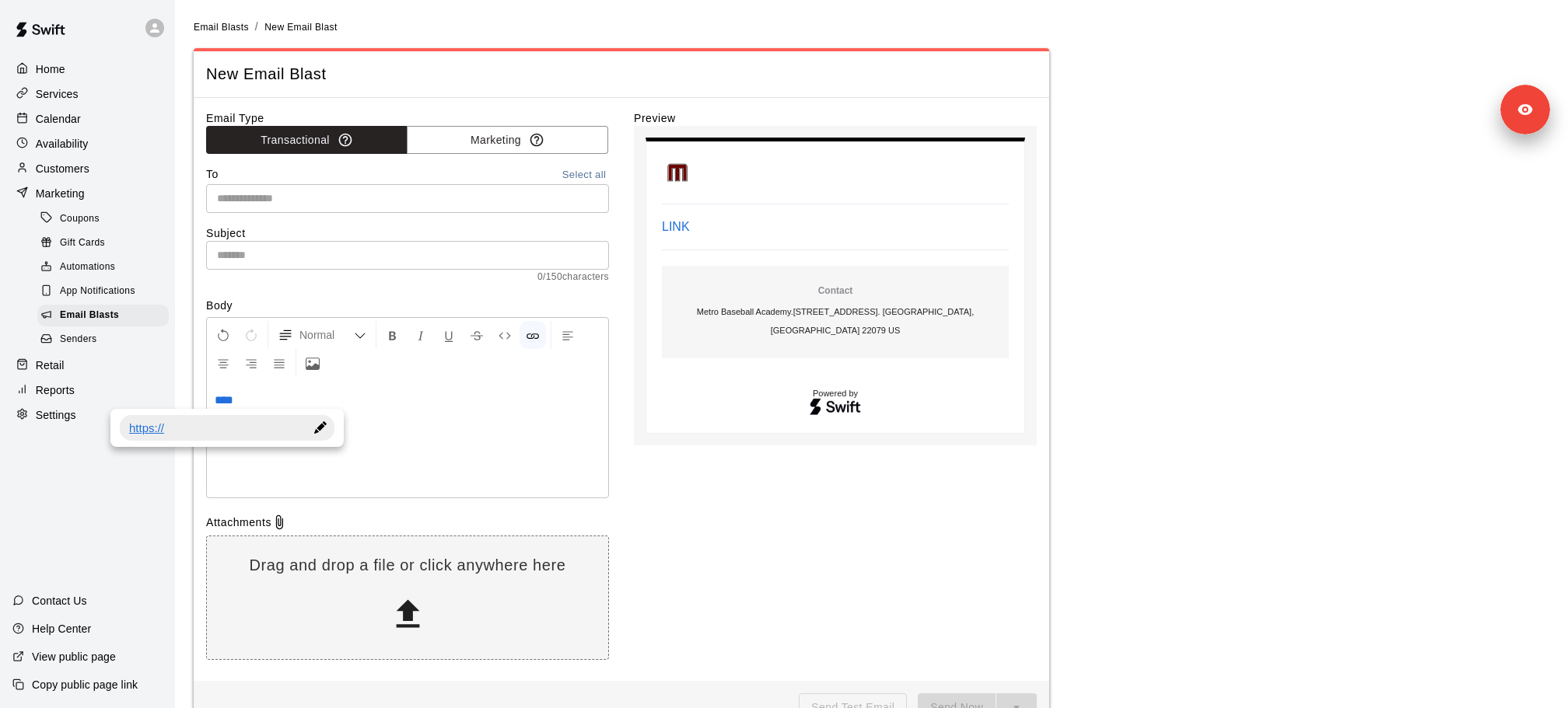
click at [210, 433] on link "https://" at bounding box center [215, 428] width 173 height 13
click at [327, 426] on div at bounding box center [320, 428] width 27 height 25
paste input
type input "**********"
click at [301, 429] on input "**********" at bounding box center [227, 429] width 214 height 26
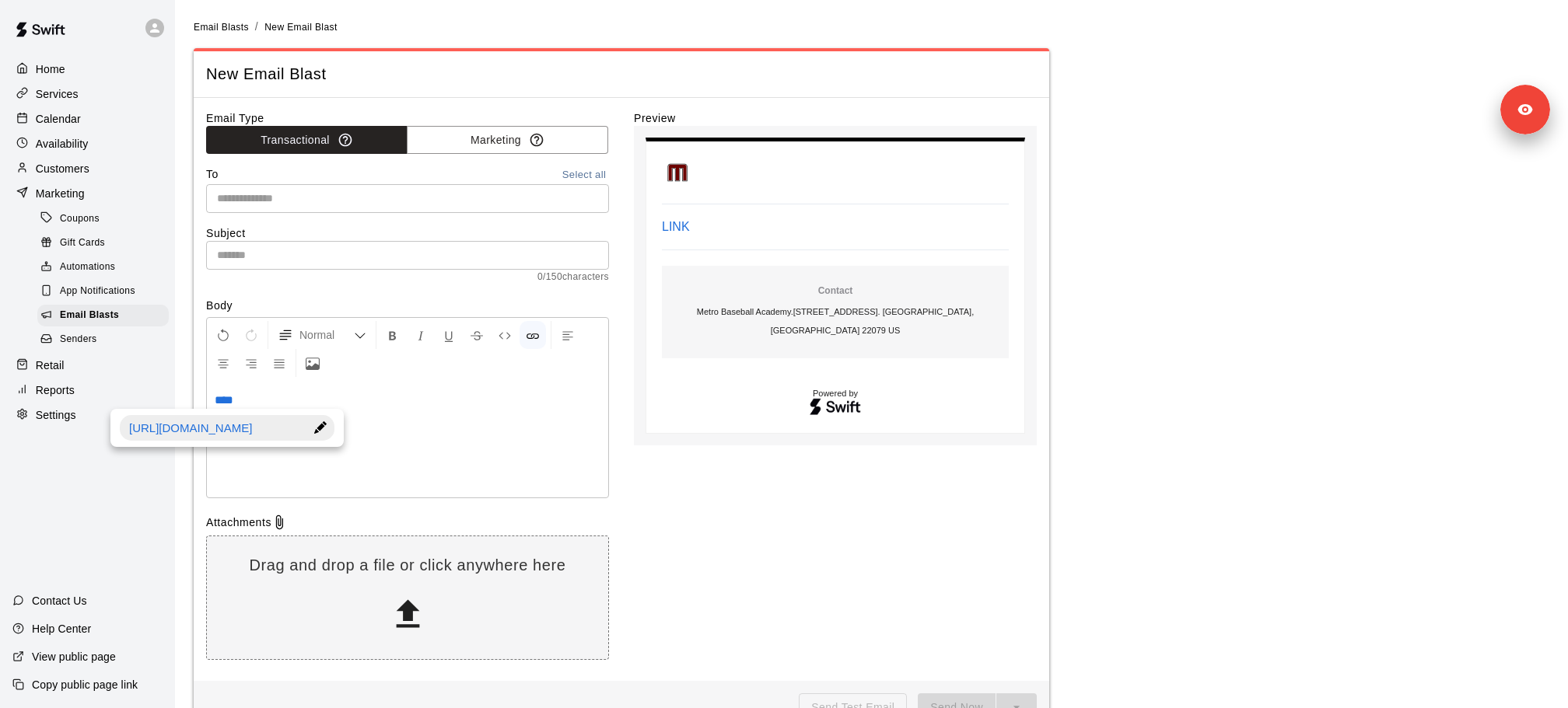
click at [369, 426] on div "****" at bounding box center [407, 440] width 401 height 117
click at [228, 400] on span "****" at bounding box center [224, 400] width 19 height 11
click at [229, 399] on span "****" at bounding box center [224, 400] width 19 height 11
click at [405, 423] on div "****" at bounding box center [407, 440] width 401 height 117
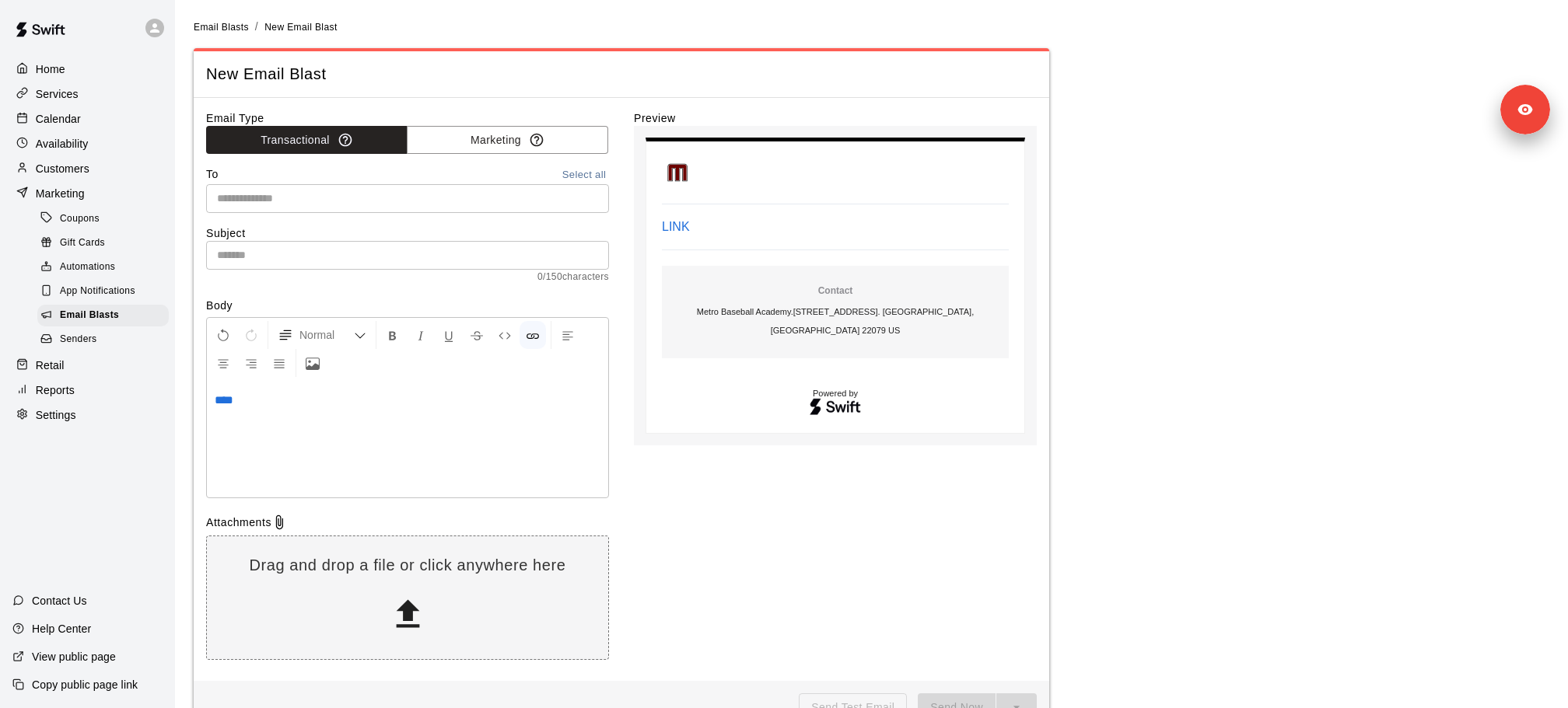
click at [227, 399] on span "****" at bounding box center [224, 400] width 19 height 11
click at [439, 458] on div "****" at bounding box center [407, 440] width 401 height 117
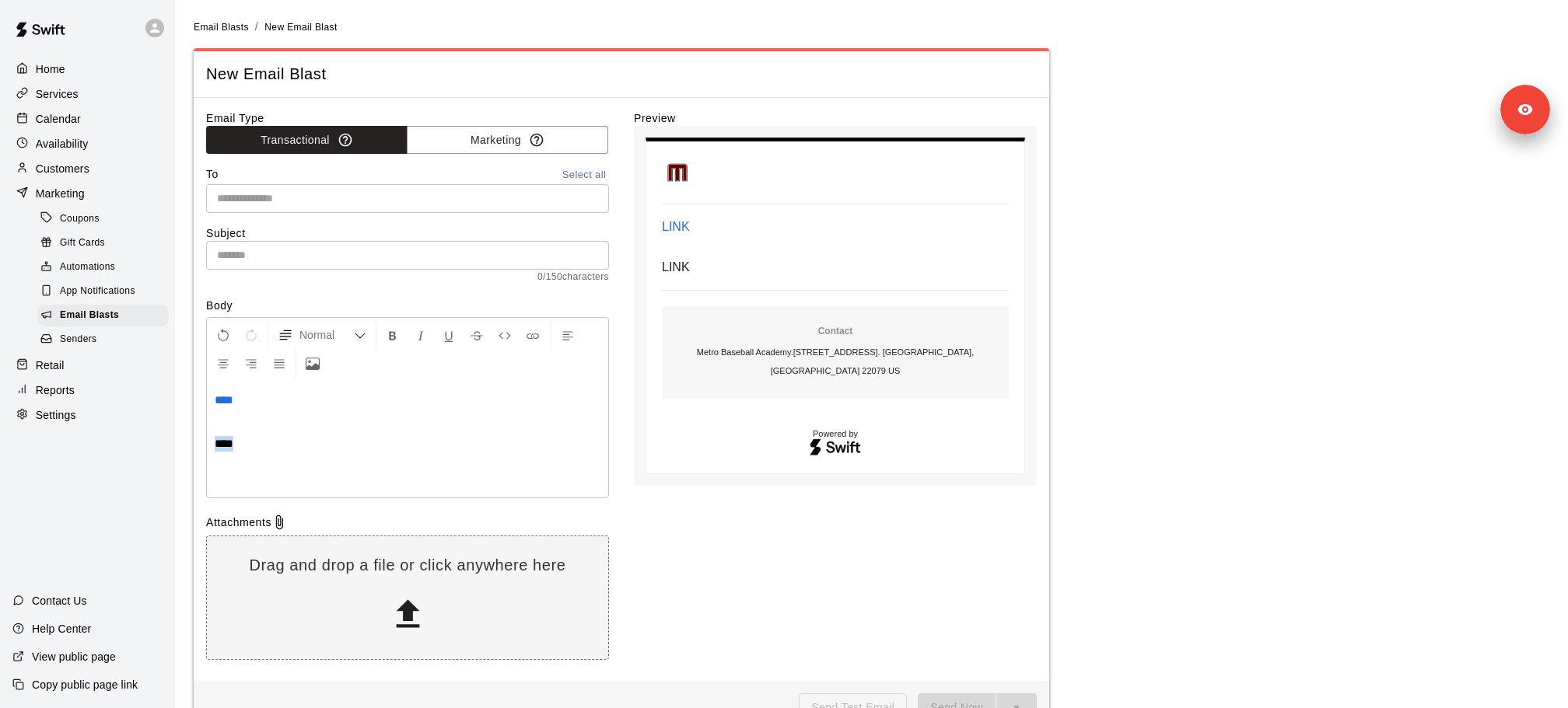
drag, startPoint x: 246, startPoint y: 444, endPoint x: 157, endPoint y: 444, distance: 89.0
click at [161, 444] on div "Home Services Calendar Availability Customers Marketing Coupons Gift Cards Auto…" at bounding box center [784, 376] width 1568 height 752
click at [535, 337] on icon "Insert Link" at bounding box center [532, 335] width 14 height 14
click at [284, 472] on link "https://" at bounding box center [215, 472] width 173 height 13
click at [322, 473] on div at bounding box center [320, 471] width 27 height 25
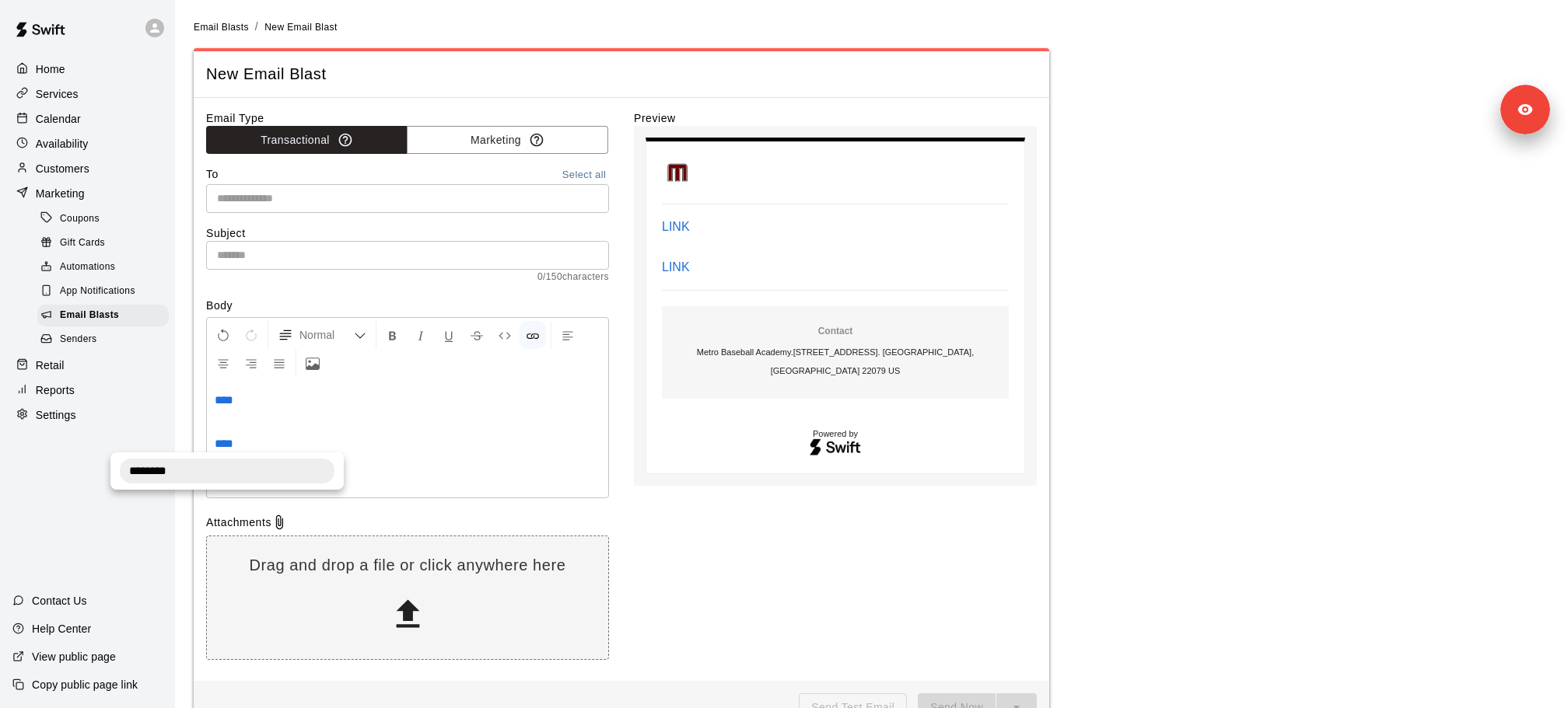
click at [434, 446] on p "****" at bounding box center [407, 444] width 386 height 15
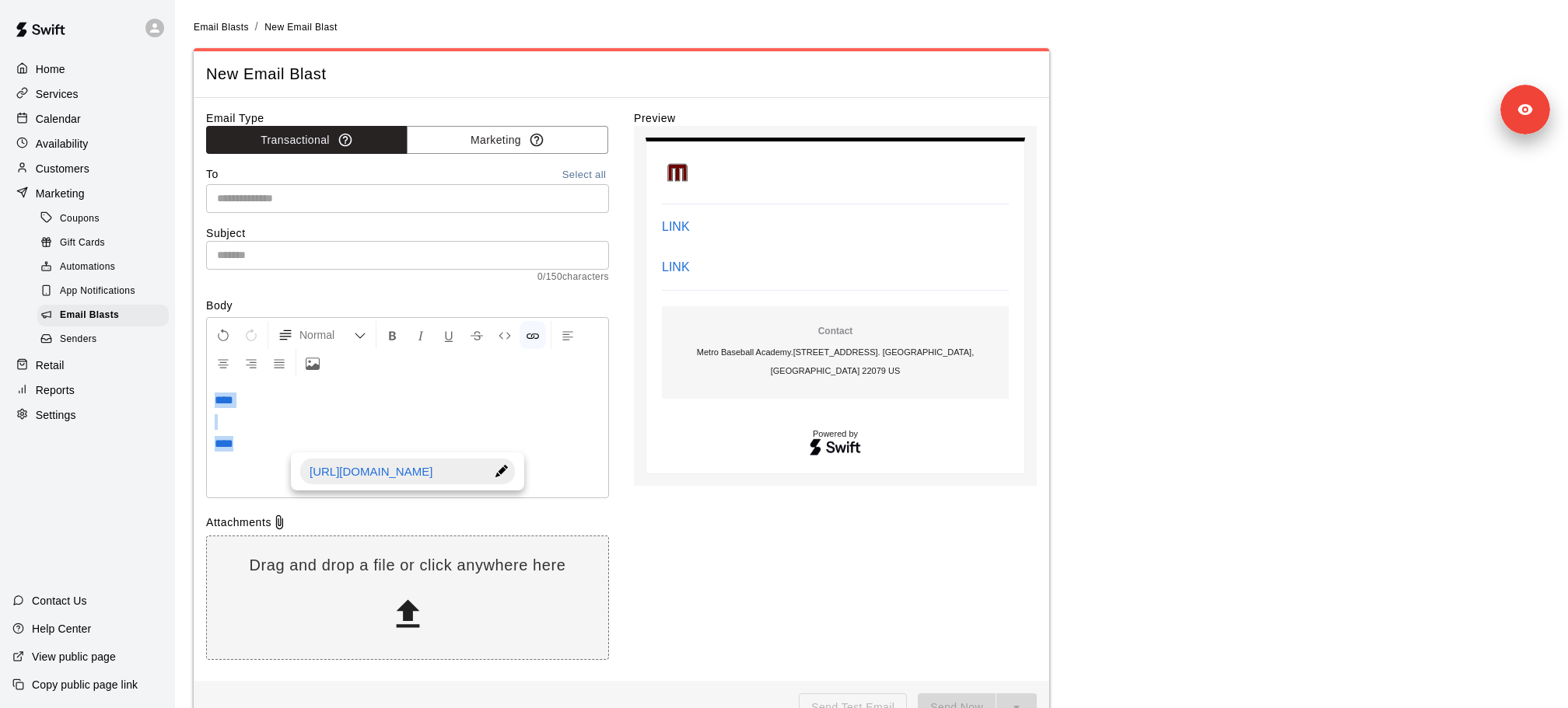
drag, startPoint x: 319, startPoint y: 437, endPoint x: 210, endPoint y: 395, distance: 116.8
click at [210, 395] on div "**** ****" at bounding box center [407, 440] width 401 height 117
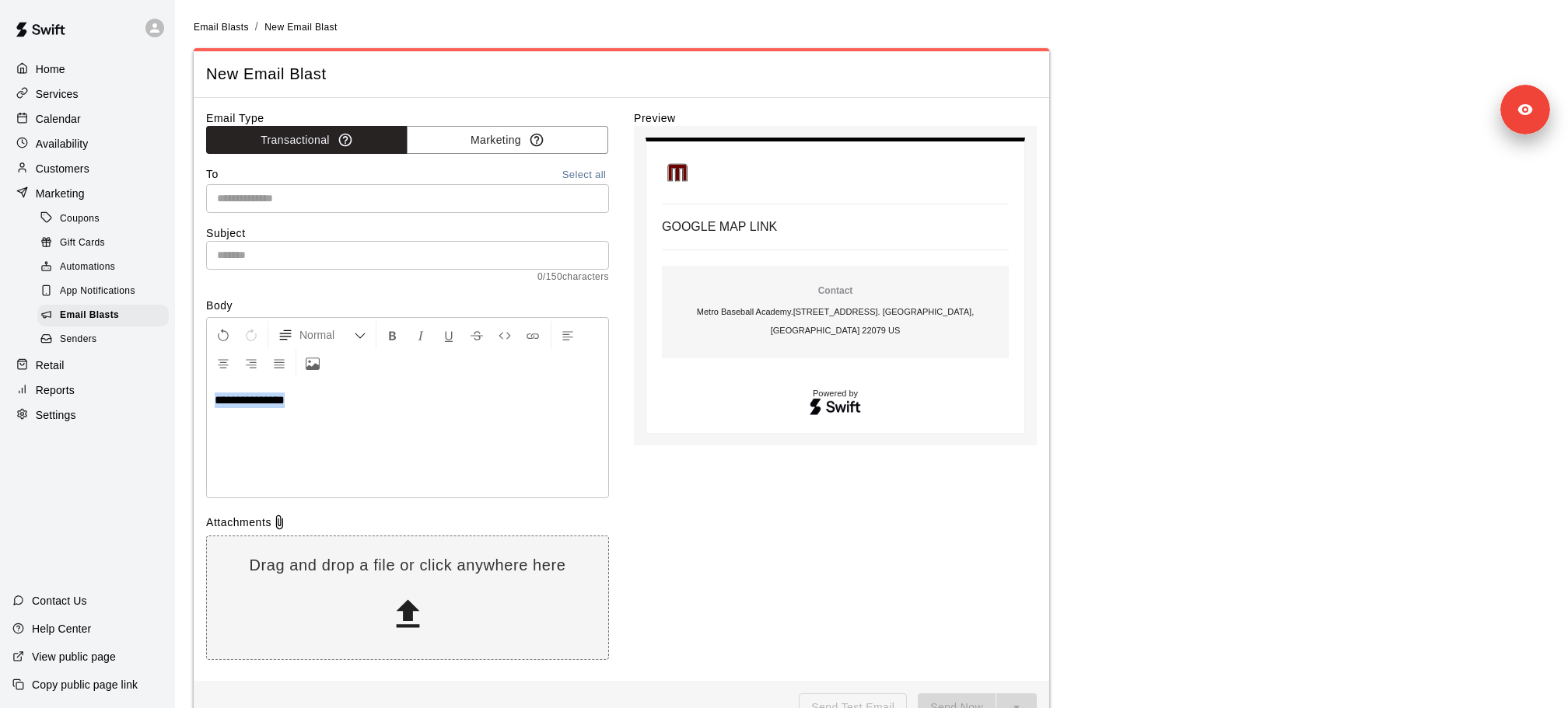
drag, startPoint x: 374, startPoint y: 392, endPoint x: 112, endPoint y: 392, distance: 262.0
click at [112, 392] on div "**********" at bounding box center [784, 376] width 1568 height 752
click at [543, 335] on button "Insert Link" at bounding box center [532, 335] width 26 height 28
click at [359, 427] on div at bounding box center [360, 428] width 27 height 25
click at [275, 429] on input "**********" at bounding box center [266, 429] width 214 height 26
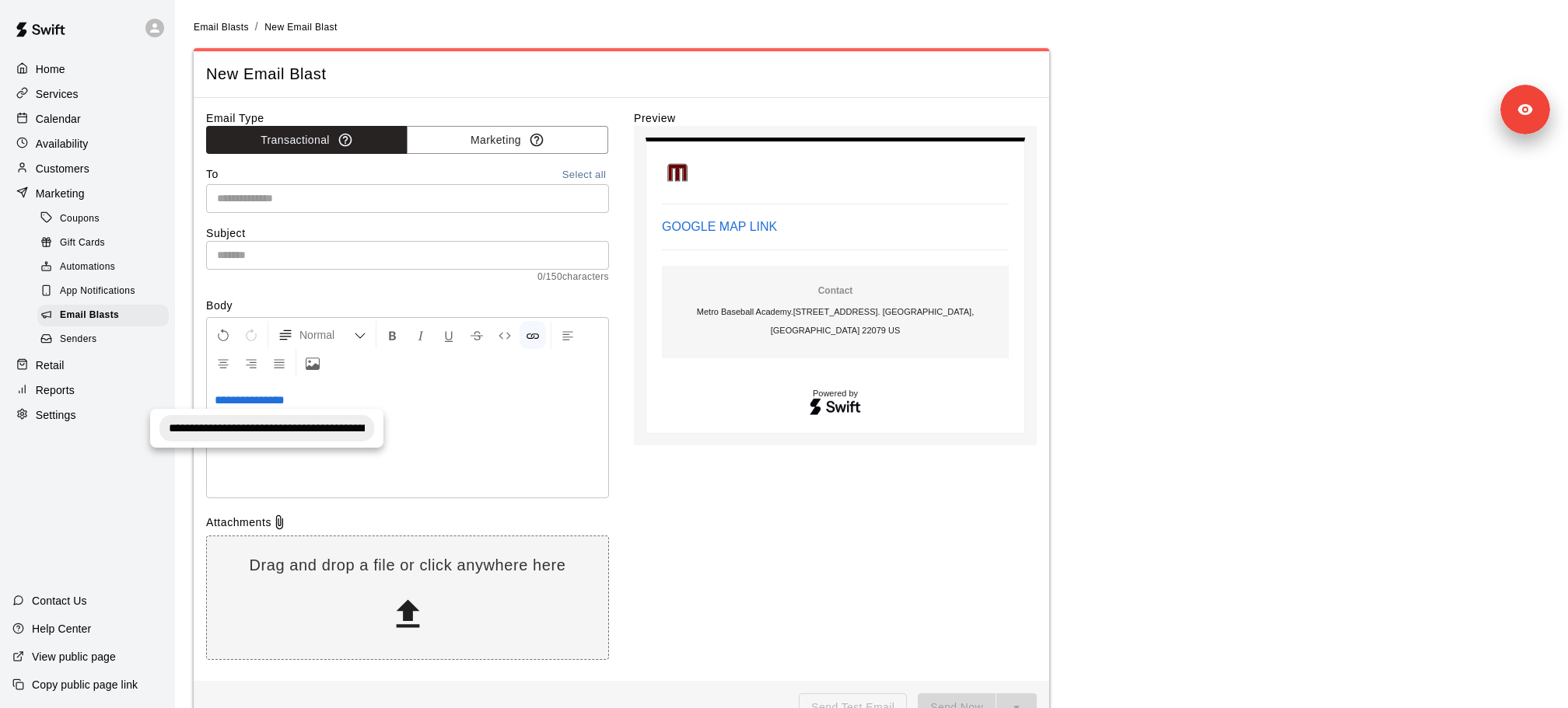
paste input
type input "**********"
click at [454, 448] on div "**********" at bounding box center [407, 440] width 401 height 117
click at [313, 360] on icon "Upload Image" at bounding box center [312, 363] width 14 height 14
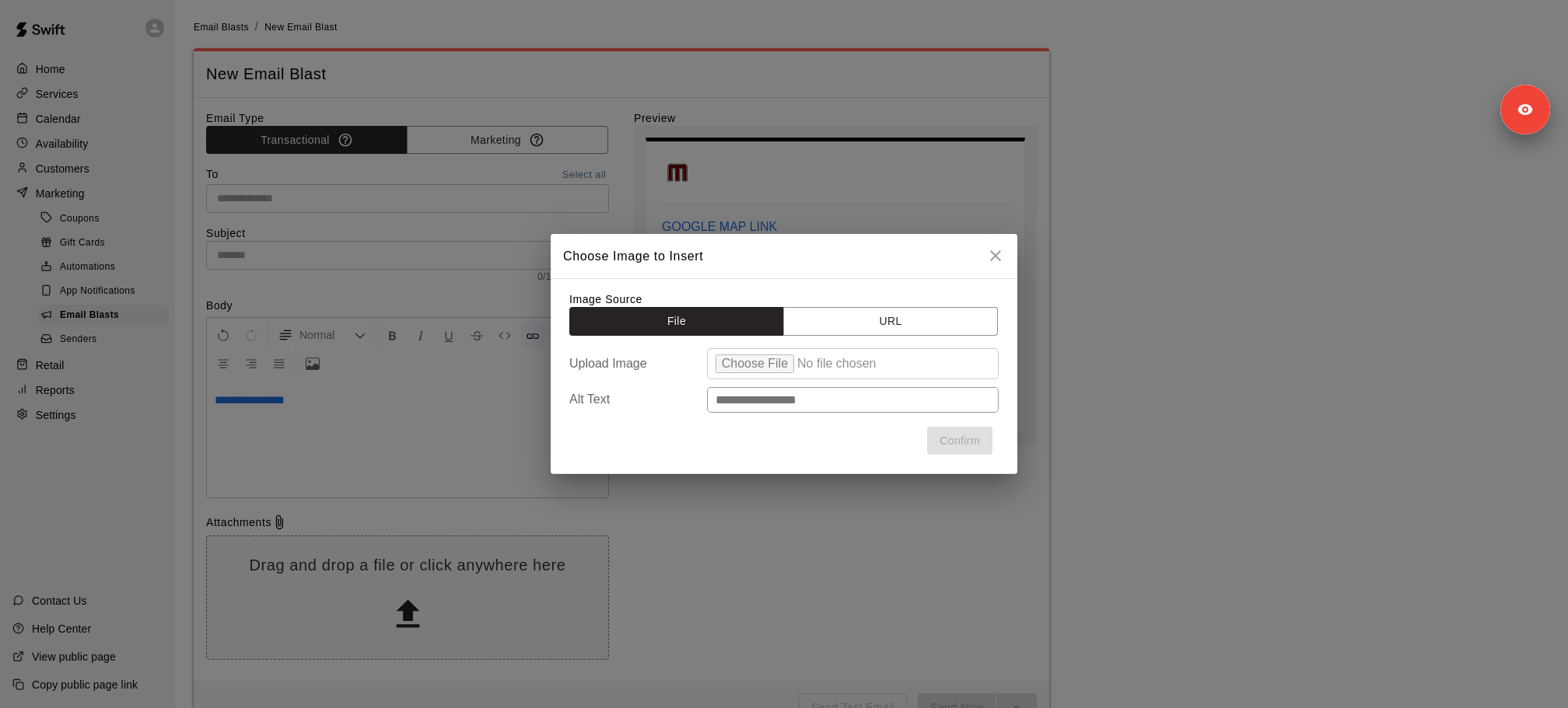
click at [847, 339] on div "Image Source File URL Upload Image Alt Text Confirm" at bounding box center [784, 377] width 466 height 196
click at [847, 322] on button "URL" at bounding box center [889, 321] width 214 height 28
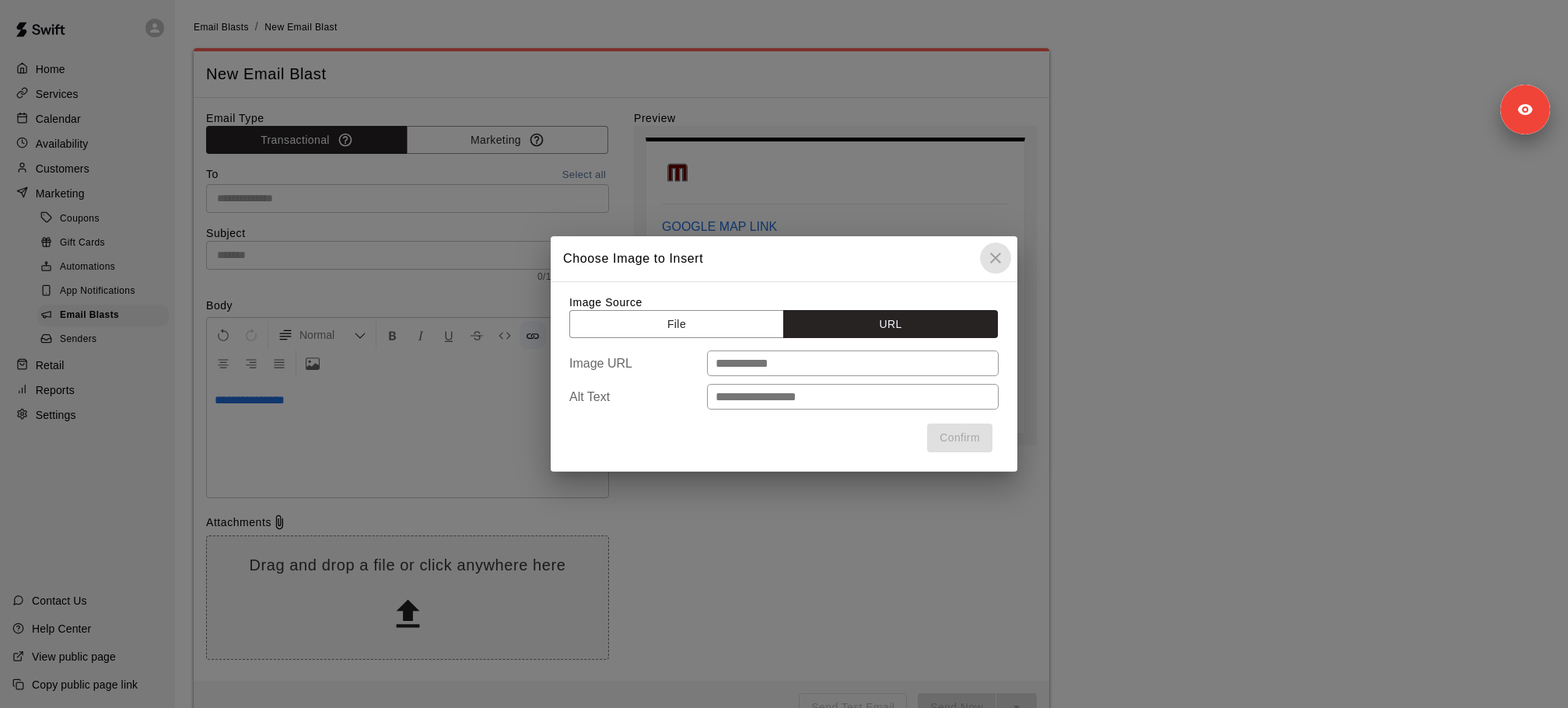
click at [992, 254] on icon "close" at bounding box center [996, 259] width 11 height 11
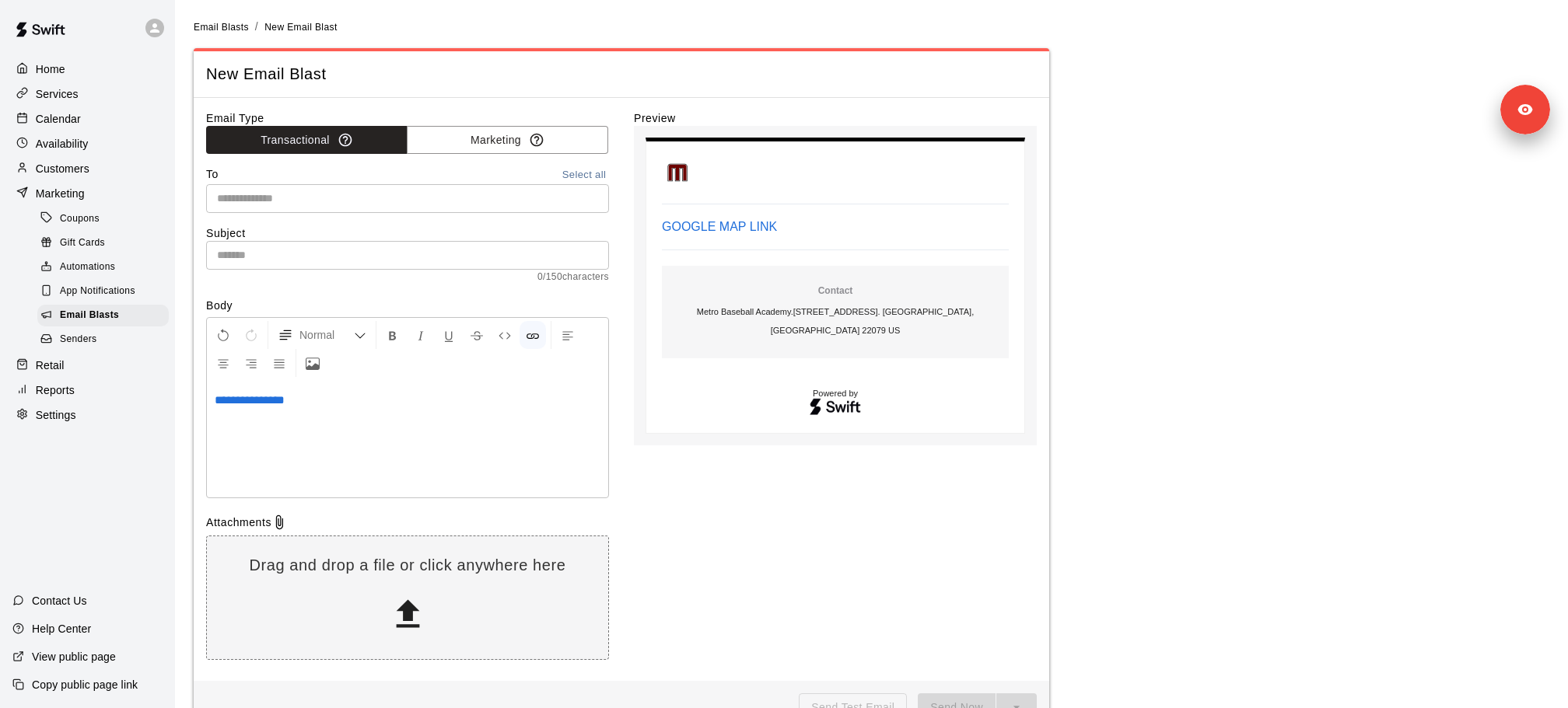
click at [589, 170] on button "Select all" at bounding box center [583, 175] width 50 height 18
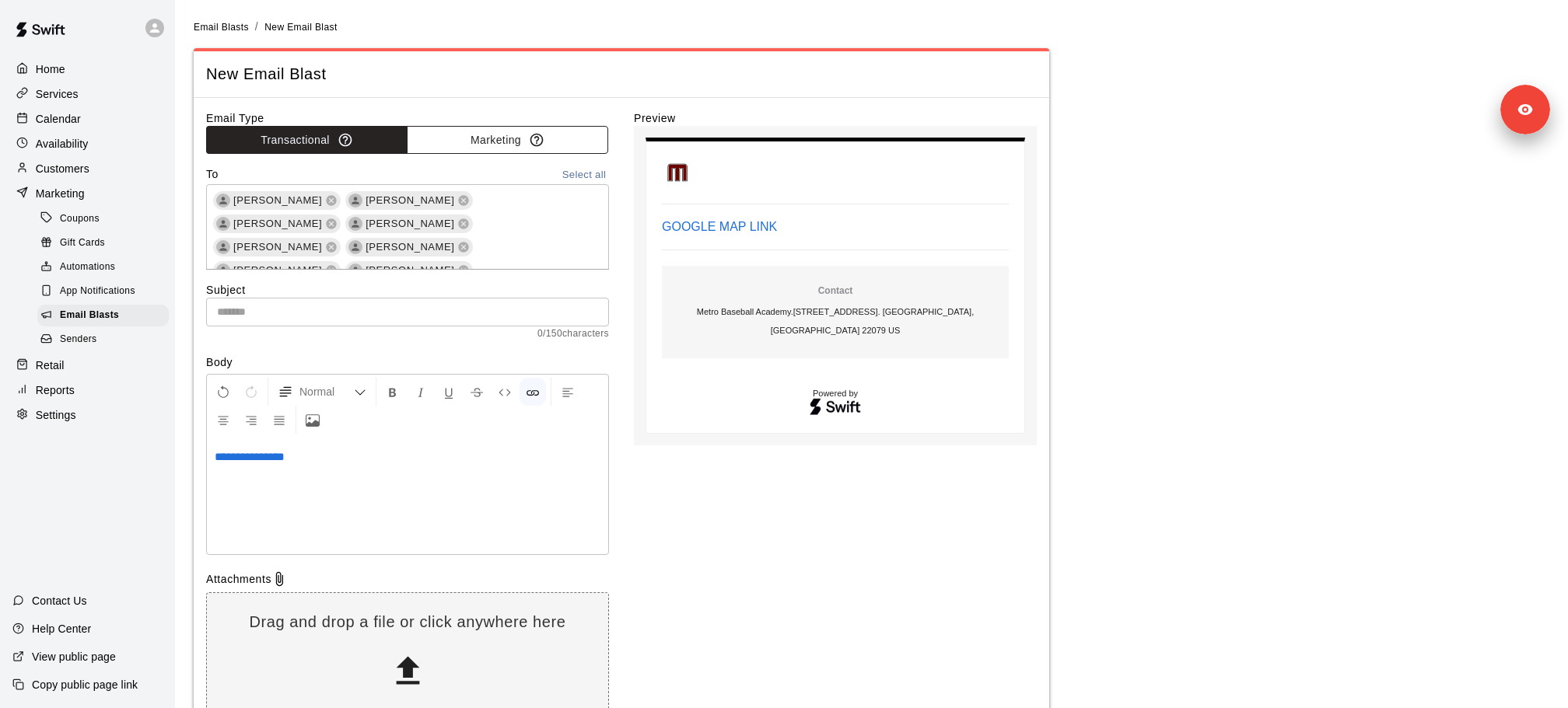
click at [535, 143] on icon "button" at bounding box center [536, 140] width 15 height 15
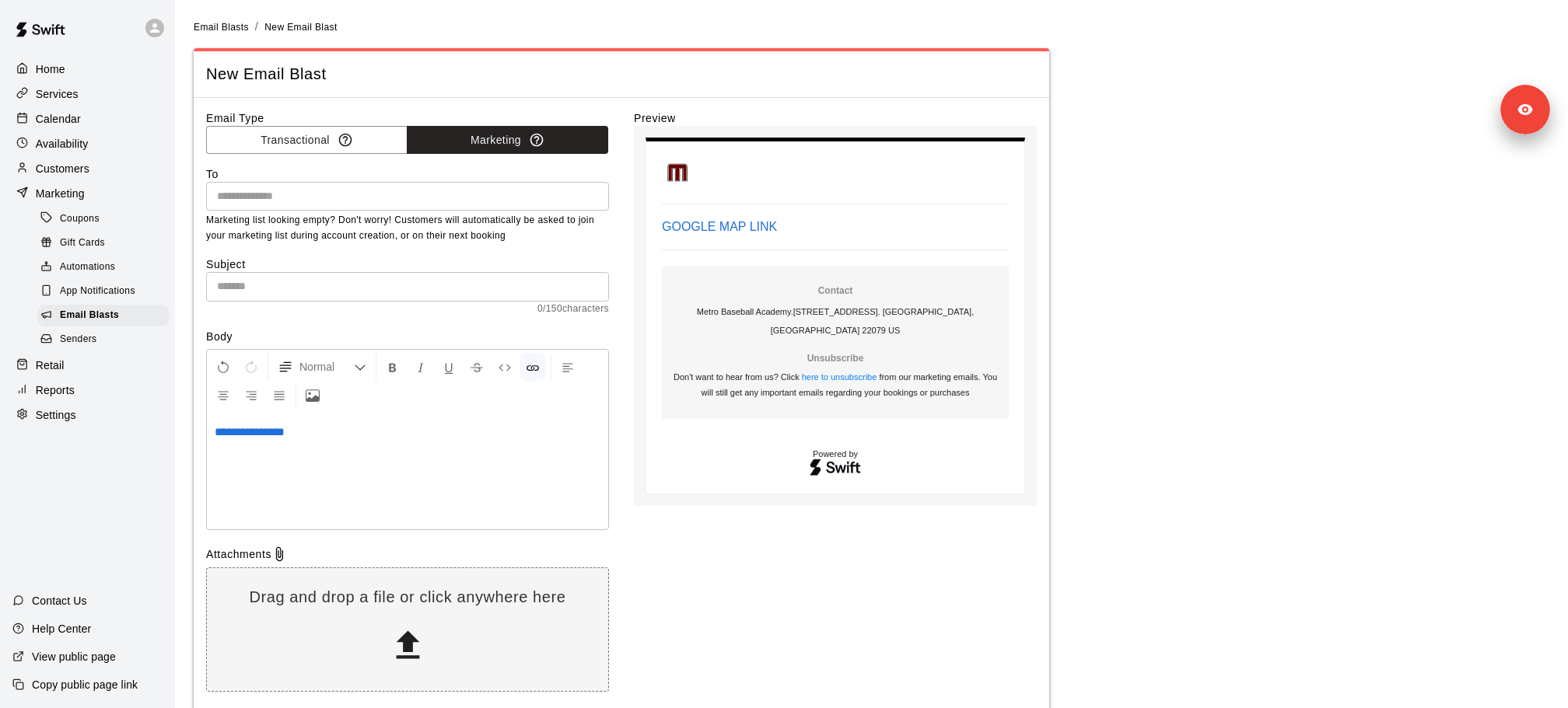
click at [515, 200] on input "text" at bounding box center [406, 196] width 391 height 20
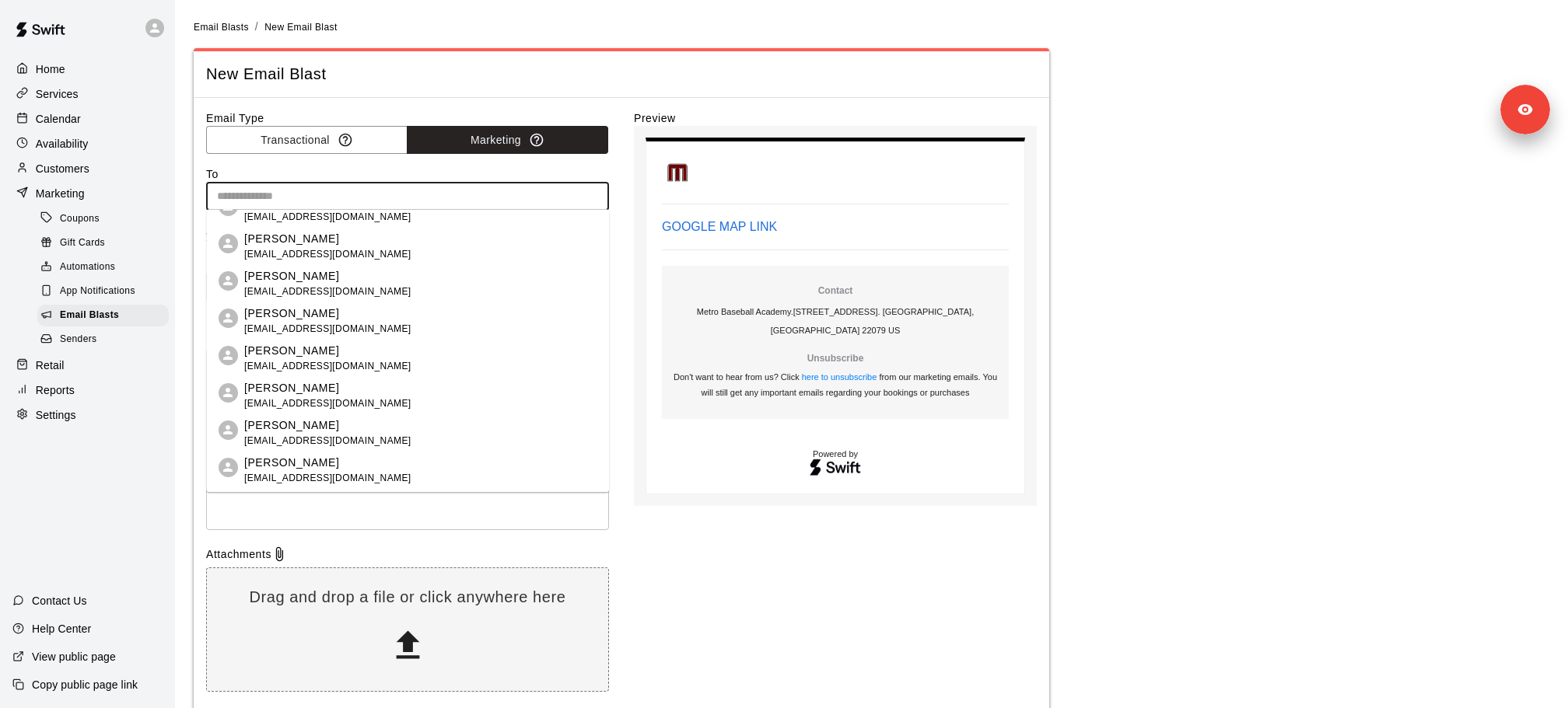
scroll to position [651, 0]
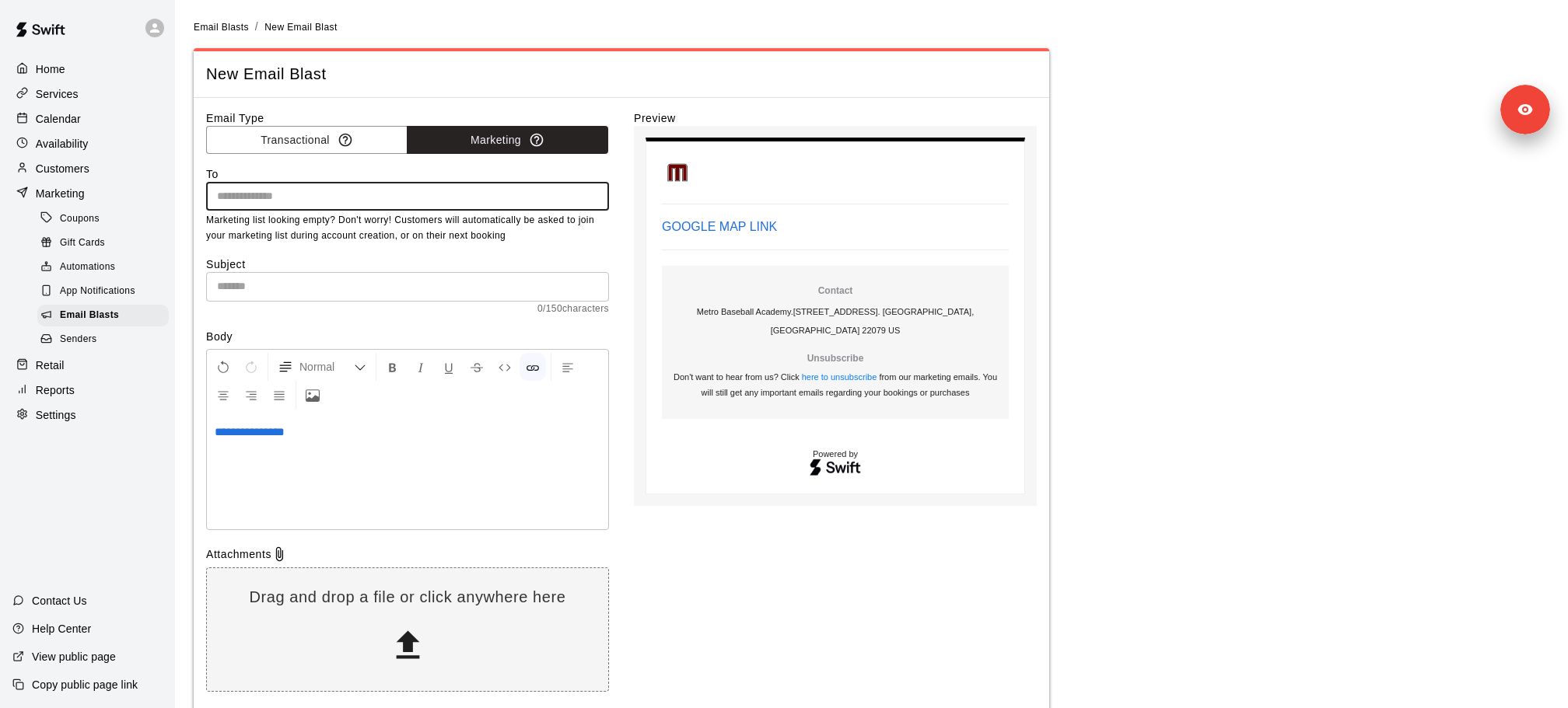
click at [502, 196] on input "text" at bounding box center [406, 196] width 391 height 20
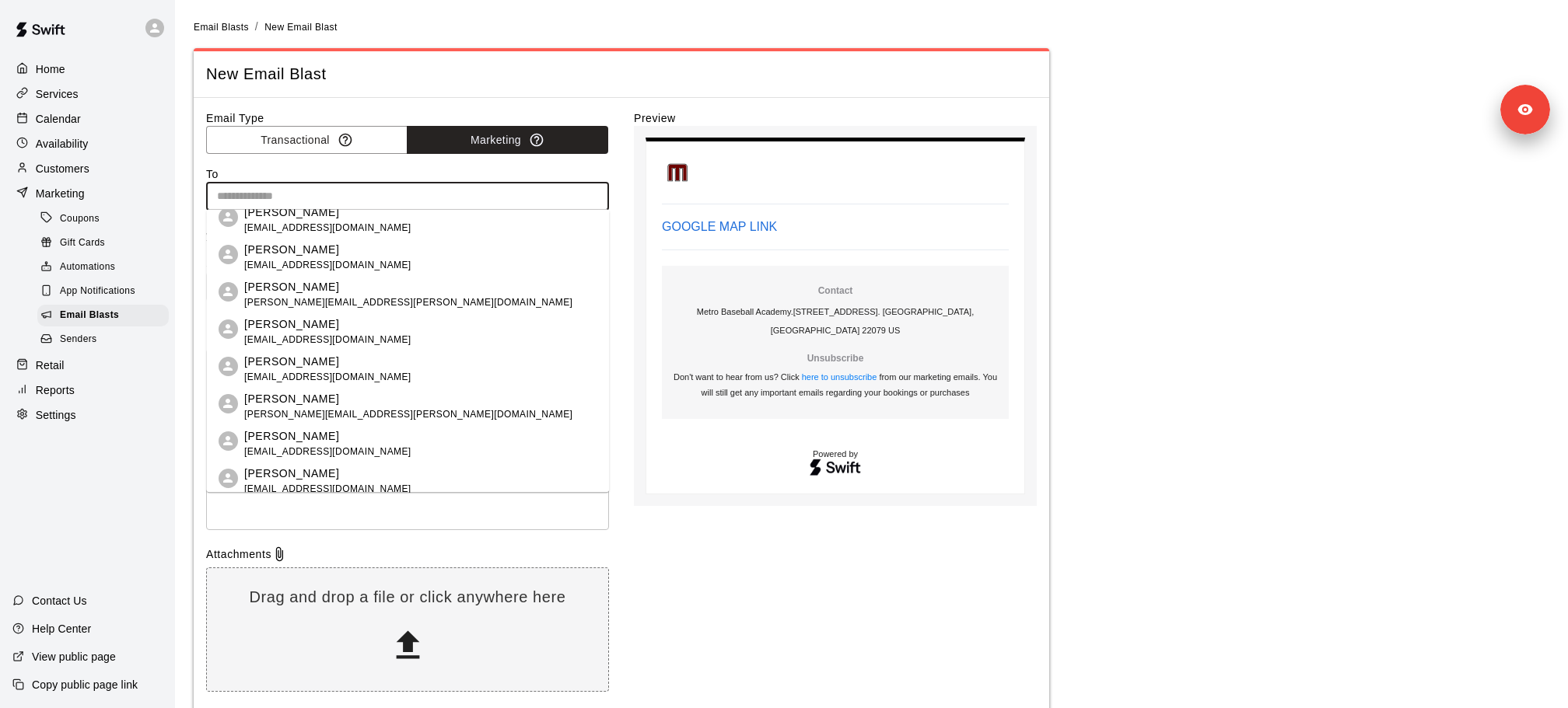
scroll to position [0, 0]
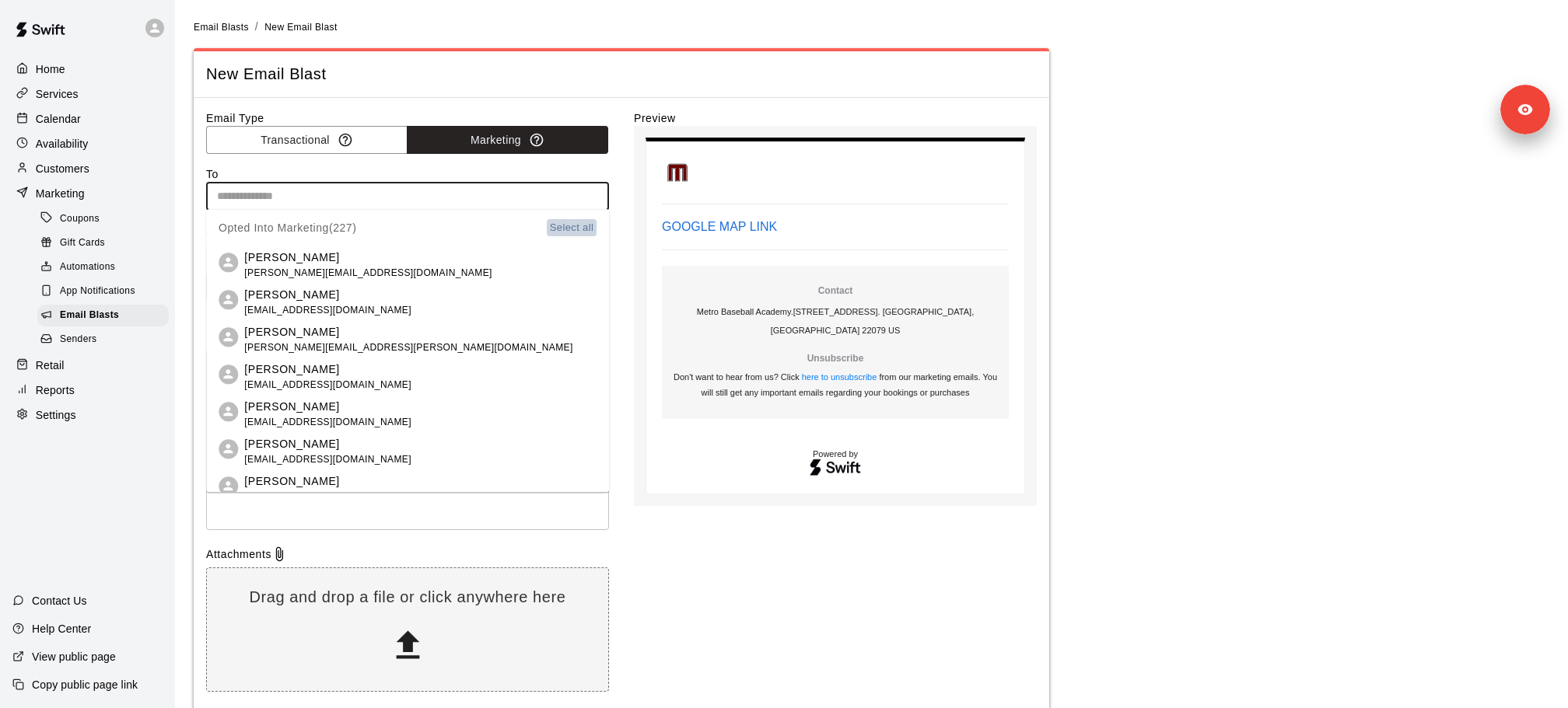
click at [566, 228] on button "Select all" at bounding box center [571, 228] width 50 height 18
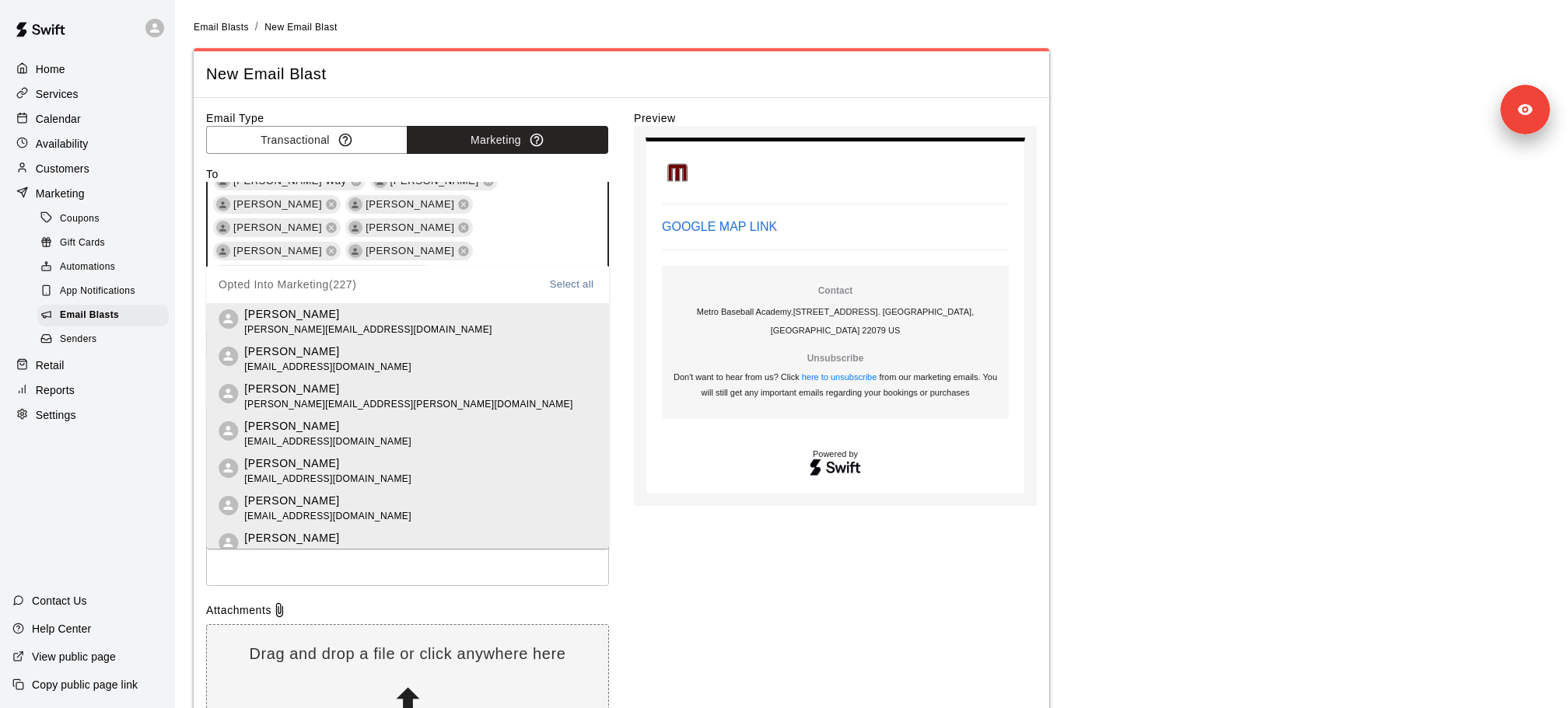
click at [621, 375] on div "Email Type Transactional Marketing To [PERSON_NAME] [PERSON_NAME] [PERSON_NAME]…" at bounding box center [621, 433] width 831 height 647
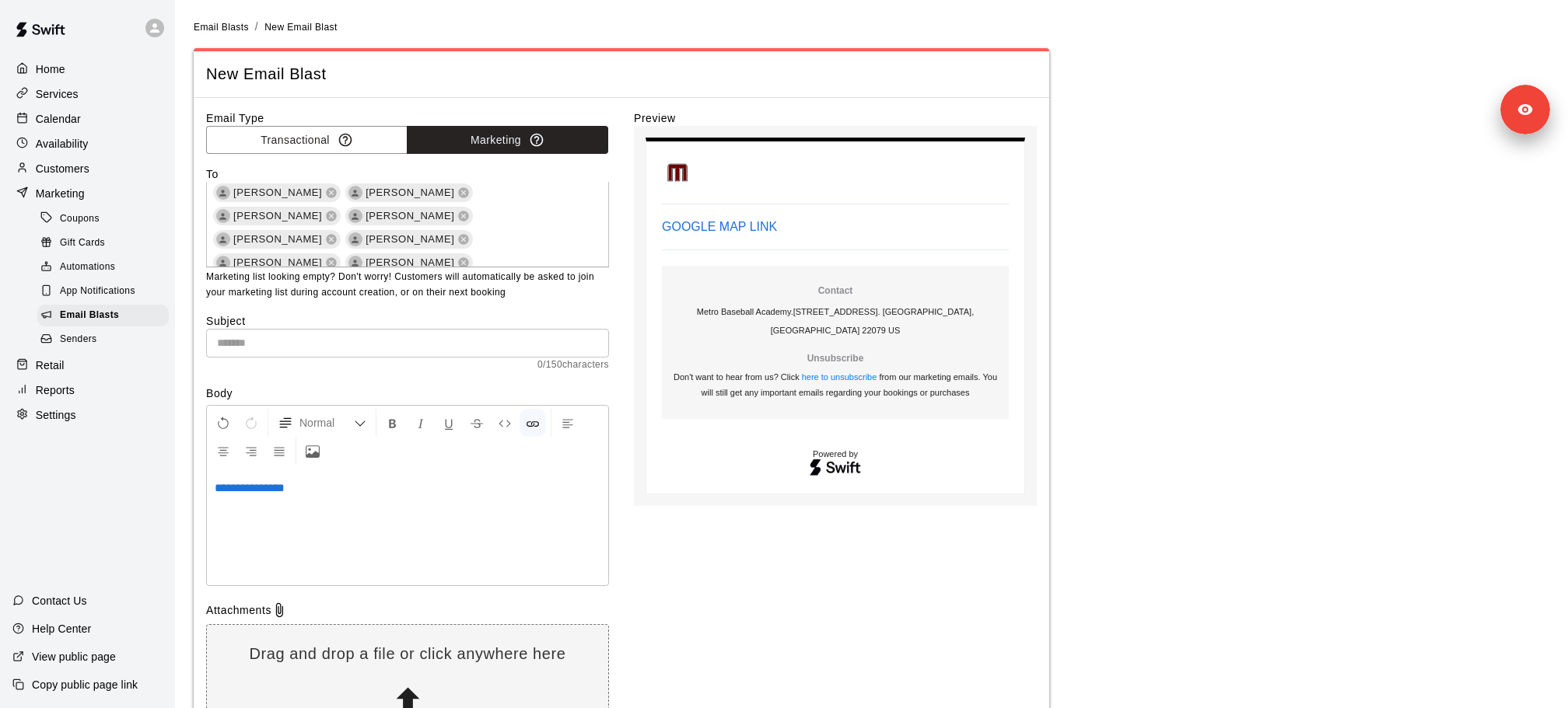
scroll to position [0, 0]
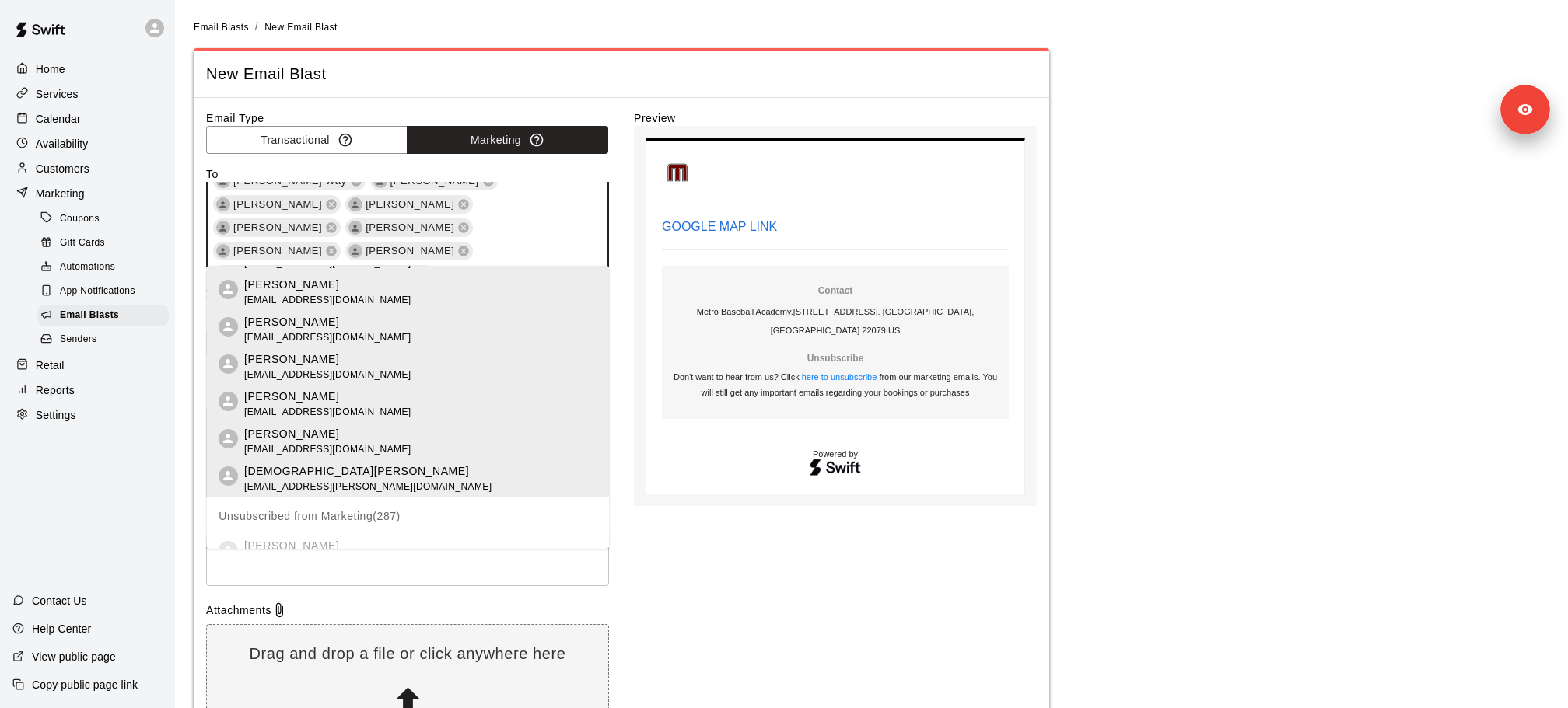
scroll to position [8352, 0]
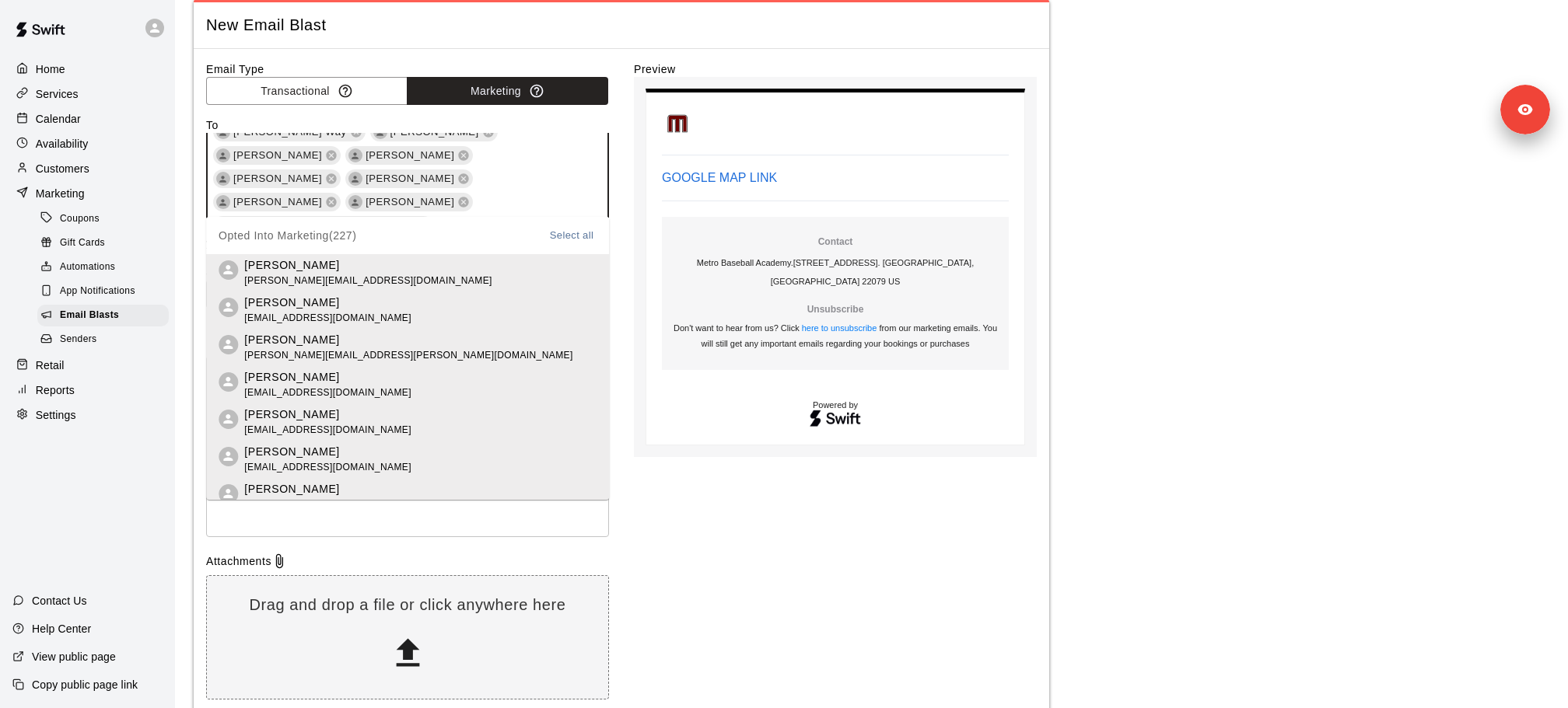
scroll to position [51, 0]
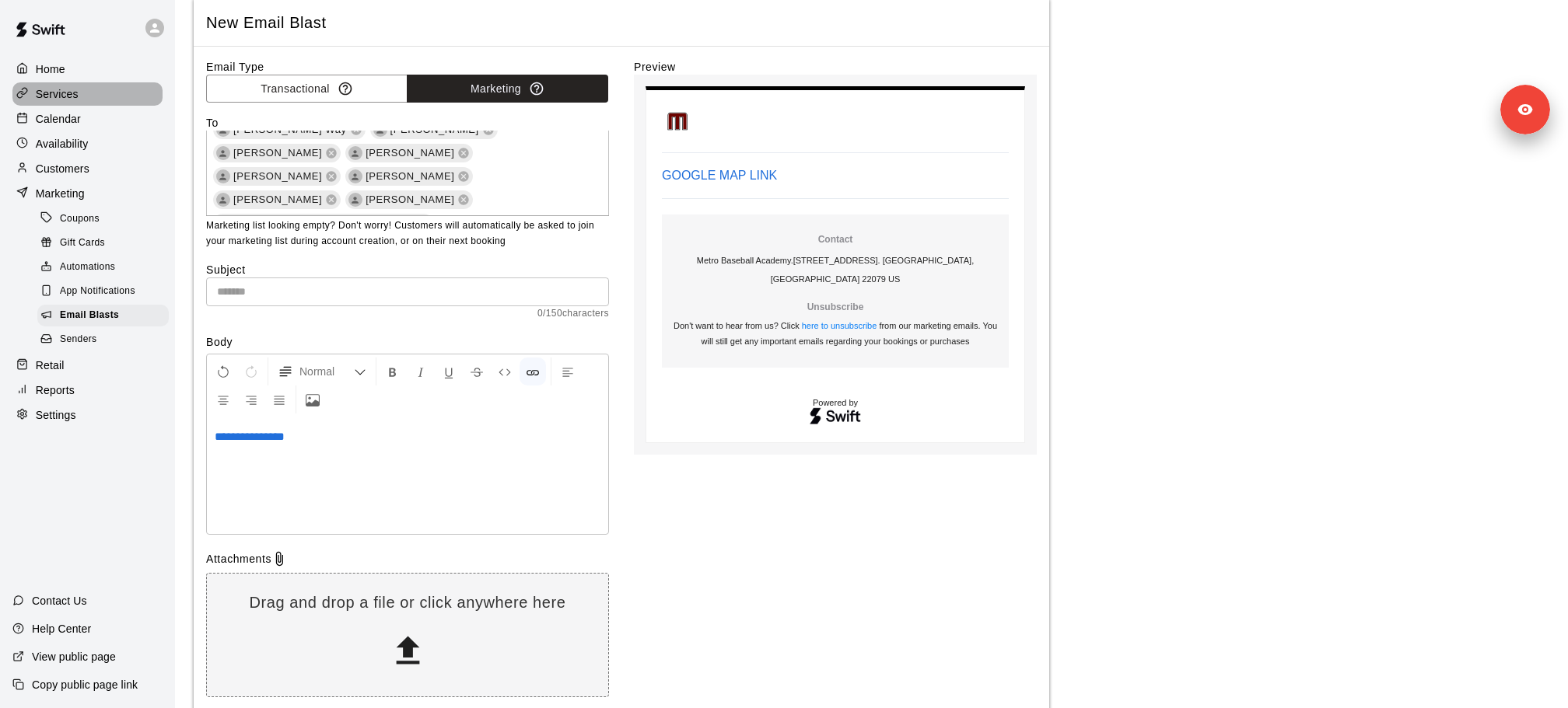
click at [73, 96] on p "Services" at bounding box center [57, 93] width 42 height 15
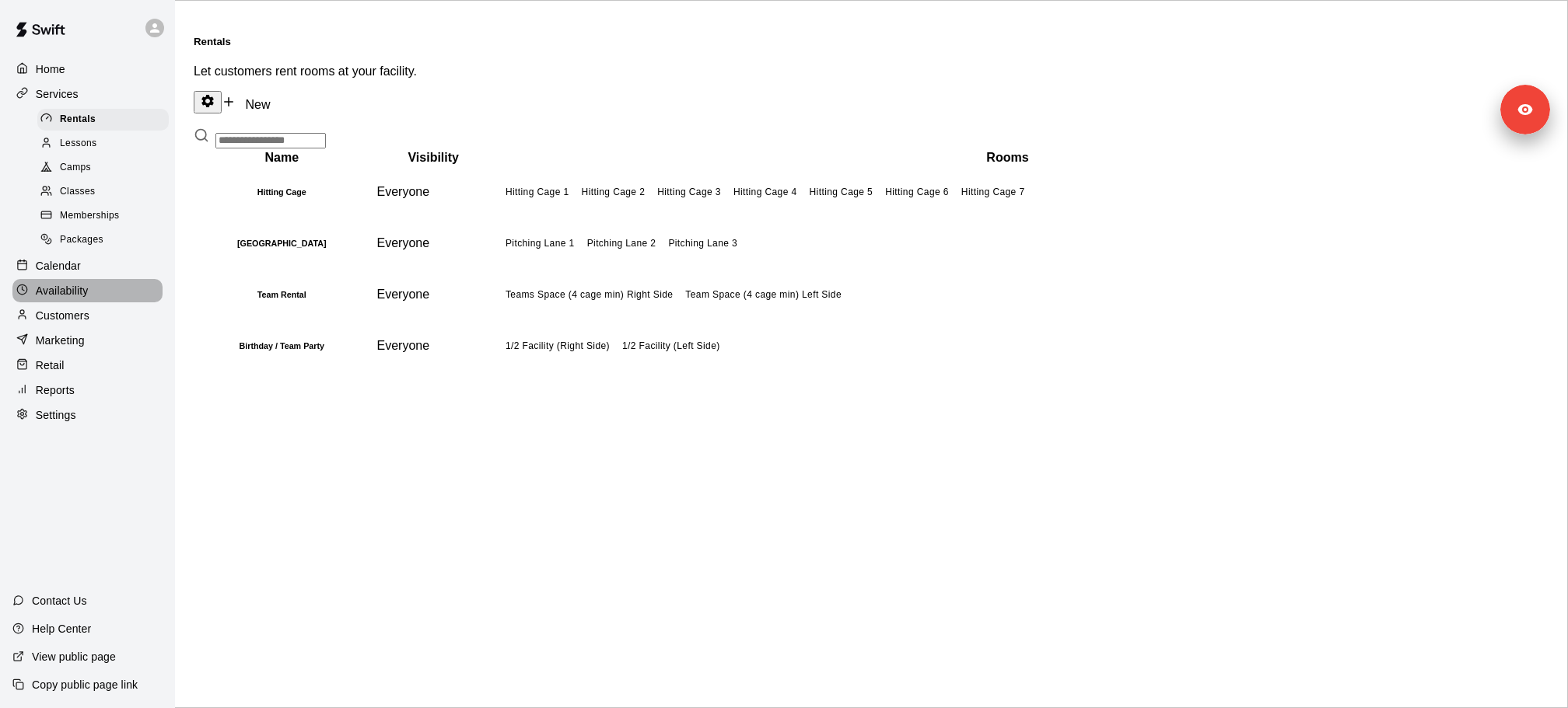
click at [76, 290] on p "Availability" at bounding box center [62, 291] width 53 height 15
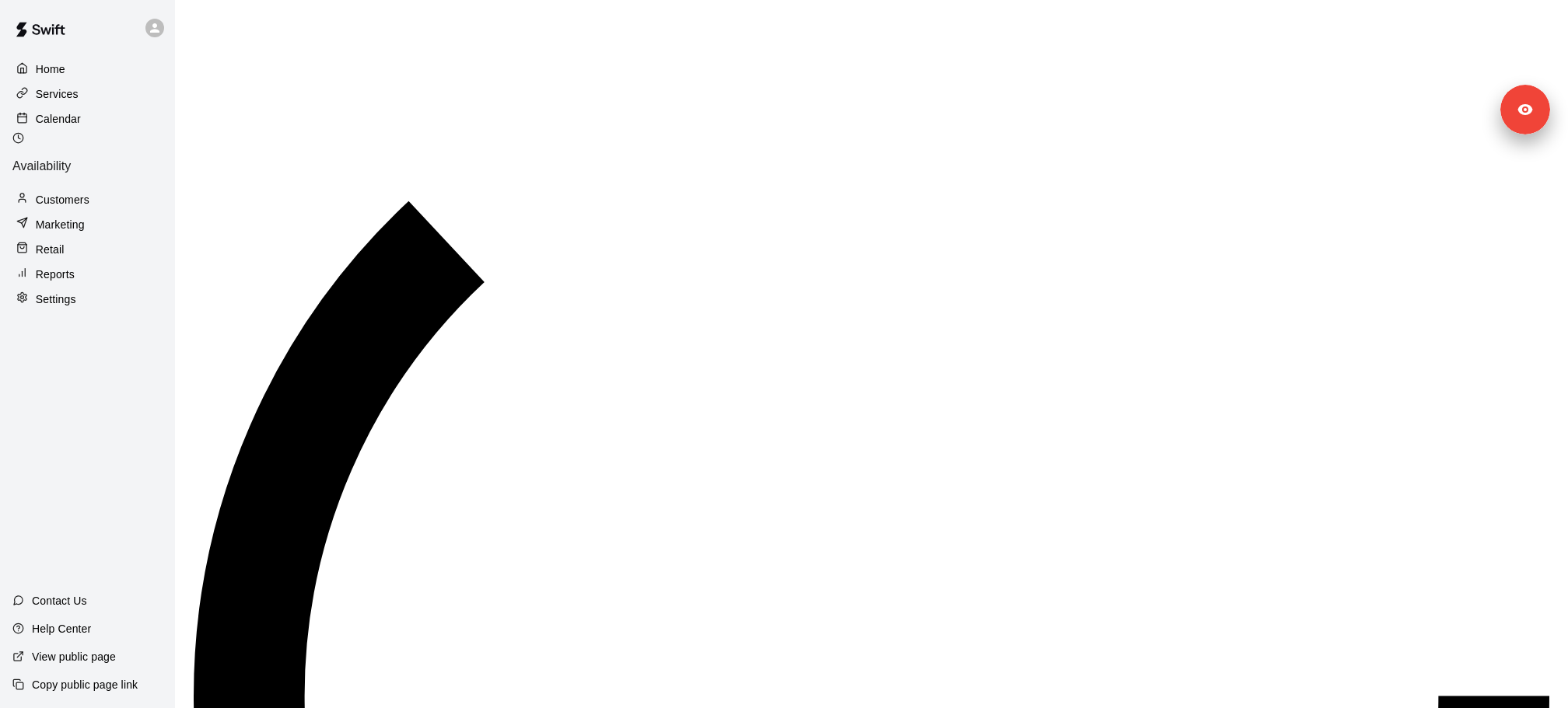
scroll to position [870, 0]
click at [64, 192] on p "Customers" at bounding box center [62, 199] width 54 height 15
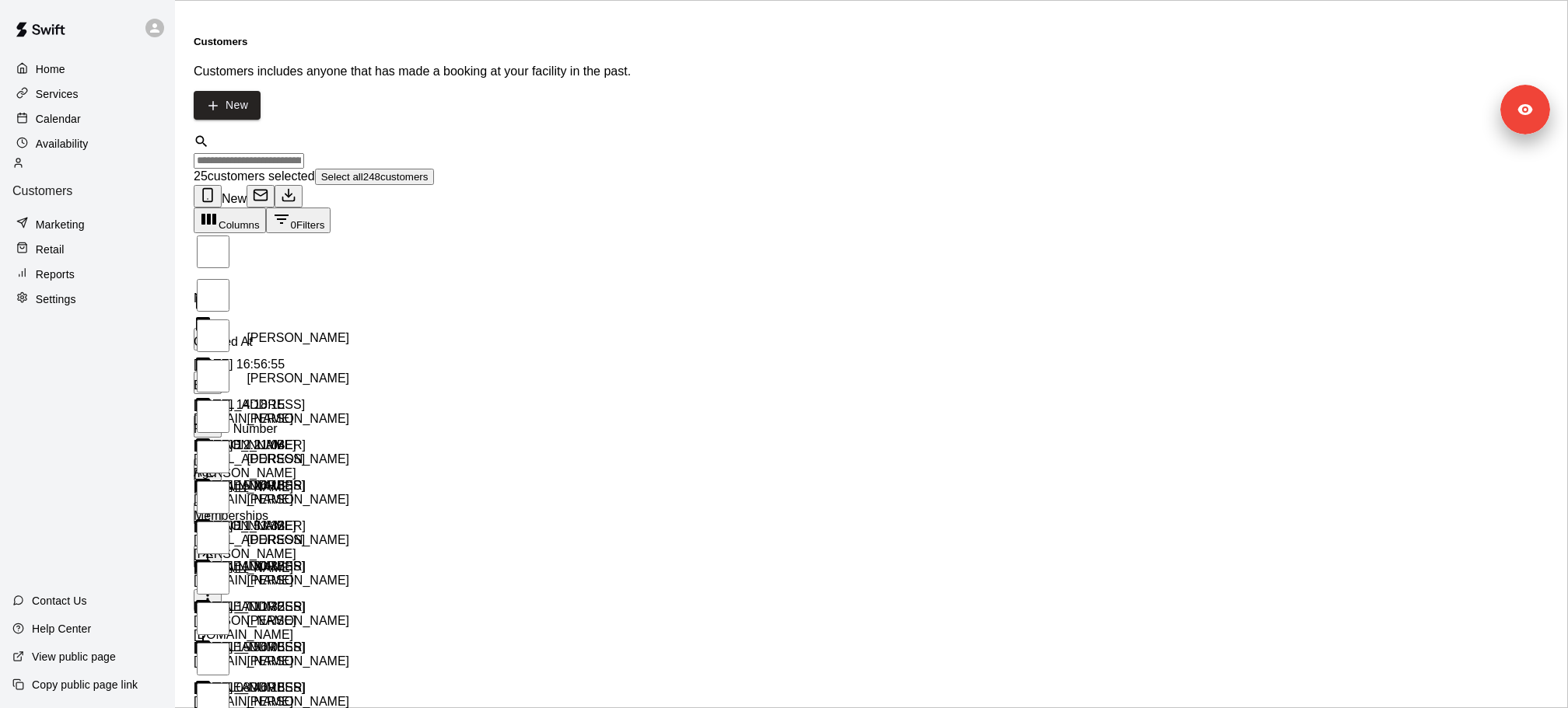
click at [420, 169] on button "Select all 248 customers" at bounding box center [375, 177] width 120 height 16
